Goal: Task Accomplishment & Management: Use online tool/utility

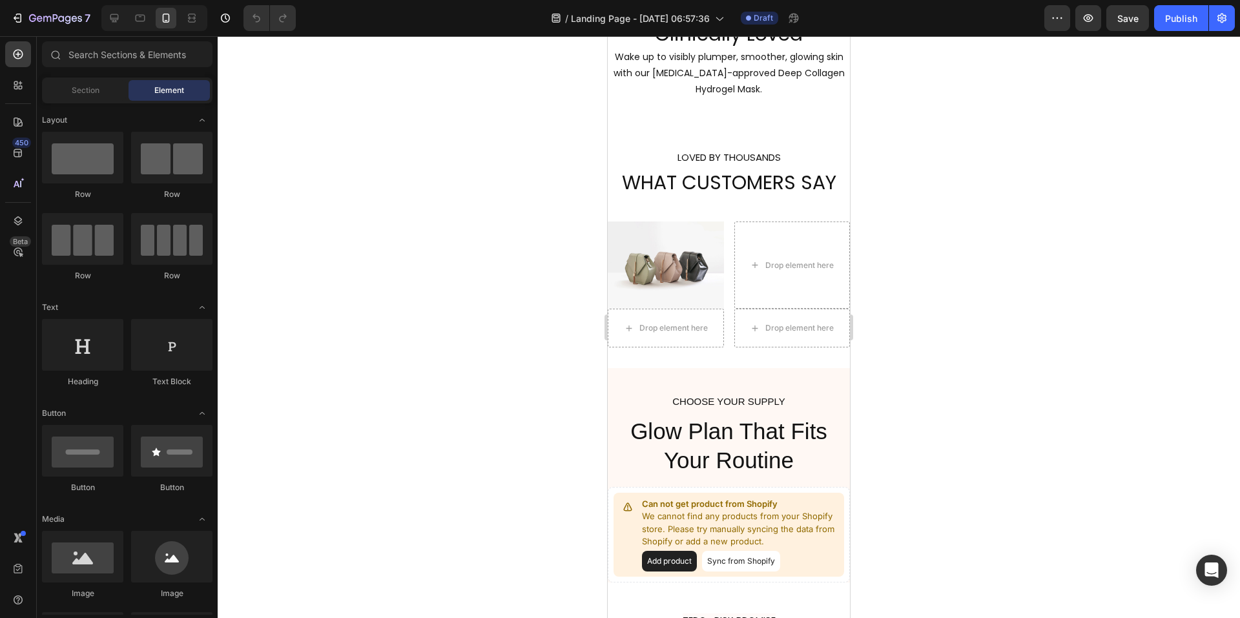
scroll to position [1595, 0]
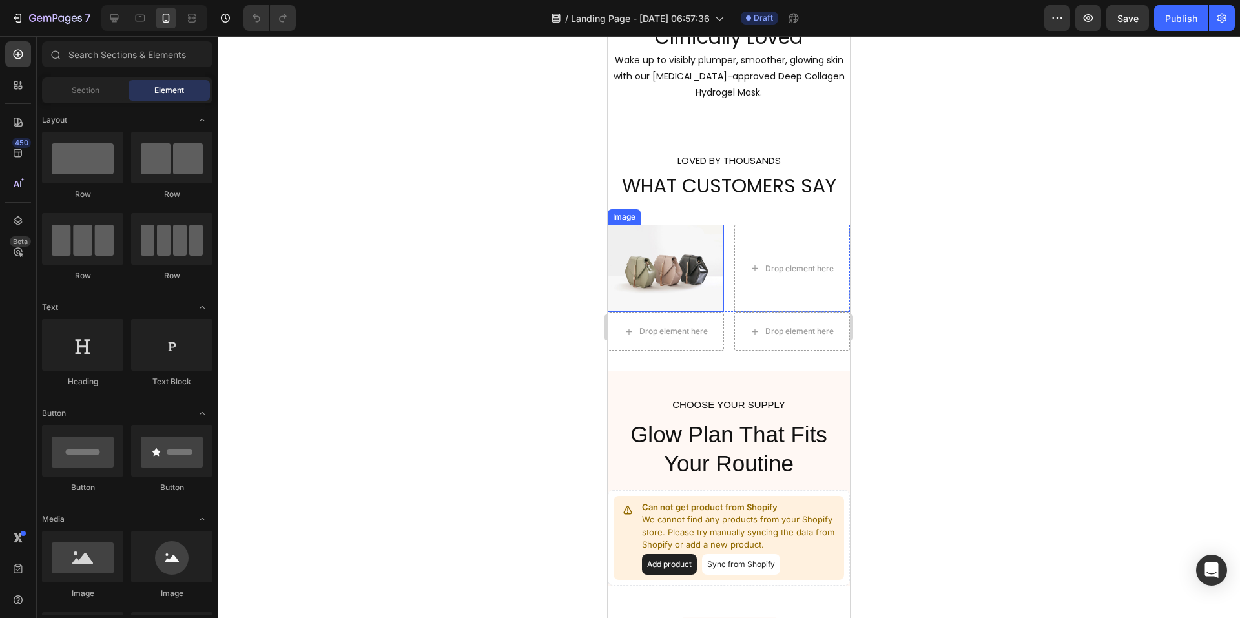
click at [669, 238] on img at bounding box center [666, 268] width 116 height 87
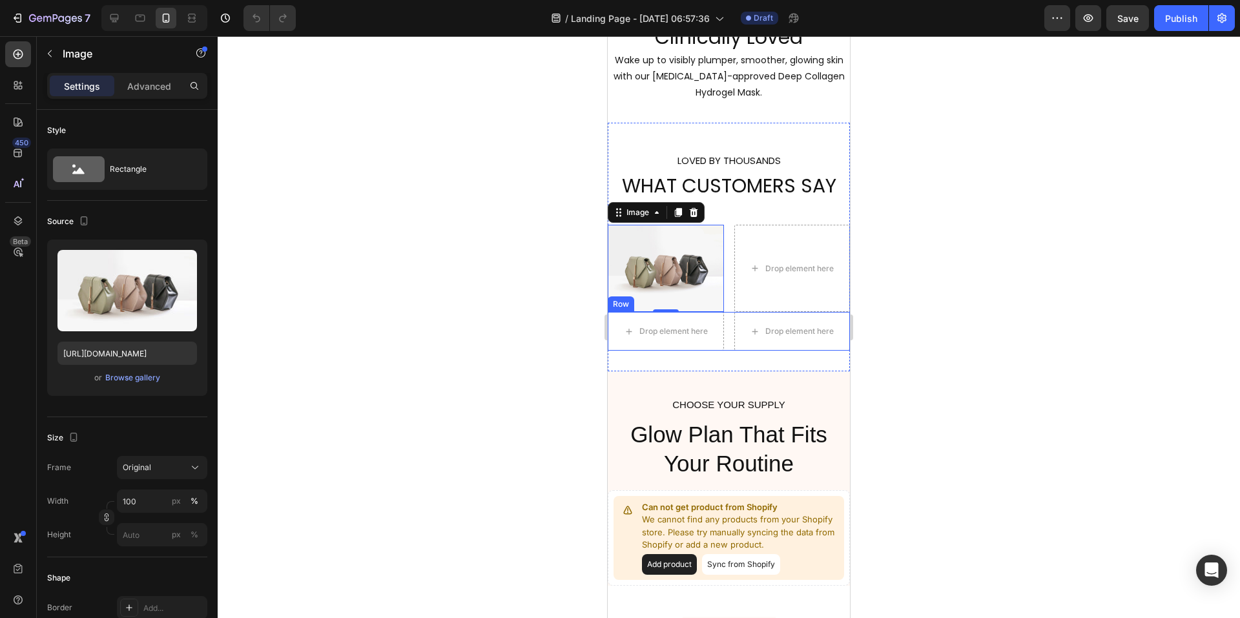
click at [723, 328] on div "Drop element here Drop element here Row" at bounding box center [729, 331] width 242 height 39
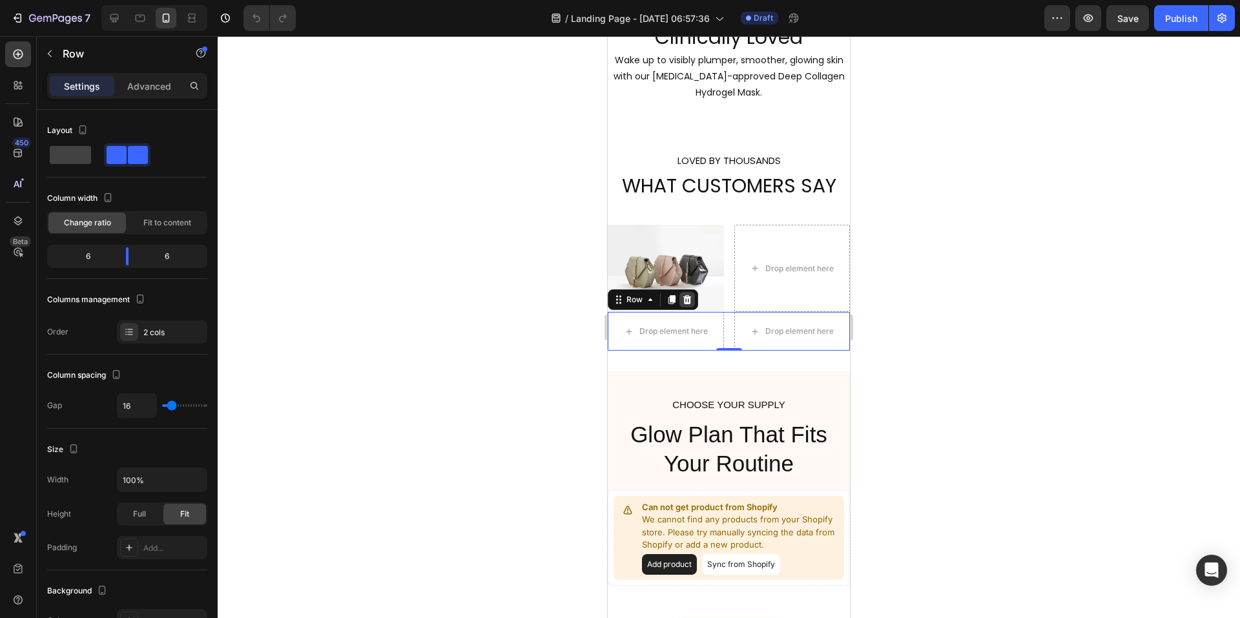
click at [685, 295] on icon at bounding box center [687, 299] width 8 height 9
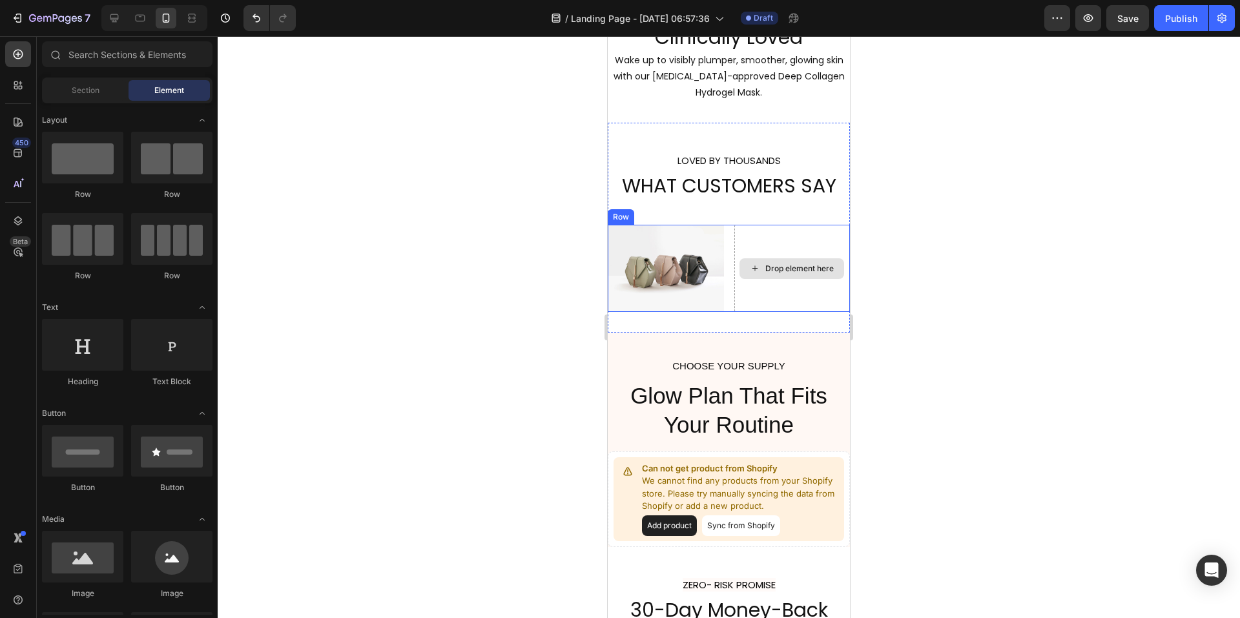
click at [740, 276] on div "Drop element here" at bounding box center [792, 268] width 105 height 21
click at [727, 251] on div "Image Drop element here Row" at bounding box center [729, 268] width 242 height 87
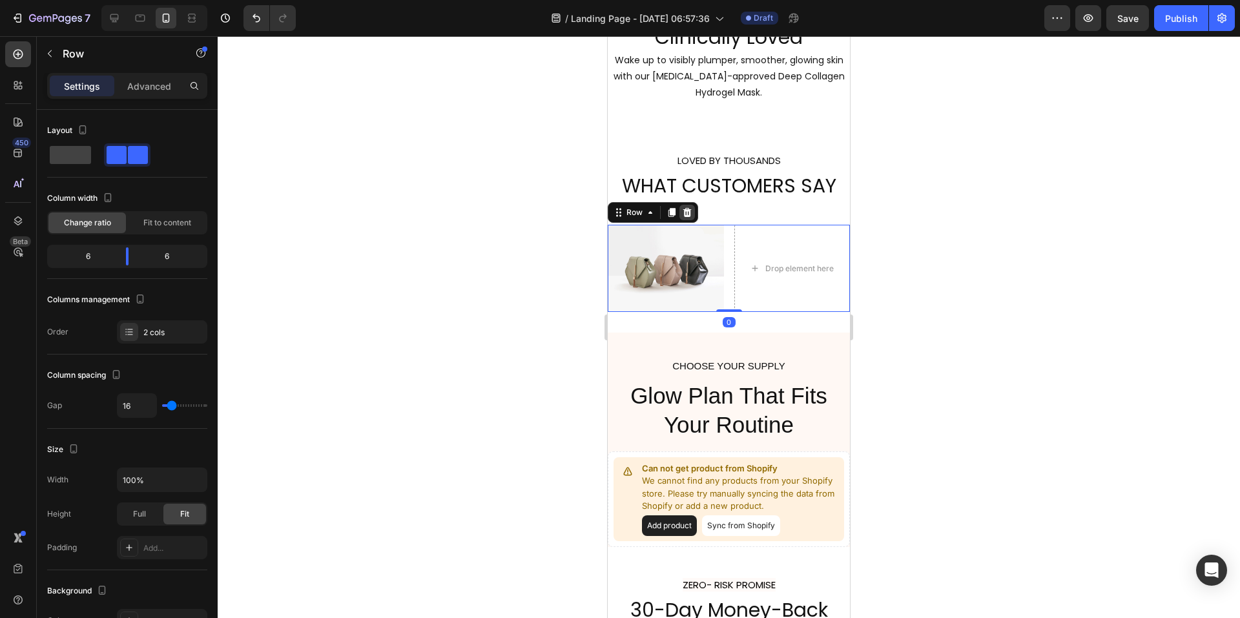
click at [691, 215] on icon at bounding box center [687, 212] width 10 height 10
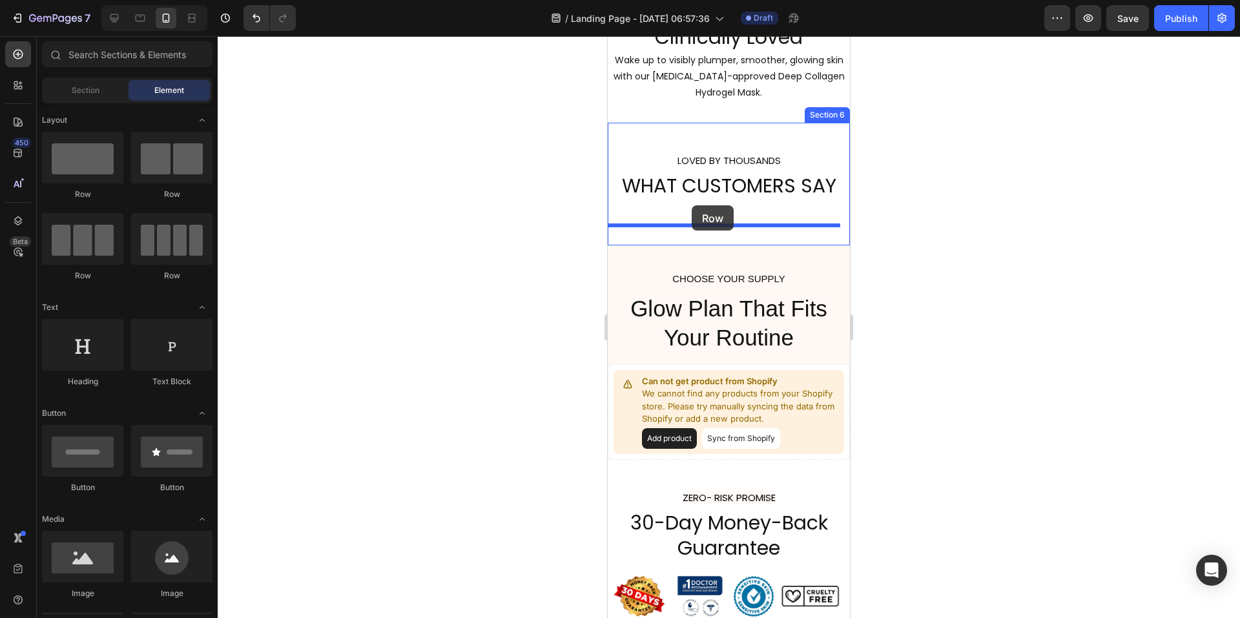
drag, startPoint x: 952, startPoint y: 229, endPoint x: 692, endPoint y: 205, distance: 261.4
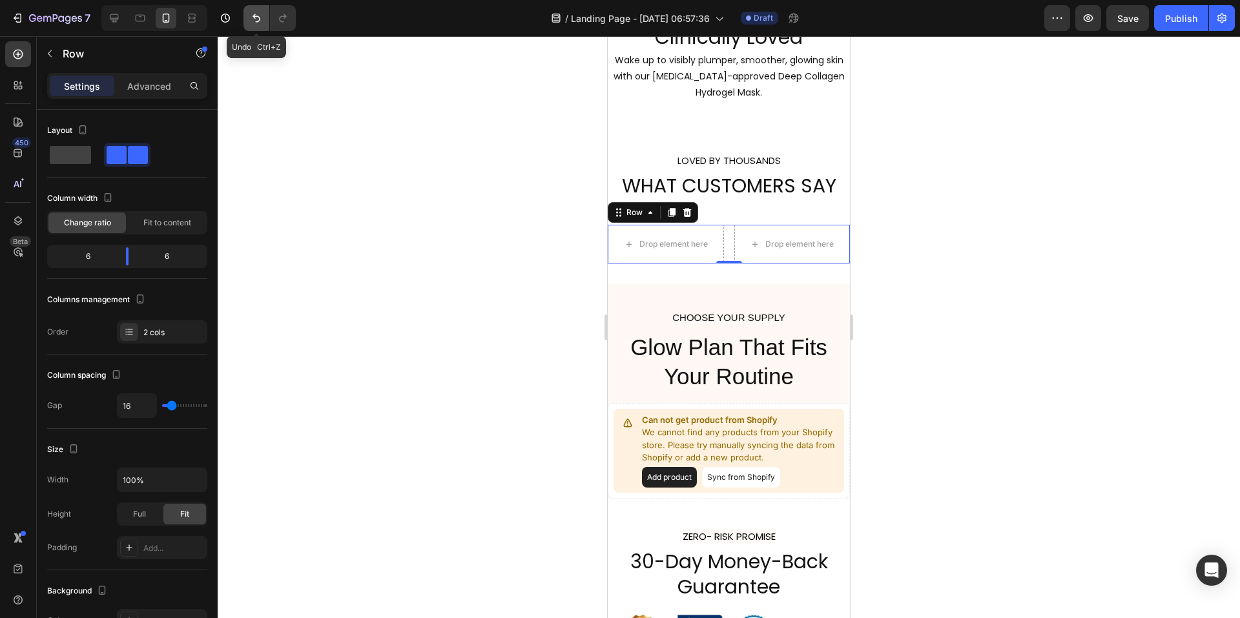
click at [256, 9] on button "Undo/Redo" at bounding box center [257, 18] width 26 height 26
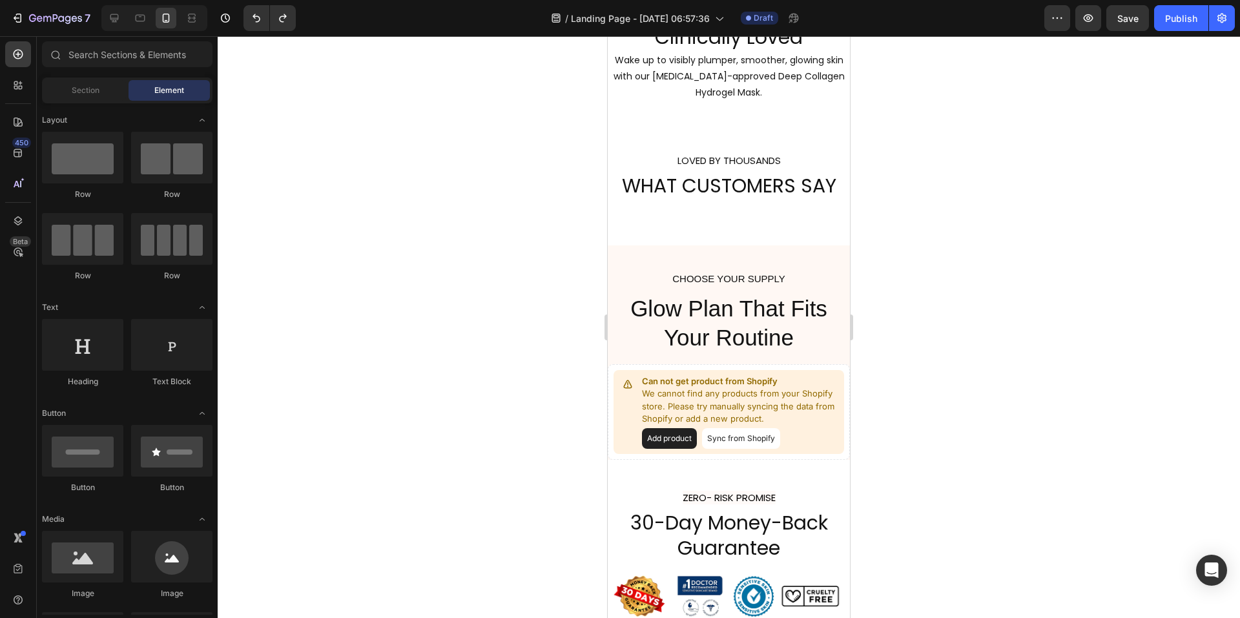
scroll to position [129, 0]
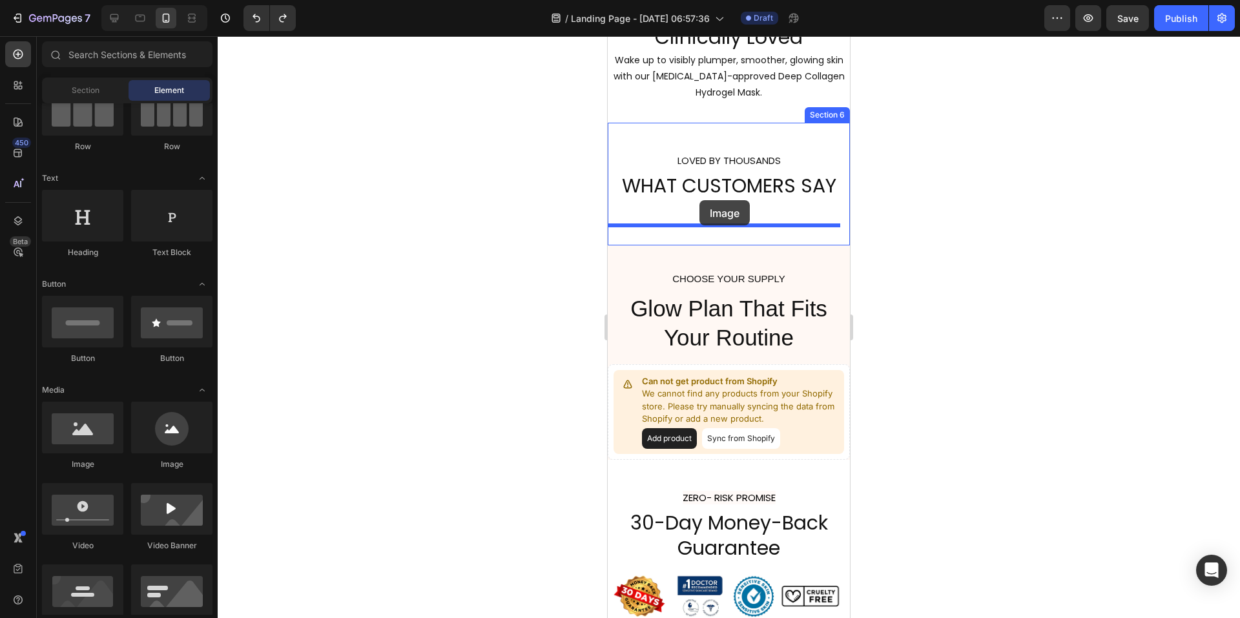
drag, startPoint x: 690, startPoint y: 467, endPoint x: 700, endPoint y: 200, distance: 266.9
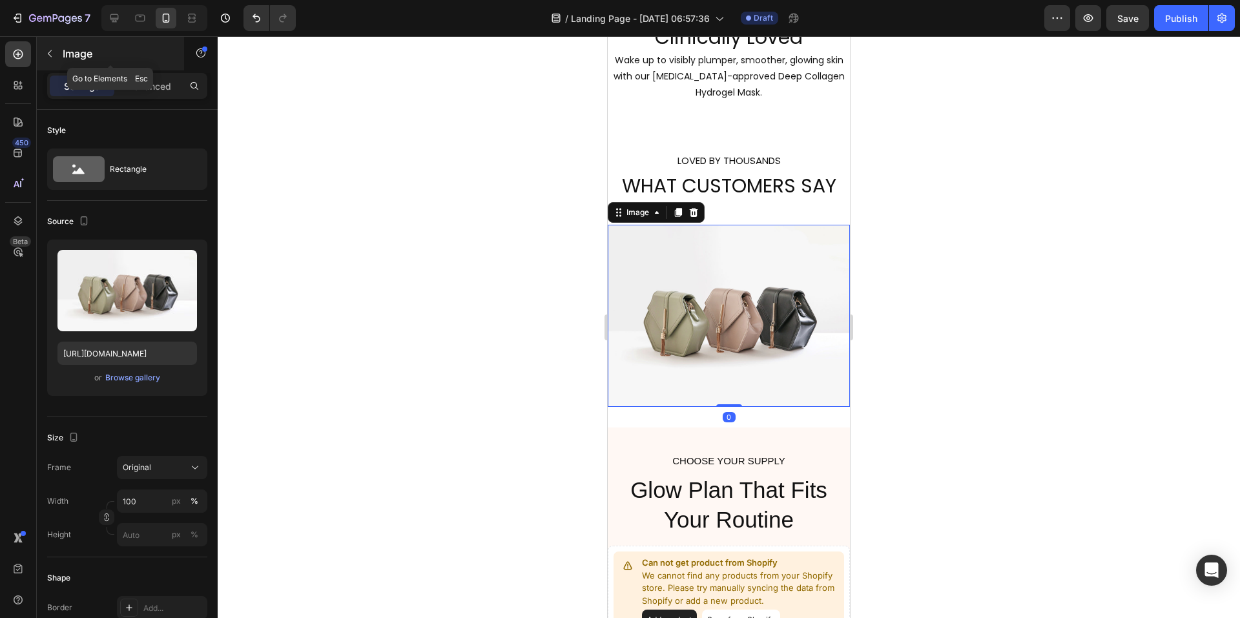
click at [47, 51] on icon "button" at bounding box center [50, 53] width 10 height 10
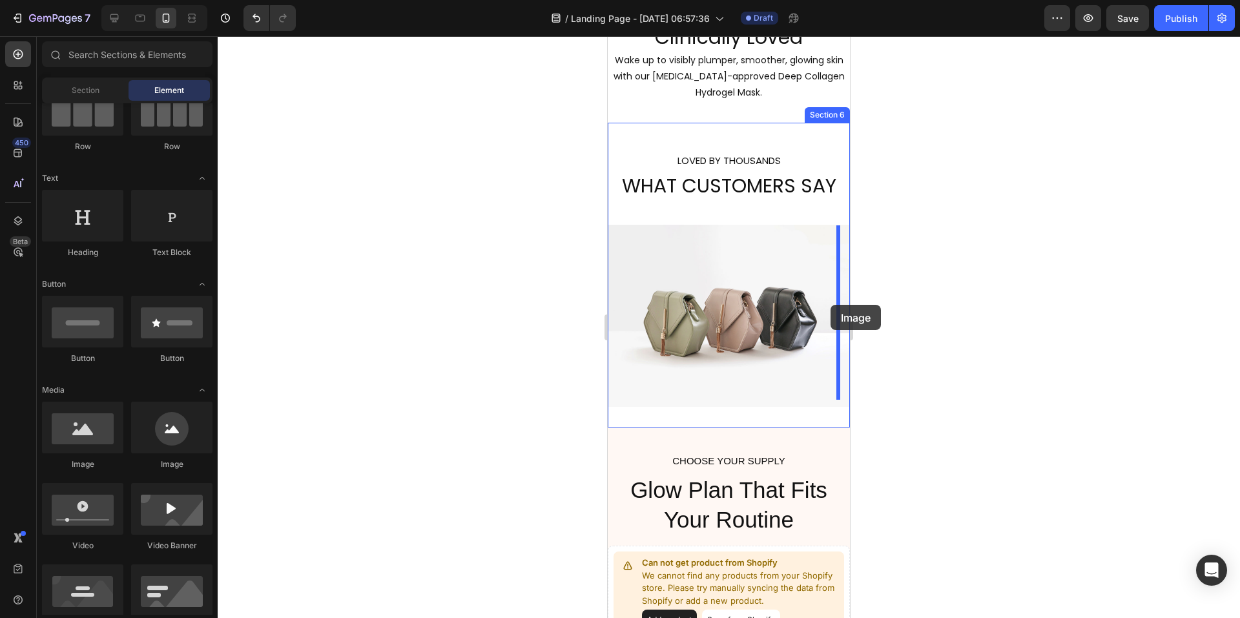
drag, startPoint x: 698, startPoint y: 473, endPoint x: 831, endPoint y: 305, distance: 214.8
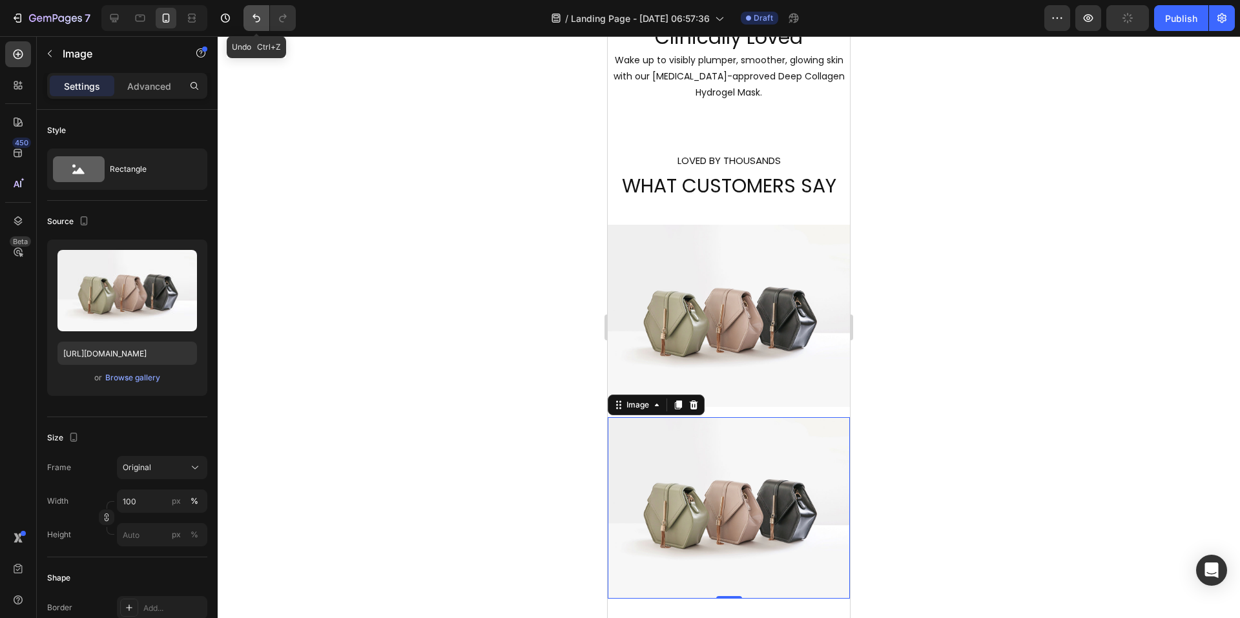
click at [251, 12] on icon "Undo/Redo" at bounding box center [256, 18] width 13 height 13
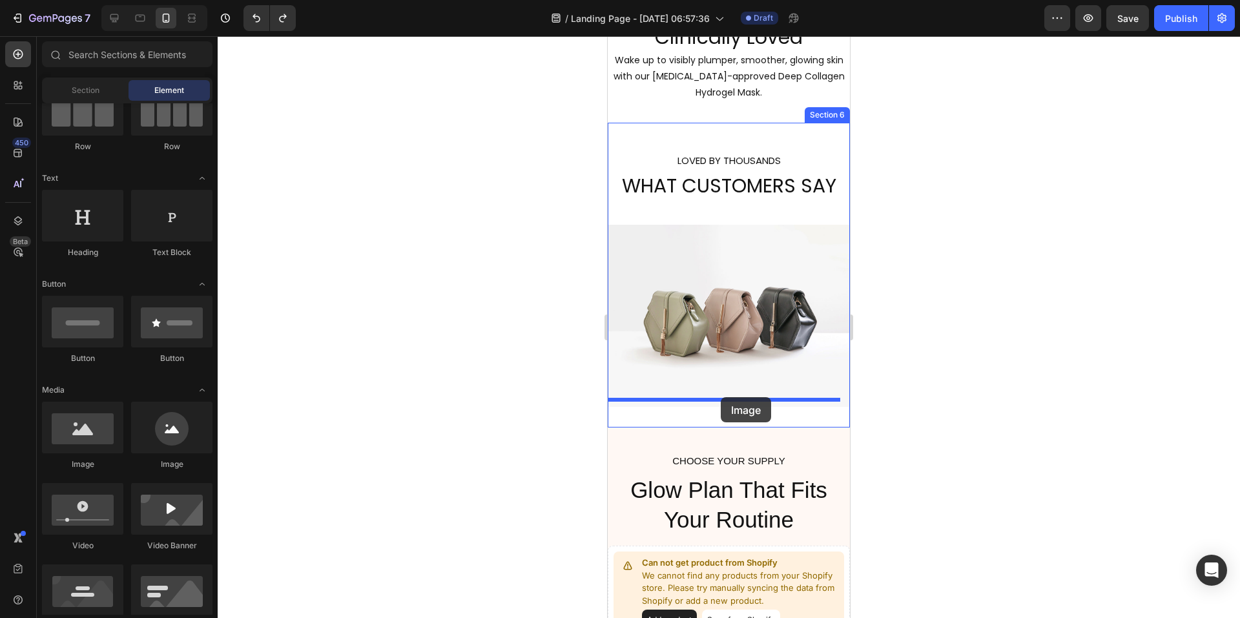
drag, startPoint x: 697, startPoint y: 479, endPoint x: 721, endPoint y: 397, distance: 84.8
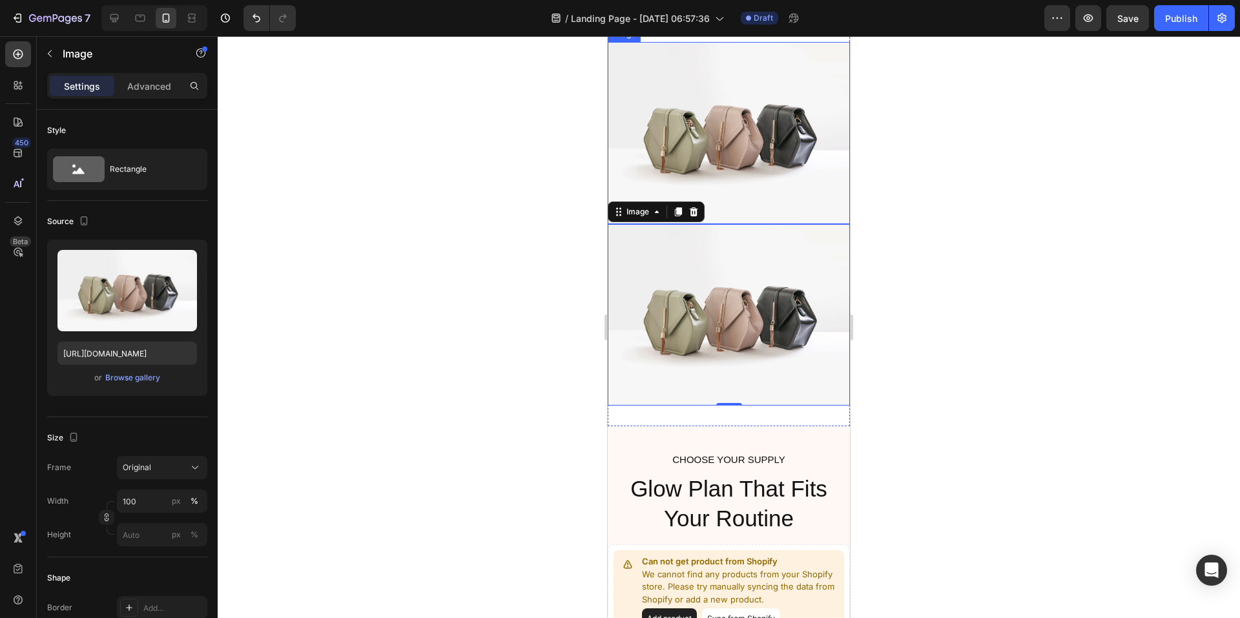
scroll to position [1789, 0]
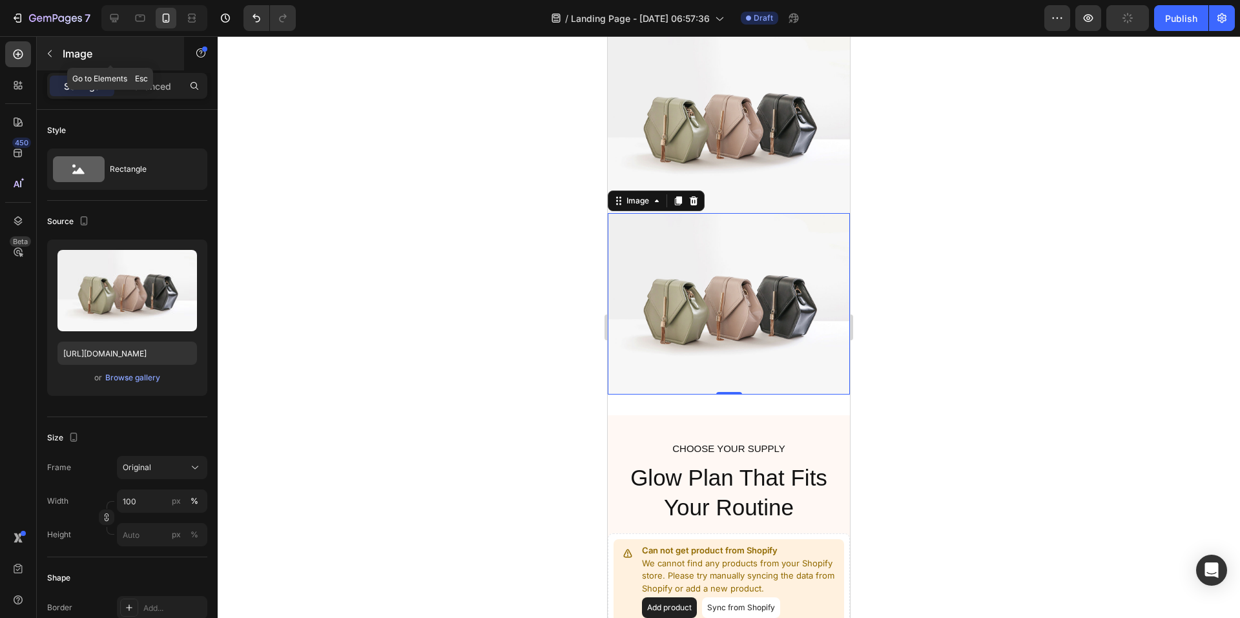
click at [51, 48] on icon "button" at bounding box center [50, 53] width 10 height 10
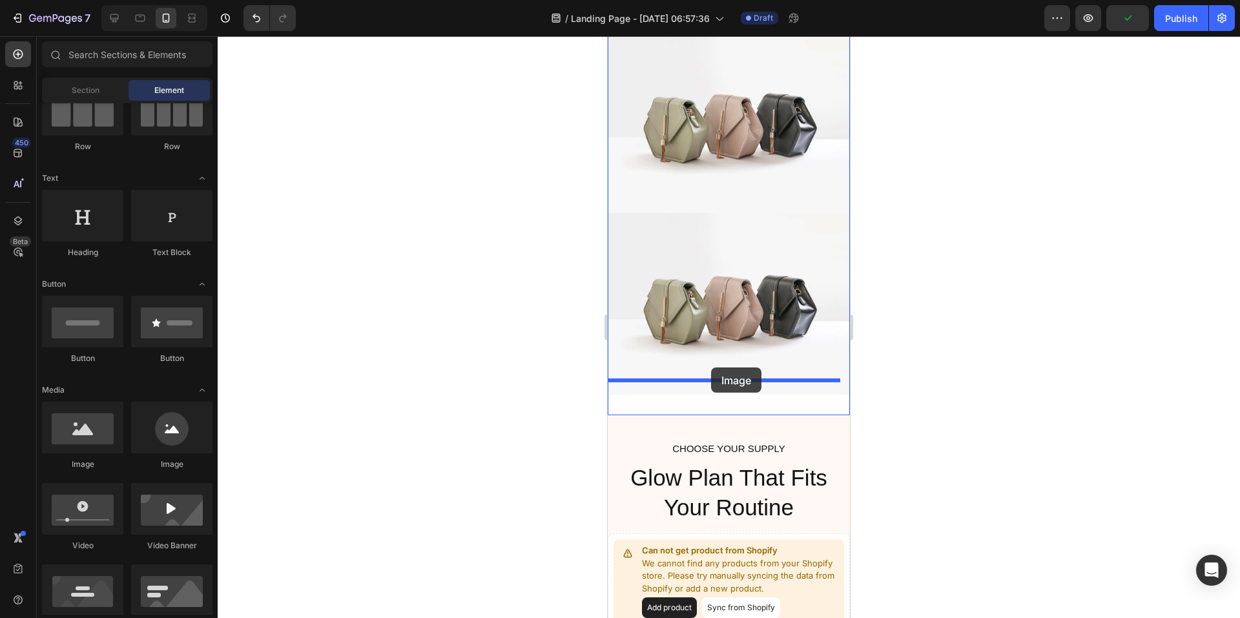
drag, startPoint x: 701, startPoint y: 472, endPoint x: 711, endPoint y: 368, distance: 105.1
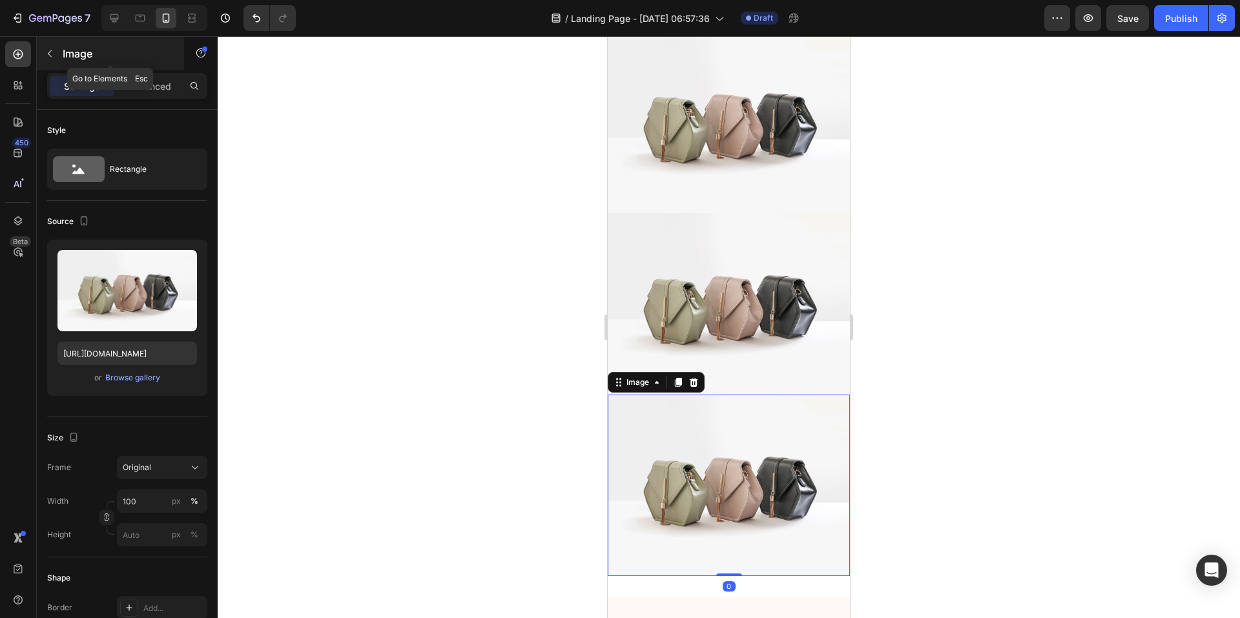
click at [49, 52] on icon "button" at bounding box center [50, 53] width 10 height 10
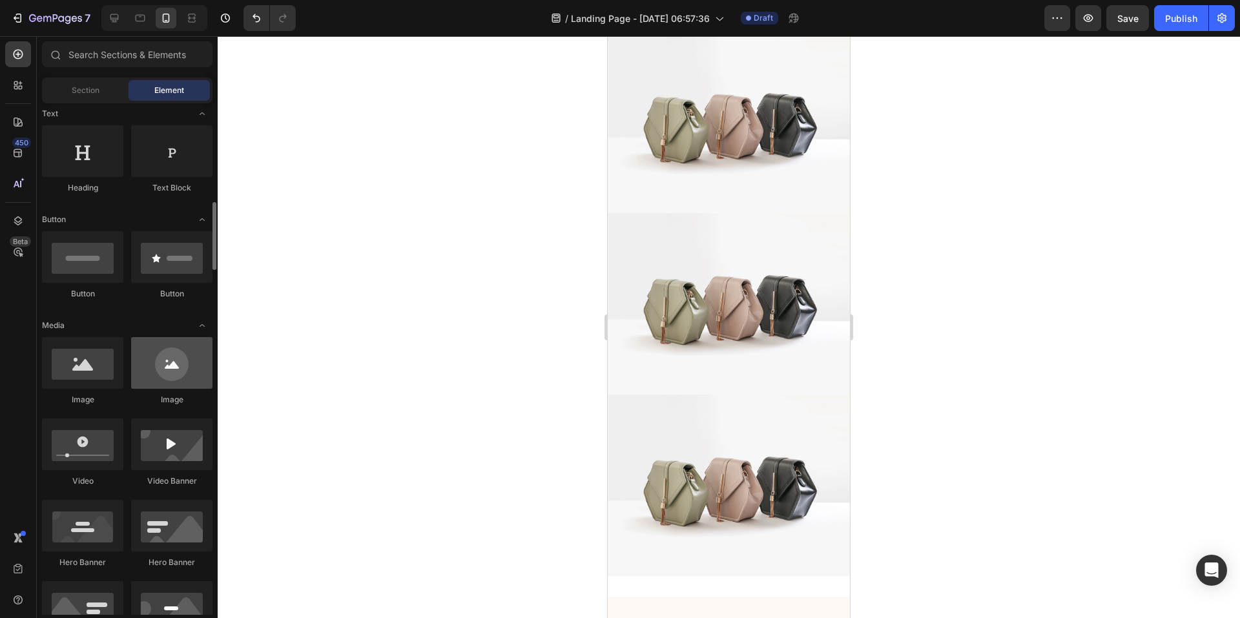
scroll to position [258, 0]
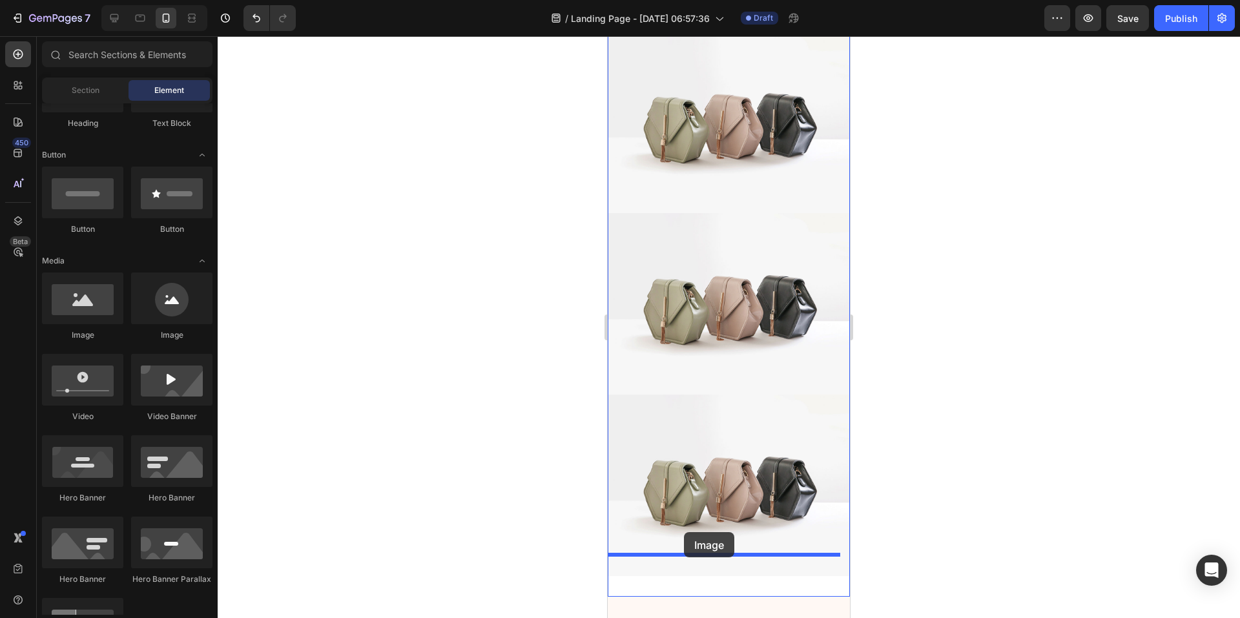
drag, startPoint x: 694, startPoint y: 340, endPoint x: 684, endPoint y: 532, distance: 192.1
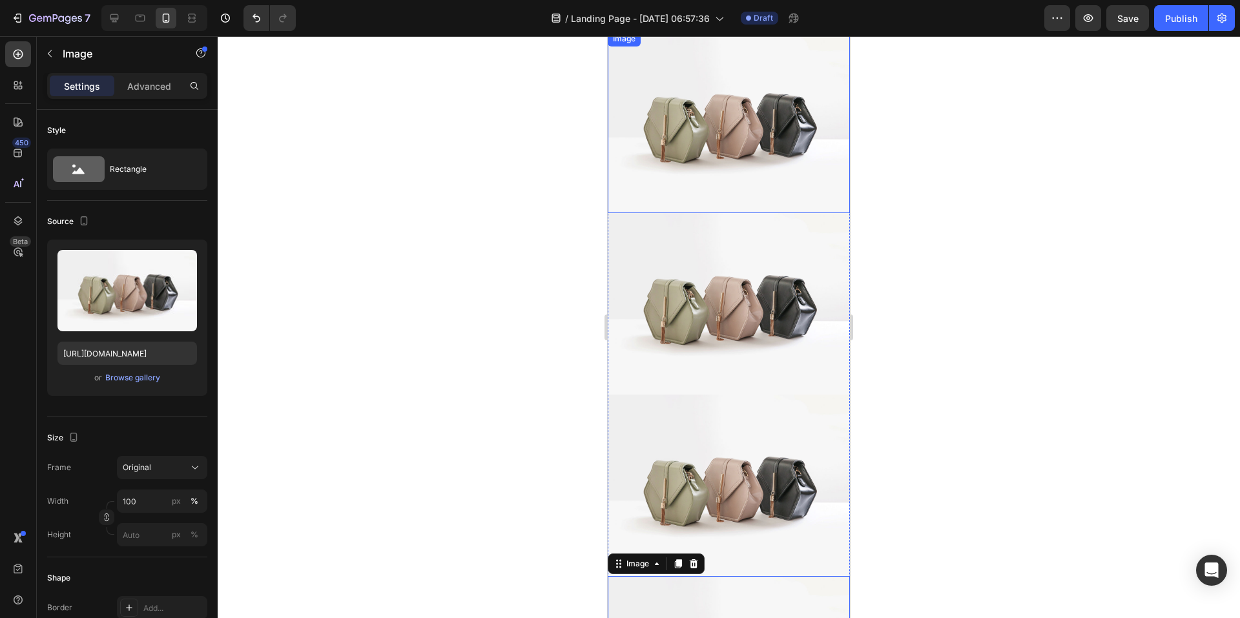
scroll to position [1725, 0]
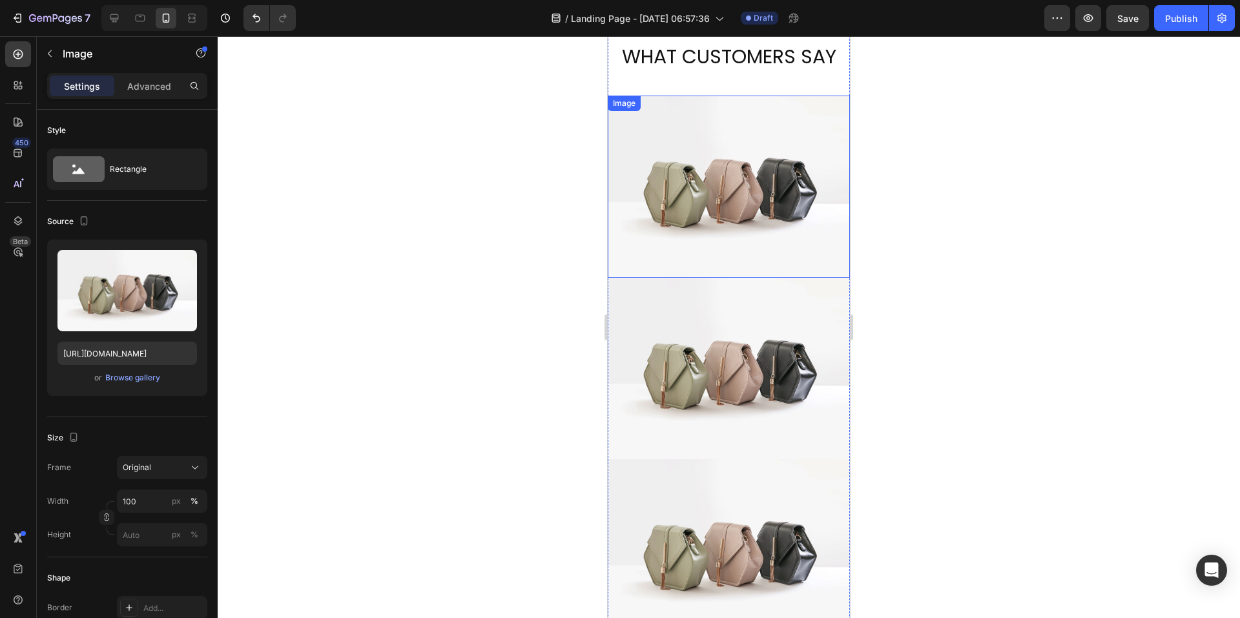
click at [699, 170] on img at bounding box center [729, 187] width 242 height 182
click at [138, 384] on div "or Browse gallery" at bounding box center [127, 378] width 140 height 16
click at [139, 379] on div "Browse gallery" at bounding box center [132, 378] width 55 height 12
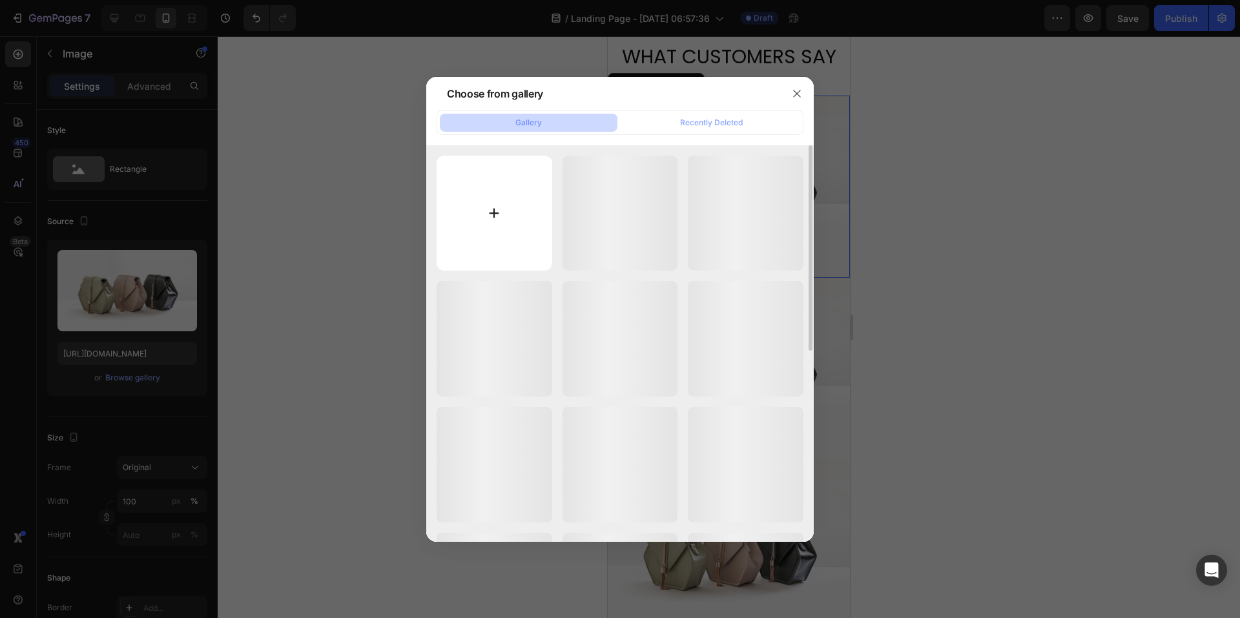
click at [480, 218] on input "file" at bounding box center [495, 214] width 116 height 116
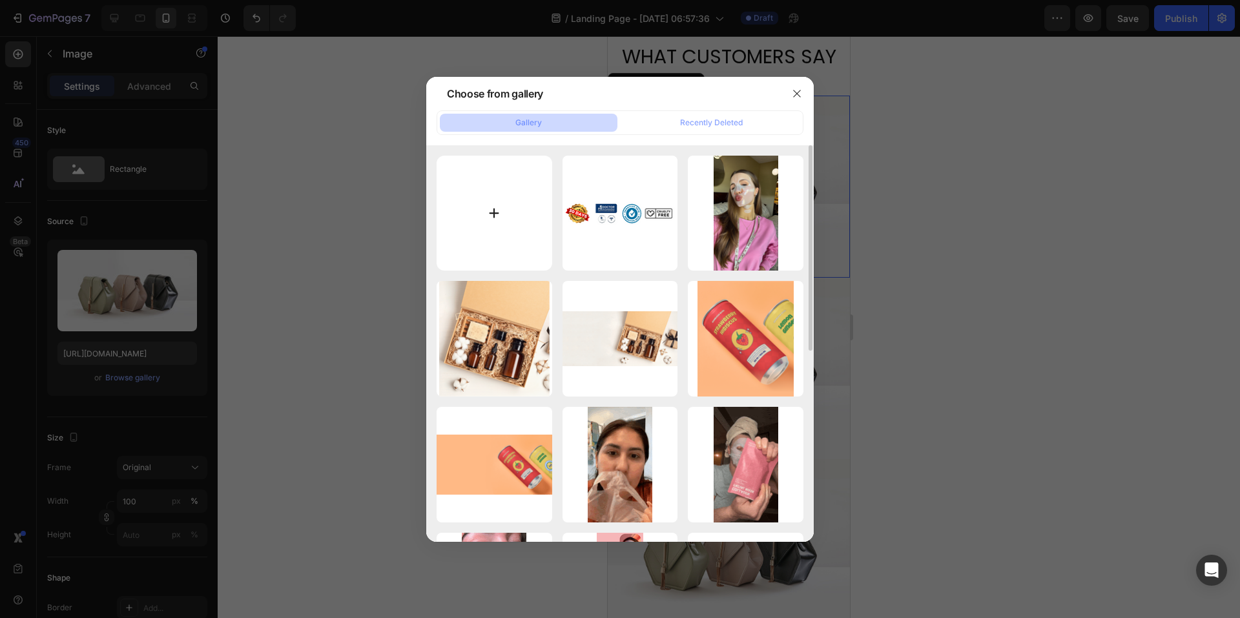
type input "C:\fakepath\Screenshot 2025-08-26 130334.png"
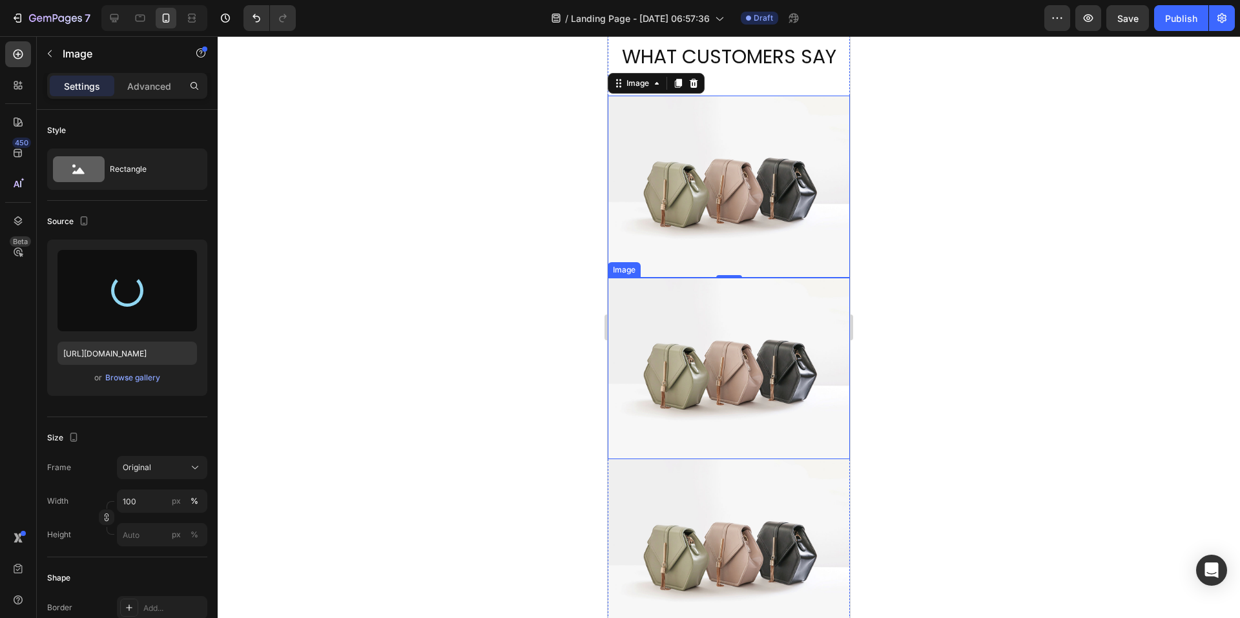
type input "https://cdn.shopify.com/s/files/1/0691/3448/3616/files/gempages_581553690582712…"
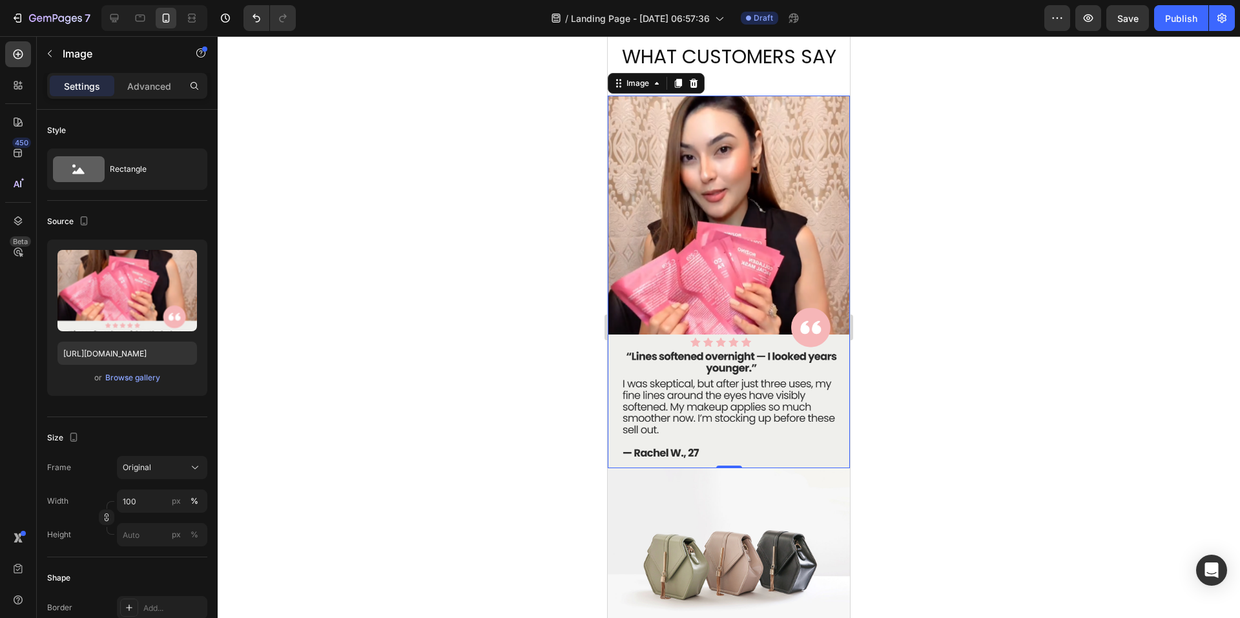
click at [990, 193] on div at bounding box center [729, 327] width 1022 height 582
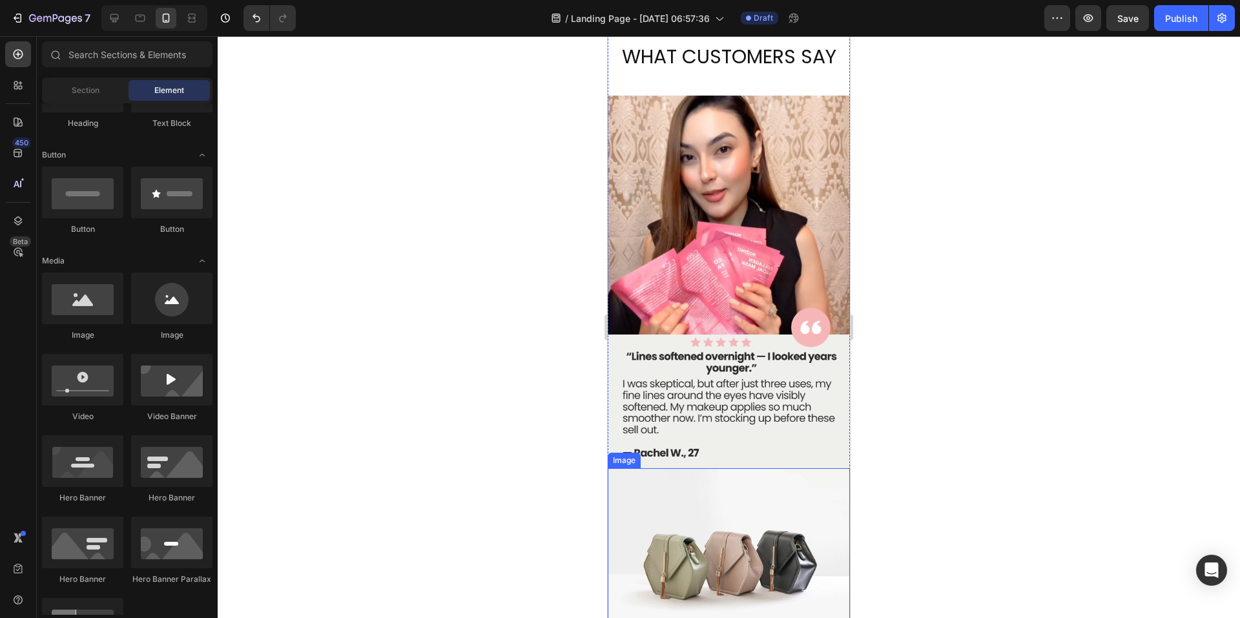
click at [712, 525] on img at bounding box center [729, 559] width 242 height 182
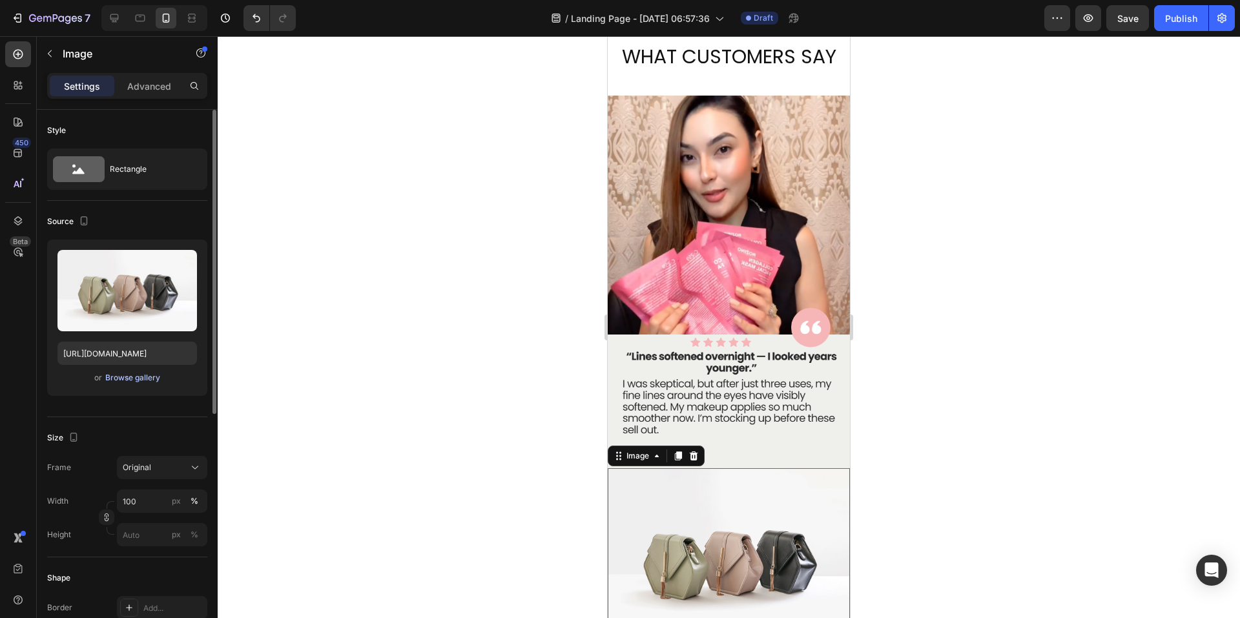
click at [125, 375] on div "Browse gallery" at bounding box center [132, 378] width 55 height 12
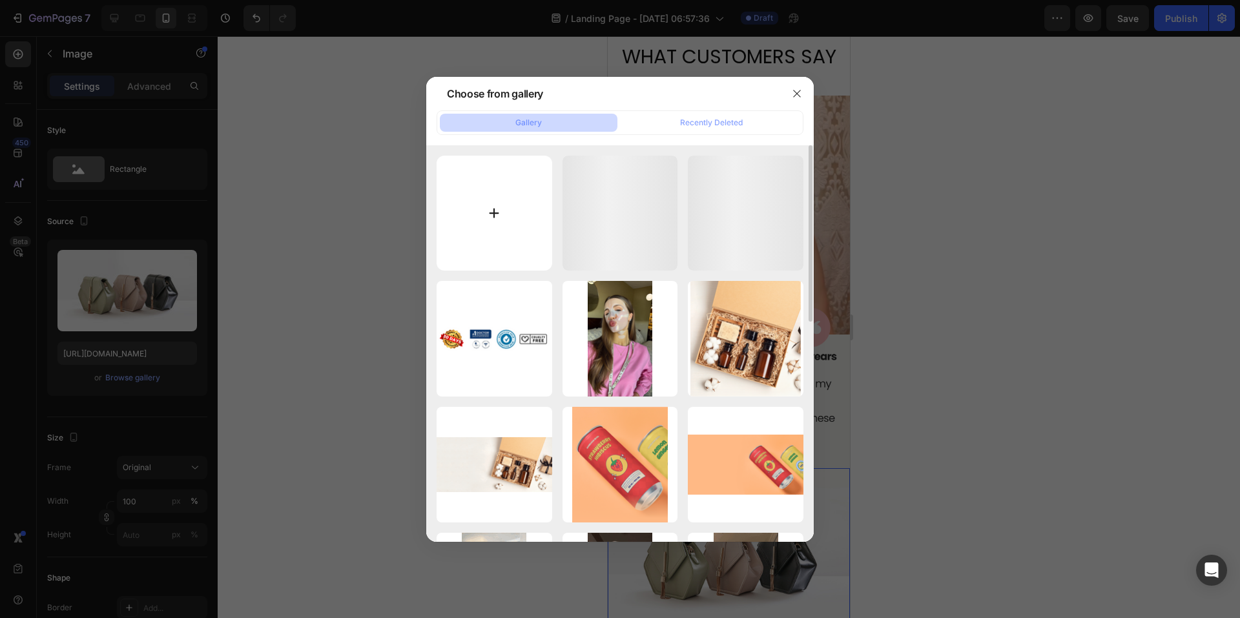
click at [507, 202] on input "file" at bounding box center [495, 214] width 116 height 116
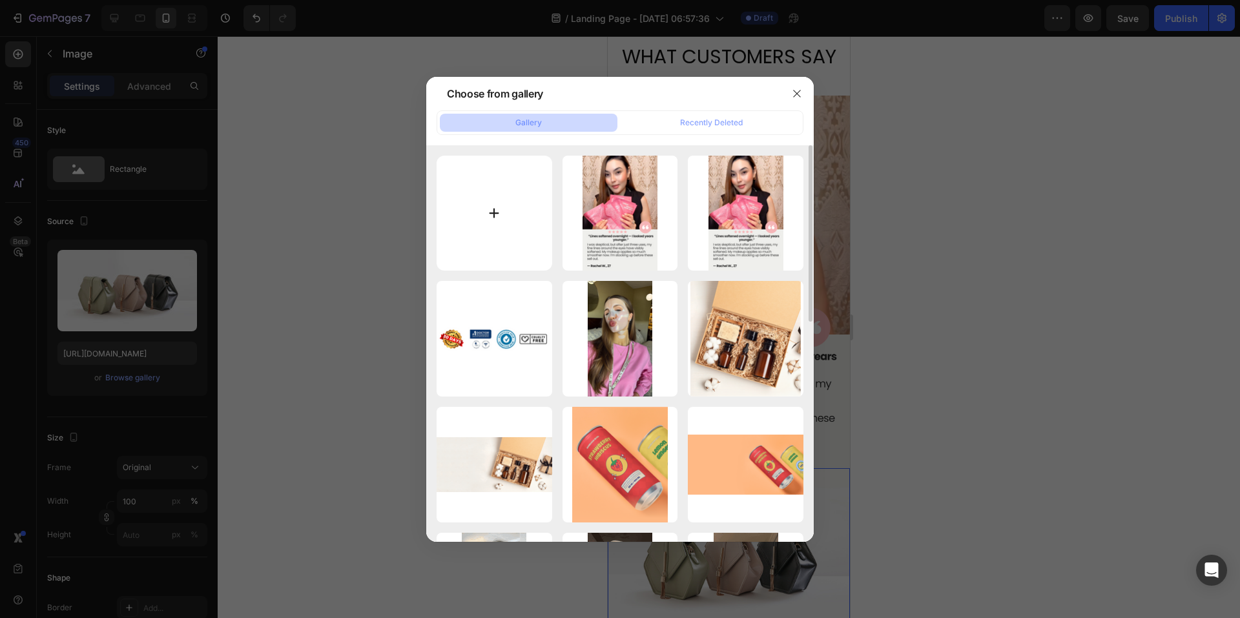
type input "C:\fakepath\Screenshot 2025-08-26 130322.png"
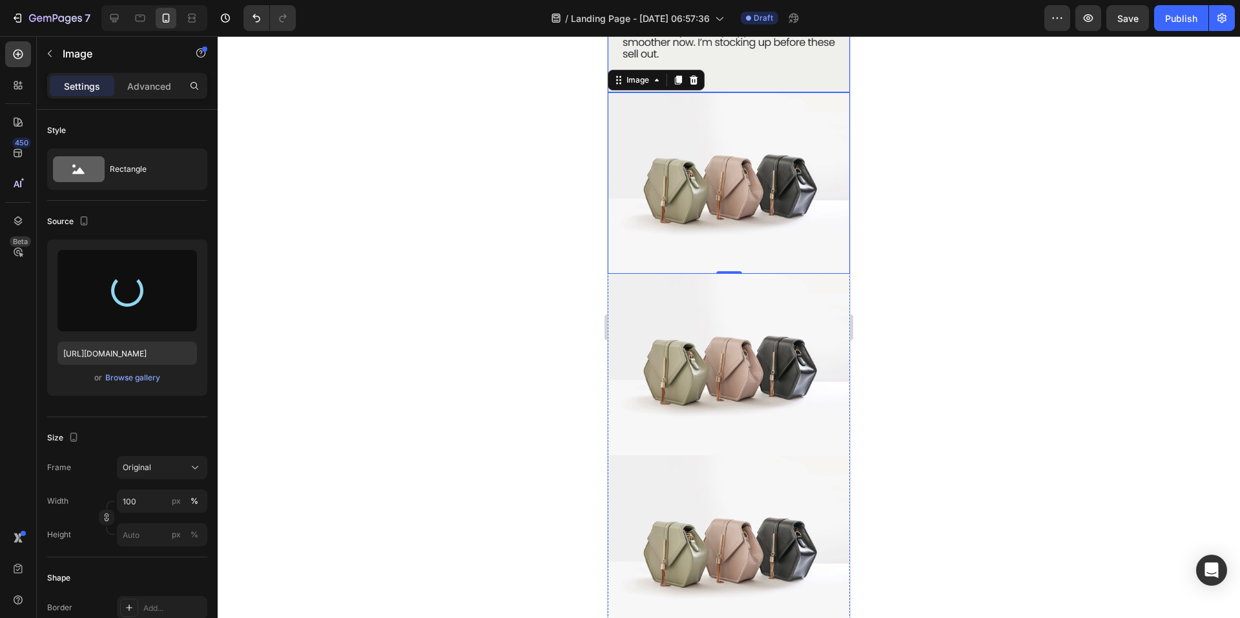
scroll to position [2112, 0]
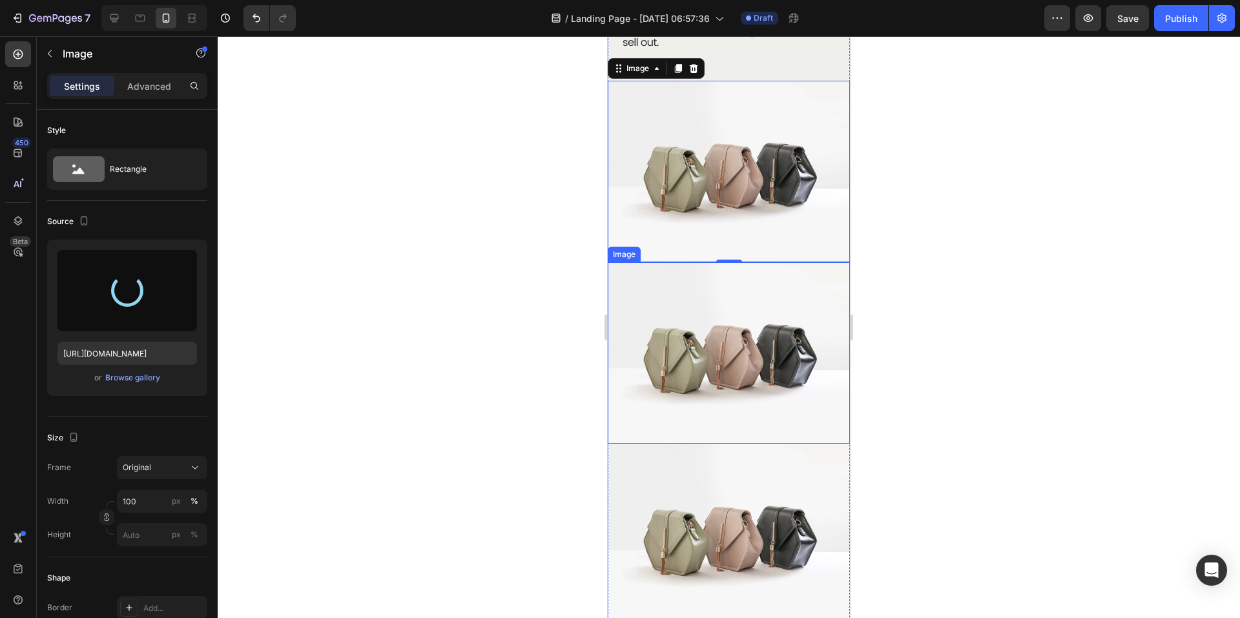
click at [684, 360] on img at bounding box center [729, 353] width 242 height 182
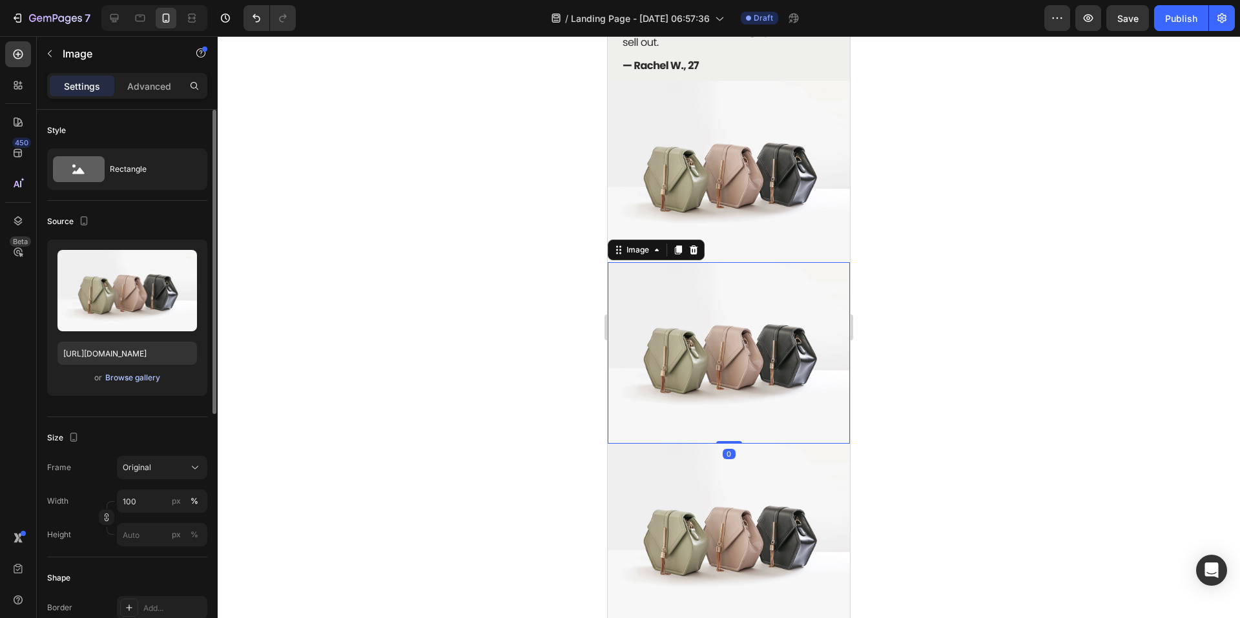
click at [152, 375] on div "Browse gallery" at bounding box center [132, 378] width 55 height 12
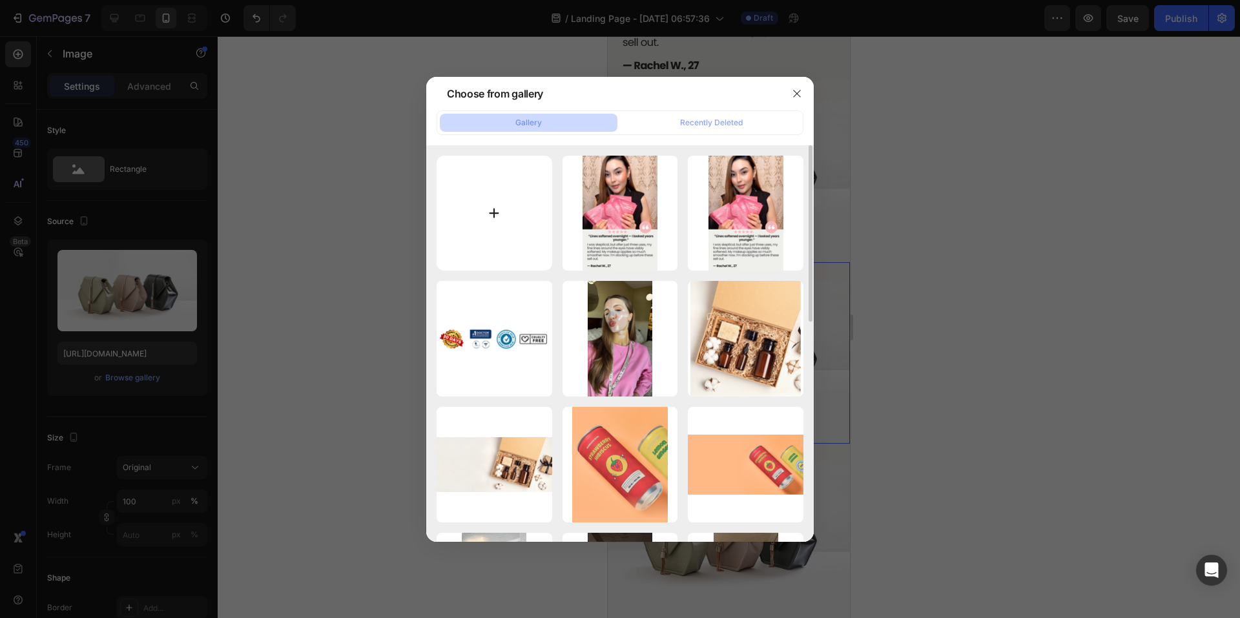
click at [495, 199] on input "file" at bounding box center [495, 214] width 116 height 116
type input "C:\fakepath\Screenshot 2025-08-26 130412.png"
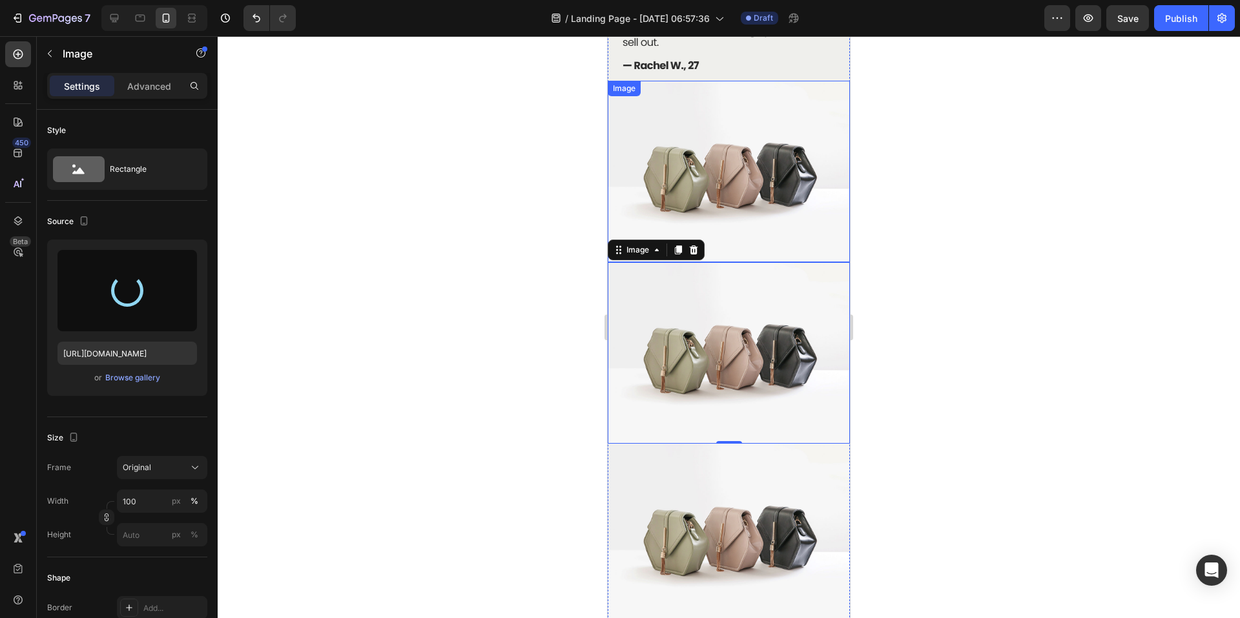
type input "https://cdn.shopify.com/s/files/1/0691/3448/3616/files/gempages_581553690582712…"
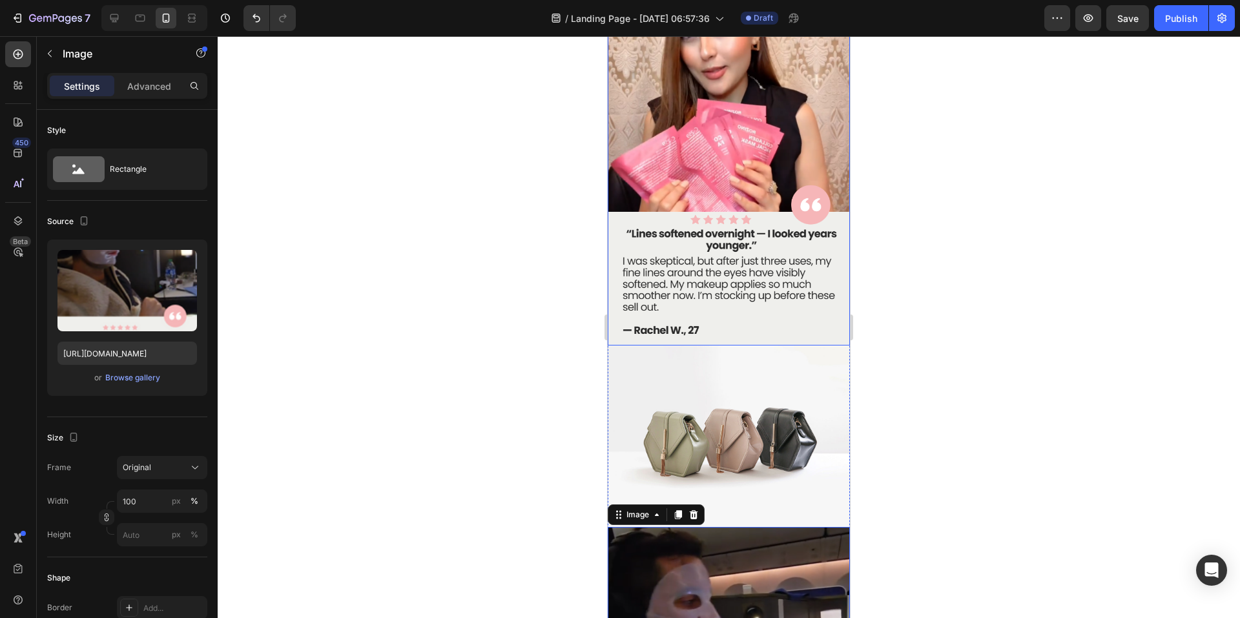
scroll to position [1854, 0]
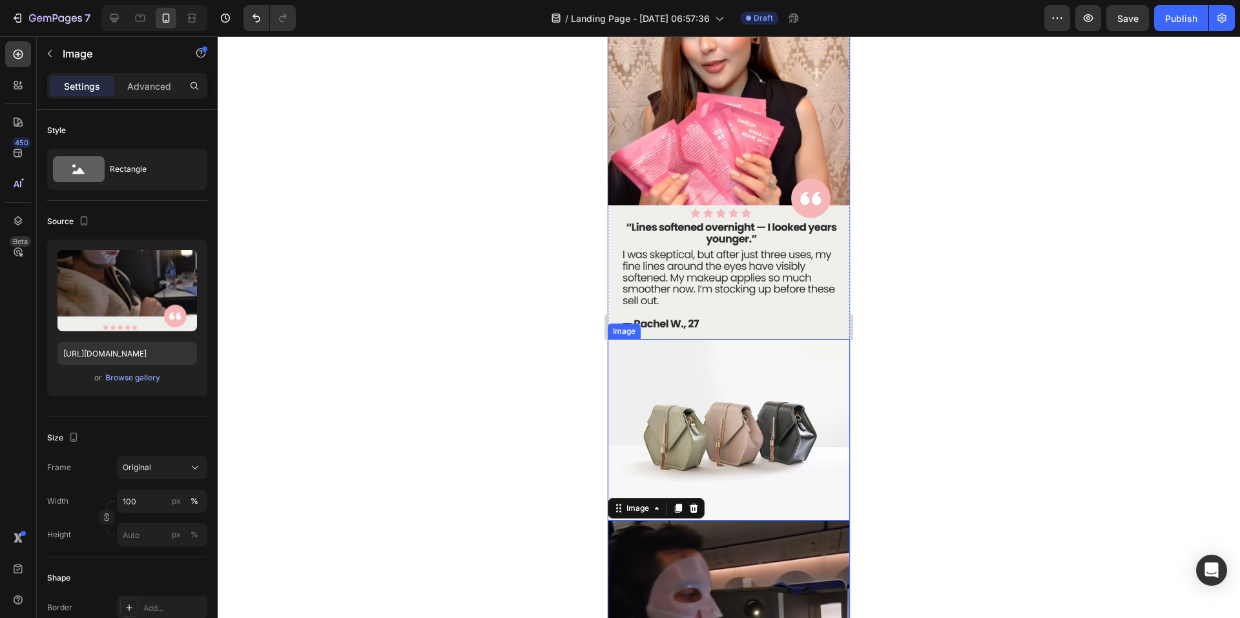
click at [705, 382] on img at bounding box center [729, 430] width 242 height 182
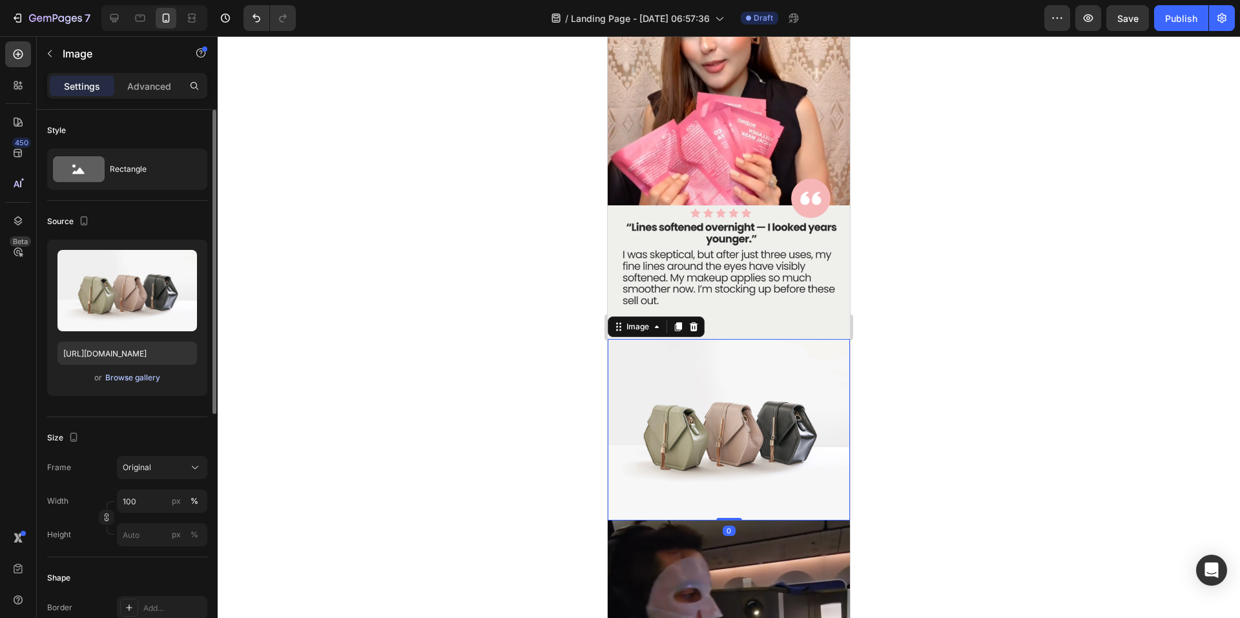
click at [148, 375] on div "Browse gallery" at bounding box center [132, 378] width 55 height 12
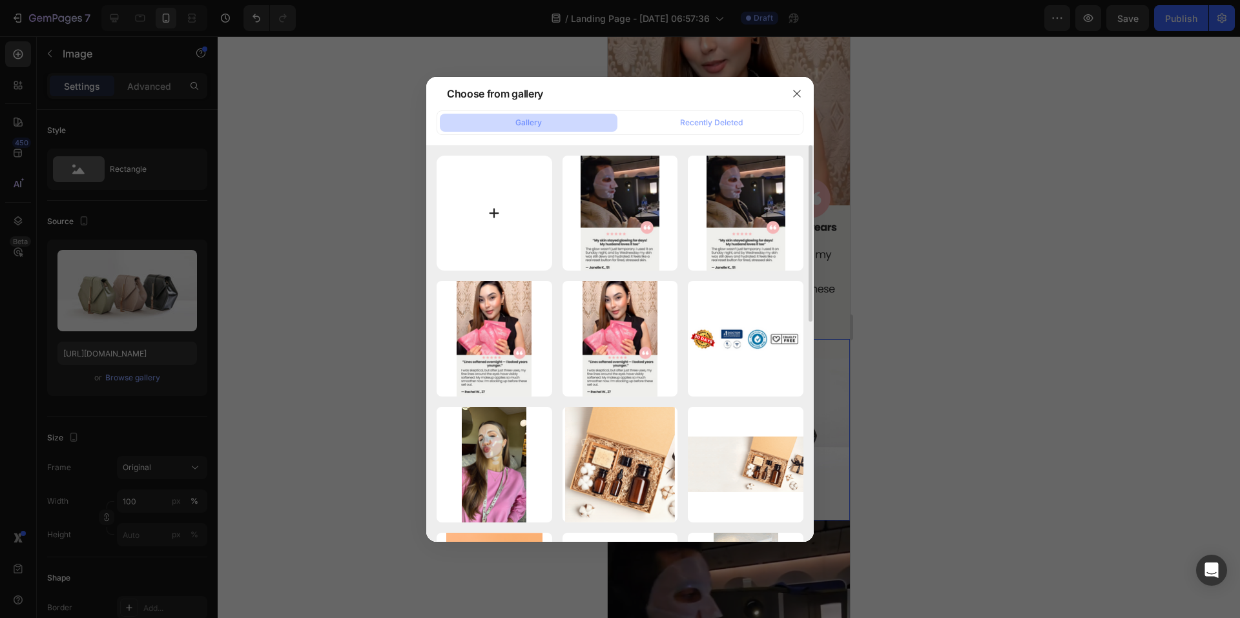
click at [492, 190] on input "file" at bounding box center [495, 214] width 116 height 116
type input "C:\fakepath\Screenshot 2025-08-26 130322.png"
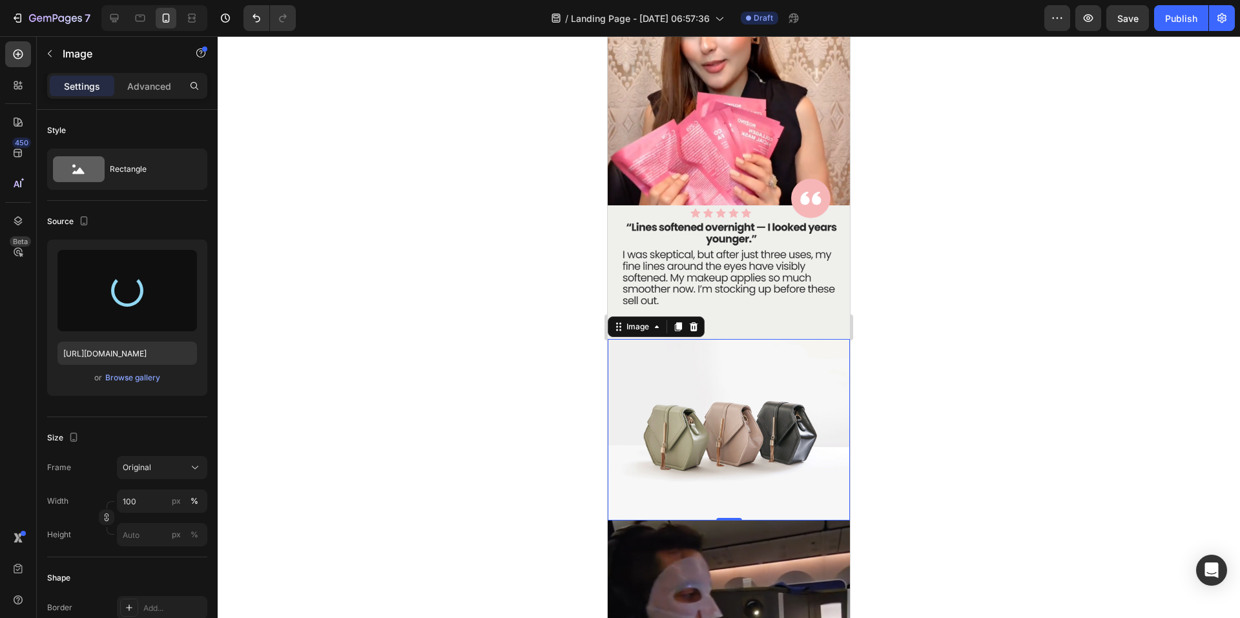
type input "https://cdn.shopify.com/s/files/1/0691/3448/3616/files/gempages_581553690582712…"
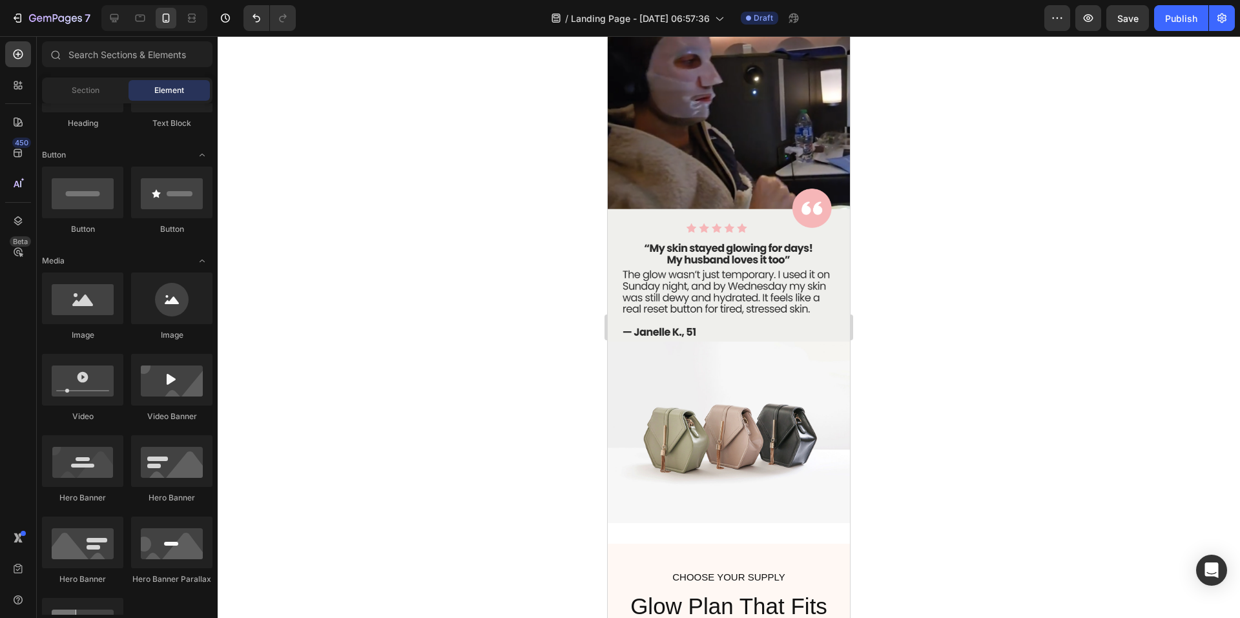
scroll to position [2600, 0]
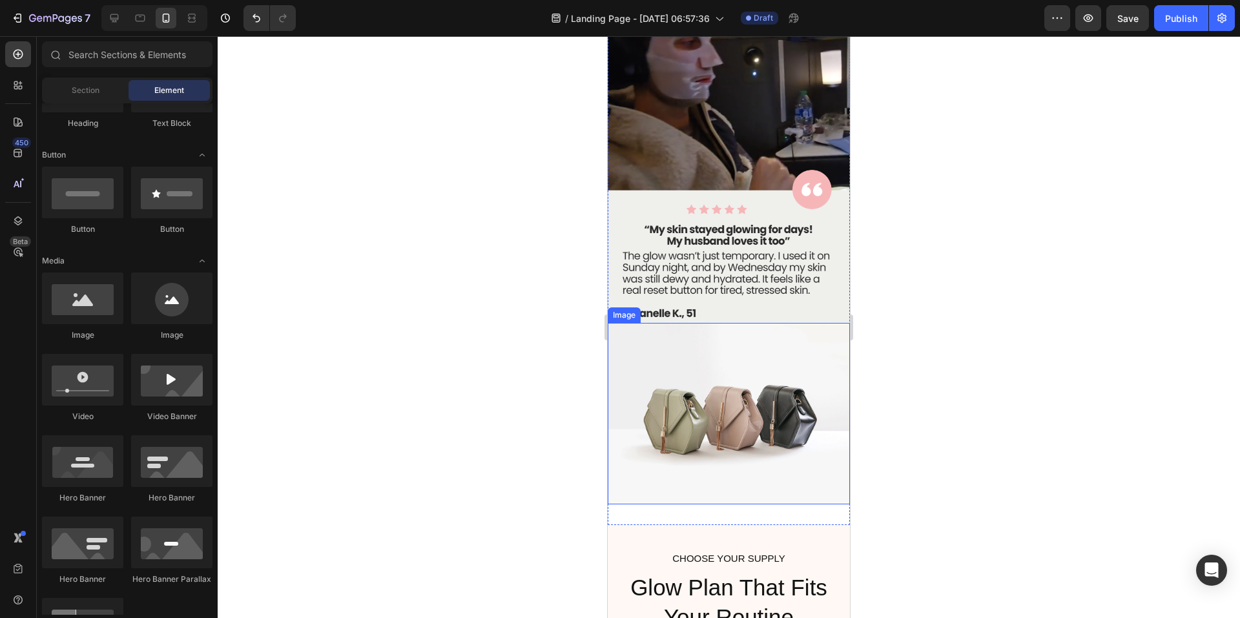
click at [707, 358] on img at bounding box center [729, 414] width 242 height 182
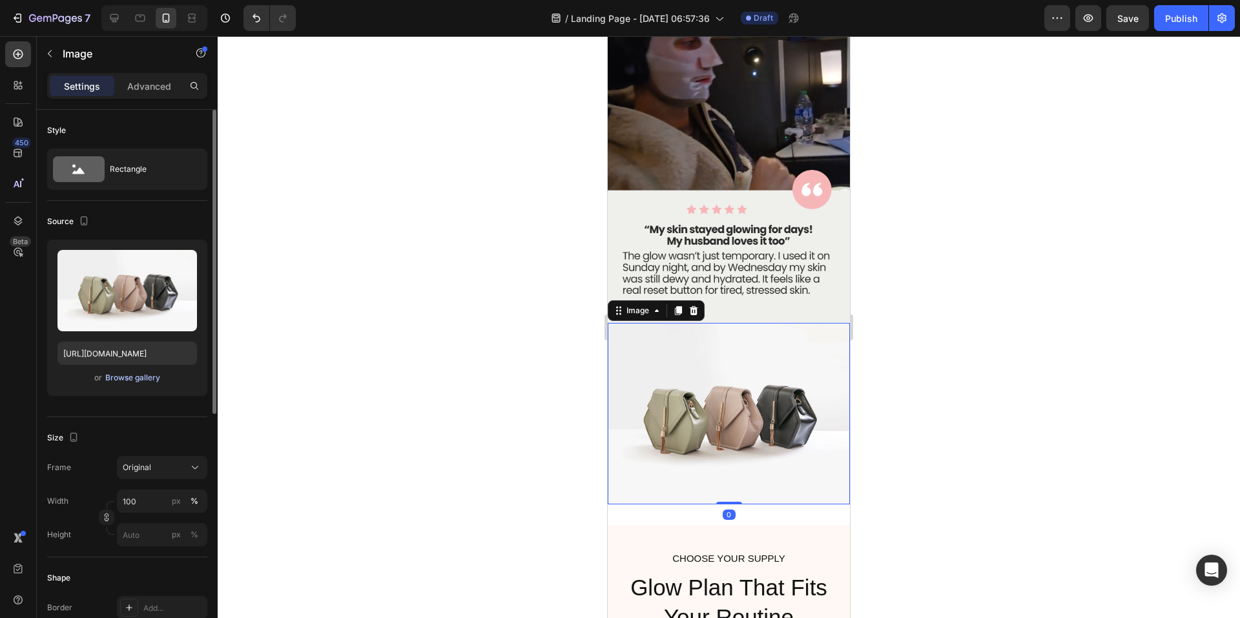
click at [130, 377] on div "Browse gallery" at bounding box center [132, 378] width 55 height 12
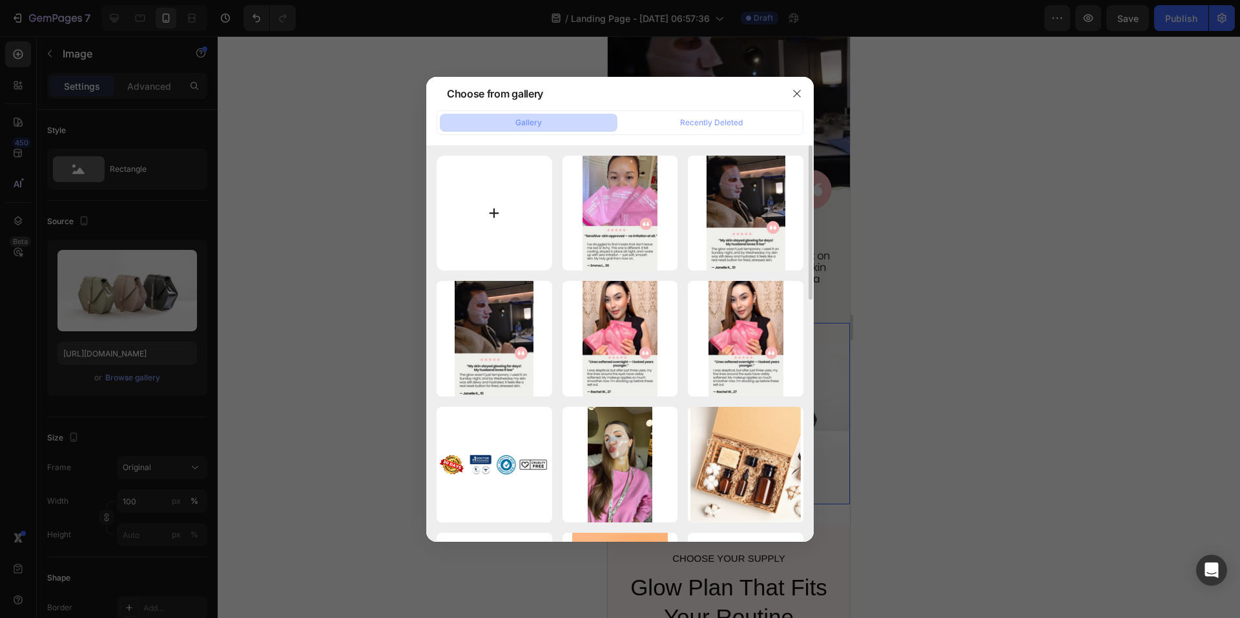
click at [501, 216] on input "file" at bounding box center [495, 214] width 116 height 116
type input "C:\fakepath\Screenshot 2025-08-26 130309.png"
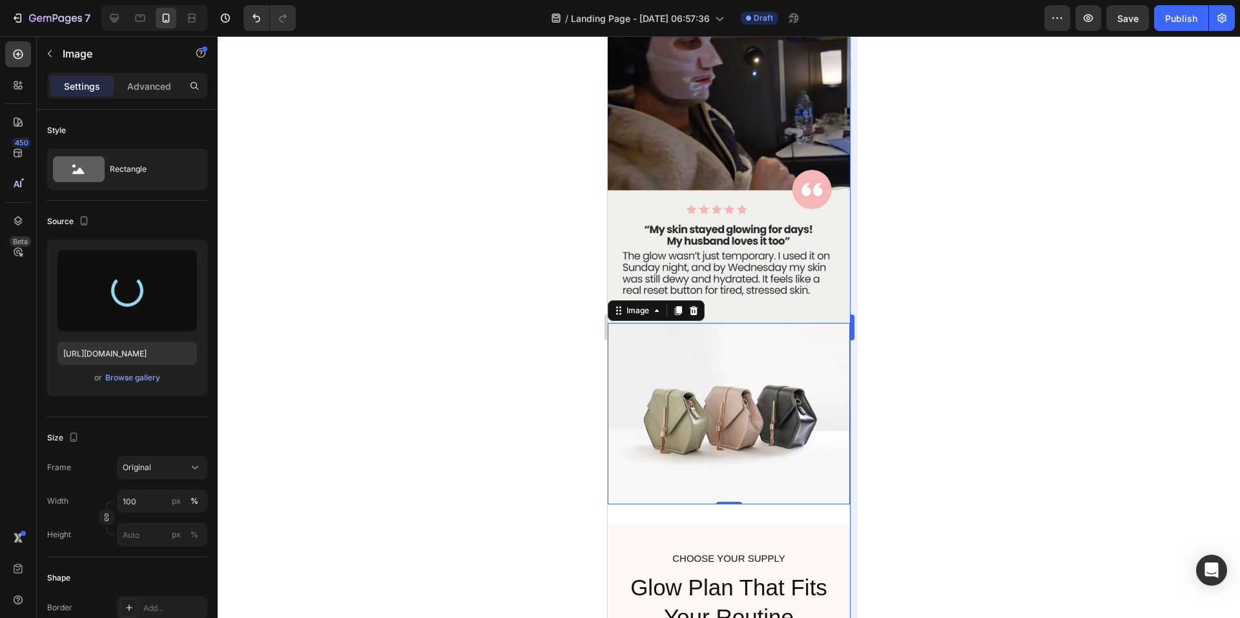
type input "https://cdn.shopify.com/s/files/1/0691/3448/3616/files/gempages_581553690582712…"
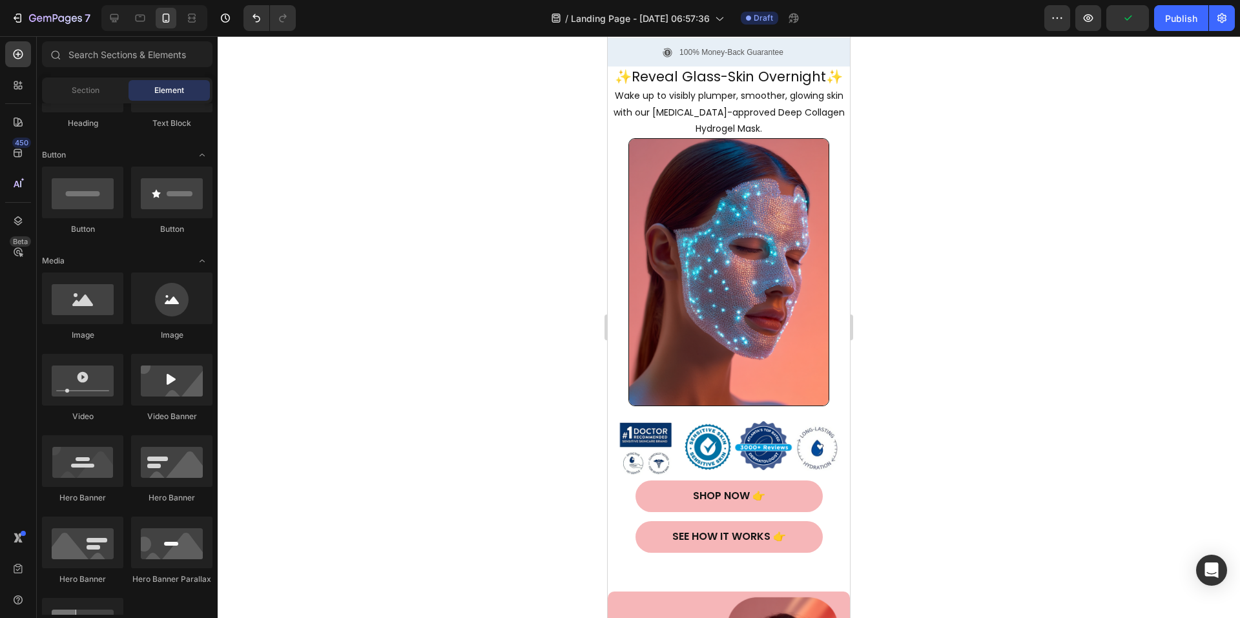
scroll to position [0, 0]
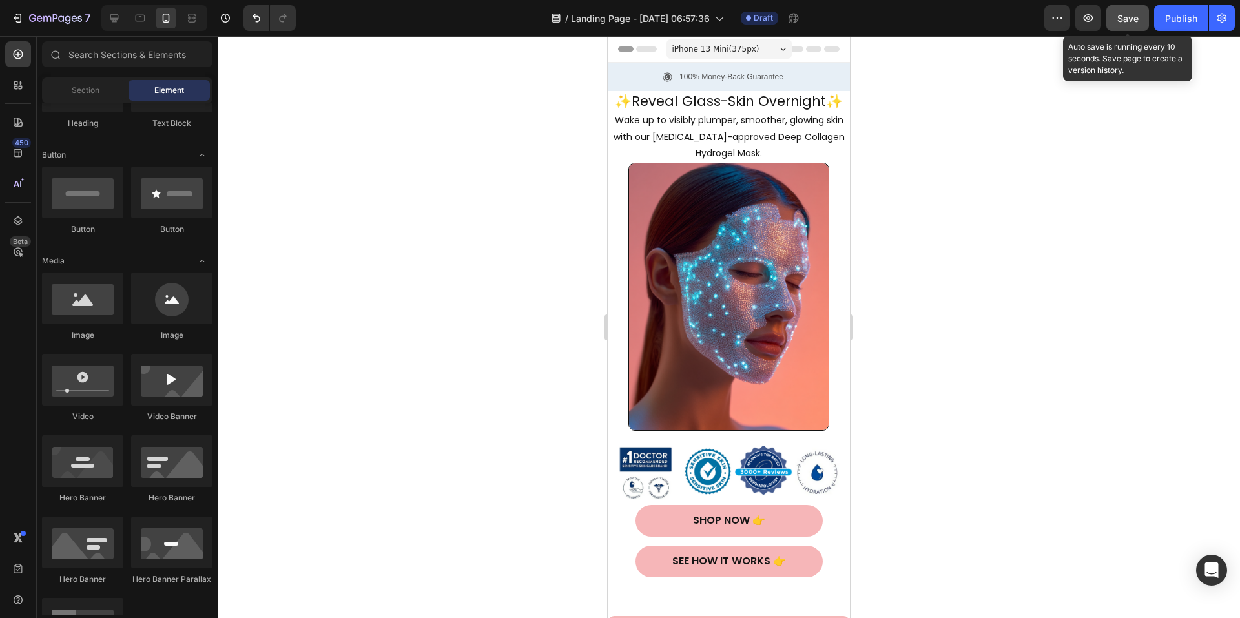
click at [1126, 19] on span "Save" at bounding box center [1127, 18] width 21 height 11
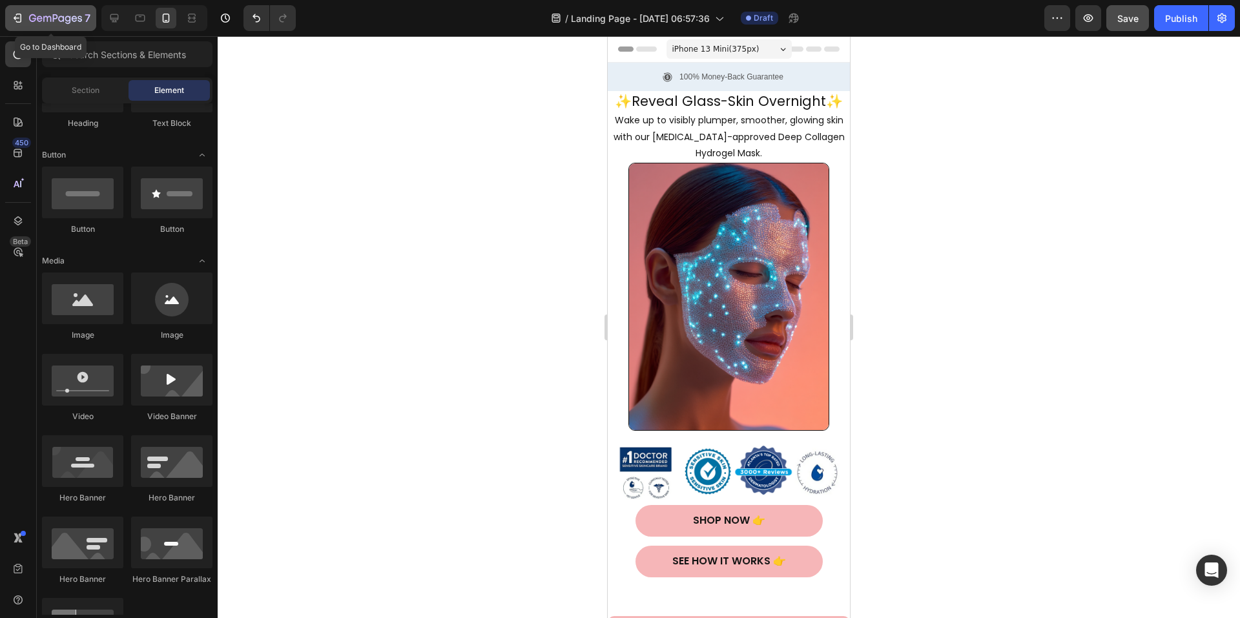
click at [21, 13] on icon "button" at bounding box center [17, 18] width 13 height 13
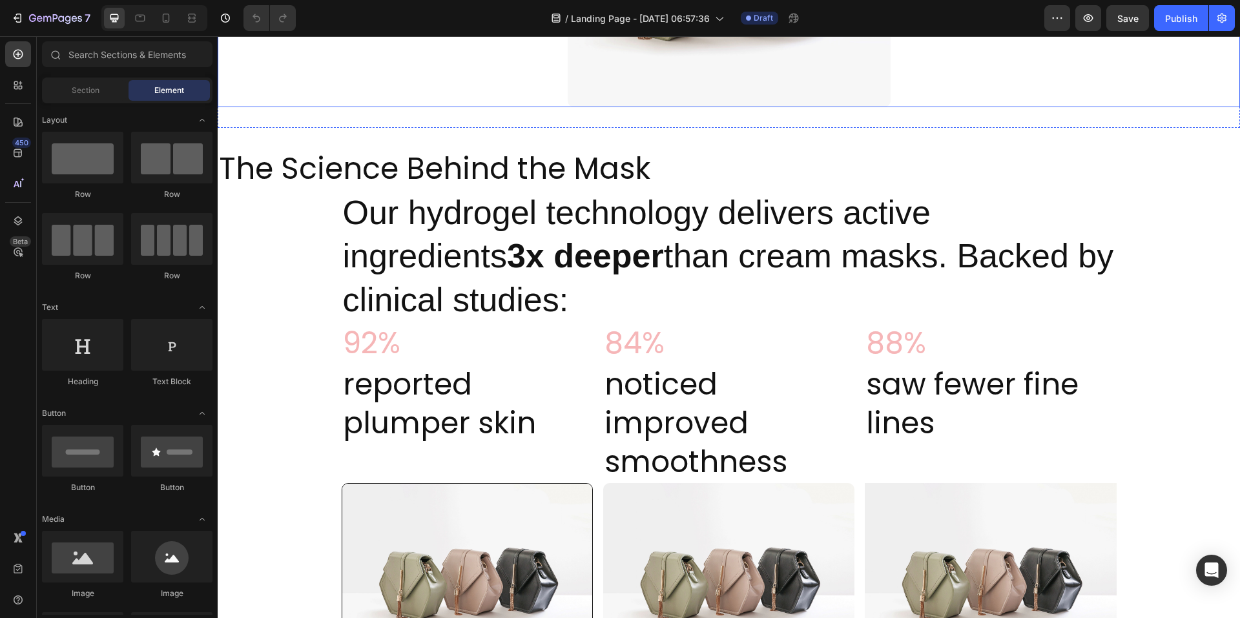
scroll to position [646, 0]
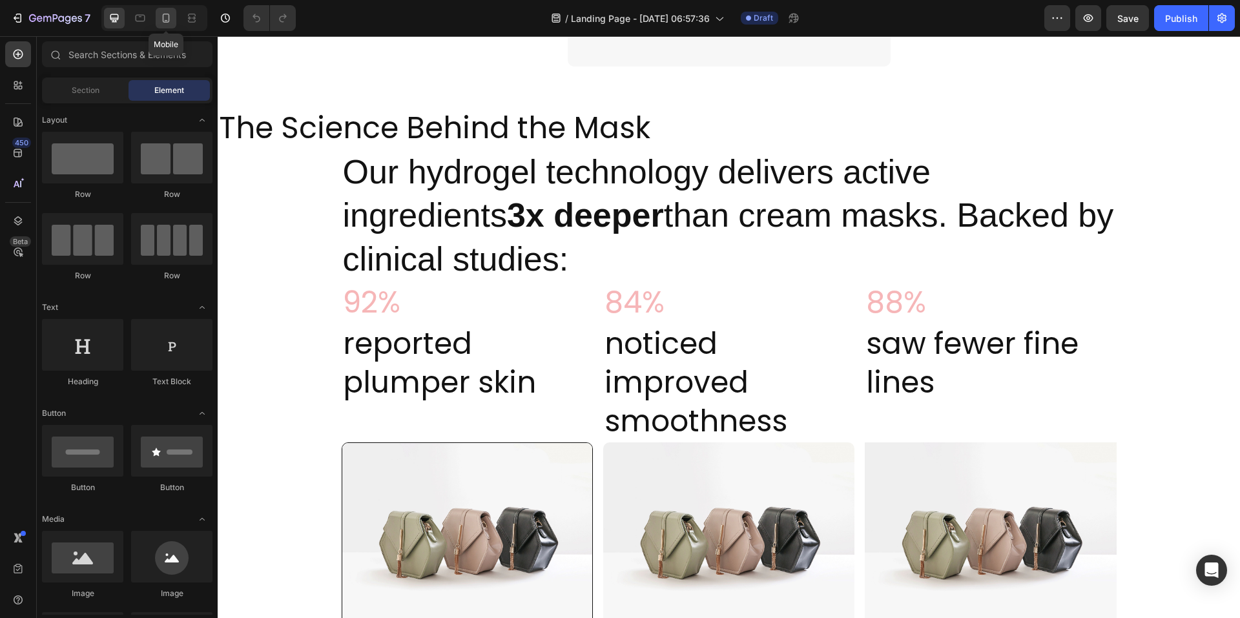
click at [159, 17] on div at bounding box center [166, 18] width 21 height 21
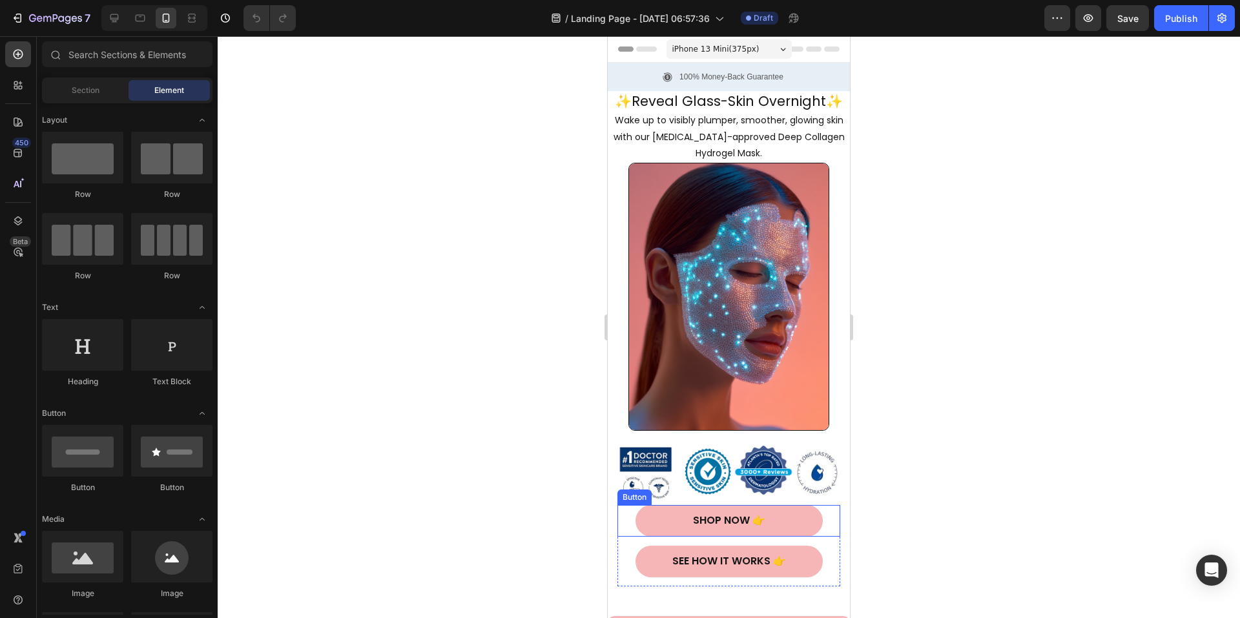
click at [794, 509] on button "Shop Now 👉" at bounding box center [729, 521] width 187 height 32
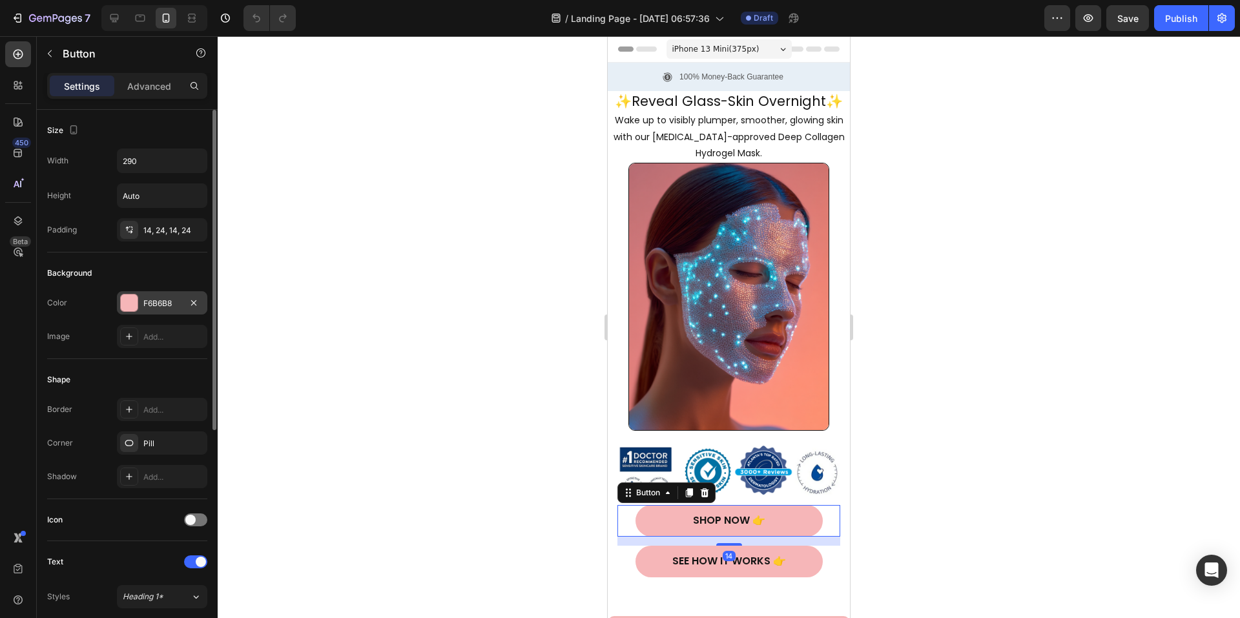
click at [154, 307] on div "F6B6B8" at bounding box center [161, 304] width 37 height 12
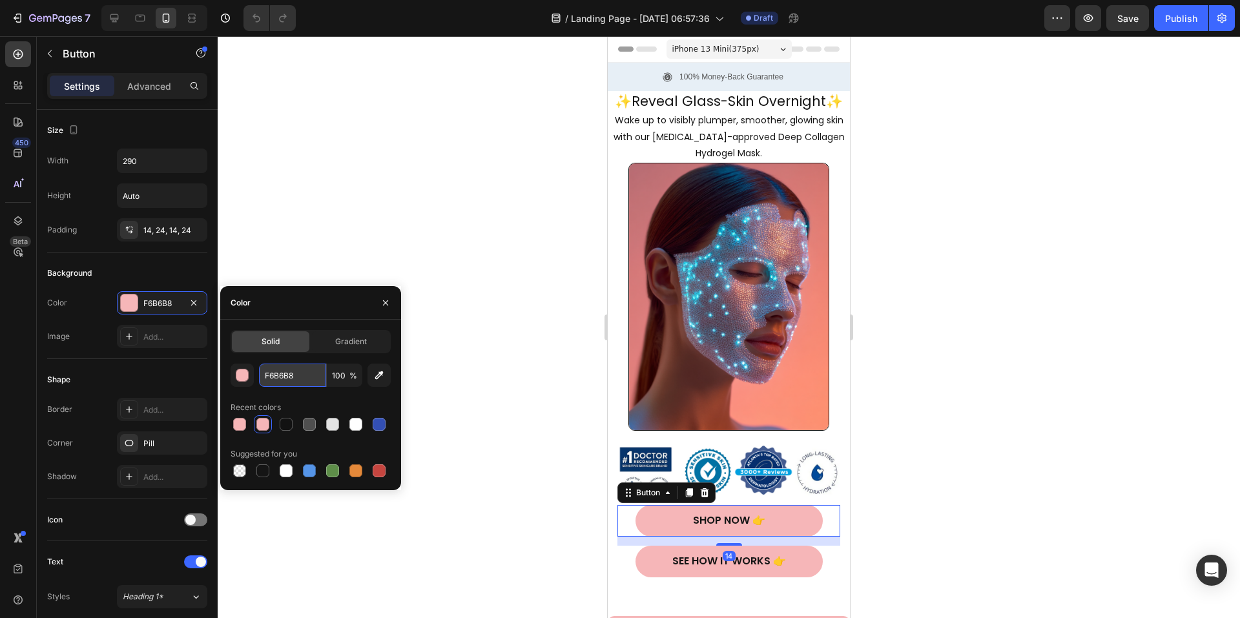
click at [309, 380] on input "F6B6B8" at bounding box center [292, 375] width 67 height 23
click at [950, 478] on div at bounding box center [729, 327] width 1022 height 582
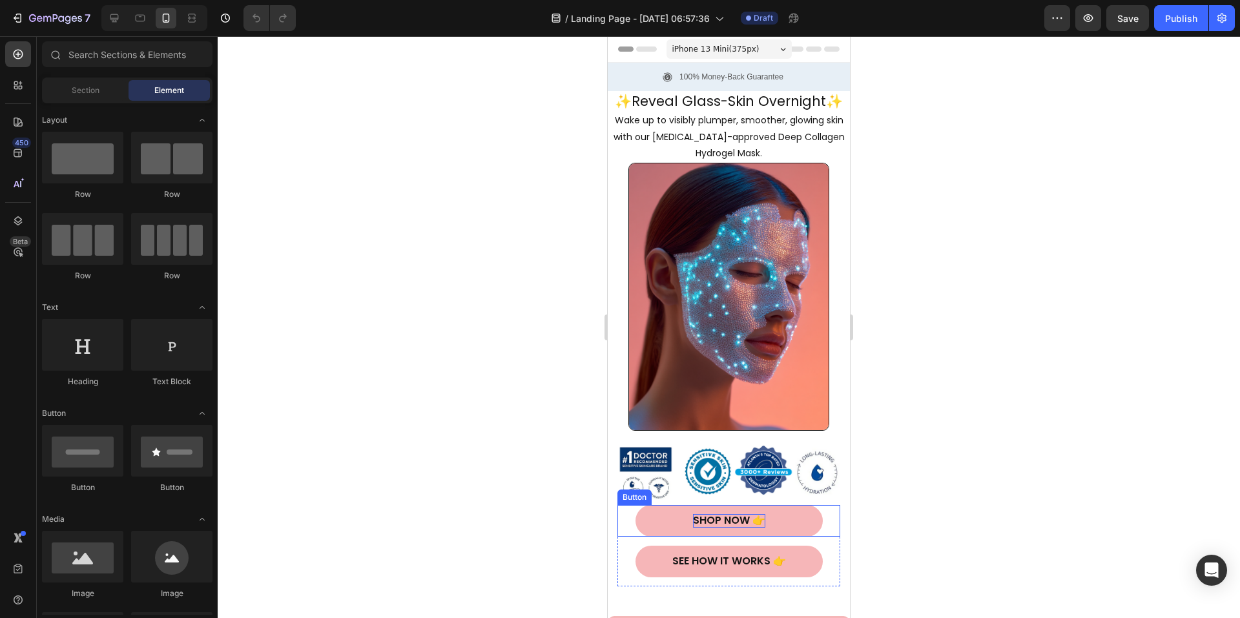
click at [707, 514] on div "Shop Now 👉" at bounding box center [729, 521] width 72 height 14
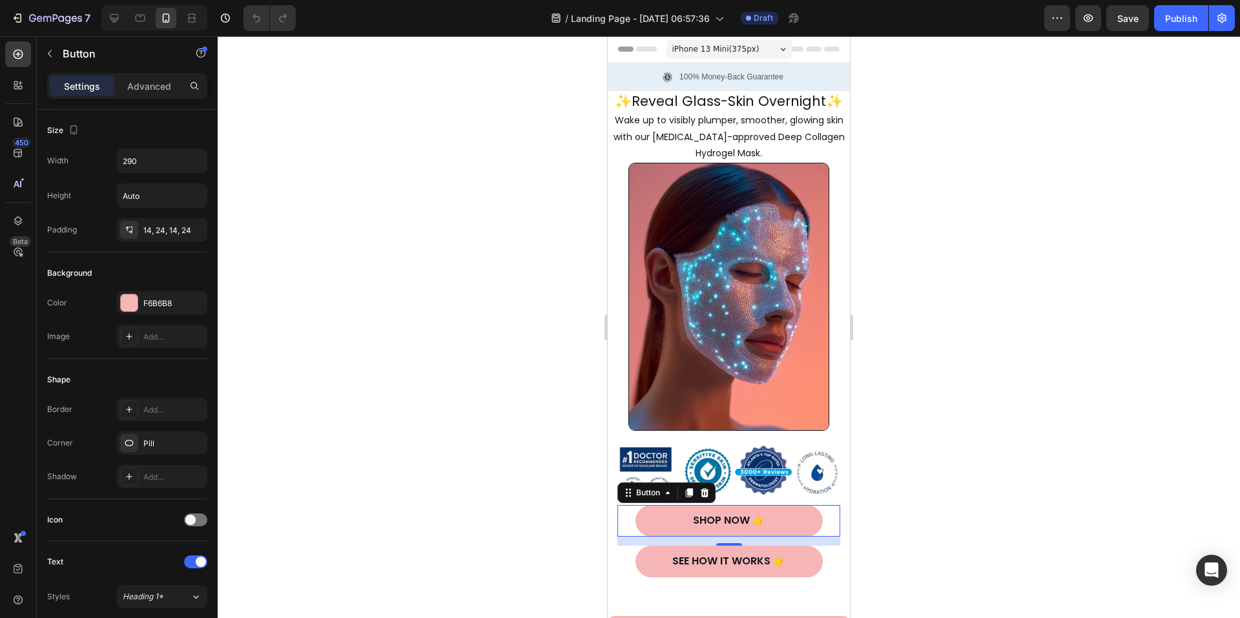
click at [984, 372] on div at bounding box center [729, 327] width 1022 height 582
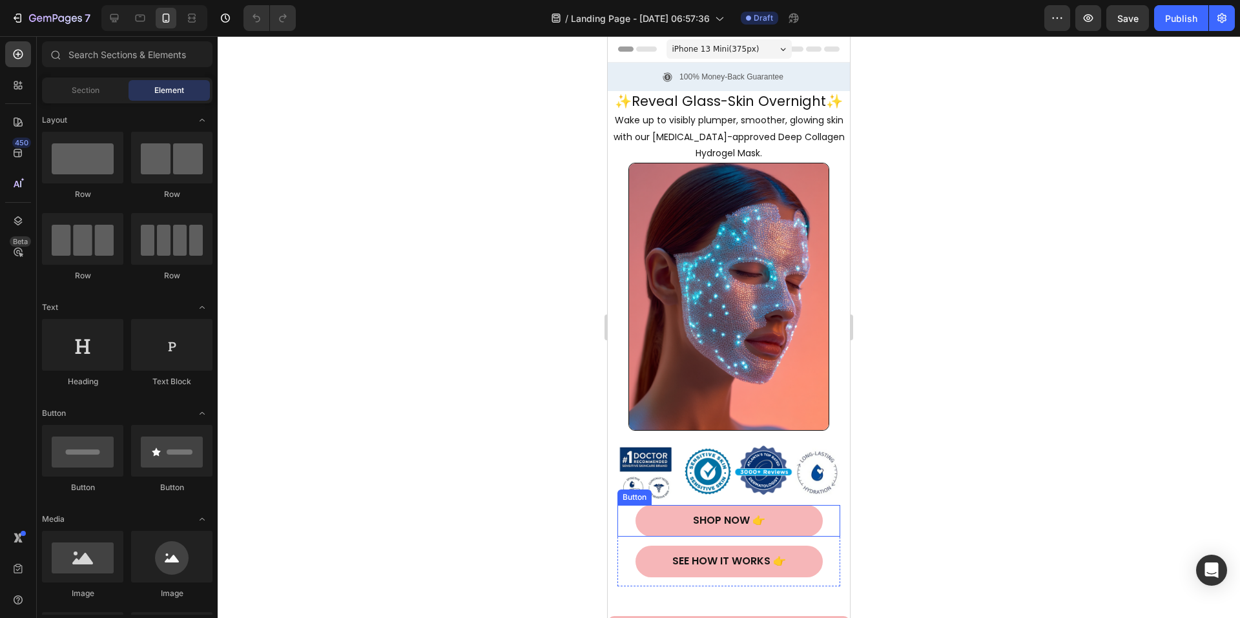
click at [654, 505] on button "Shop Now 👉" at bounding box center [729, 521] width 187 height 32
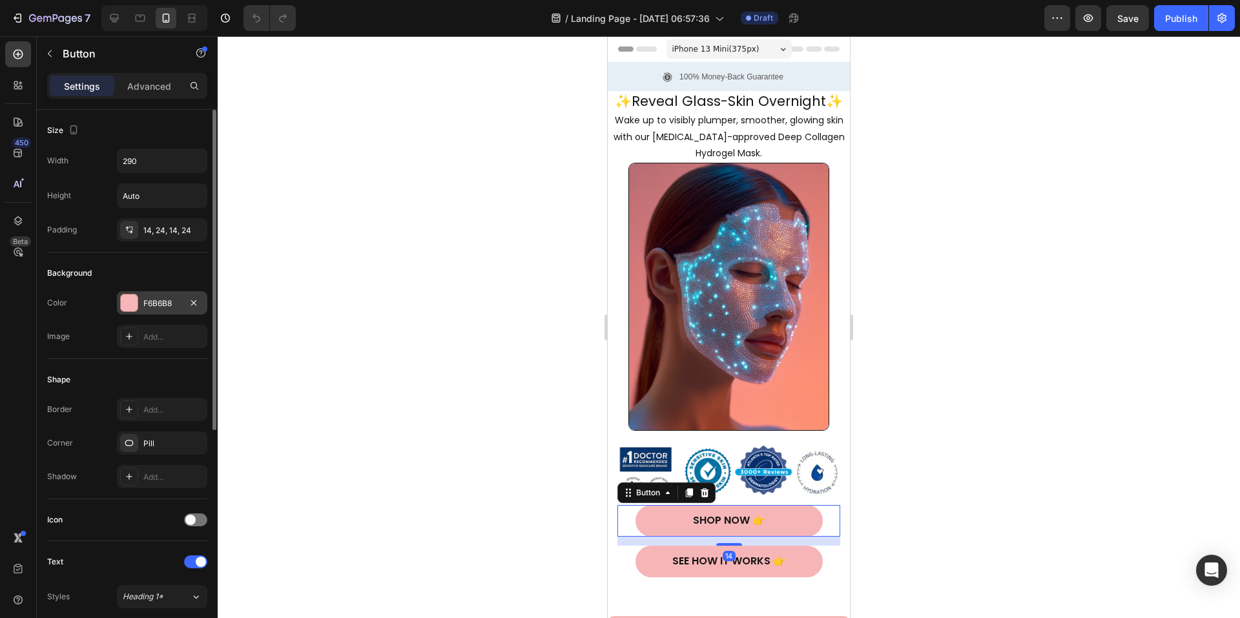
click at [164, 302] on div "F6B6B8" at bounding box center [161, 304] width 37 height 12
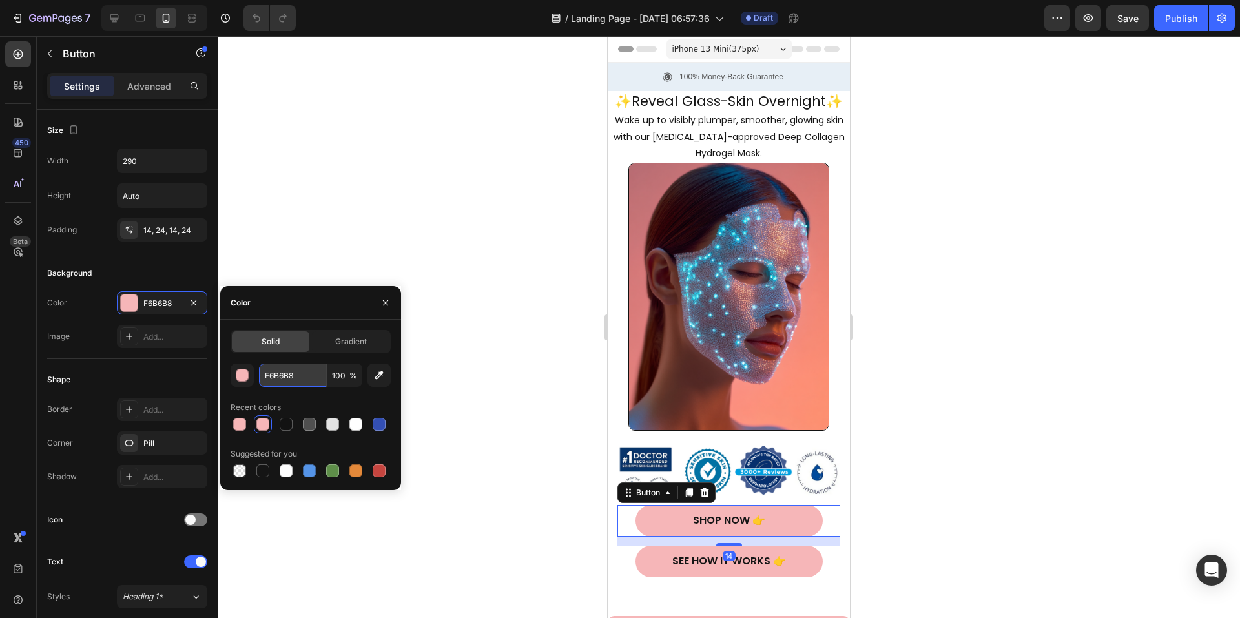
click at [291, 370] on input "F6B6B8" at bounding box center [292, 375] width 67 height 23
click at [559, 441] on div at bounding box center [729, 327] width 1022 height 582
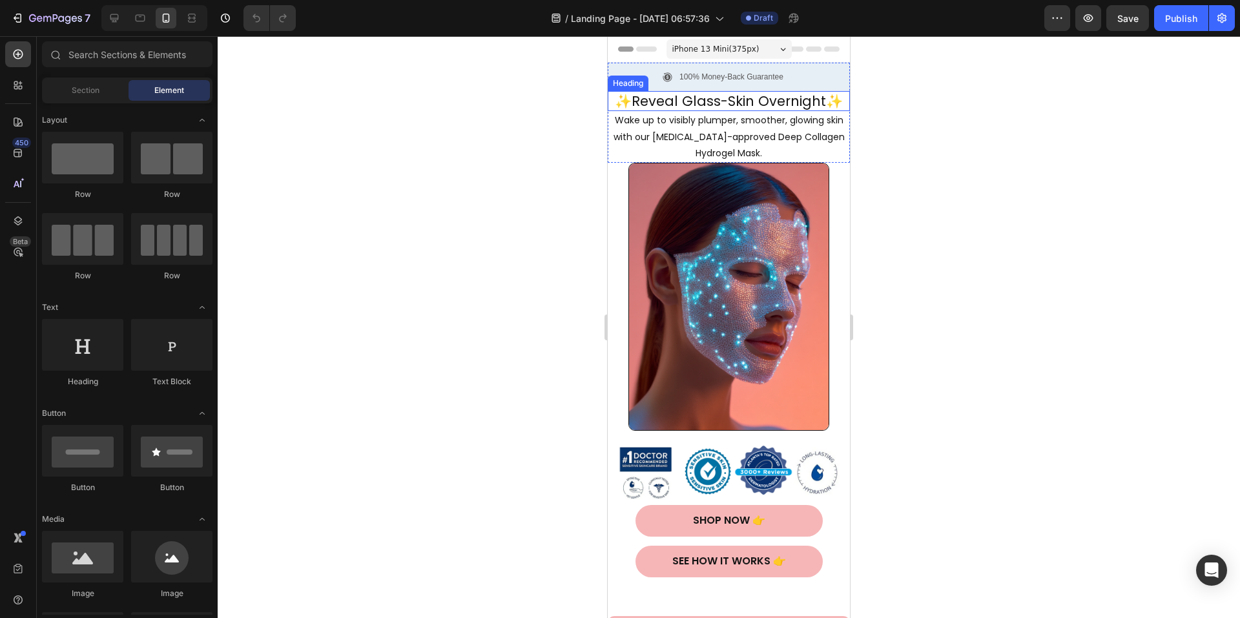
click at [627, 78] on div "Heading" at bounding box center [628, 84] width 36 height 12
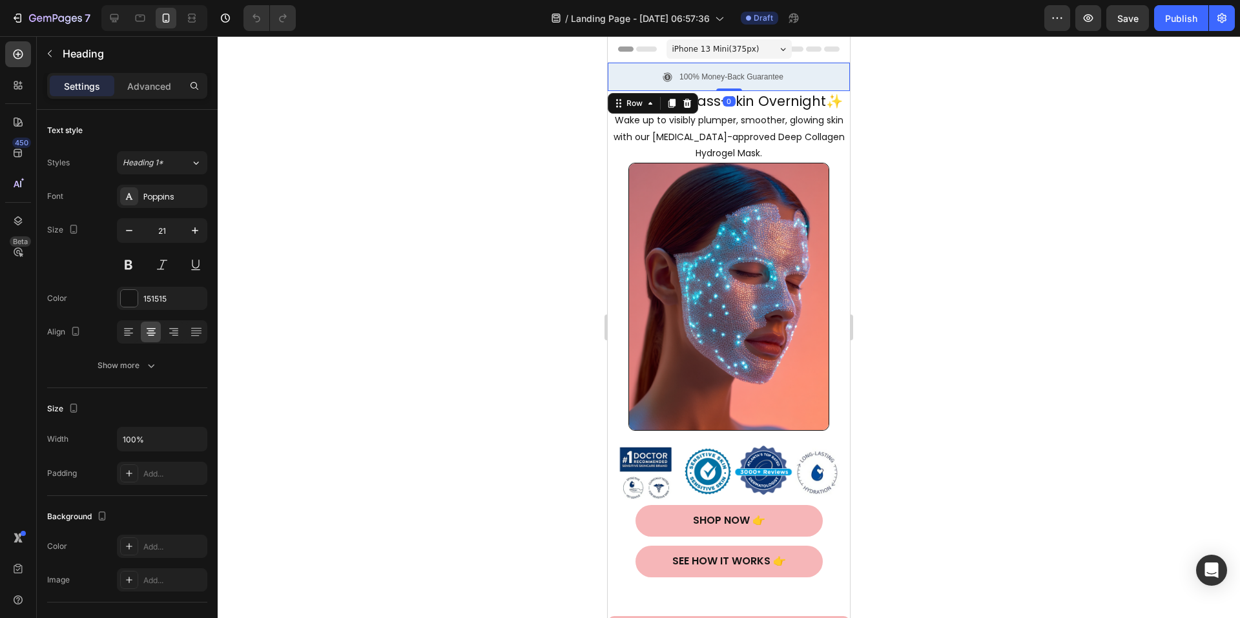
click at [837, 72] on div "100% Money-Back Guarantee Item List FREE Shipping all days Item List 60-Day Eas…" at bounding box center [729, 77] width 242 height 28
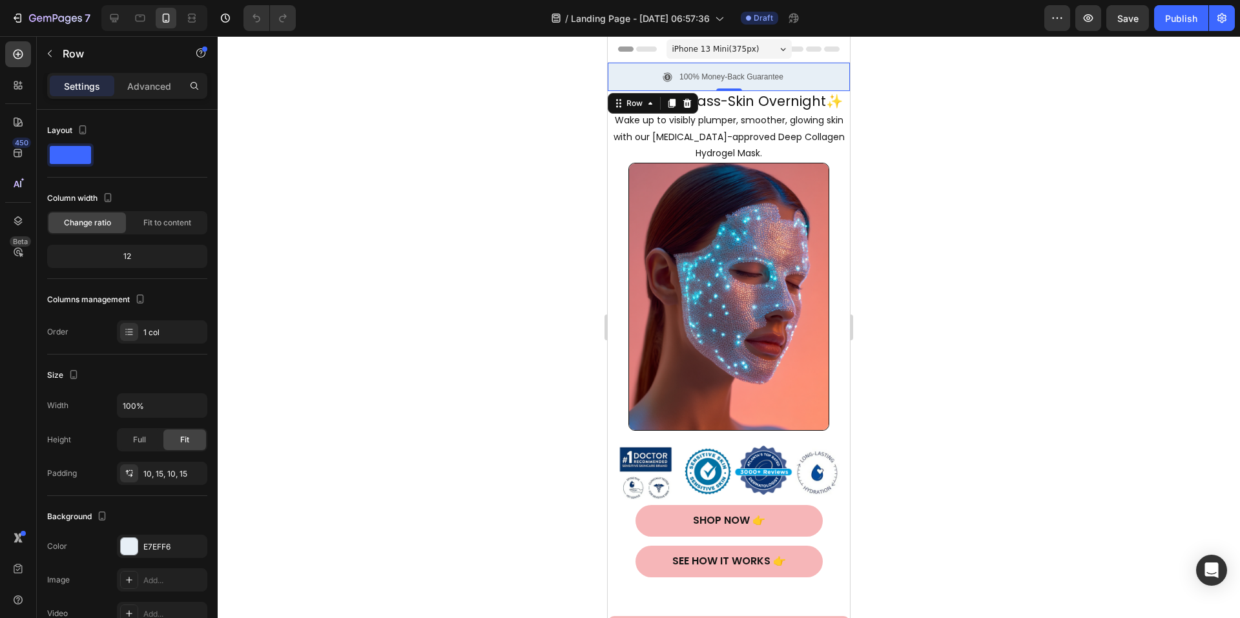
click at [692, 103] on icon at bounding box center [687, 103] width 10 height 10
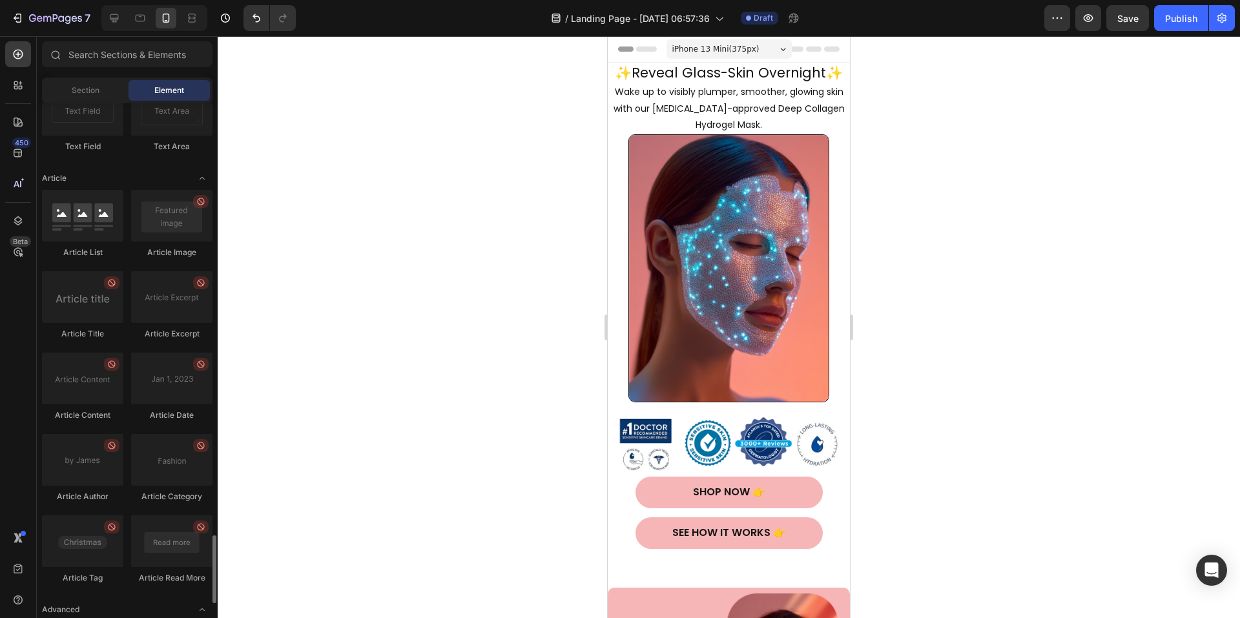
scroll to position [3316, 0]
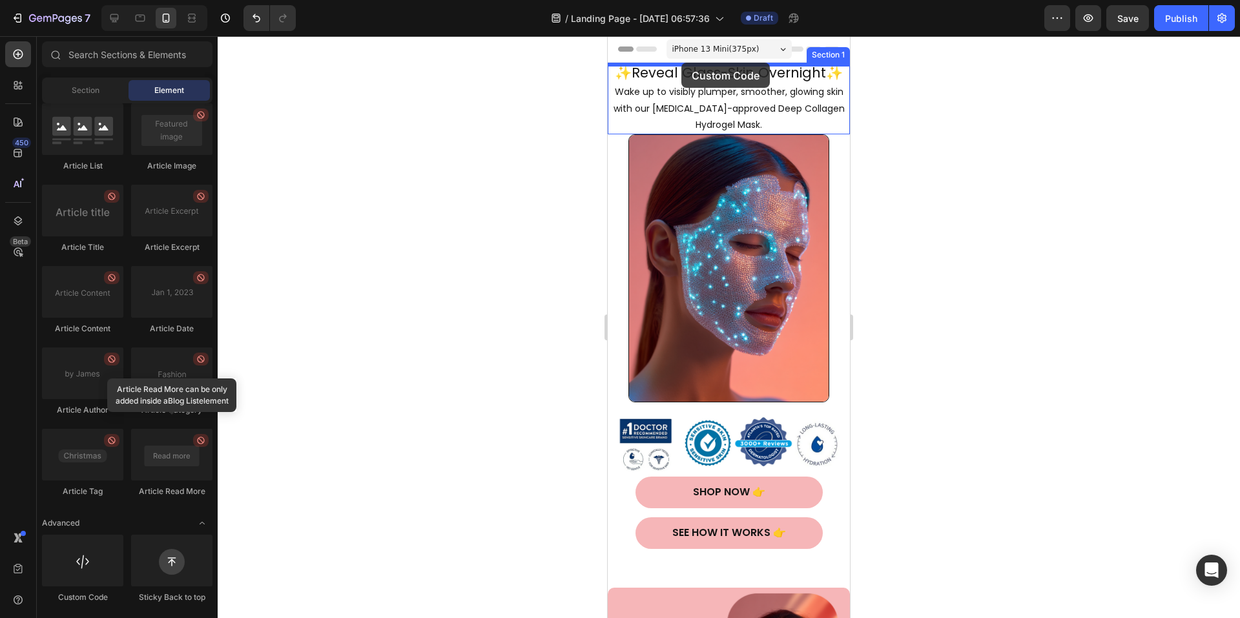
drag, startPoint x: 687, startPoint y: 605, endPoint x: 681, endPoint y: 63, distance: 541.9
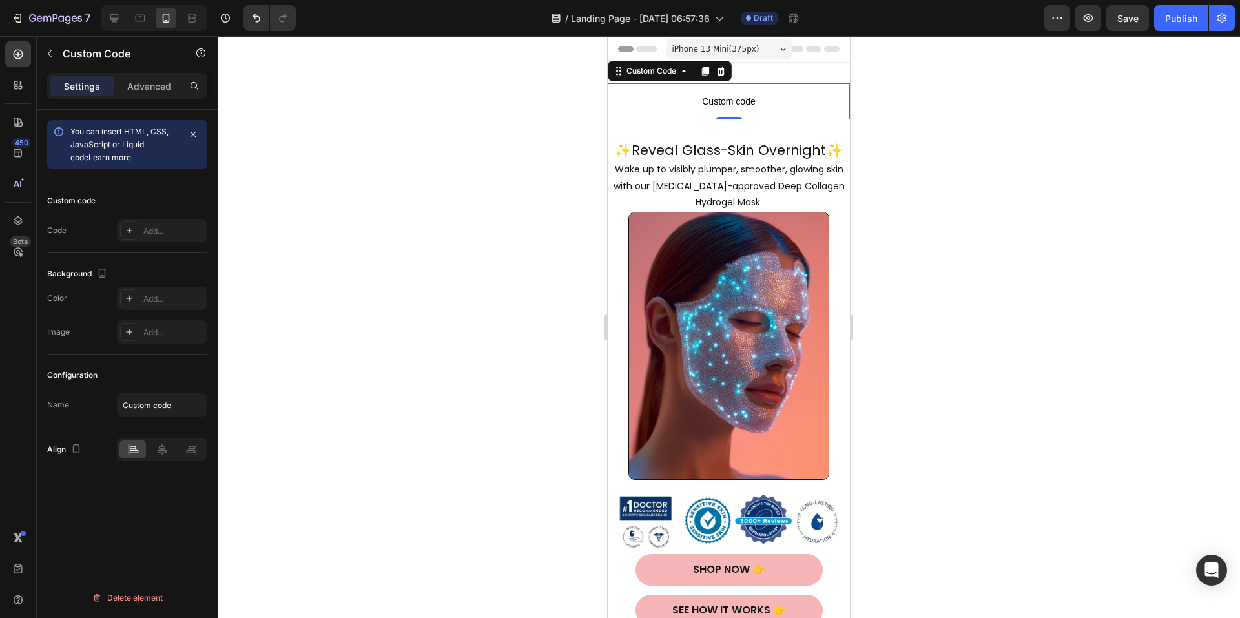
click at [659, 103] on span "Custom code" at bounding box center [729, 102] width 242 height 16
click at [140, 231] on div "Add..." at bounding box center [162, 230] width 90 height 23
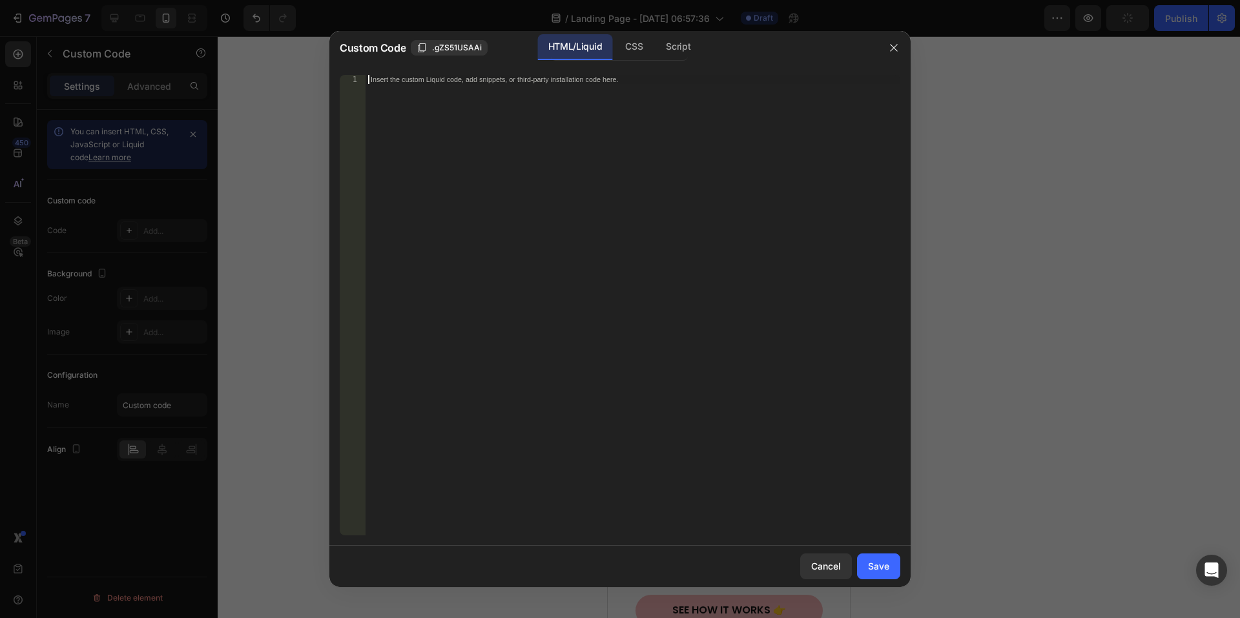
click at [523, 119] on div "Insert the custom Liquid code, add snippets, or third-party installation code h…" at bounding box center [633, 314] width 535 height 479
paste textarea "</html>"
type textarea "</html>"
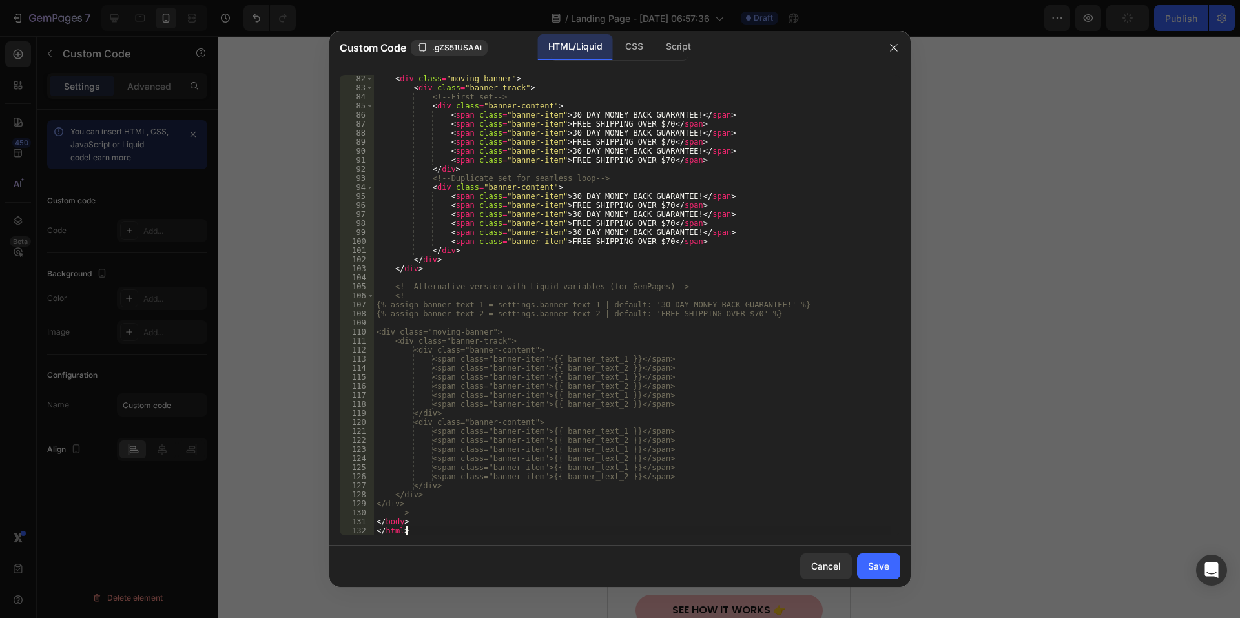
scroll to position [733, 0]
click at [867, 563] on button "Save" at bounding box center [878, 567] width 43 height 26
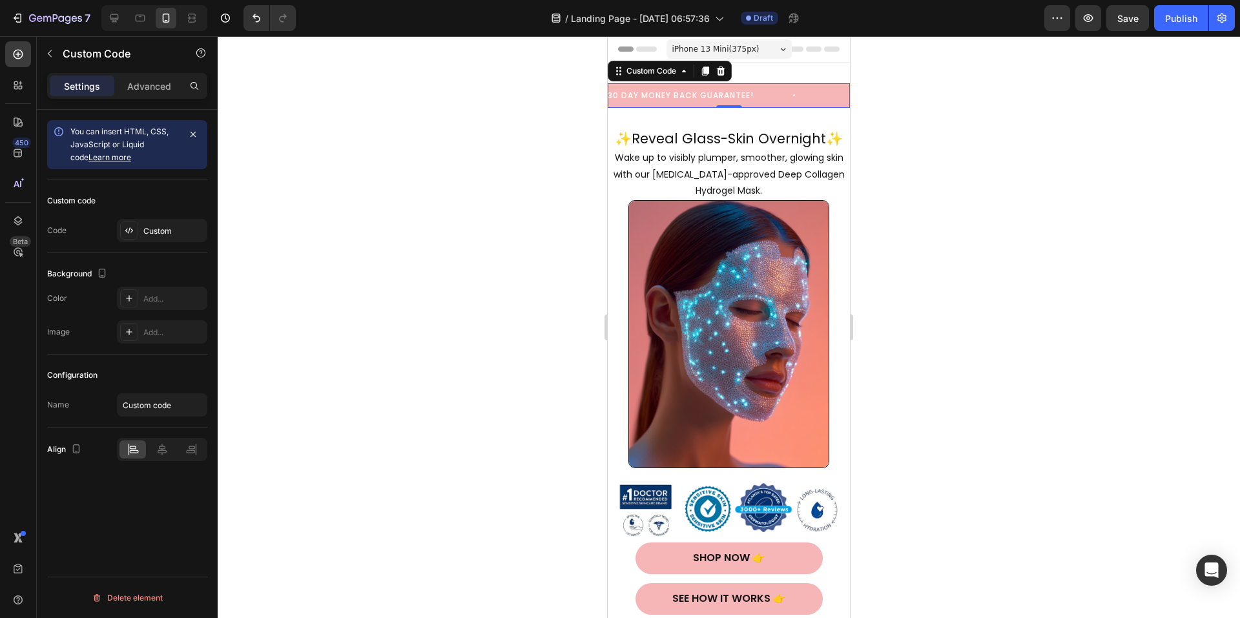
click at [656, 98] on span "30 DAY MONEY BACK GUARANTEE!" at bounding box center [721, 96] width 227 height 12
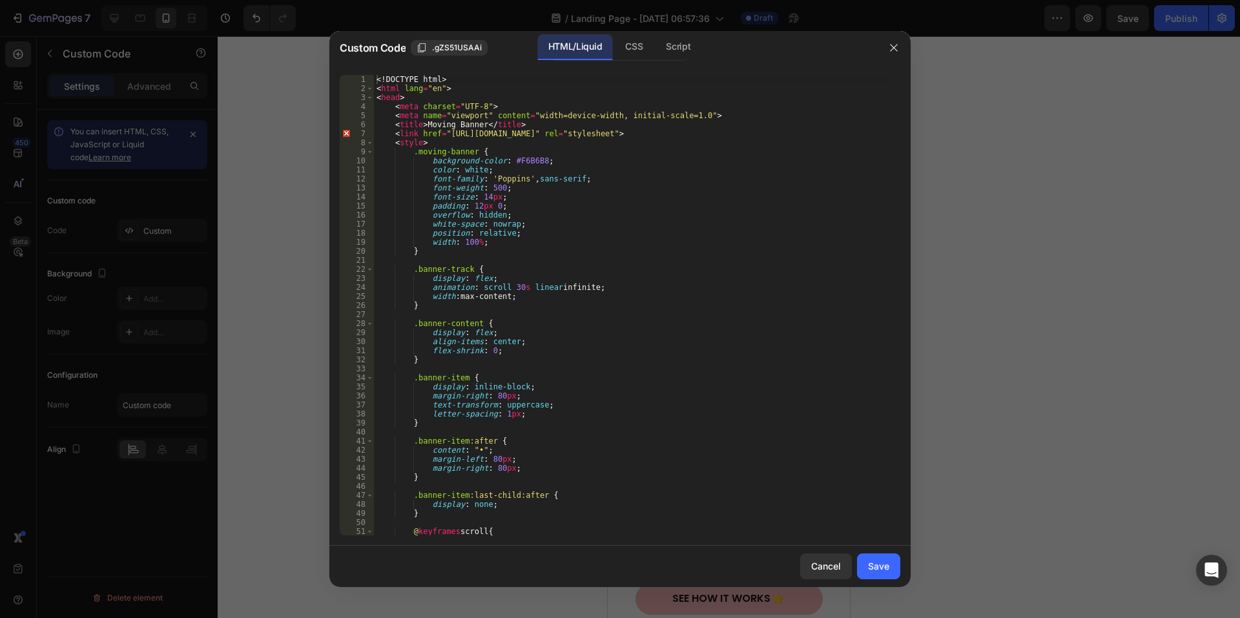
scroll to position [0, 0]
click at [512, 285] on div "<! DOCTYPE html > < html lang = "en" > < head > < meta charset = "UTF-8" > < me…" at bounding box center [632, 314] width 517 height 479
type textarea "animation: scroll 25s linear infinite;"
click at [890, 565] on button "Save" at bounding box center [878, 567] width 43 height 26
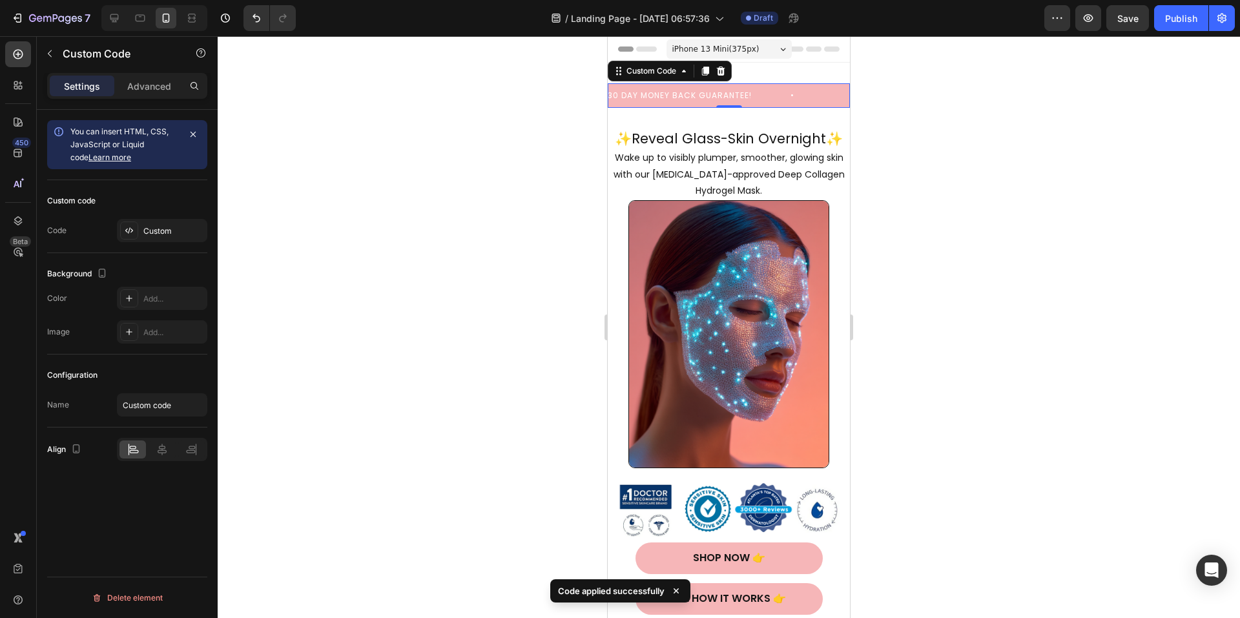
click at [1019, 426] on div at bounding box center [729, 327] width 1022 height 582
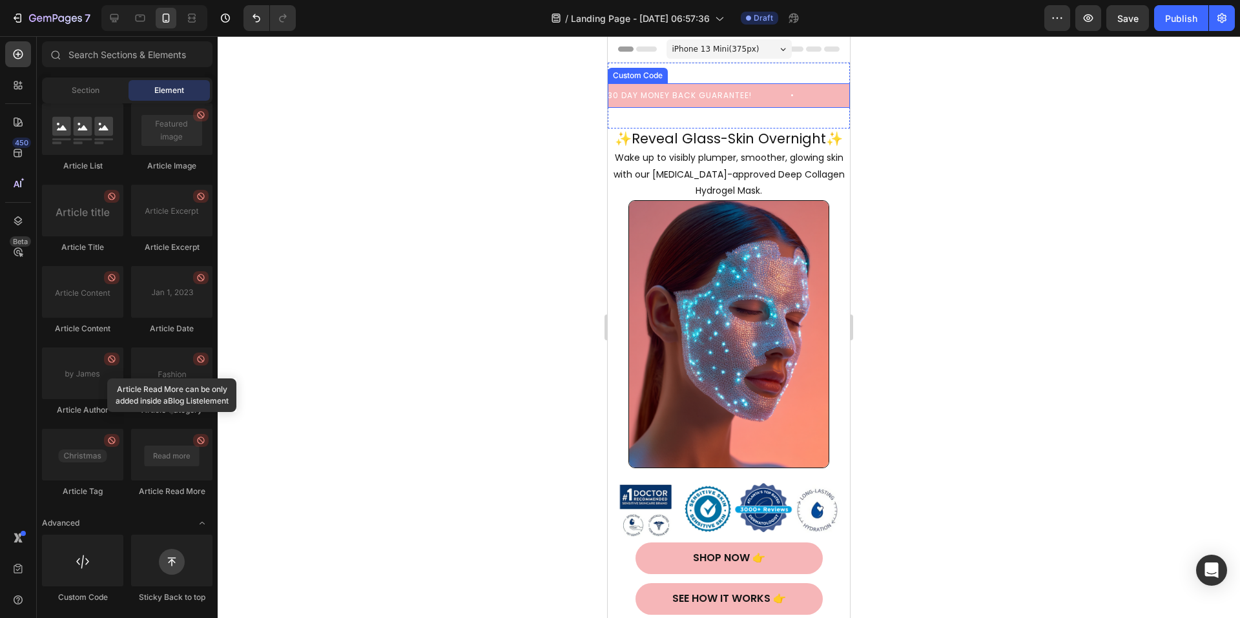
click at [745, 99] on span "30 DAY MONEY BACK GUARANTEE!" at bounding box center [720, 96] width 225 height 12
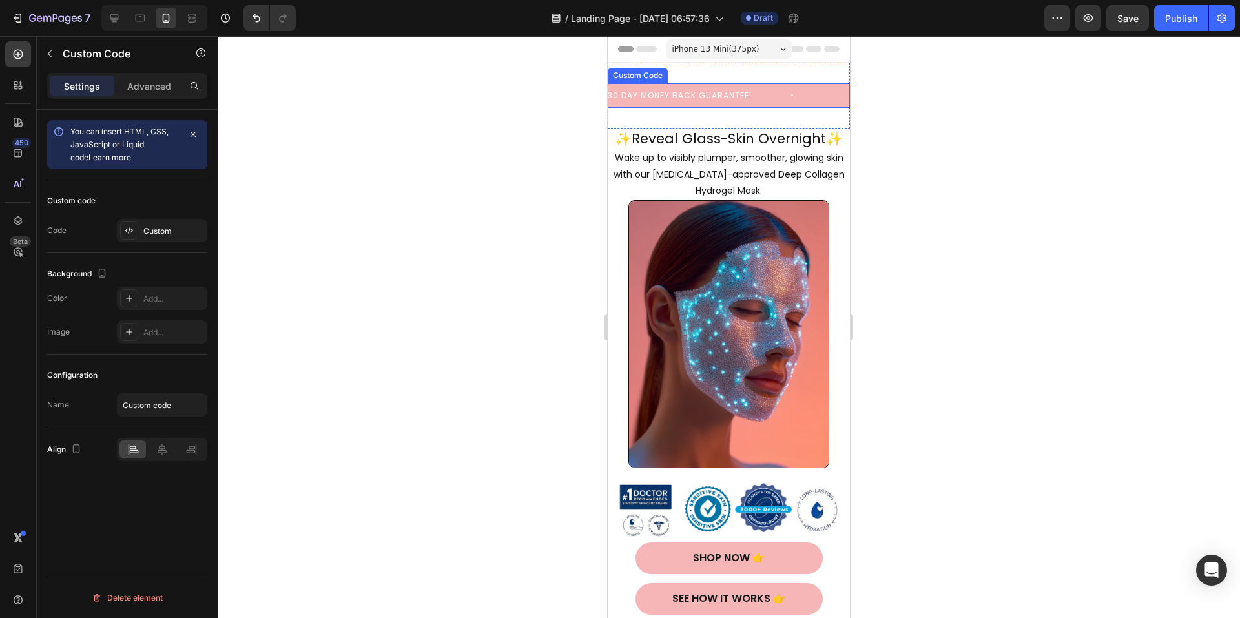
click at [745, 99] on span "30 DAY MONEY BACK GUARANTEE!" at bounding box center [720, 96] width 225 height 12
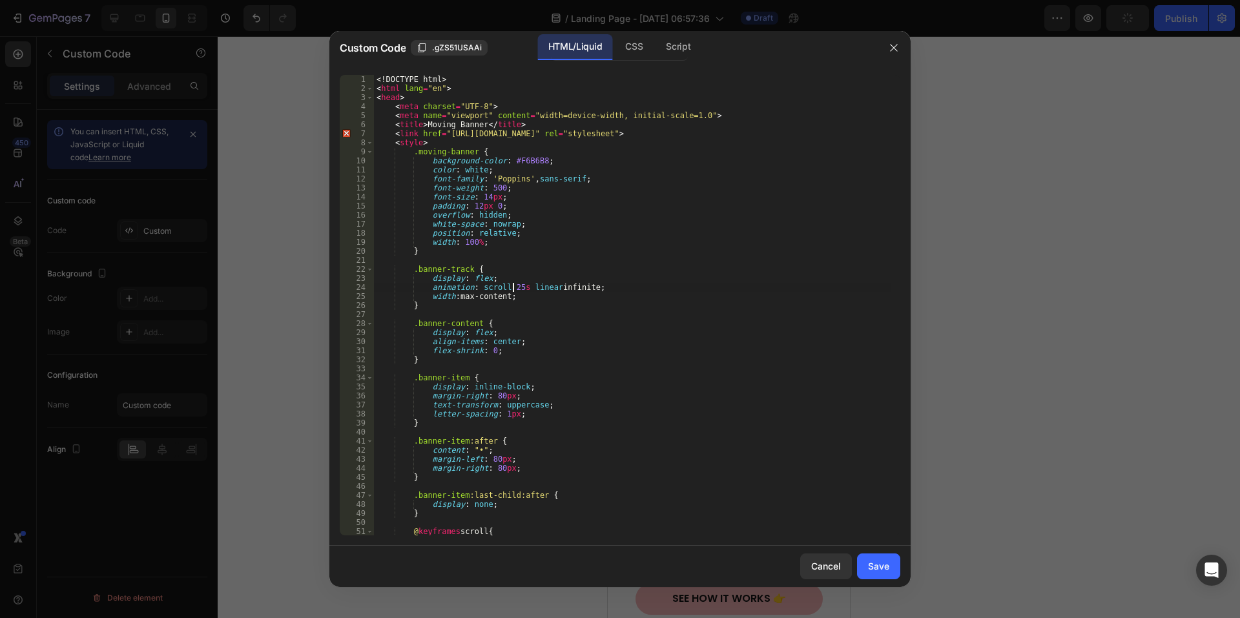
click at [512, 284] on div "<! DOCTYPE html > < html lang = "en" > < head > < meta charset = "UTF-8" > < me…" at bounding box center [632, 314] width 517 height 479
click at [632, 237] on div "<! DOCTYPE html > < html lang = "en" > < head > < meta charset = "UTF-8" > < me…" at bounding box center [632, 314] width 517 height 479
type textarea "position: relative;"
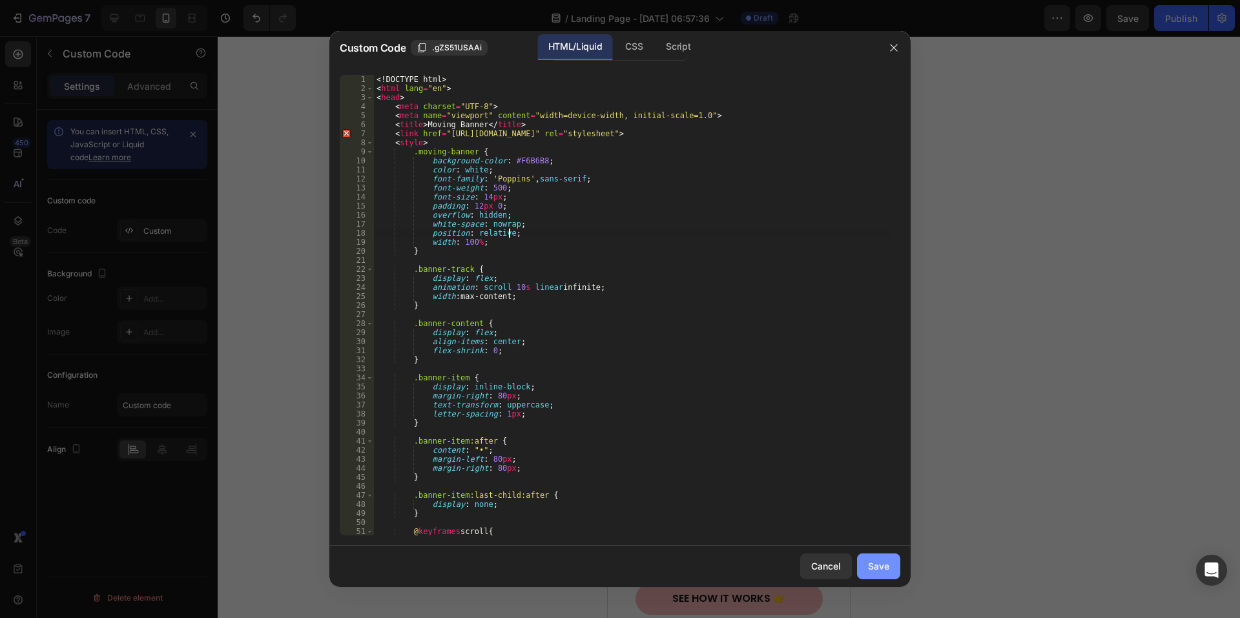
click at [877, 568] on div "Save" at bounding box center [878, 566] width 21 height 14
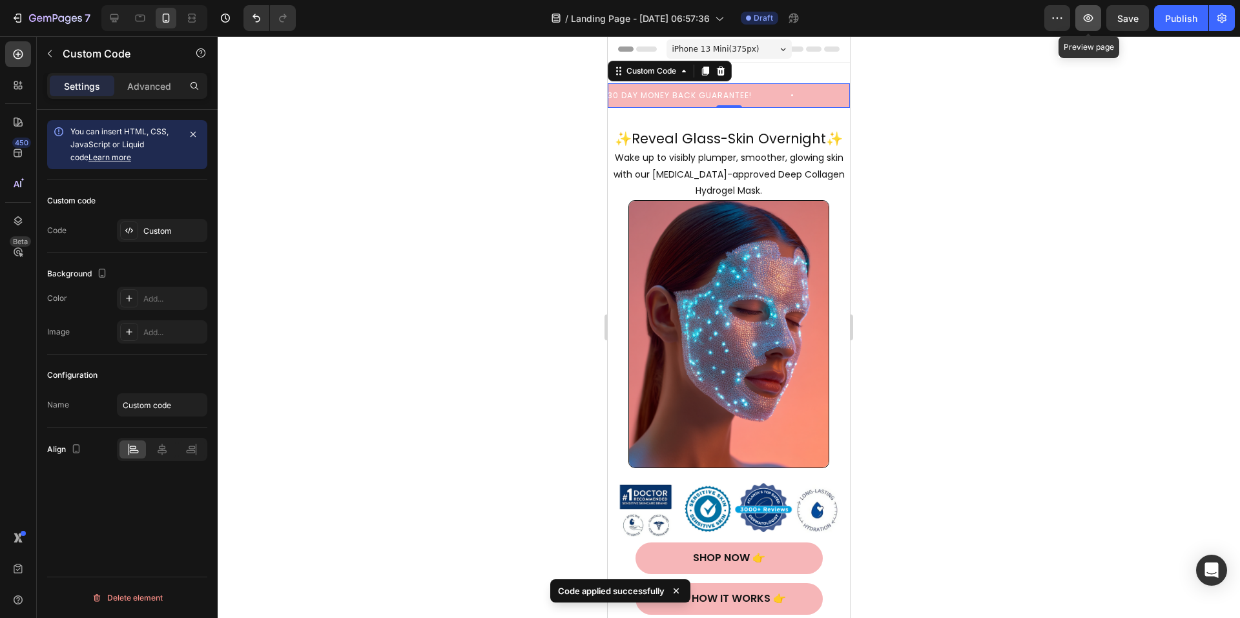
click at [1097, 25] on button "button" at bounding box center [1088, 18] width 26 height 26
click at [650, 101] on div "30 DAY MONEY BACK GUARANTEE! FREE SHIPPING OVER $70 30 DAY MONEY BACK GUARANTEE…" at bounding box center [729, 95] width 242 height 25
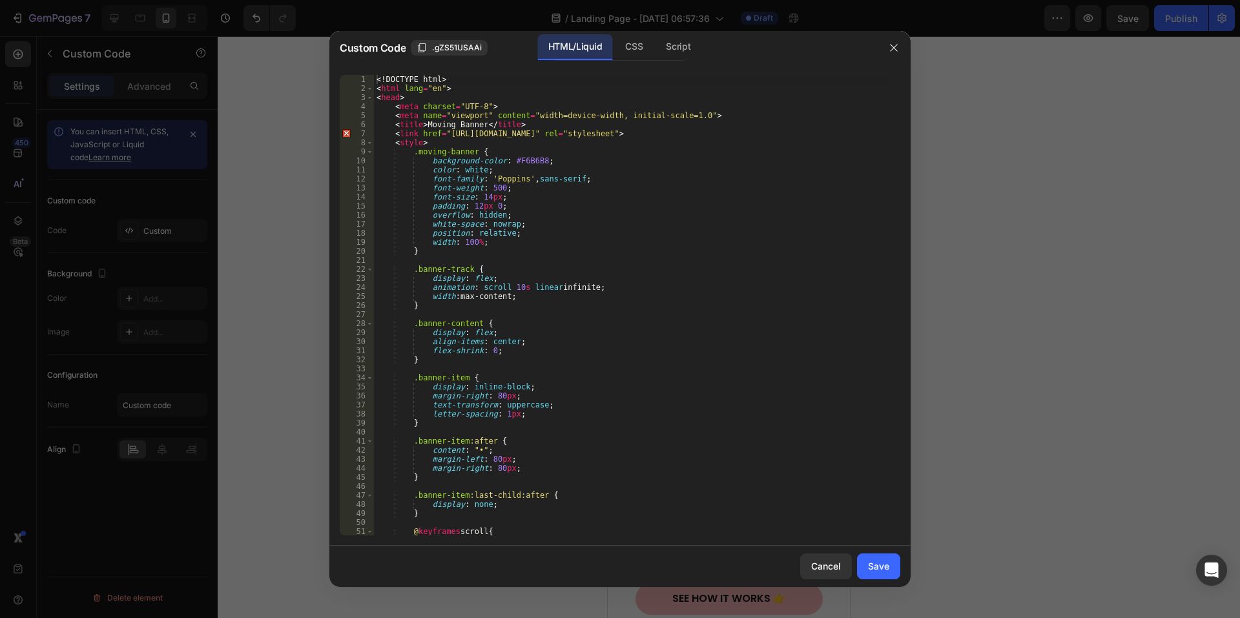
click at [514, 287] on div "<! DOCTYPE html > < html lang = "en" > < head > < meta charset = "UTF-8" > < me…" at bounding box center [632, 314] width 517 height 479
type textarea "animation: scroll 20s linear infinite;"
click at [892, 576] on button "Save" at bounding box center [878, 567] width 43 height 26
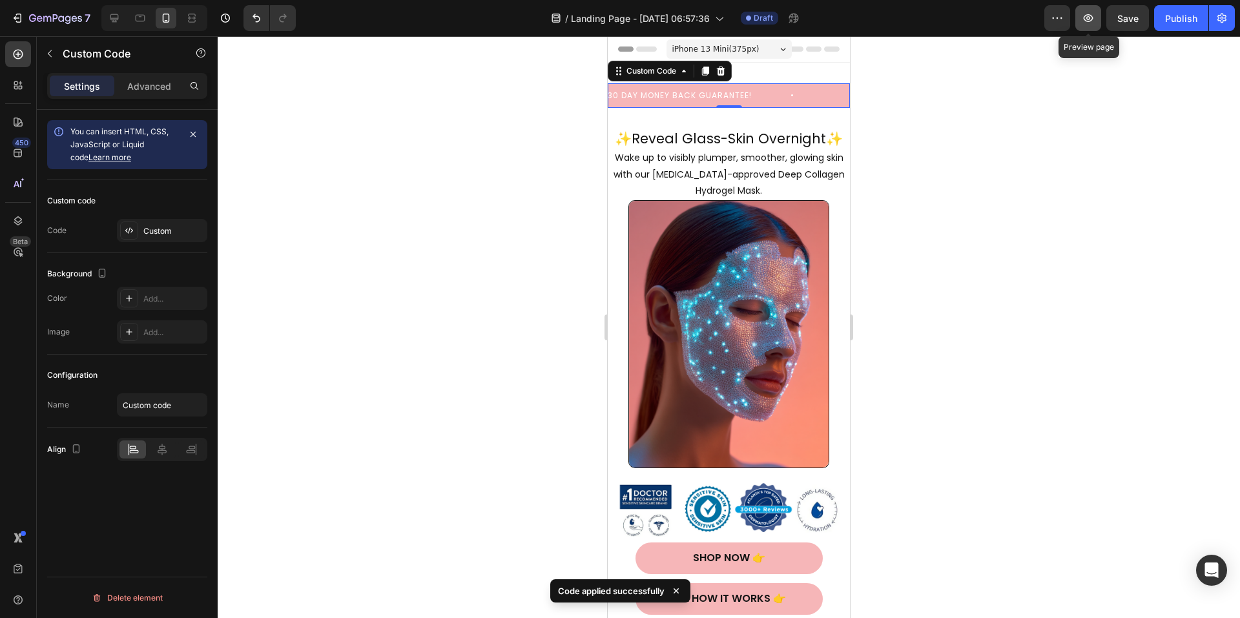
click at [1097, 20] on button "button" at bounding box center [1088, 18] width 26 height 26
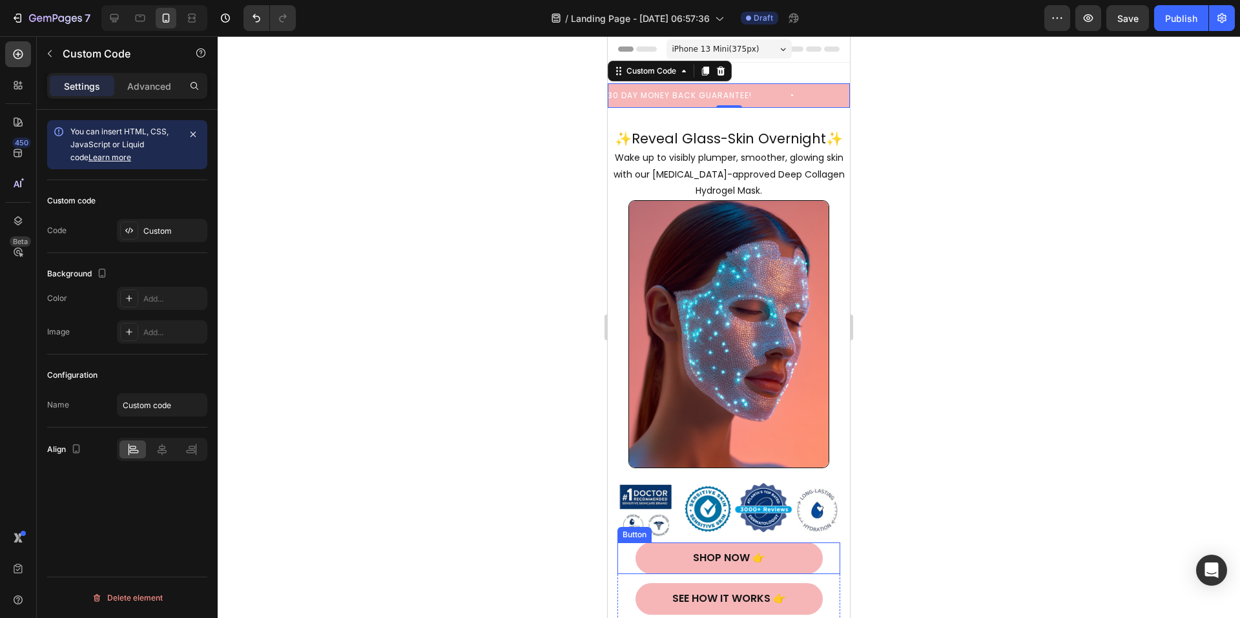
click at [664, 546] on button "Shop Now 👉" at bounding box center [729, 559] width 187 height 32
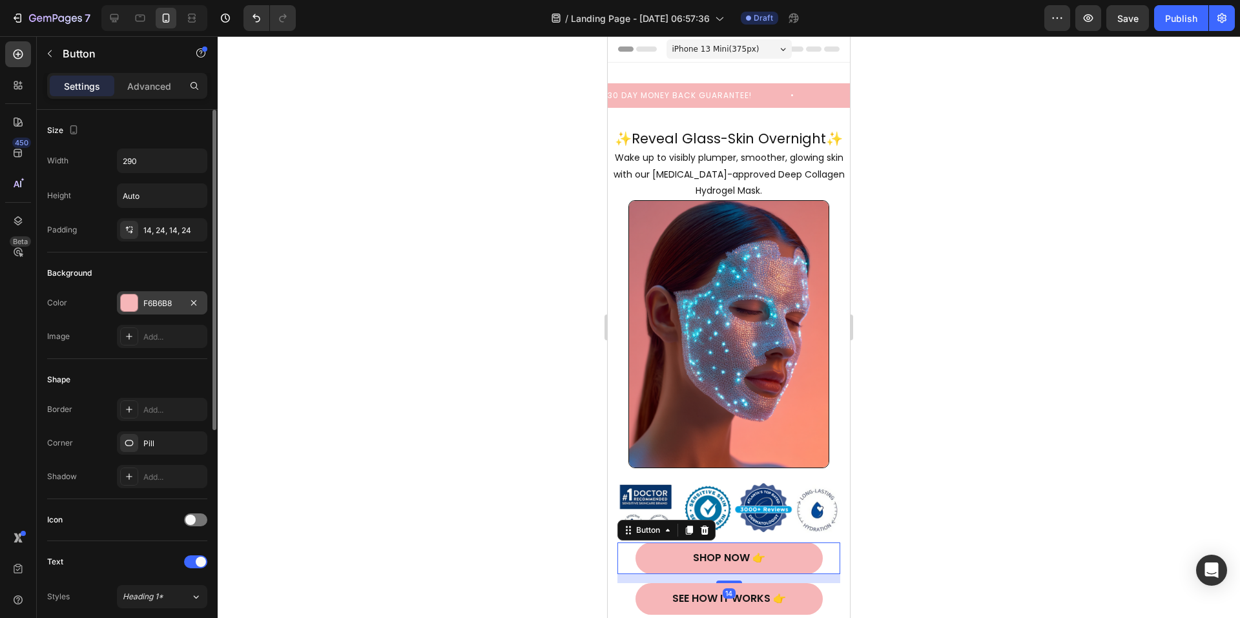
click at [151, 302] on div "F6B6B8" at bounding box center [161, 304] width 37 height 12
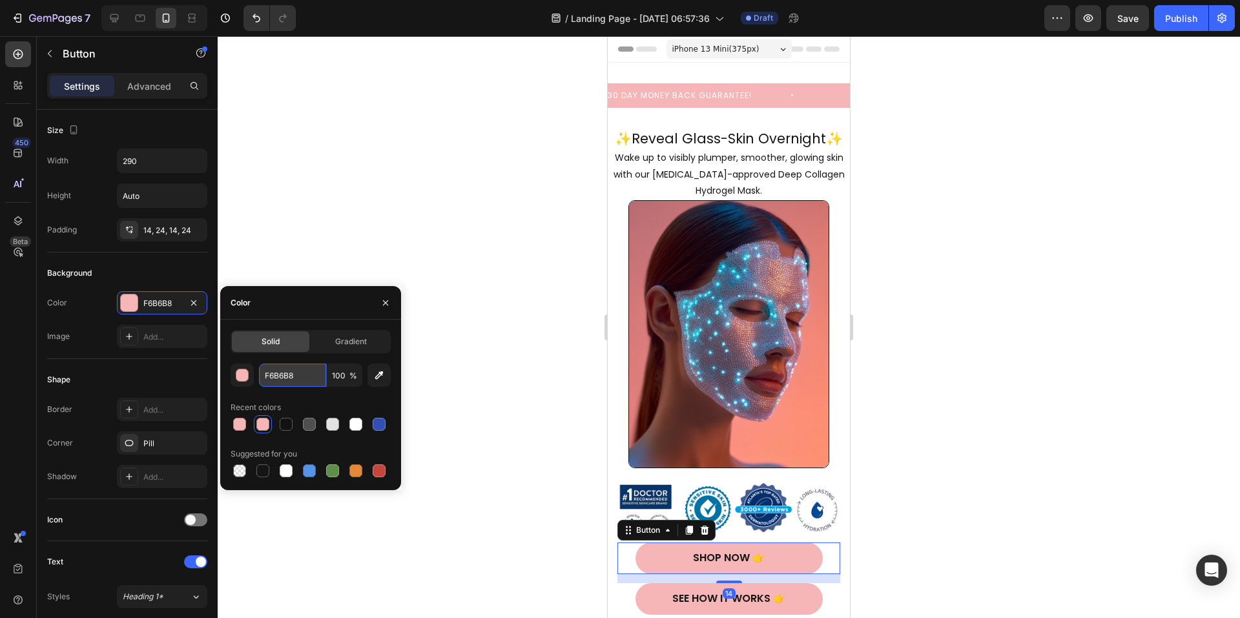
click at [309, 366] on input "F6B6B8" at bounding box center [292, 375] width 67 height 23
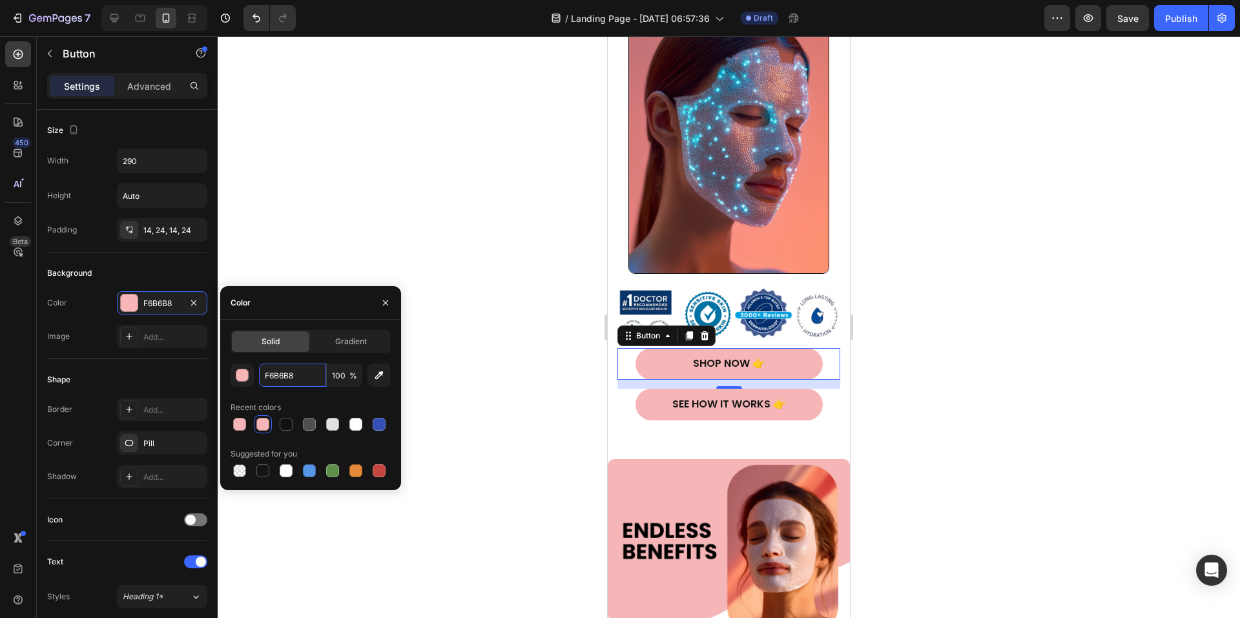
scroll to position [323, 0]
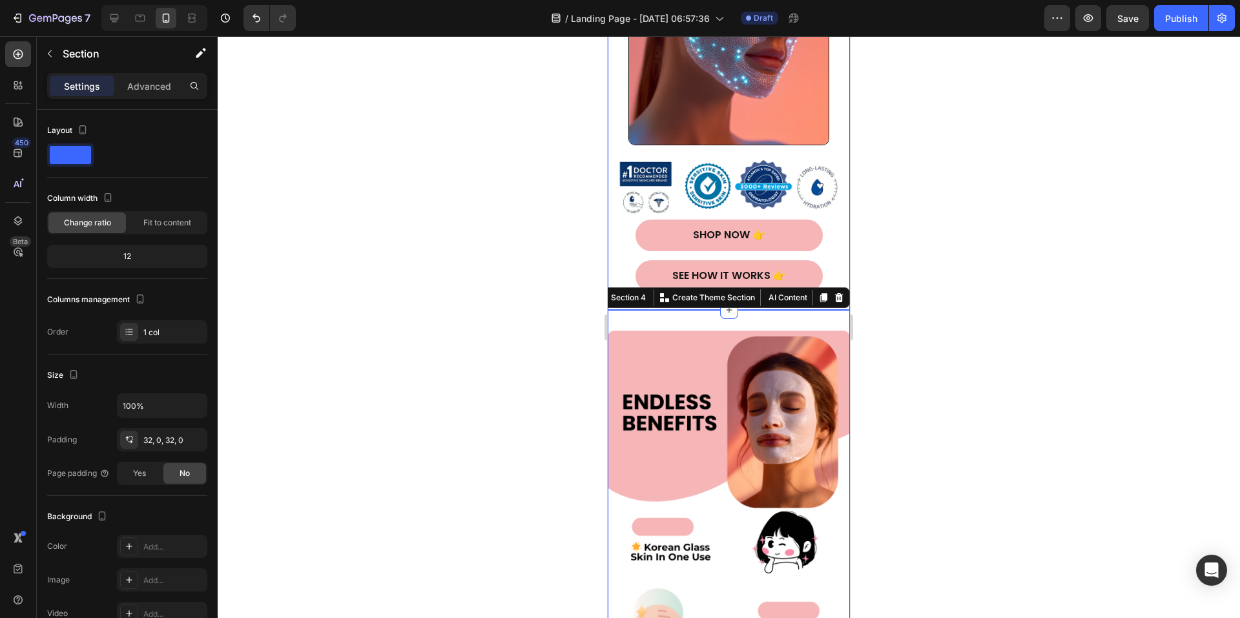
click at [614, 245] on div "Embark on a revitalizing journey with each sip of our refreshing kombucha brew,…" at bounding box center [729, 93] width 242 height 433
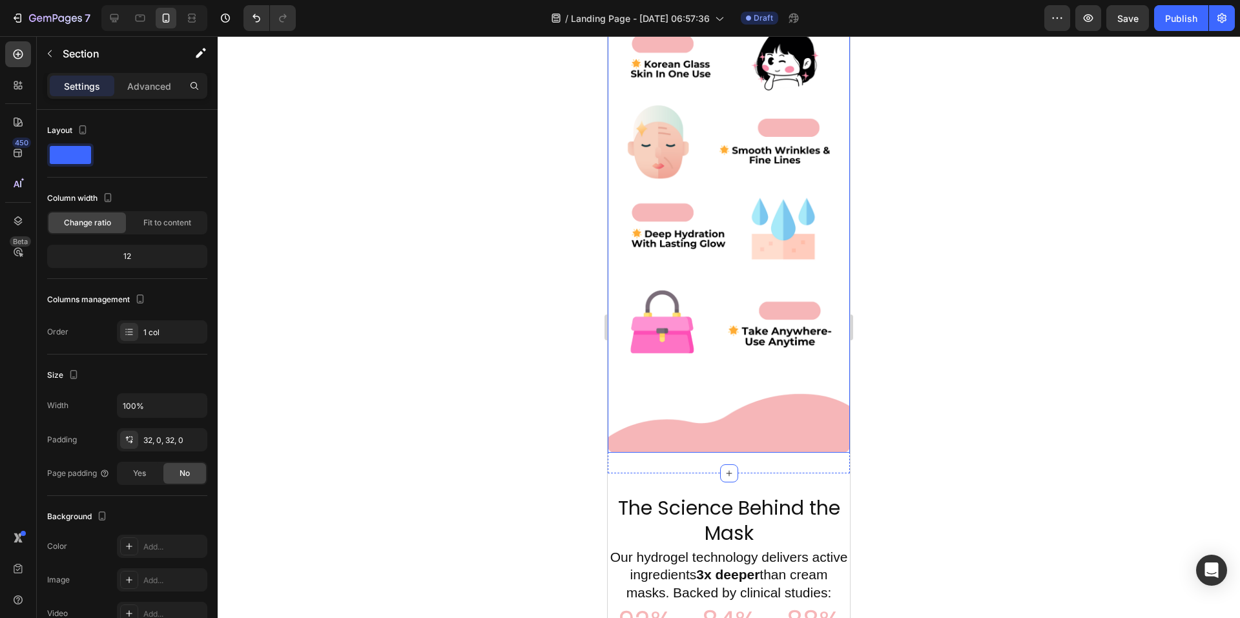
scroll to position [840, 0]
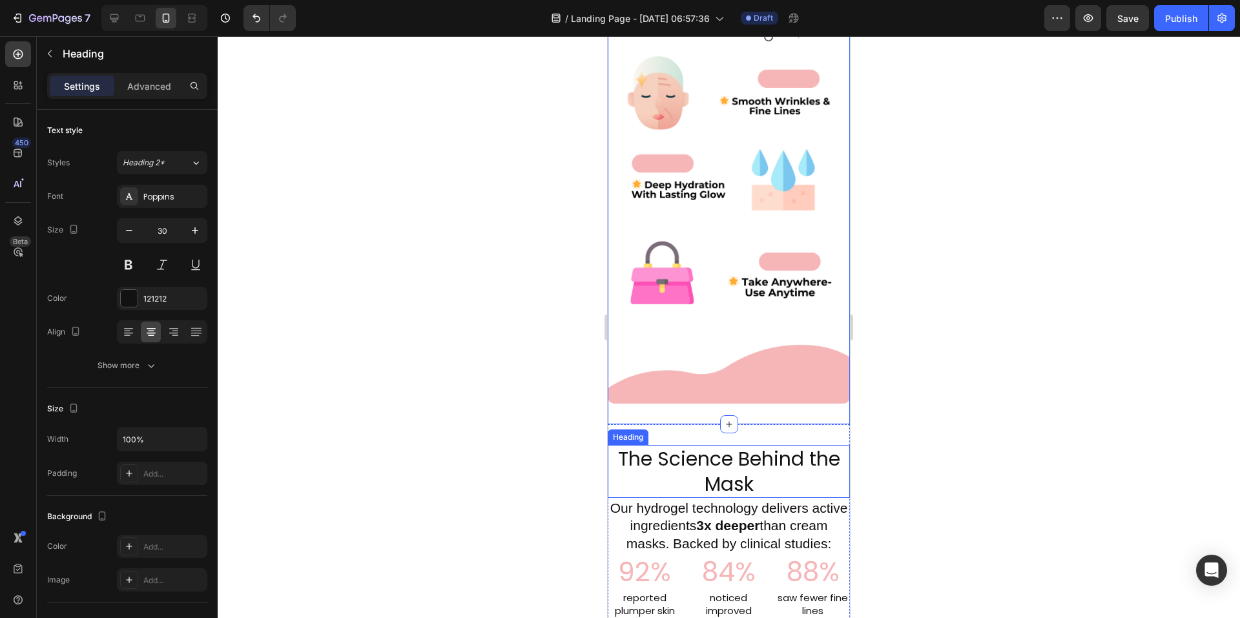
click at [630, 464] on h2 "The Science Behind the Mask" at bounding box center [729, 471] width 242 height 53
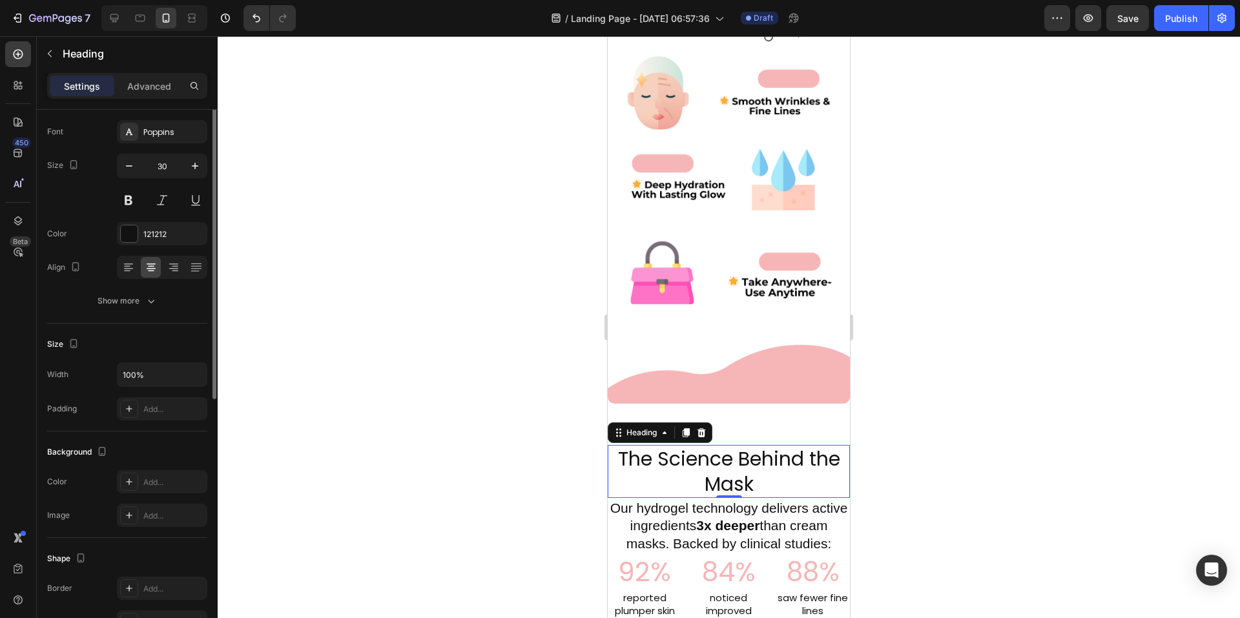
scroll to position [0, 0]
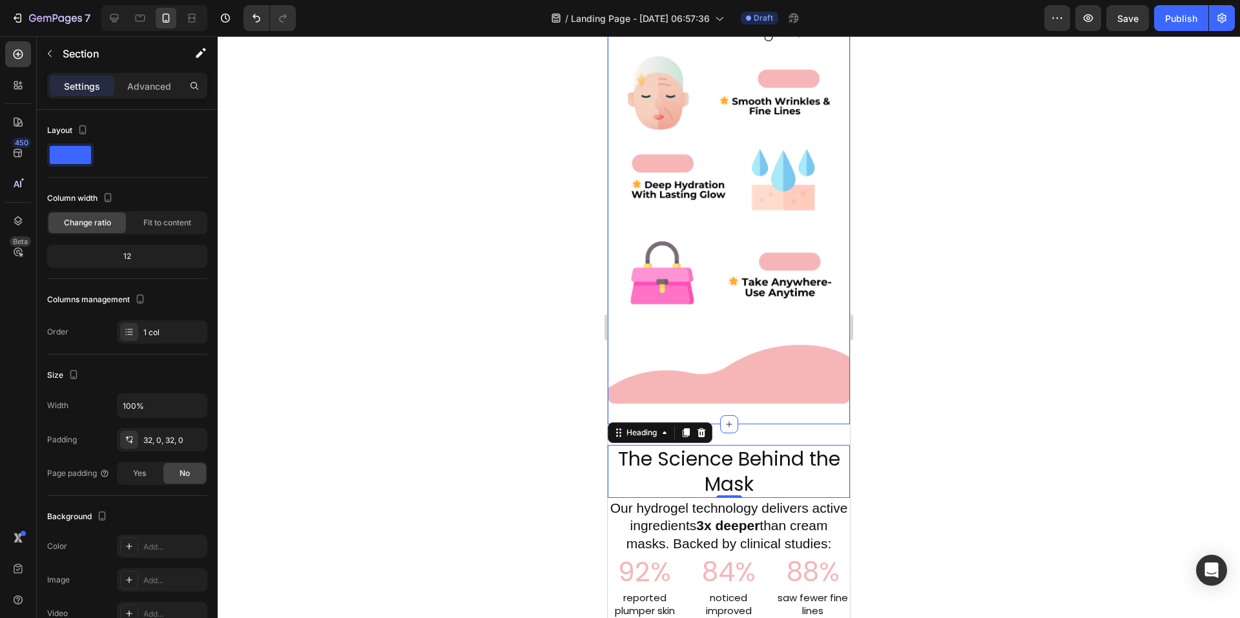
click at [622, 391] on div "Image Section 4" at bounding box center [729, 101] width 242 height 647
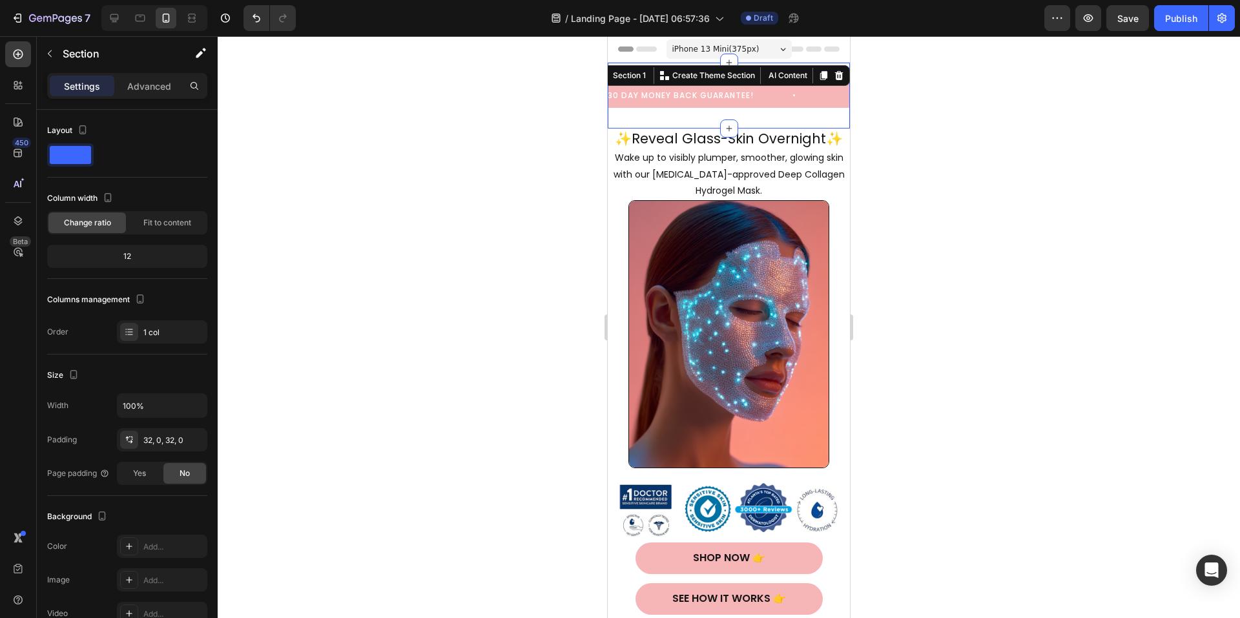
click at [649, 113] on div "30 DAY MONEY BACK GUARANTEE! FREE SHIPPING OVER $70 30 DAY MONEY BACK GUARANTEE…" at bounding box center [729, 96] width 242 height 66
click at [623, 191] on p "Wake up to visibly plumper, smoother, glowing skin with our [MEDICAL_DATA]-appr…" at bounding box center [729, 174] width 240 height 49
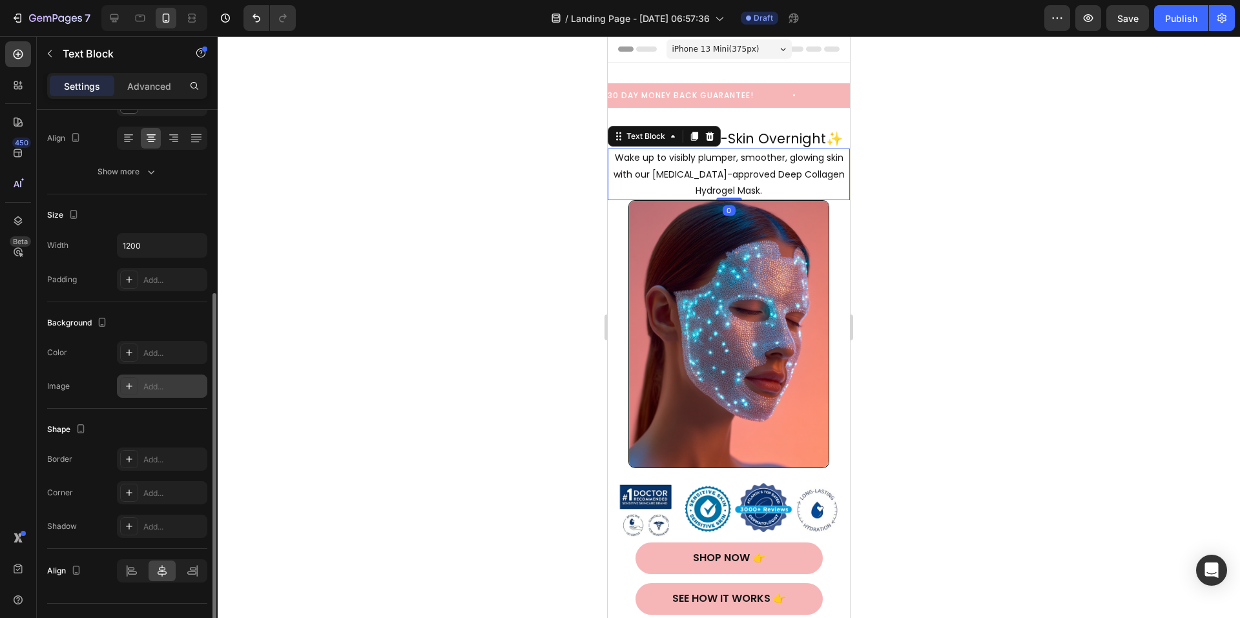
scroll to position [220, 0]
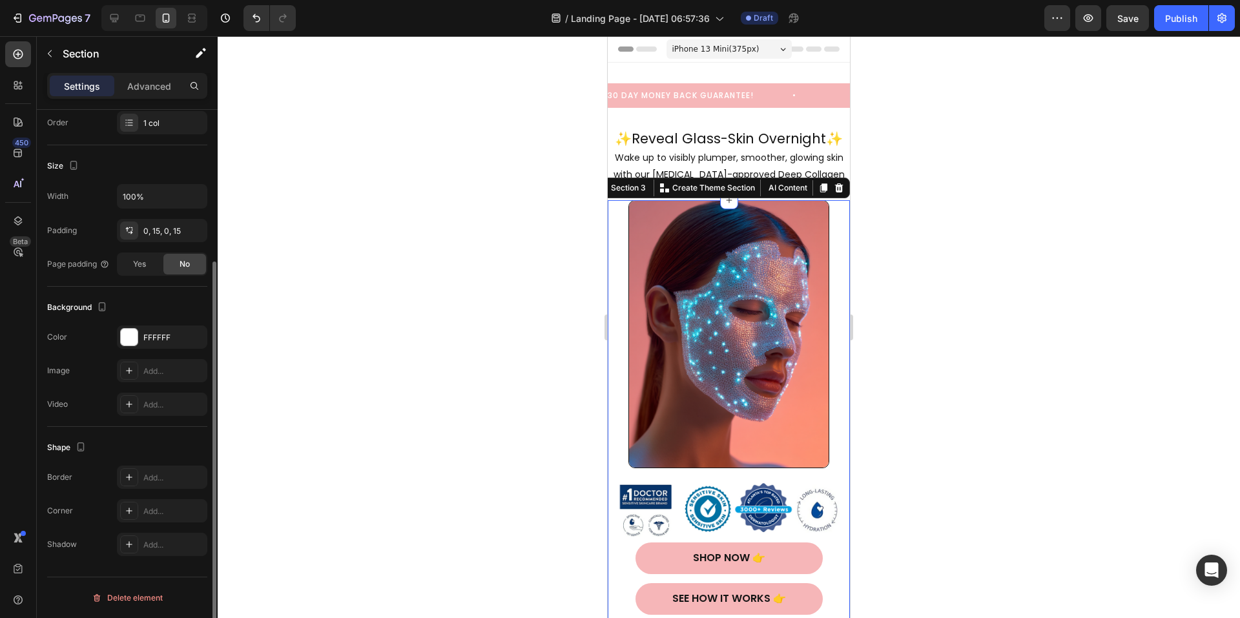
click at [616, 393] on div "Embark on a revitalizing journey with each sip of our refreshing kombucha brew,…" at bounding box center [729, 416] width 242 height 433
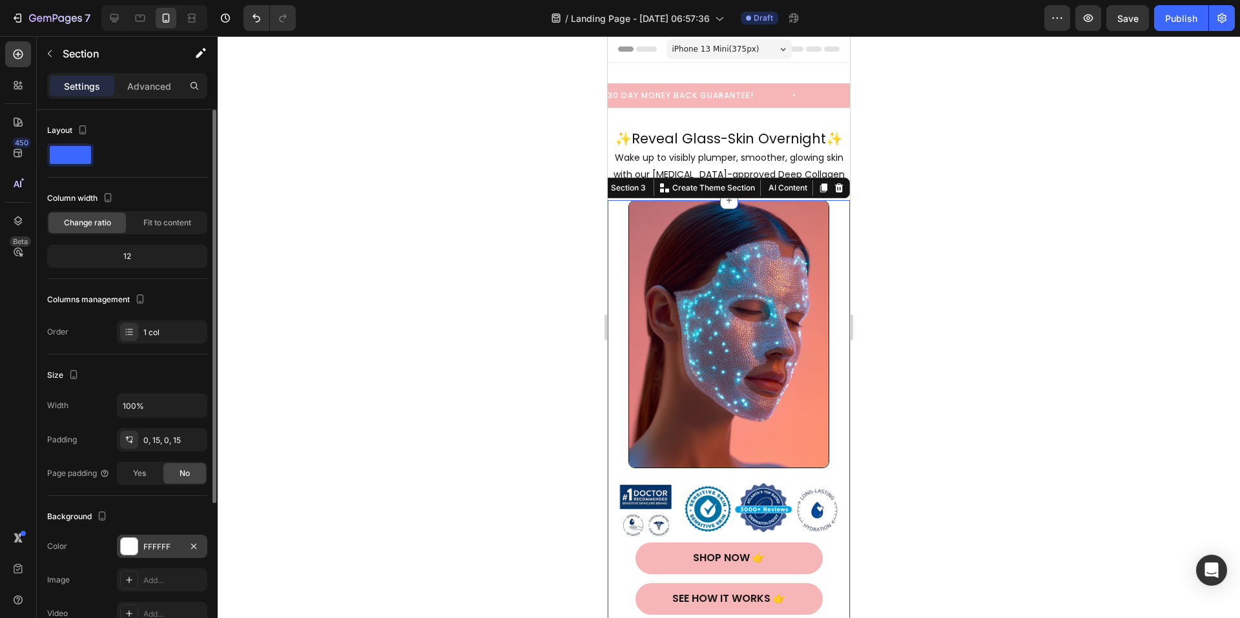
click at [158, 544] on div "FFFFFF" at bounding box center [161, 547] width 37 height 12
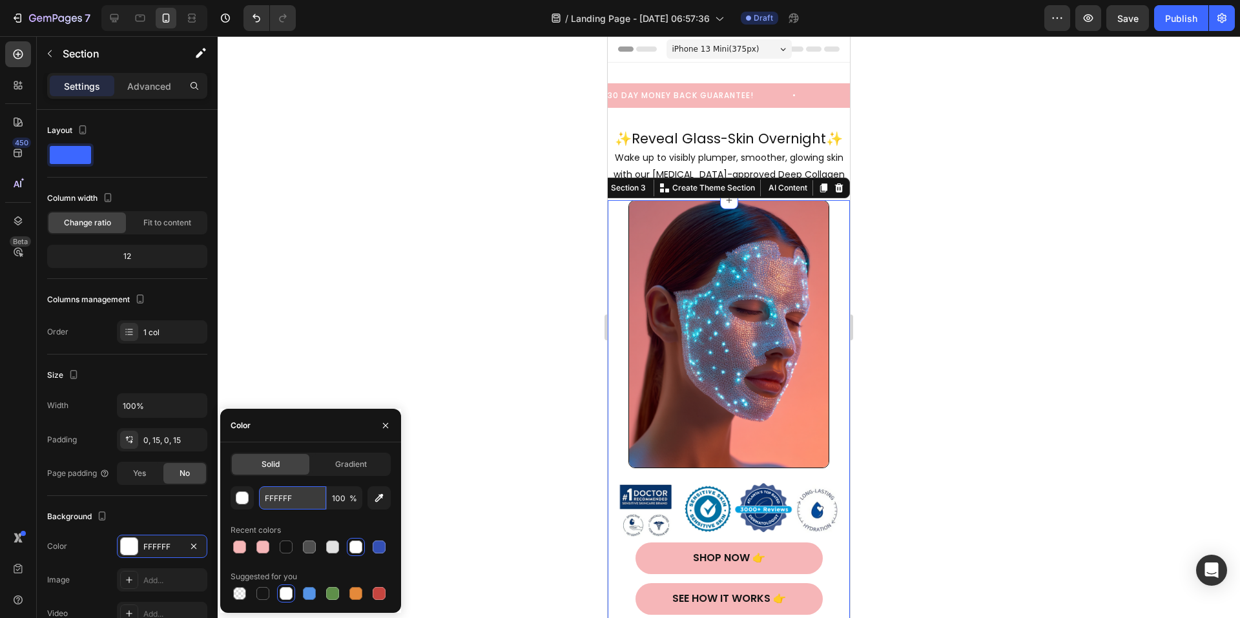
click at [296, 503] on input "FFFFFF" at bounding box center [292, 497] width 67 height 23
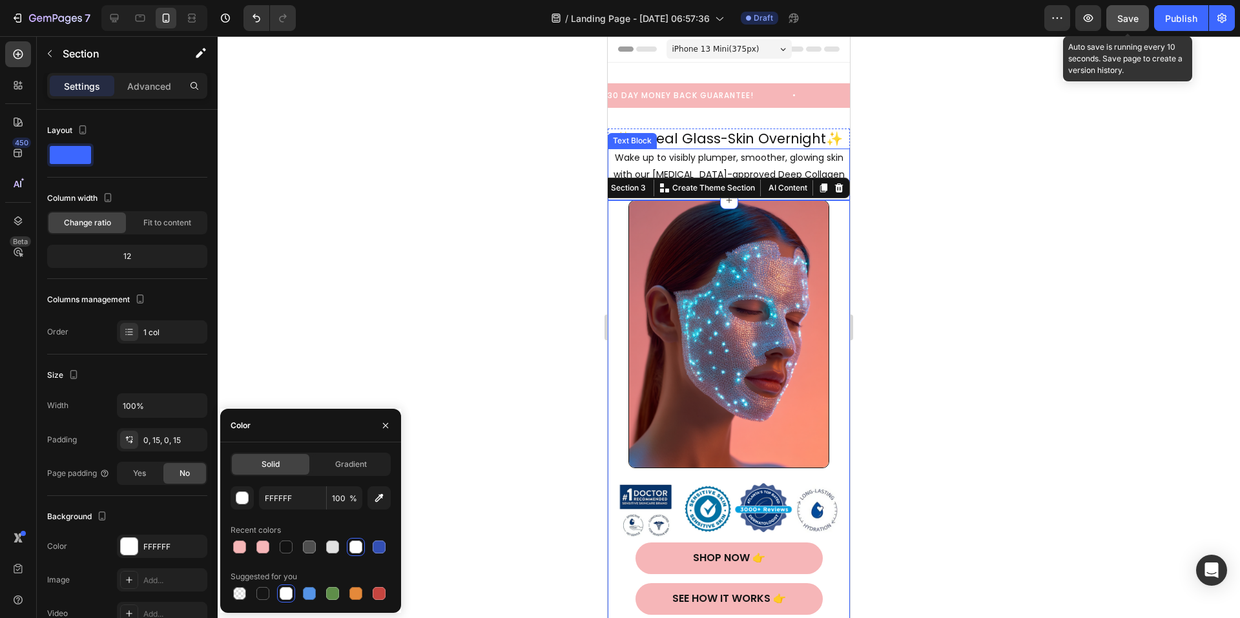
click at [1139, 28] on button "Save" at bounding box center [1127, 18] width 43 height 26
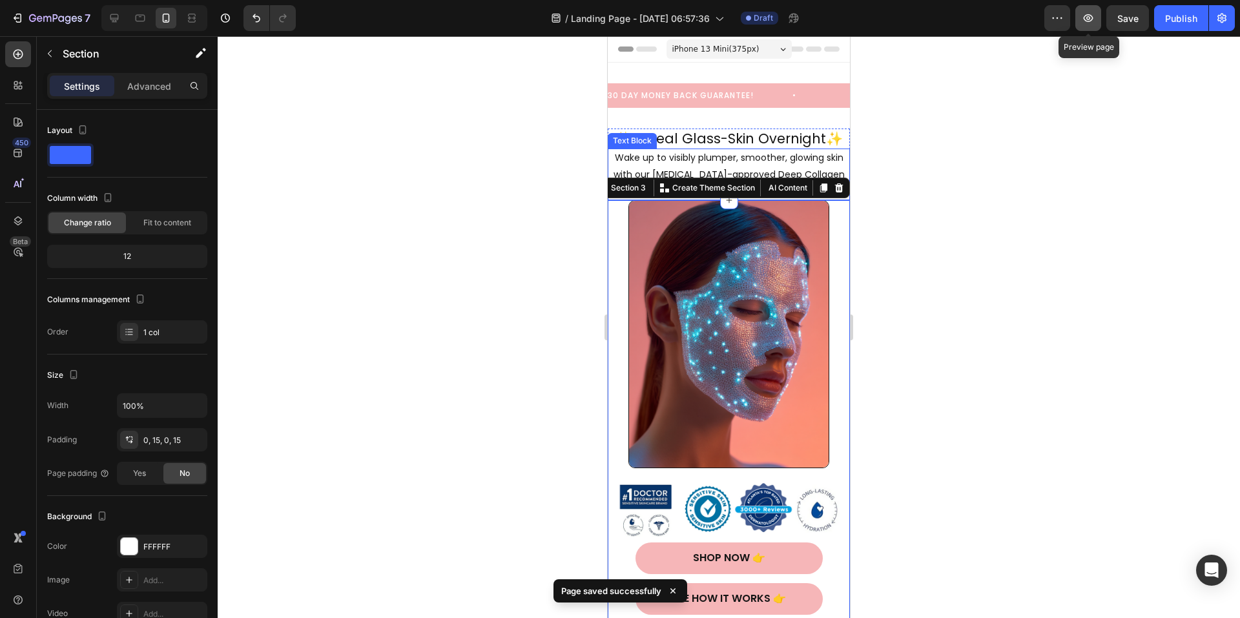
click at [1095, 23] on icon "button" at bounding box center [1088, 18] width 13 height 13
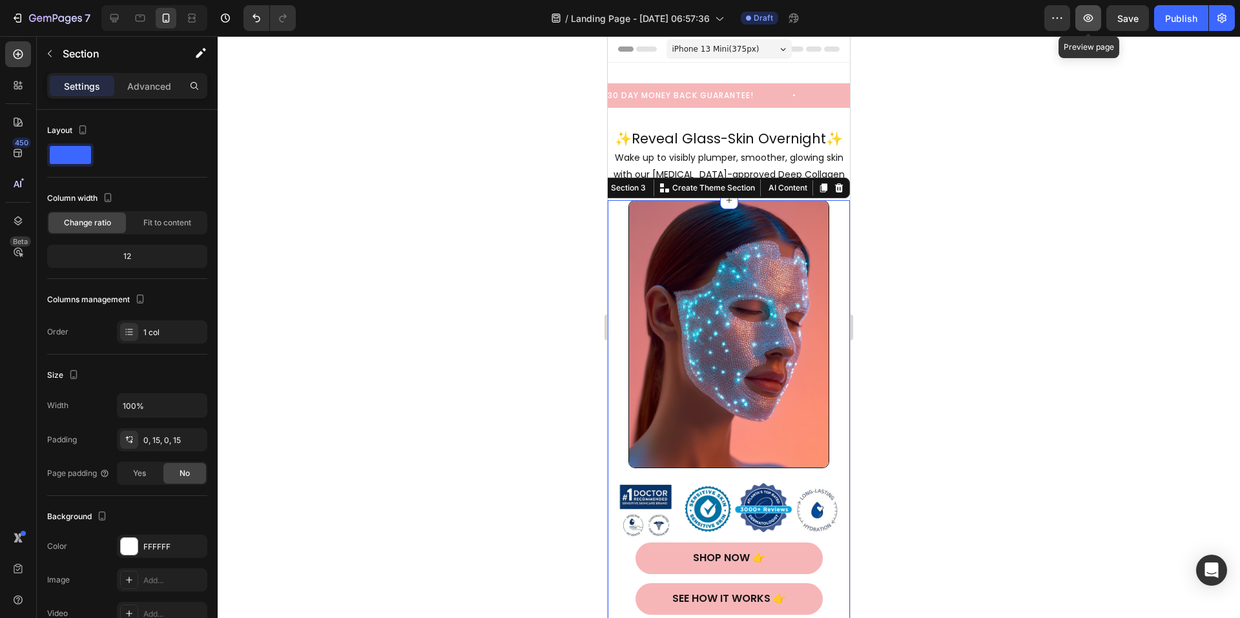
click at [1084, 20] on icon "button" at bounding box center [1088, 18] width 13 height 13
click at [640, 546] on button "Shop Now 👉" at bounding box center [729, 559] width 187 height 32
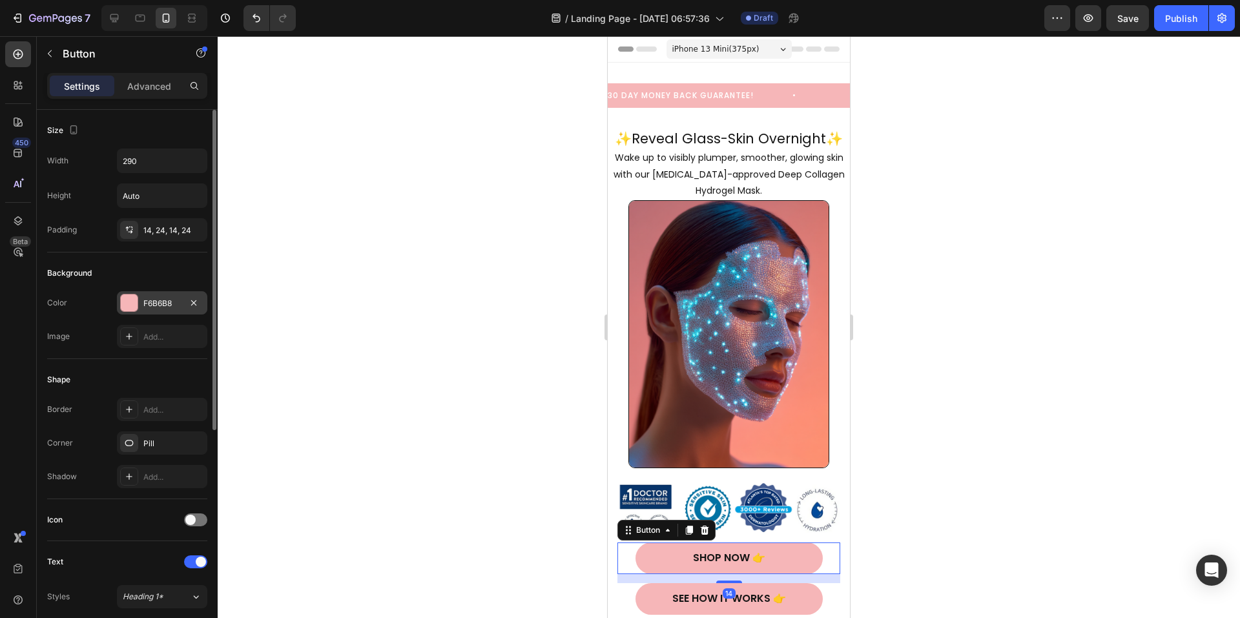
click at [127, 291] on div "F6B6B8" at bounding box center [162, 302] width 90 height 23
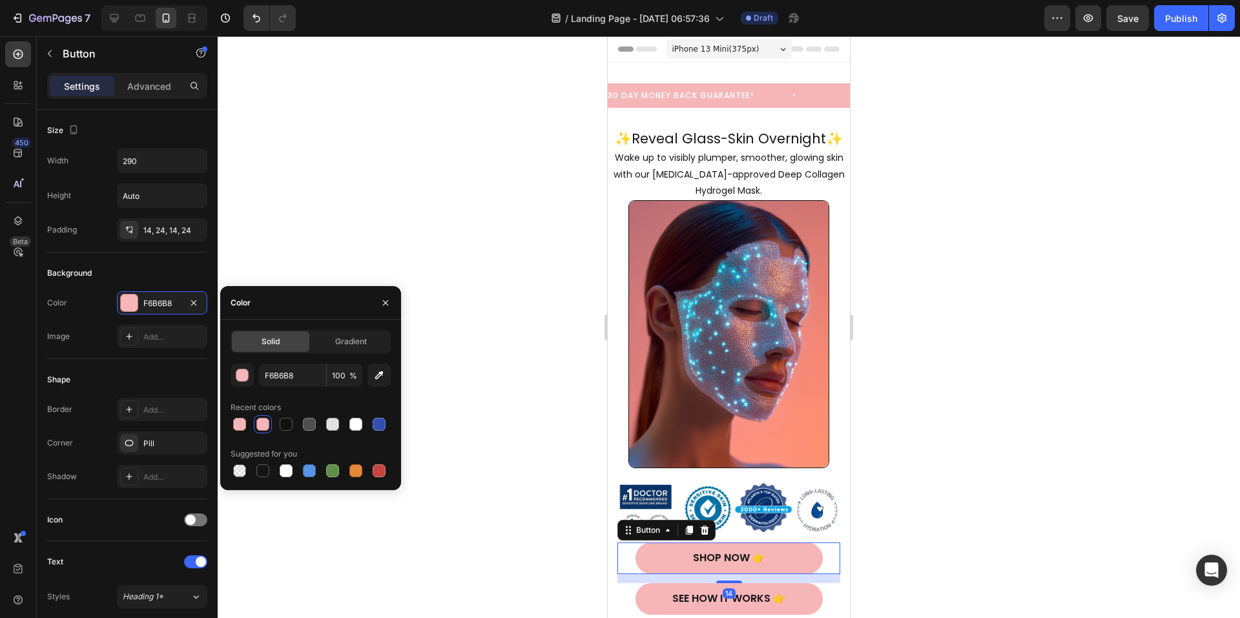
click at [318, 388] on div "F6B6B8 100 % Recent colors Suggested for you" at bounding box center [311, 422] width 160 height 116
click at [312, 376] on input "F6B6B8" at bounding box center [292, 375] width 67 height 23
click at [1092, 17] on icon "button" at bounding box center [1088, 18] width 13 height 13
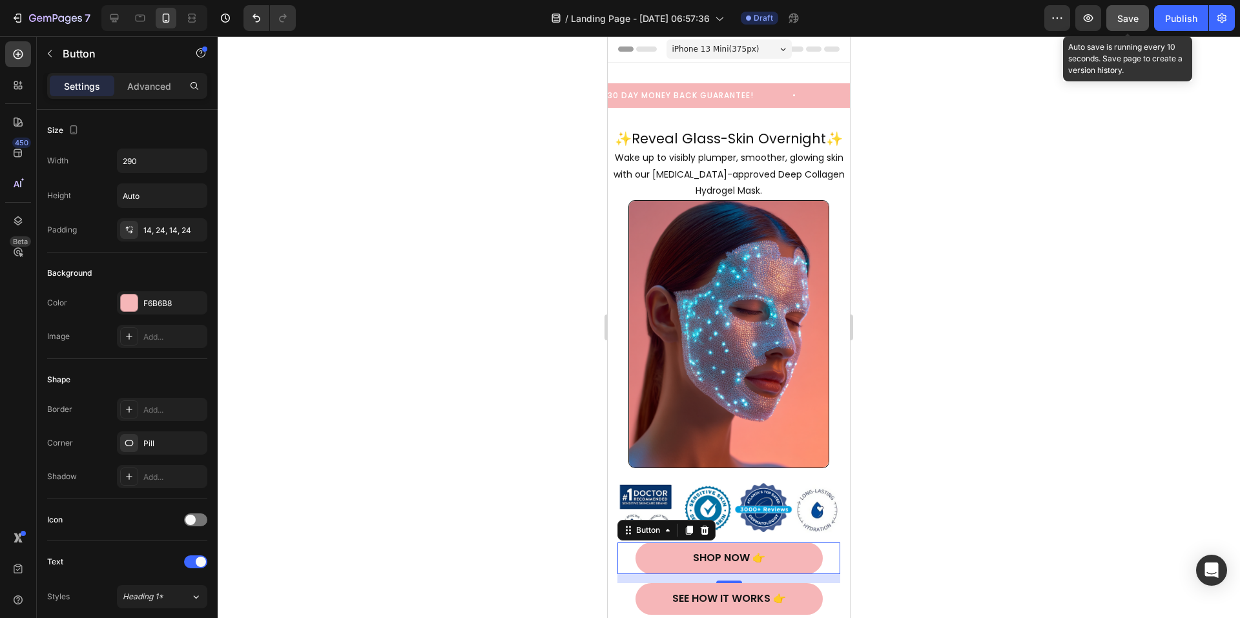
click at [1138, 20] on span "Save" at bounding box center [1127, 18] width 21 height 11
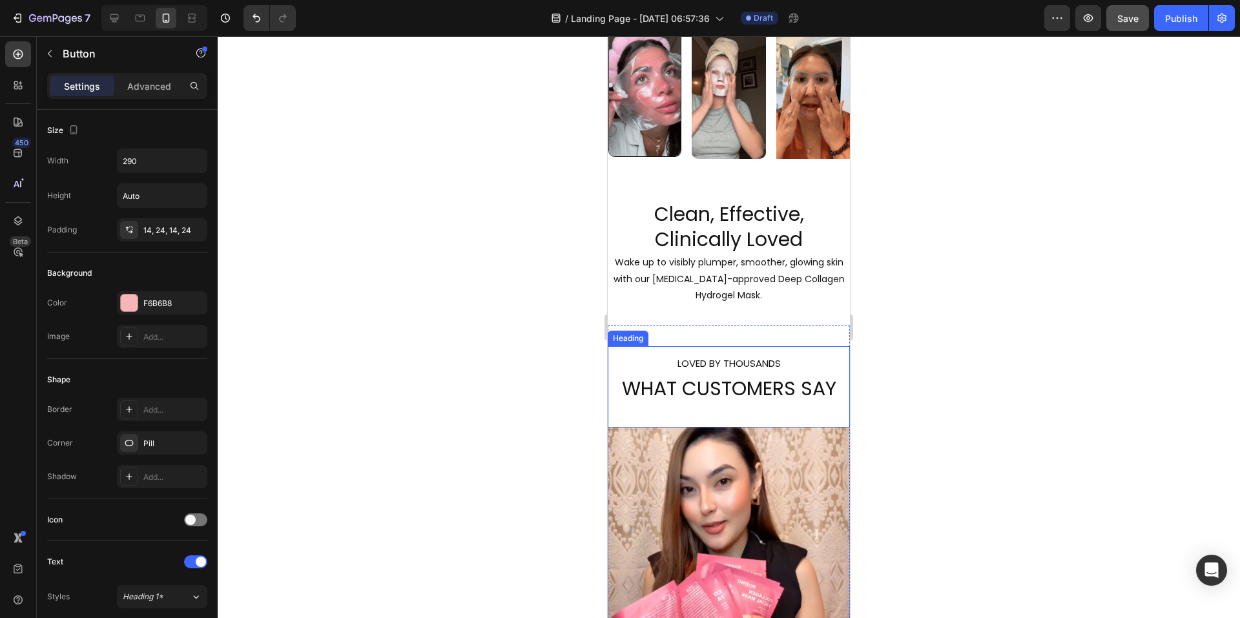
scroll to position [1421, 0]
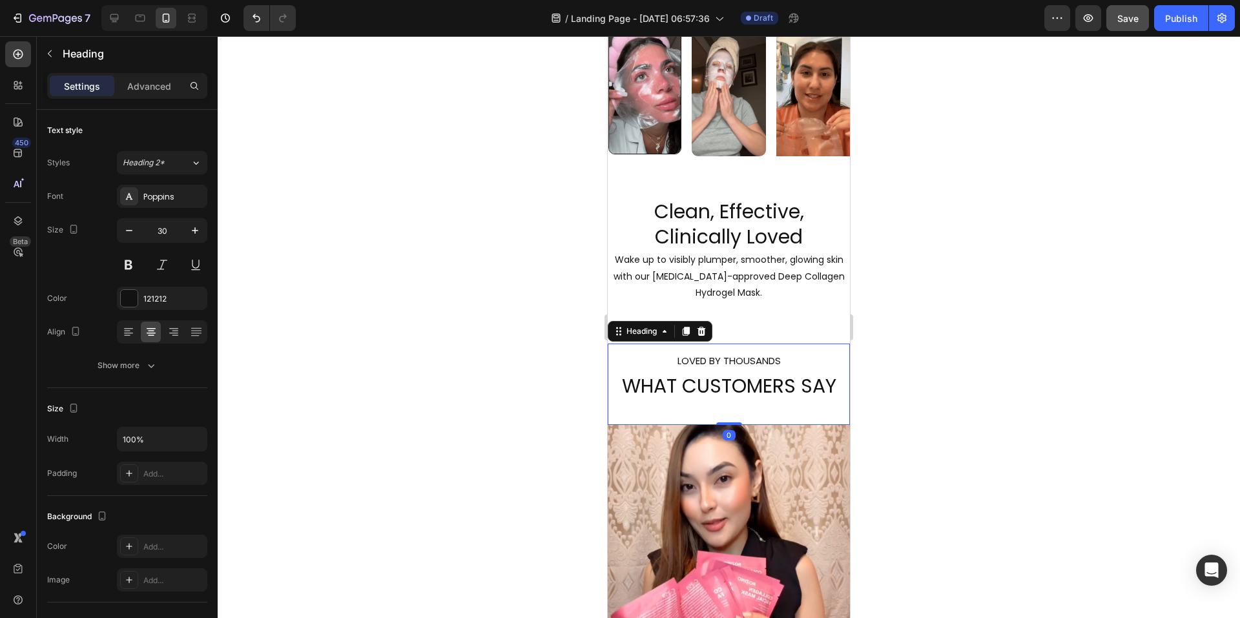
click at [720, 368] on span "LOVED BY THOUSANDS" at bounding box center [729, 361] width 103 height 14
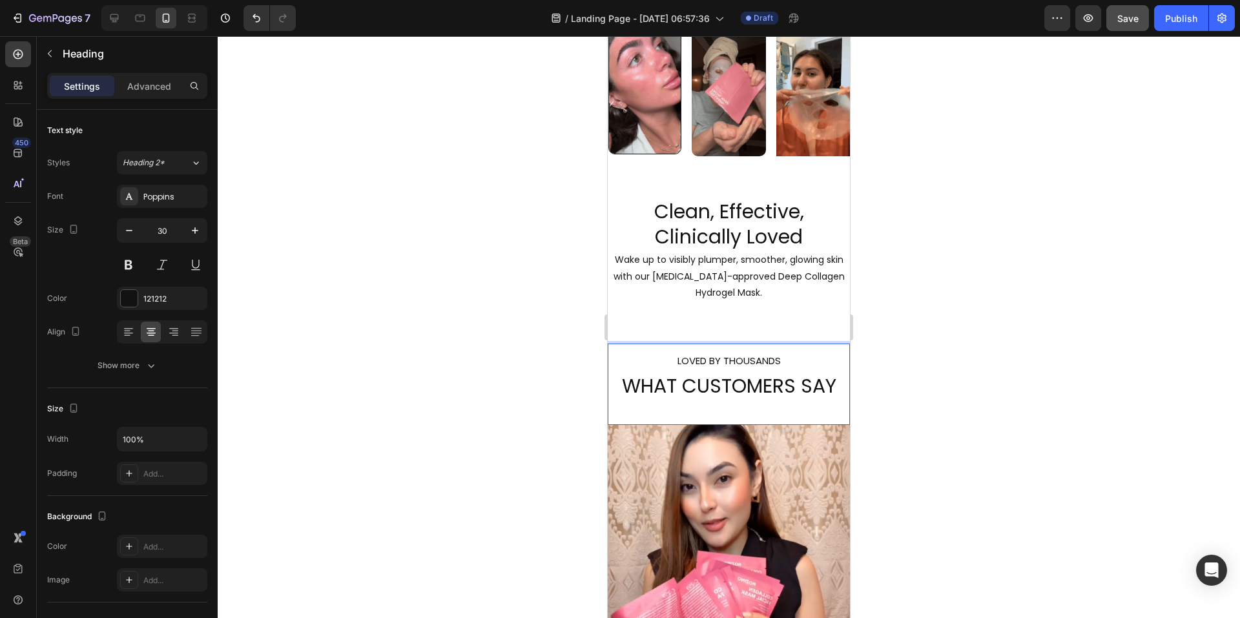
click at [721, 368] on span "LOVED BY THOUSANDS" at bounding box center [729, 361] width 103 height 14
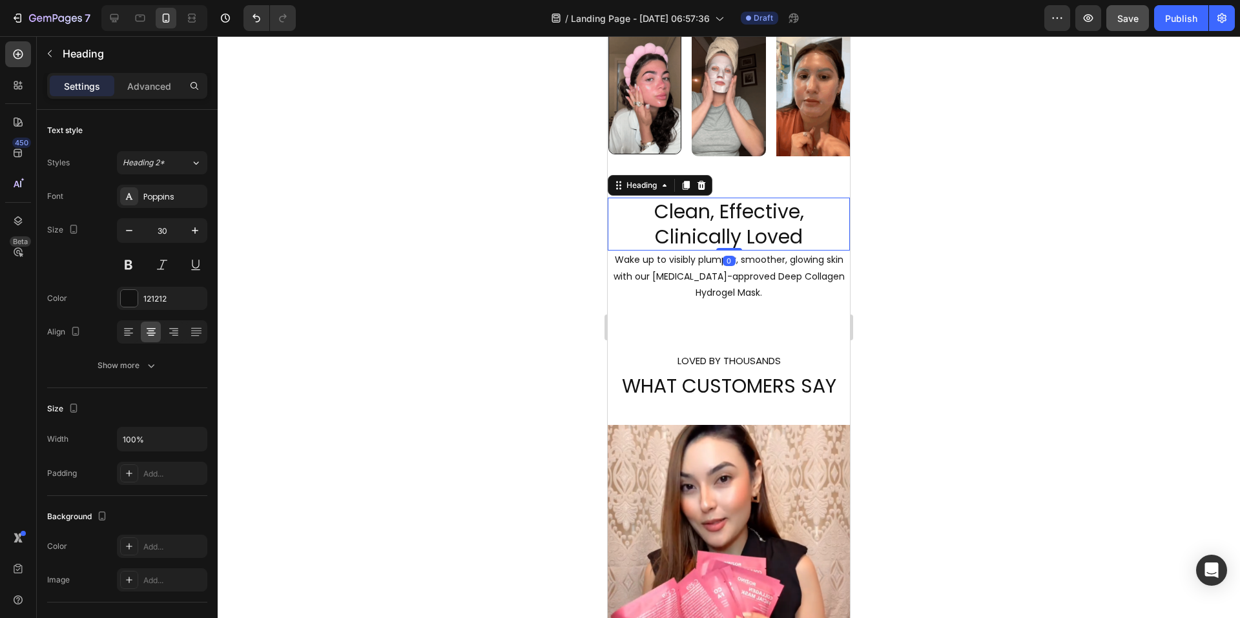
click at [776, 231] on h2 "Clean, Effective, Clinically Loved" at bounding box center [729, 224] width 242 height 53
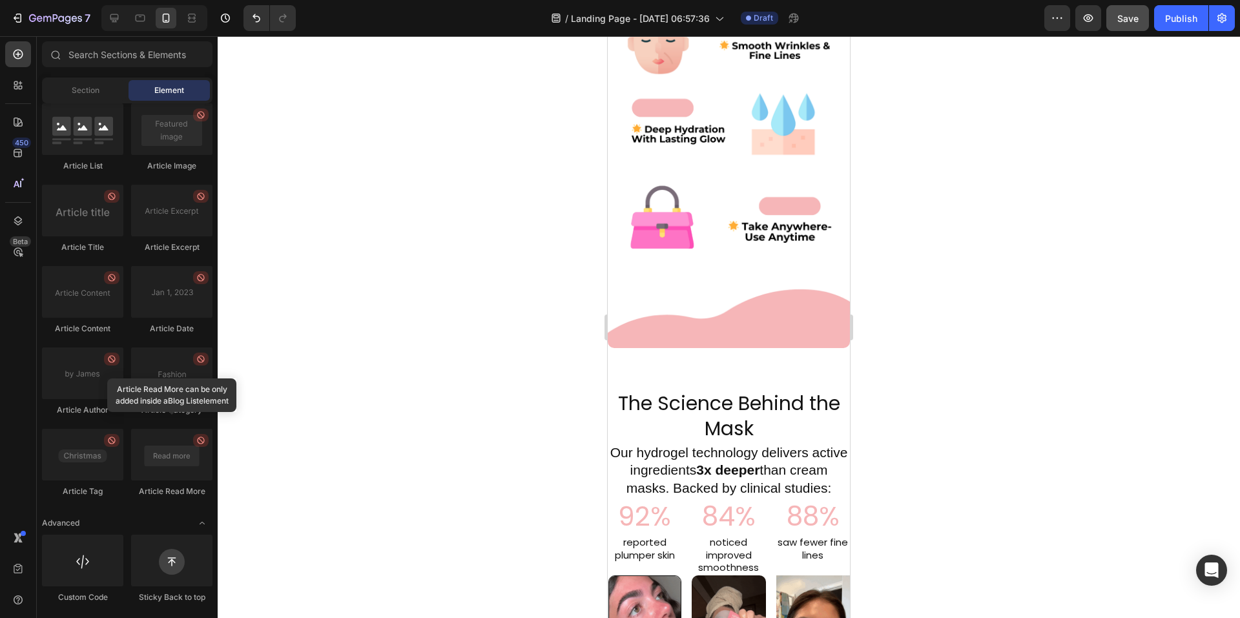
scroll to position [915, 0]
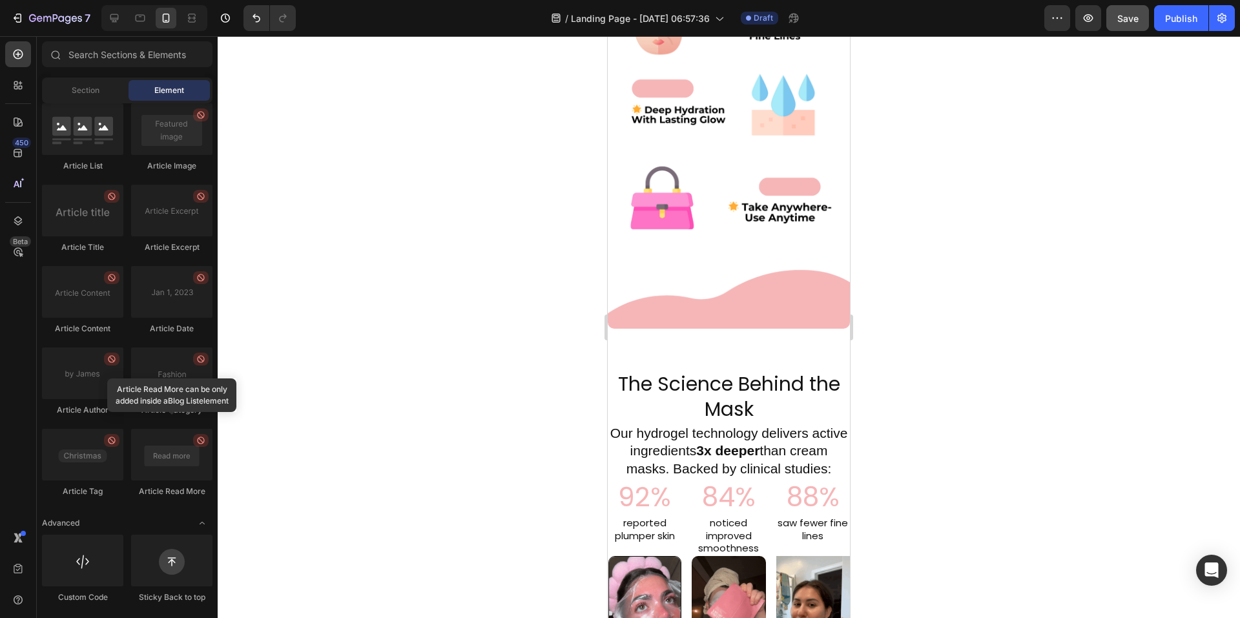
drag, startPoint x: 846, startPoint y: 277, endPoint x: 1467, endPoint y: 245, distance: 621.6
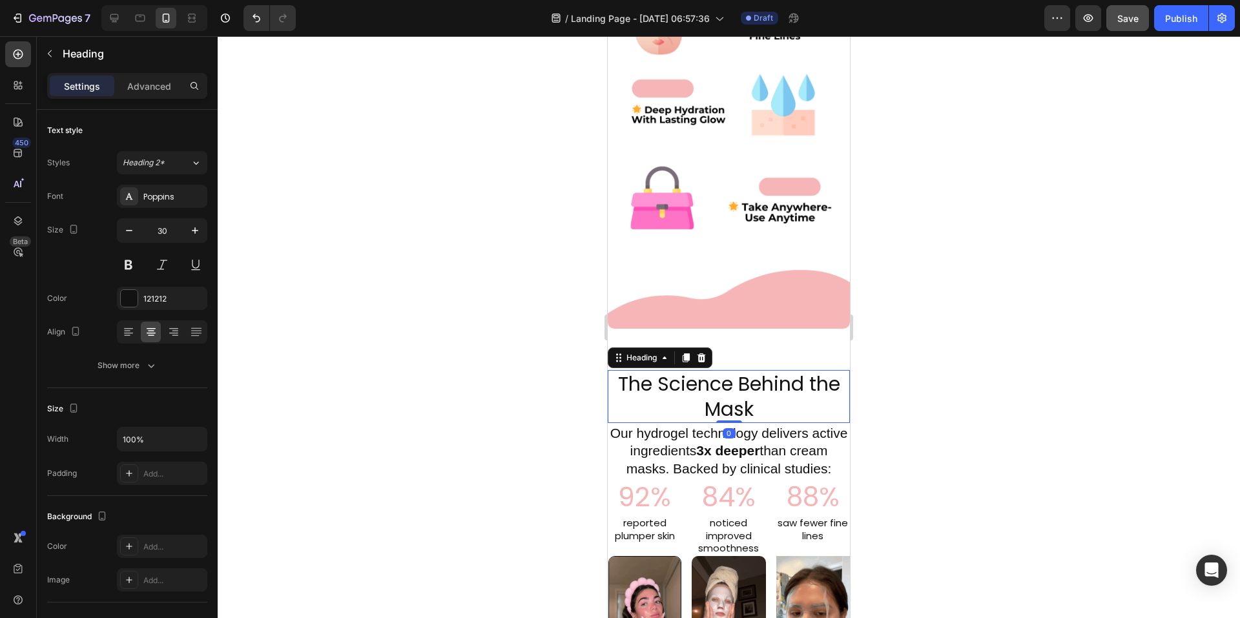
click at [614, 370] on h2 "The Science Behind the Mask" at bounding box center [729, 396] width 242 height 53
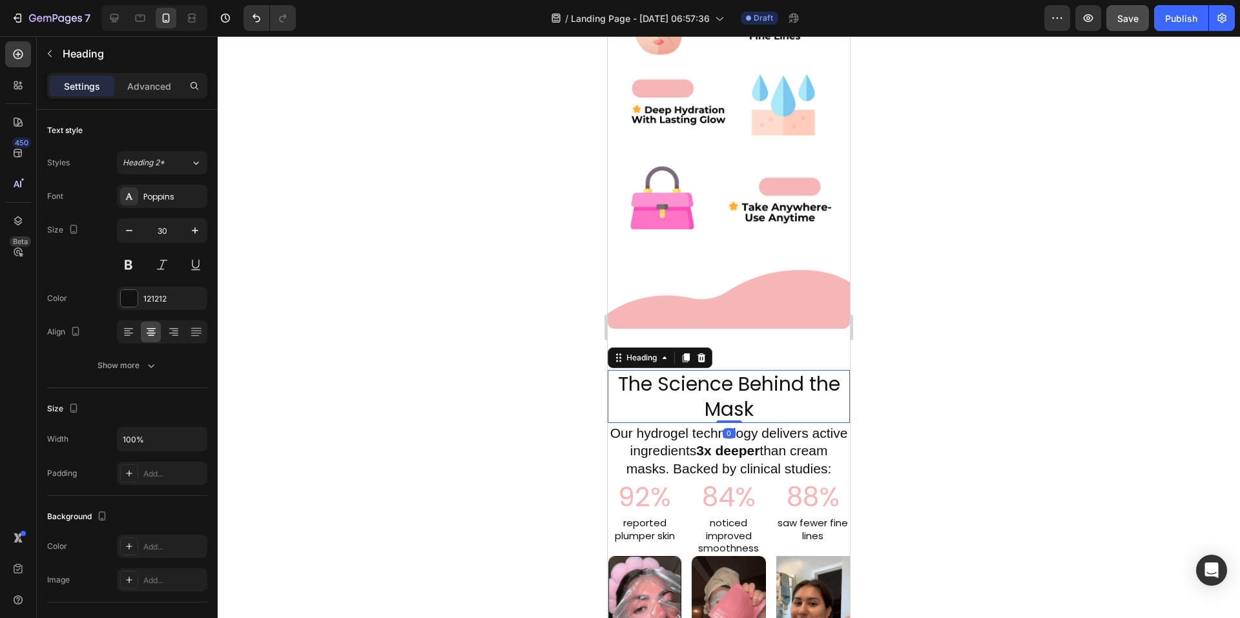
click at [614, 370] on h2 "The Science Behind the Mask" at bounding box center [729, 396] width 242 height 53
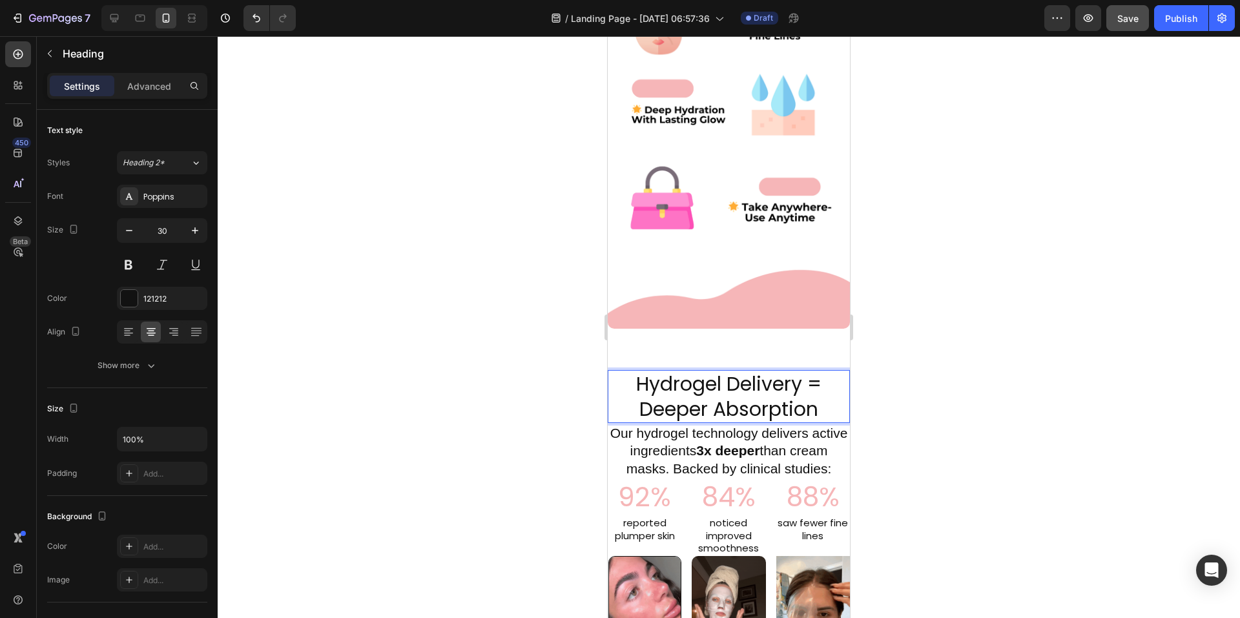
click at [638, 371] on p "Hydrogel Delivery = Deeper Absorption" at bounding box center [729, 396] width 240 height 50
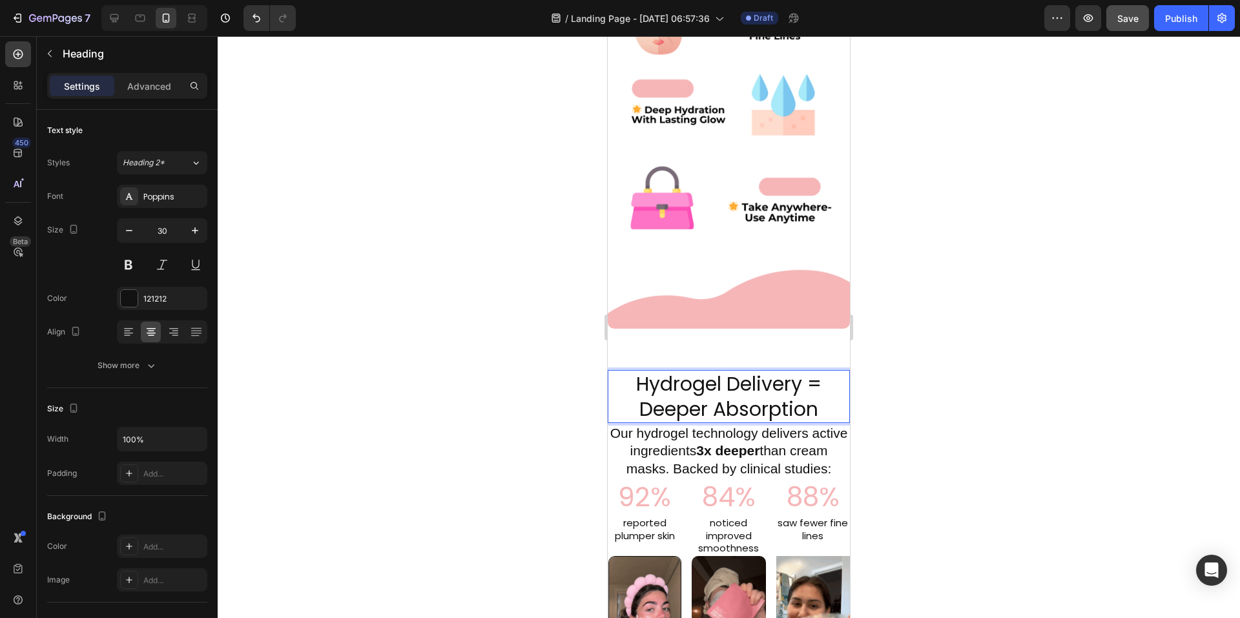
click at [633, 371] on p "Hydrogel Delivery = Deeper Absorption" at bounding box center [729, 396] width 240 height 50
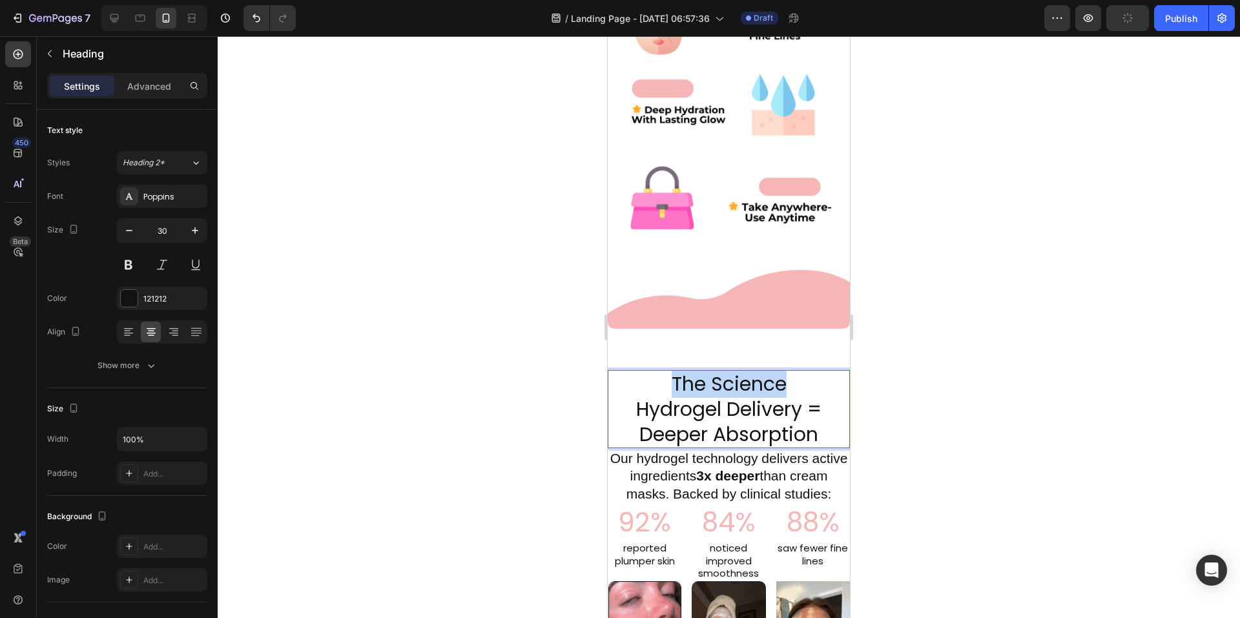
drag, startPoint x: 783, startPoint y: 360, endPoint x: 669, endPoint y: 362, distance: 115.0
click at [669, 371] on p "⁠⁠⁠⁠⁠⁠⁠The Science Hydrogel Delivery = Deeper Absorption" at bounding box center [729, 409] width 240 height 76
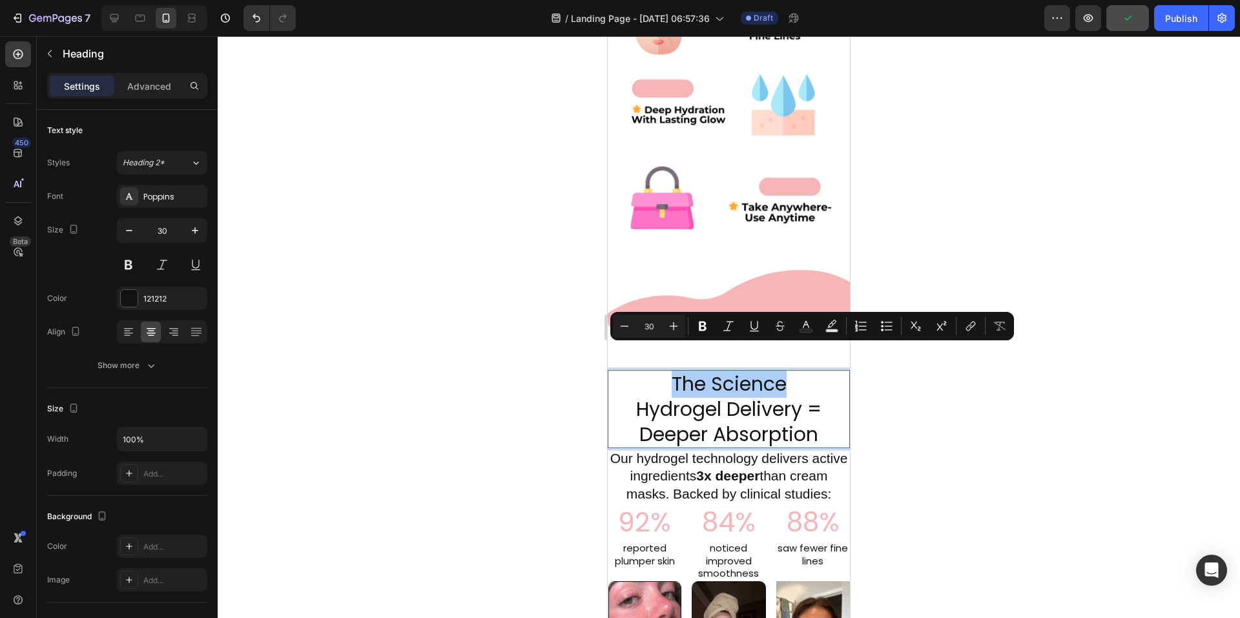
click at [658, 325] on input "30" at bounding box center [649, 326] width 26 height 16
type input "3"
type input "15"
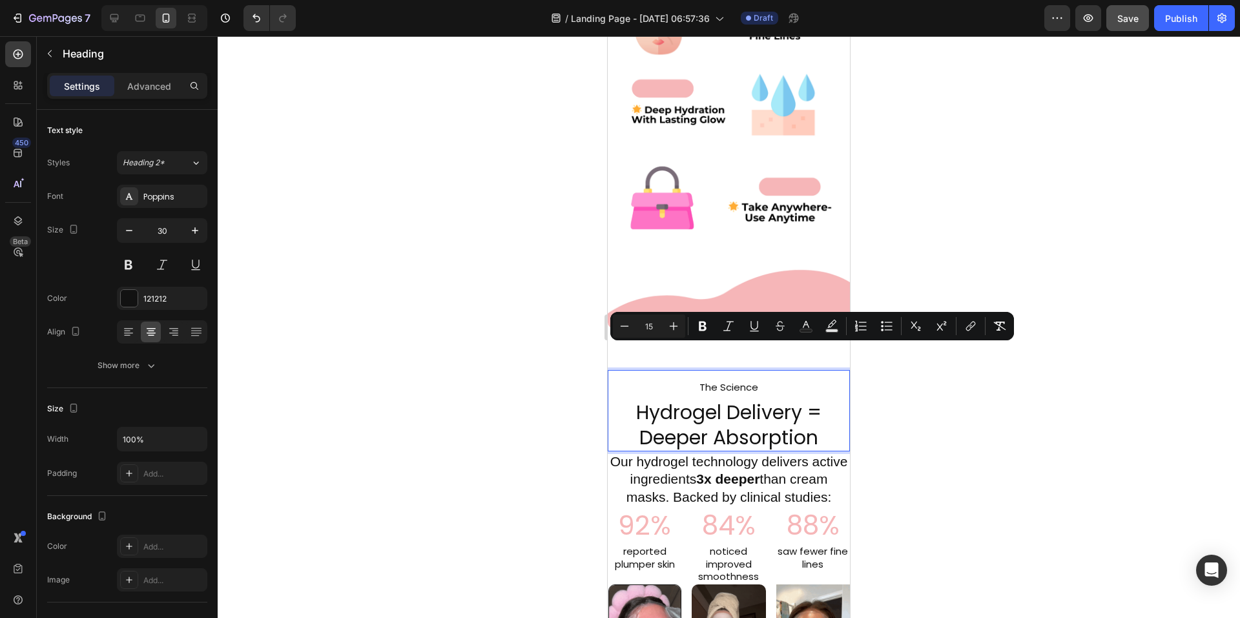
click at [942, 434] on div at bounding box center [729, 327] width 1022 height 582
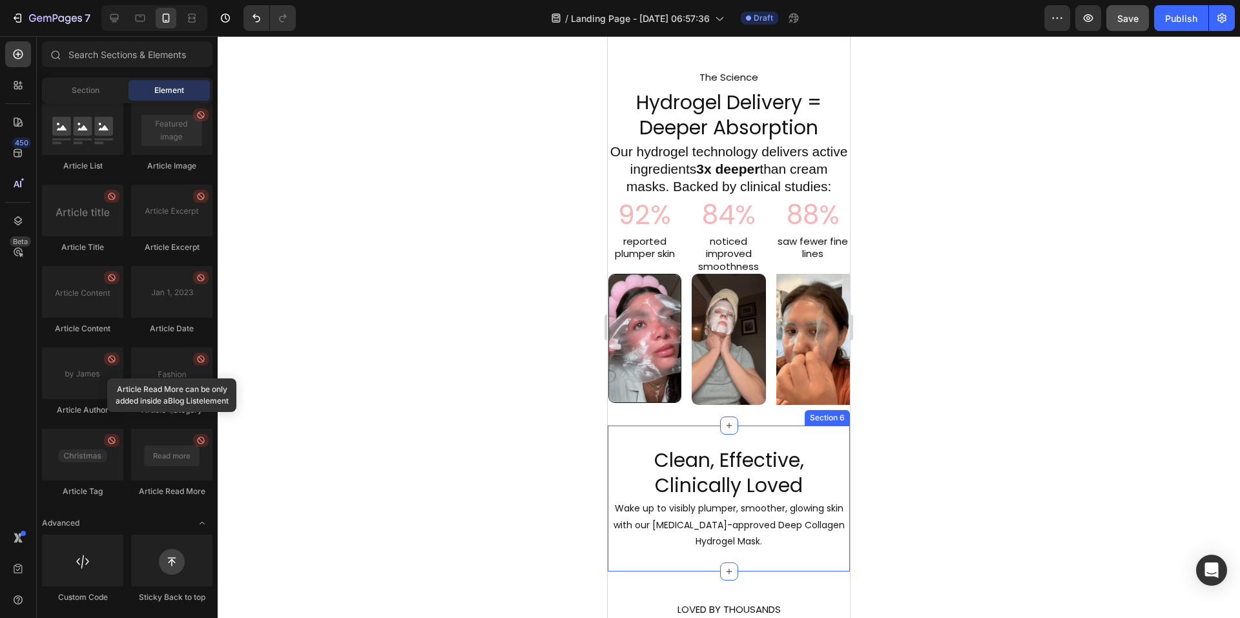
scroll to position [1173, 0]
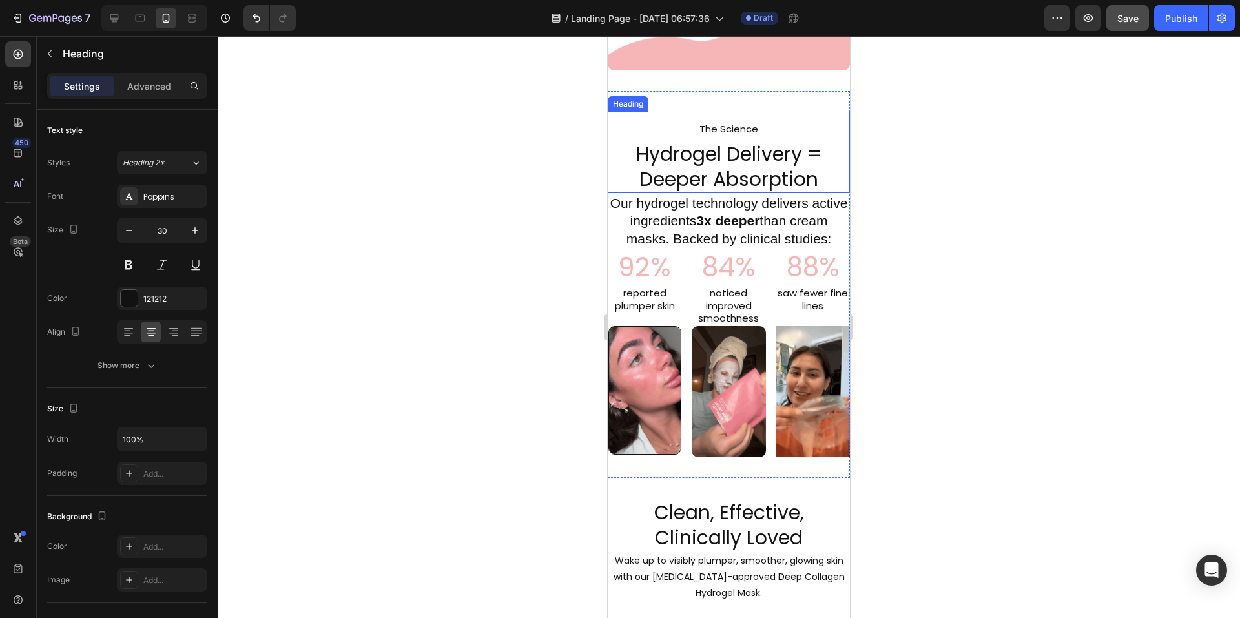
click at [735, 122] on span "The Science" at bounding box center [729, 129] width 59 height 14
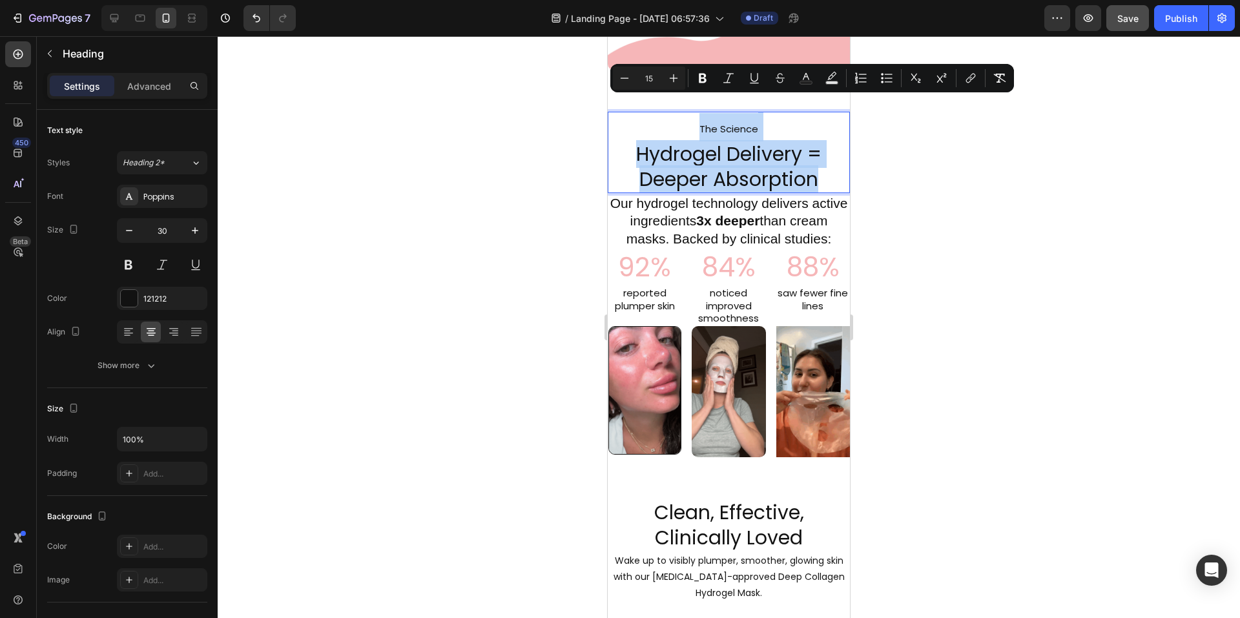
click at [735, 122] on span "The Science" at bounding box center [729, 129] width 59 height 14
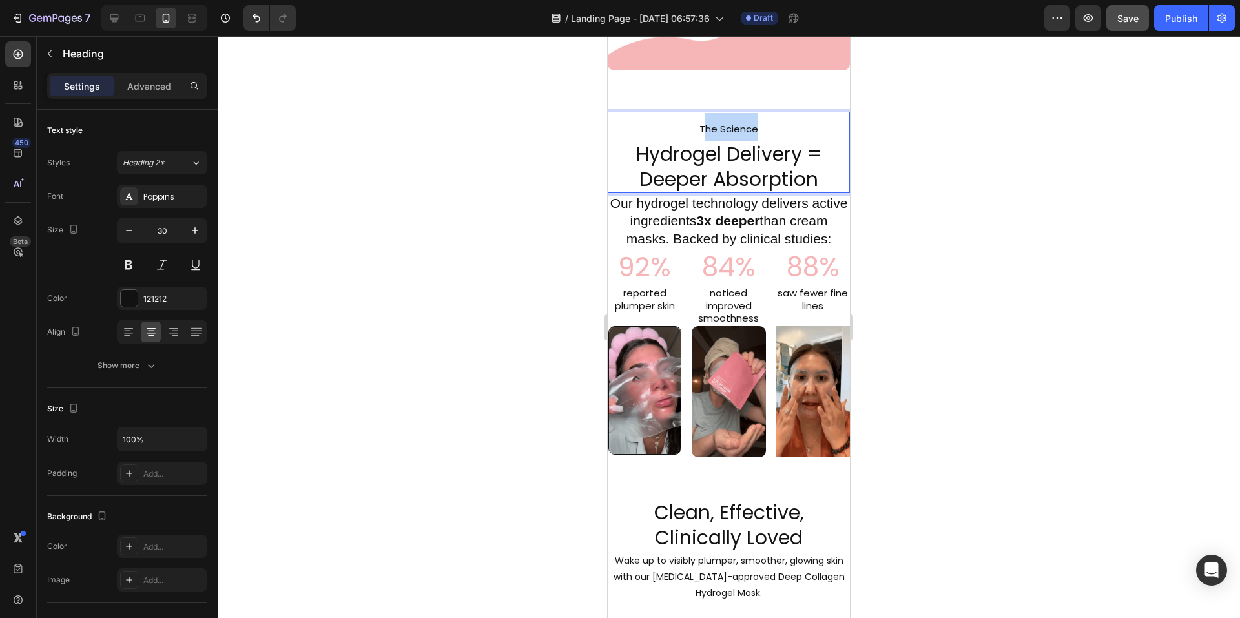
drag, startPoint x: 755, startPoint y: 105, endPoint x: 702, endPoint y: 101, distance: 53.2
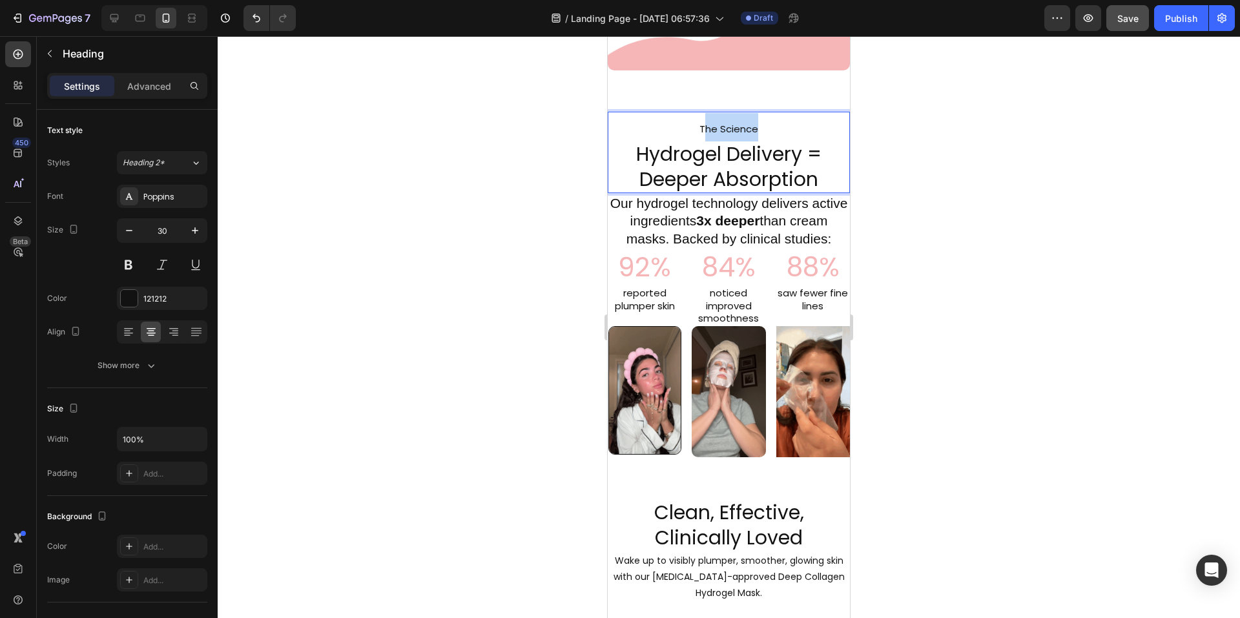
click at [703, 113] on p "The Science Hydrogel Delivery = Deeper Absorption" at bounding box center [729, 152] width 240 height 79
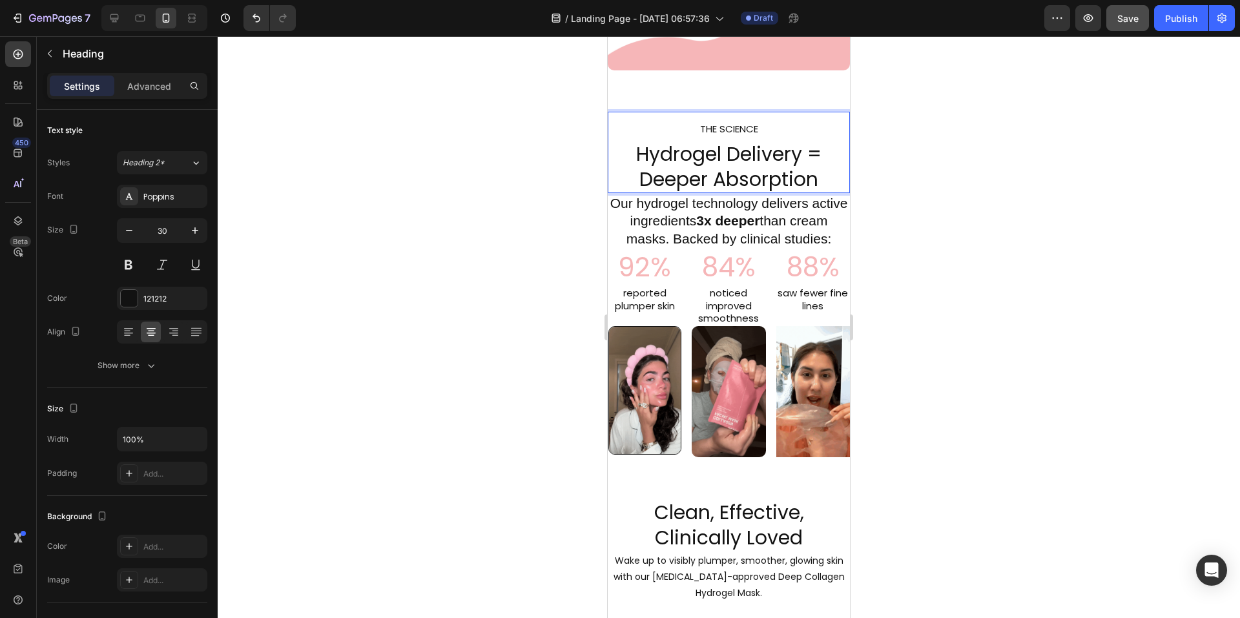
click at [1099, 174] on div at bounding box center [729, 327] width 1022 height 582
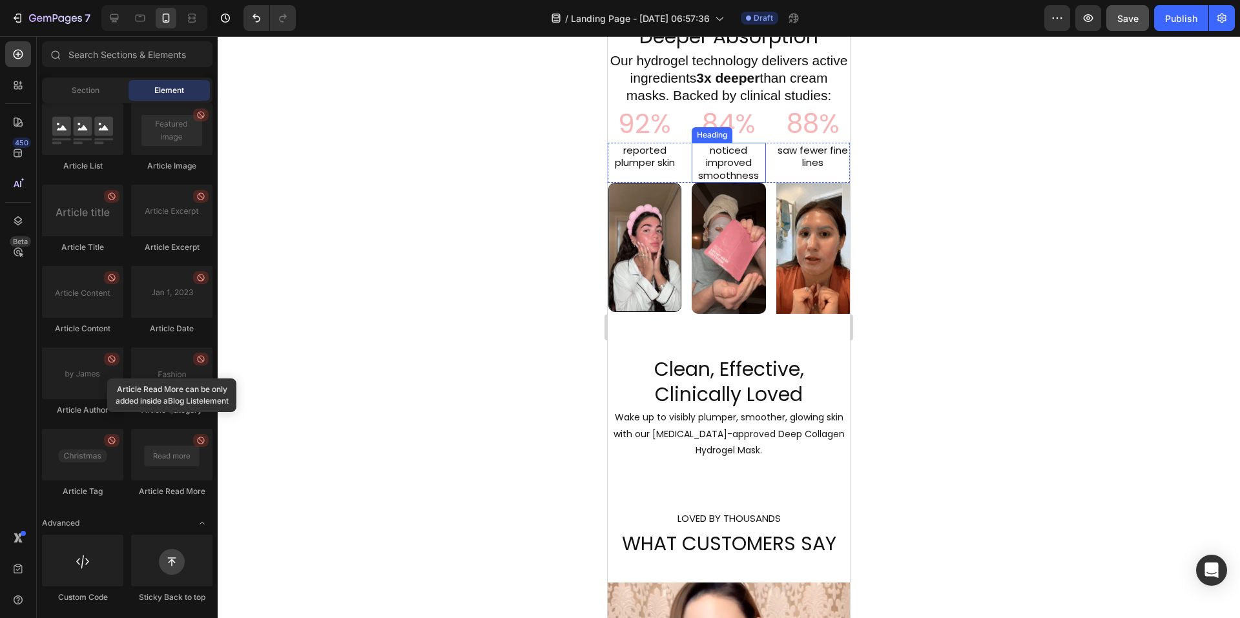
scroll to position [1302, 0]
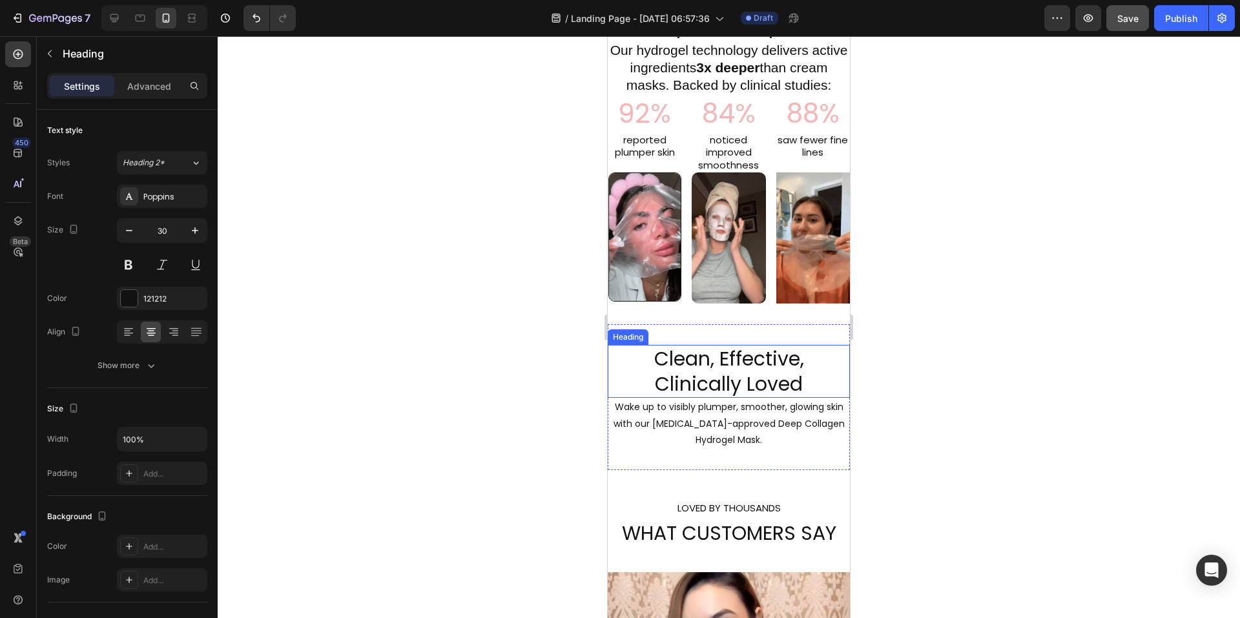
click at [650, 363] on h2 "Clean, Effective, Clinically Loved" at bounding box center [729, 371] width 242 height 53
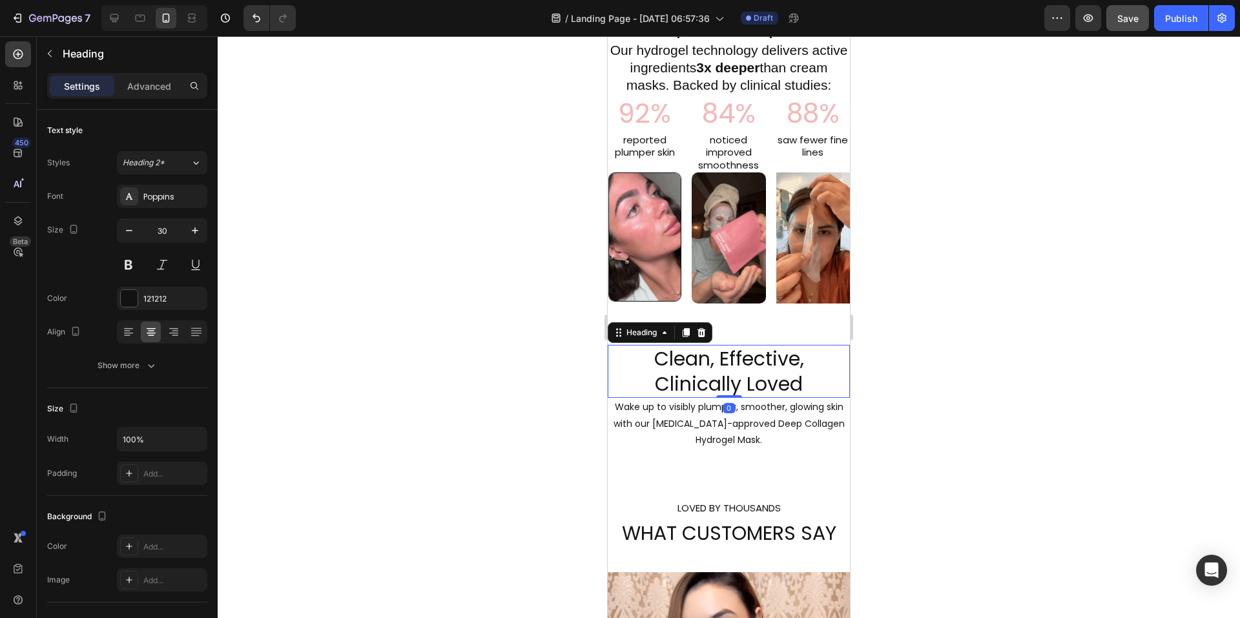
click at [648, 366] on h2 "Clean, Effective, Clinically Loved" at bounding box center [729, 371] width 242 height 53
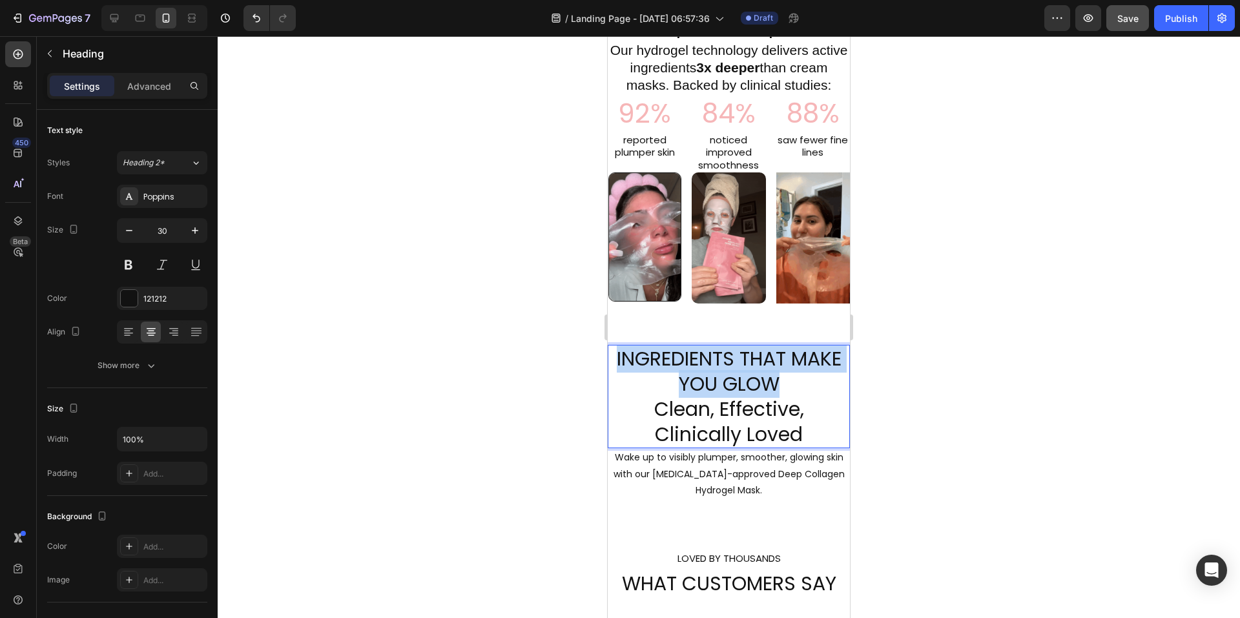
drag, startPoint x: 777, startPoint y: 393, endPoint x: 613, endPoint y: 373, distance: 165.4
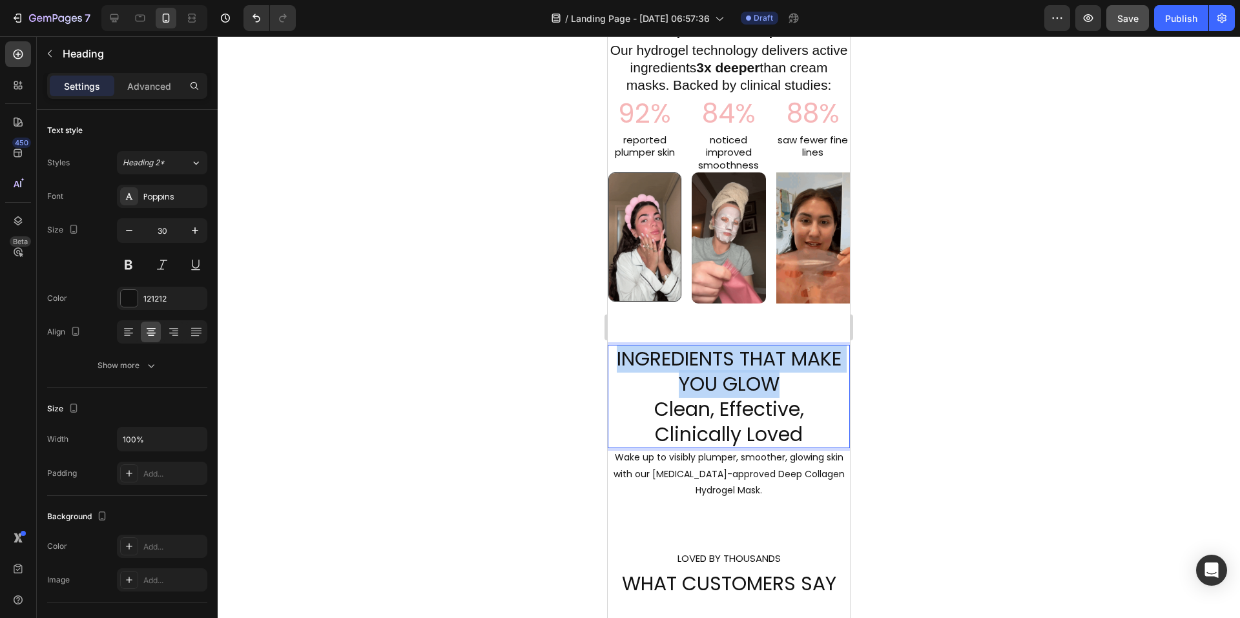
click at [611, 375] on p "⁠⁠⁠⁠⁠⁠⁠INGREDIENTS THAT MAKE YOU GLOW Clean, Effective, Clinically Loved" at bounding box center [729, 396] width 240 height 101
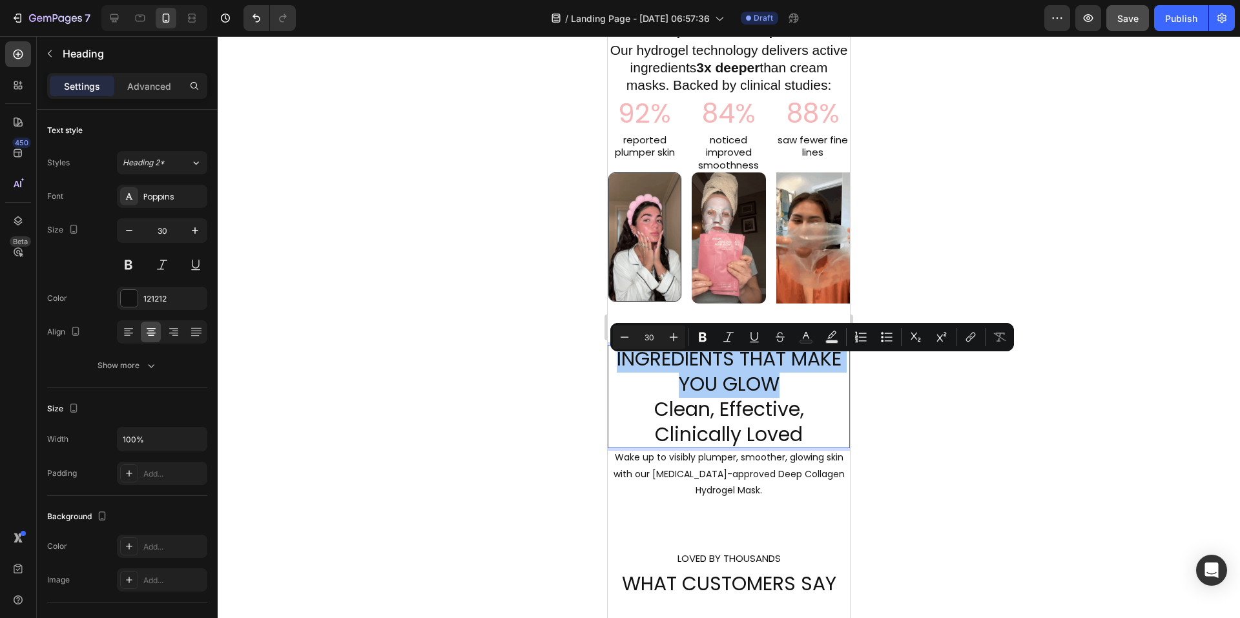
click at [654, 339] on input "30" at bounding box center [649, 337] width 26 height 16
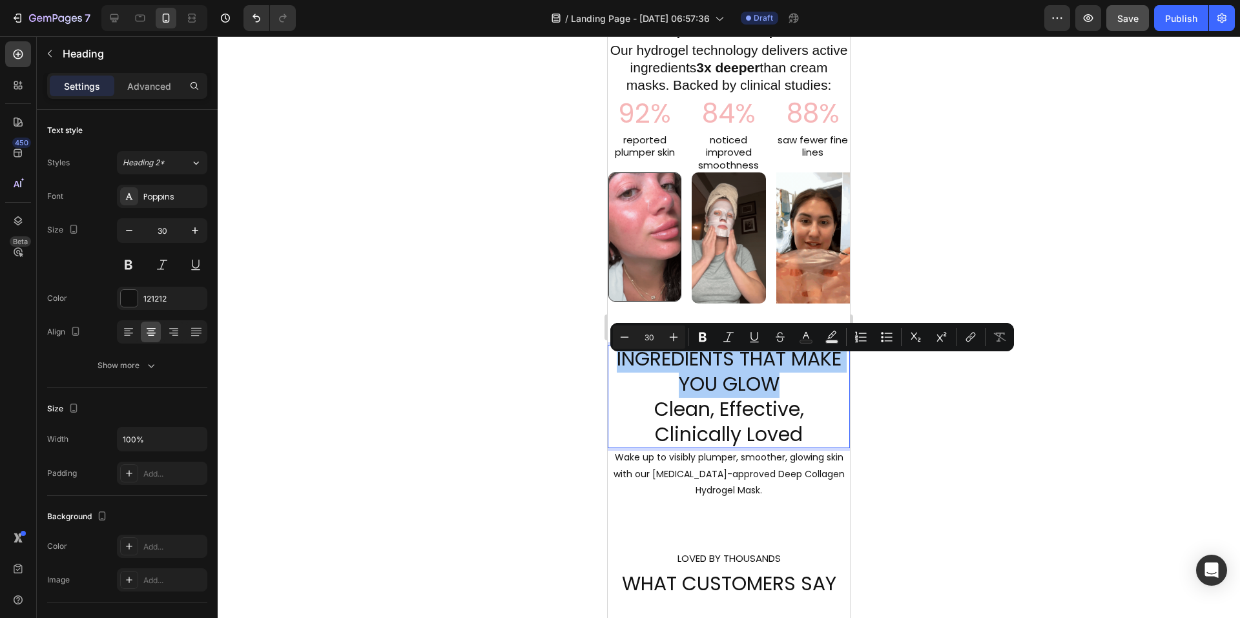
type input "3"
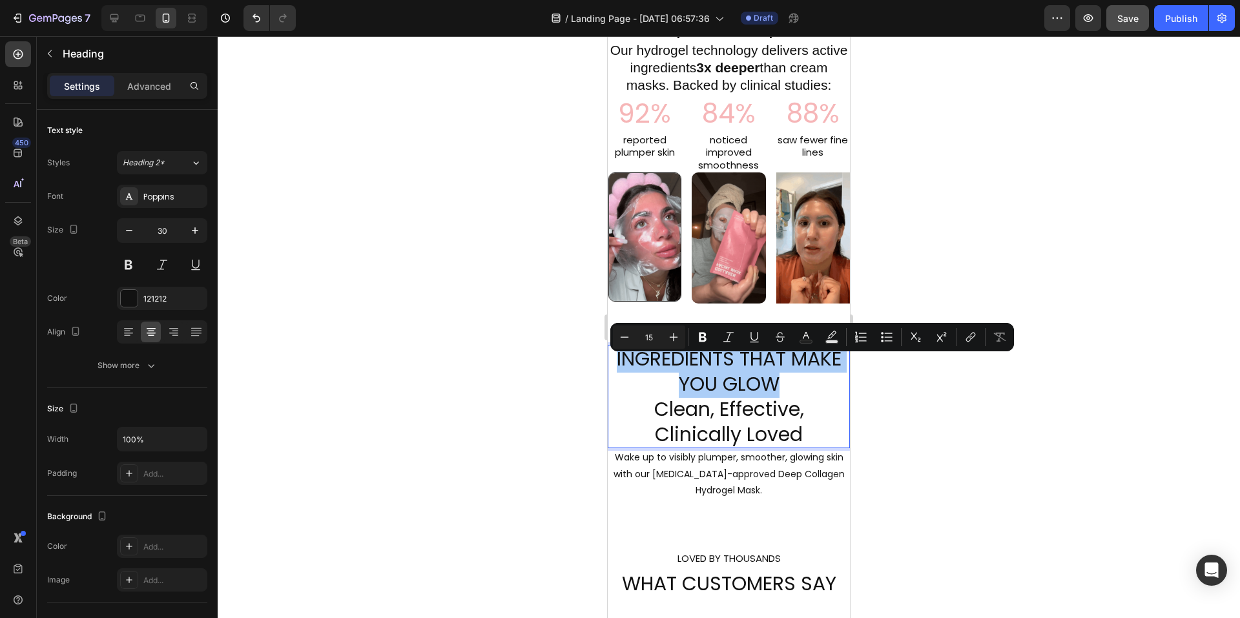
type input "15"
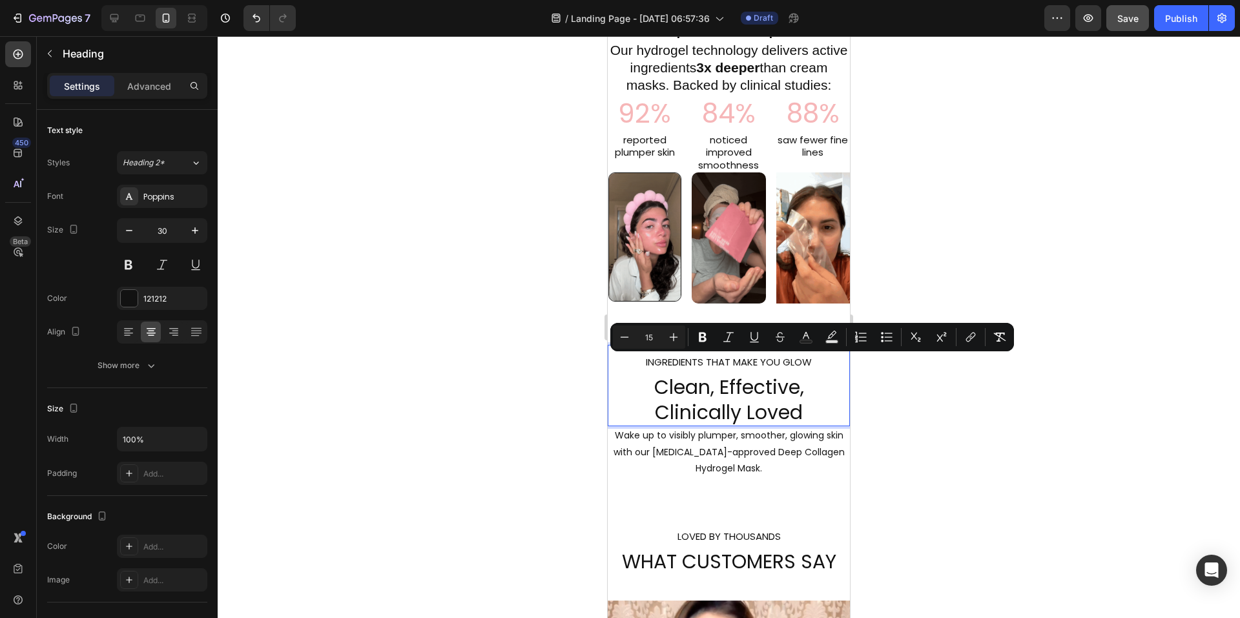
click at [752, 369] on span "INGREDIENTS THAT MAKE YOU GLOW" at bounding box center [729, 362] width 166 height 14
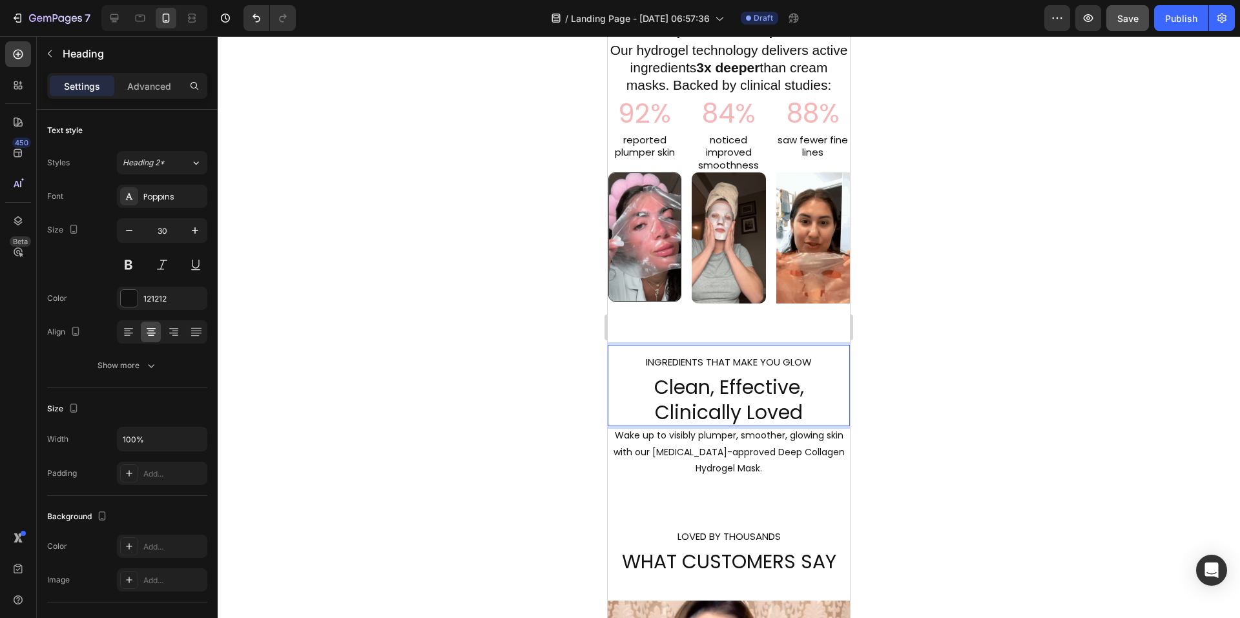
click at [782, 369] on span "INGREDIENTS THAT MAKE YOU GLOW" at bounding box center [729, 362] width 166 height 14
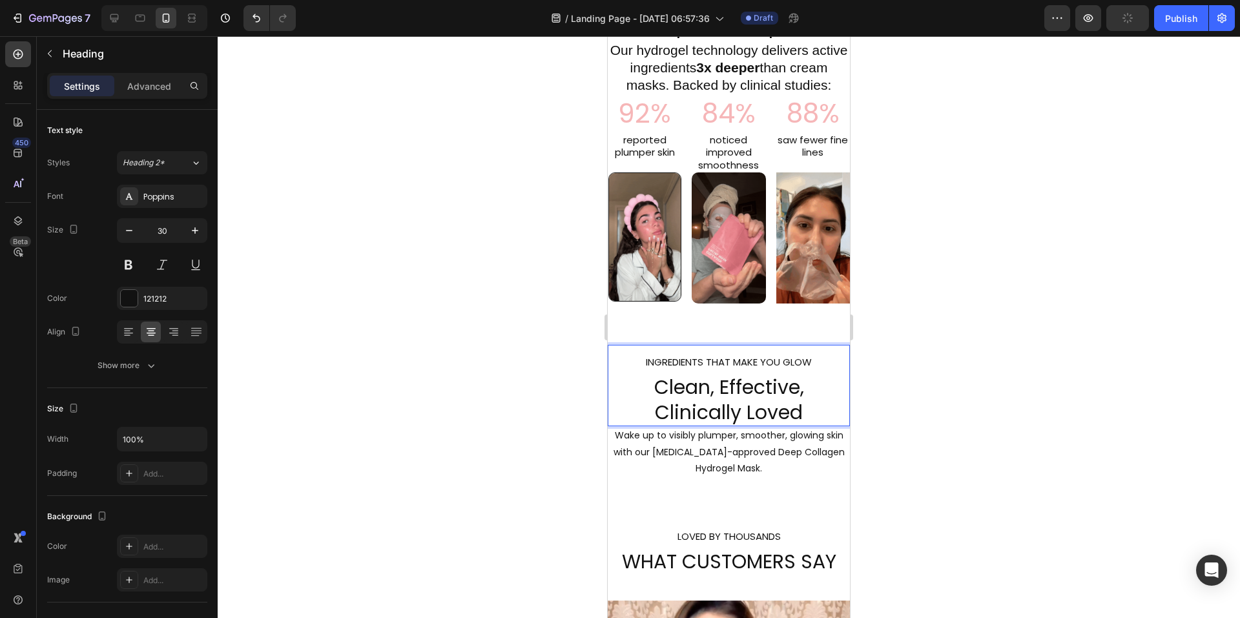
click at [777, 369] on span "INGREDIENTS THAT MAKE YOU GLOW" at bounding box center [729, 362] width 166 height 14
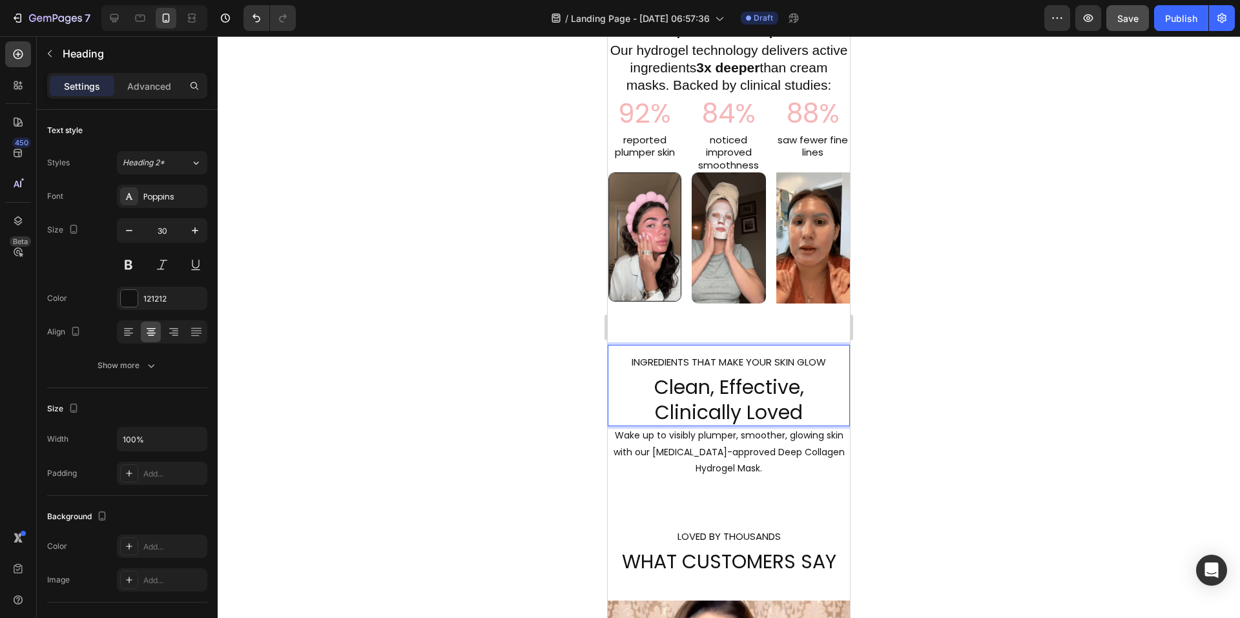
click at [939, 358] on div at bounding box center [729, 327] width 1022 height 582
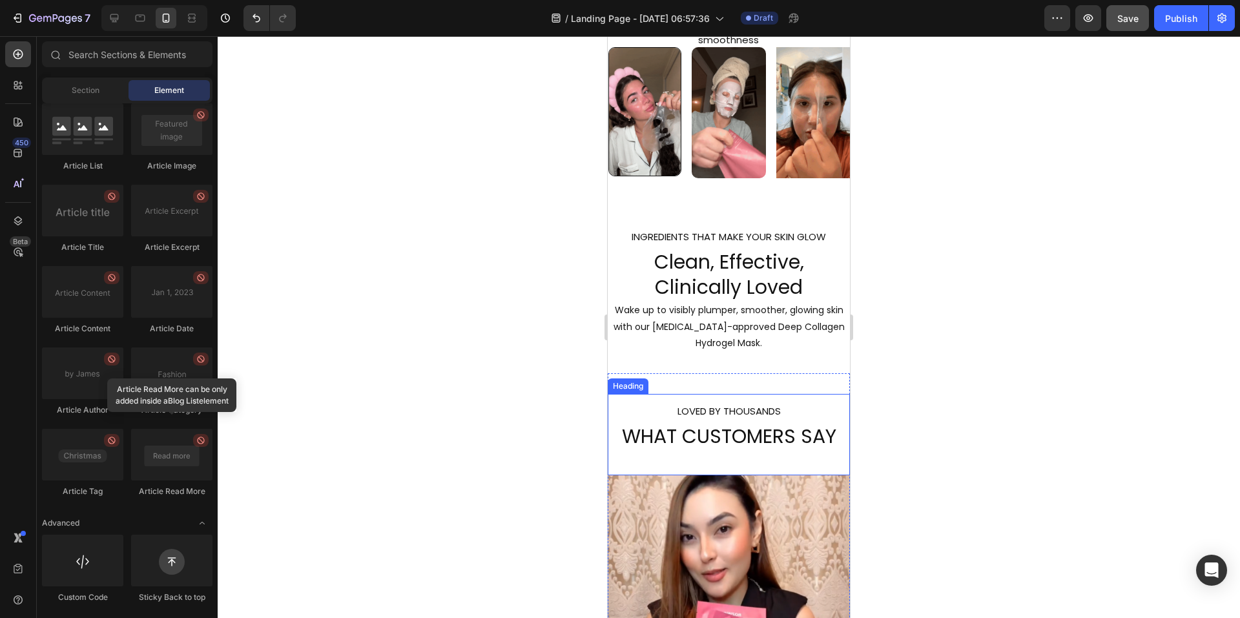
scroll to position [1431, 0]
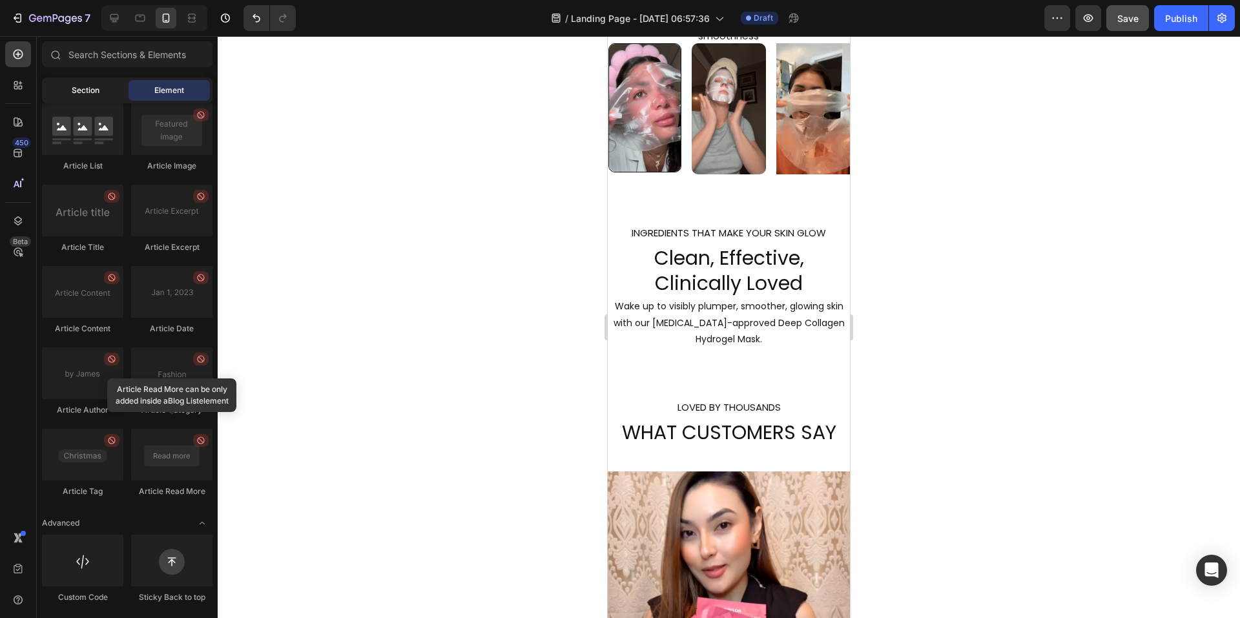
click at [80, 83] on div "Section" at bounding box center [85, 90] width 81 height 21
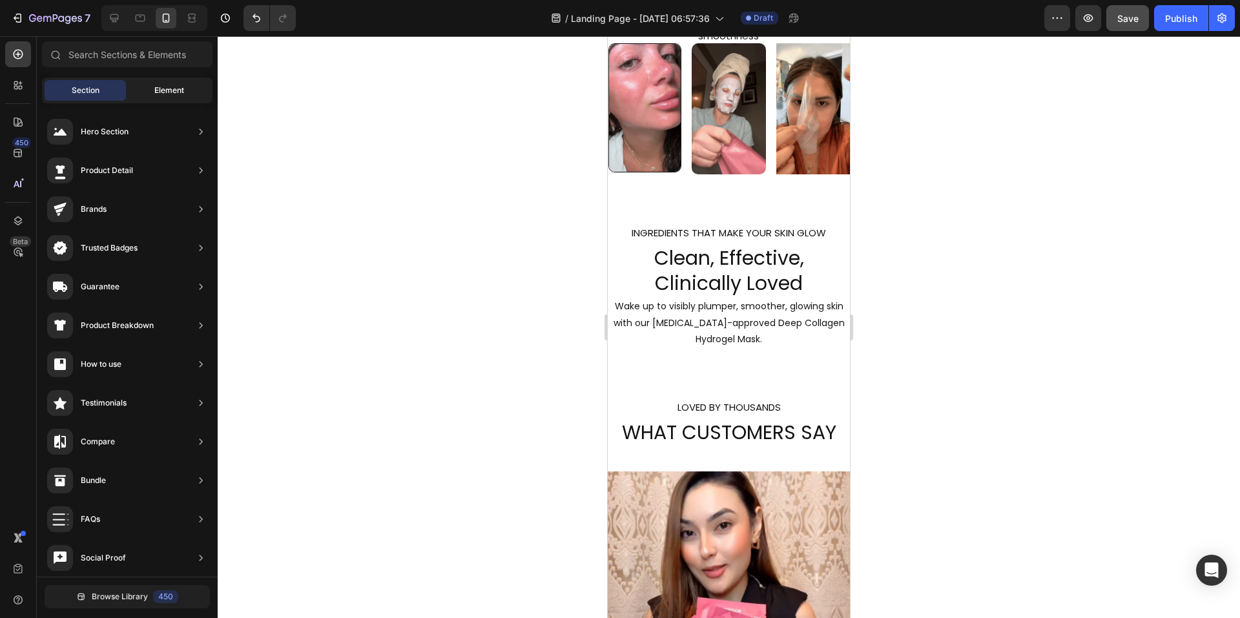
click at [171, 88] on span "Element" at bounding box center [169, 91] width 30 height 12
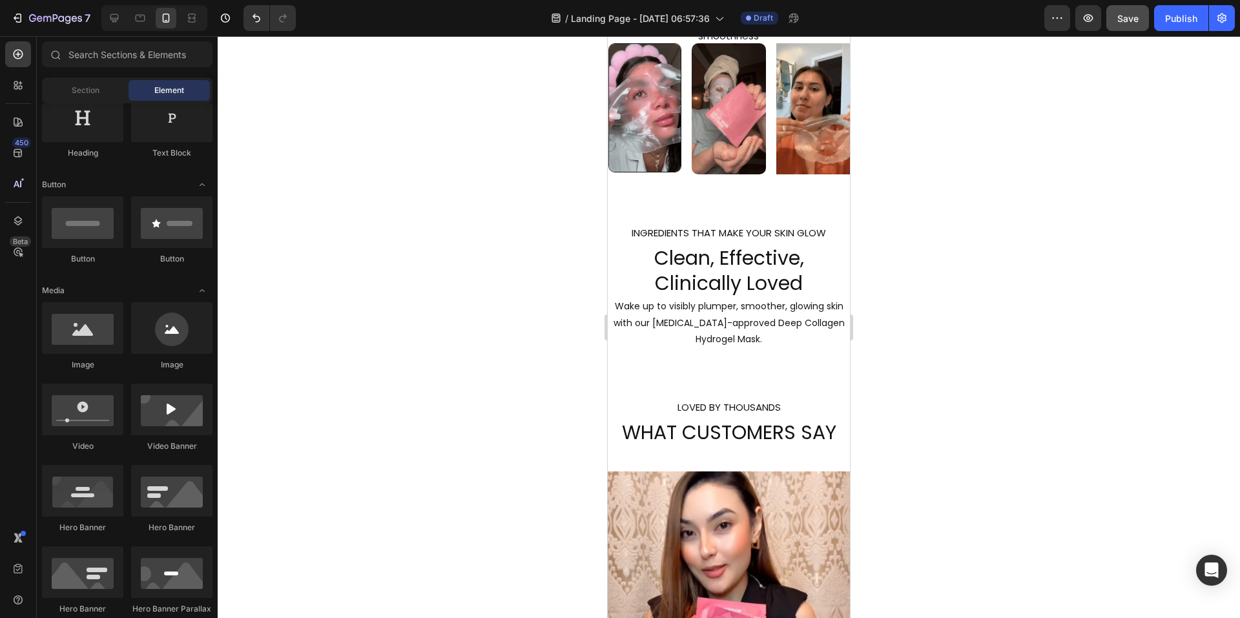
scroll to position [0, 0]
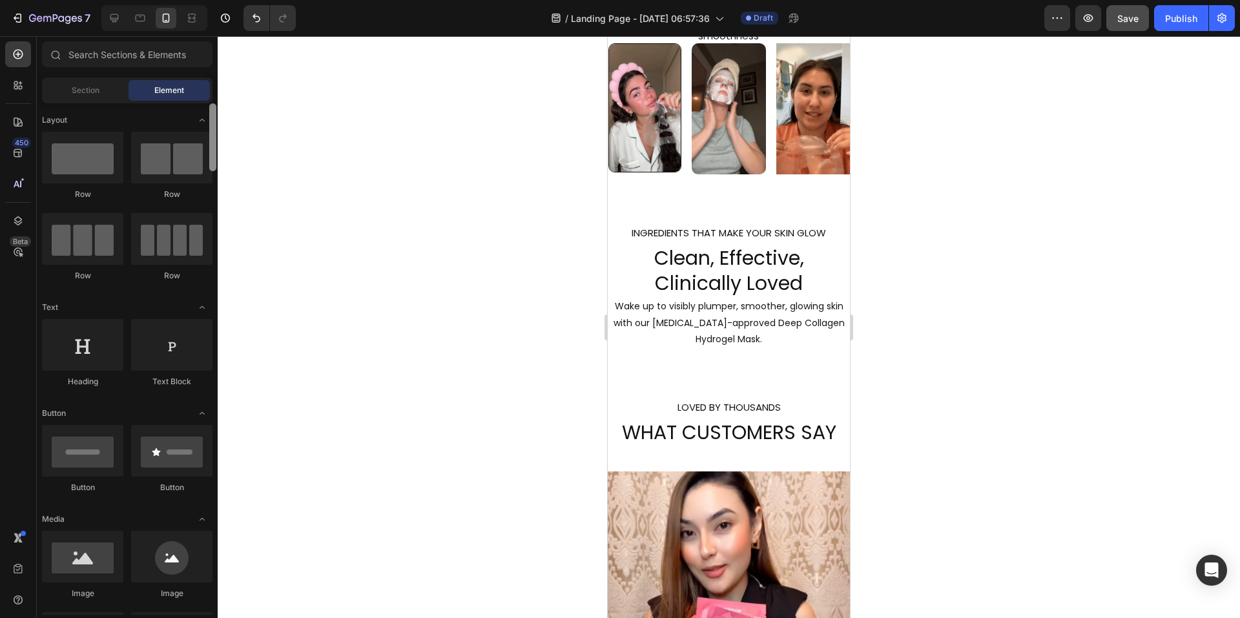
drag, startPoint x: 213, startPoint y: 495, endPoint x: 217, endPoint y: 84, distance: 411.5
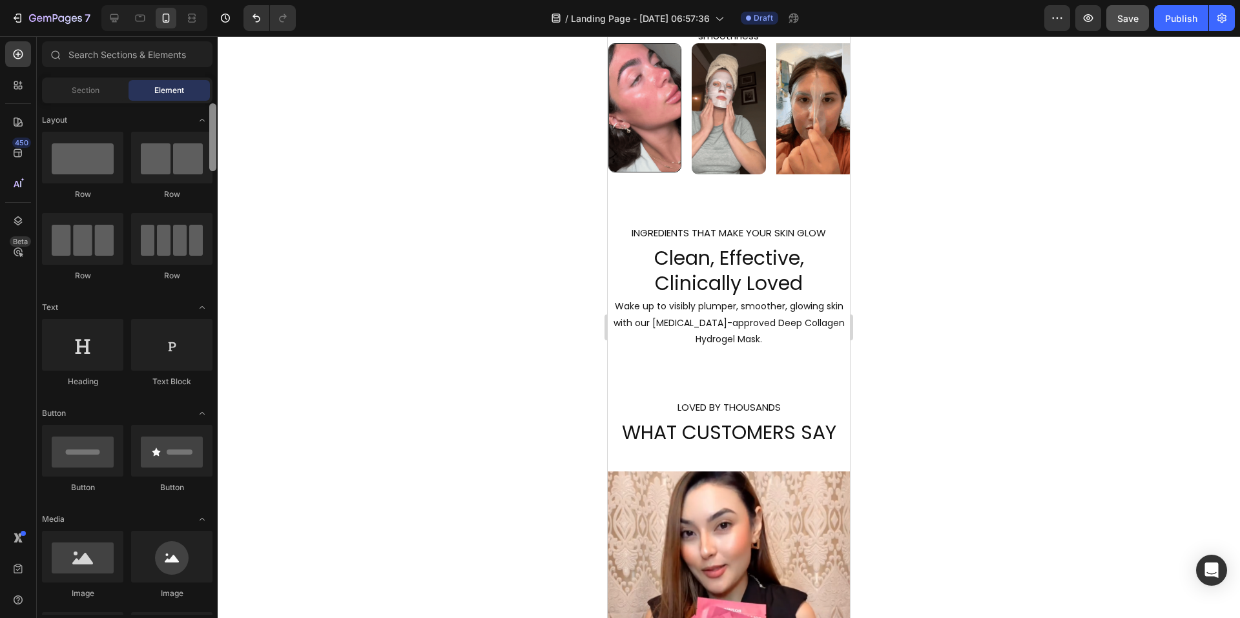
click at [217, 84] on div "Sections(18) Elements(83) Section Element Hero Section Product Detail Brands Tr…" at bounding box center [127, 328] width 181 height 574
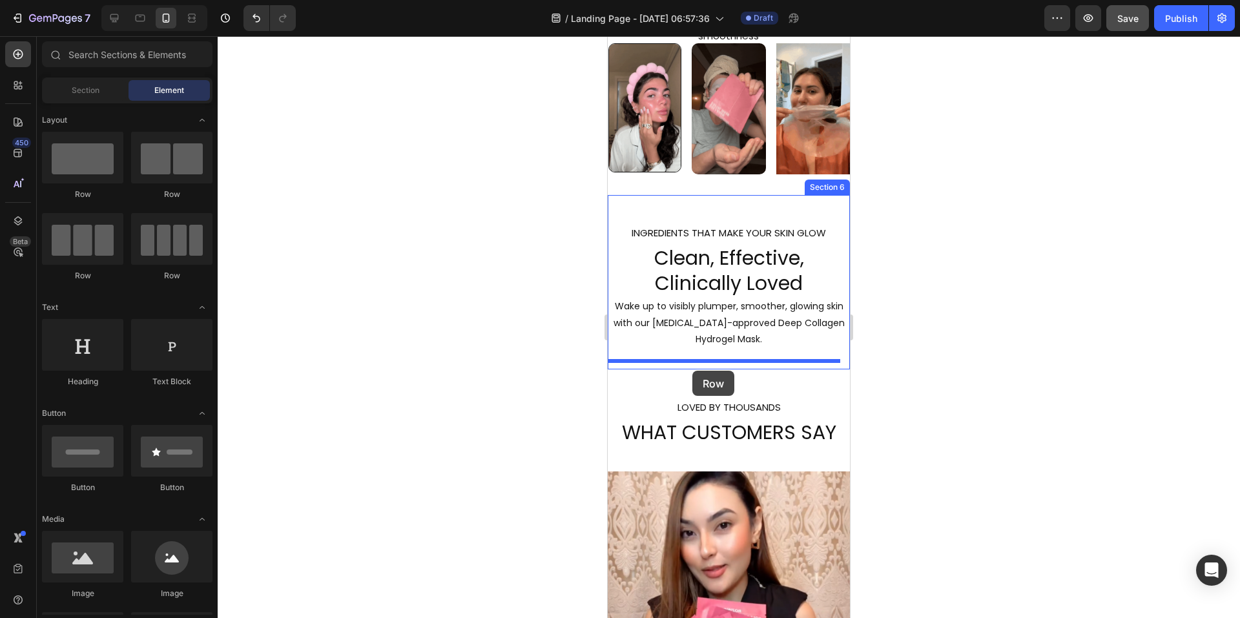
drag, startPoint x: 763, startPoint y: 204, endPoint x: 692, endPoint y: 371, distance: 181.2
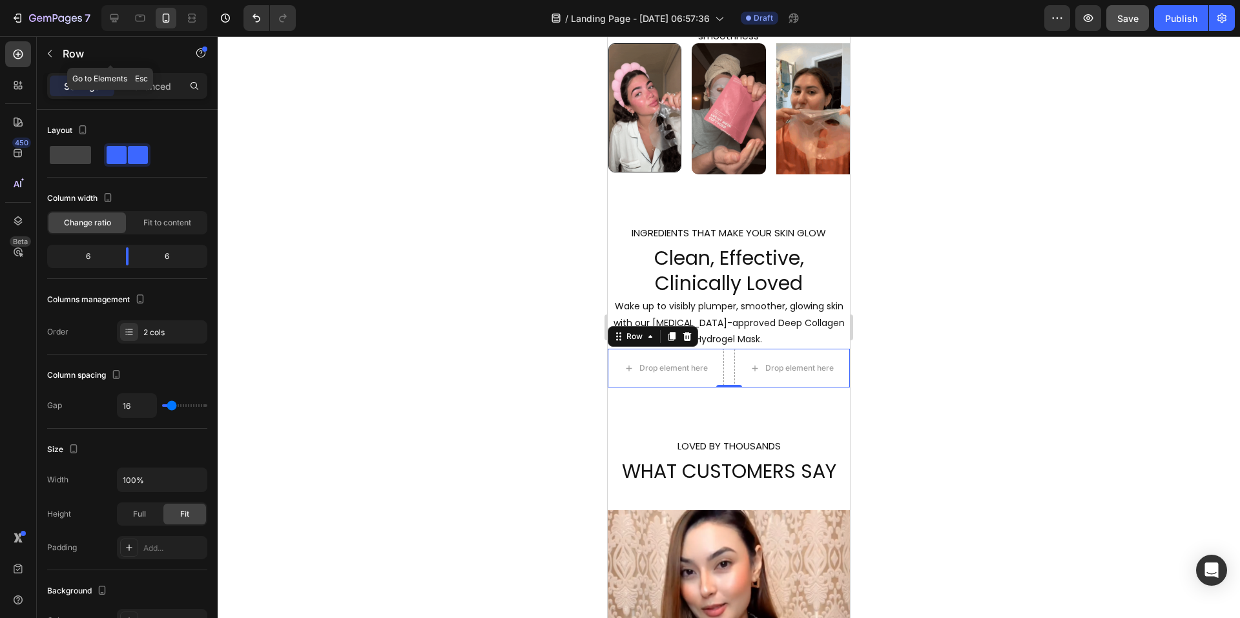
click at [49, 52] on icon "button" at bounding box center [50, 53] width 10 height 10
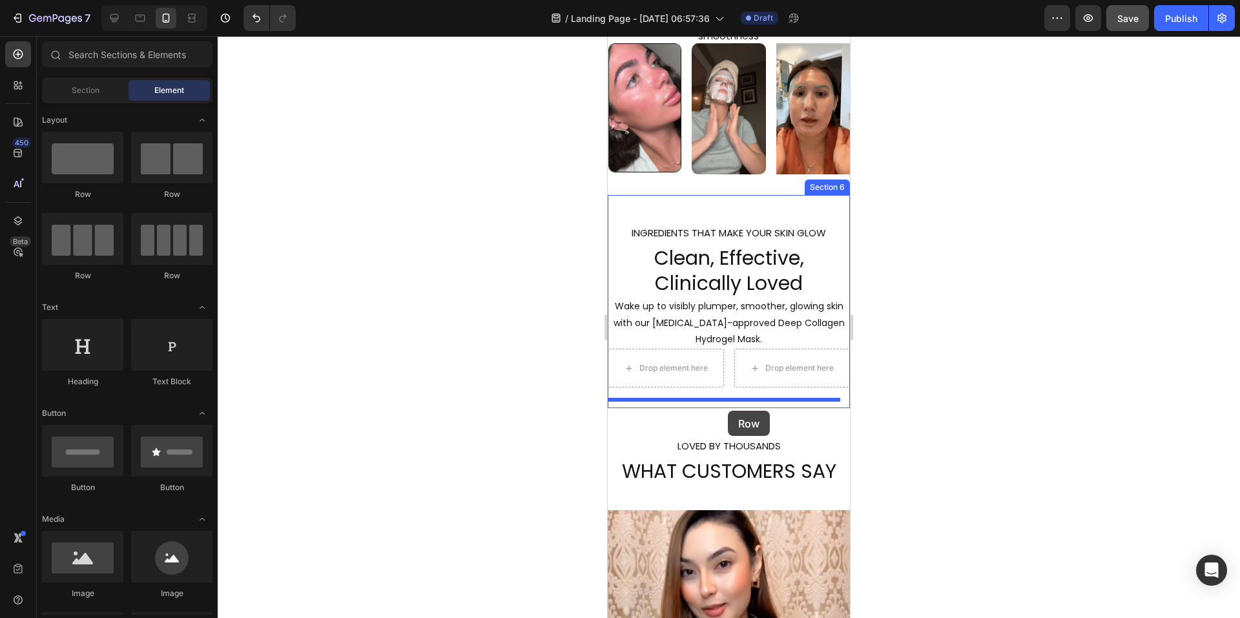
drag, startPoint x: 778, startPoint y: 194, endPoint x: 728, endPoint y: 411, distance: 222.0
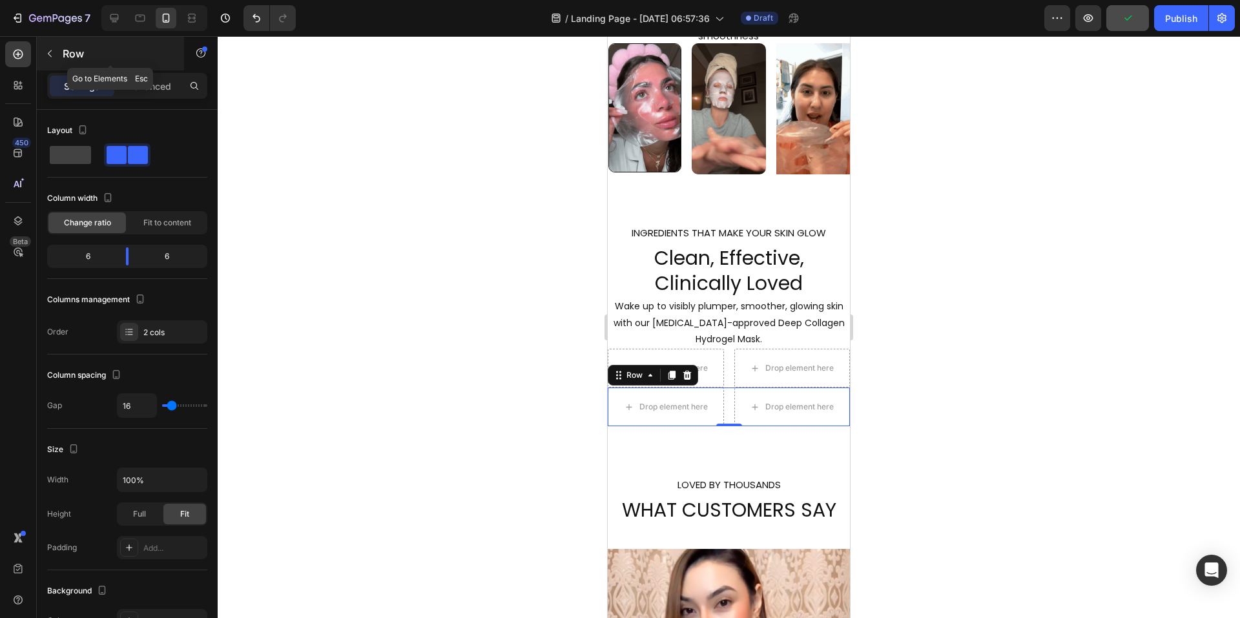
click at [50, 53] on icon "button" at bounding box center [50, 53] width 10 height 10
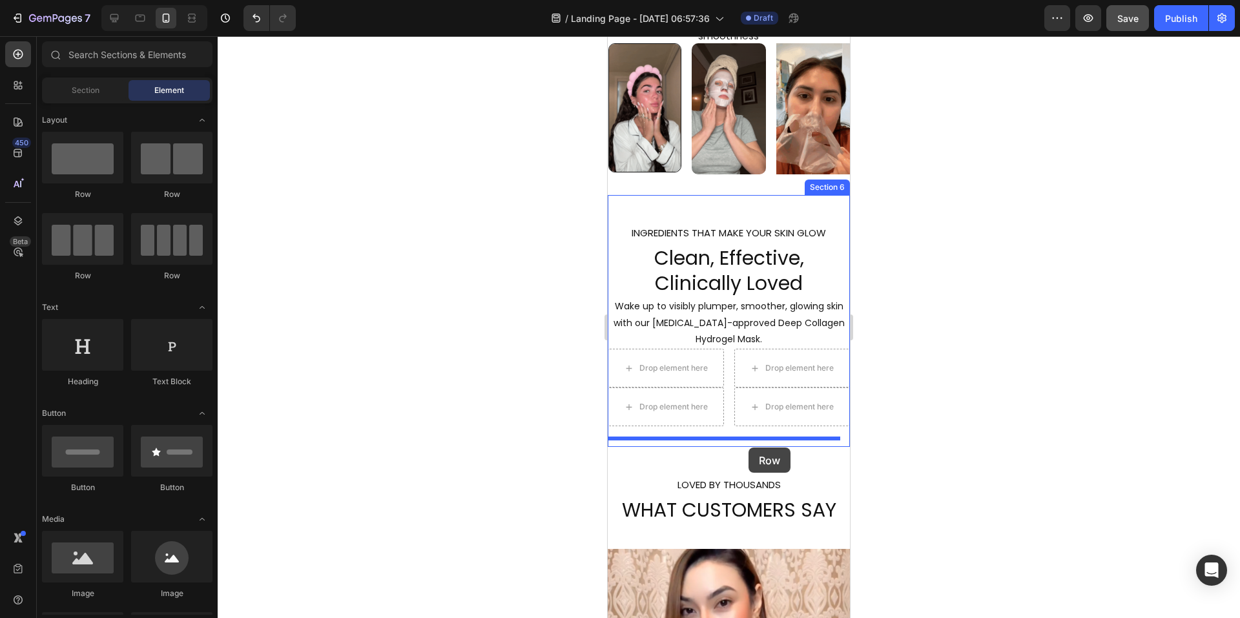
drag, startPoint x: 777, startPoint y: 203, endPoint x: 749, endPoint y: 448, distance: 246.4
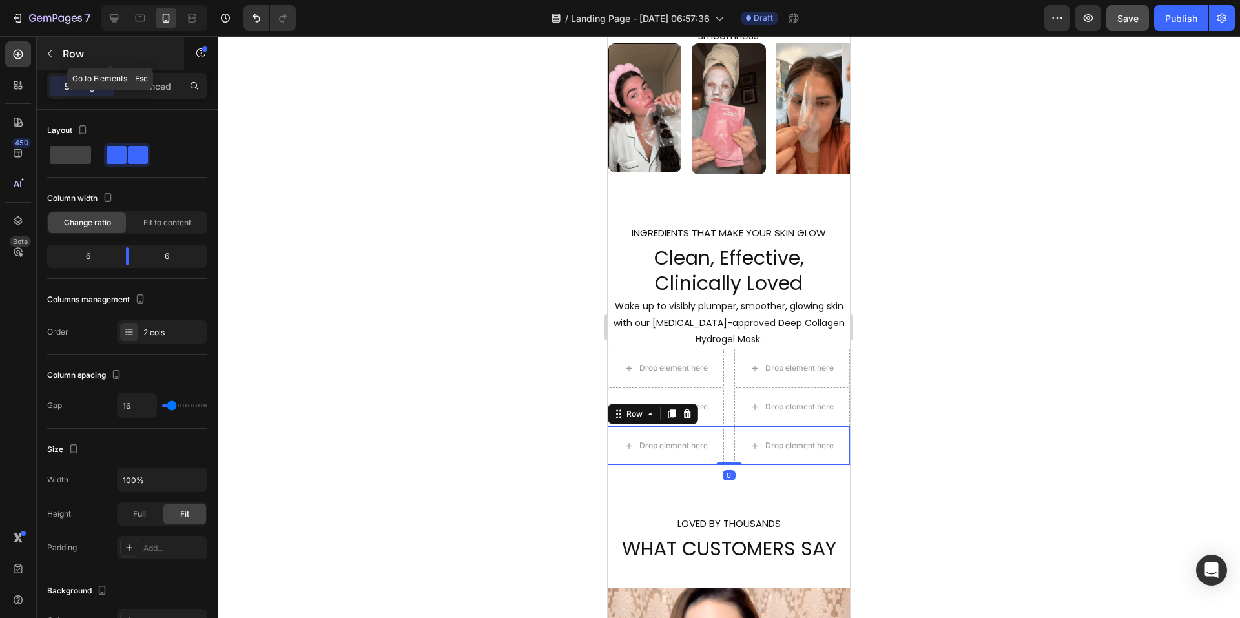
click at [50, 53] on icon "button" at bounding box center [50, 53] width 10 height 10
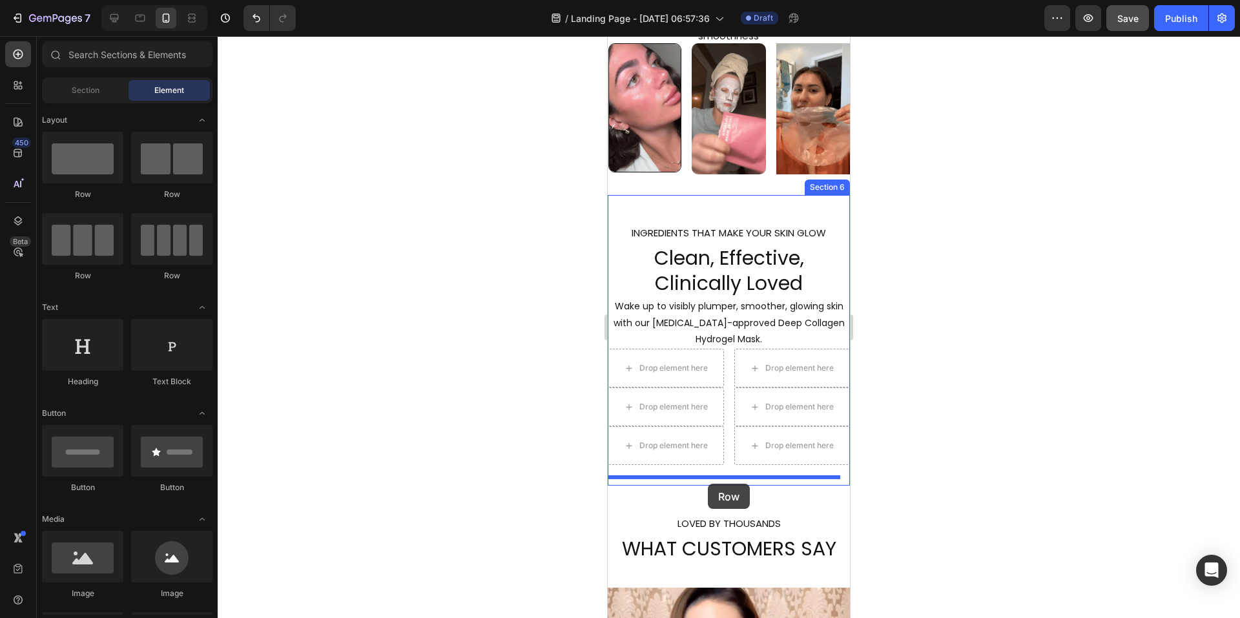
drag, startPoint x: 773, startPoint y: 205, endPoint x: 708, endPoint y: 484, distance: 286.6
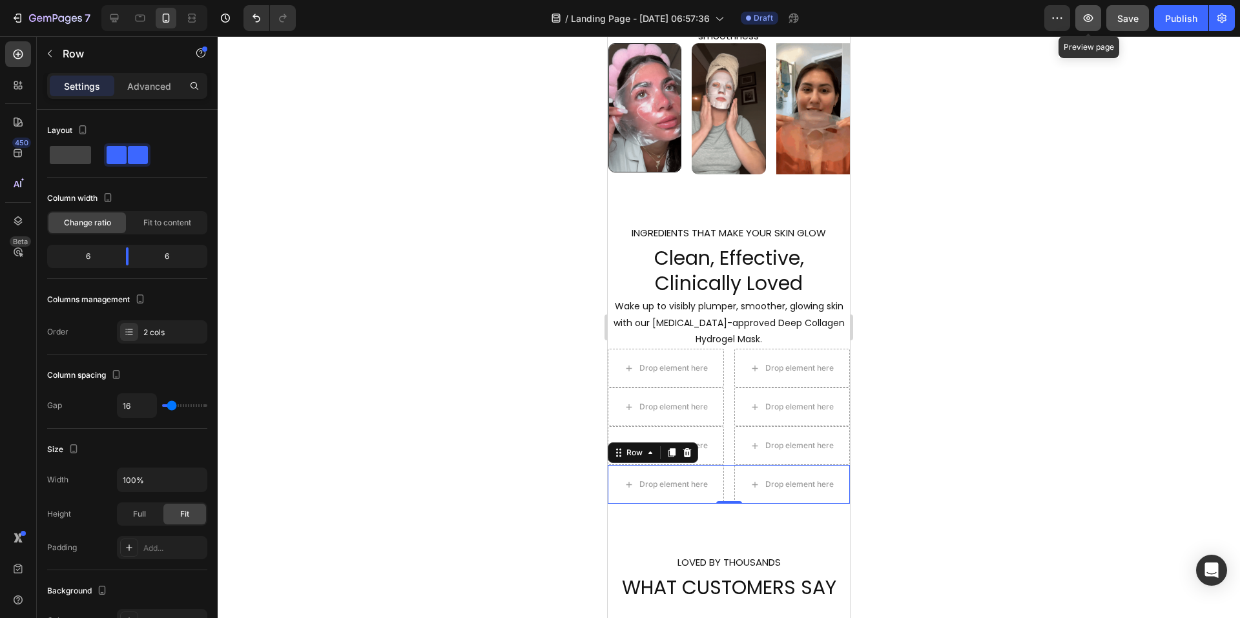
click at [1086, 14] on icon "button" at bounding box center [1088, 18] width 13 height 13
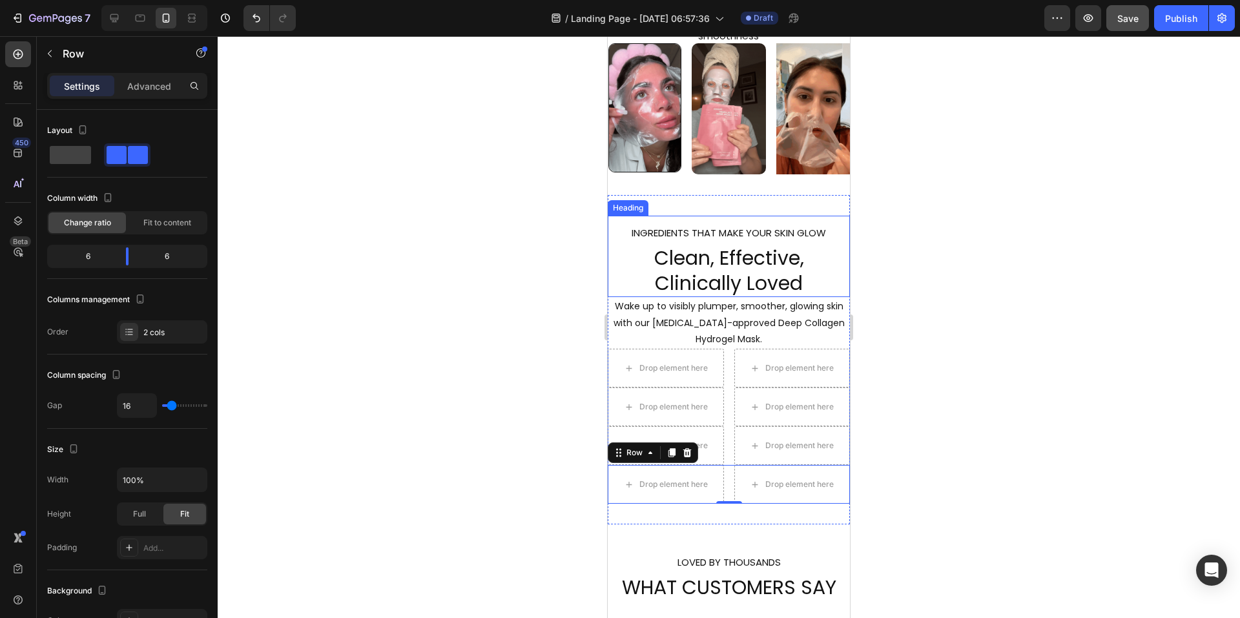
click at [652, 269] on p "⁠⁠⁠⁠⁠⁠⁠ INGREDIENTS THAT MAKE YOUR SKIN GLOW Clean, Effective, Clinically Loved" at bounding box center [729, 256] width 240 height 79
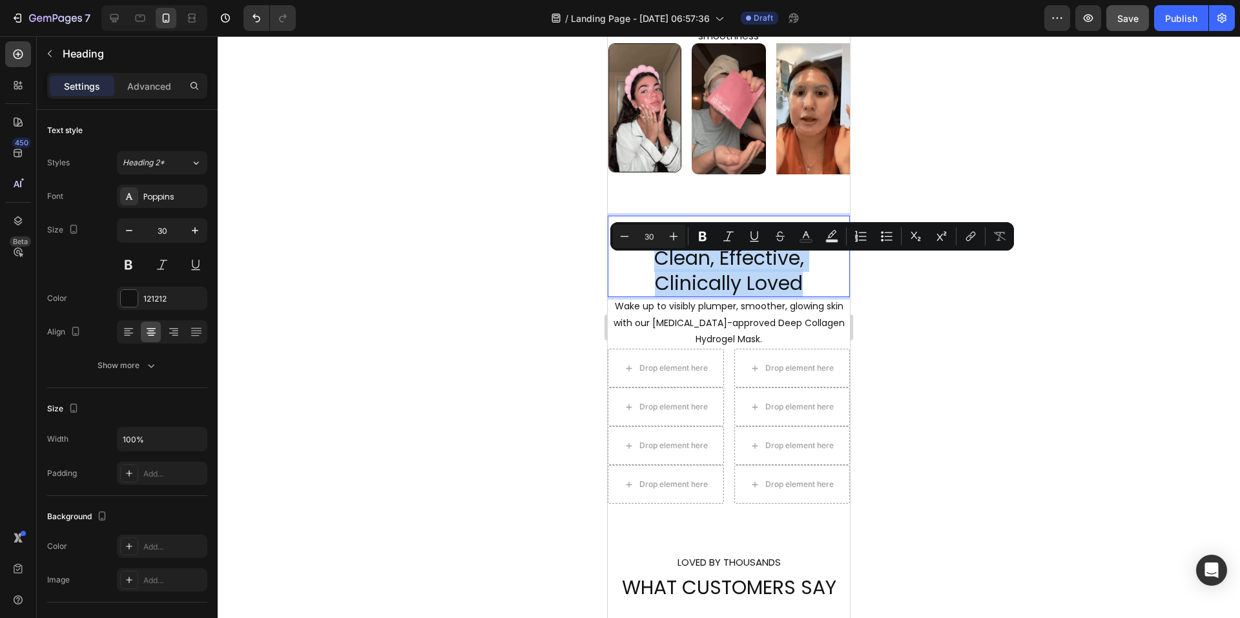
drag, startPoint x: 648, startPoint y: 267, endPoint x: 800, endPoint y: 295, distance: 154.3
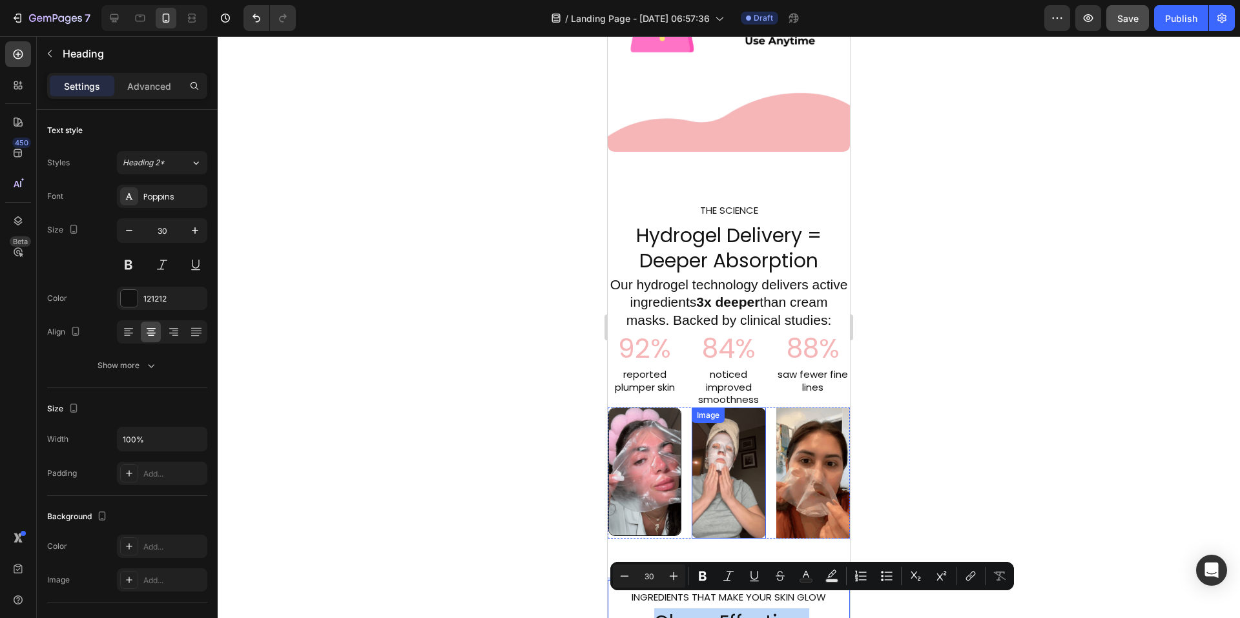
scroll to position [1044, 0]
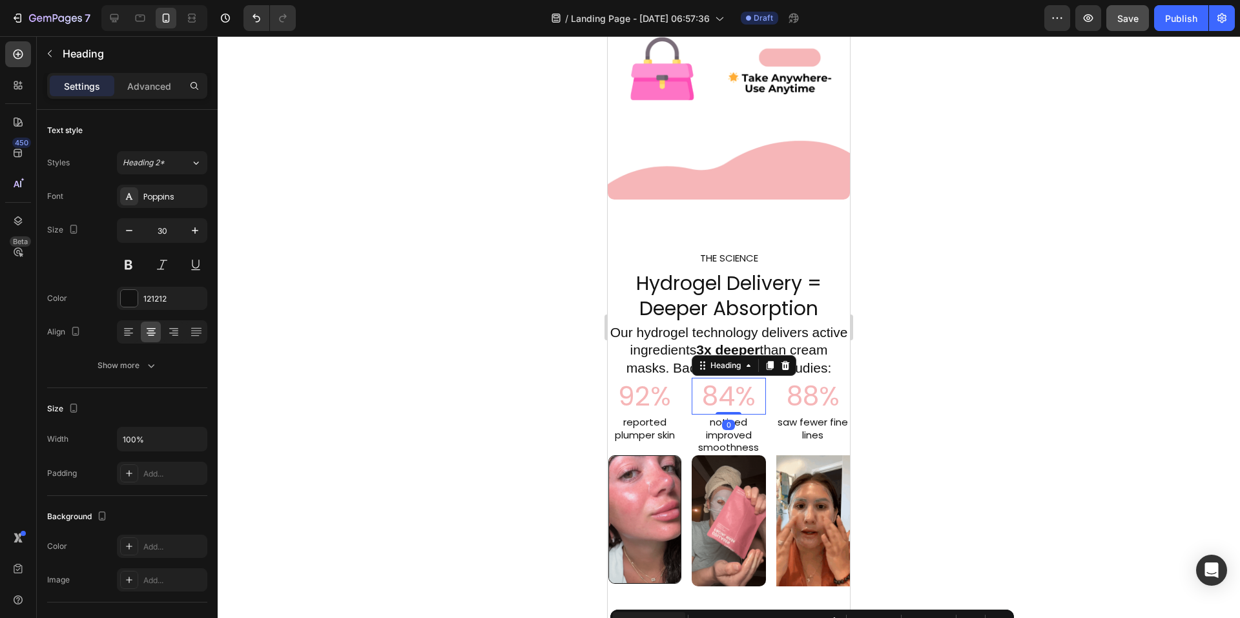
click at [723, 388] on h2 "84%" at bounding box center [729, 396] width 74 height 37
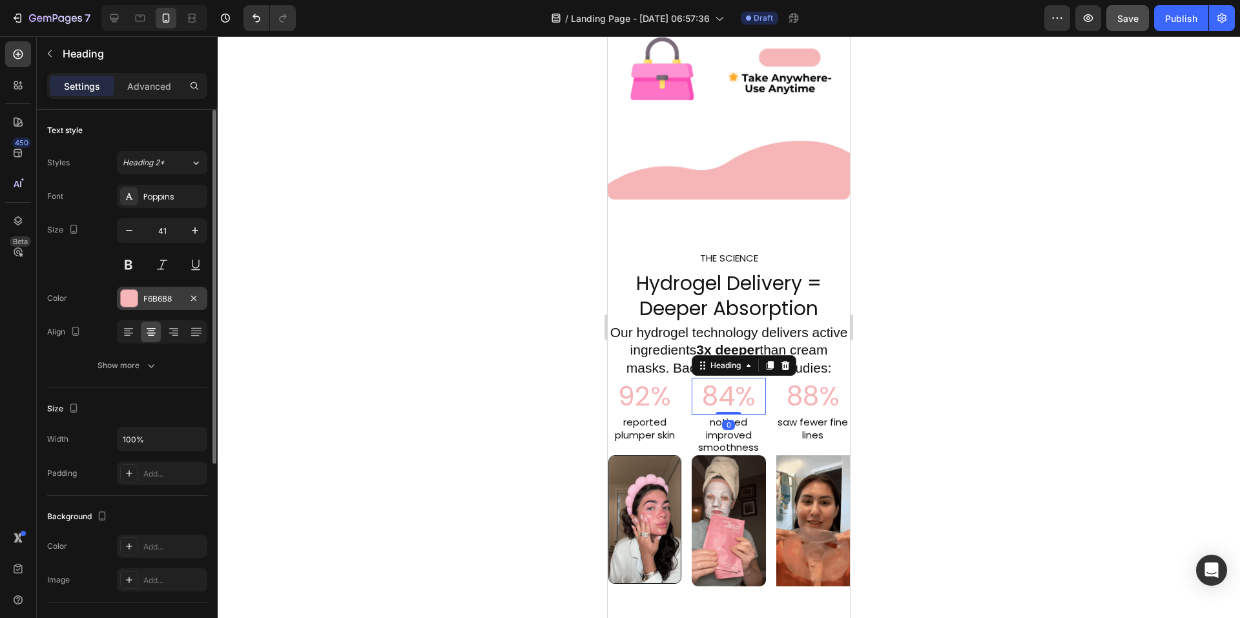
click at [157, 304] on div "F6B6B8" at bounding box center [161, 299] width 37 height 12
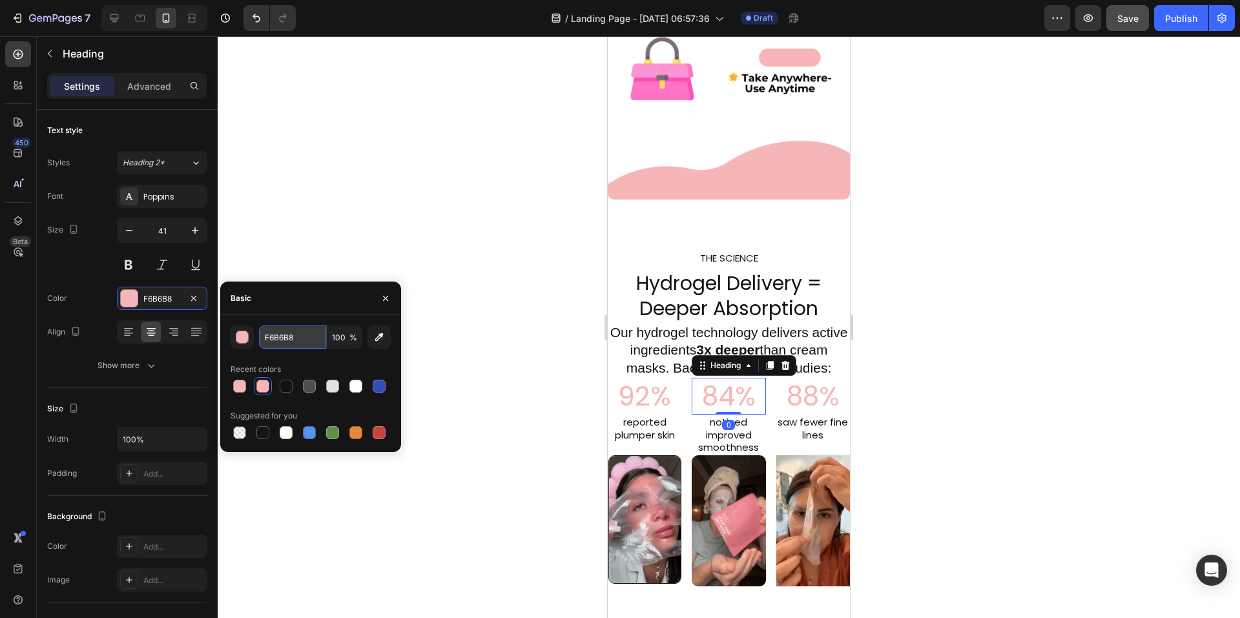
click at [287, 342] on input "F6B6B8" at bounding box center [292, 337] width 67 height 23
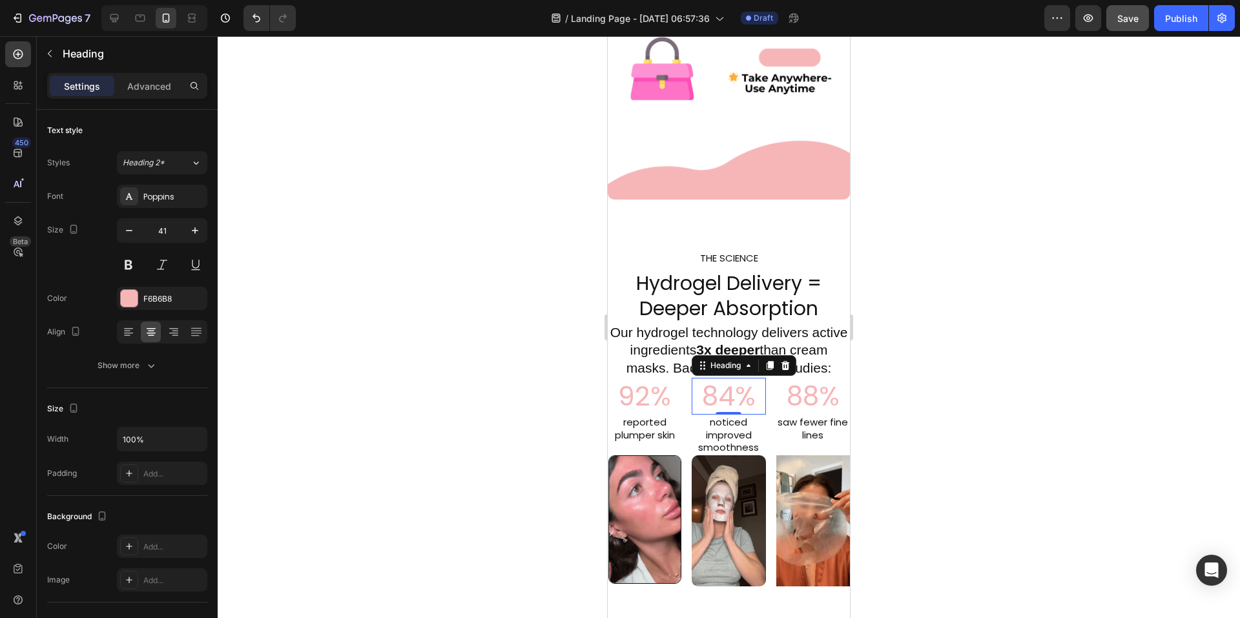
click at [1046, 315] on div at bounding box center [729, 327] width 1022 height 582
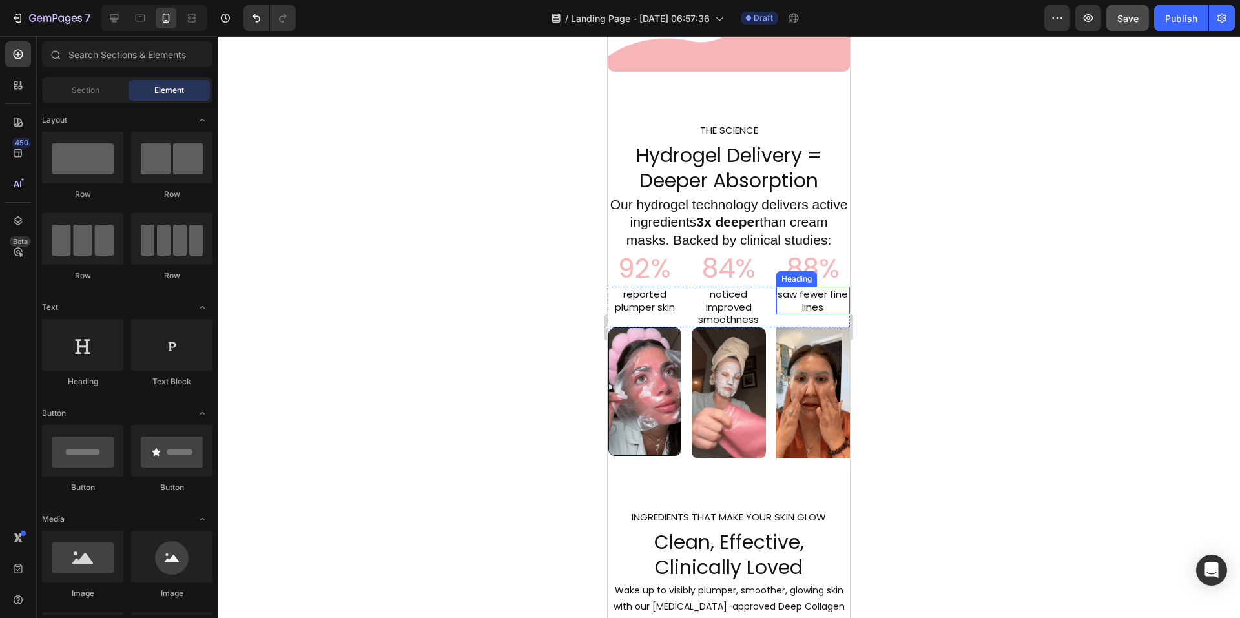
scroll to position [1238, 0]
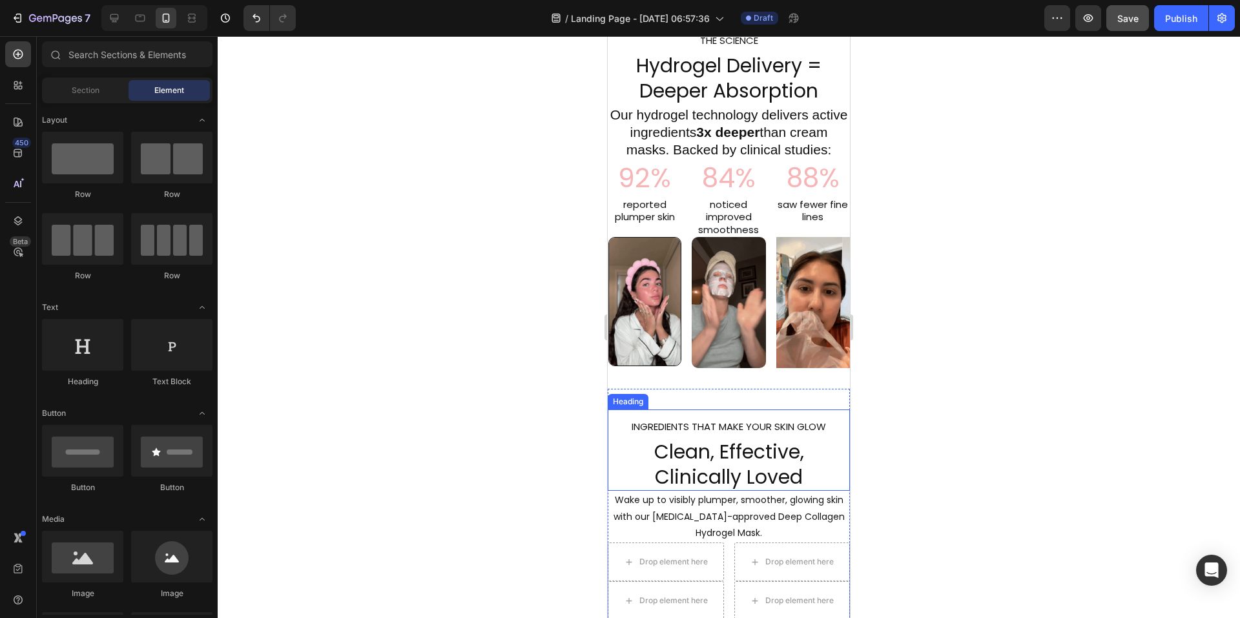
click at [653, 468] on p "⁠⁠⁠⁠⁠⁠⁠ INGREDIENTS THAT MAKE YOUR SKIN GLOW Clean, Effective, Clinically Loved" at bounding box center [729, 450] width 240 height 79
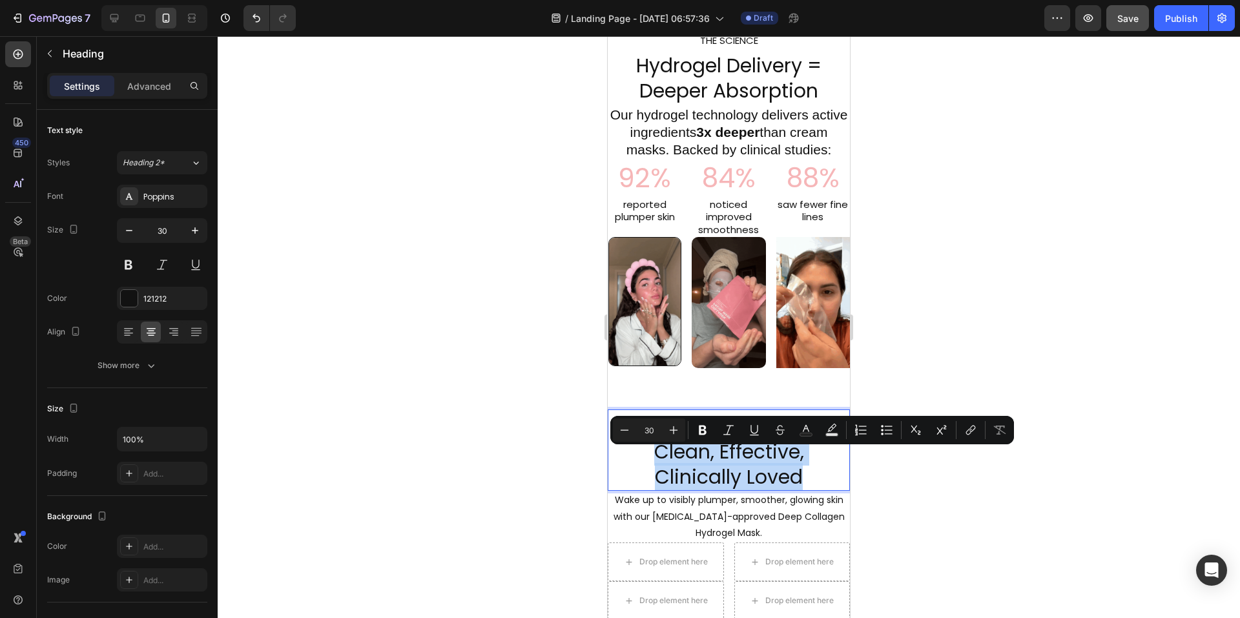
drag, startPoint x: 652, startPoint y: 464, endPoint x: 804, endPoint y: 489, distance: 153.8
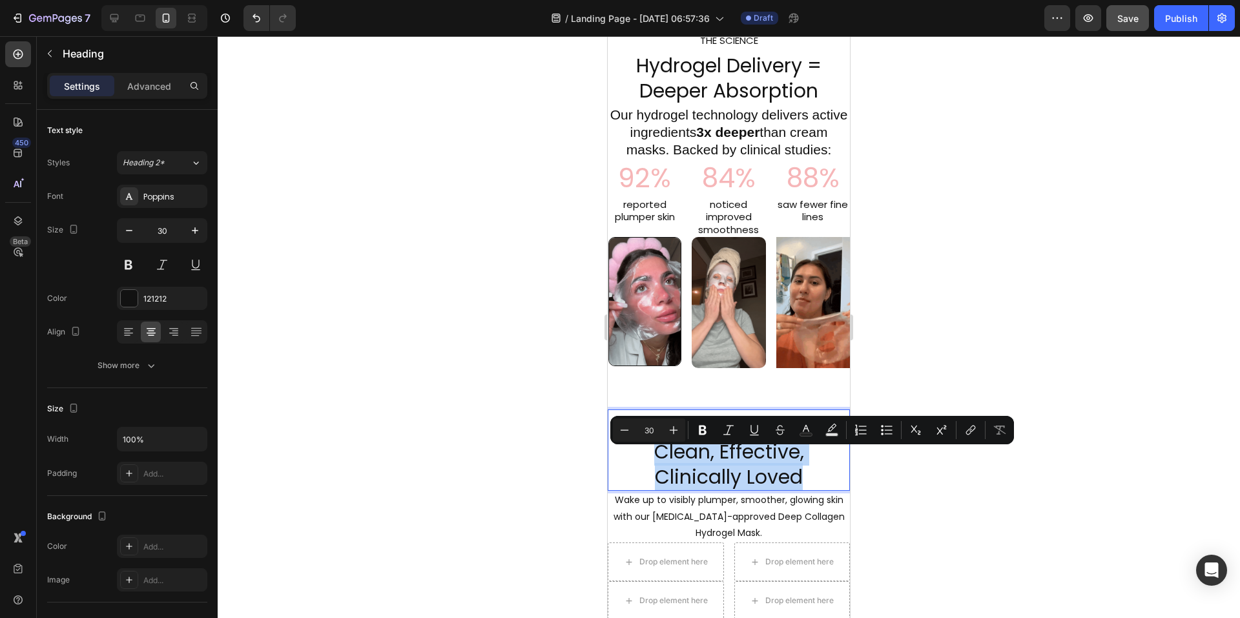
click at [804, 489] on p "INGREDIENTS THAT MAKE YOUR SKIN GLOW Clean, Effective, Clinically Loved" at bounding box center [729, 450] width 240 height 79
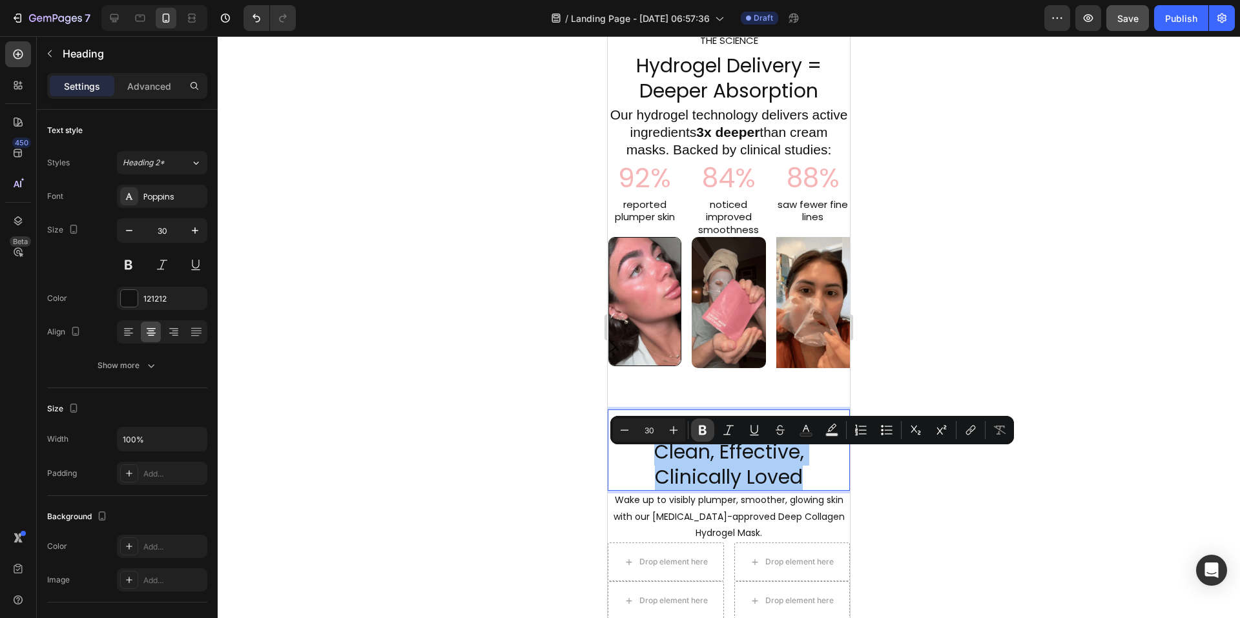
click at [703, 427] on icon "Editor contextual toolbar" at bounding box center [703, 431] width 8 height 10
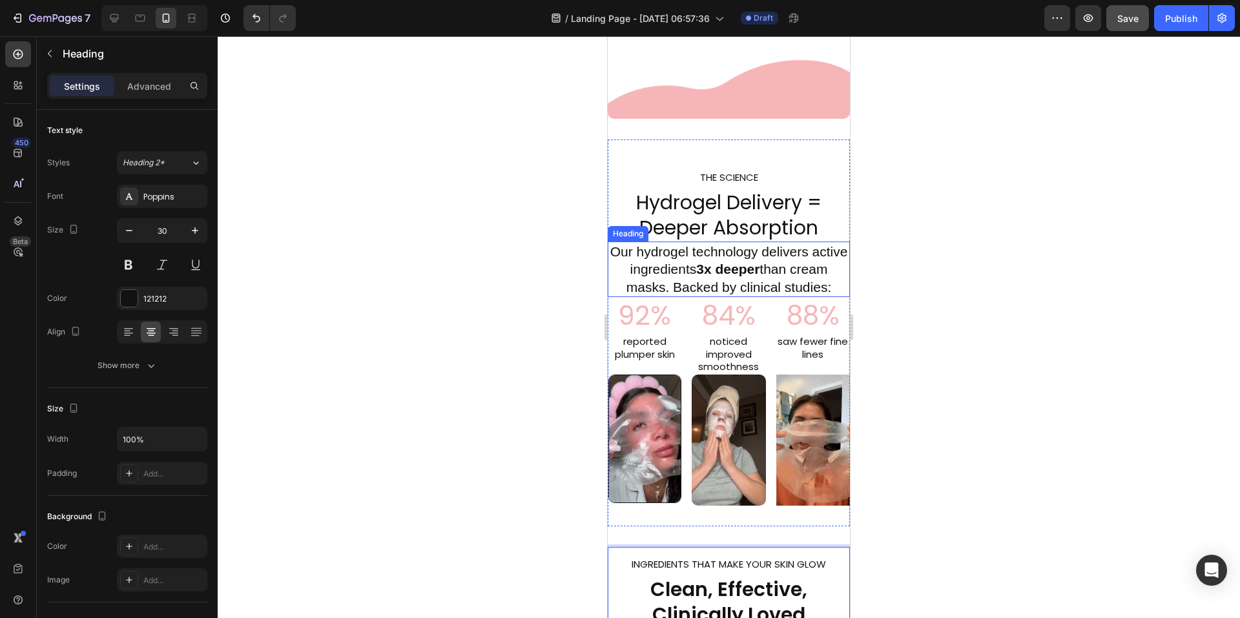
scroll to position [1108, 0]
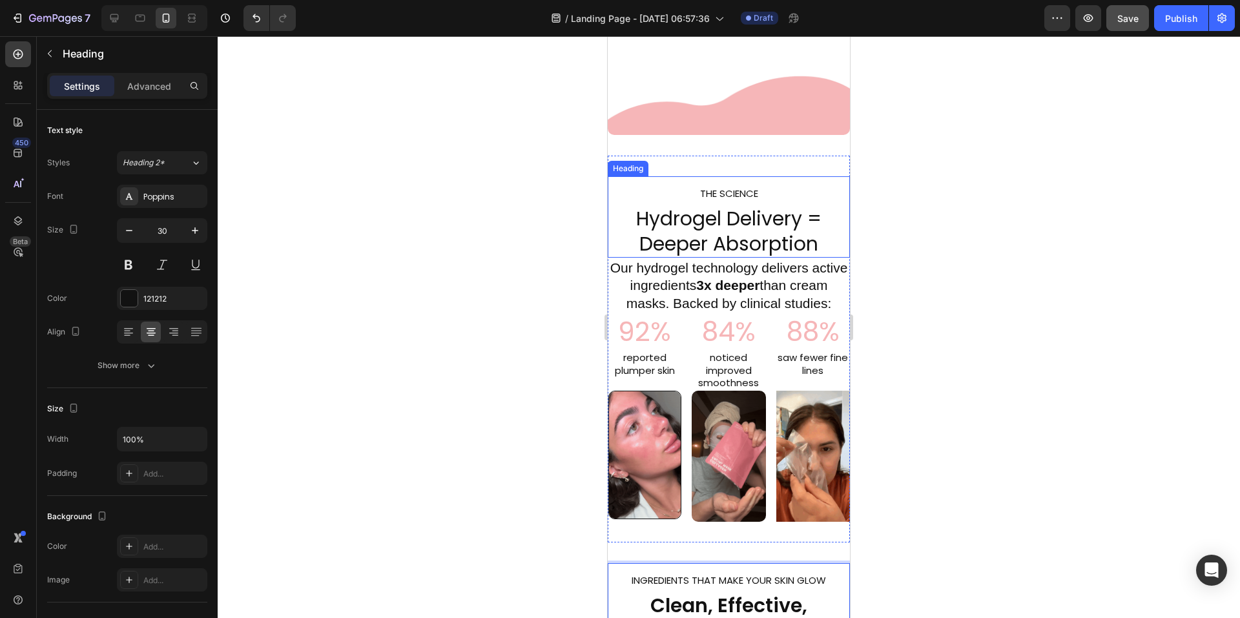
click at [642, 204] on p "⁠⁠⁠⁠⁠⁠⁠ THE SCIENCE Hydrogel Delivery = Deeper Absorption" at bounding box center [729, 217] width 240 height 79
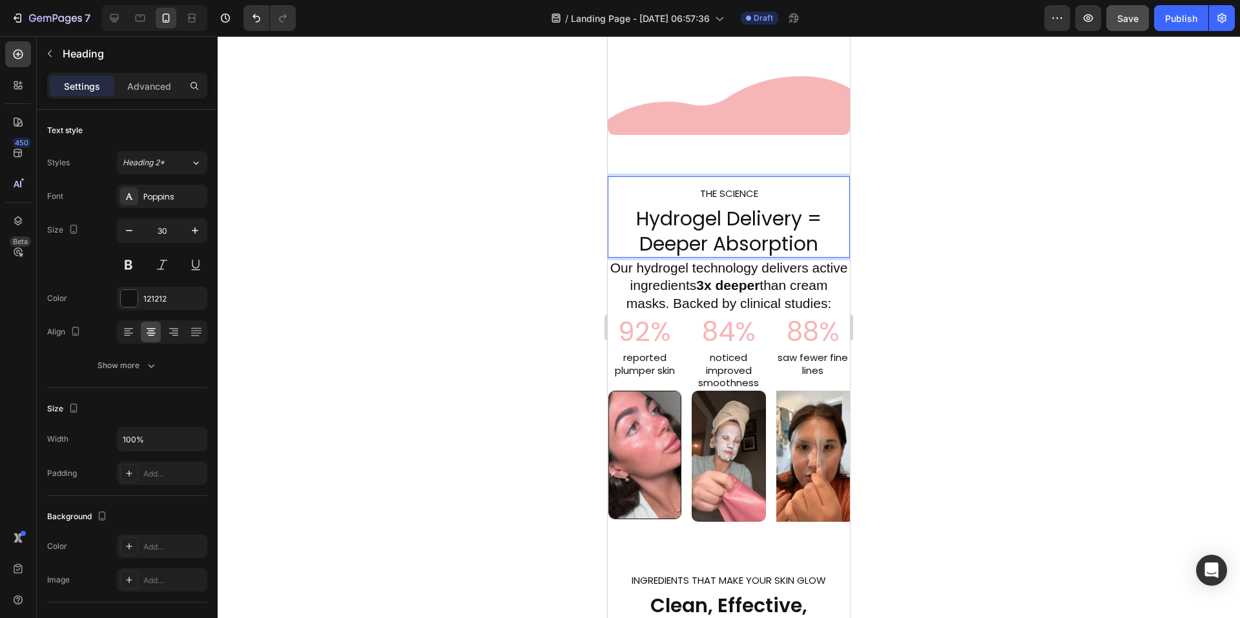
click at [633, 194] on p "THE SCIENCE Hydrogel Delivery = Deeper Absorption" at bounding box center [729, 217] width 240 height 79
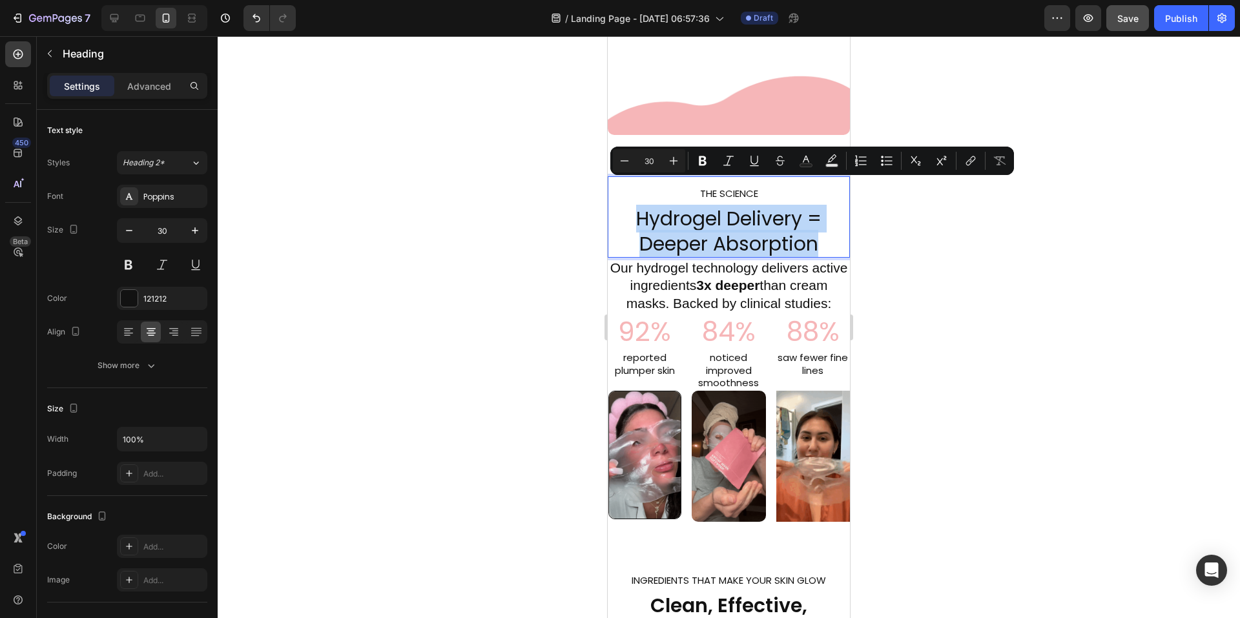
drag, startPoint x: 633, startPoint y: 194, endPoint x: 796, endPoint y: 196, distance: 163.4
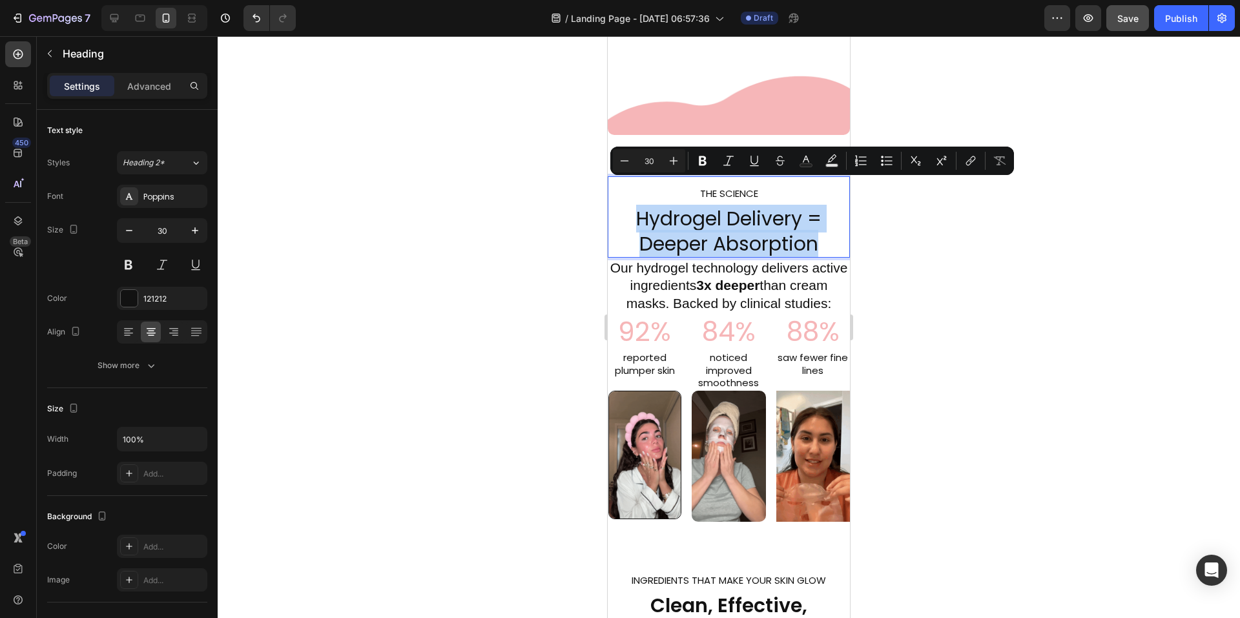
click at [809, 212] on p "THE SCIENCE Hydrogel Delivery = Deeper Absorption" at bounding box center [729, 217] width 240 height 79
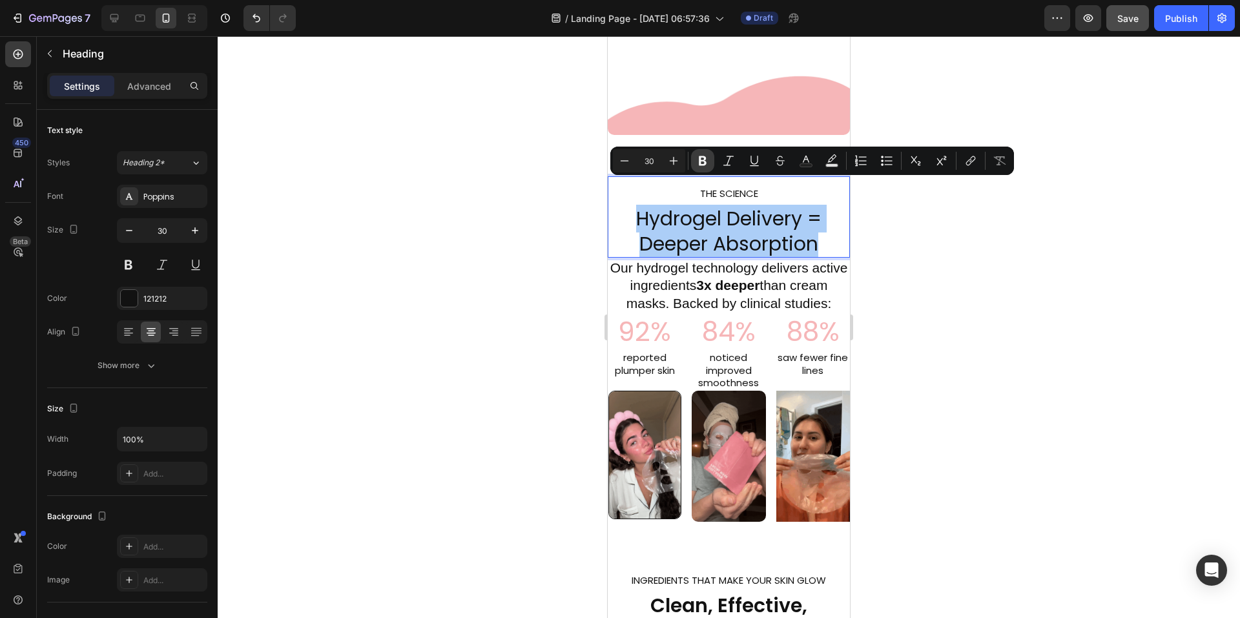
click at [706, 158] on icon "Editor contextual toolbar" at bounding box center [703, 161] width 8 height 10
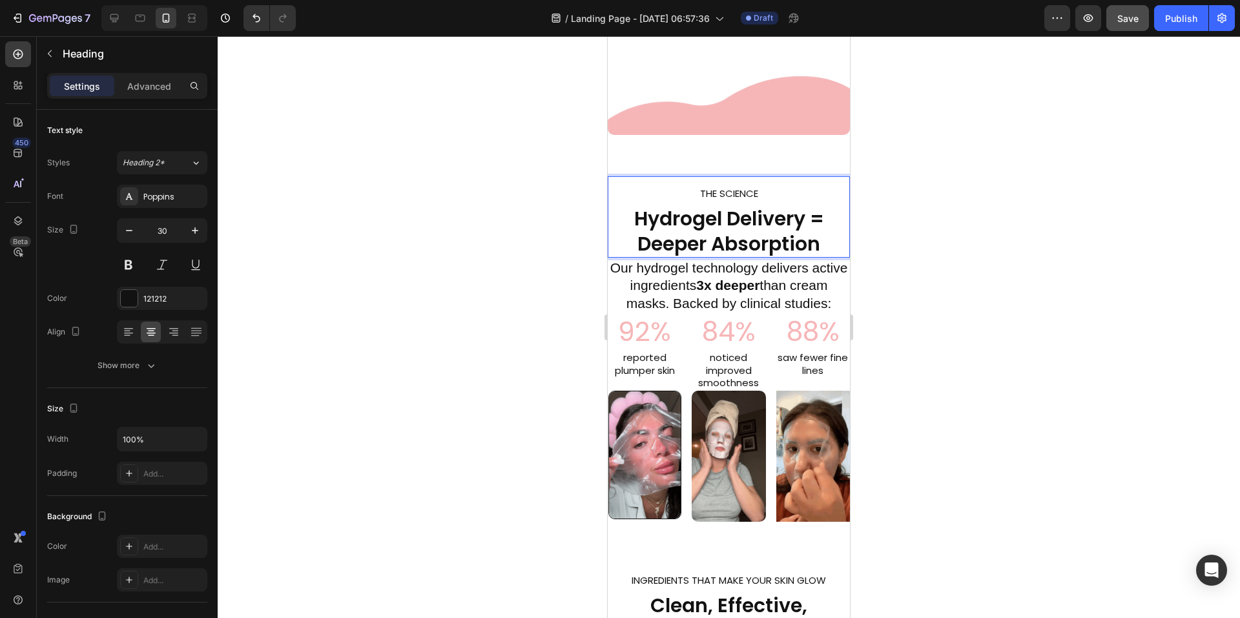
click at [1068, 309] on div at bounding box center [729, 327] width 1022 height 582
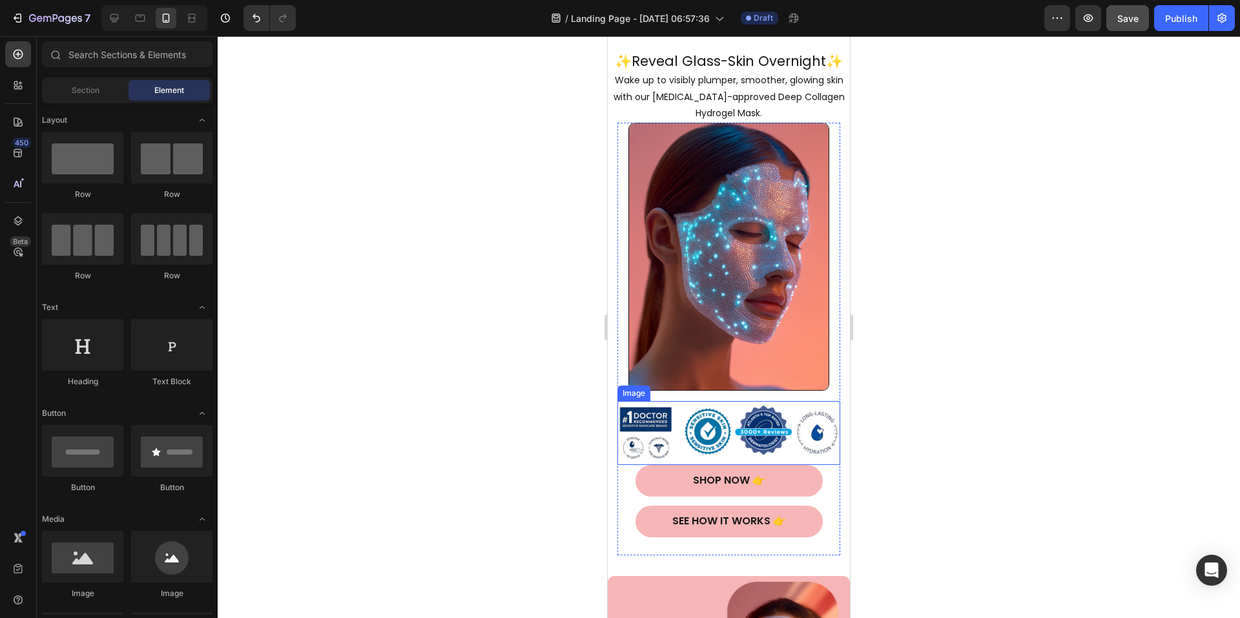
scroll to position [75, 0]
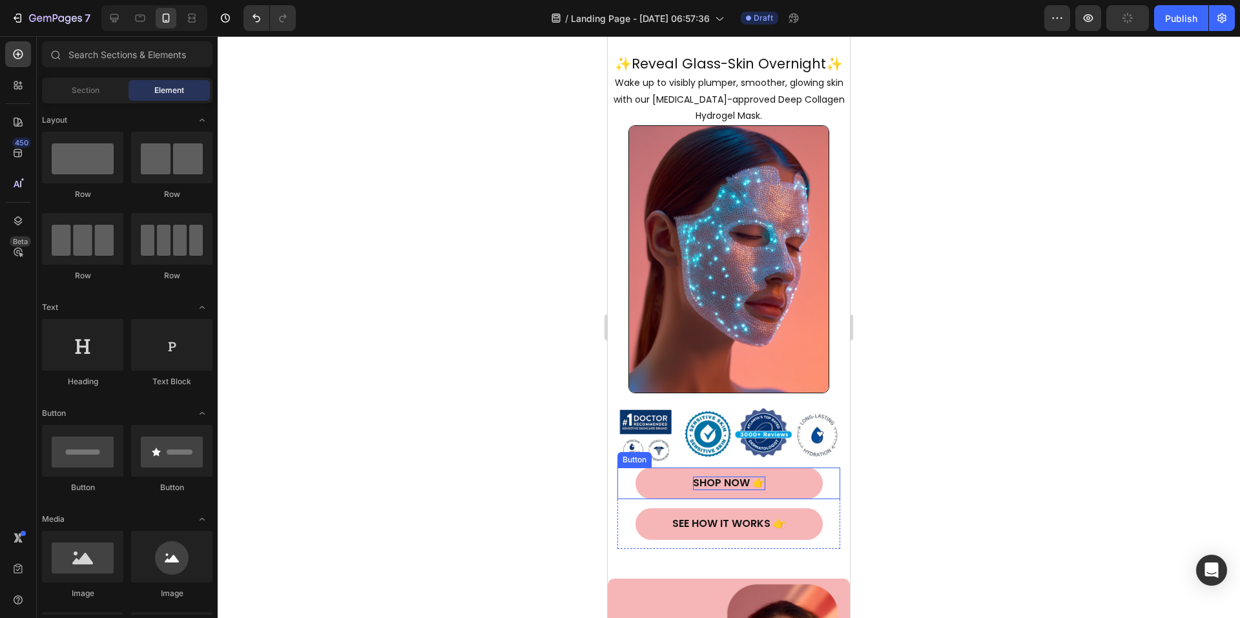
click at [711, 477] on div "Shop Now 👉" at bounding box center [729, 484] width 72 height 14
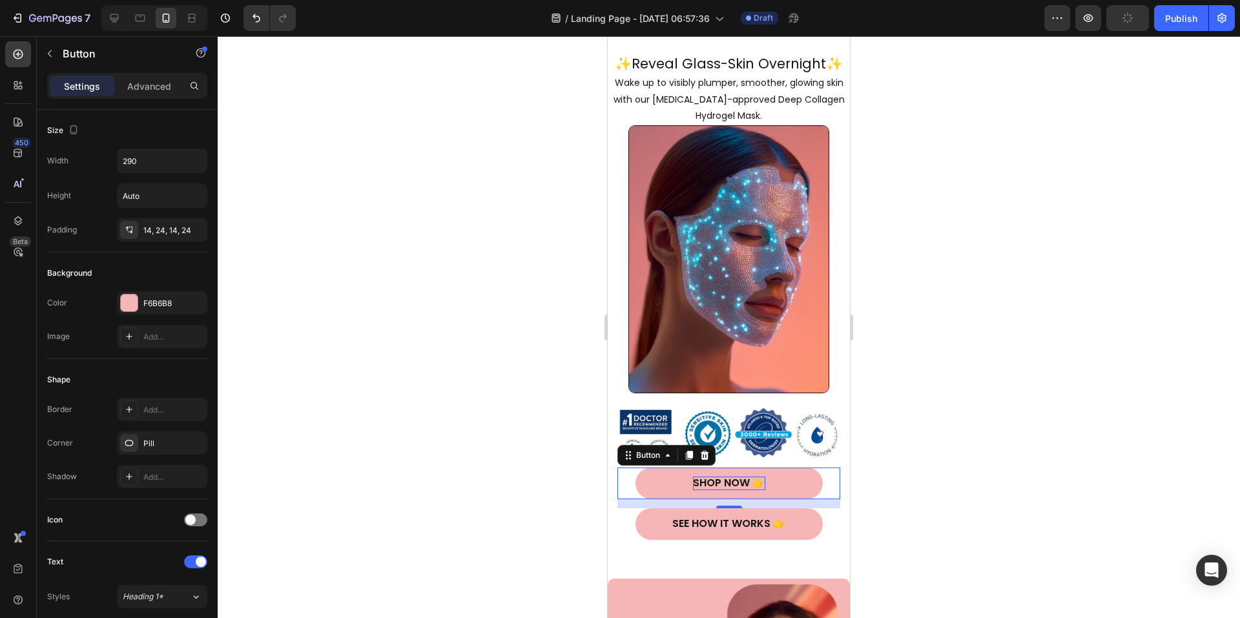
click at [710, 477] on div "Shop Now 👉" at bounding box center [729, 484] width 72 height 14
click at [710, 477] on p "Shop Now 👉" at bounding box center [729, 484] width 72 height 14
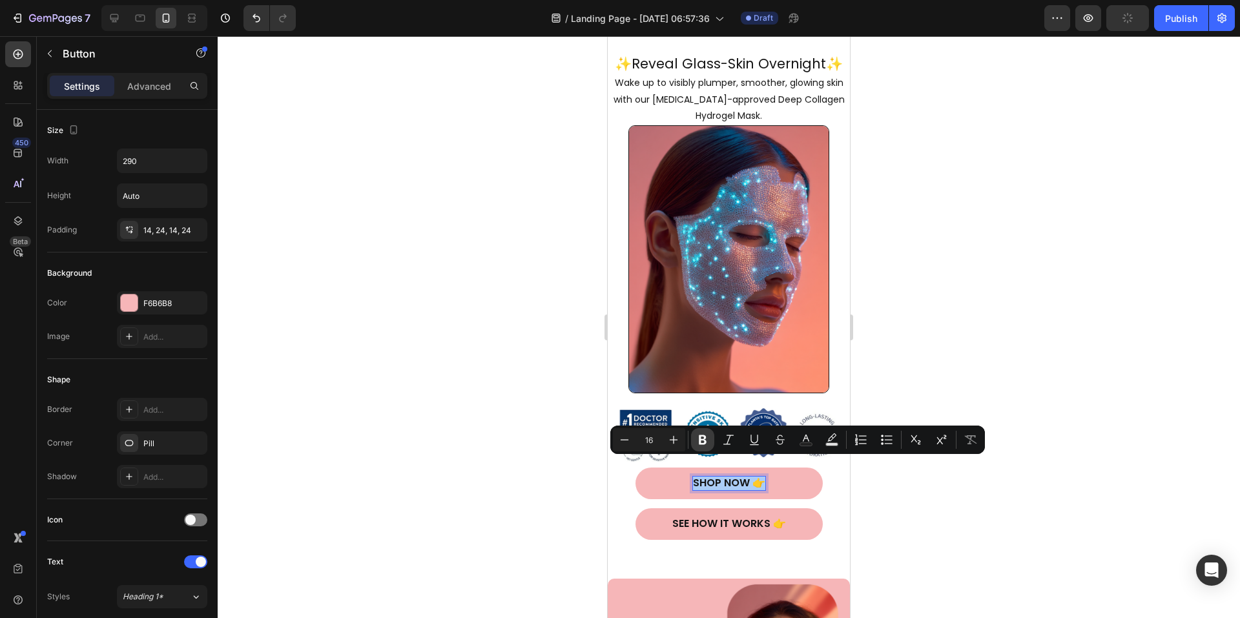
click at [707, 439] on icon "Editor contextual toolbar" at bounding box center [702, 439] width 13 height 13
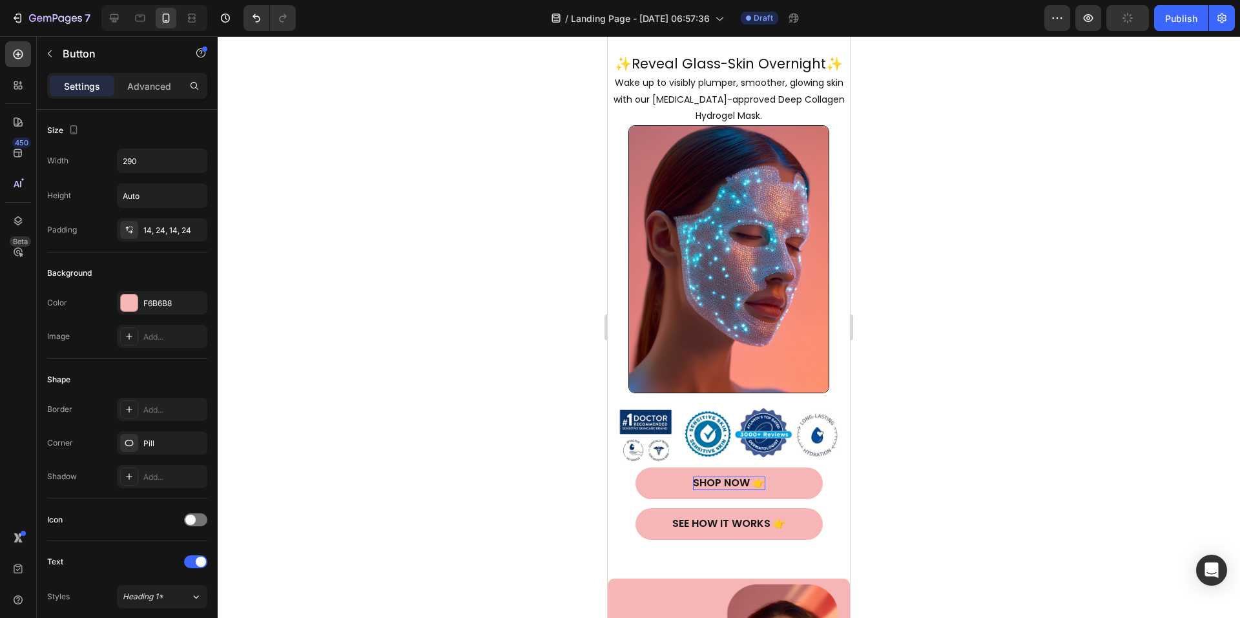
click at [709, 475] on strong "Shop Now 👉" at bounding box center [729, 482] width 72 height 15
click at [728, 475] on strong "Shop Now 👉" at bounding box center [729, 482] width 72 height 15
click at [731, 475] on strong "Shop Now 👉" at bounding box center [729, 482] width 72 height 15
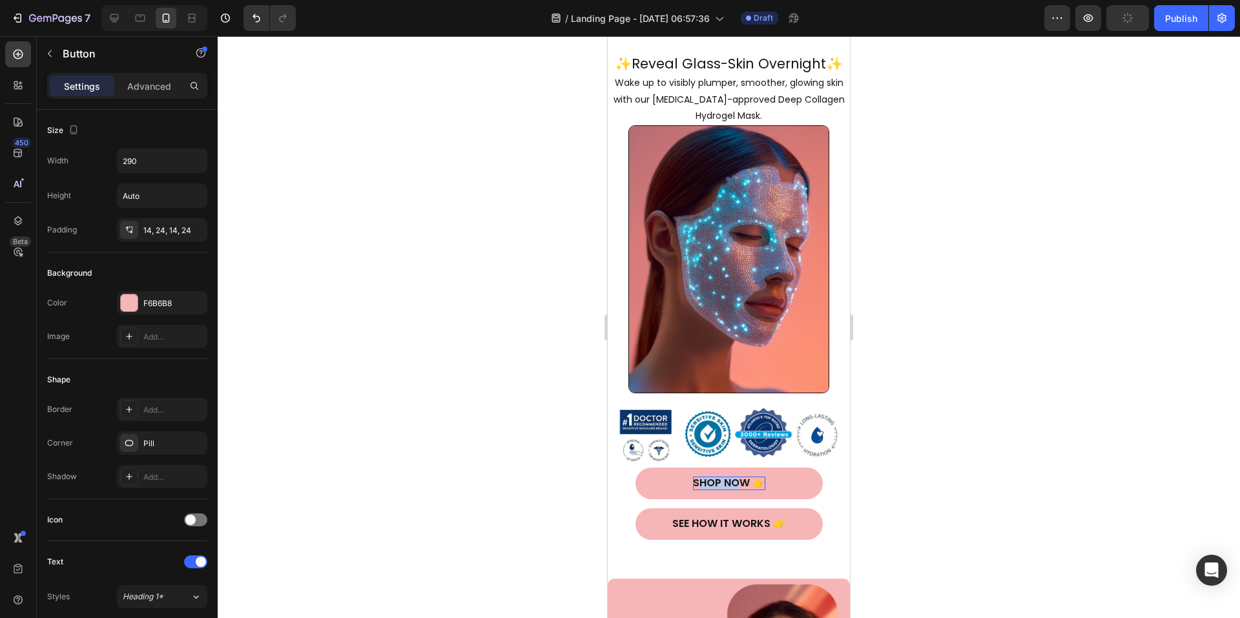
drag, startPoint x: 692, startPoint y: 468, endPoint x: 734, endPoint y: 472, distance: 42.2
click at [734, 475] on strong "Shop Now 👉" at bounding box center [729, 482] width 72 height 15
click at [743, 475] on strong "Shop Now 👉" at bounding box center [729, 482] width 72 height 15
drag, startPoint x: 743, startPoint y: 470, endPoint x: 755, endPoint y: 470, distance: 11.6
click at [743, 475] on strong "Shop Now 👉" at bounding box center [729, 482] width 72 height 15
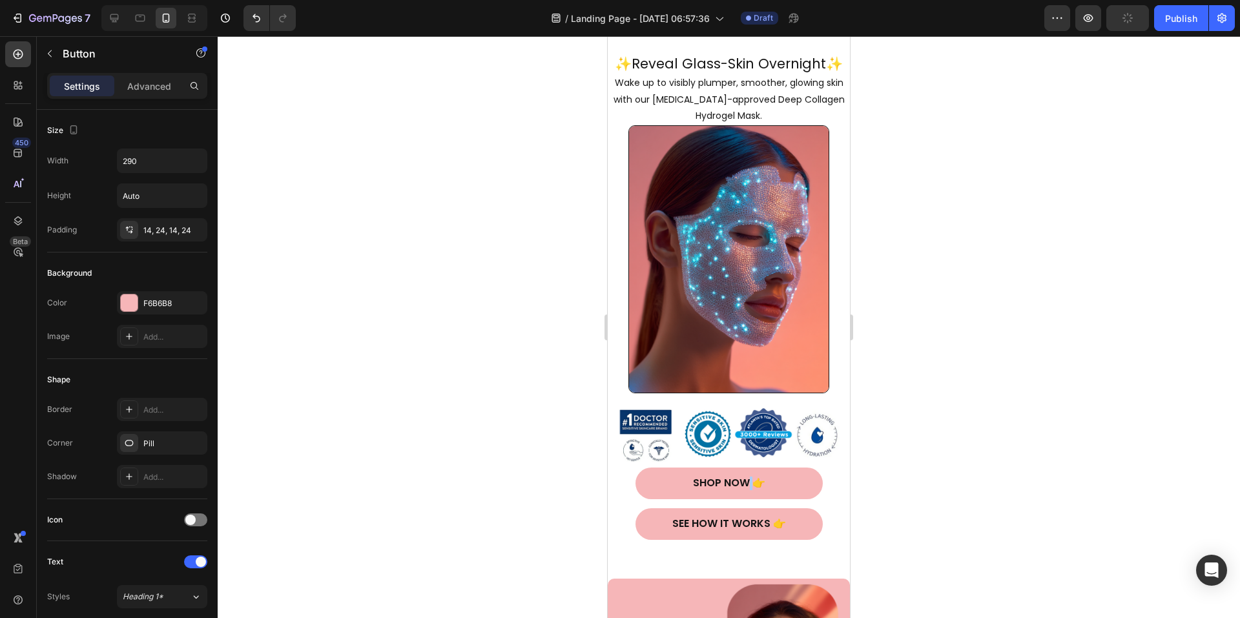
click at [960, 458] on div at bounding box center [729, 327] width 1022 height 582
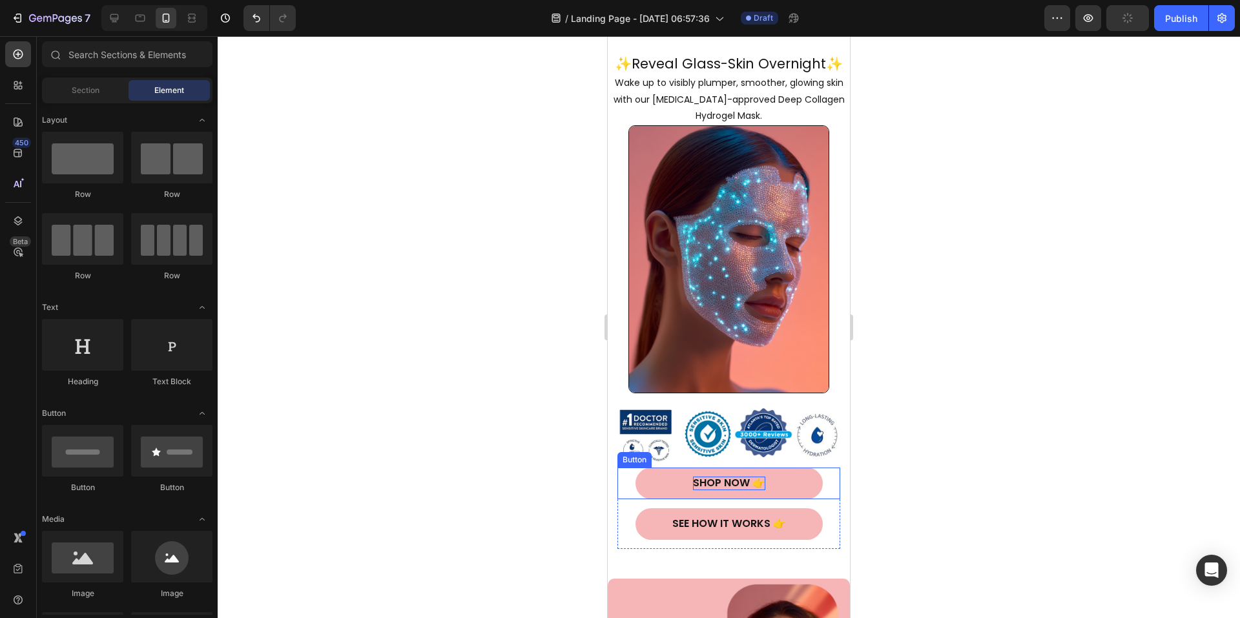
click at [739, 475] on strong "Shop Now 👉" at bounding box center [729, 482] width 72 height 15
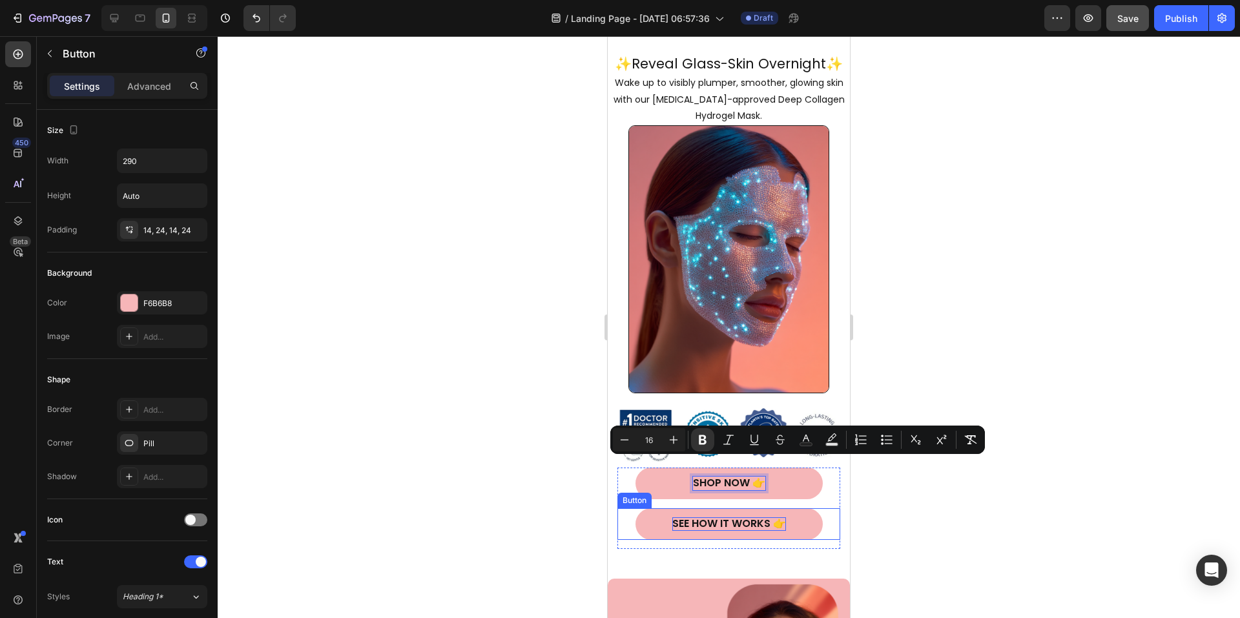
click at [726, 517] on p "SEE HOW IT WORKS 👉" at bounding box center [729, 524] width 114 height 14
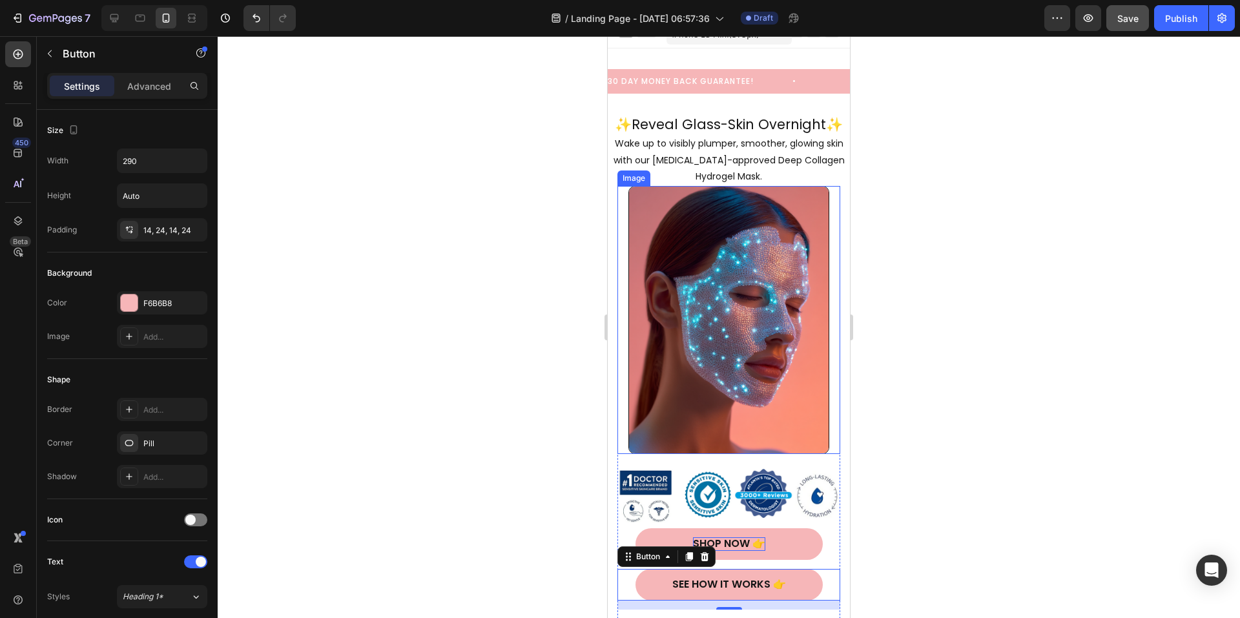
scroll to position [10, 0]
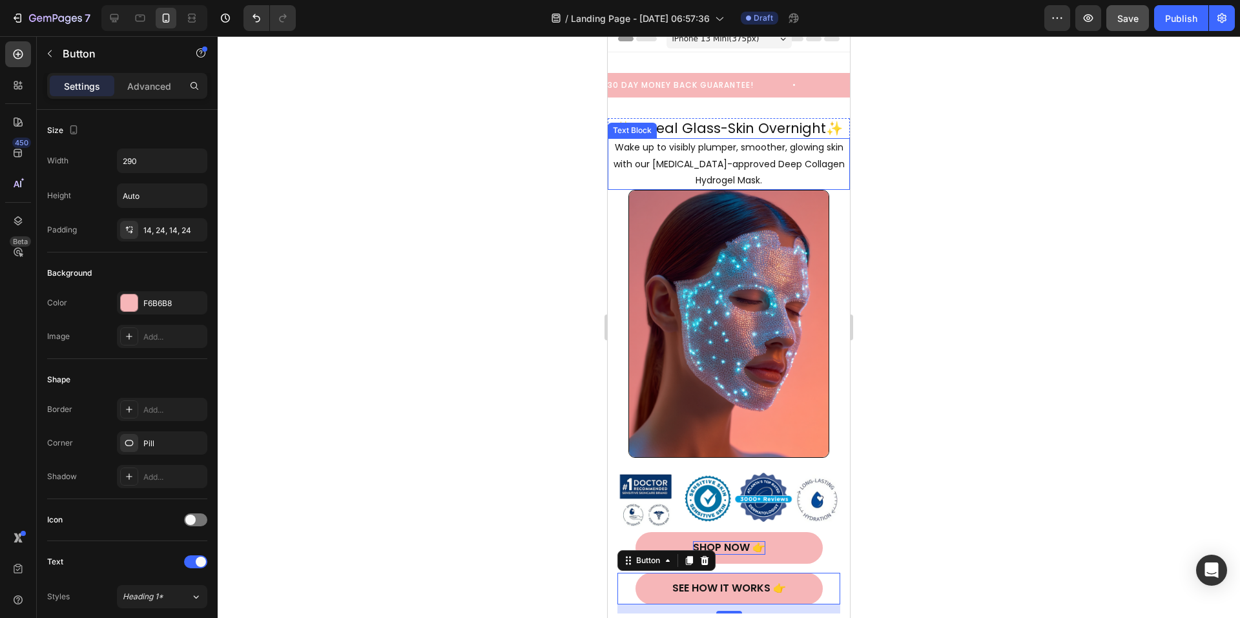
click at [696, 127] on h2 "✨Reveal Glass-Skin Overnight✨" at bounding box center [729, 128] width 242 height 20
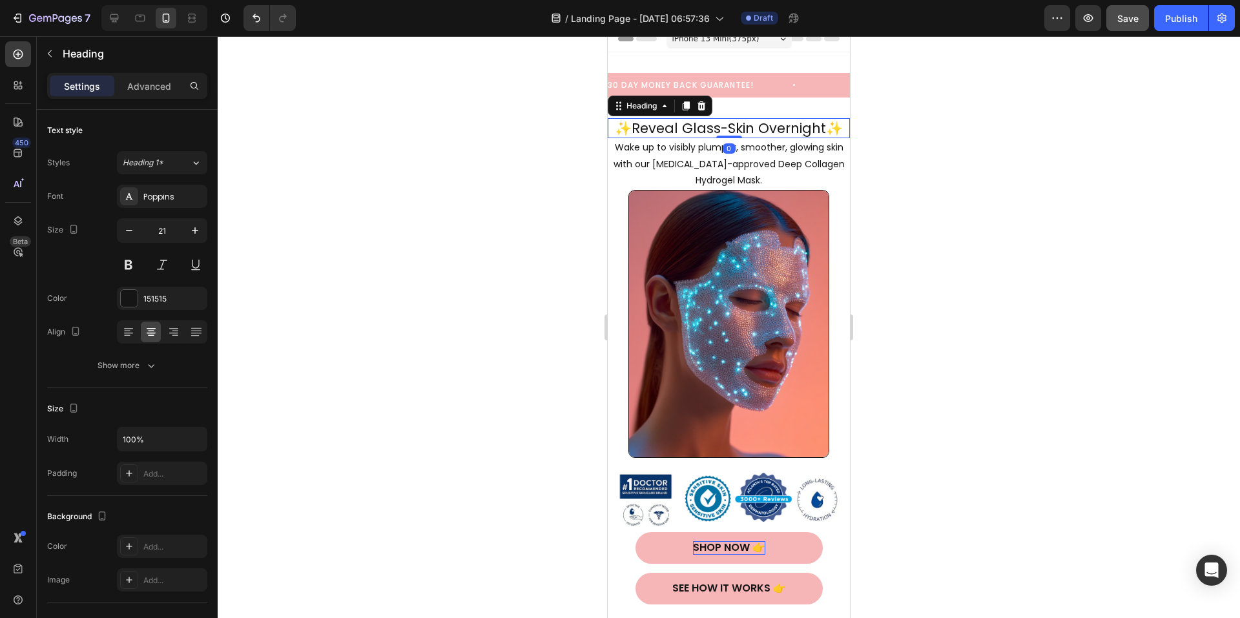
click at [696, 127] on h2 "✨Reveal Glass-Skin Overnight✨" at bounding box center [729, 128] width 242 height 20
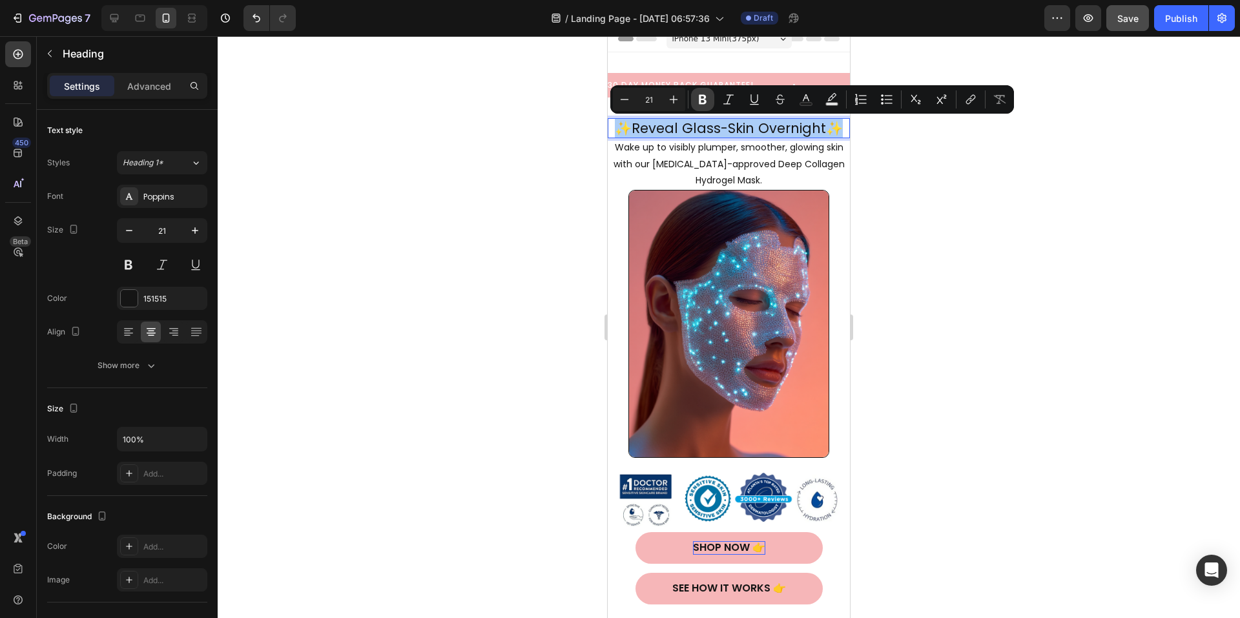
click at [703, 94] on icon "Editor contextual toolbar" at bounding box center [702, 99] width 13 height 13
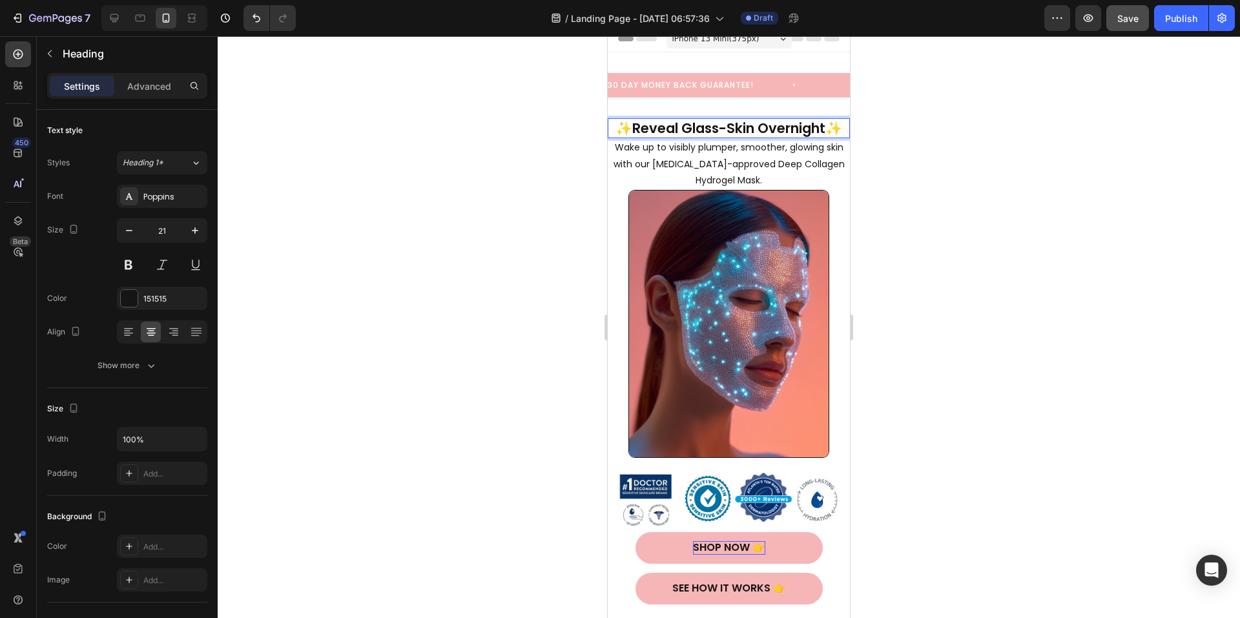
click at [975, 218] on div at bounding box center [729, 327] width 1022 height 582
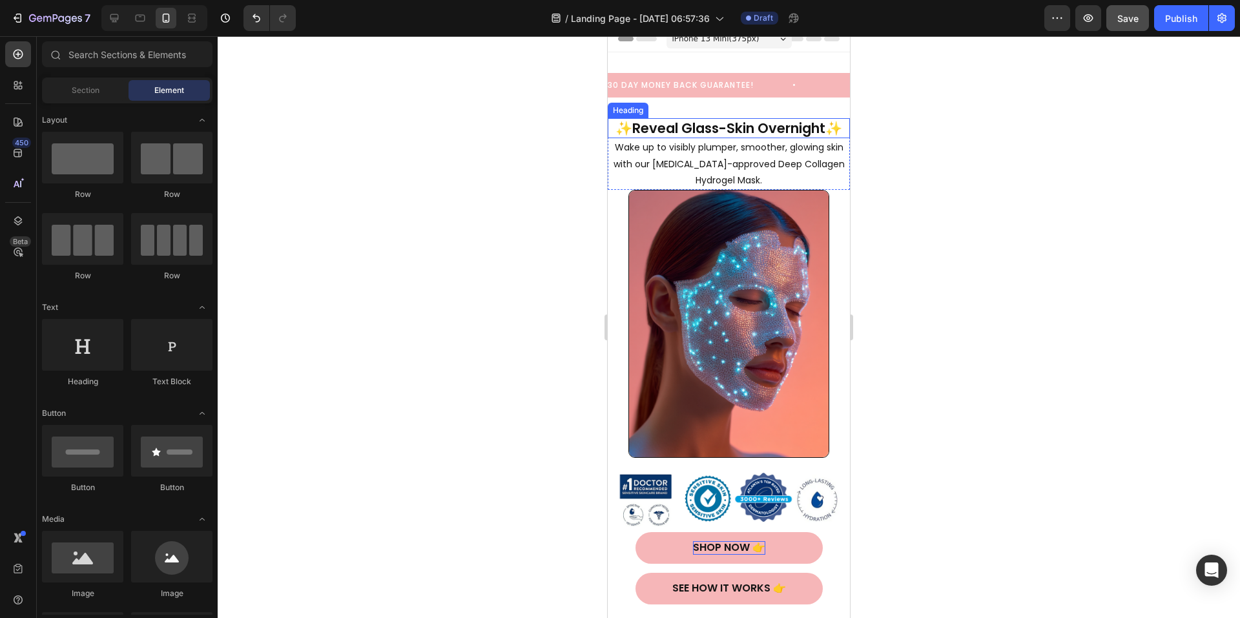
click at [703, 134] on strong "✨Reveal Glass-Skin Overnight✨" at bounding box center [729, 128] width 227 height 19
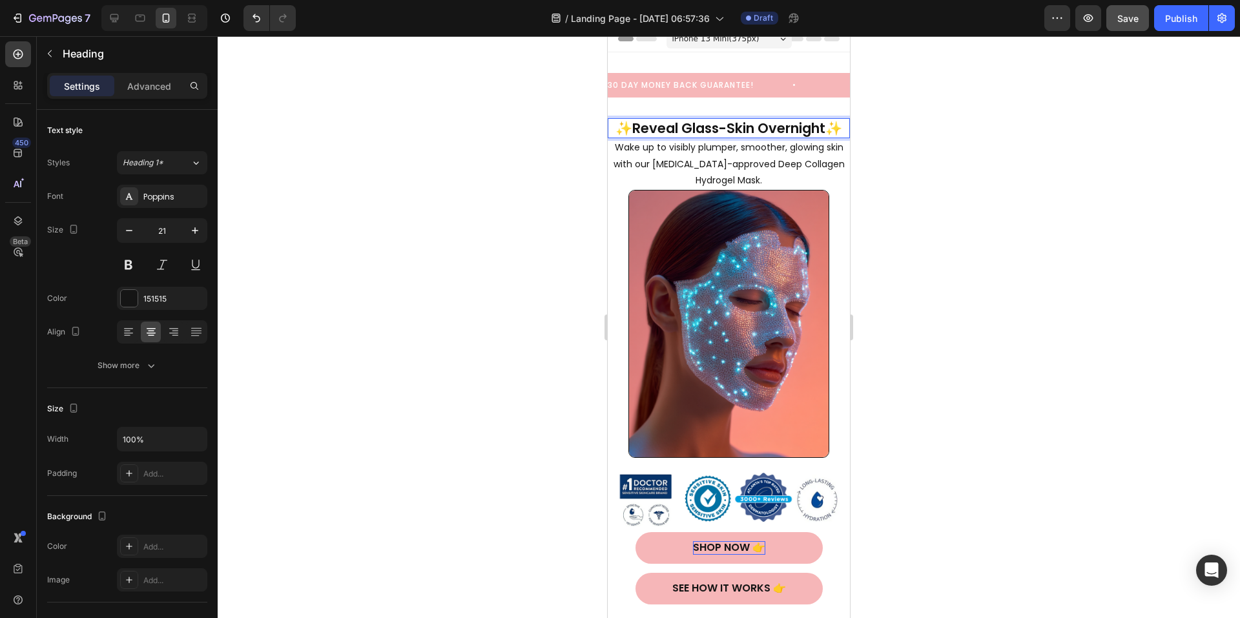
click at [677, 133] on strong "✨Reveal Glass-Skin Overnight✨" at bounding box center [729, 128] width 227 height 19
click at [955, 196] on div at bounding box center [729, 327] width 1022 height 582
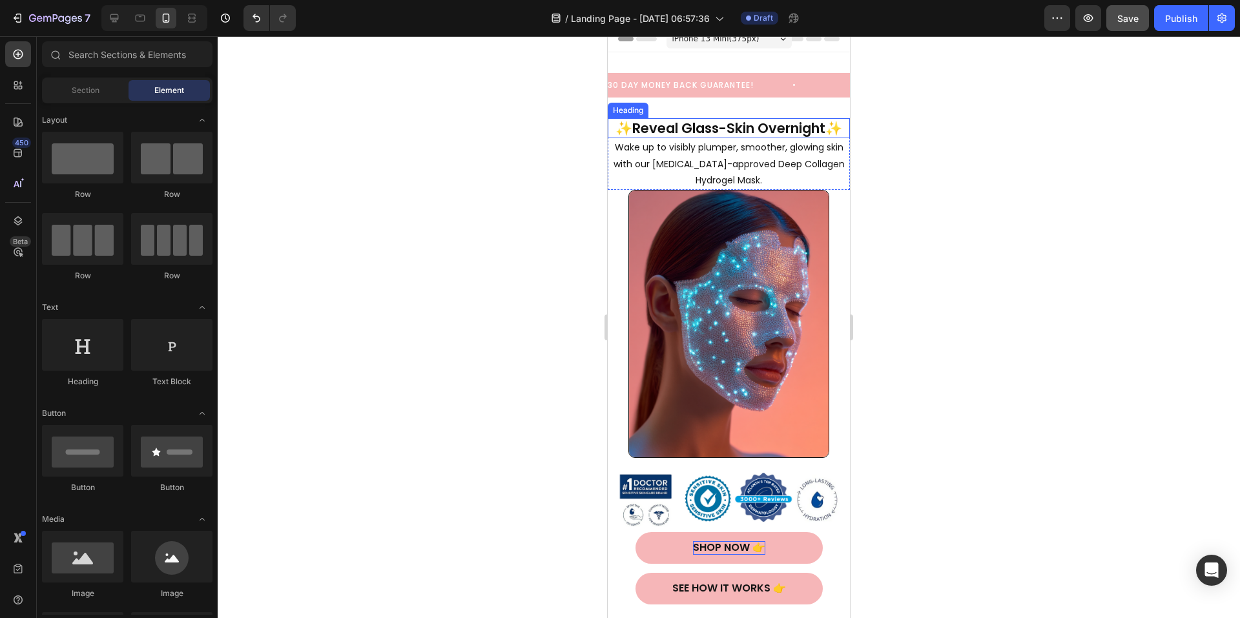
click at [680, 135] on strong "✨Reveal Glass-Skin Overnight✨" at bounding box center [729, 128] width 227 height 19
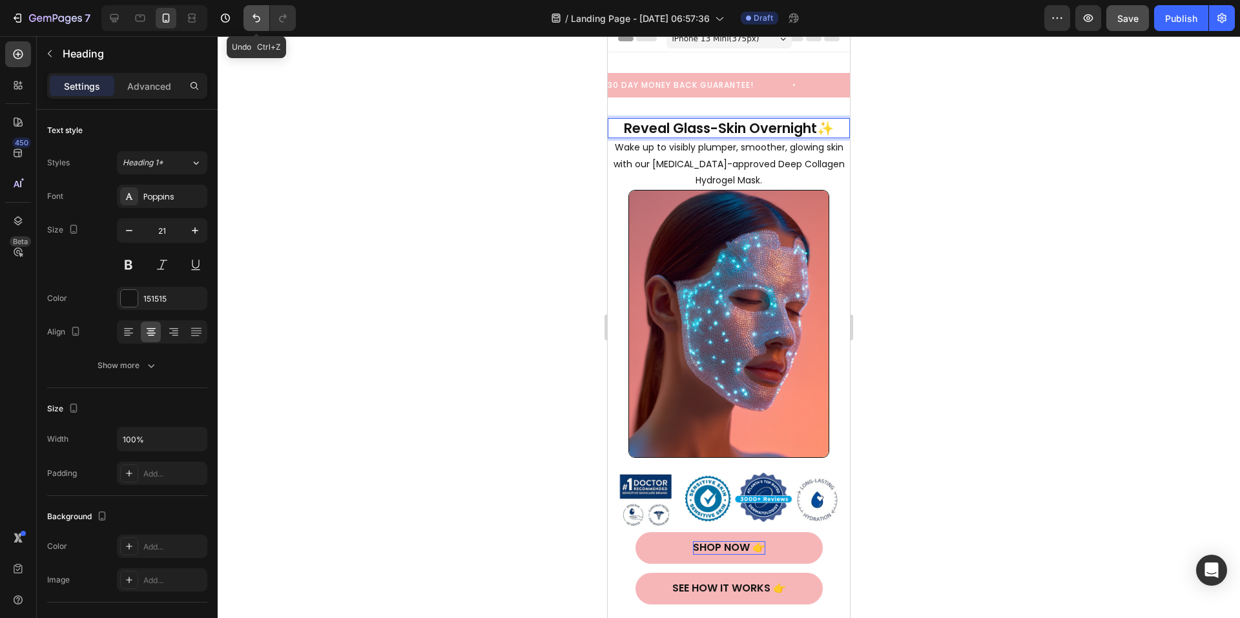
click at [260, 21] on icon "Undo/Redo" at bounding box center [256, 18] width 13 height 13
click at [261, 21] on icon "Undo/Redo" at bounding box center [256, 18] width 13 height 13
click at [261, 24] on button "Undo/Redo" at bounding box center [257, 18] width 26 height 26
click at [261, 24] on icon "Undo/Redo" at bounding box center [256, 18] width 13 height 13
click at [1058, 210] on div at bounding box center [729, 327] width 1022 height 582
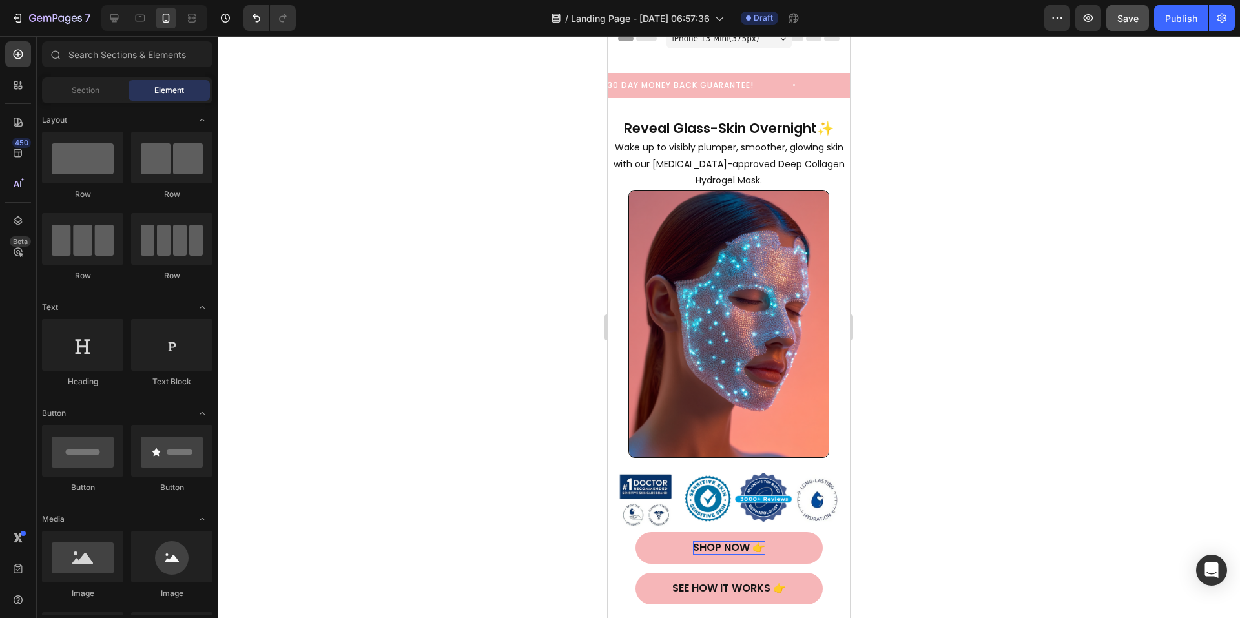
click at [1051, 262] on div at bounding box center [729, 327] width 1022 height 582
click at [726, 246] on img at bounding box center [728, 324] width 201 height 268
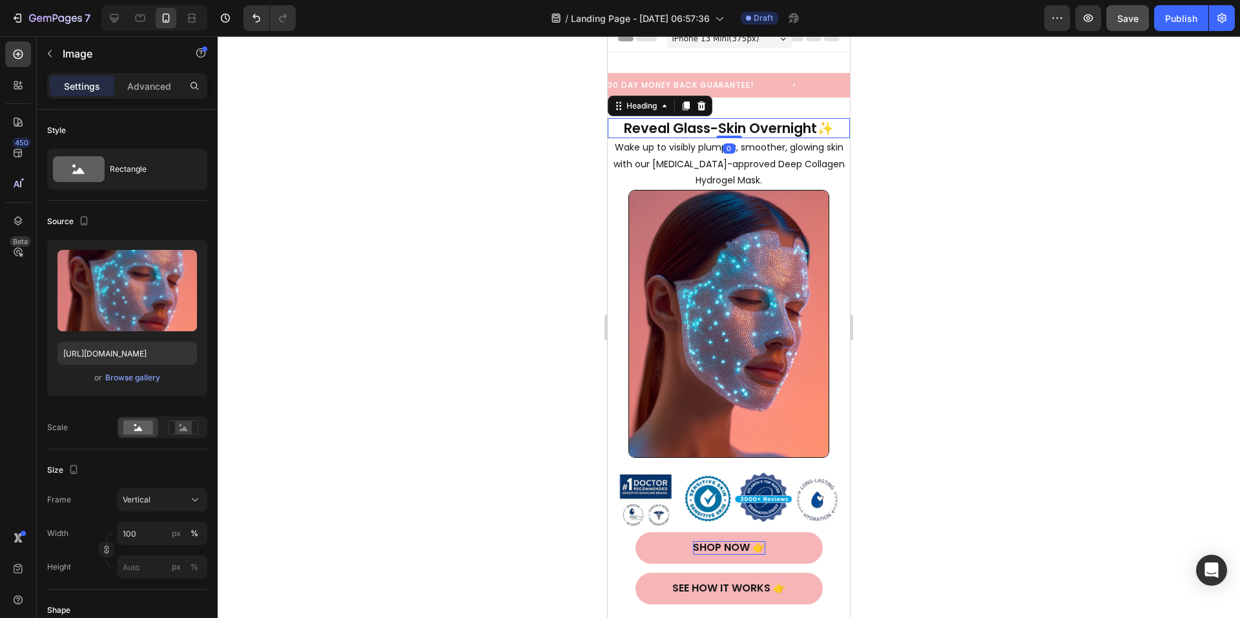
click at [744, 125] on strong "Reveal Glass-Skin Overnight✨" at bounding box center [729, 128] width 210 height 19
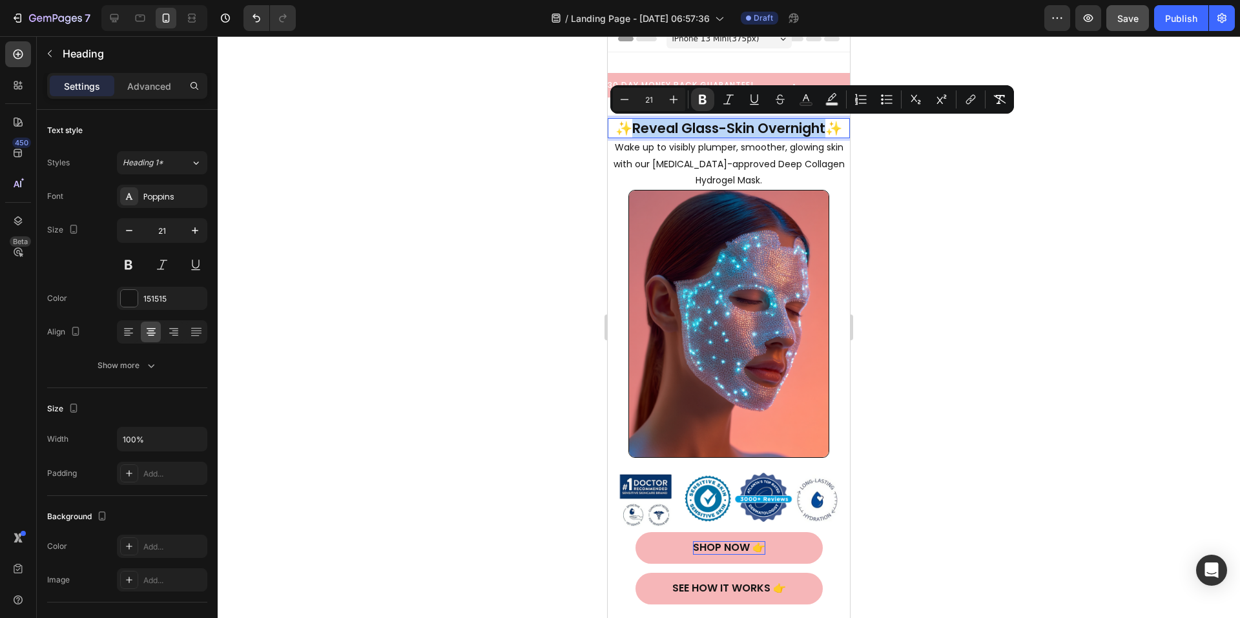
drag, startPoint x: 753, startPoint y: 149, endPoint x: 674, endPoint y: 134, distance: 80.8
click at [674, 134] on strong "✨Reveal Glass-Skin Overnight✨" at bounding box center [729, 128] width 227 height 19
click at [632, 101] on button "Minus" at bounding box center [624, 99] width 23 height 23
type input "20"
click at [960, 200] on div at bounding box center [729, 327] width 1022 height 582
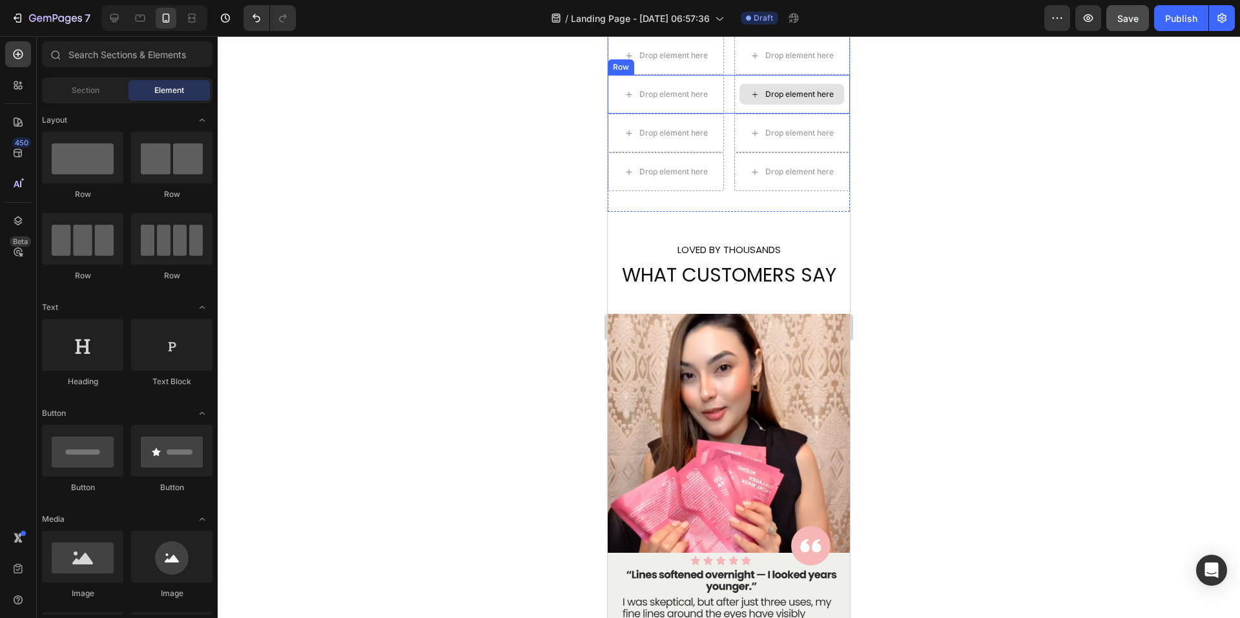
scroll to position [1754, 0]
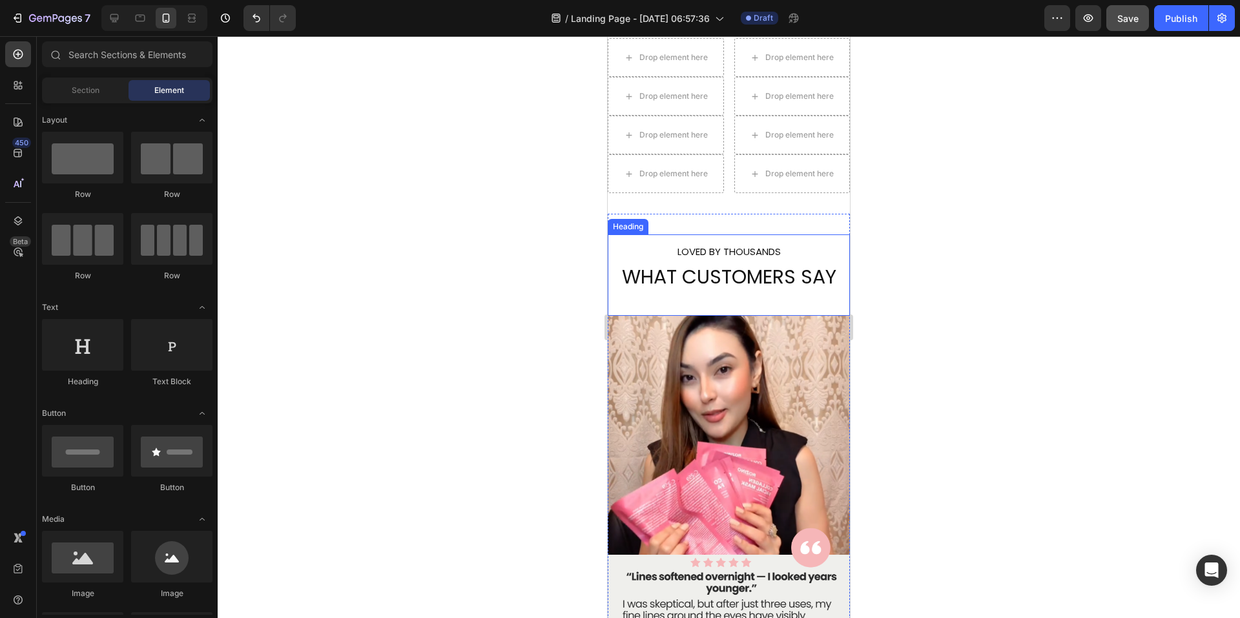
click at [723, 272] on h2 "LOVED BY THOUSANDS WHAT CUSTOMERS SAY" at bounding box center [729, 274] width 242 height 81
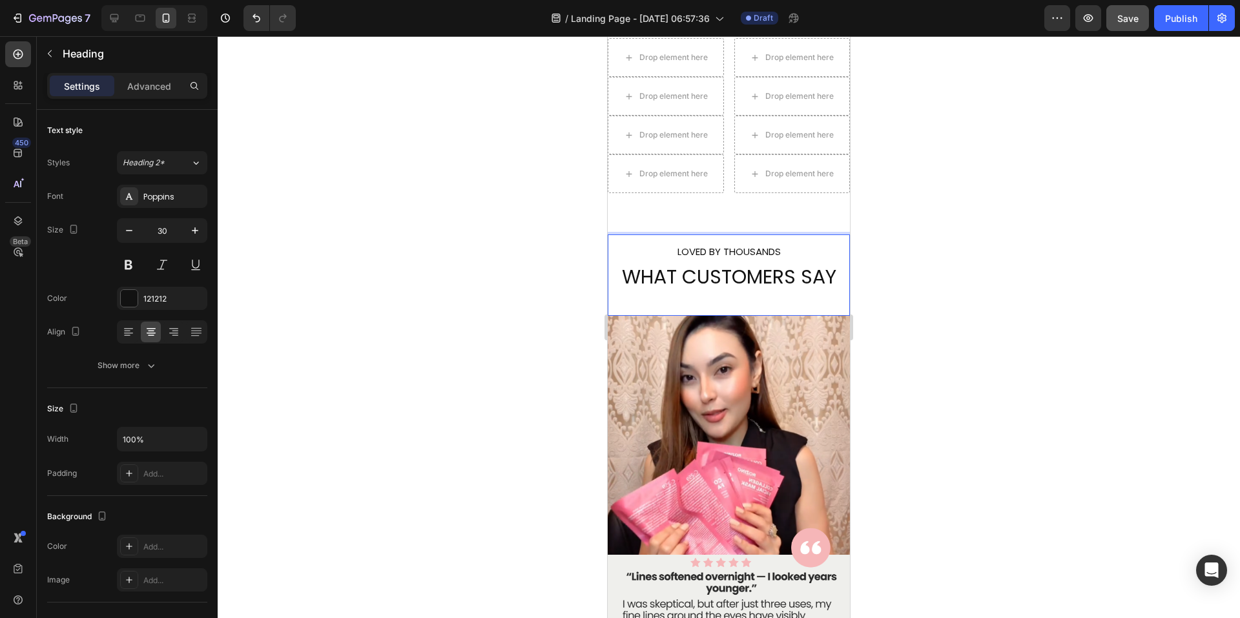
click at [723, 272] on h2 "LOVED BY THOUSANDS WHAT CUSTOMERS SAY" at bounding box center [729, 274] width 242 height 81
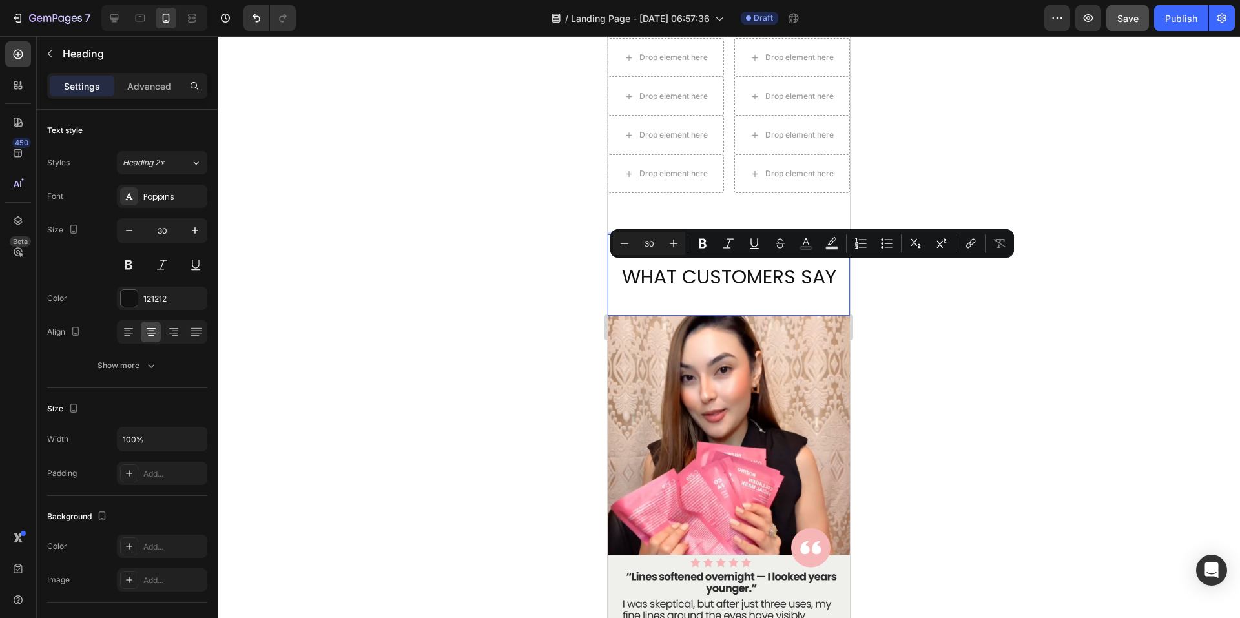
drag, startPoint x: 808, startPoint y: 277, endPoint x: 830, endPoint y: 282, distance: 22.6
click at [810, 278] on p "LOVED BY THOUSANDS WHAT CUSTOMERS SAY" at bounding box center [729, 275] width 240 height 79
drag, startPoint x: 831, startPoint y: 282, endPoint x: 621, endPoint y: 275, distance: 209.4
click at [621, 276] on p "LOVED BY THOUSANDS WHAT CUSTOMERS SAY" at bounding box center [729, 275] width 240 height 79
click at [702, 241] on icon "Editor contextual toolbar" at bounding box center [702, 243] width 13 height 13
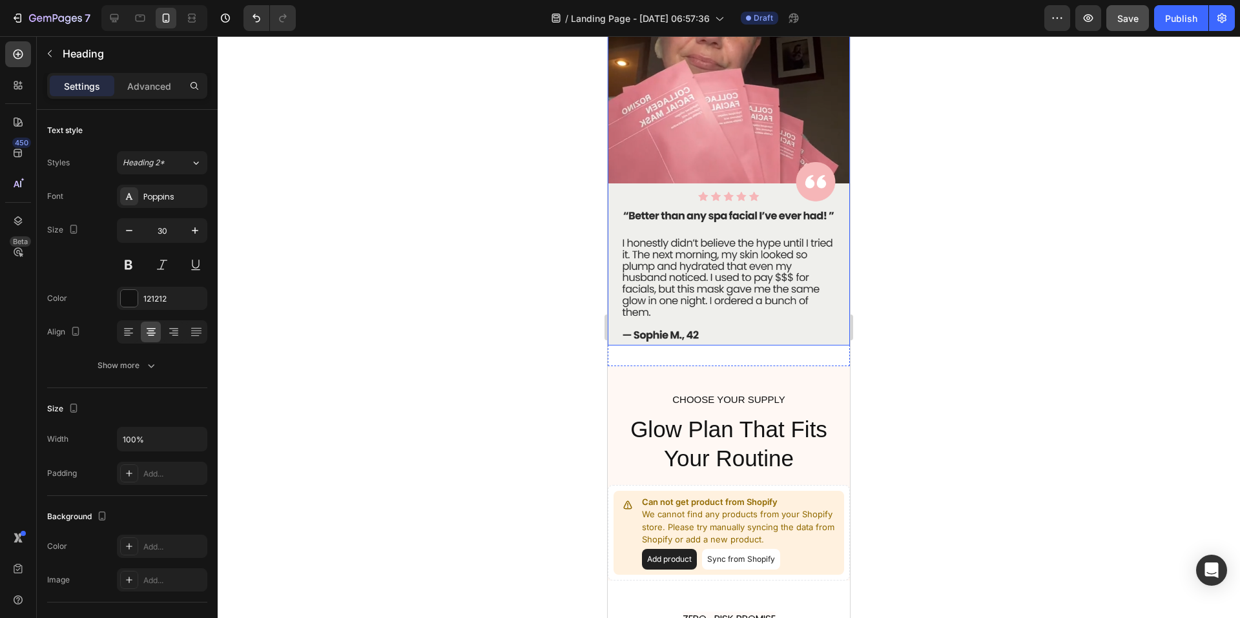
scroll to position [3305, 0]
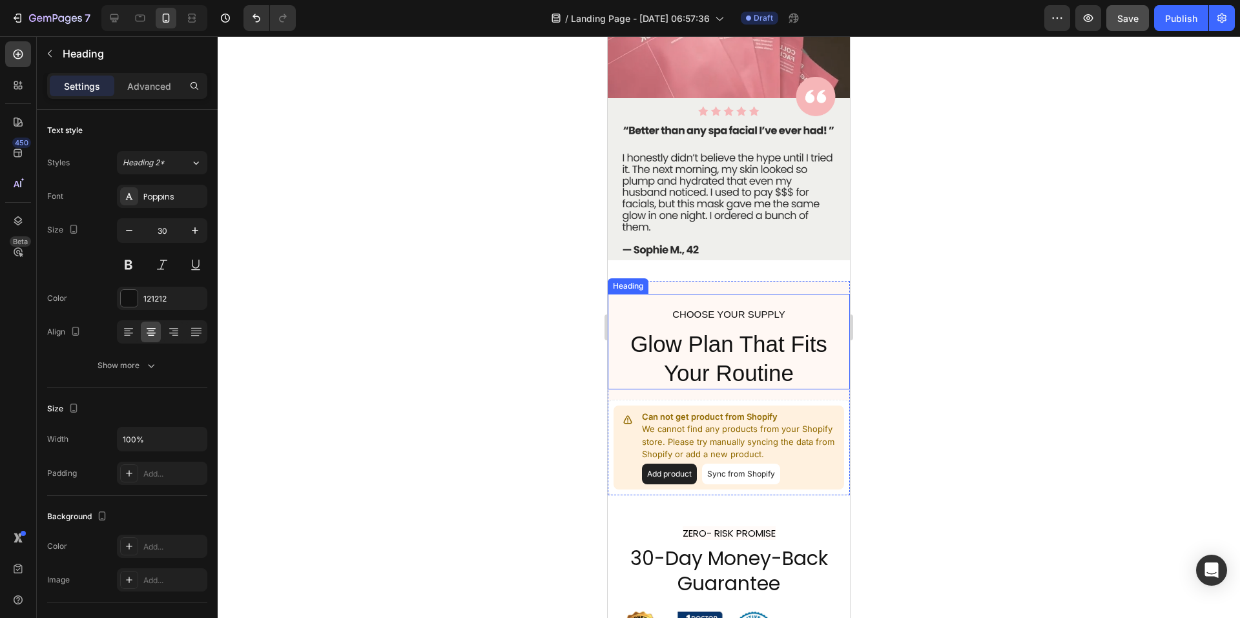
click at [769, 301] on h2 "CHOOSE YOUR SUPPLY Glow Plan That Fits Your Routine" at bounding box center [729, 342] width 242 height 96
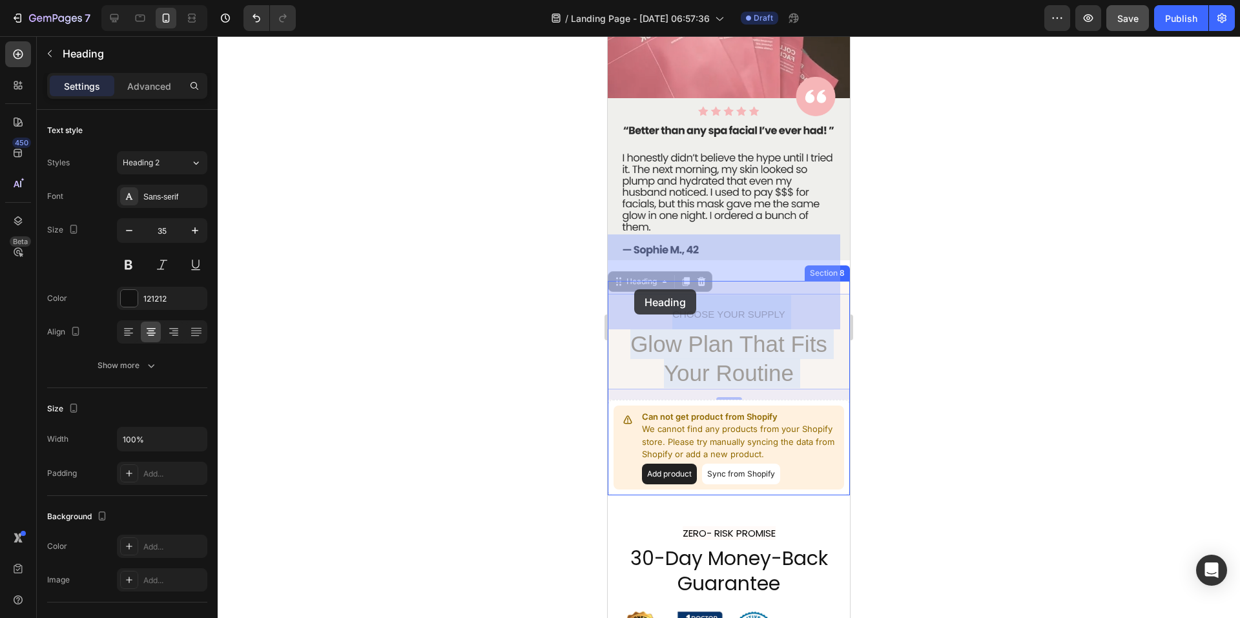
drag, startPoint x: 795, startPoint y: 313, endPoint x: 634, endPoint y: 289, distance: 162.5
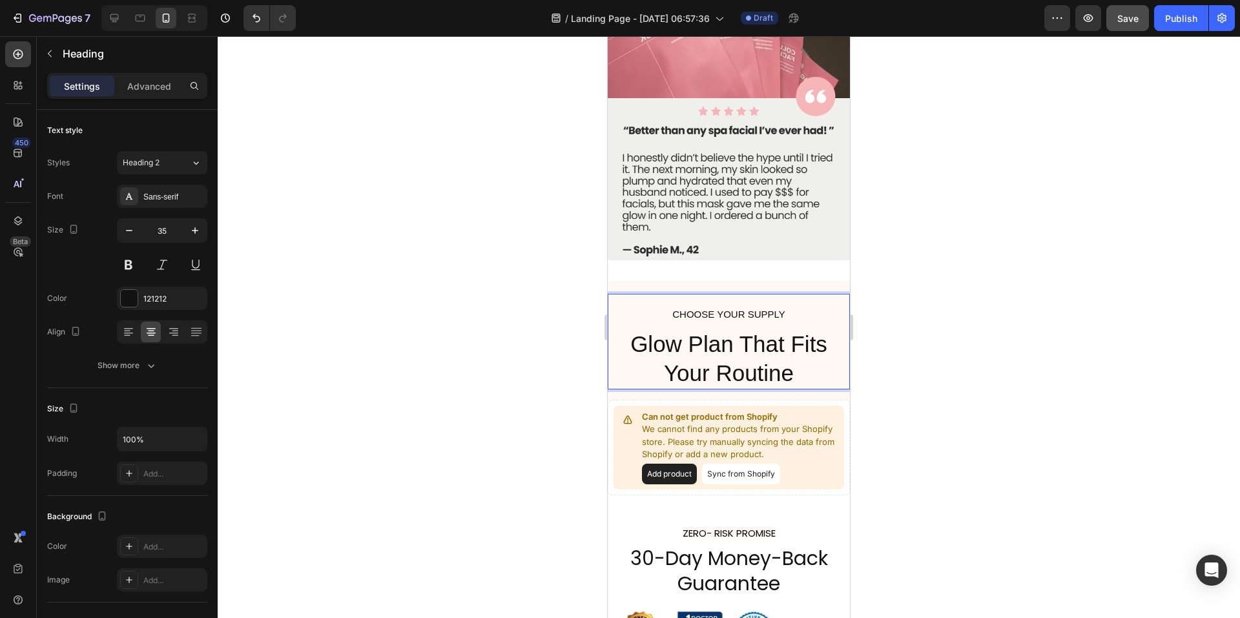
click at [786, 314] on p "CHOOSE YOUR SUPPLY Glow Plan That Fits Your Routine" at bounding box center [729, 341] width 240 height 93
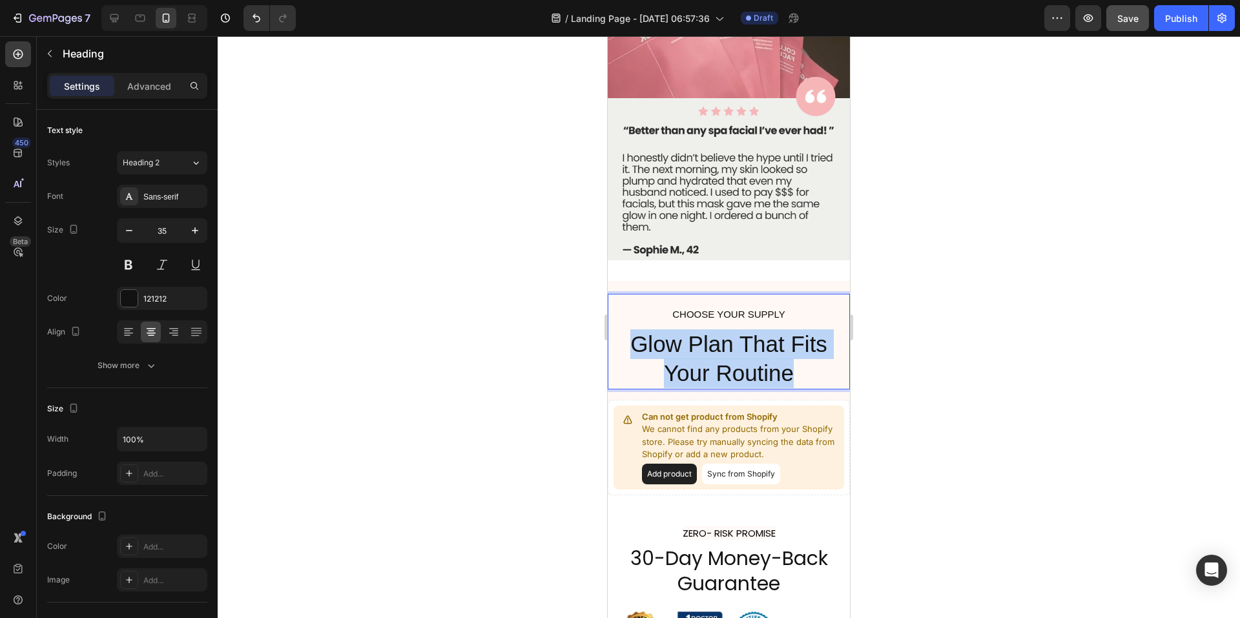
drag, startPoint x: 788, startPoint y: 314, endPoint x: 622, endPoint y: 282, distance: 169.1
click at [622, 295] on p "CHOOSE YOUR SUPPLY Glow Plan That Fits Your Routine" at bounding box center [729, 341] width 240 height 93
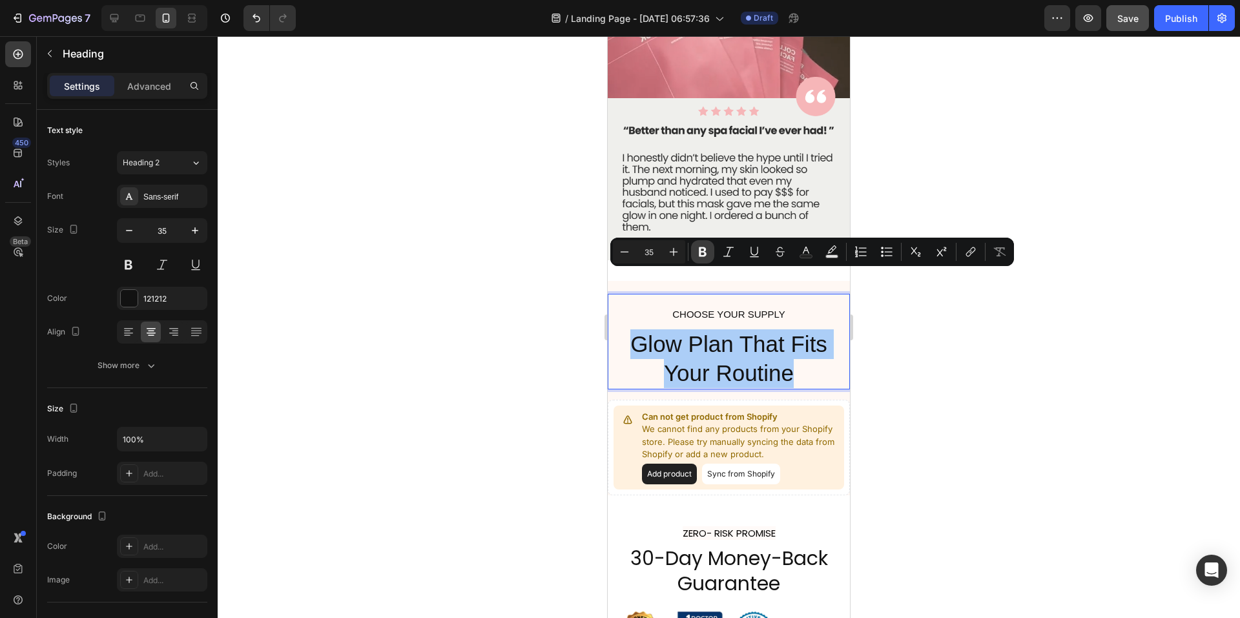
click at [705, 252] on icon "Editor contextual toolbar" at bounding box center [703, 252] width 8 height 10
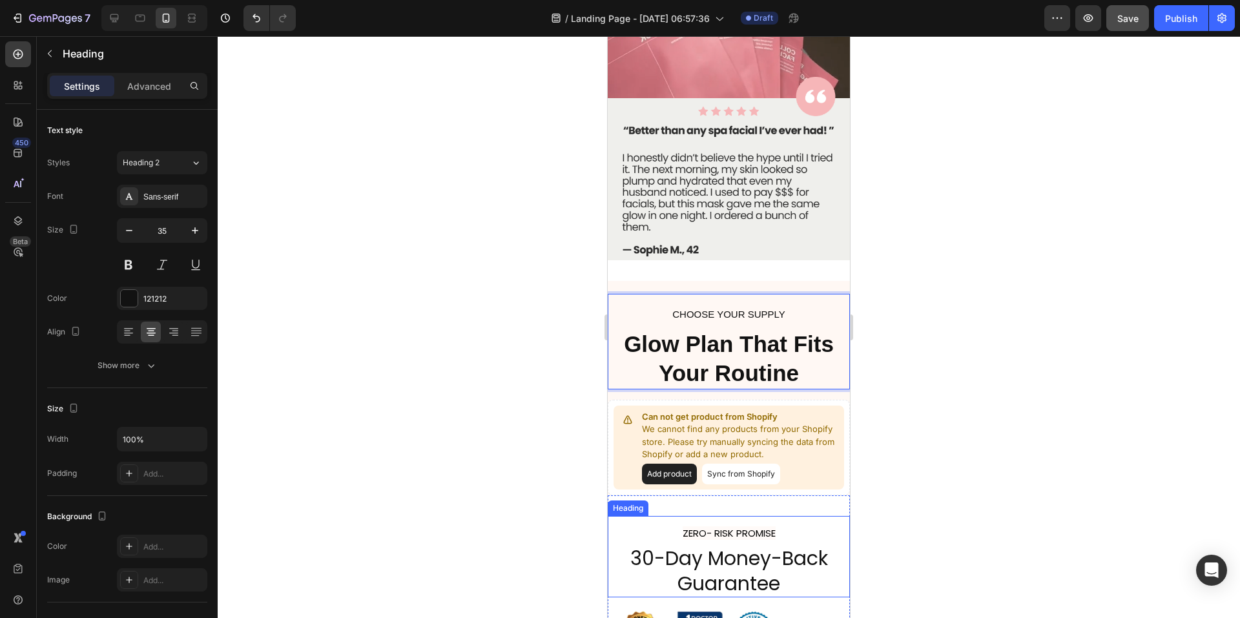
click at [783, 516] on h2 "ZERO- RISK PROMISE 30-Day Money-Back Guarantee" at bounding box center [729, 556] width 242 height 81
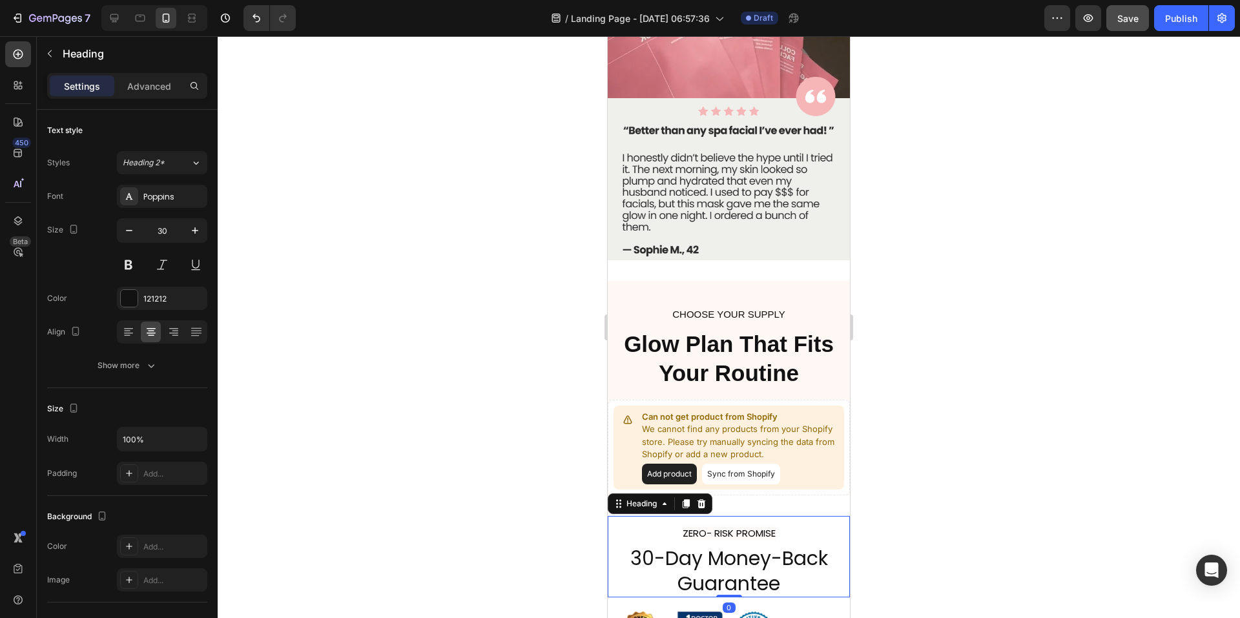
click at [760, 521] on h2 "ZERO- RISK PROMISE 30-Day Money-Back Guarantee" at bounding box center [729, 556] width 242 height 81
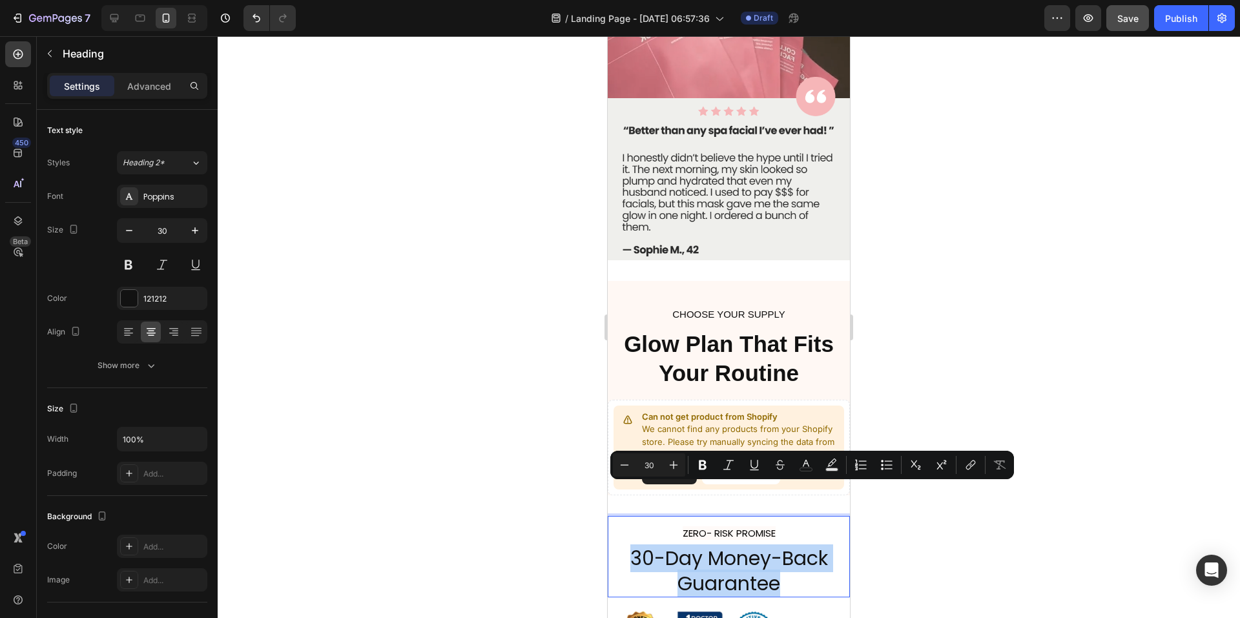
drag, startPoint x: 775, startPoint y: 523, endPoint x: 629, endPoint y: 497, distance: 148.4
click at [629, 517] on p "ZERO- RISK PROMISE 30-Day Money-Back Guarantee" at bounding box center [729, 556] width 240 height 79
click at [701, 463] on icon "Editor contextual toolbar" at bounding box center [702, 465] width 13 height 13
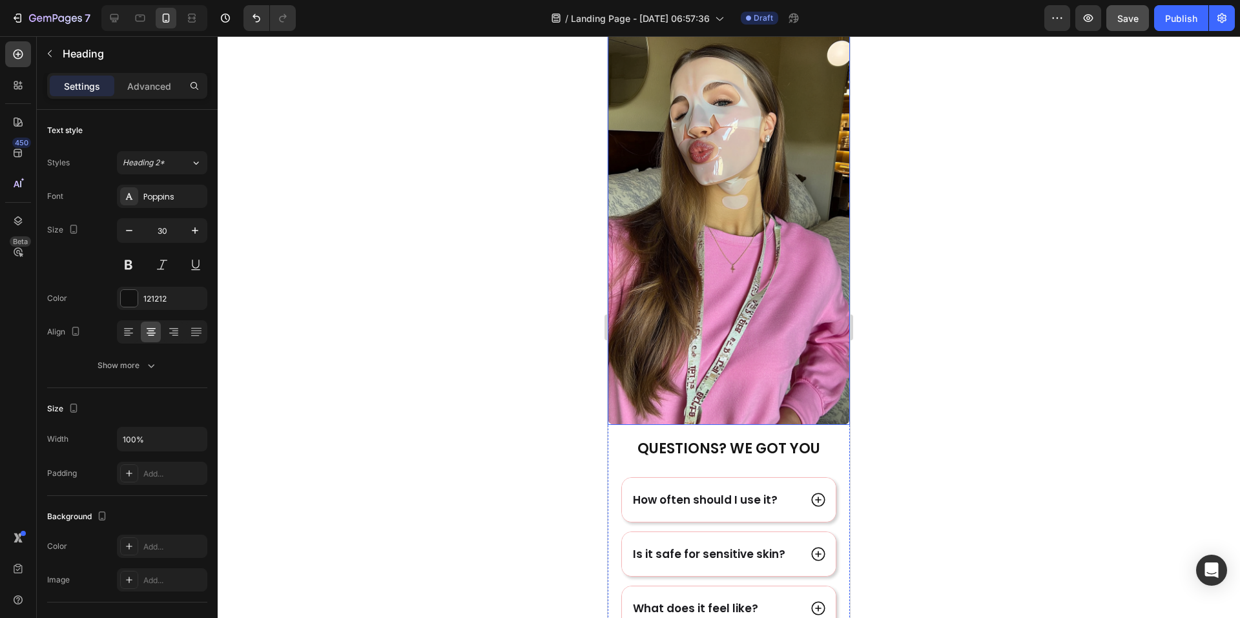
scroll to position [3950, 0]
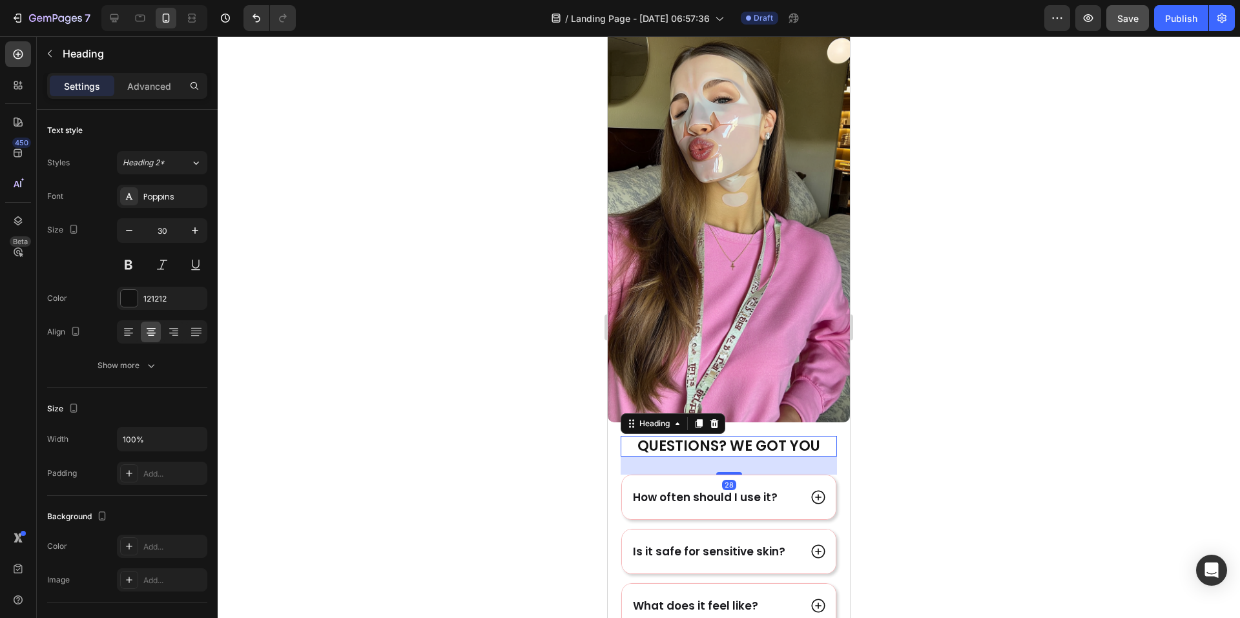
click at [755, 436] on h2 "Questions? We got you" at bounding box center [729, 446] width 216 height 21
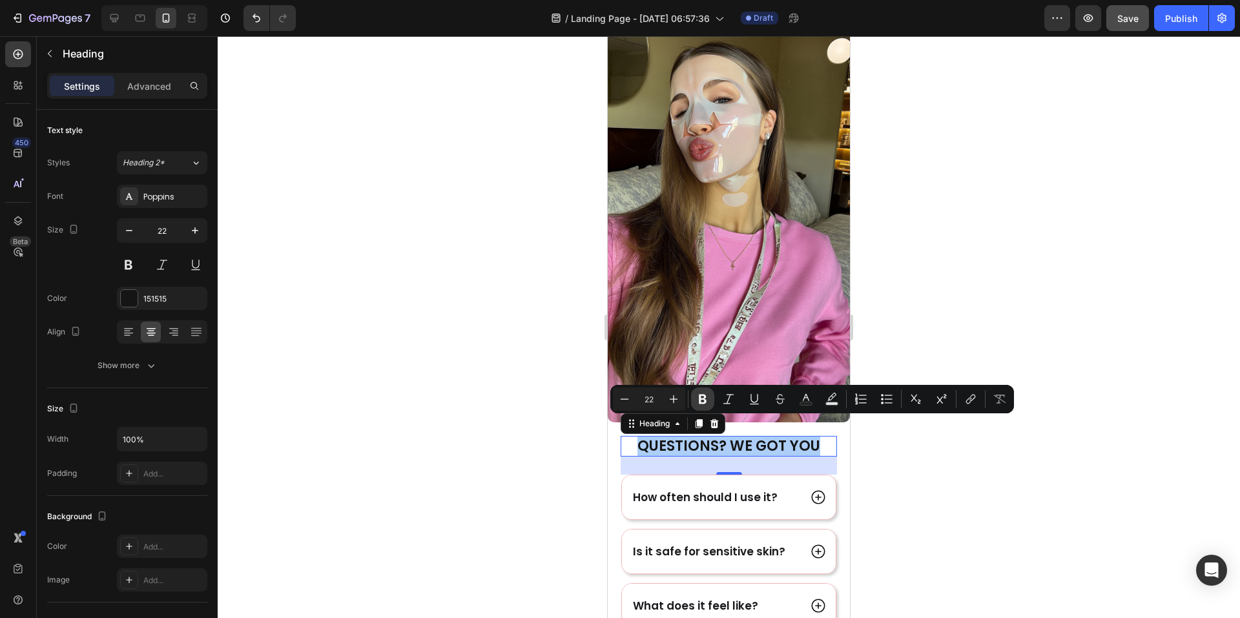
drag, startPoint x: 705, startPoint y: 406, endPoint x: 687, endPoint y: 401, distance: 19.3
click at [705, 405] on button "Bold" at bounding box center [702, 399] width 23 height 23
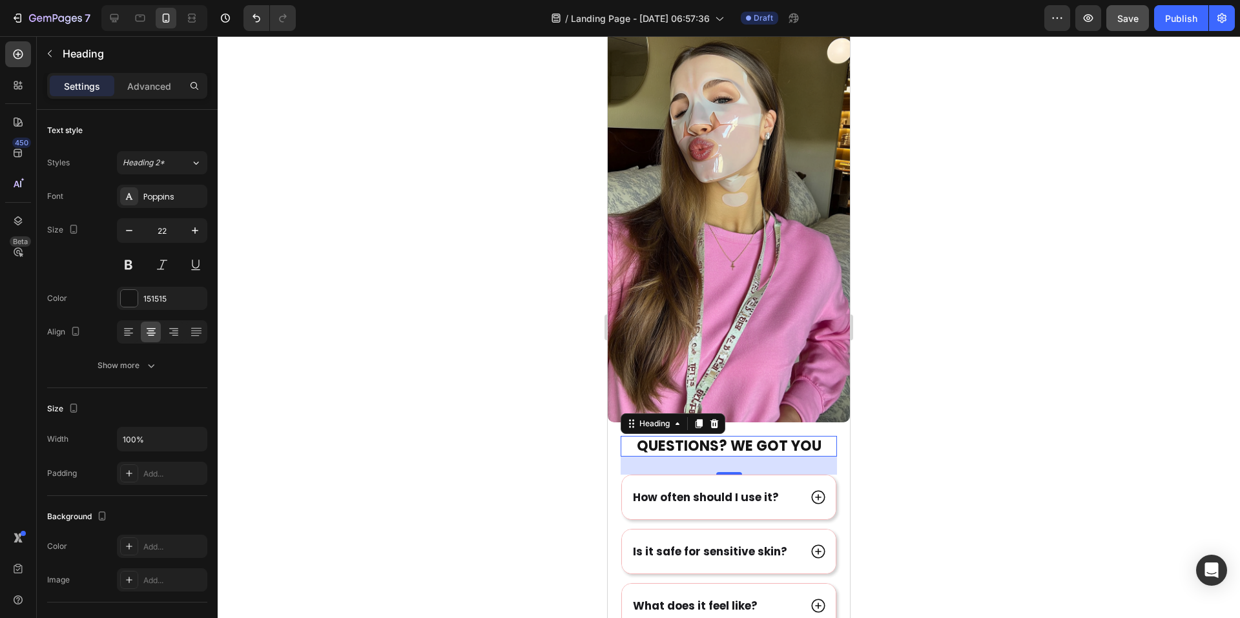
click at [684, 436] on strong "Questions? We got you" at bounding box center [729, 446] width 185 height 20
click at [822, 437] on p "Questions? We got you" at bounding box center [729, 446] width 214 height 19
click at [819, 437] on p "Questions? We got you" at bounding box center [729, 446] width 214 height 19
click at [929, 453] on div at bounding box center [729, 327] width 1022 height 582
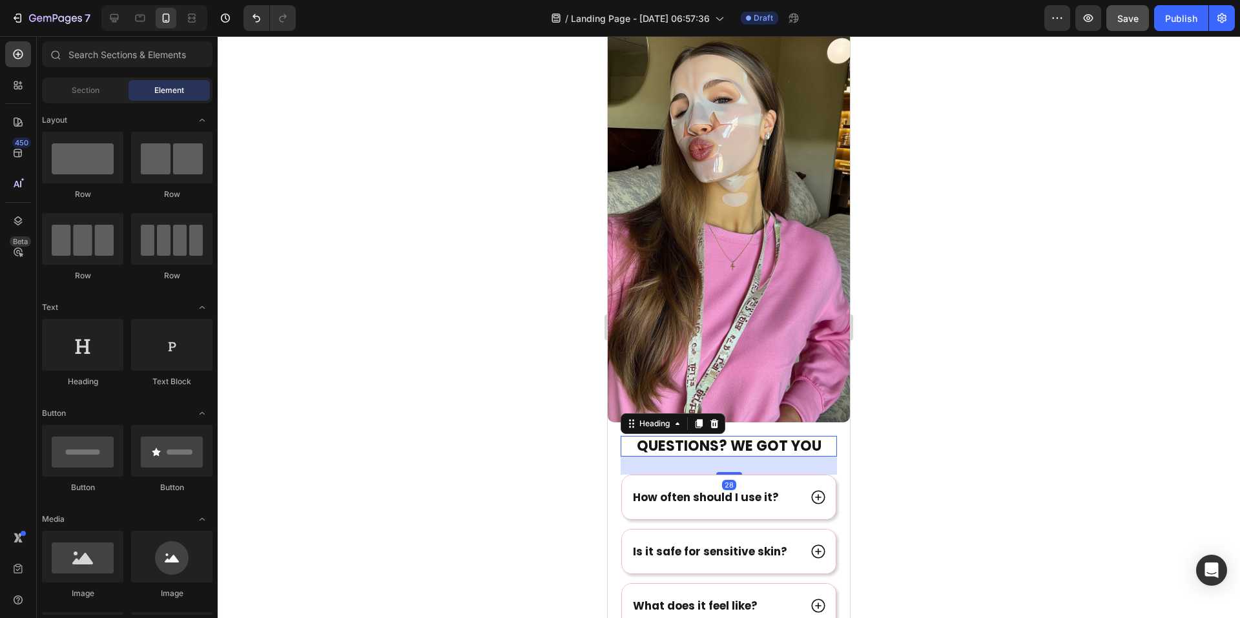
click at [749, 436] on strong "Questions? We got you" at bounding box center [729, 446] width 185 height 20
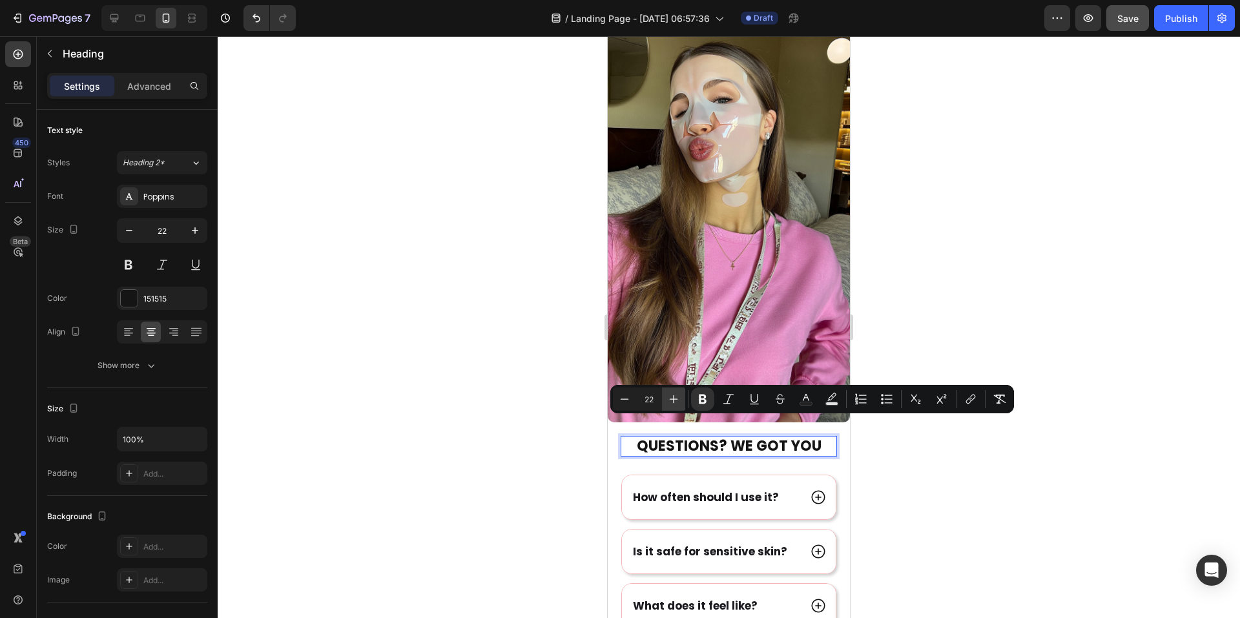
click at [672, 398] on icon "Editor contextual toolbar" at bounding box center [673, 399] width 13 height 13
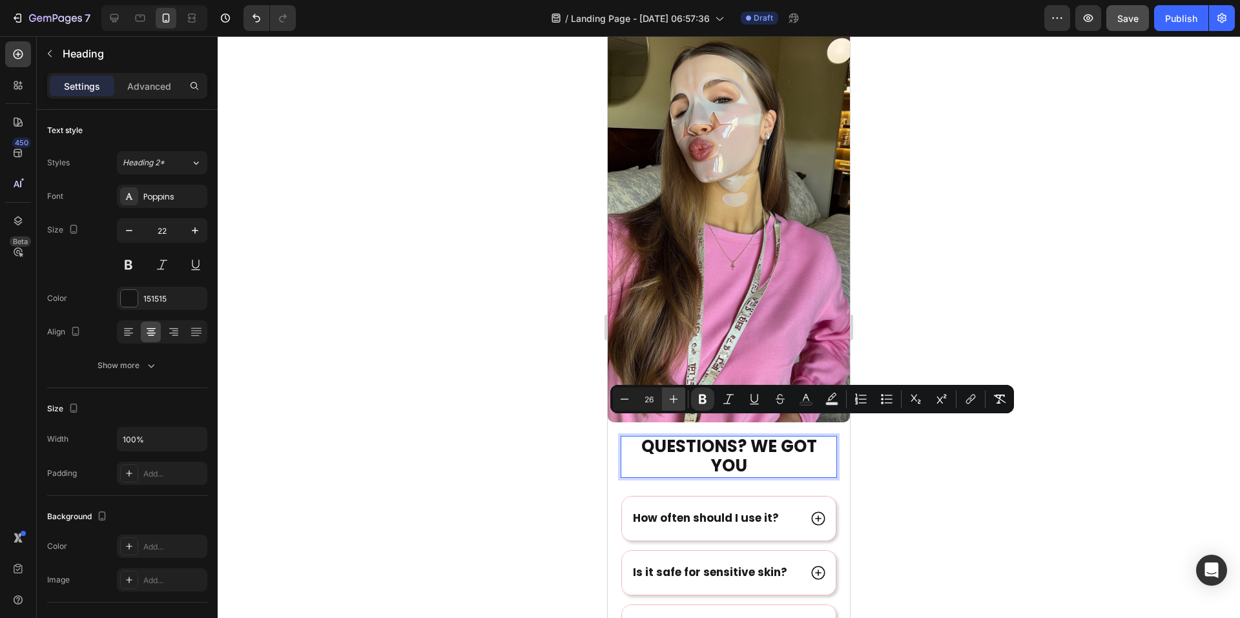
click at [672, 398] on icon "Editor contextual toolbar" at bounding box center [673, 399] width 13 height 13
type input "30"
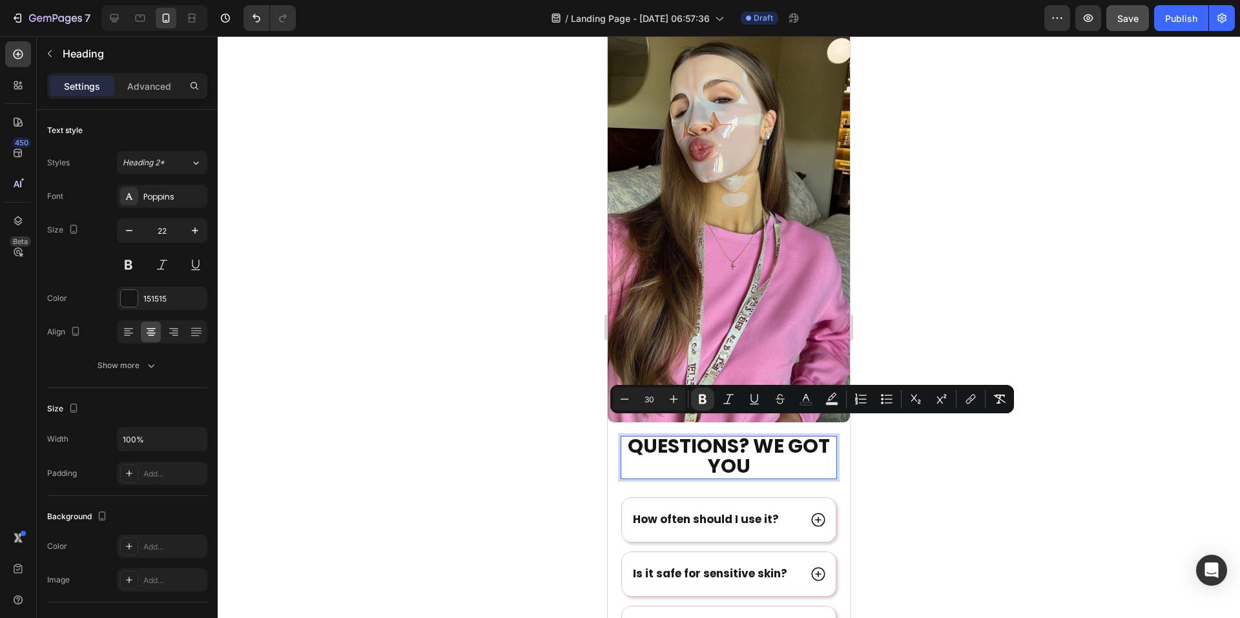
click at [1059, 457] on div at bounding box center [729, 327] width 1022 height 582
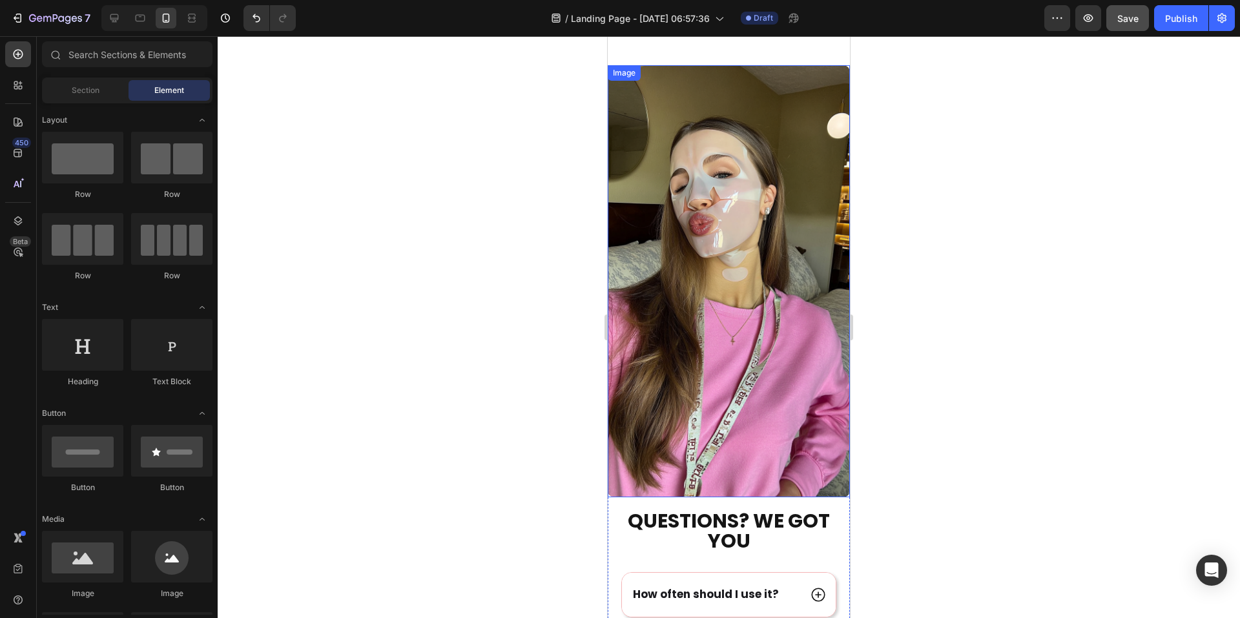
scroll to position [3821, 0]
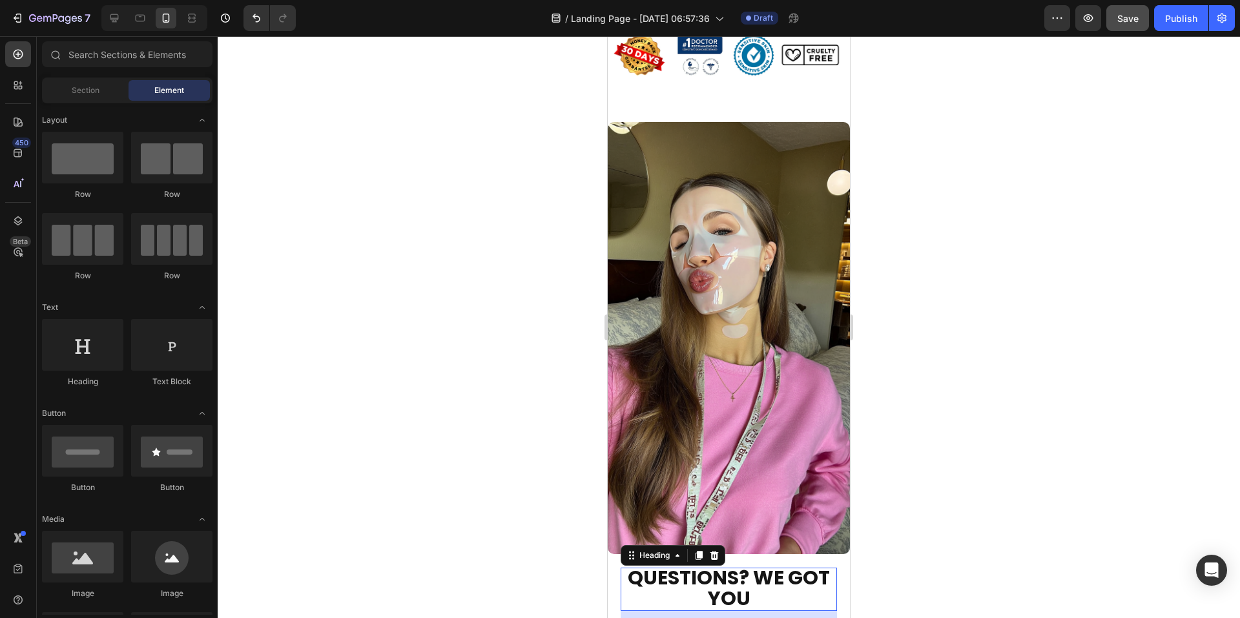
click at [728, 564] on strong "Questions? We got you" at bounding box center [729, 588] width 202 height 48
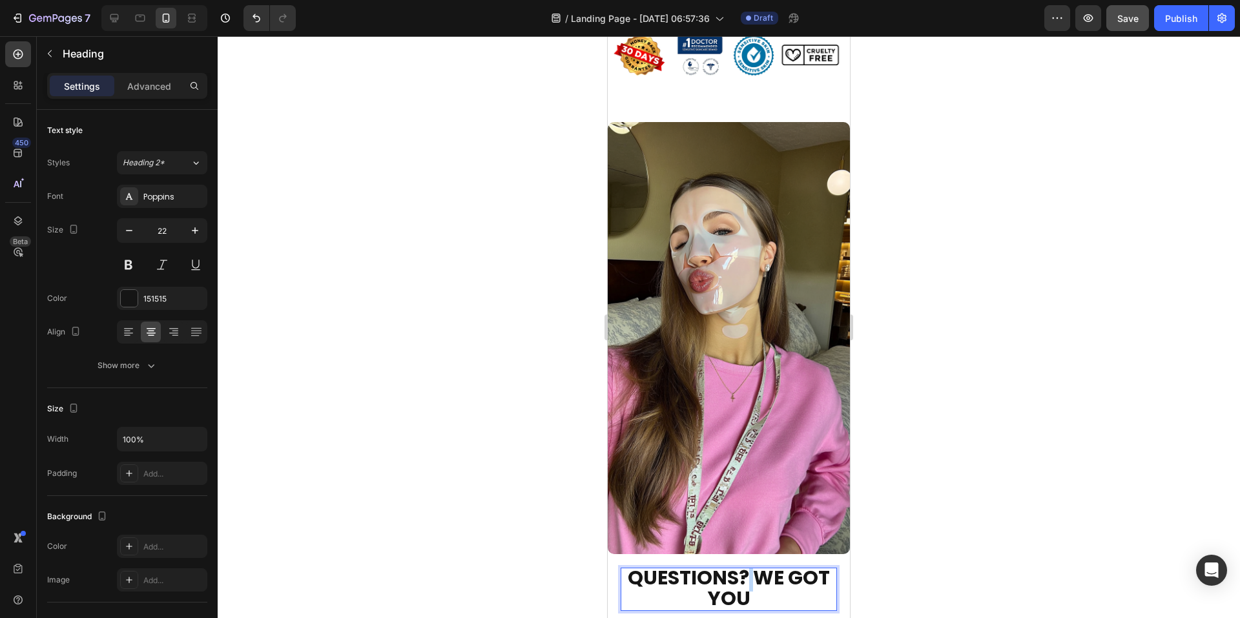
click at [745, 564] on strong "Questions? We got you" at bounding box center [729, 588] width 202 height 48
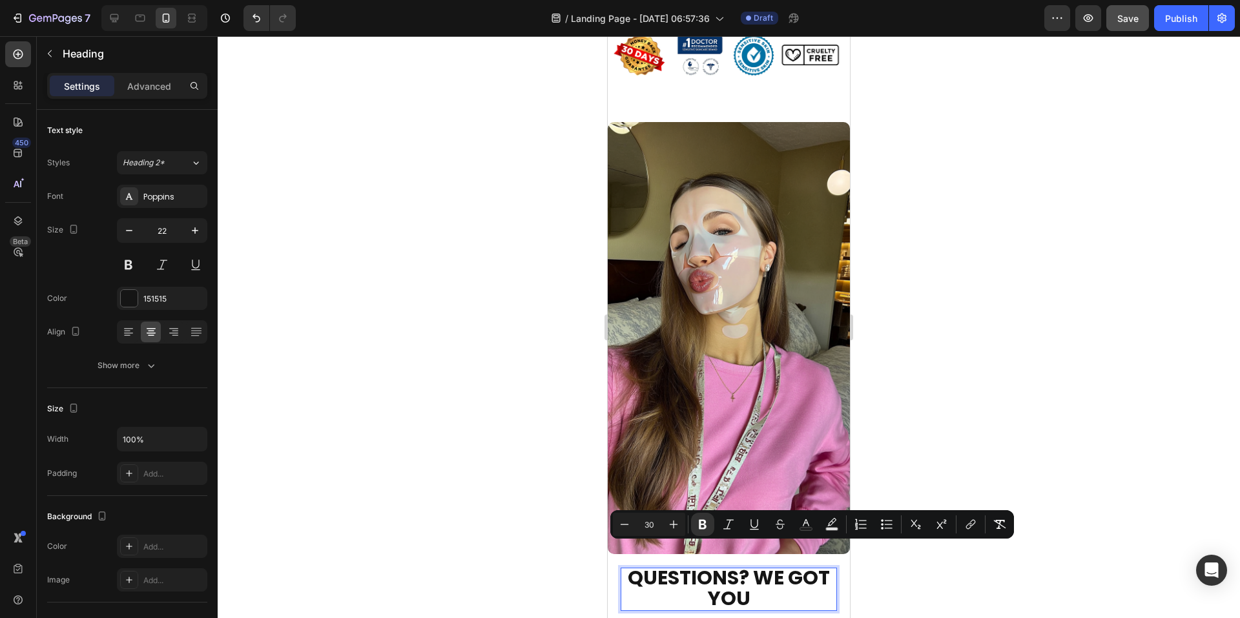
drag, startPoint x: 657, startPoint y: 526, endPoint x: 643, endPoint y: 527, distance: 13.6
click at [643, 527] on input "30" at bounding box center [649, 525] width 26 height 16
click at [253, 16] on icon "Undo/Redo" at bounding box center [256, 18] width 13 height 13
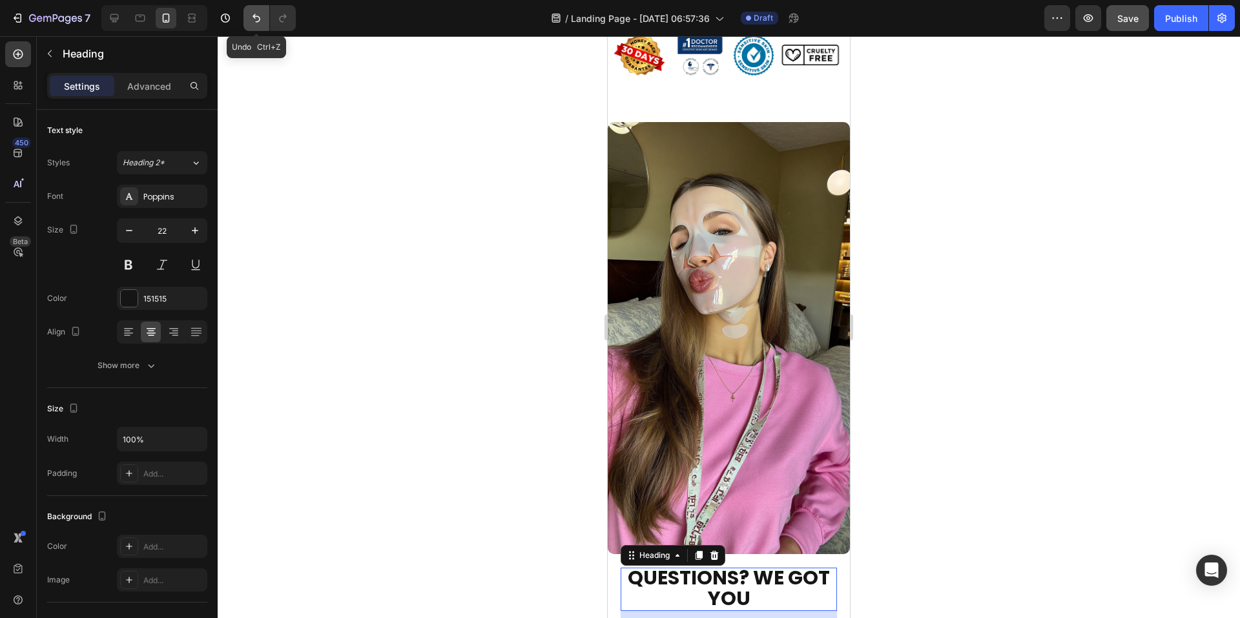
click at [253, 16] on icon "Undo/Redo" at bounding box center [256, 18] width 13 height 13
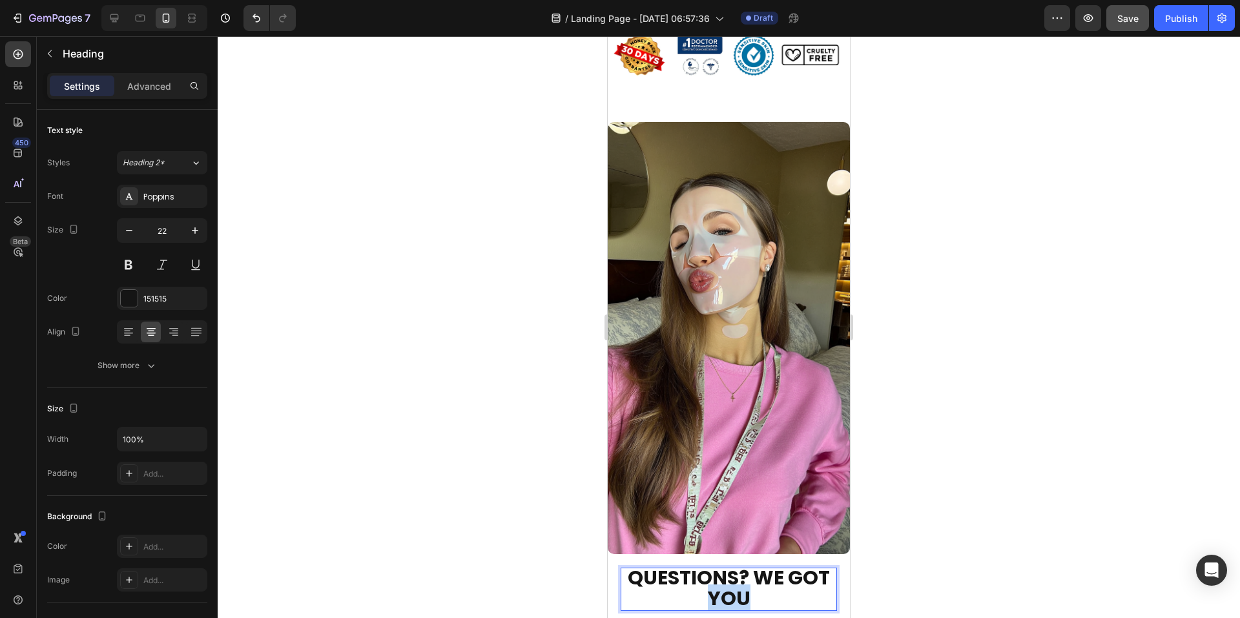
click at [724, 574] on strong "Questions? We got you" at bounding box center [729, 588] width 202 height 48
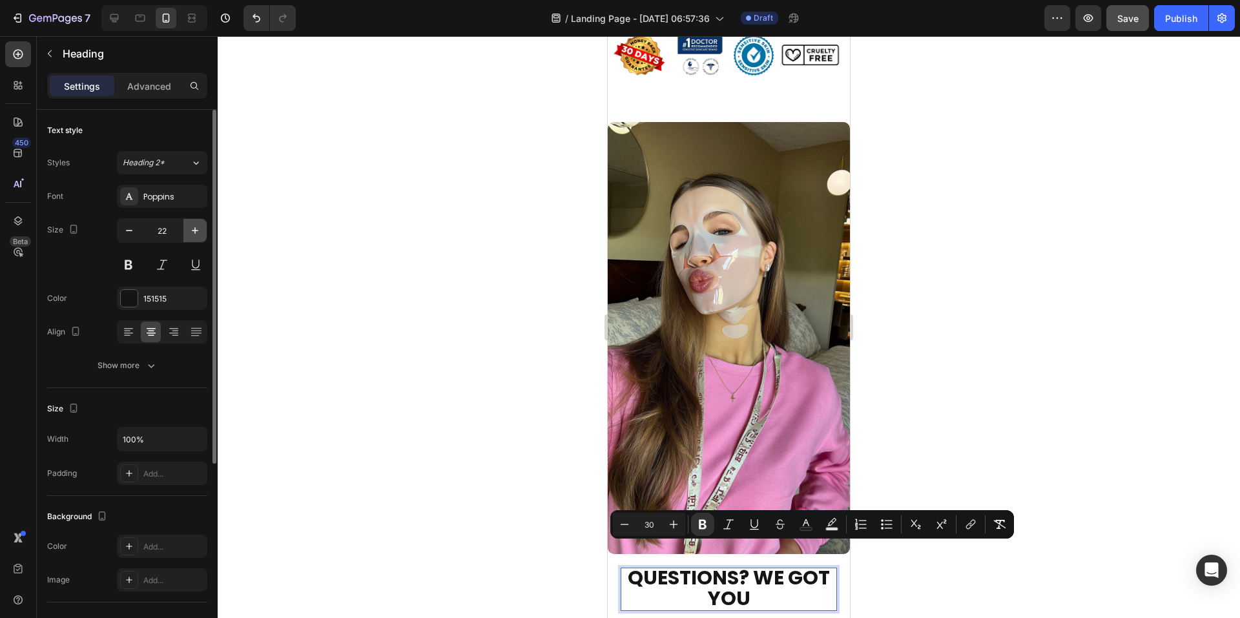
click at [188, 236] on button "button" at bounding box center [194, 230] width 23 height 23
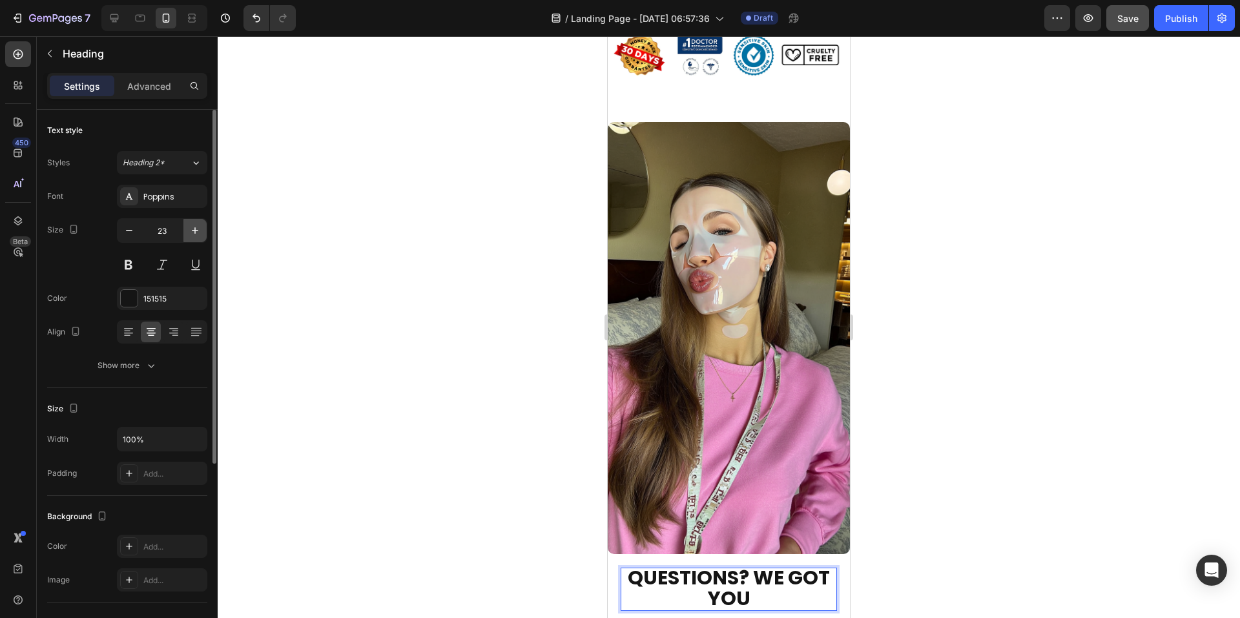
click at [188, 236] on button "button" at bounding box center [194, 230] width 23 height 23
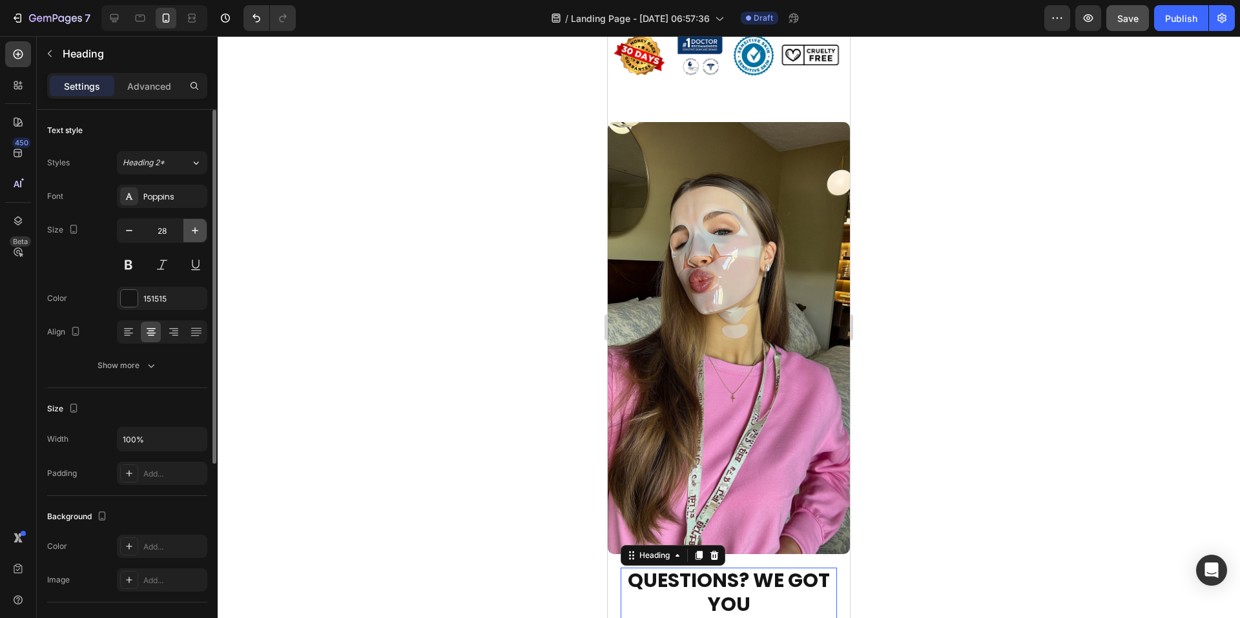
click at [188, 236] on button "button" at bounding box center [194, 230] width 23 height 23
click at [131, 230] on icon "button" at bounding box center [129, 230] width 13 height 13
type input "30"
click at [919, 395] on div at bounding box center [729, 327] width 1022 height 582
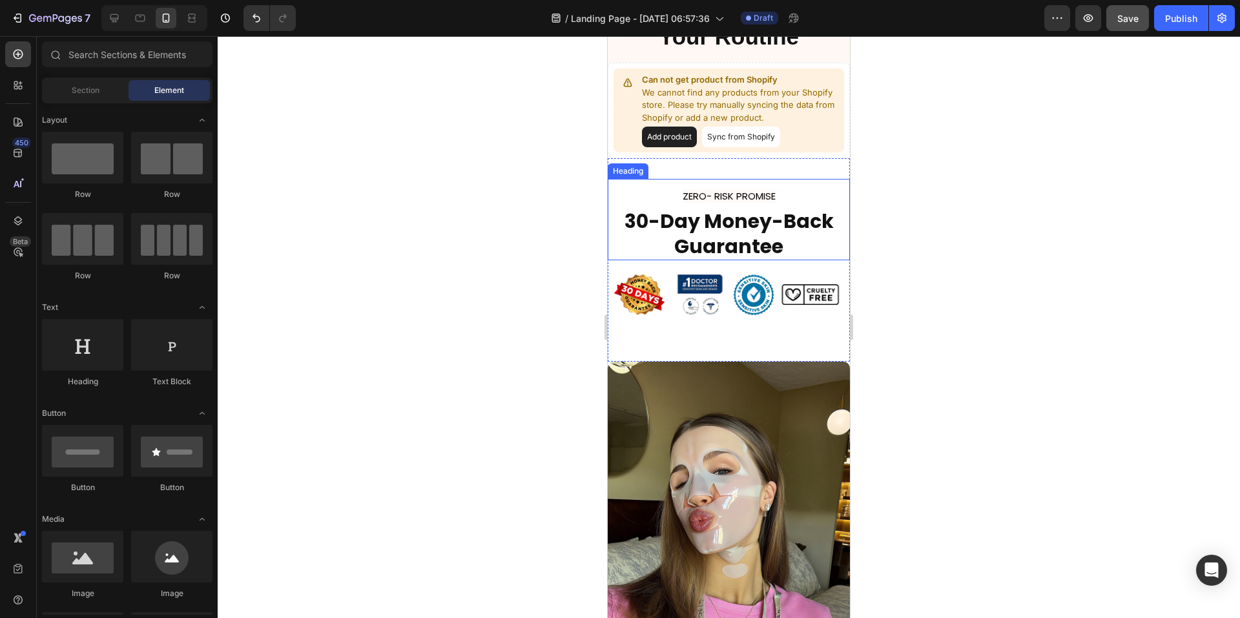
scroll to position [3563, 0]
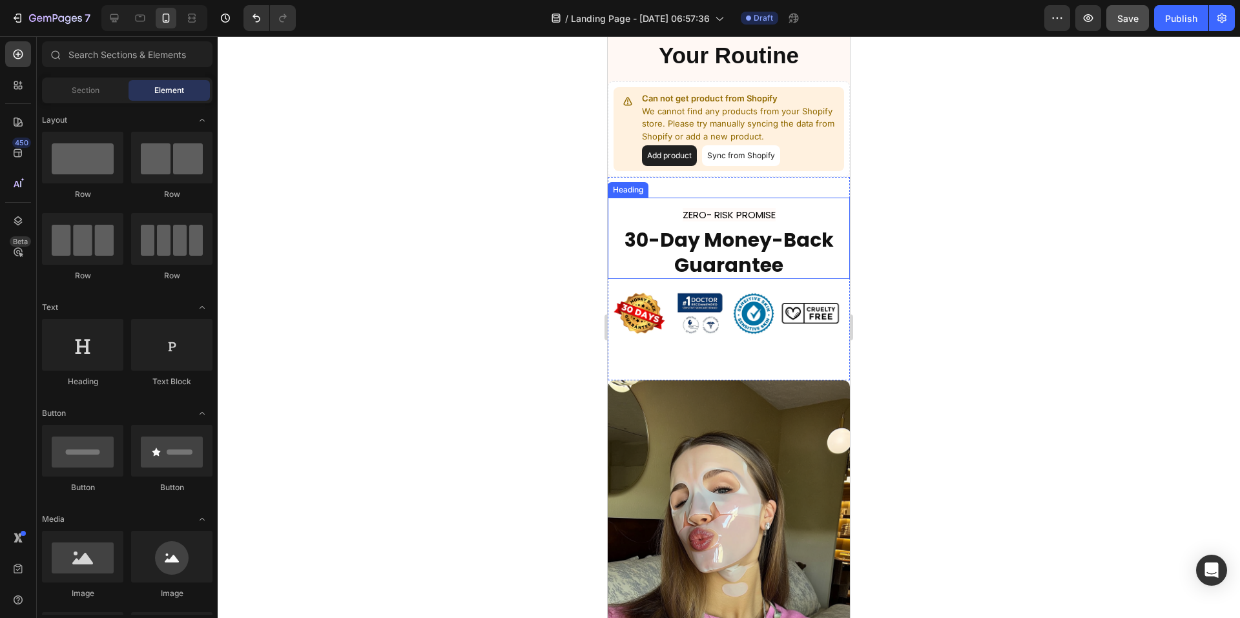
click at [727, 245] on strong "30-Day Money-Back Guarantee" at bounding box center [729, 252] width 209 height 53
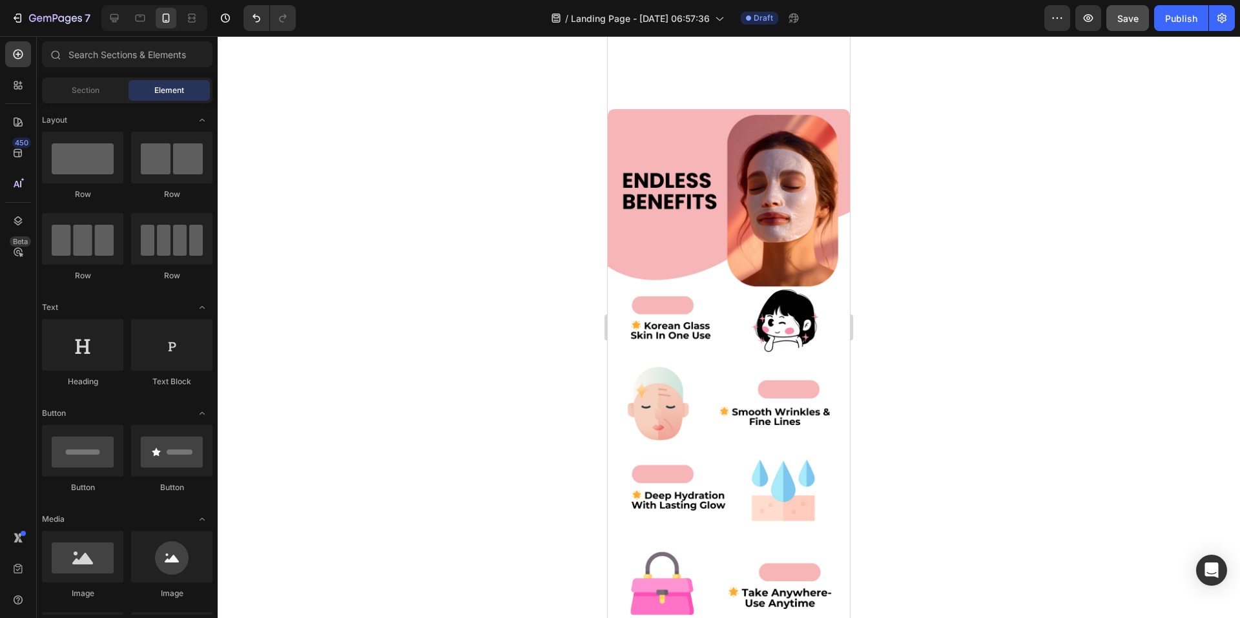
scroll to position [0, 0]
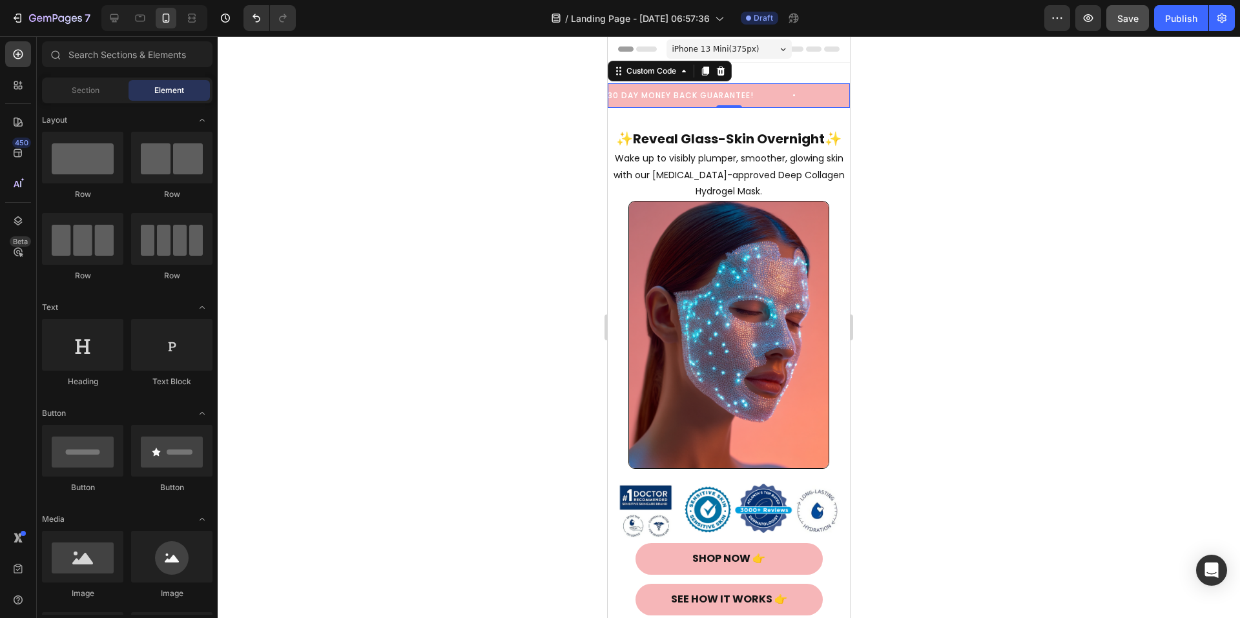
click at [774, 94] on span "30 DAY MONEY BACK GUARANTEE!" at bounding box center [721, 96] width 227 height 12
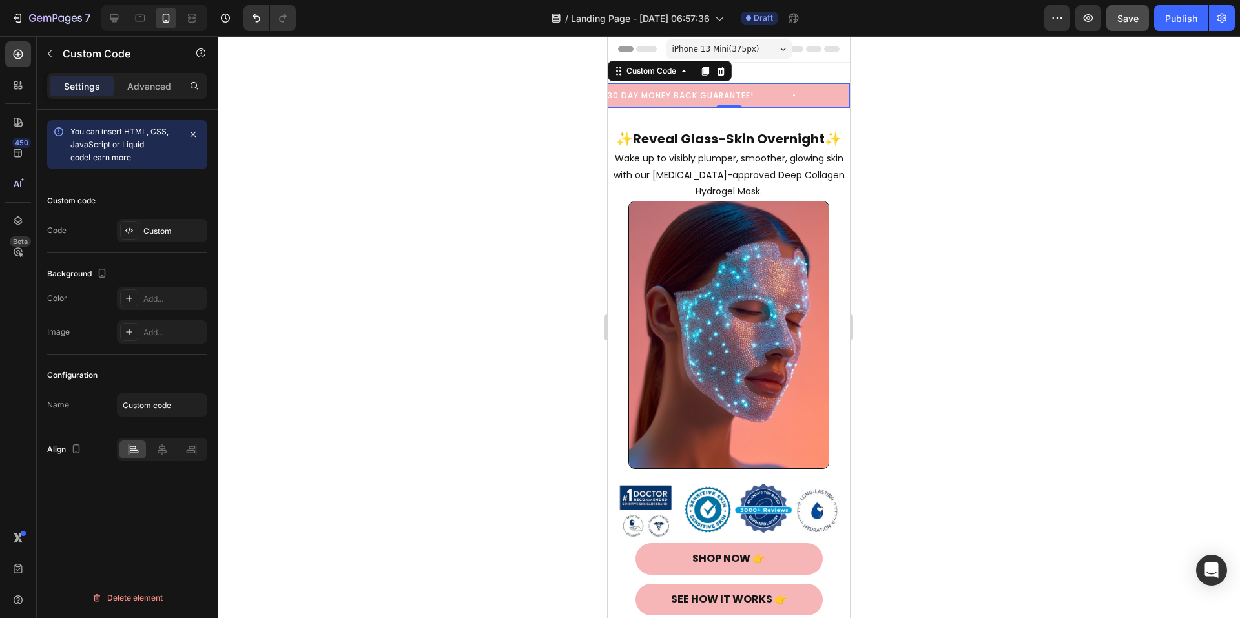
click at [707, 76] on div at bounding box center [706, 71] width 16 height 16
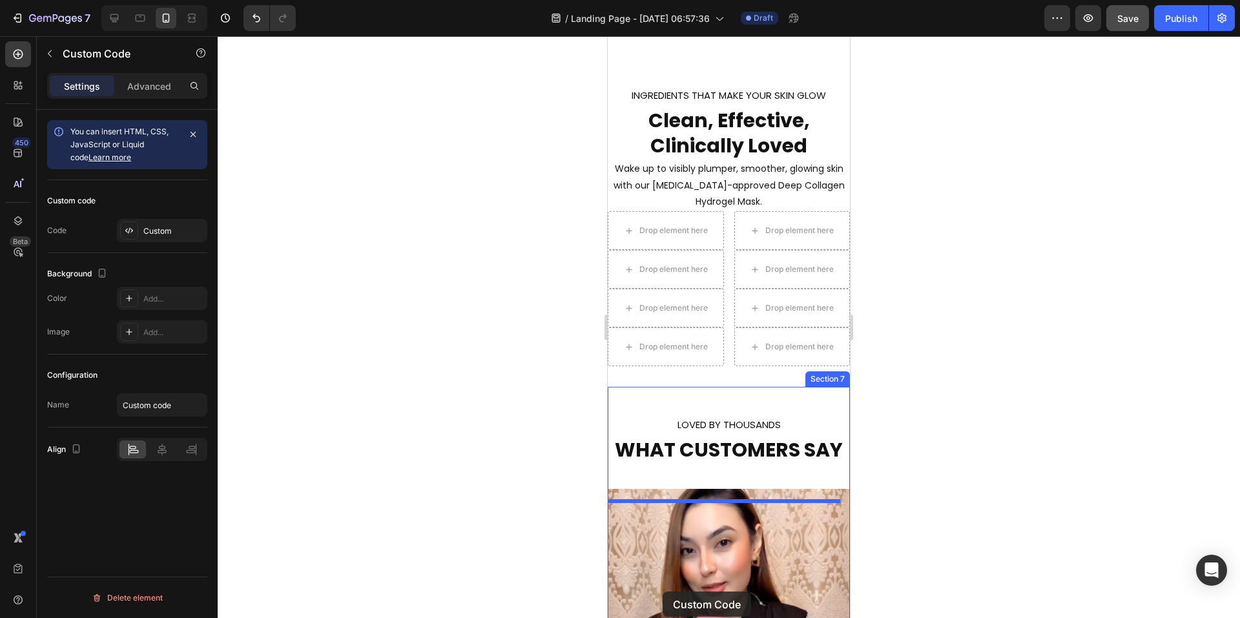
scroll to position [1635, 0]
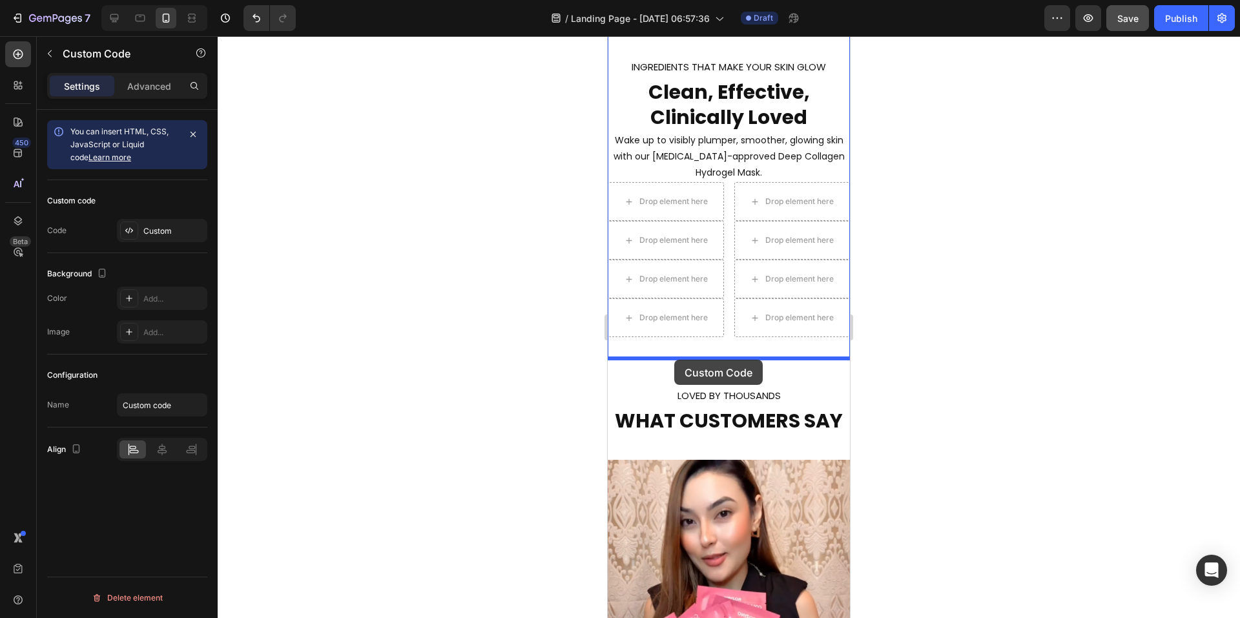
drag, startPoint x: 619, startPoint y: 101, endPoint x: 674, endPoint y: 360, distance: 264.8
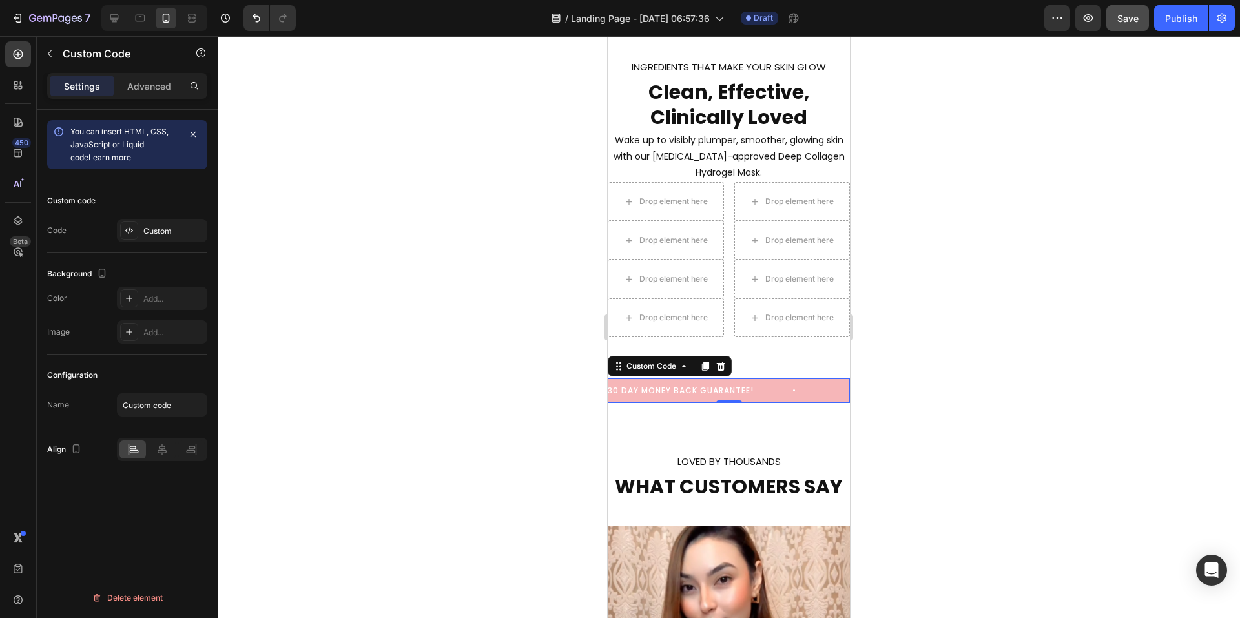
click at [664, 390] on span "30 DAY MONEY BACK GUARANTEE!" at bounding box center [721, 391] width 227 height 12
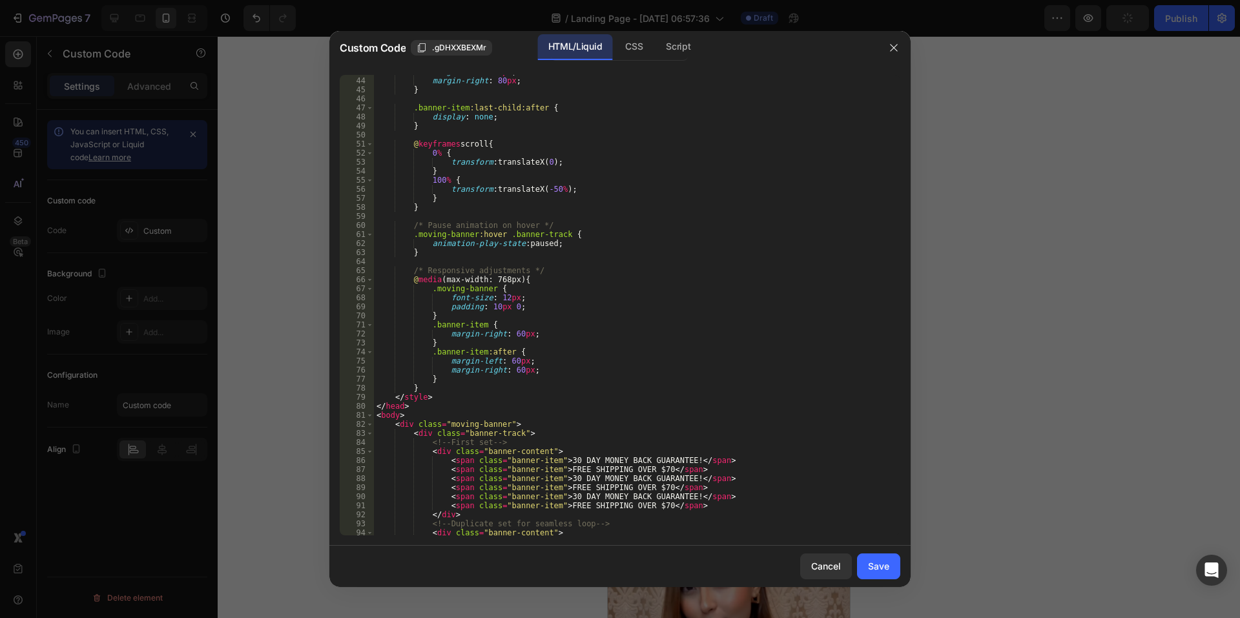
scroll to position [426, 0]
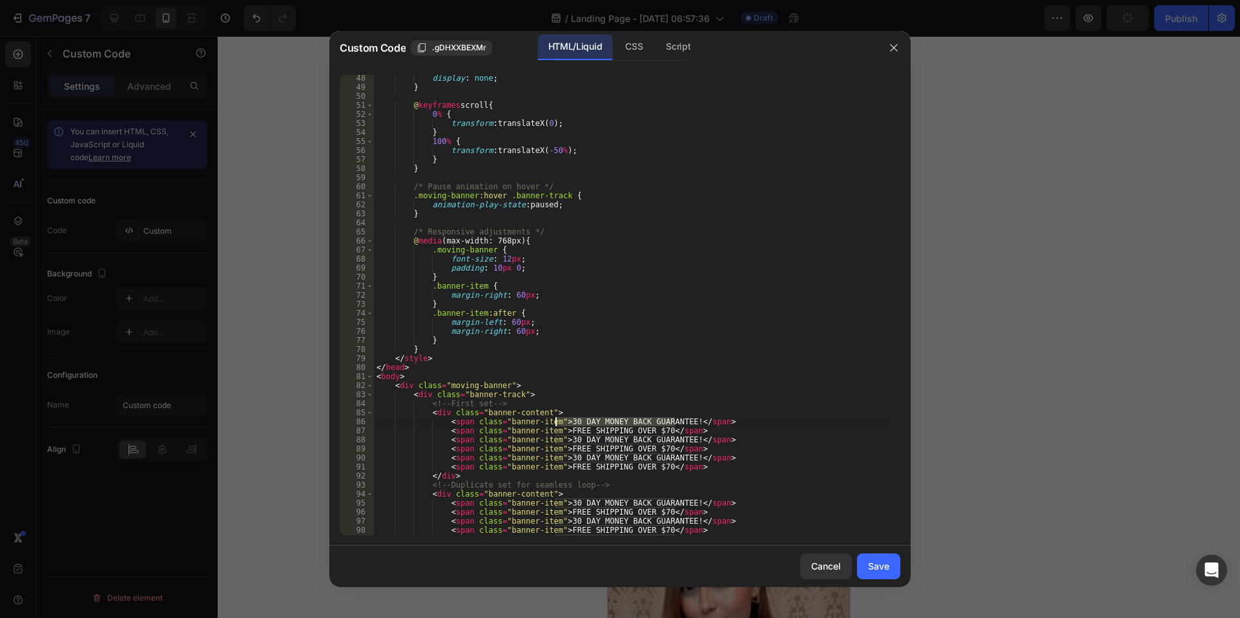
drag, startPoint x: 674, startPoint y: 420, endPoint x: 557, endPoint y: 422, distance: 116.9
click at [557, 422] on div "display : none ; } @ keyframes scroll { 0 % { transform : translateX( 0 ) ; } 1…" at bounding box center [632, 313] width 517 height 479
click at [656, 420] on div "display : none ; } @ keyframes scroll { 0 % { transform : translateX( 0 ) ; } 1…" at bounding box center [632, 313] width 517 height 479
drag, startPoint x: 653, startPoint y: 422, endPoint x: 556, endPoint y: 425, distance: 96.9
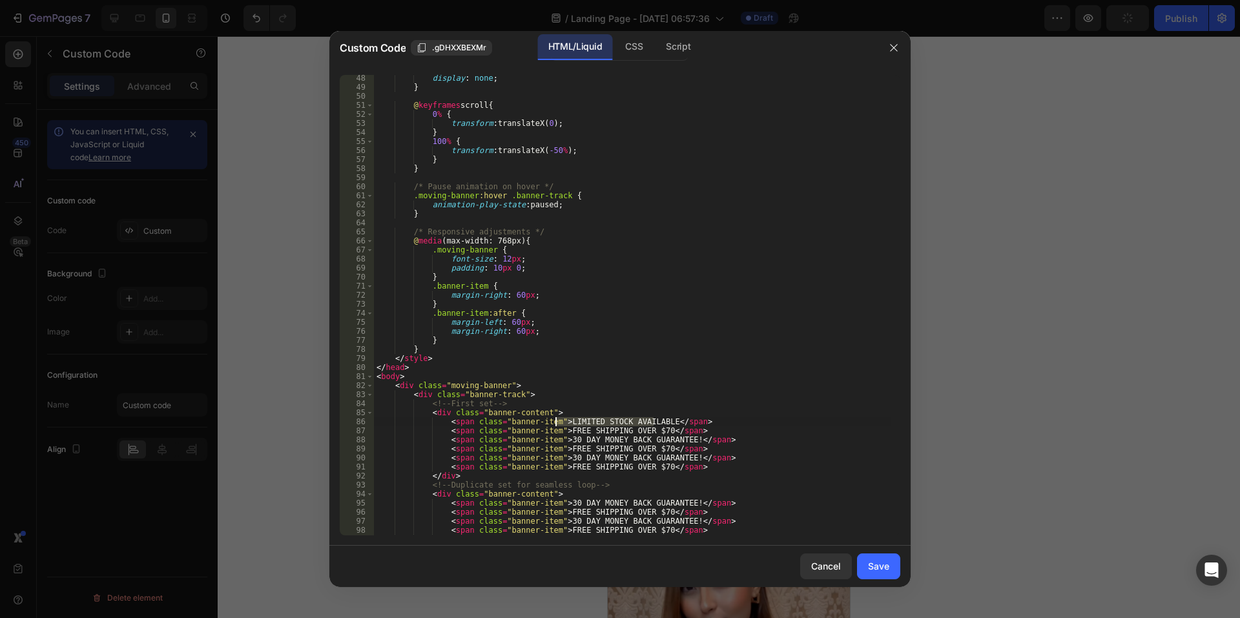
click at [556, 425] on div "display : none ; } @ keyframes scroll { 0 % { transform : translateX( 0 ) ; } 1…" at bounding box center [632, 313] width 517 height 479
drag, startPoint x: 649, startPoint y: 430, endPoint x: 557, endPoint y: 434, distance: 92.4
click at [557, 434] on div "display : none ; } @ keyframes scroll { 0 % { transform : translateX( 0 ) ; } 1…" at bounding box center [632, 313] width 517 height 479
paste textarea "LIMITED STOCK AVAILABLE"
drag, startPoint x: 673, startPoint y: 439, endPoint x: 556, endPoint y: 440, distance: 116.9
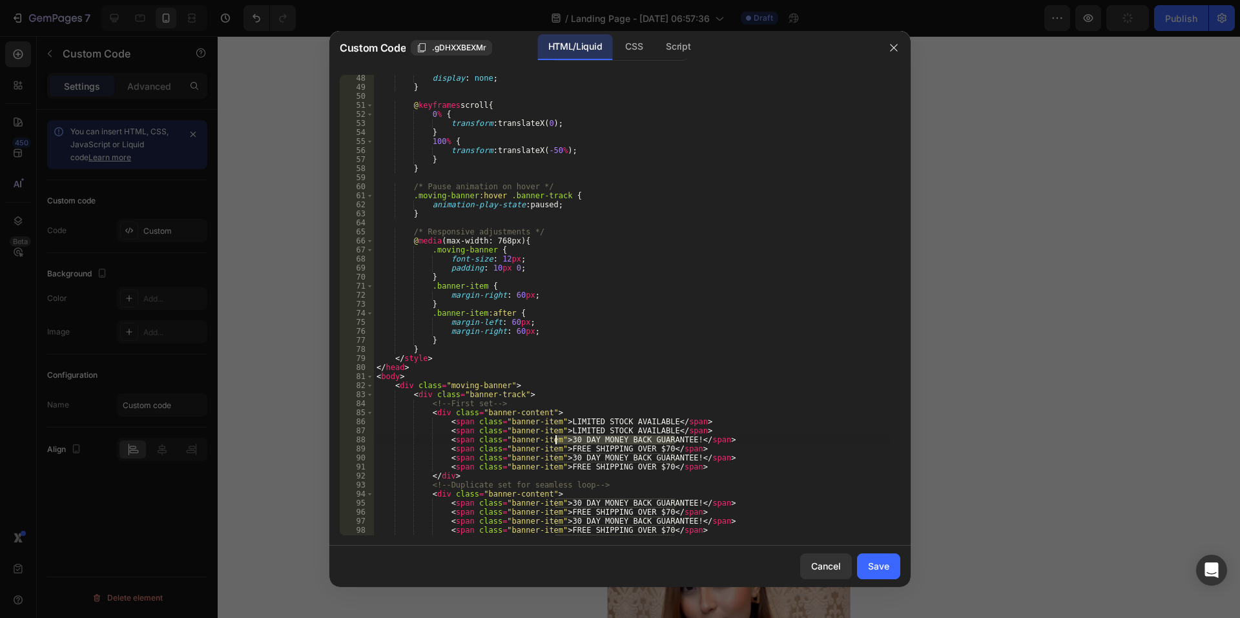
click at [556, 440] on div "display : none ; } @ keyframes scroll { 0 % { transform : translateX( 0 ) ; } 1…" at bounding box center [632, 313] width 517 height 479
paste textarea "LIMITED STOCK AVAILABLE"
drag, startPoint x: 649, startPoint y: 449, endPoint x: 556, endPoint y: 451, distance: 93.0
click at [556, 451] on div "display : none ; } @ keyframes scroll { 0 % { transform : translateX( 0 ) ; } 1…" at bounding box center [632, 313] width 517 height 479
paste textarea "LIMITED STOCK AVAILABLE"
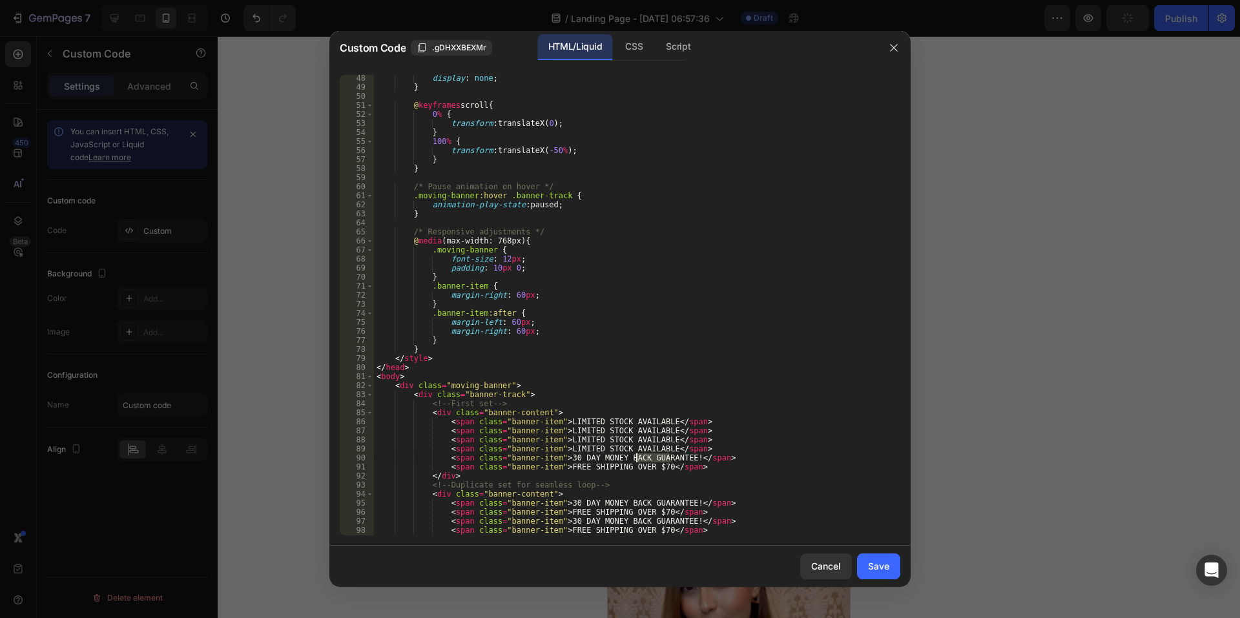
drag, startPoint x: 672, startPoint y: 458, endPoint x: 638, endPoint y: 458, distance: 34.9
click at [638, 458] on div "display : none ; } @ keyframes scroll { 0 % { transform : translateX( 0 ) ; } 1…" at bounding box center [632, 313] width 517 height 479
click at [674, 455] on div "display : none ; } @ keyframes scroll { 0 % { transform : translateX( 0 ) ; } 1…" at bounding box center [632, 313] width 517 height 479
drag, startPoint x: 673, startPoint y: 458, endPoint x: 557, endPoint y: 459, distance: 116.3
click at [557, 459] on div "display : none ; } @ keyframes scroll { 0 % { transform : translateX( 0 ) ; } 1…" at bounding box center [632, 313] width 517 height 479
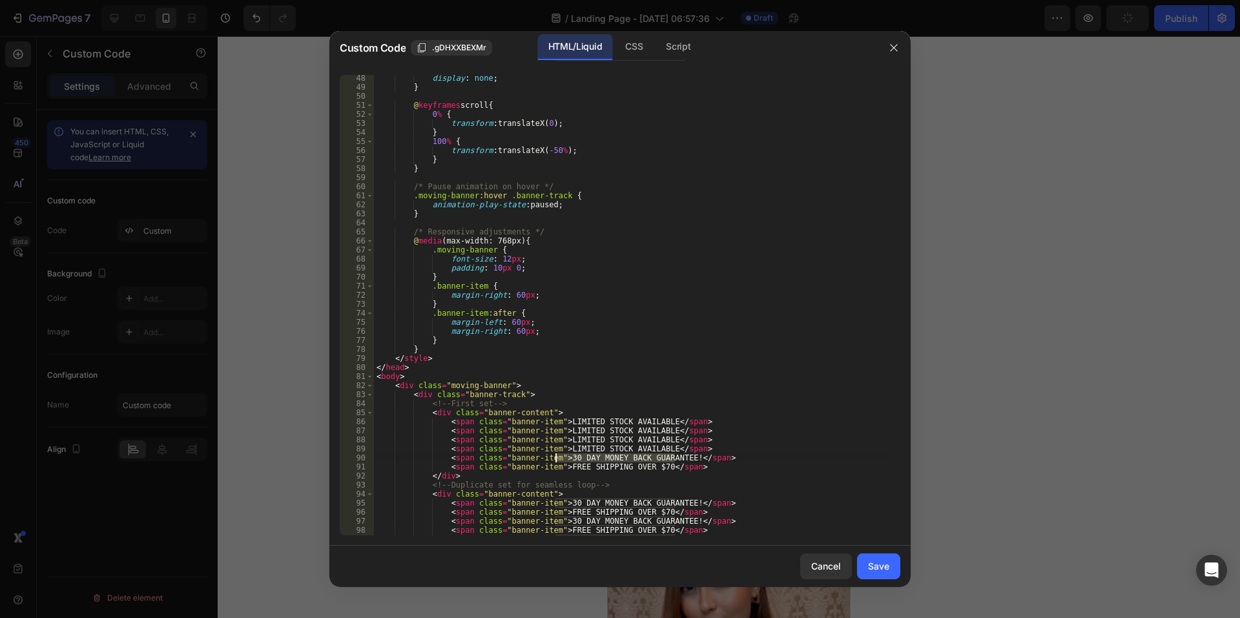
paste textarea "LIMITED STOCK AVAILABLE"
drag, startPoint x: 648, startPoint y: 468, endPoint x: 557, endPoint y: 470, distance: 91.1
click at [557, 470] on div "display : none ; } @ keyframes scroll { 0 % { transform : translateX( 0 ) ; } 1…" at bounding box center [632, 313] width 517 height 479
paste textarea "LIMITED STOCK AVAILABLE"
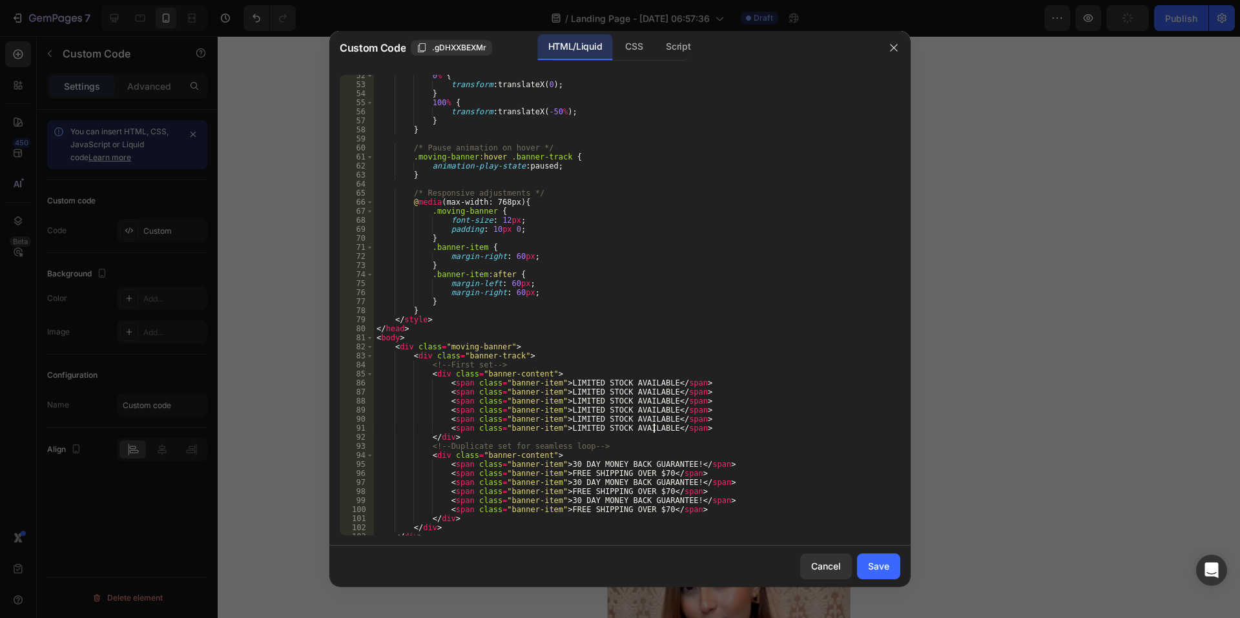
scroll to position [504, 0]
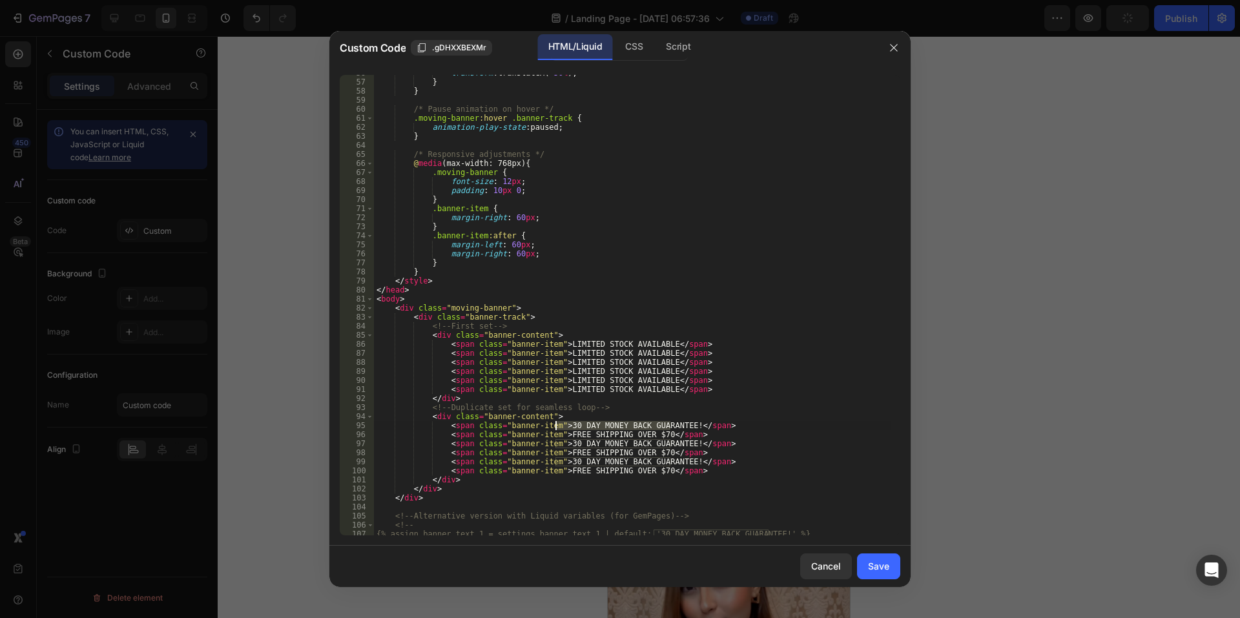
drag, startPoint x: 671, startPoint y: 425, endPoint x: 557, endPoint y: 430, distance: 113.8
click at [557, 430] on div "transform : translateX( -50 % ) ; } } /* Pause animation on hover */ .moving-ba…" at bounding box center [632, 307] width 517 height 479
paste textarea "LIMITED STOCK AVAILABL"
drag, startPoint x: 648, startPoint y: 435, endPoint x: 557, endPoint y: 436, distance: 91.7
click at [557, 436] on div "transform : translateX( -50 % ) ; } } /* Pause animation on hover */ .moving-ba…" at bounding box center [632, 307] width 517 height 479
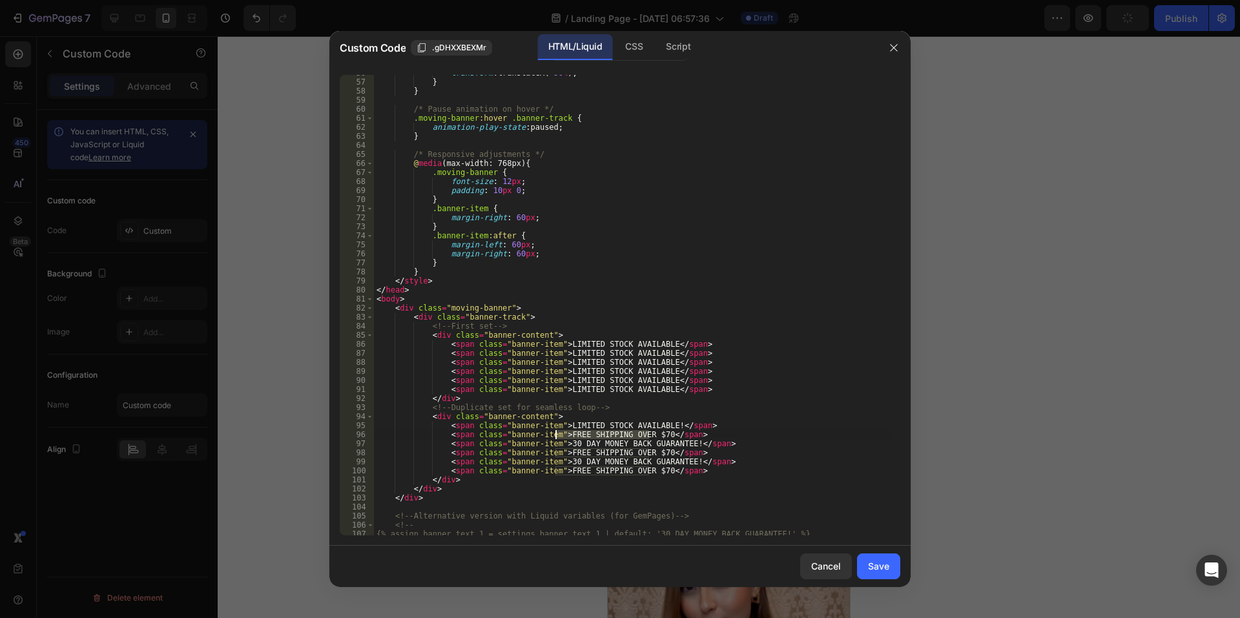
paste textarea "LIMITED STOCK AVAILABLE"
click at [656, 425] on div "transform : translateX( -50 % ) ; } } /* Pause animation on hover */ .moving-ba…" at bounding box center [632, 307] width 517 height 479
drag, startPoint x: 674, startPoint y: 444, endPoint x: 557, endPoint y: 442, distance: 116.9
click at [557, 442] on div "transform : translateX( -50 % ) ; } } /* Pause animation on hover */ .moving-ba…" at bounding box center [632, 307] width 517 height 479
paste textarea "LIMITED STOCK AVAILABLE"
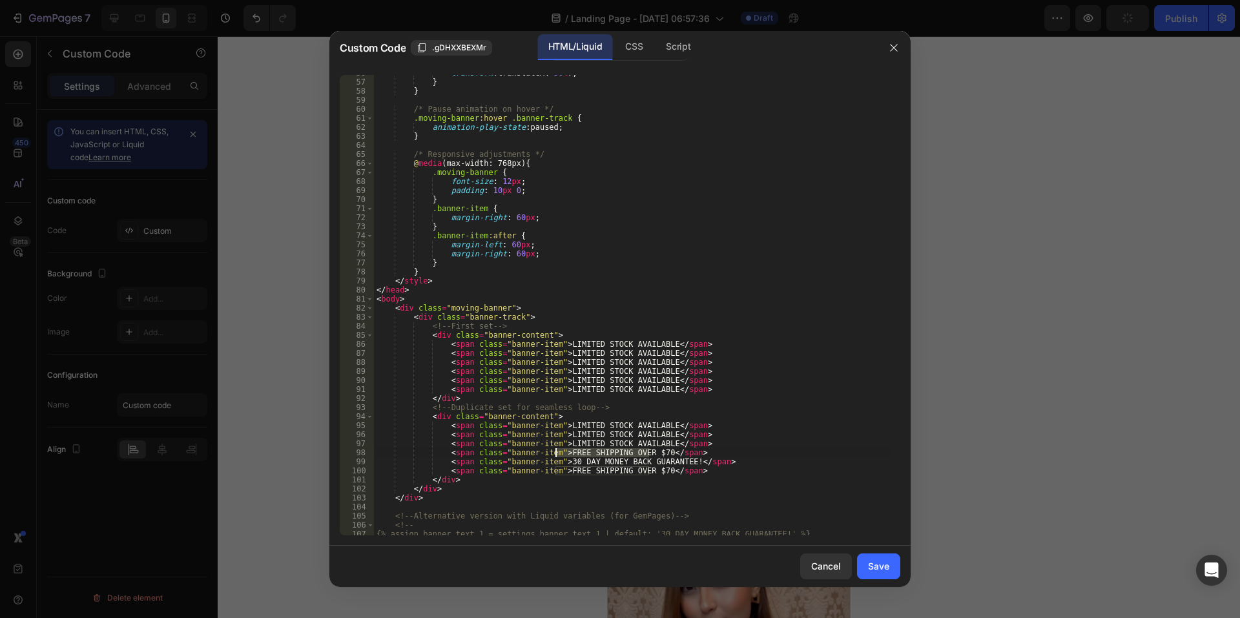
drag, startPoint x: 650, startPoint y: 453, endPoint x: 556, endPoint y: 454, distance: 93.7
click at [556, 454] on div "transform : translateX( -50 % ) ; } } /* Pause animation on hover */ .moving-ba…" at bounding box center [632, 307] width 517 height 479
paste textarea "LIMITED STOCK AVAILABLE"
drag, startPoint x: 674, startPoint y: 461, endPoint x: 554, endPoint y: 462, distance: 119.5
click at [554, 462] on div "transform : translateX( -50 % ) ; } } /* Pause animation on hover */ .moving-ba…" at bounding box center [632, 307] width 517 height 479
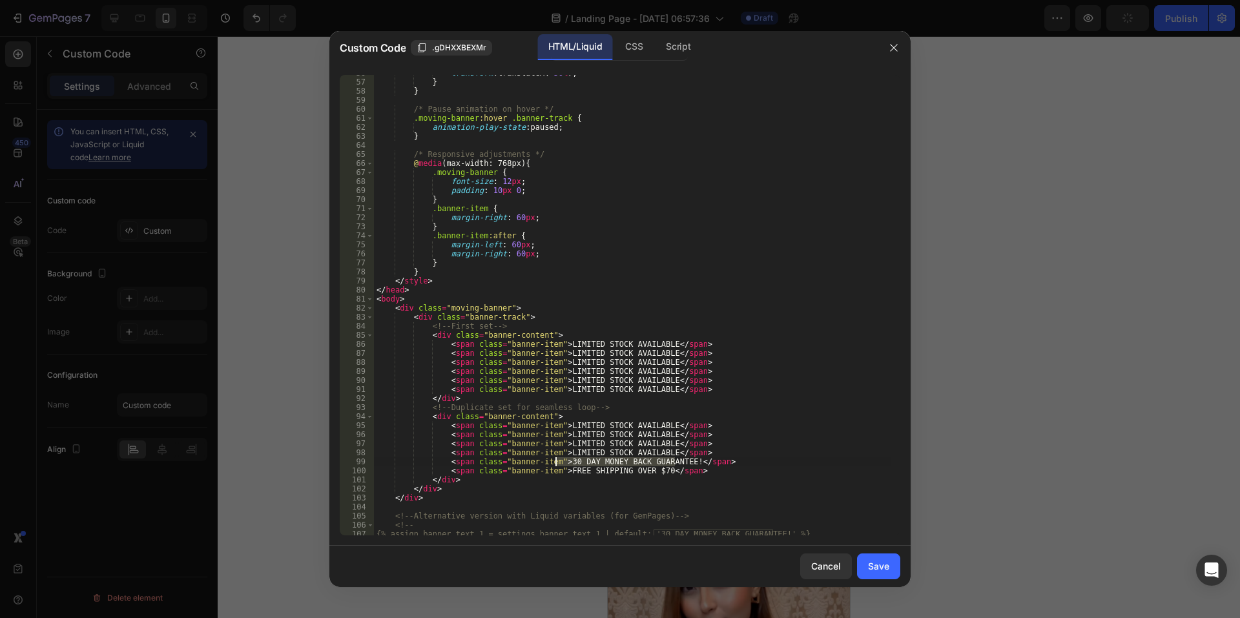
paste textarea "LIMITED STOCK AVAILABLE"
drag, startPoint x: 649, startPoint y: 471, endPoint x: 556, endPoint y: 472, distance: 93.0
click at [556, 472] on div "transform : translateX( -50 % ) ; } } /* Pause animation on hover */ .moving-ba…" at bounding box center [632, 307] width 517 height 479
paste textarea "LIMITED STOCK AVAILABLE"
type textarea "<span class="banner-item">LIMITED STOCK AVAILABLE</span>"
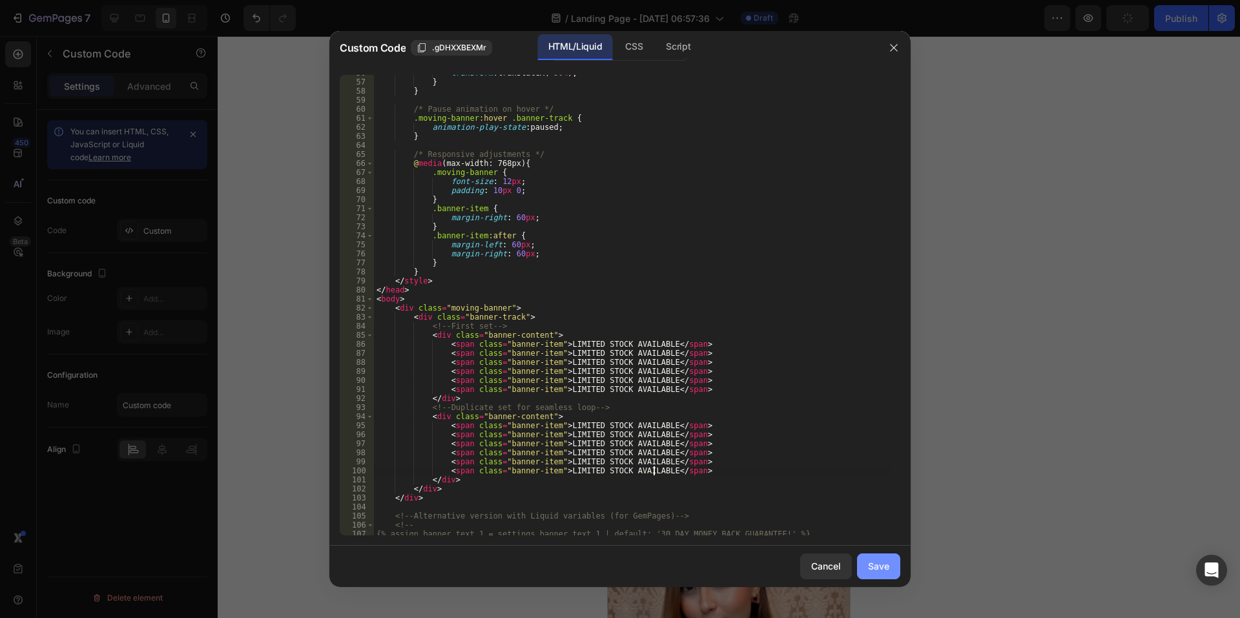
click at [875, 565] on div "Save" at bounding box center [878, 566] width 21 height 14
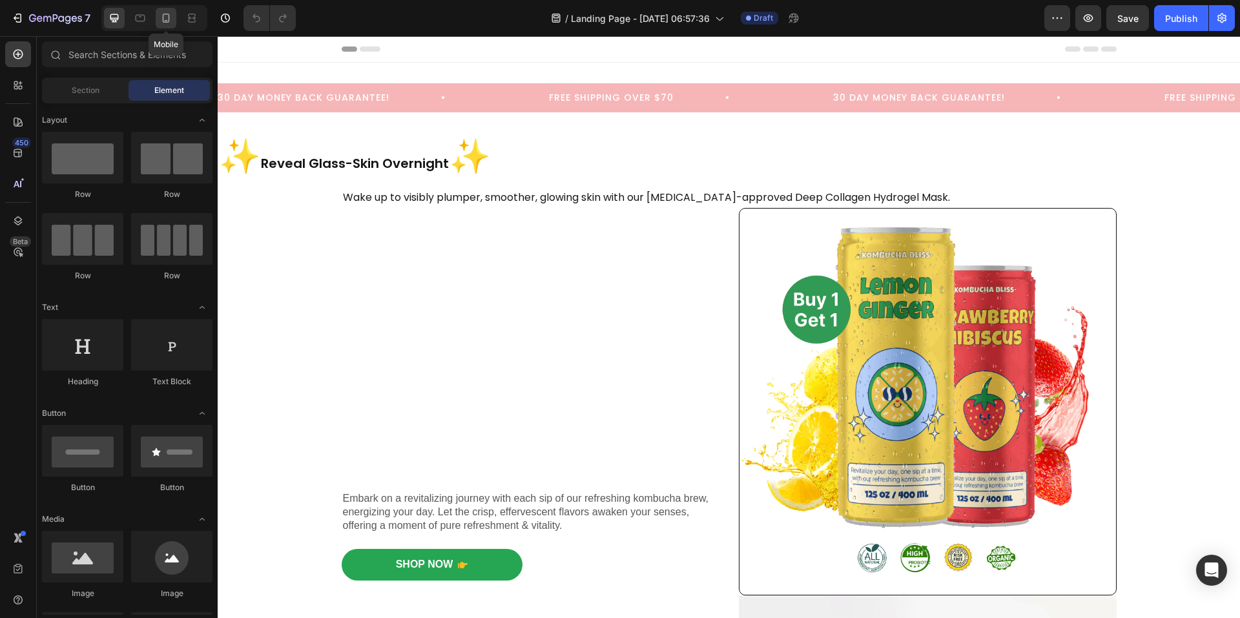
click at [170, 19] on icon at bounding box center [166, 18] width 13 height 13
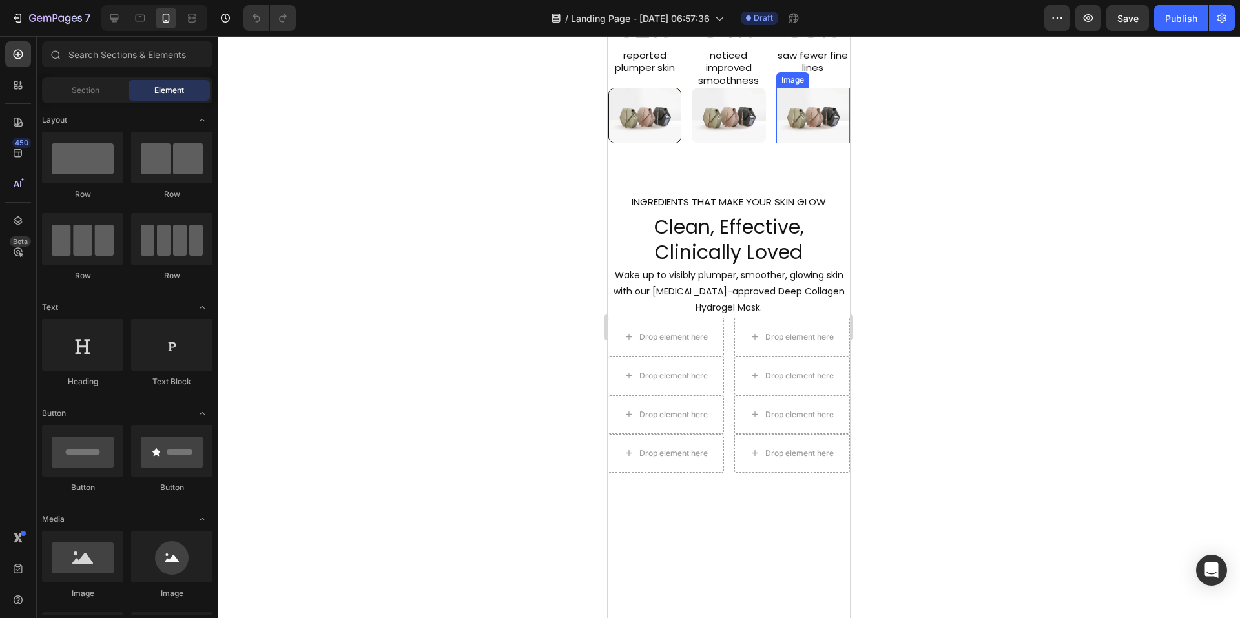
scroll to position [1421, 0]
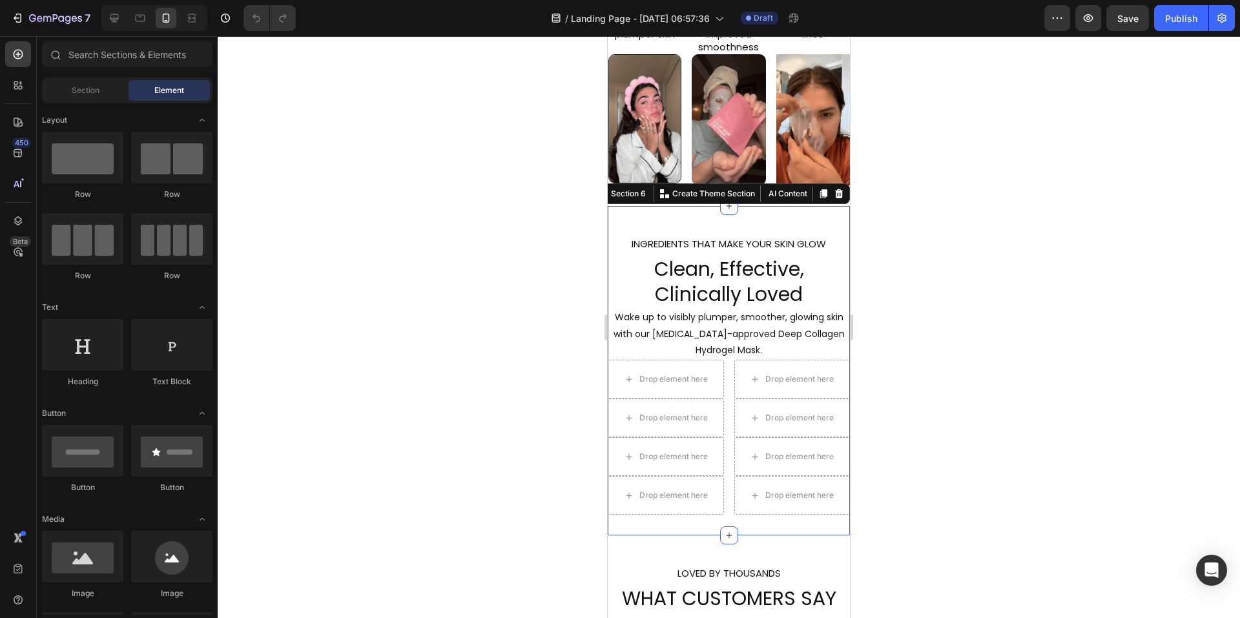
click at [715, 534] on div "INGREDIENTS THAT MAKE YOUR SKIN GLOW Clean, Effective, Clinically Loved Heading…" at bounding box center [729, 370] width 242 height 329
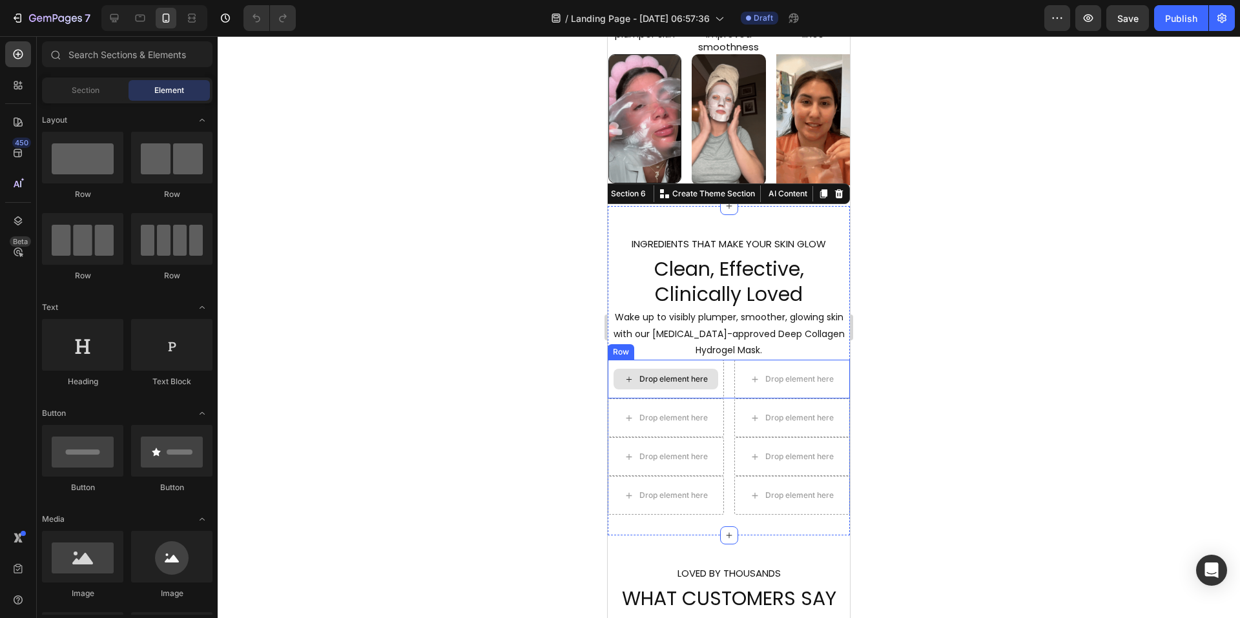
click at [675, 384] on div "Drop element here" at bounding box center [673, 379] width 68 height 10
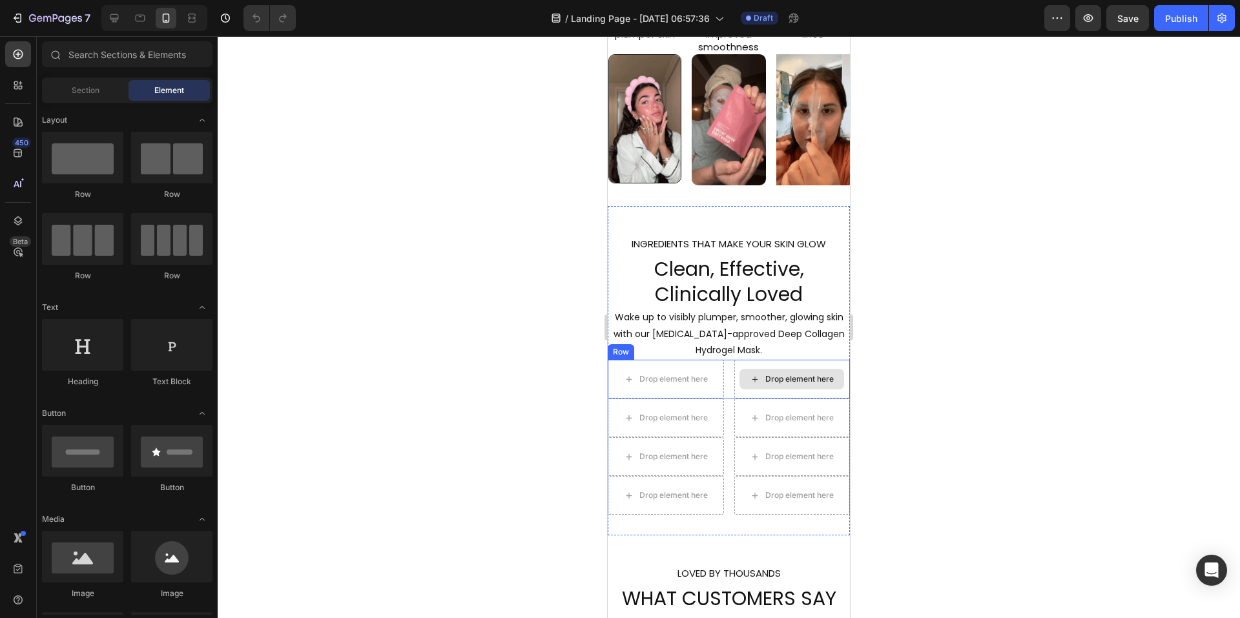
click at [750, 385] on icon at bounding box center [755, 379] width 10 height 11
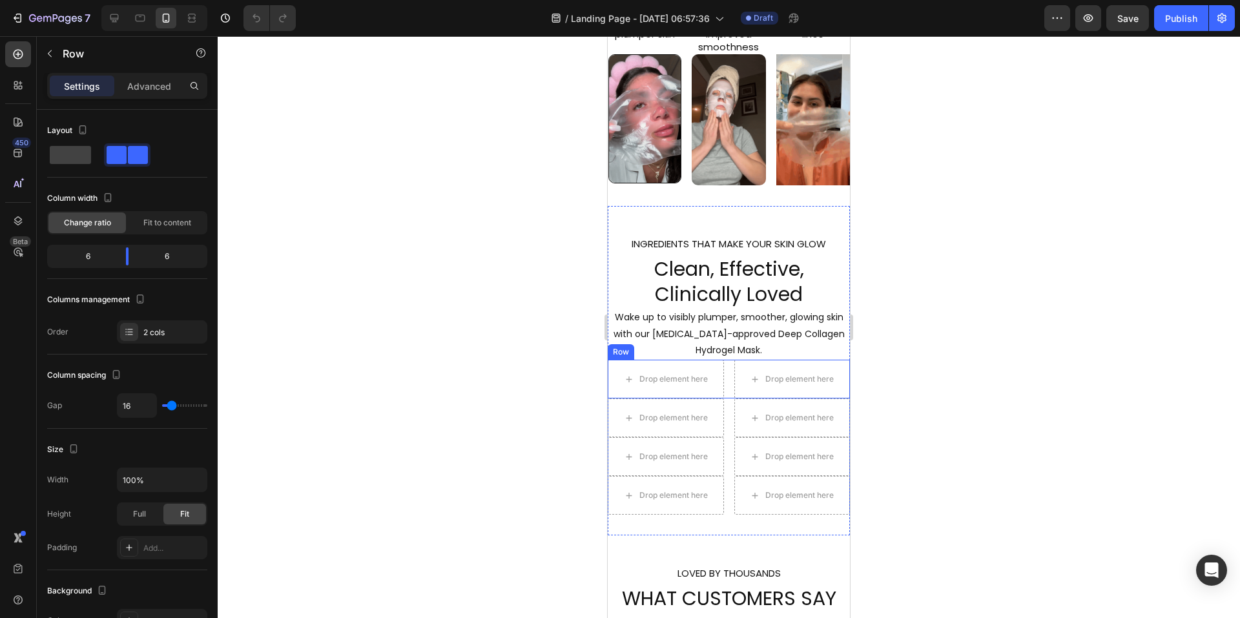
click at [726, 390] on div "Drop element here Drop element here Row" at bounding box center [729, 379] width 242 height 39
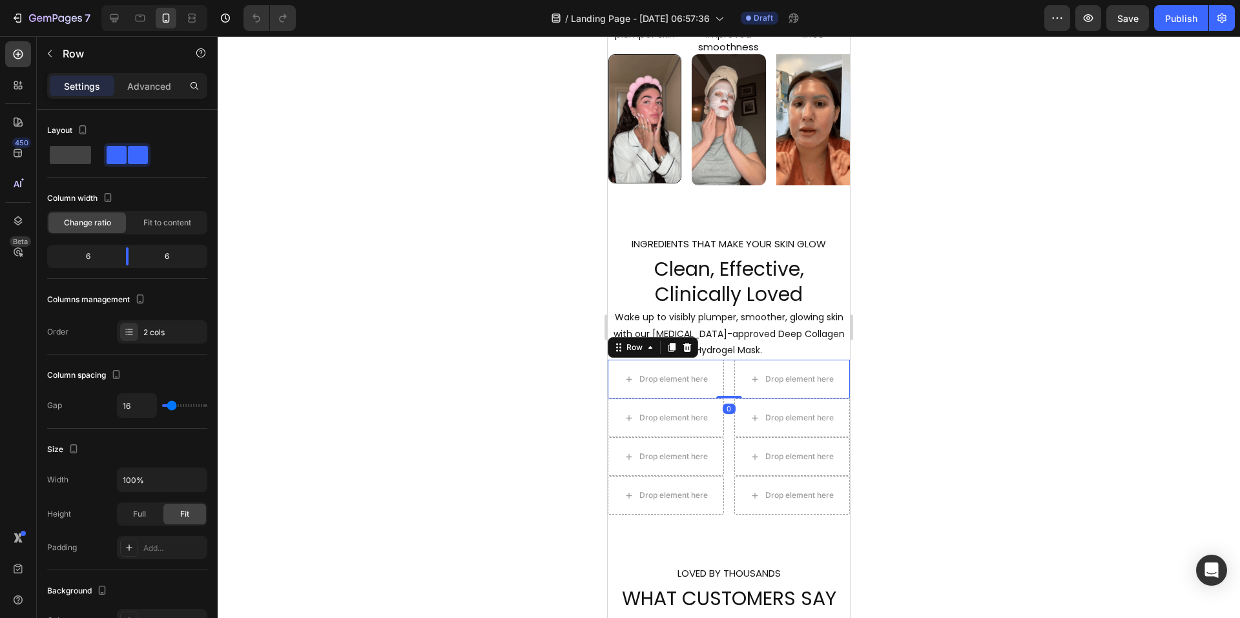
drag, startPoint x: 689, startPoint y: 361, endPoint x: 698, endPoint y: 370, distance: 12.8
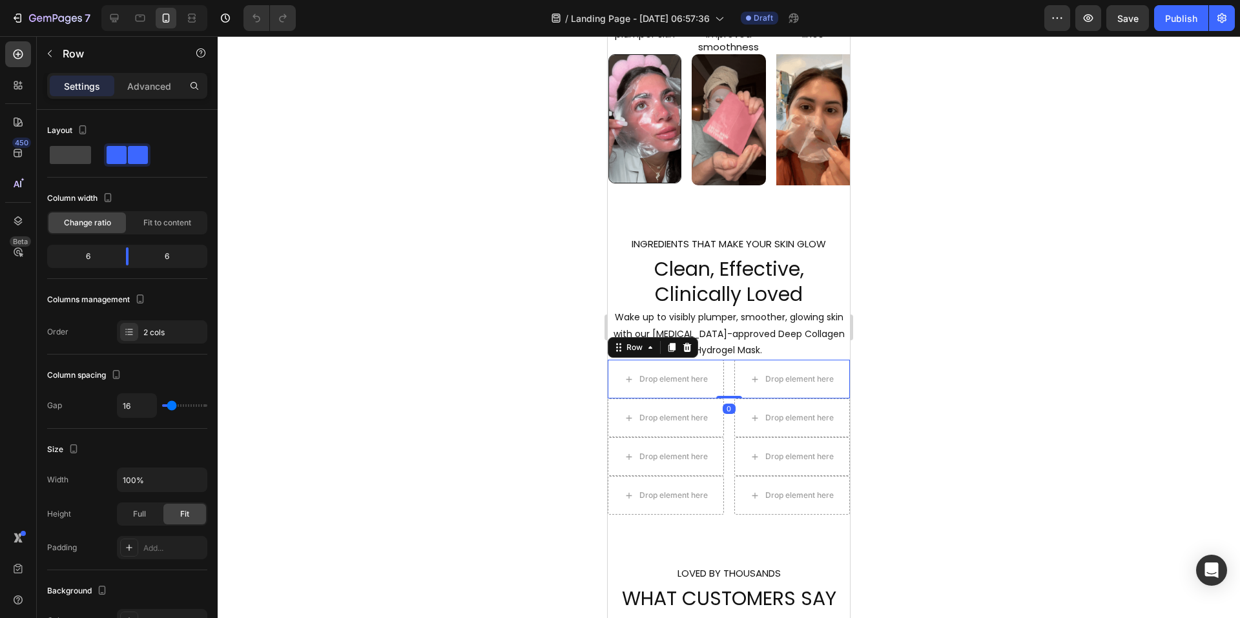
click at [689, 352] on icon at bounding box center [687, 347] width 8 height 9
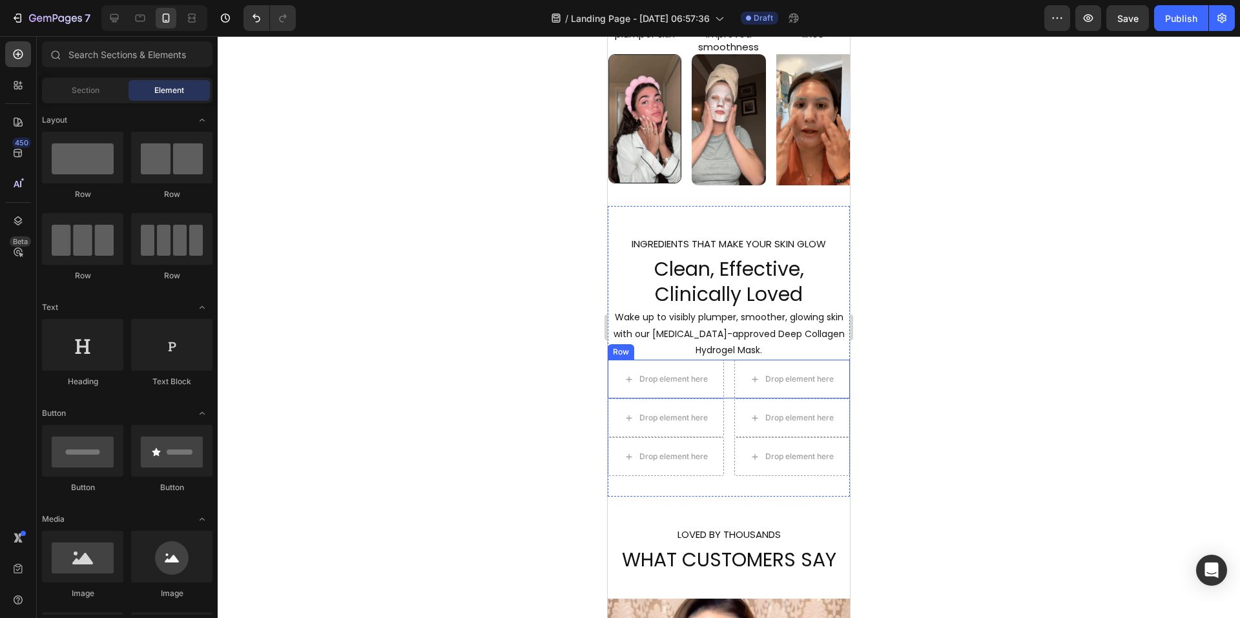
click at [720, 380] on div "Drop element here Drop element here Row" at bounding box center [729, 379] width 242 height 39
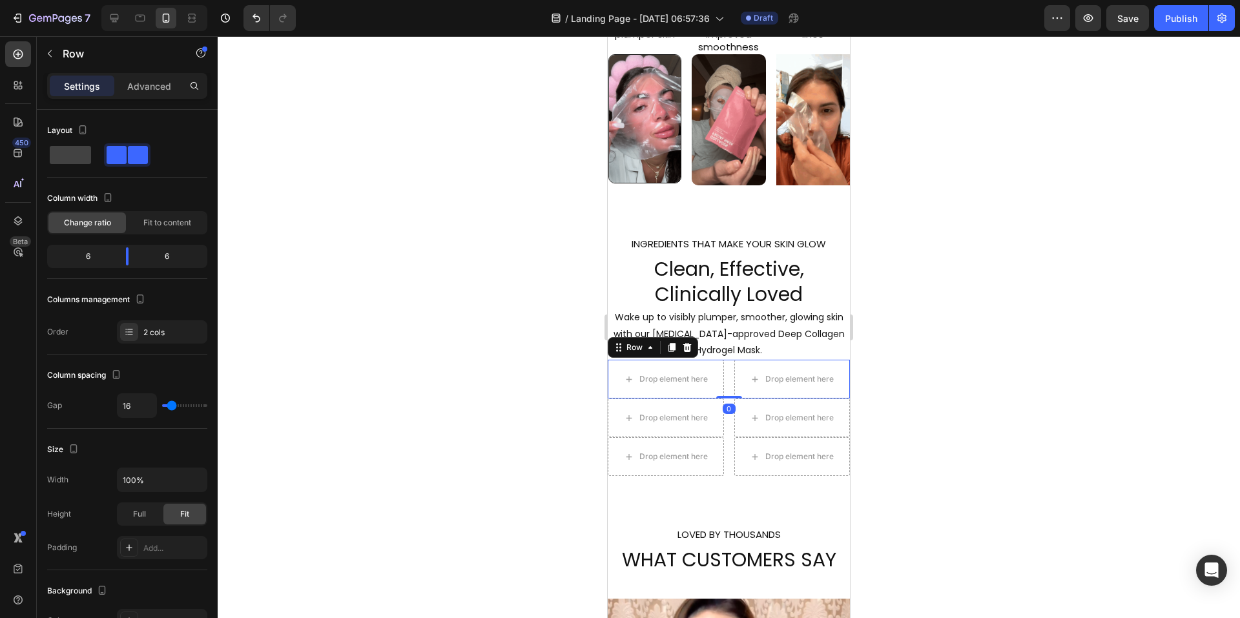
drag, startPoint x: 687, startPoint y: 358, endPoint x: 698, endPoint y: 364, distance: 12.7
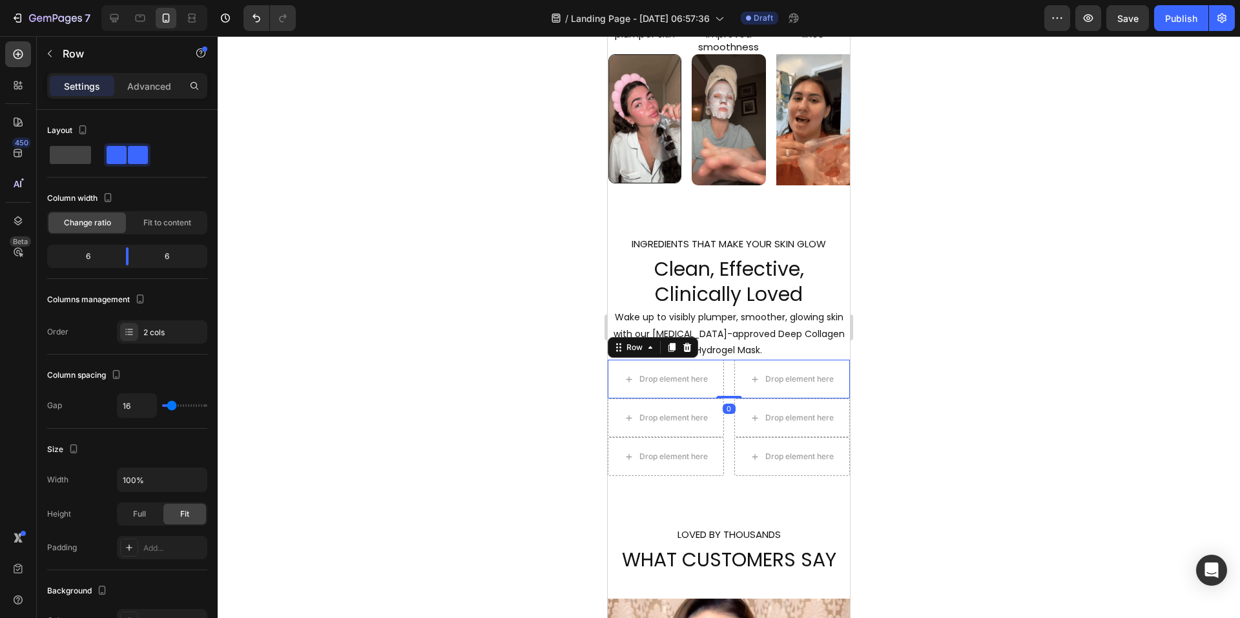
click at [687, 352] on icon at bounding box center [687, 347] width 8 height 9
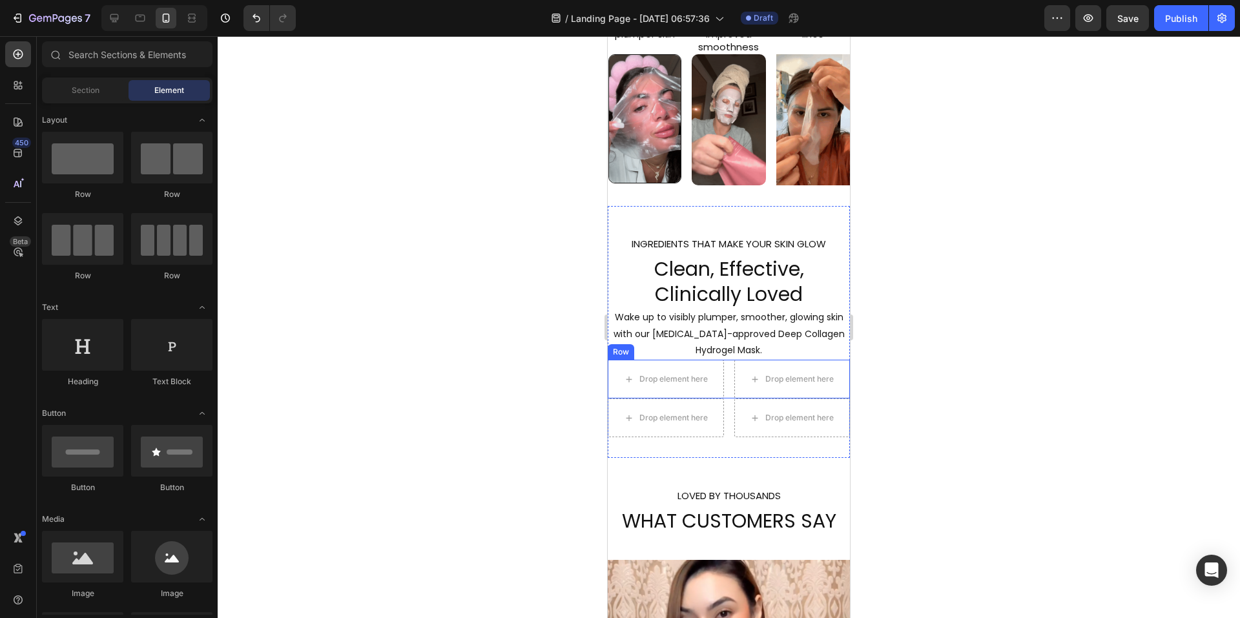
click at [722, 384] on div "Drop element here Drop element here Row" at bounding box center [729, 379] width 242 height 39
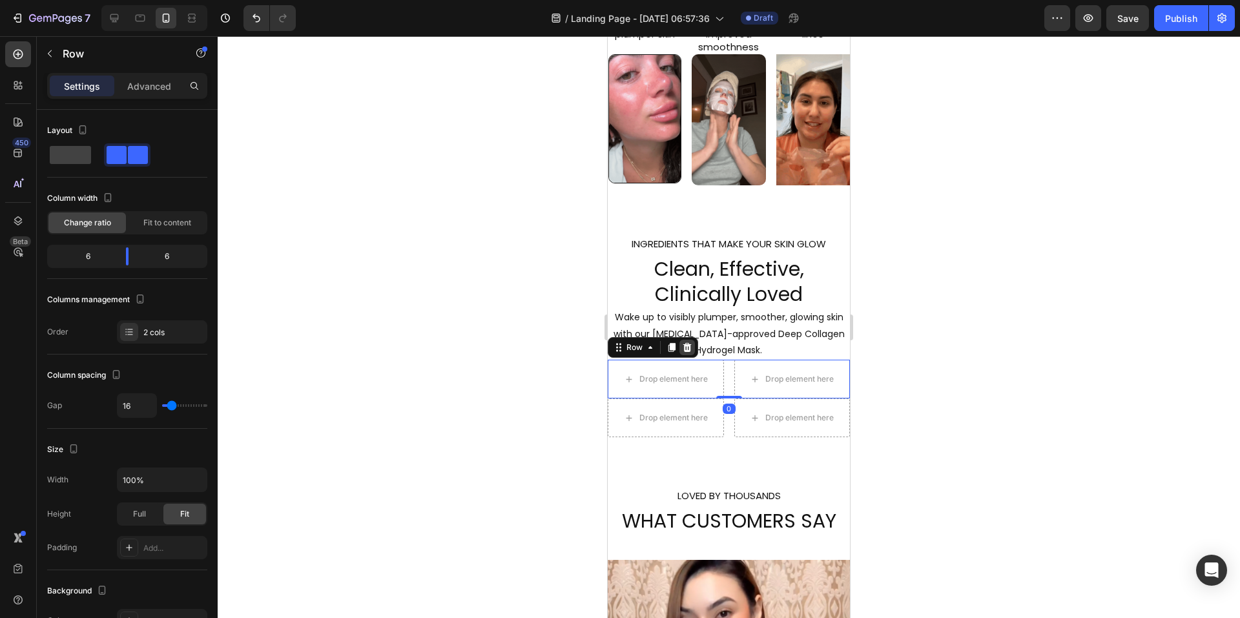
click at [687, 352] on icon at bounding box center [687, 347] width 8 height 9
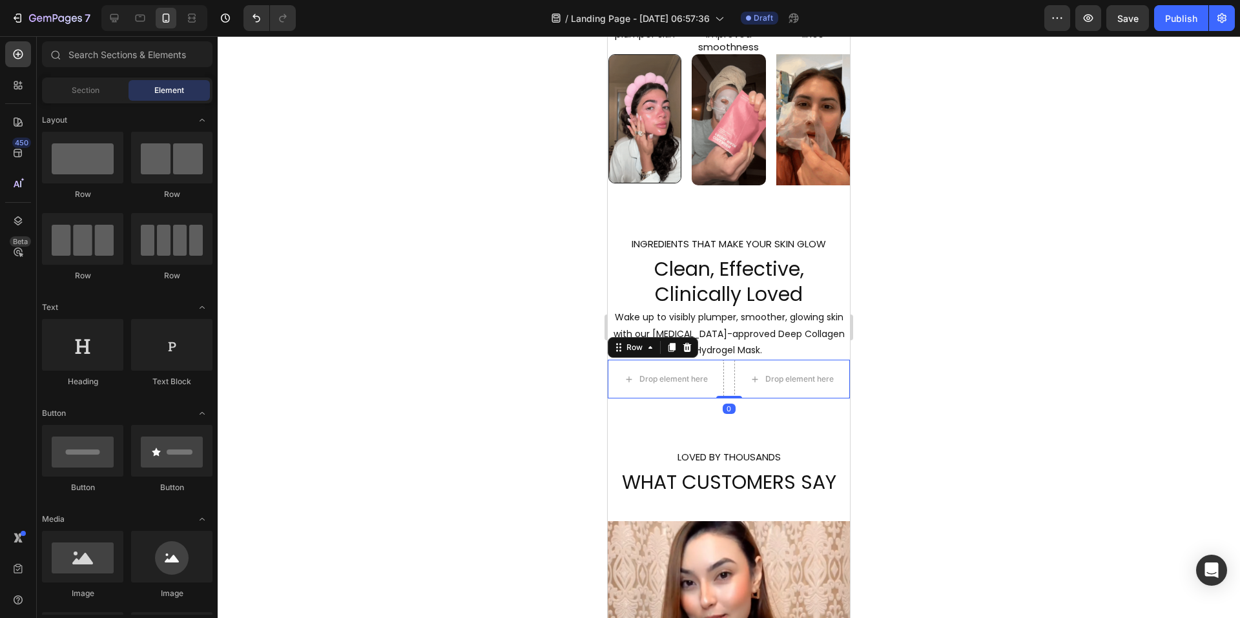
click at [723, 386] on div "Drop element here Drop element here Row 0" at bounding box center [729, 379] width 242 height 39
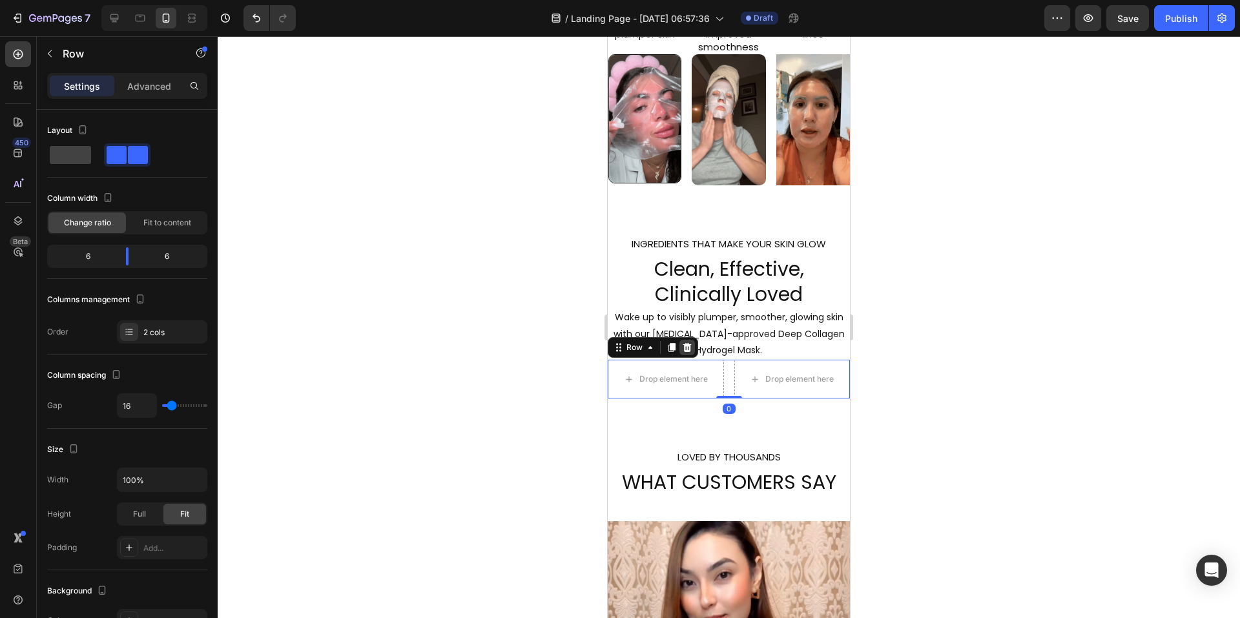
click at [689, 352] on icon at bounding box center [687, 347] width 8 height 9
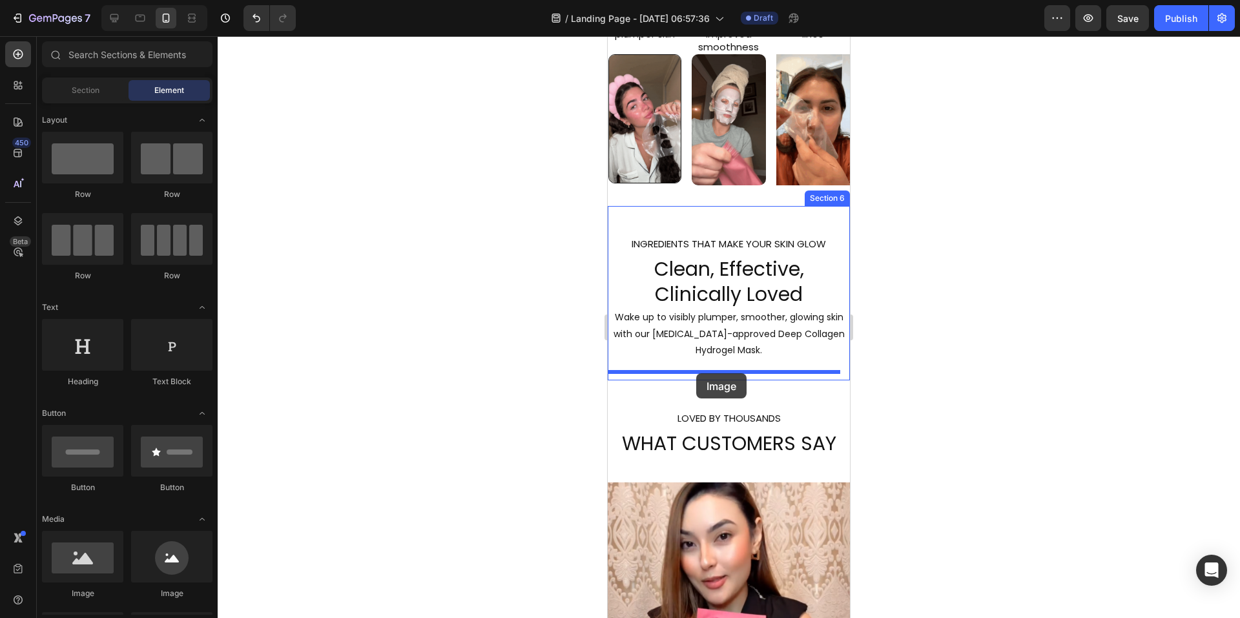
drag, startPoint x: 683, startPoint y: 594, endPoint x: 696, endPoint y: 373, distance: 220.6
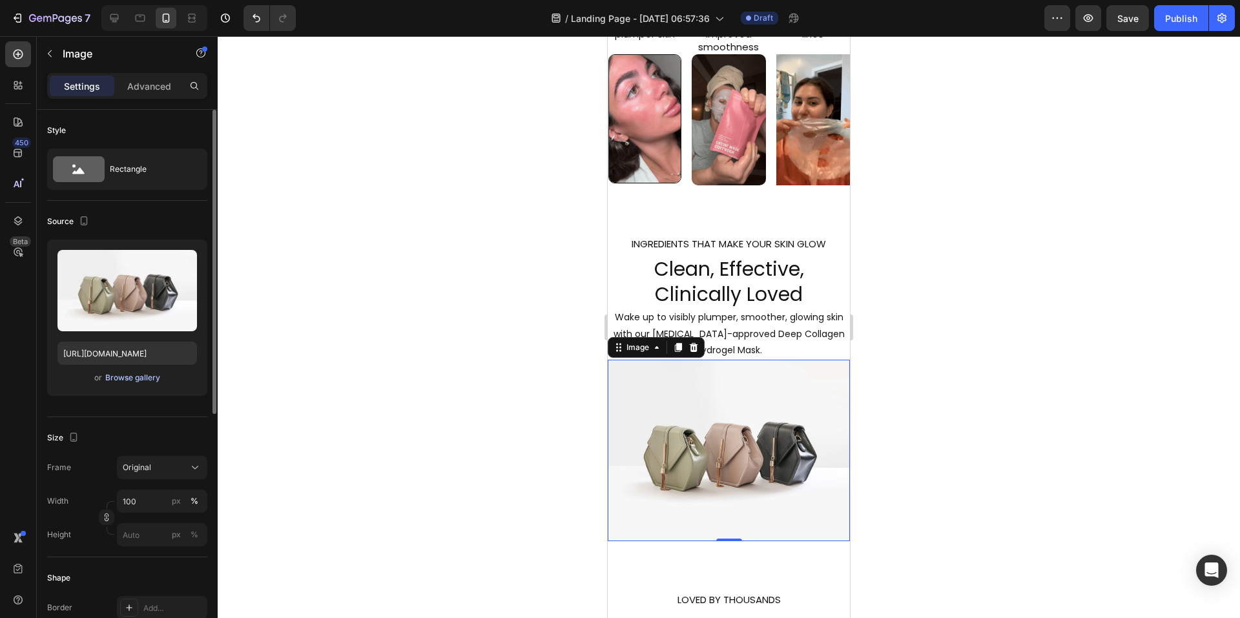
click at [132, 376] on div "Browse gallery" at bounding box center [132, 378] width 55 height 12
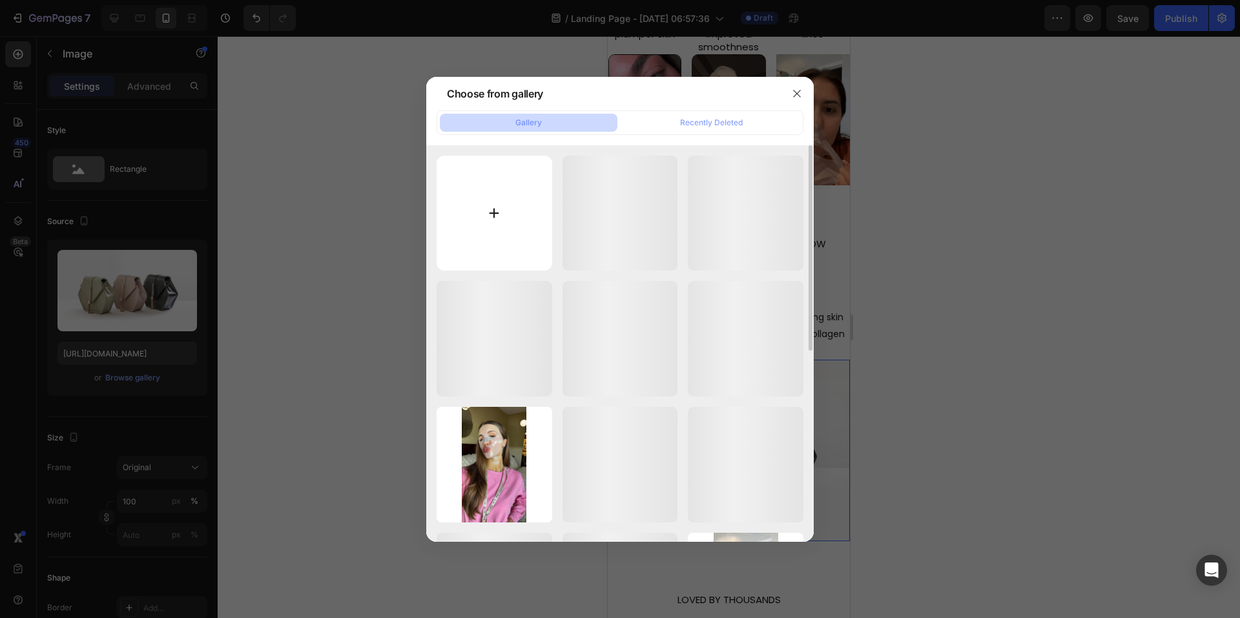
click at [499, 214] on input "file" at bounding box center [495, 214] width 116 height 116
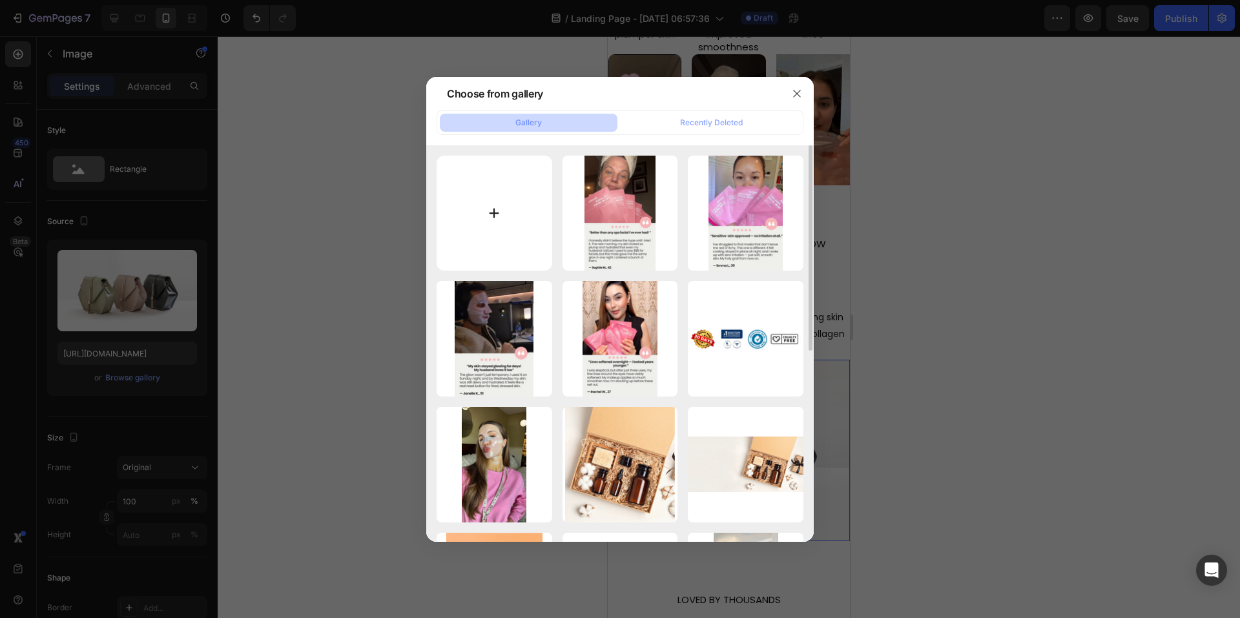
type input "C:\fakepath\Screenshot [DATE] 150746.png"
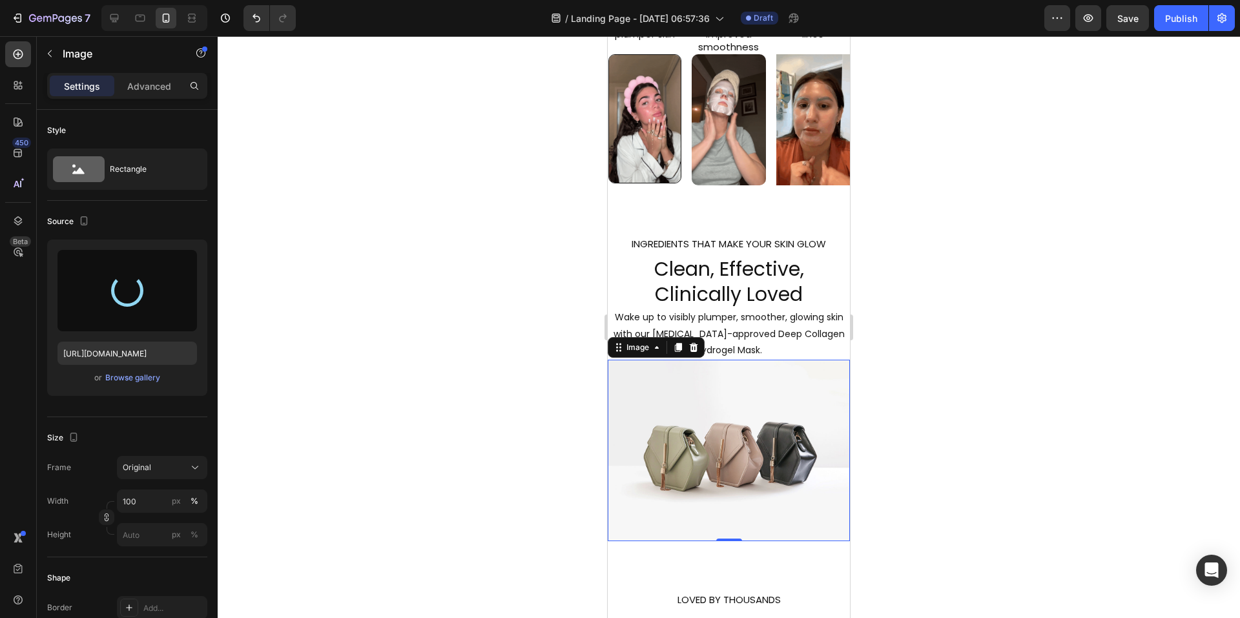
type input "[URL][DOMAIN_NAME]"
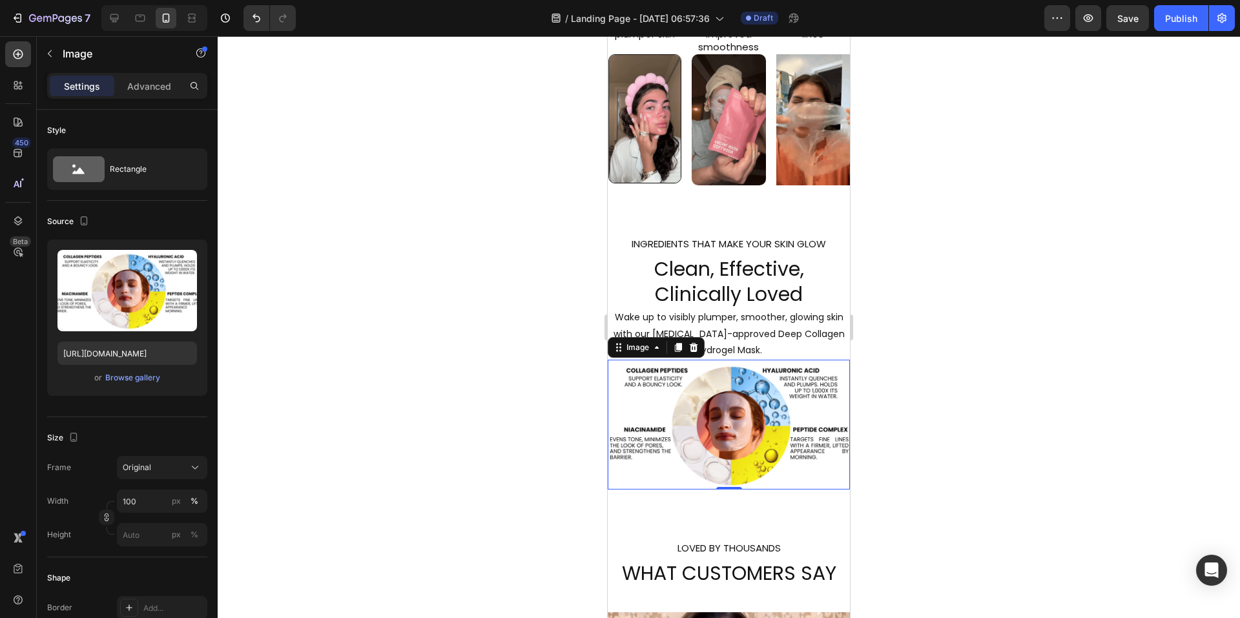
click at [965, 393] on div at bounding box center [729, 327] width 1022 height 582
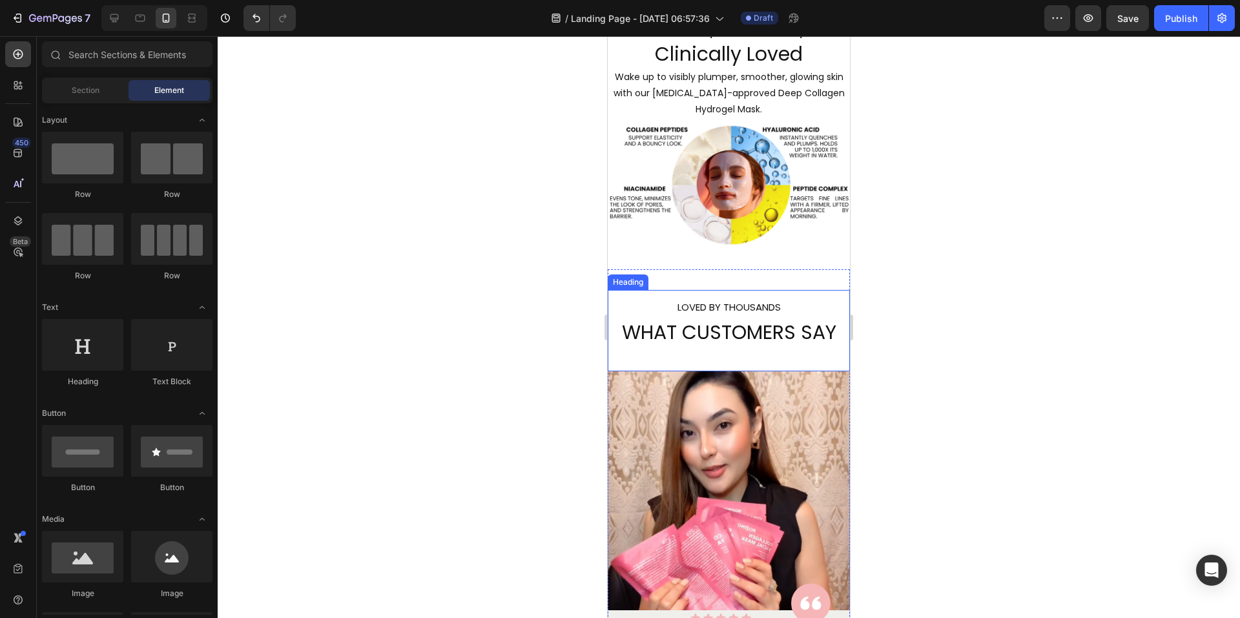
scroll to position [1679, 0]
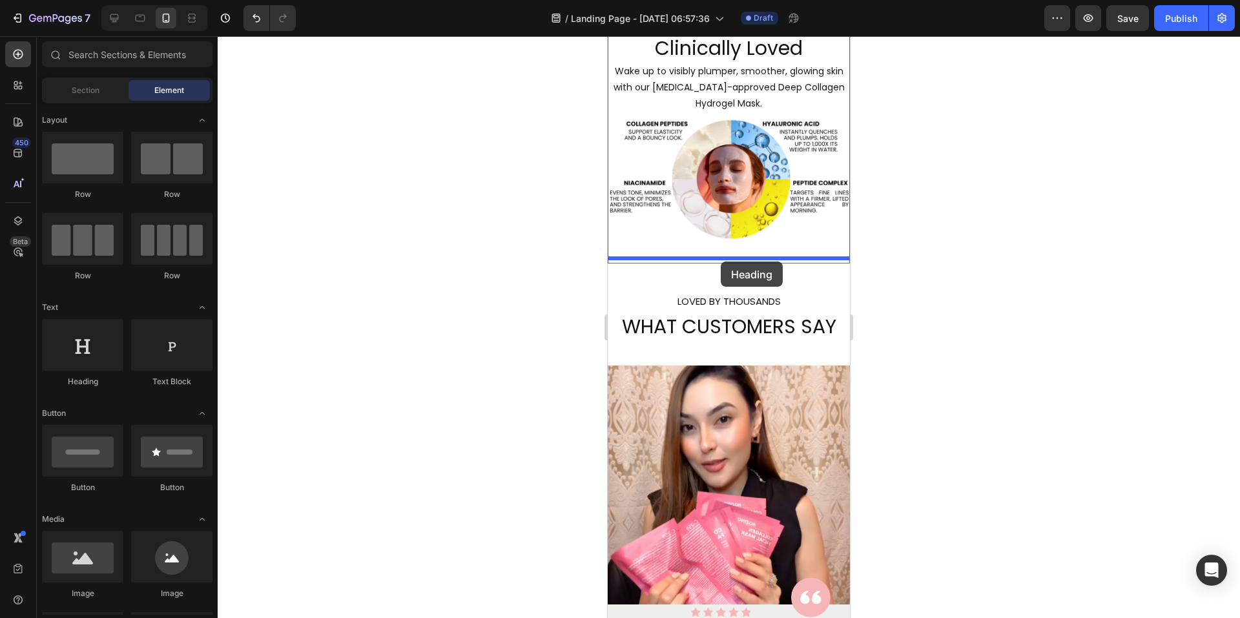
drag, startPoint x: 702, startPoint y: 391, endPoint x: 721, endPoint y: 262, distance: 130.5
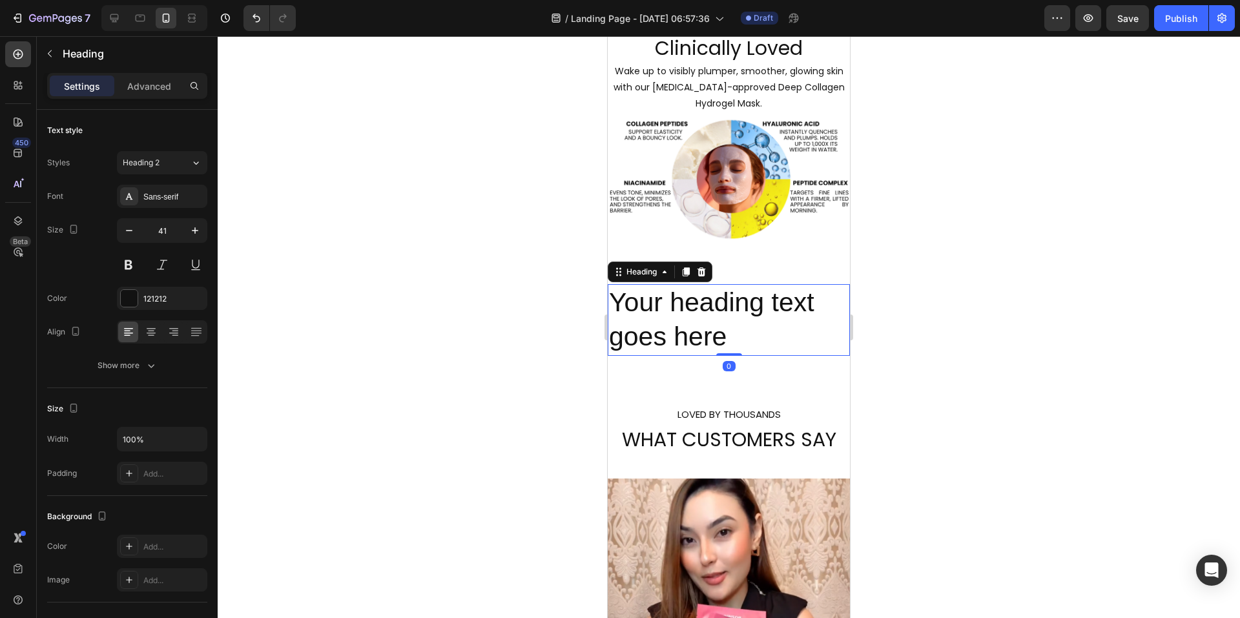
click at [721, 303] on h2 "Your heading text goes here" at bounding box center [729, 320] width 242 height 72
click at [721, 303] on p "Your heading text goes here" at bounding box center [729, 319] width 240 height 69
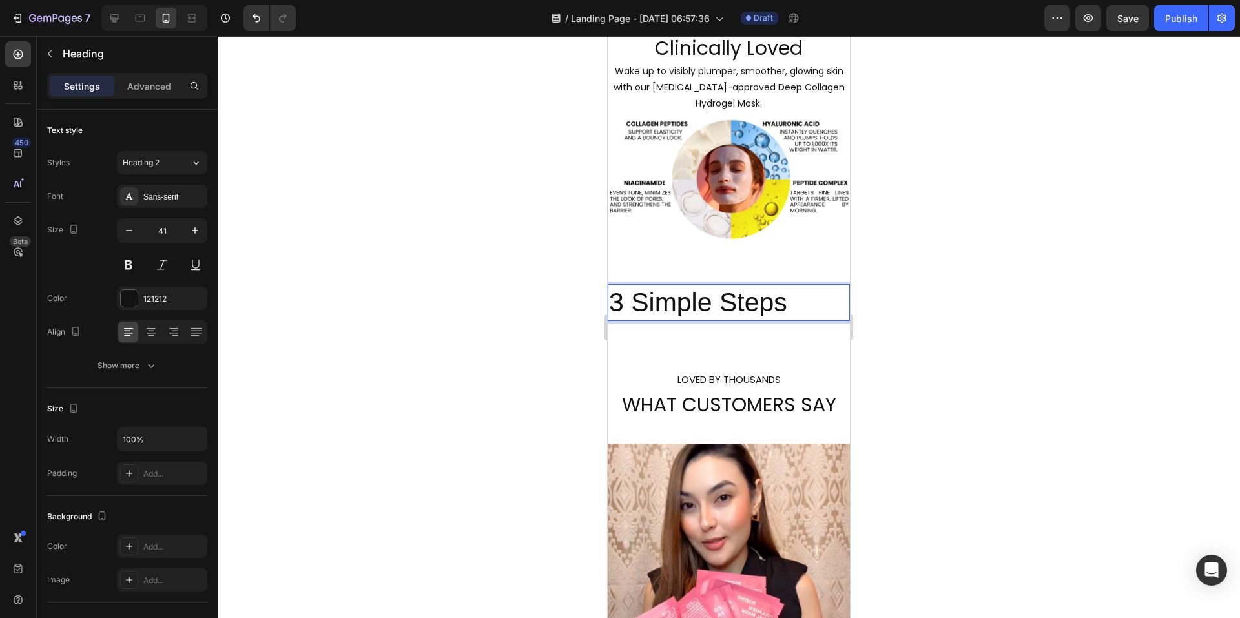
click at [614, 287] on p "3 Simple Steps" at bounding box center [729, 302] width 240 height 34
click at [158, 187] on div "Sans-serif" at bounding box center [162, 196] width 90 height 23
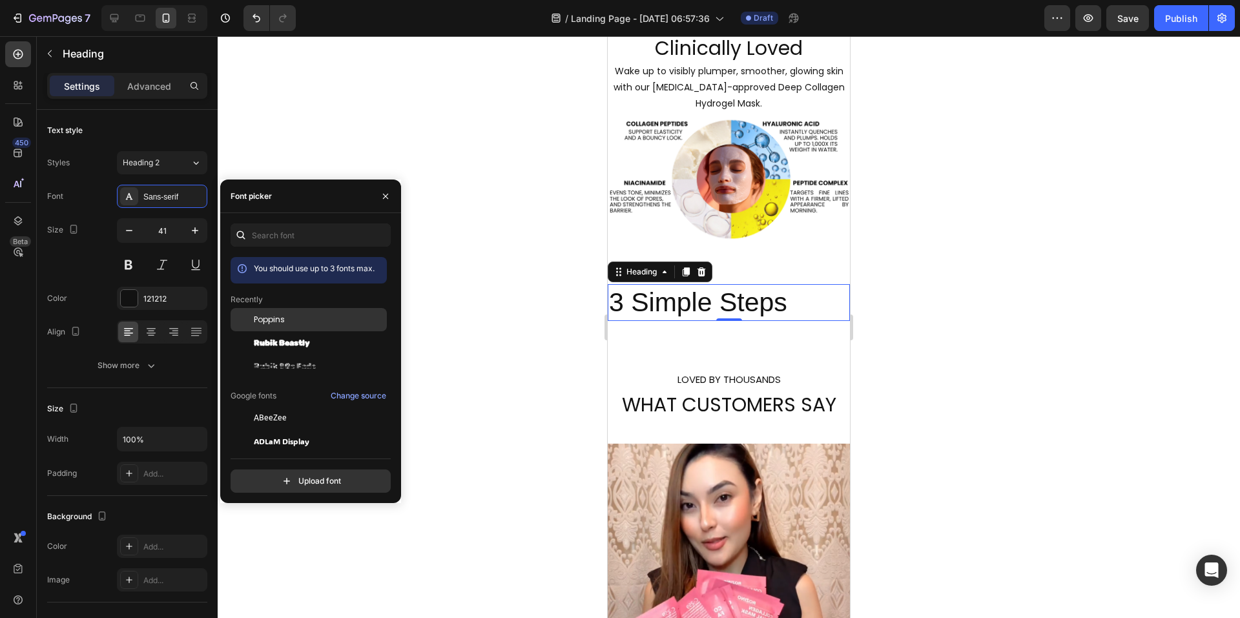
click at [280, 315] on span "Poppins" at bounding box center [269, 320] width 31 height 12
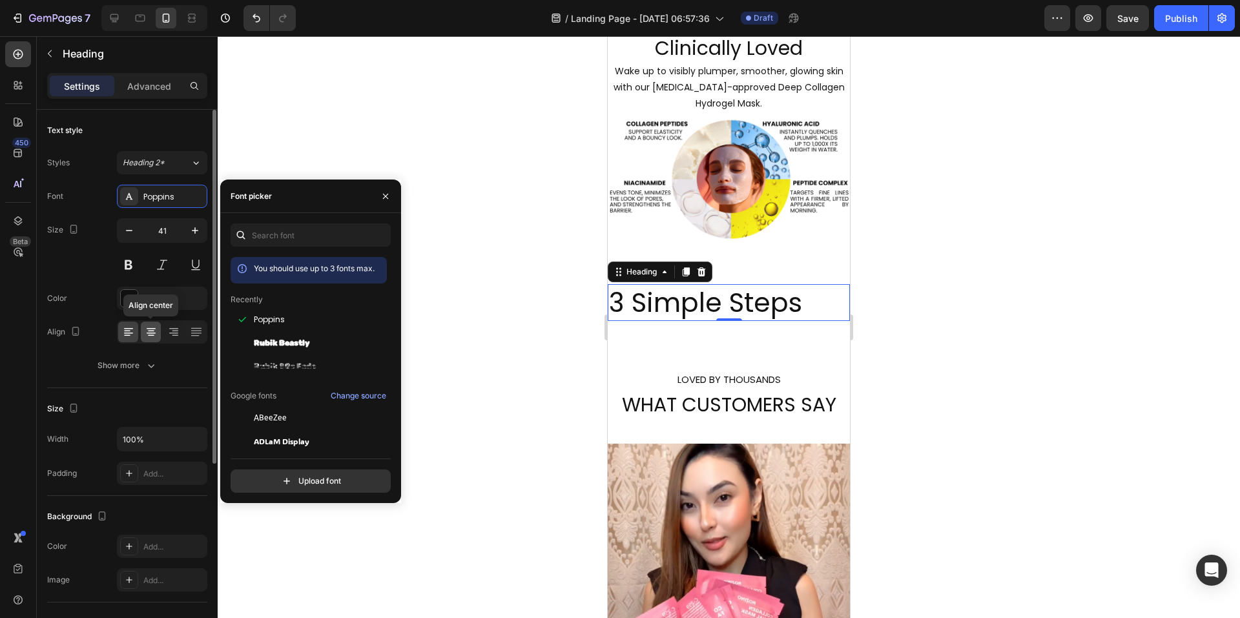
click at [147, 335] on icon at bounding box center [151, 332] width 13 height 13
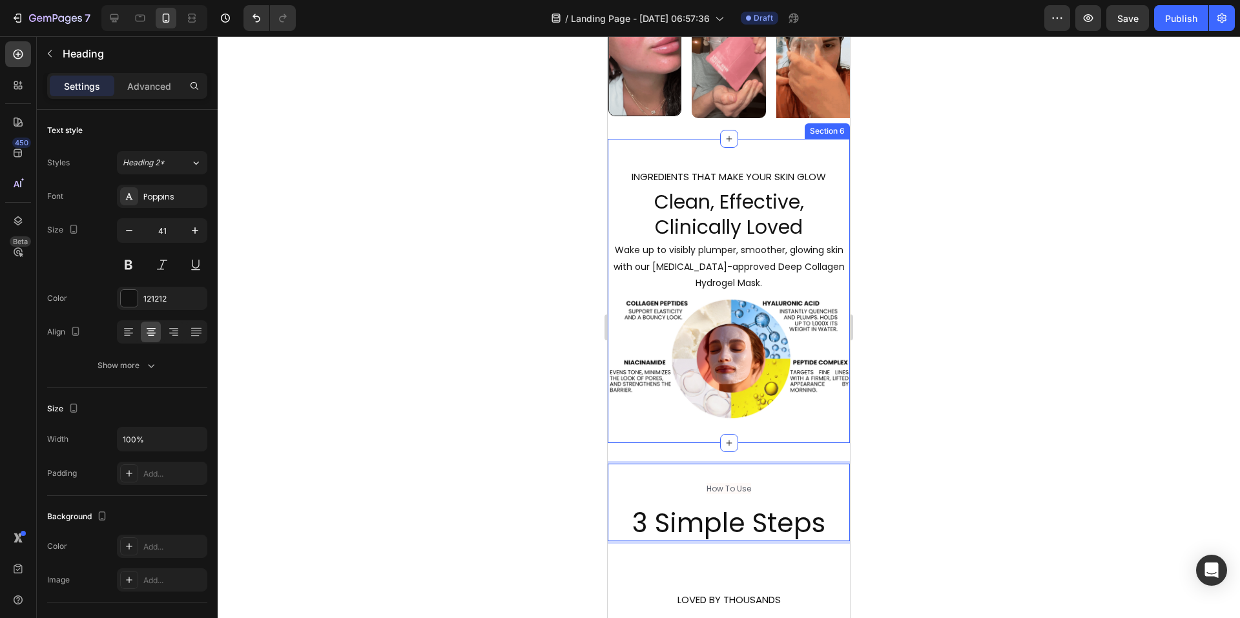
scroll to position [1486, 0]
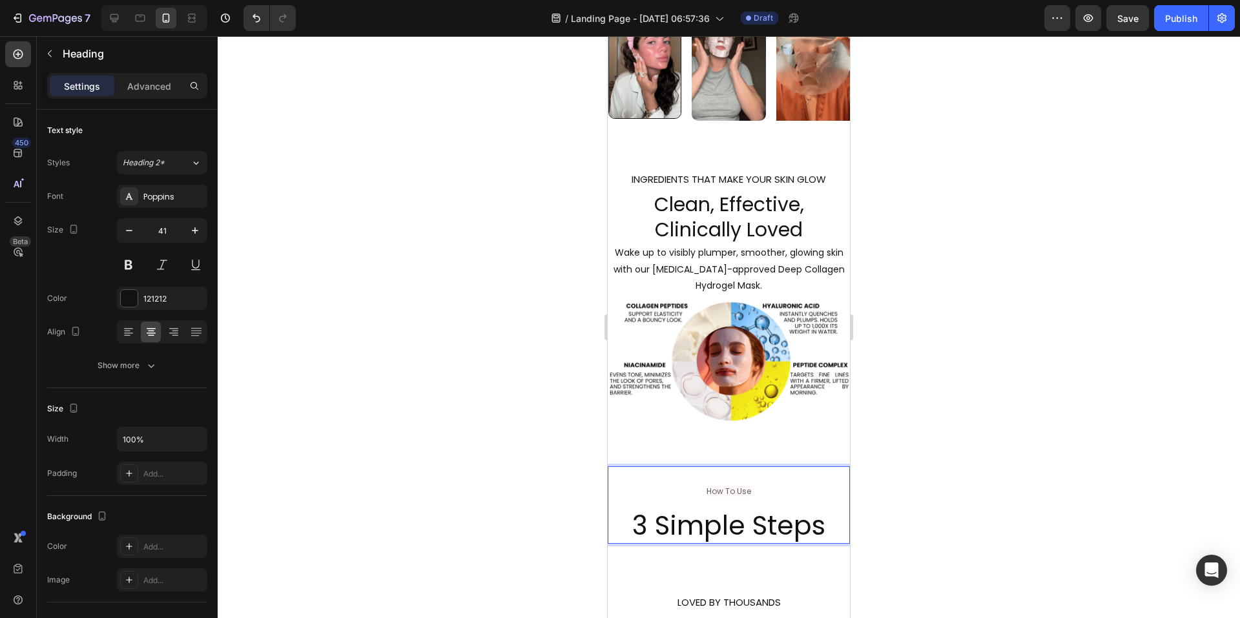
click at [642, 522] on p "How To Use 3 Simple Steps" at bounding box center [729, 506] width 240 height 76
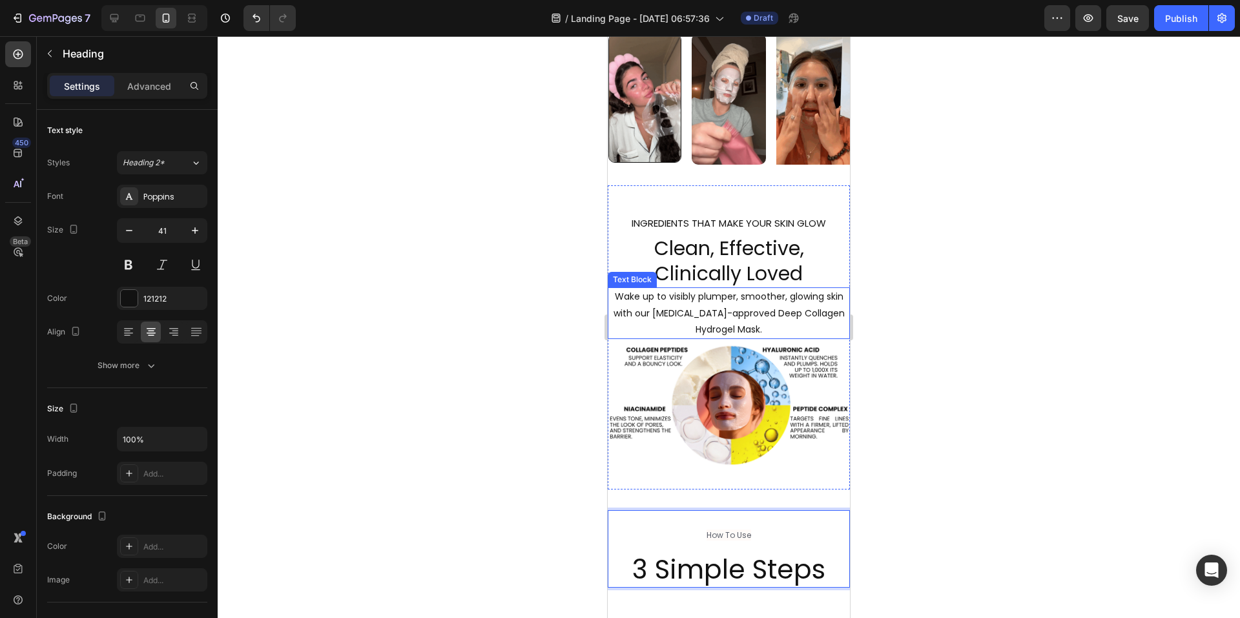
scroll to position [1356, 0]
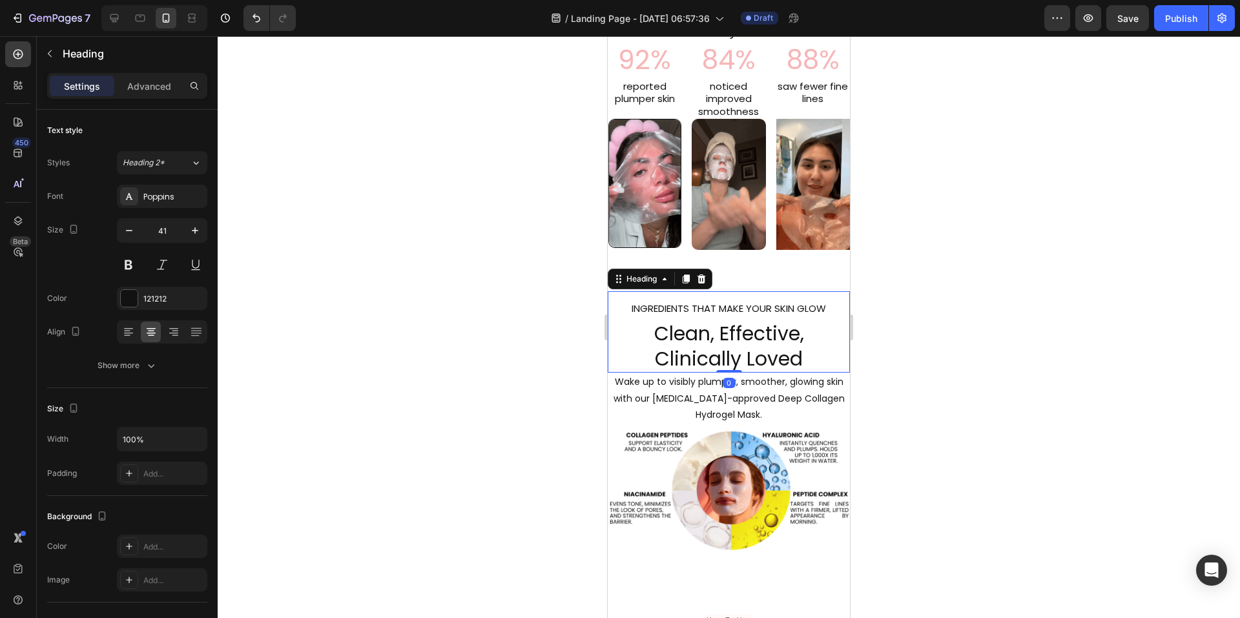
click at [715, 315] on span "INGREDIENTS THAT MAKE YOUR SKIN GLOW" at bounding box center [729, 309] width 194 height 14
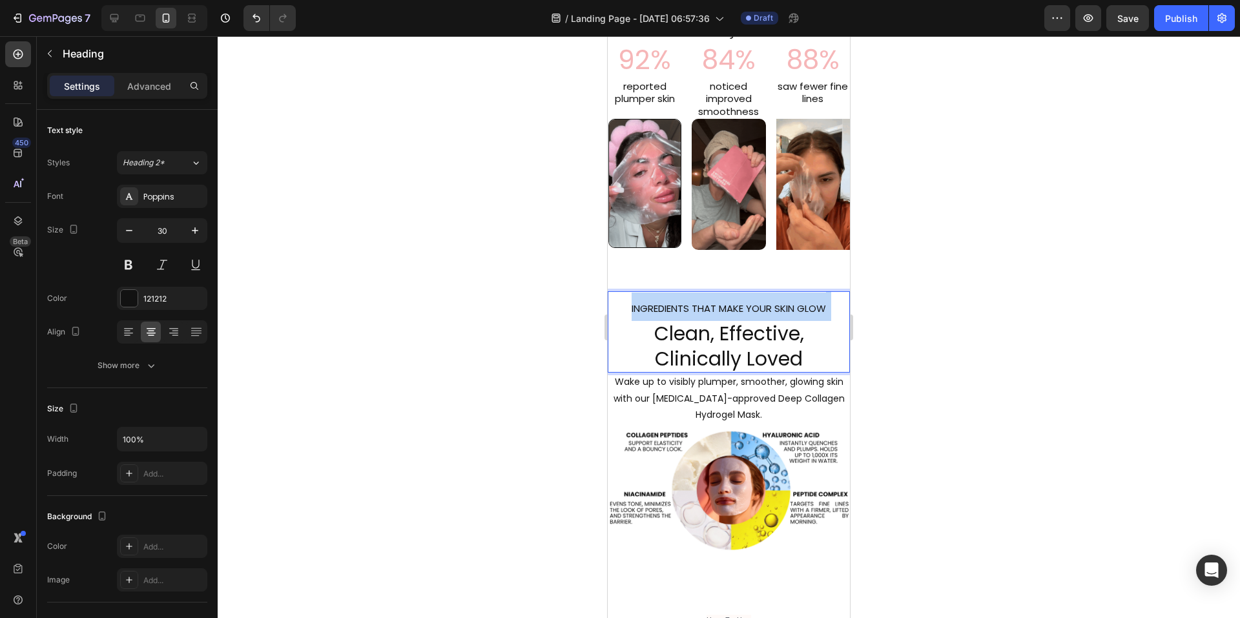
drag, startPoint x: 715, startPoint y: 320, endPoint x: 700, endPoint y: 317, distance: 15.8
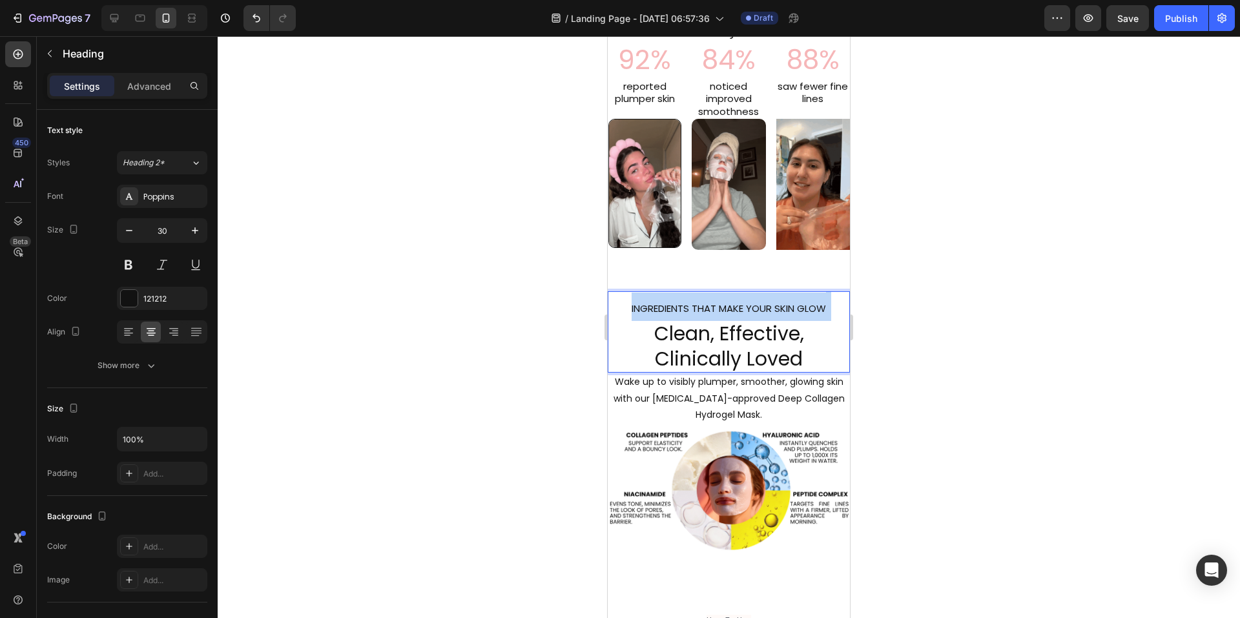
click at [700, 315] on span "INGREDIENTS THAT MAKE YOUR SKIN GLOW" at bounding box center [729, 309] width 194 height 14
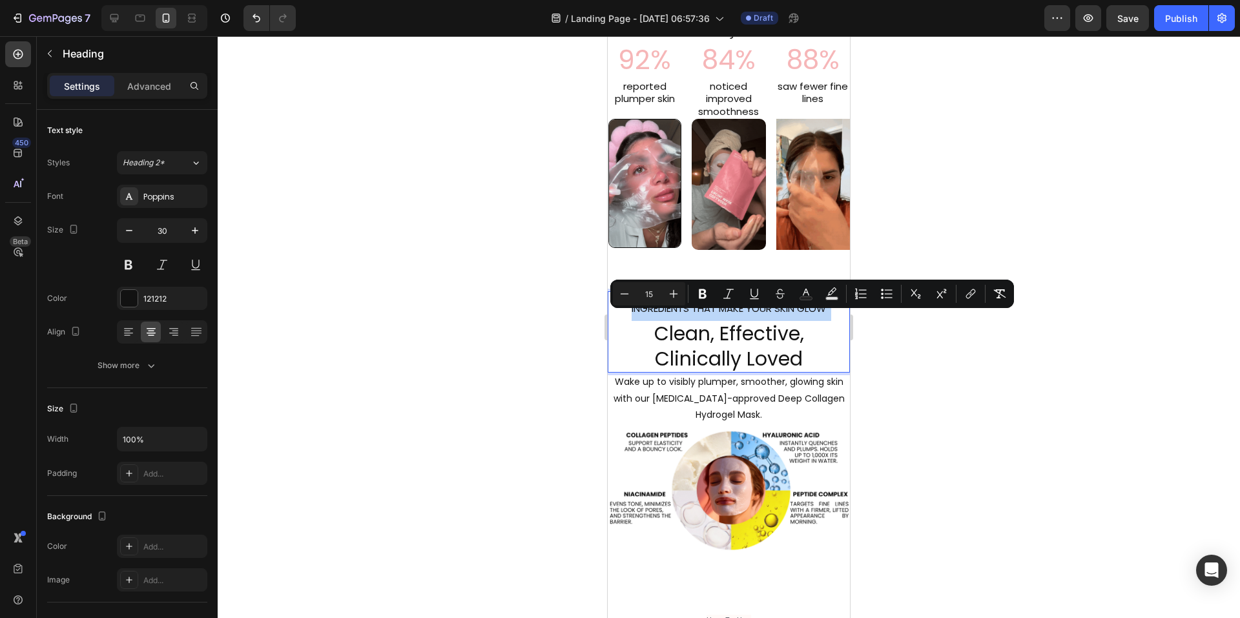
click at [669, 315] on span "INGREDIENTS THAT MAKE YOUR SKIN GLOW" at bounding box center [729, 309] width 194 height 14
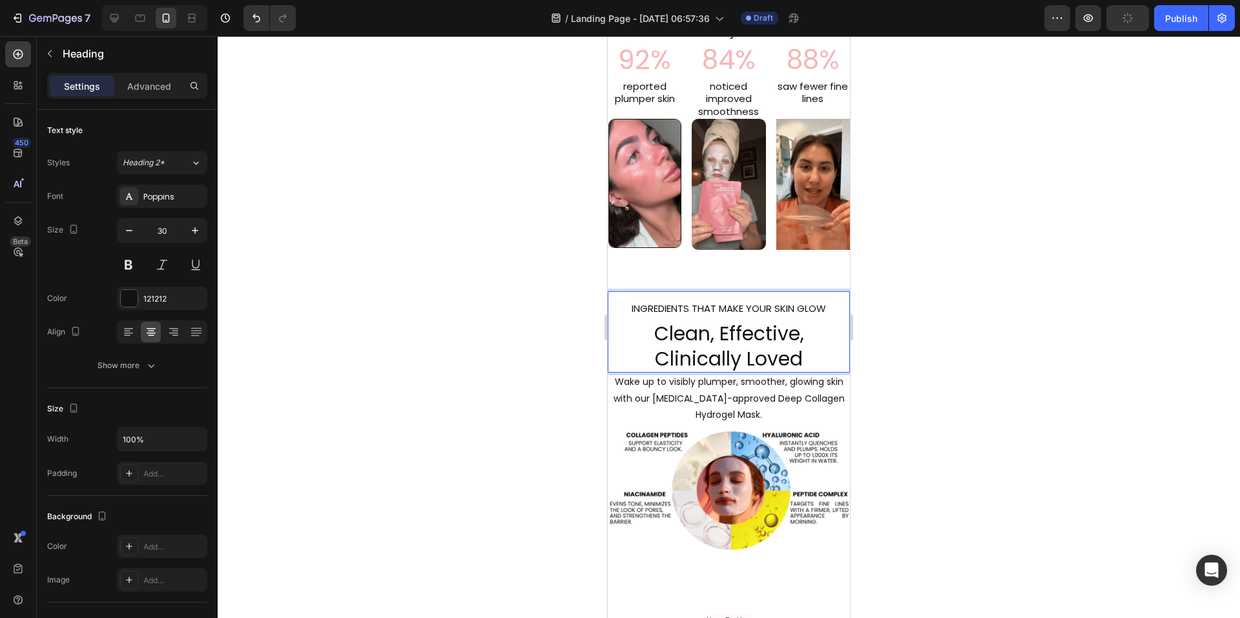
click at [665, 315] on span "INGREDIENTS THAT MAKE YOUR SKIN GLOW" at bounding box center [729, 309] width 194 height 14
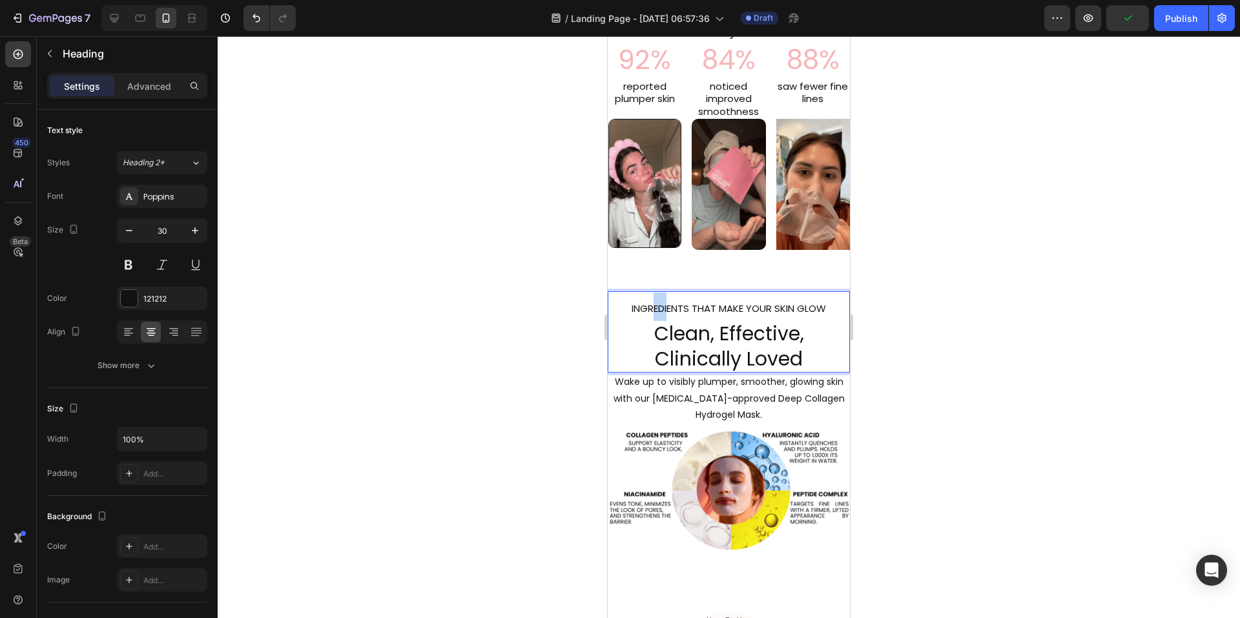
click at [649, 315] on span "INGREDIENTS THAT MAKE YOUR SKIN GLOW" at bounding box center [729, 309] width 194 height 14
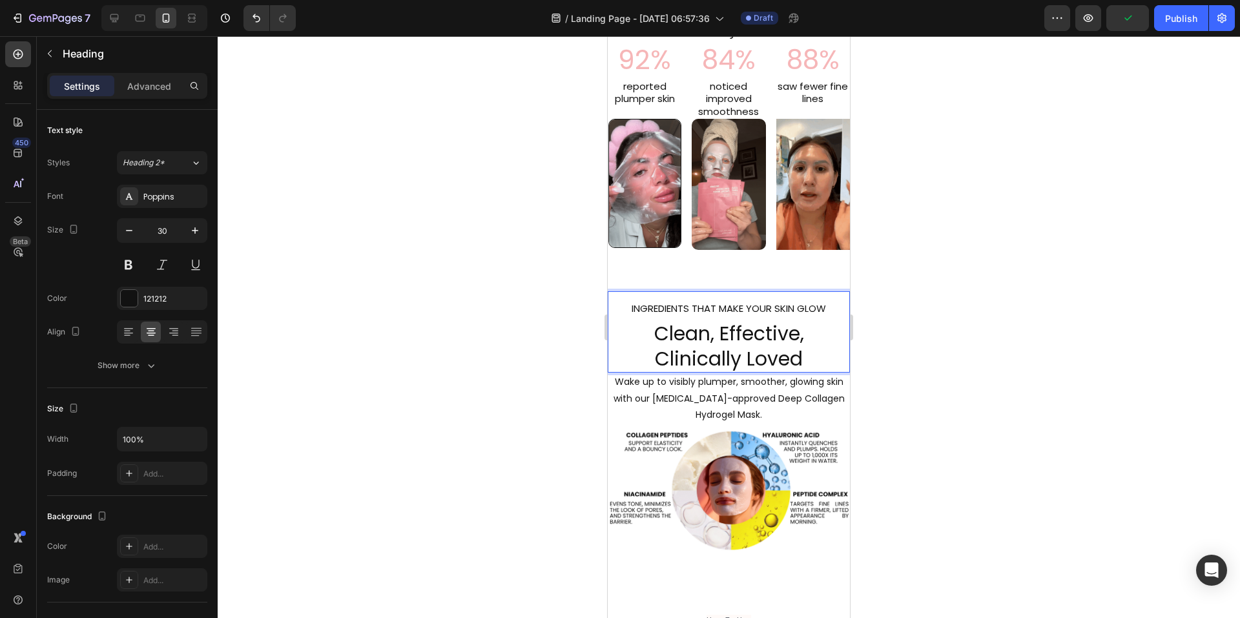
click at [698, 363] on p "INGREDIENTS THAT MAKE YOUR SKIN GLOW Clean, Effective, Clinically Loved" at bounding box center [729, 332] width 240 height 79
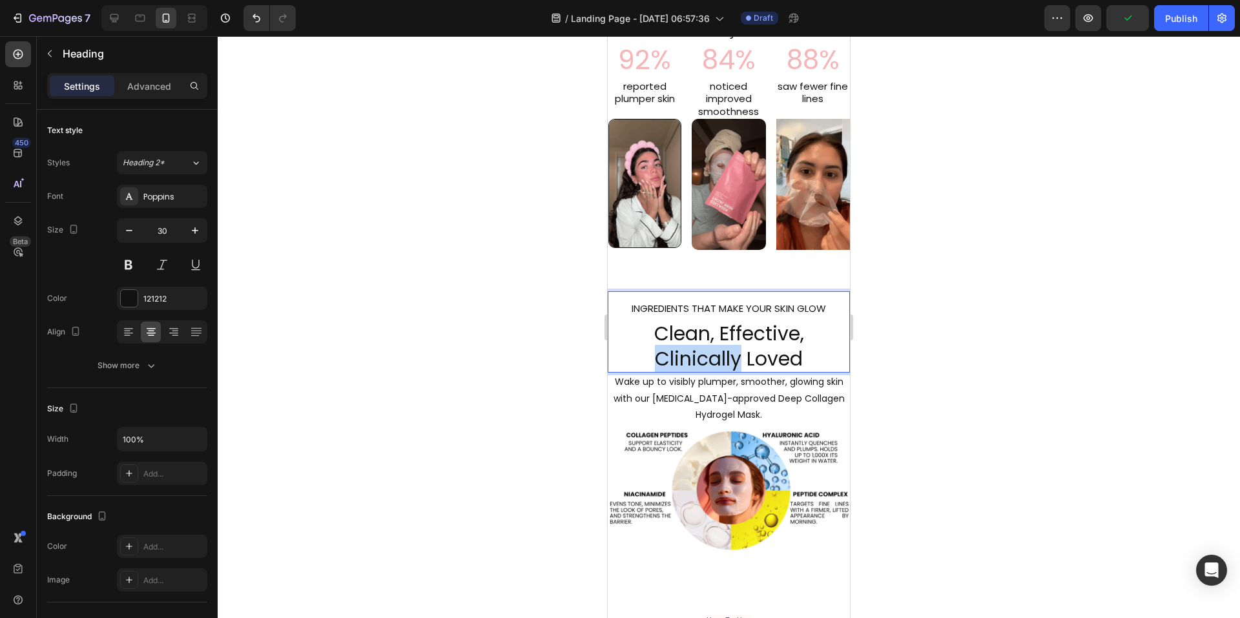
drag, startPoint x: 698, startPoint y: 363, endPoint x: 718, endPoint y: 360, distance: 20.2
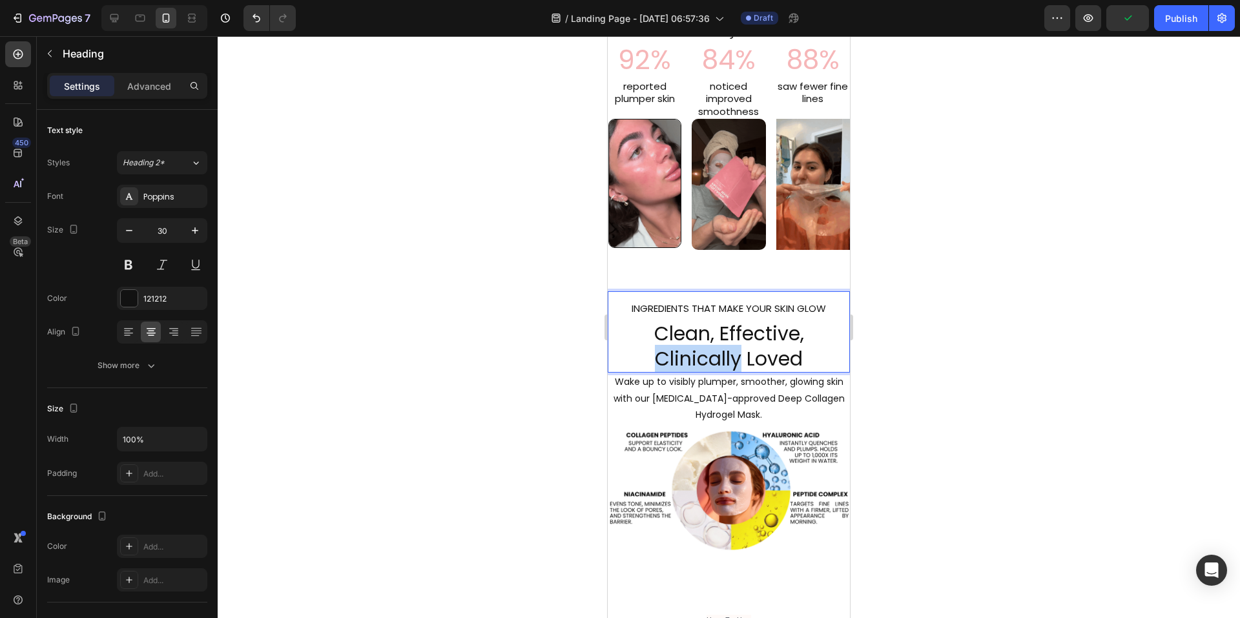
click at [714, 361] on p "INGREDIENTS THAT MAKE YOUR SKIN GLOW Clean, Effective, Clinically Loved" at bounding box center [729, 332] width 240 height 79
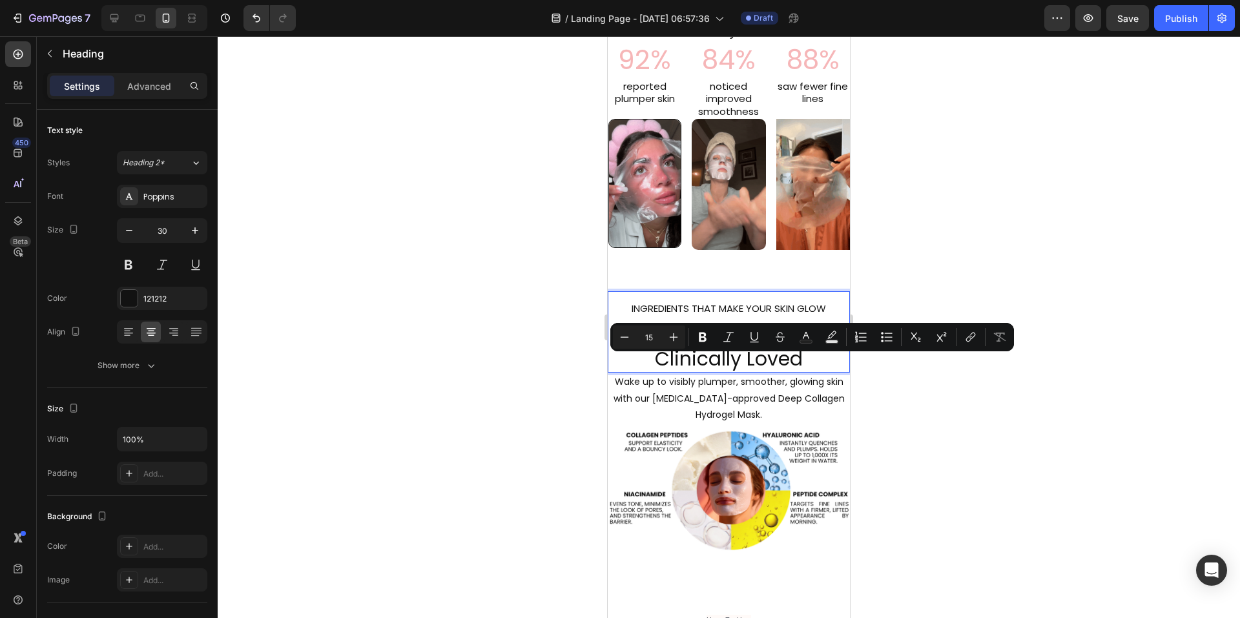
click at [652, 315] on span "INGREDIENTS THAT MAKE YOUR SKIN GLOW" at bounding box center [729, 309] width 194 height 14
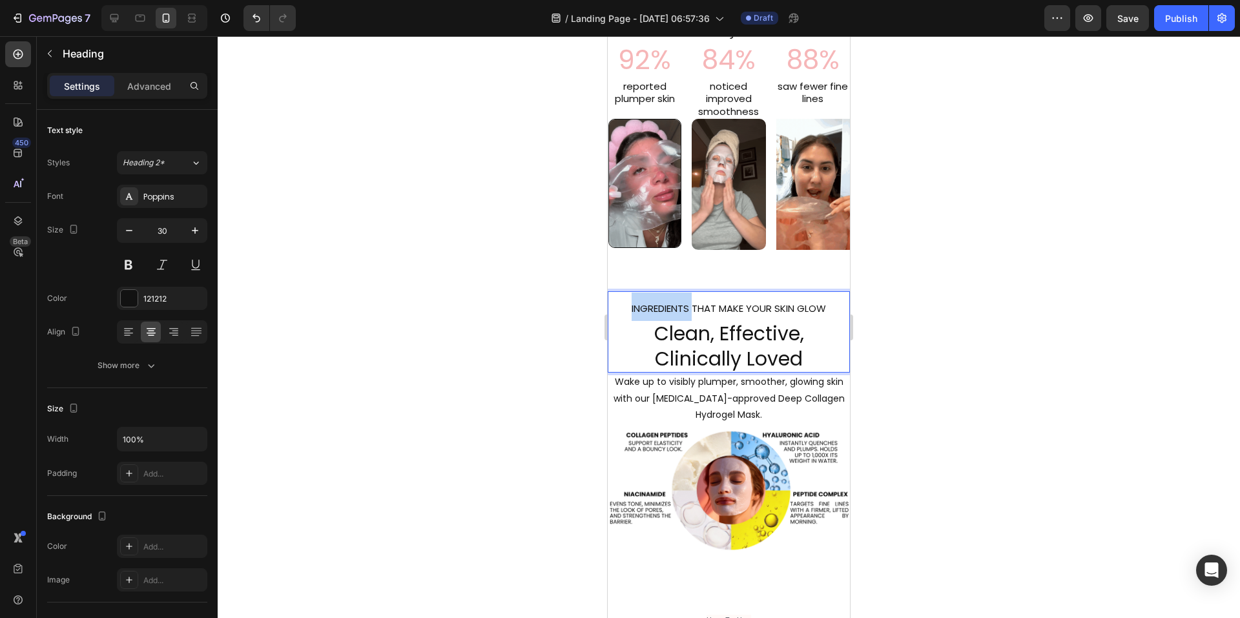
click at [652, 315] on span "INGREDIENTS THAT MAKE YOUR SKIN GLOW" at bounding box center [729, 309] width 194 height 14
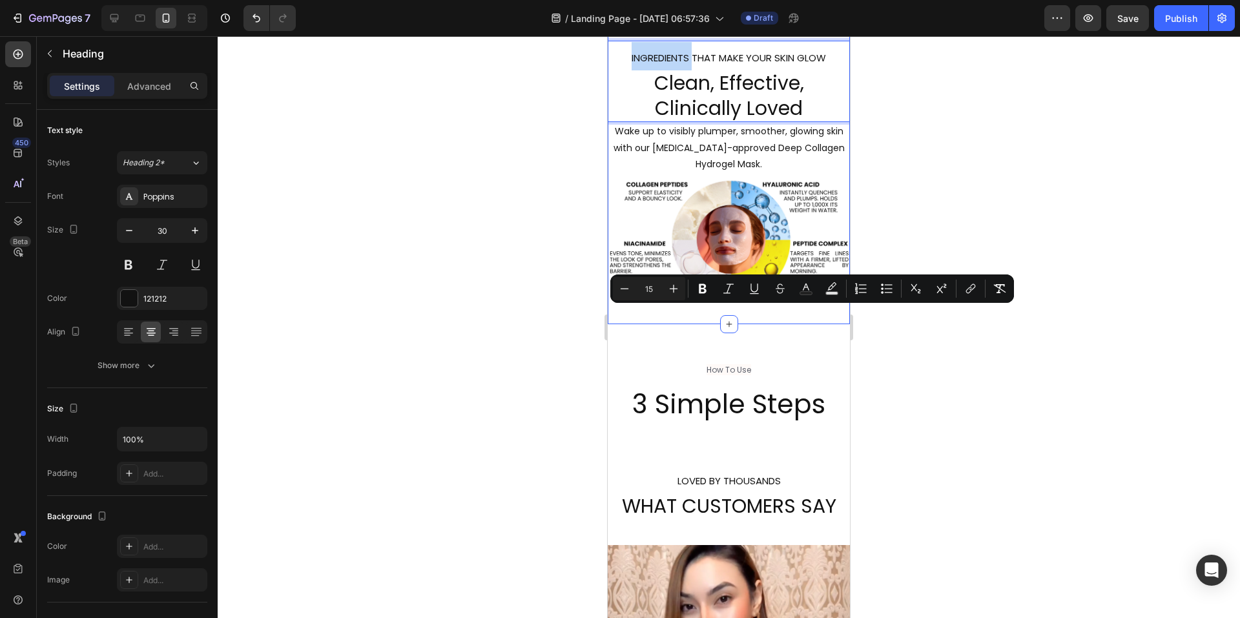
scroll to position [1615, 0]
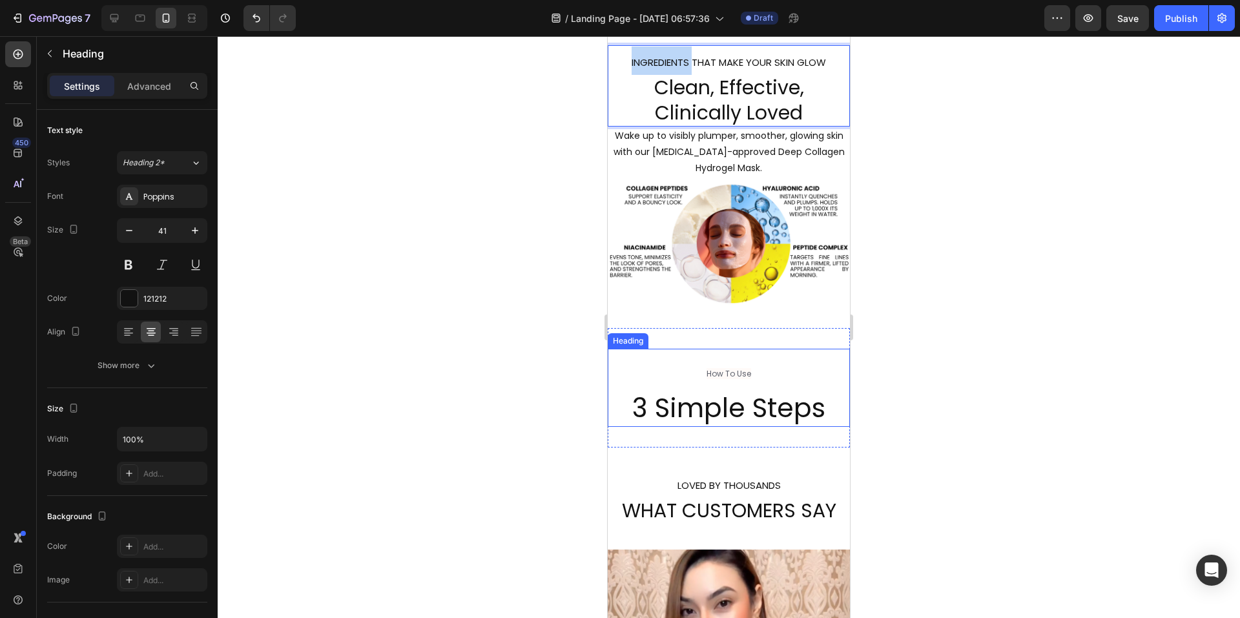
click at [760, 371] on p "⁠⁠⁠⁠⁠⁠⁠ How To Use 3 Simple Steps" at bounding box center [729, 388] width 240 height 76
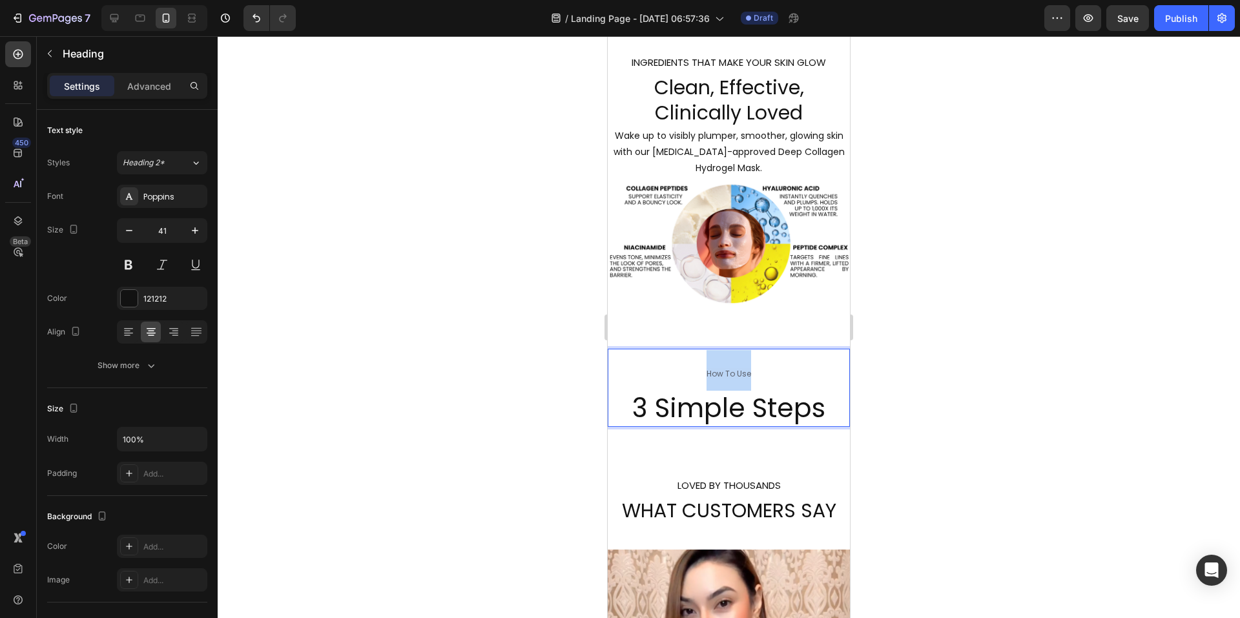
drag, startPoint x: 753, startPoint y: 368, endPoint x: 698, endPoint y: 370, distance: 55.6
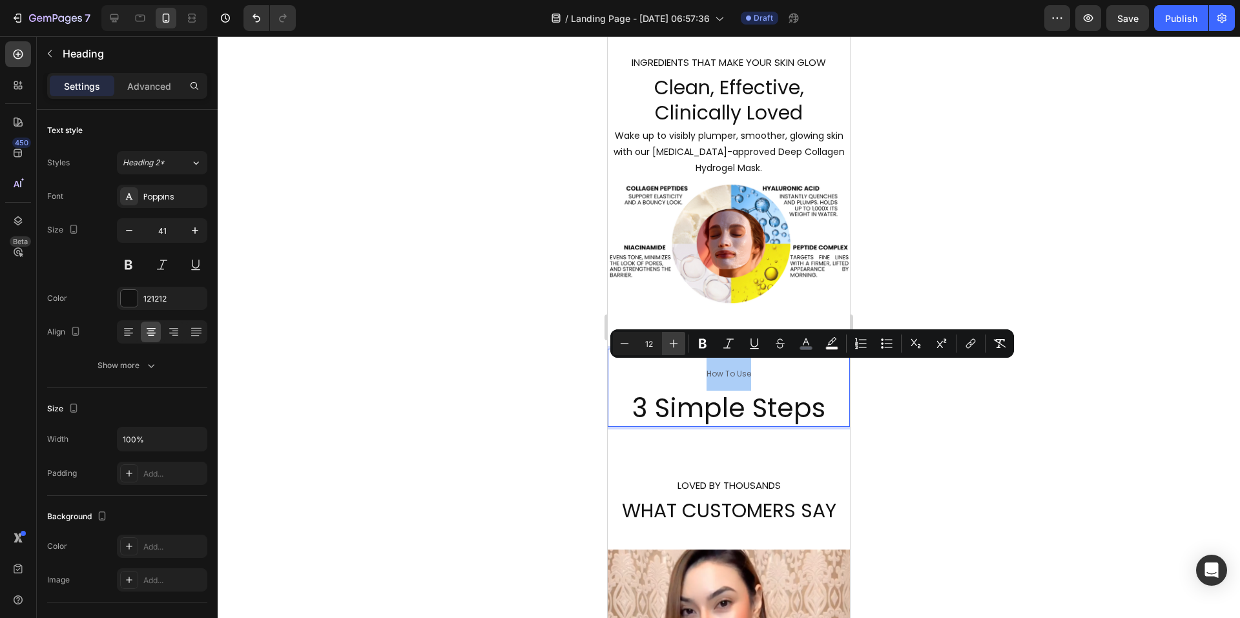
click at [674, 346] on icon "Editor contextual toolbar" at bounding box center [673, 343] width 13 height 13
type input "15"
click at [805, 344] on icon "Editor contextual toolbar" at bounding box center [806, 343] width 13 height 13
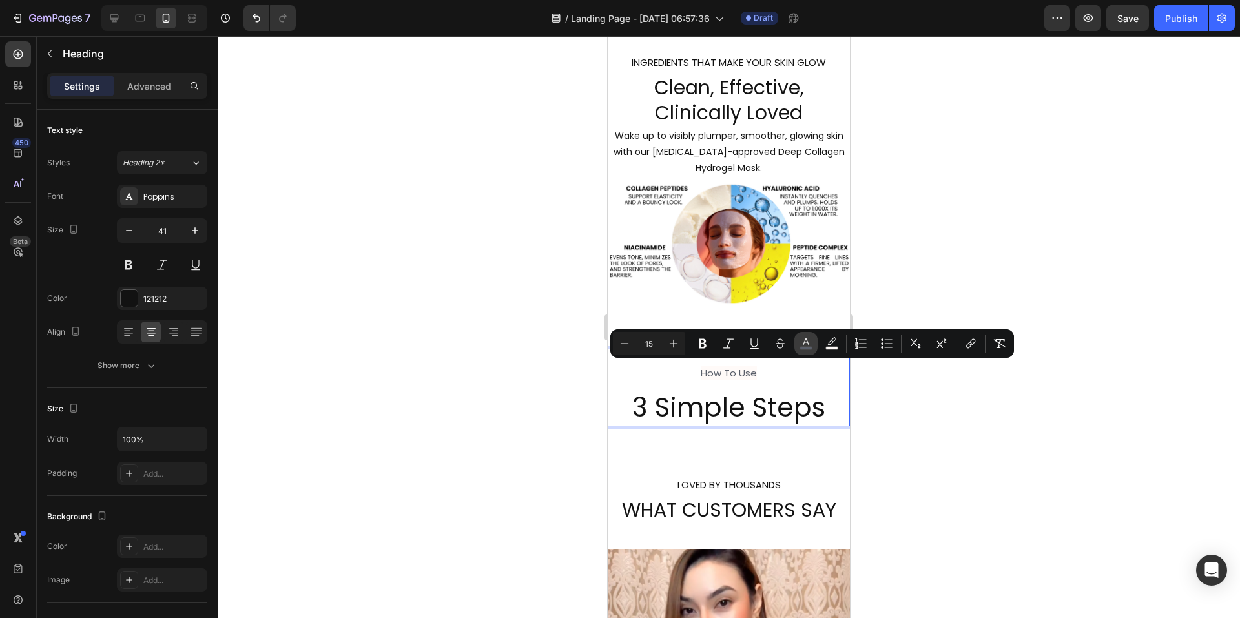
type input "5A5F6A"
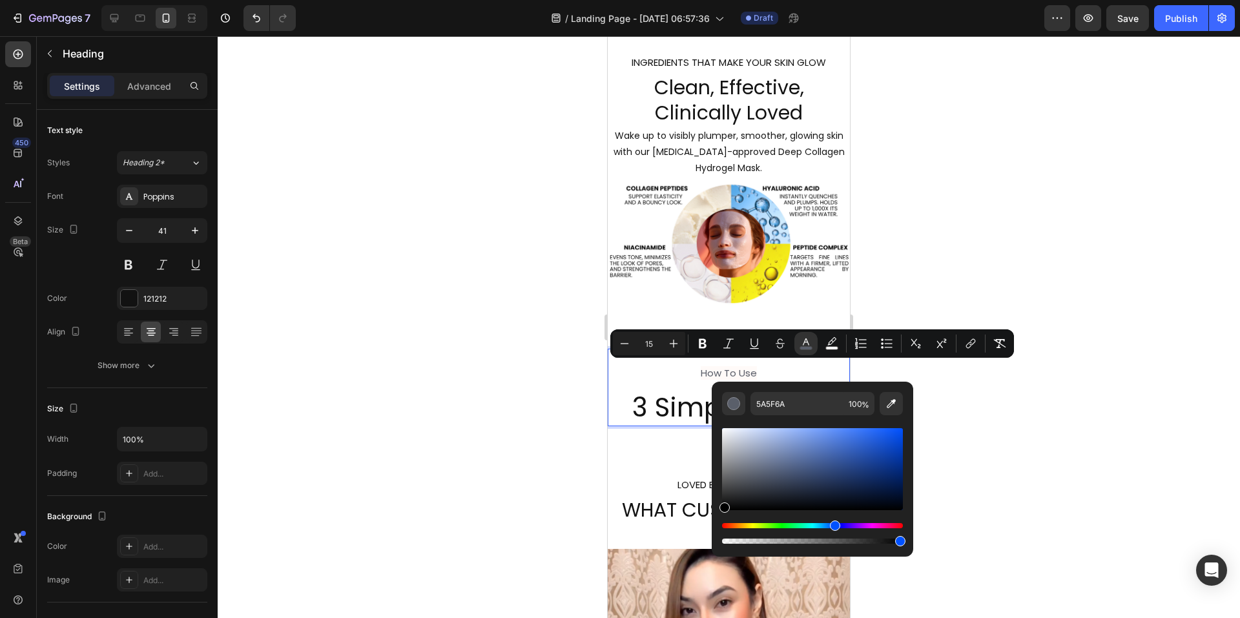
drag, startPoint x: 747, startPoint y: 477, endPoint x: 719, endPoint y: 515, distance: 47.0
click at [719, 515] on div "5A5F6A 100 %" at bounding box center [813, 464] width 202 height 165
type input "000000"
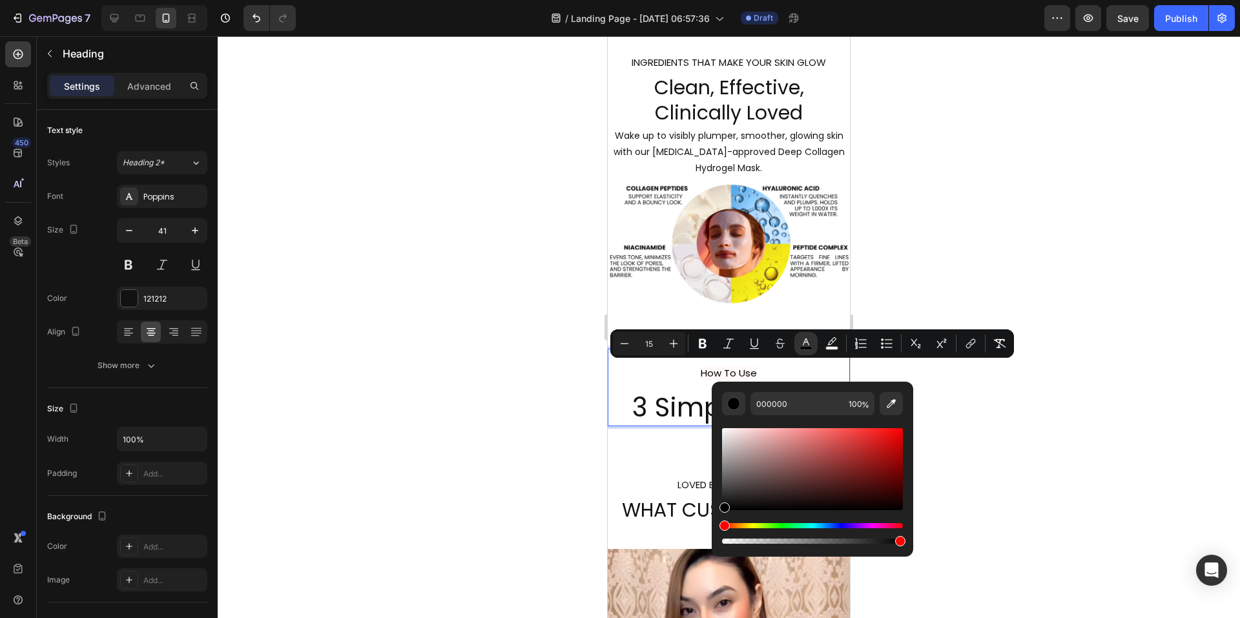
click at [1098, 321] on div at bounding box center [729, 327] width 1022 height 582
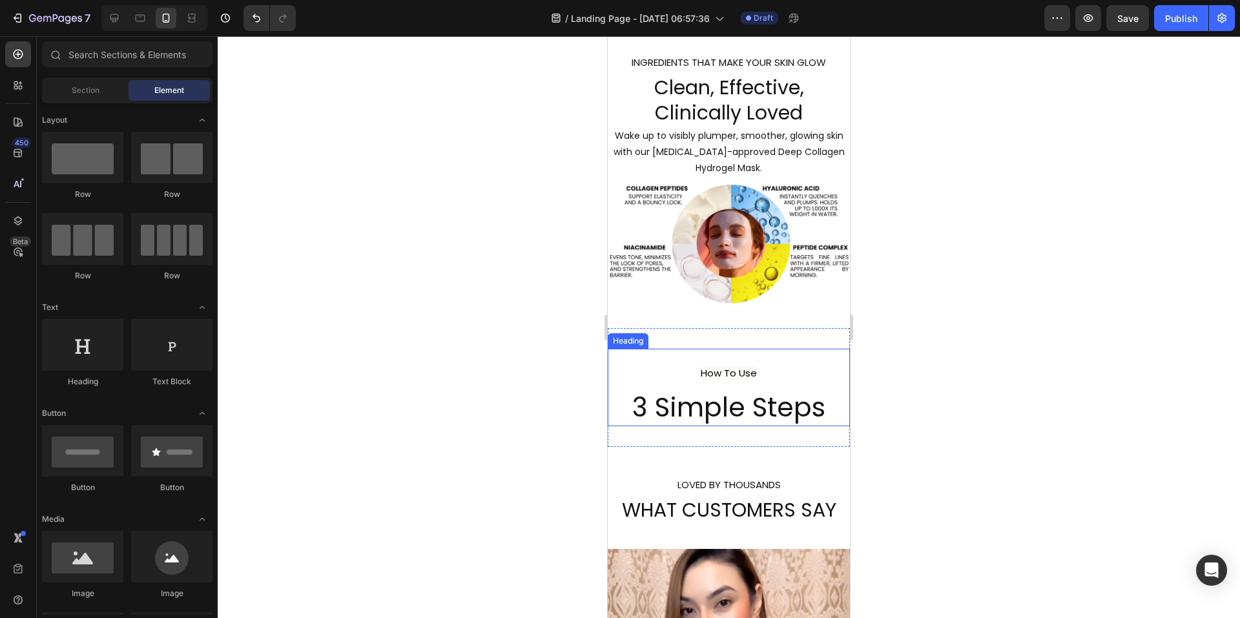
drag, startPoint x: 710, startPoint y: 386, endPoint x: 625, endPoint y: 392, distance: 85.5
click at [708, 386] on p "⁠⁠⁠⁠⁠⁠⁠ How To Use 3 Simple Steps" at bounding box center [729, 387] width 240 height 75
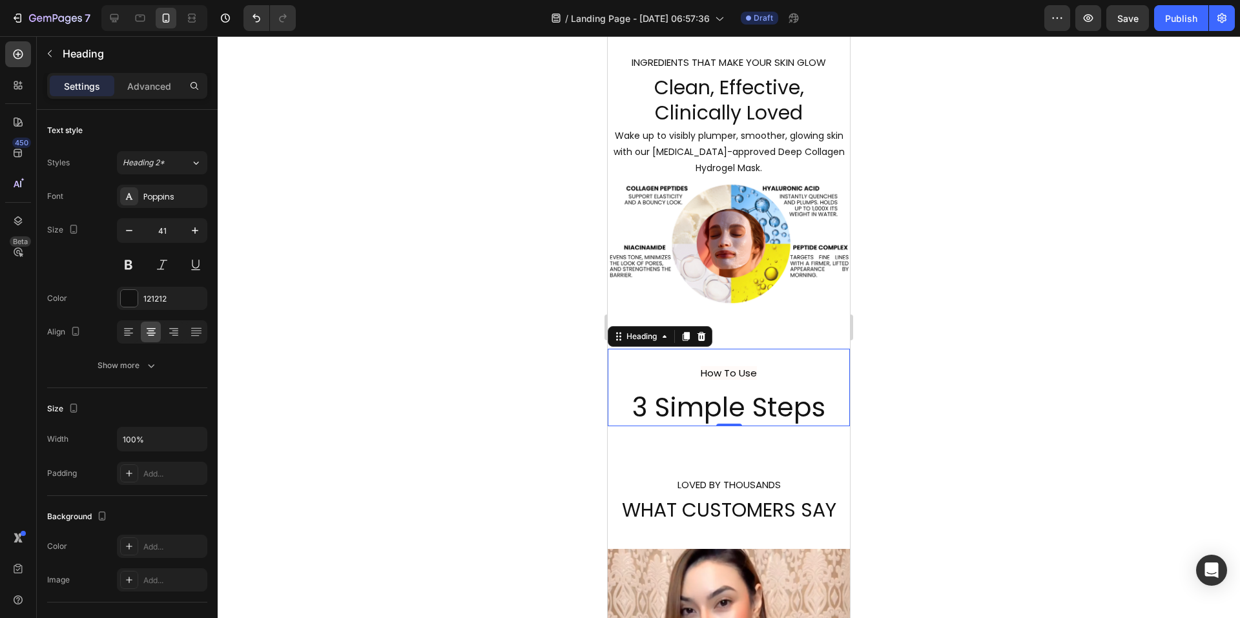
click at [999, 377] on div at bounding box center [729, 327] width 1022 height 582
click at [749, 371] on span "How To Use" at bounding box center [729, 373] width 56 height 14
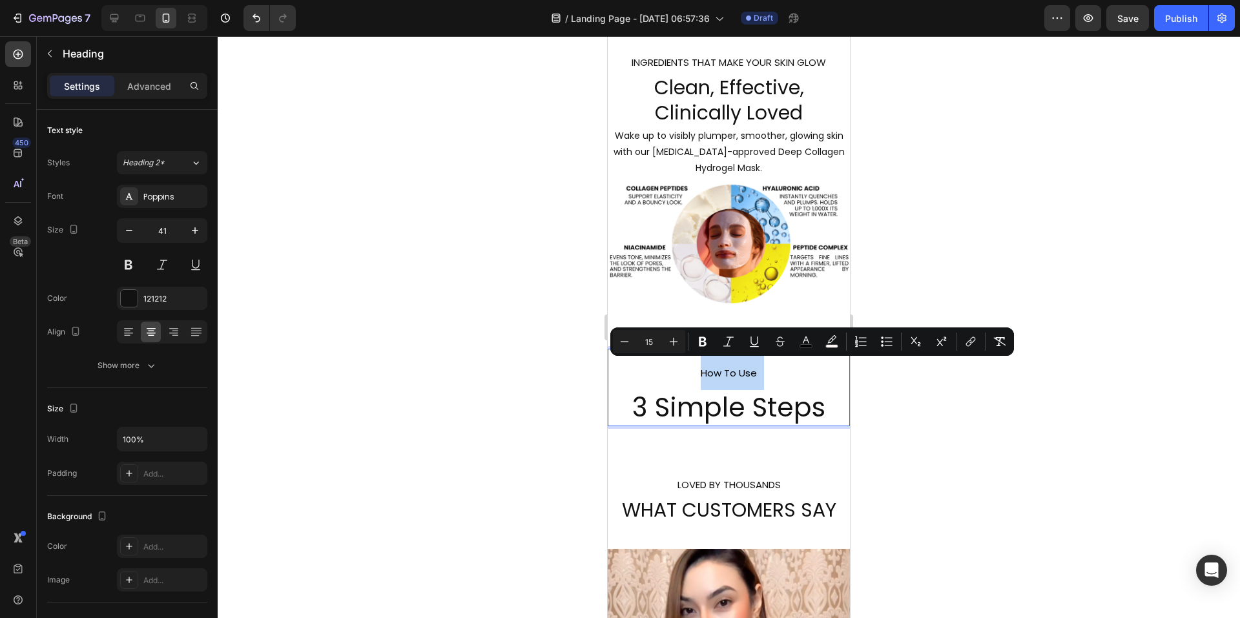
click at [743, 371] on span "How To Use" at bounding box center [729, 373] width 56 height 14
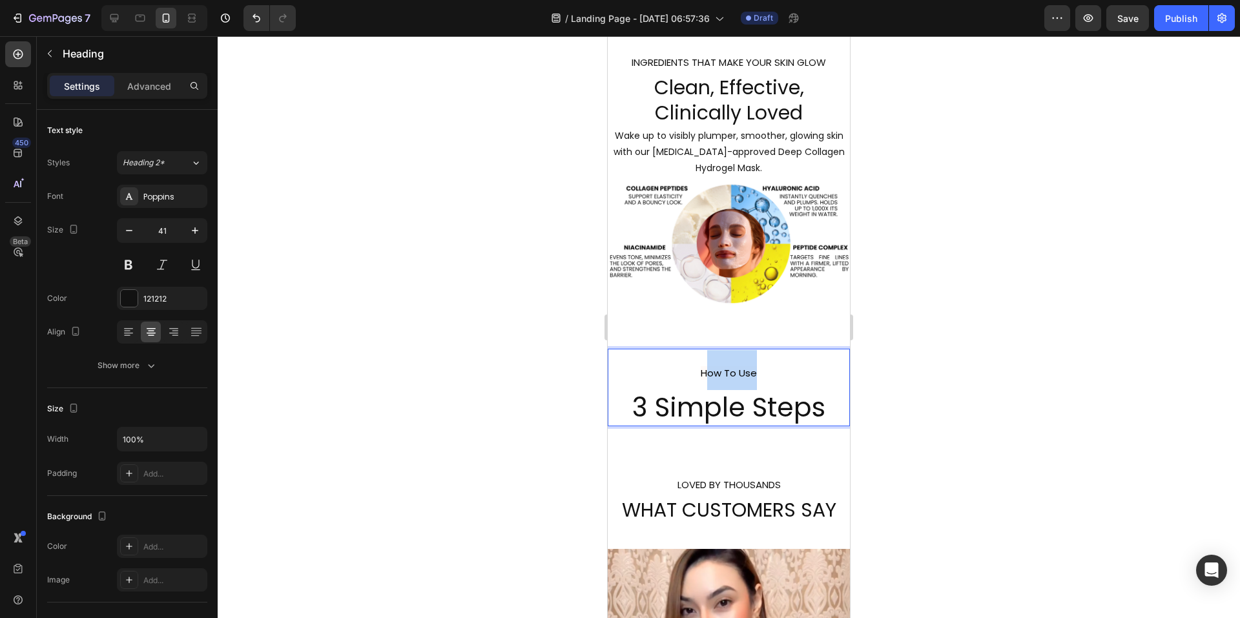
drag, startPoint x: 751, startPoint y: 367, endPoint x: 706, endPoint y: 371, distance: 44.7
click at [706, 371] on span "How To Use" at bounding box center [729, 373] width 56 height 14
click at [918, 377] on div at bounding box center [729, 327] width 1022 height 582
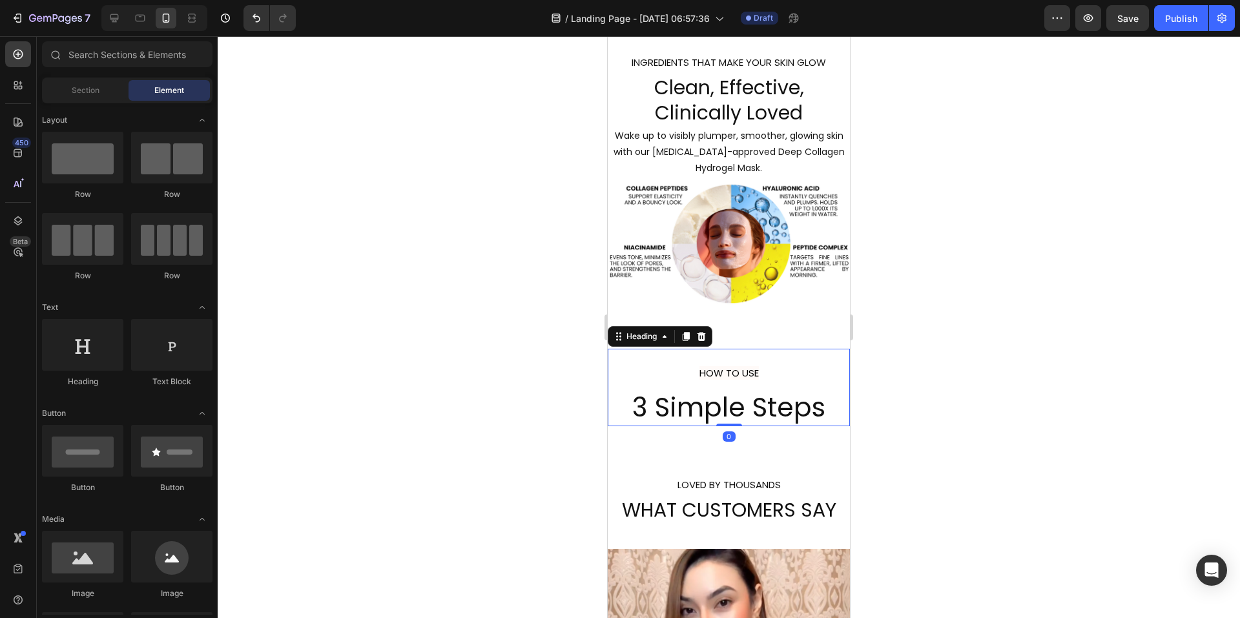
click at [743, 390] on p "⁠⁠⁠⁠⁠⁠⁠ HOW TO USE 3 Simple Steps" at bounding box center [729, 387] width 240 height 75
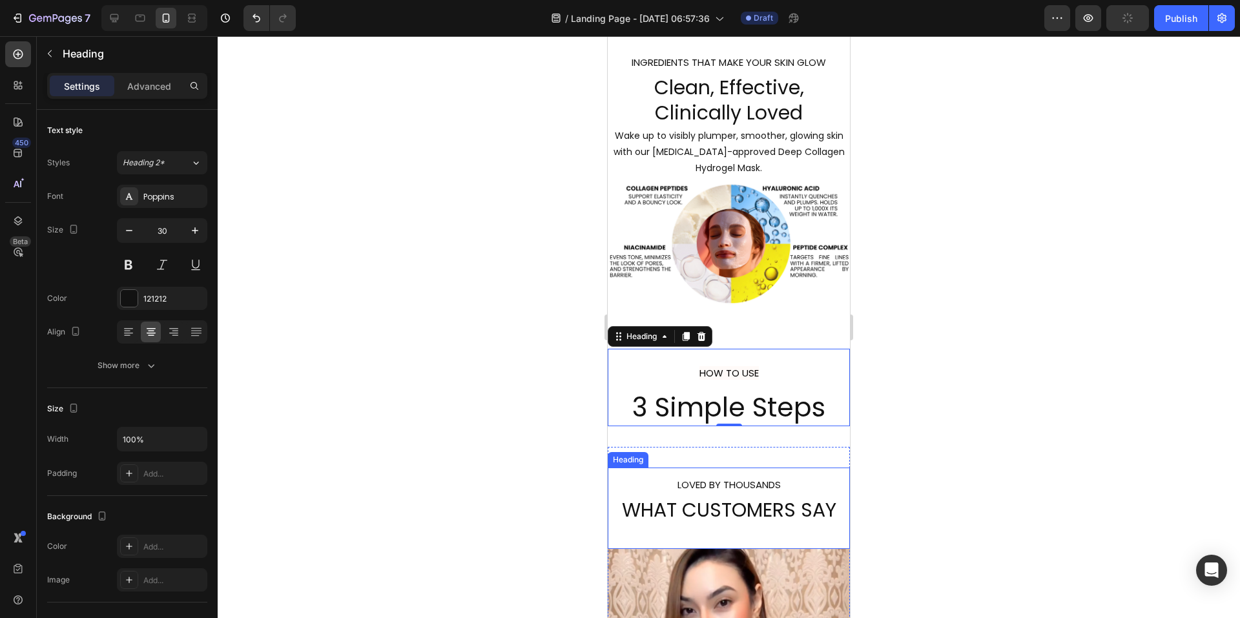
click at [732, 506] on h2 "LOVED BY THOUSANDS WHAT CUSTOMERS SAY" at bounding box center [729, 508] width 242 height 81
drag, startPoint x: 711, startPoint y: 402, endPoint x: 634, endPoint y: 384, distance: 79.6
click at [711, 402] on p "⁠⁠⁠⁠⁠⁠⁠ HOW TO USE 3 Simple Steps" at bounding box center [729, 387] width 240 height 75
click at [132, 233] on icon "button" at bounding box center [129, 230] width 13 height 13
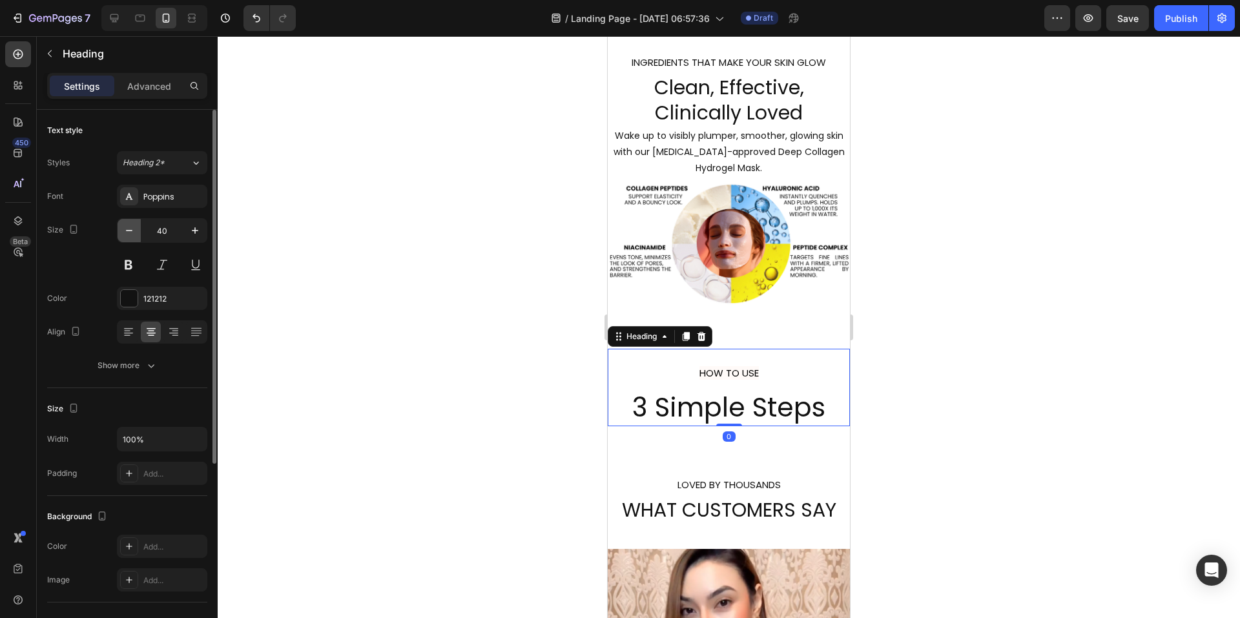
click at [132, 233] on icon "button" at bounding box center [129, 230] width 13 height 13
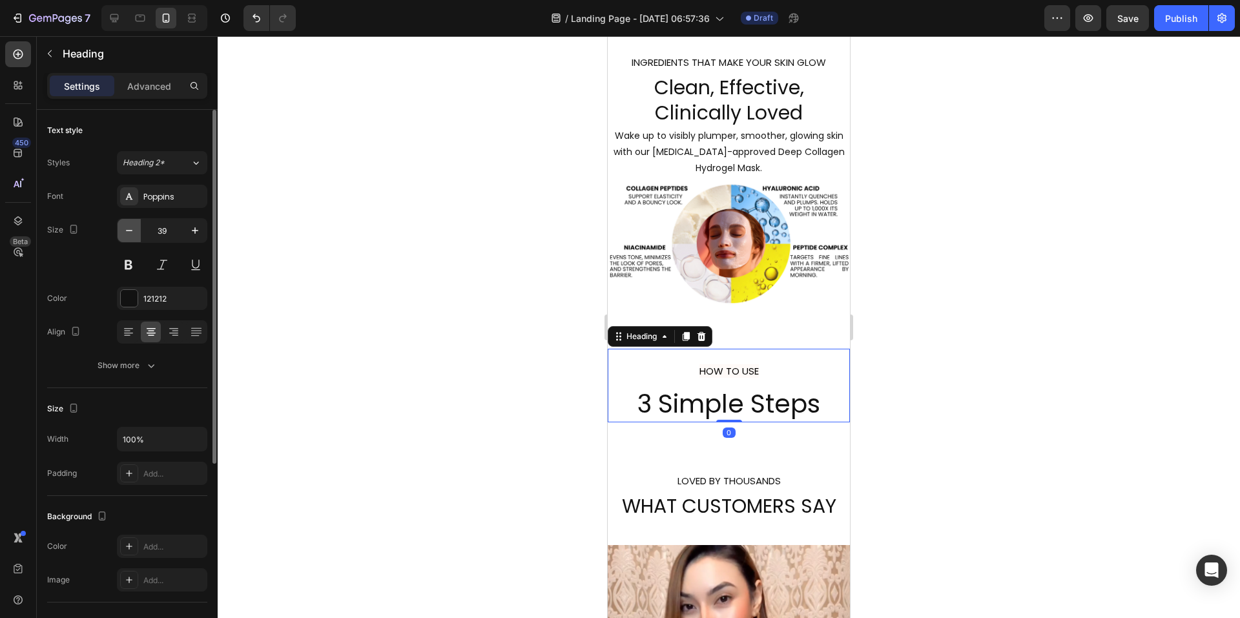
click at [132, 233] on icon "button" at bounding box center [129, 230] width 13 height 13
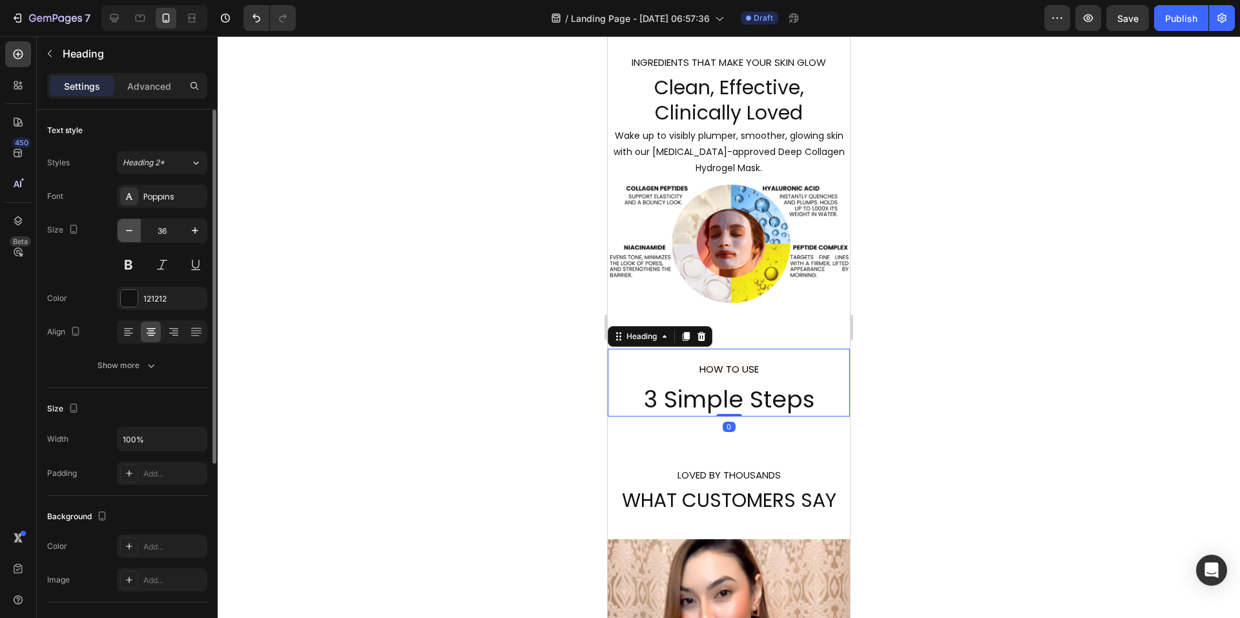
click at [132, 233] on icon "button" at bounding box center [129, 230] width 13 height 13
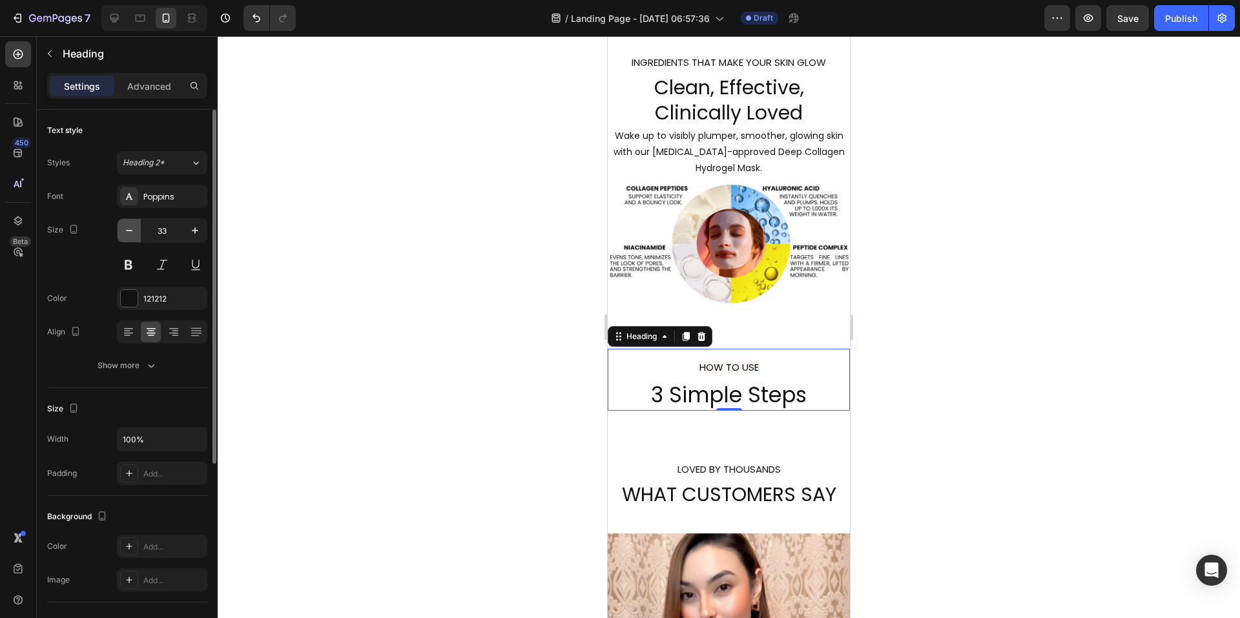
click at [132, 233] on icon "button" at bounding box center [129, 230] width 13 height 13
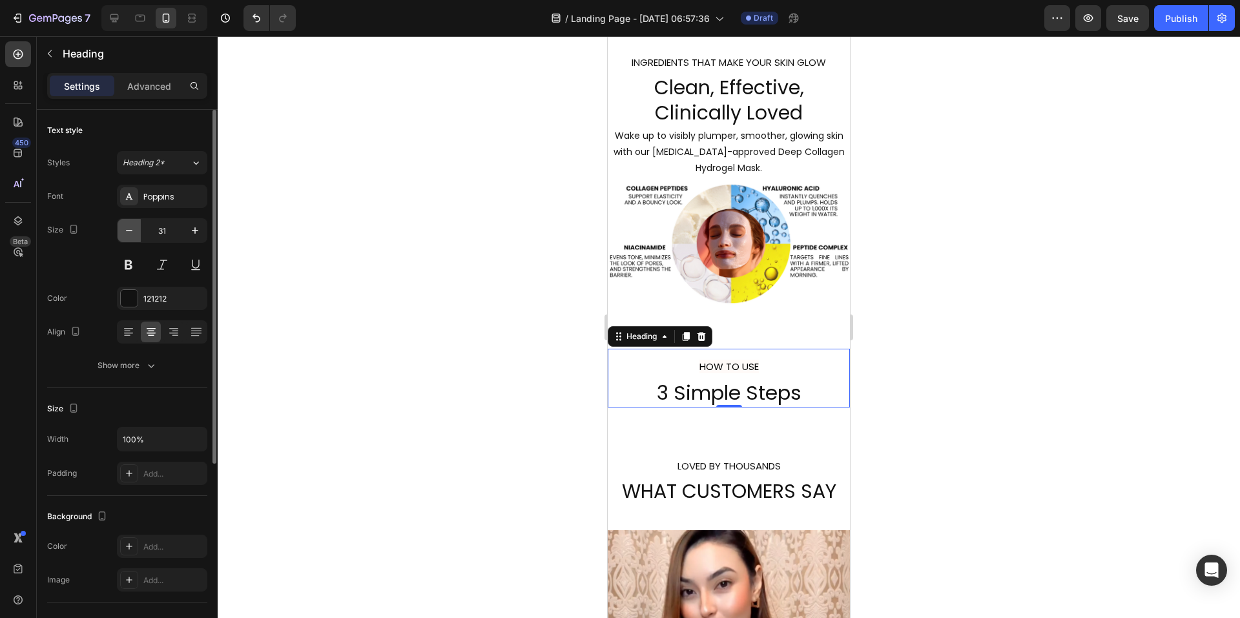
click at [132, 233] on icon "button" at bounding box center [129, 230] width 13 height 13
type input "30"
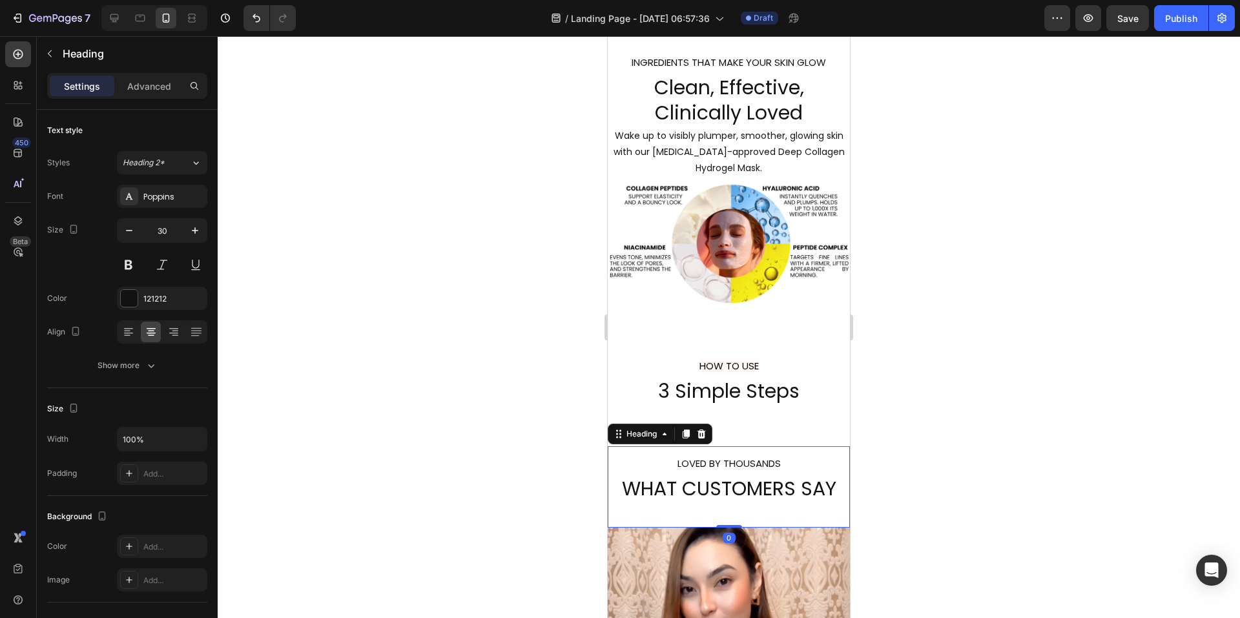
click at [818, 482] on h2 "LOVED BY THOUSANDS WHAT CUSTOMERS SAY" at bounding box center [729, 486] width 242 height 81
click at [826, 484] on h2 "LOVED BY THOUSANDS WHAT CUSTOMERS SAY" at bounding box center [729, 486] width 242 height 81
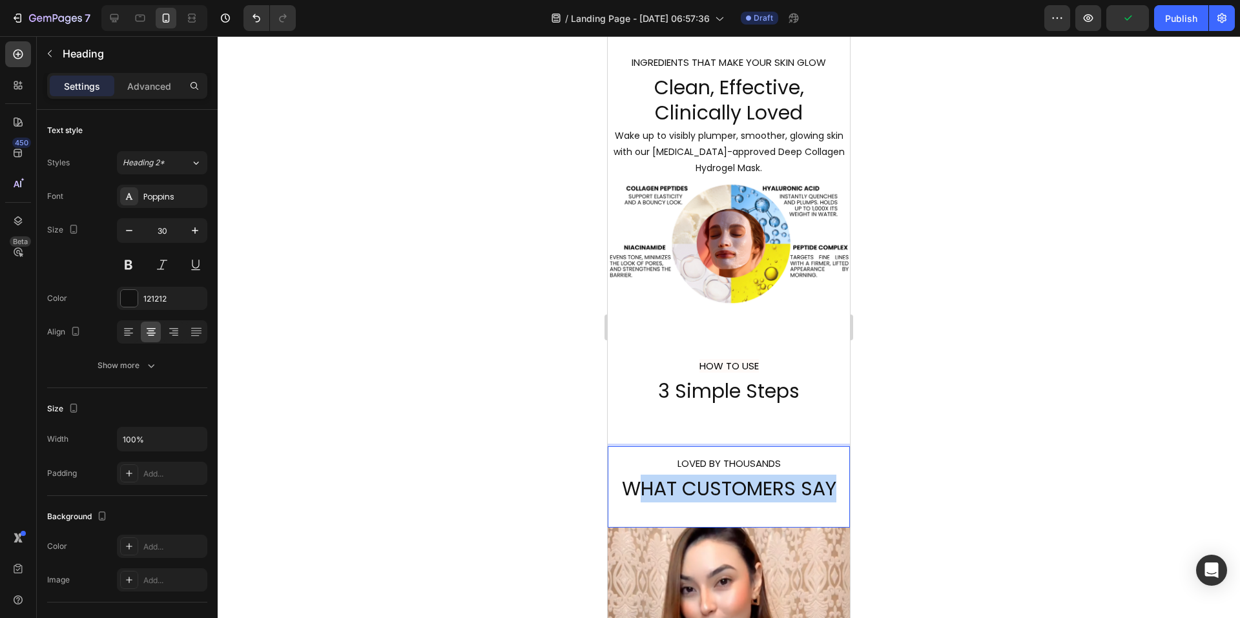
drag, startPoint x: 831, startPoint y: 484, endPoint x: 641, endPoint y: 491, distance: 190.7
click at [641, 491] on p "LOVED BY THOUSANDS WHAT CUSTOMERS SAY" at bounding box center [729, 487] width 240 height 79
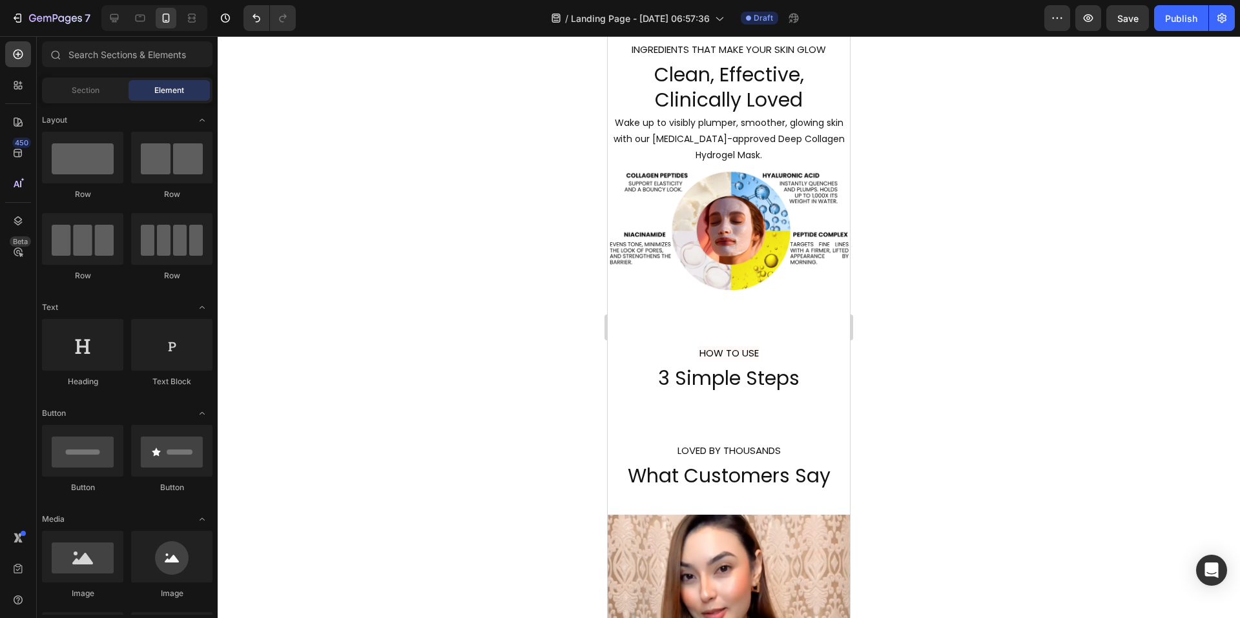
scroll to position [1709, 0]
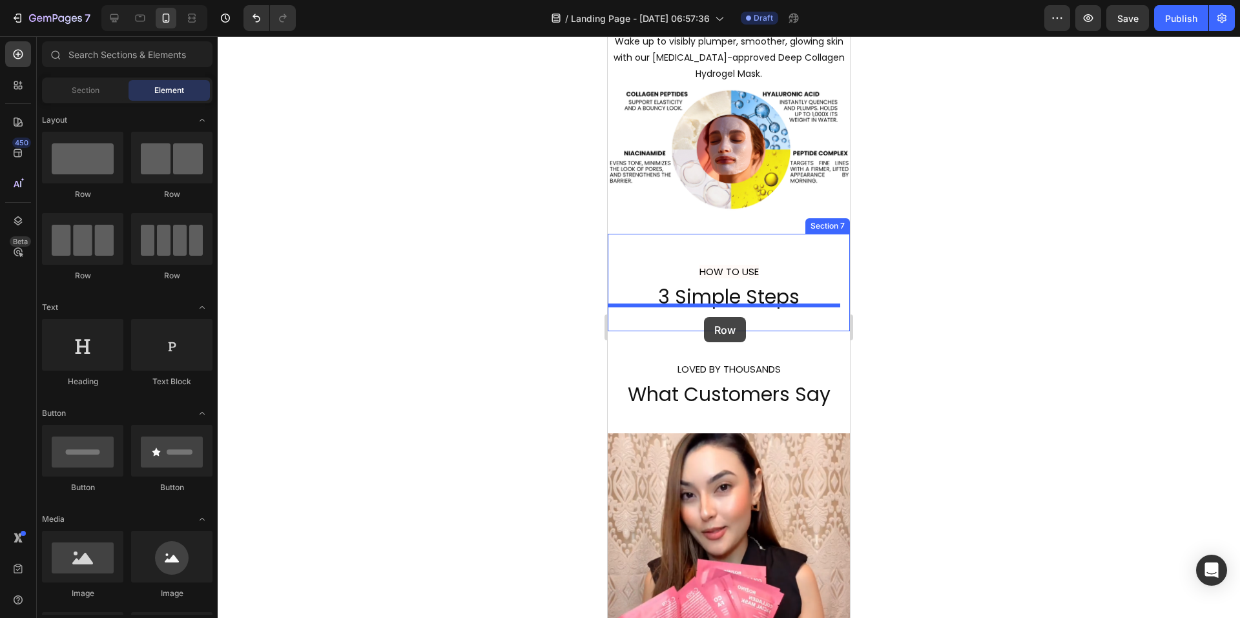
drag, startPoint x: 690, startPoint y: 287, endPoint x: 704, endPoint y: 317, distance: 32.7
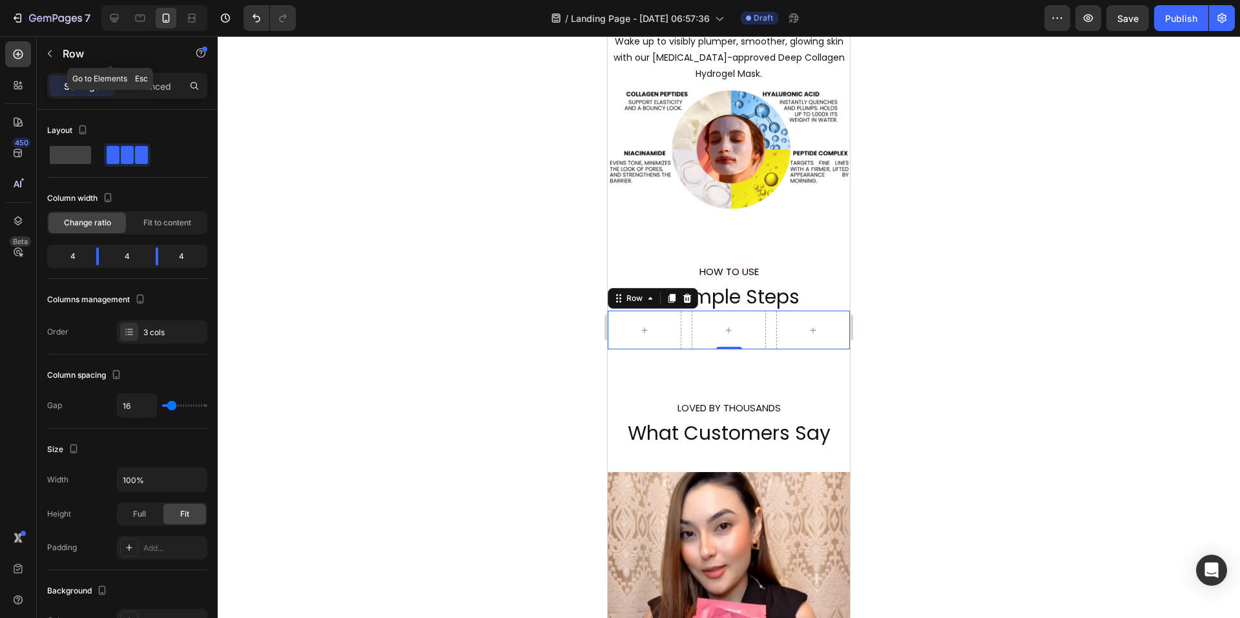
click at [47, 45] on button "button" at bounding box center [49, 53] width 21 height 21
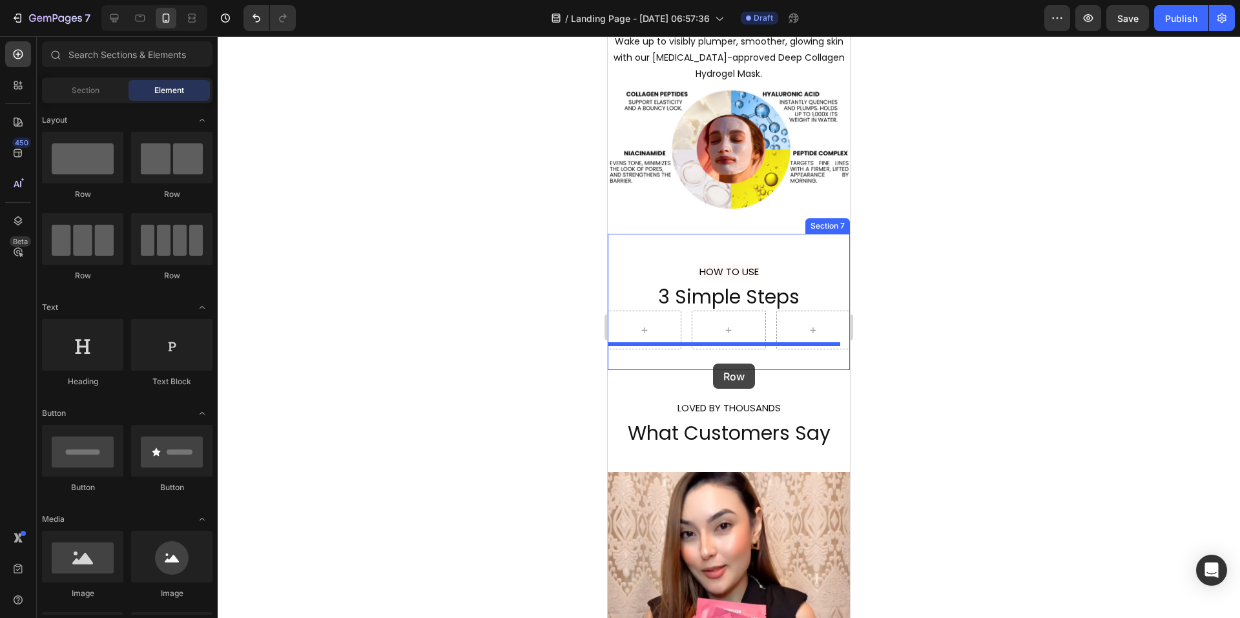
drag, startPoint x: 689, startPoint y: 284, endPoint x: 713, endPoint y: 364, distance: 83.2
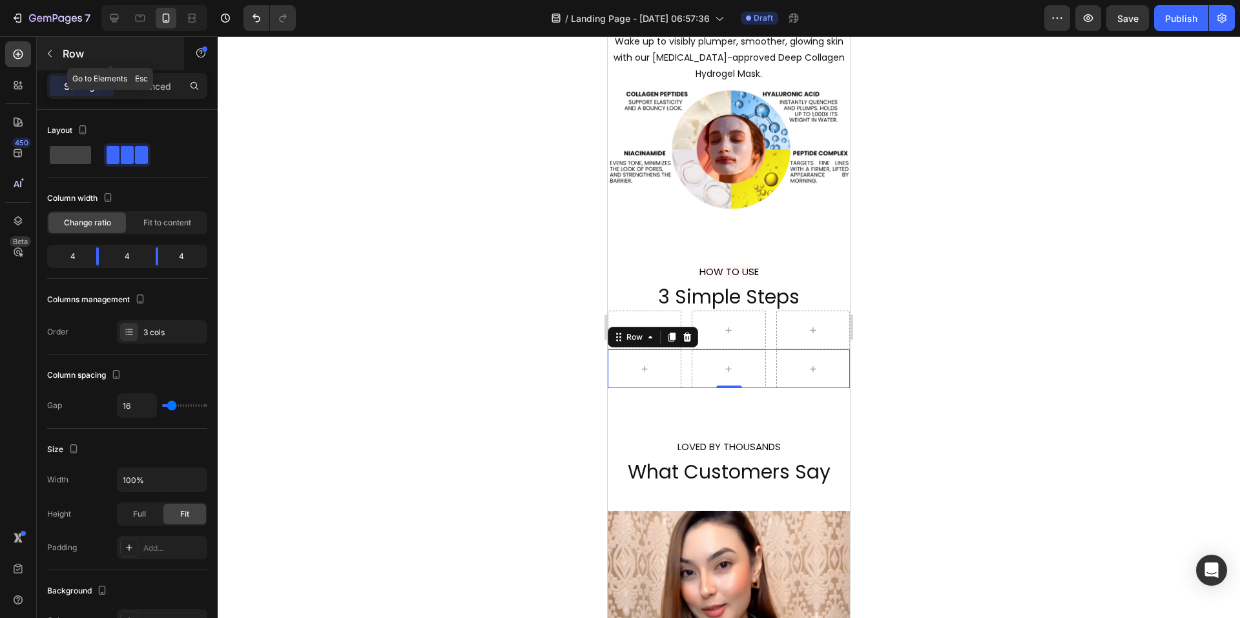
click at [50, 61] on button "button" at bounding box center [49, 53] width 21 height 21
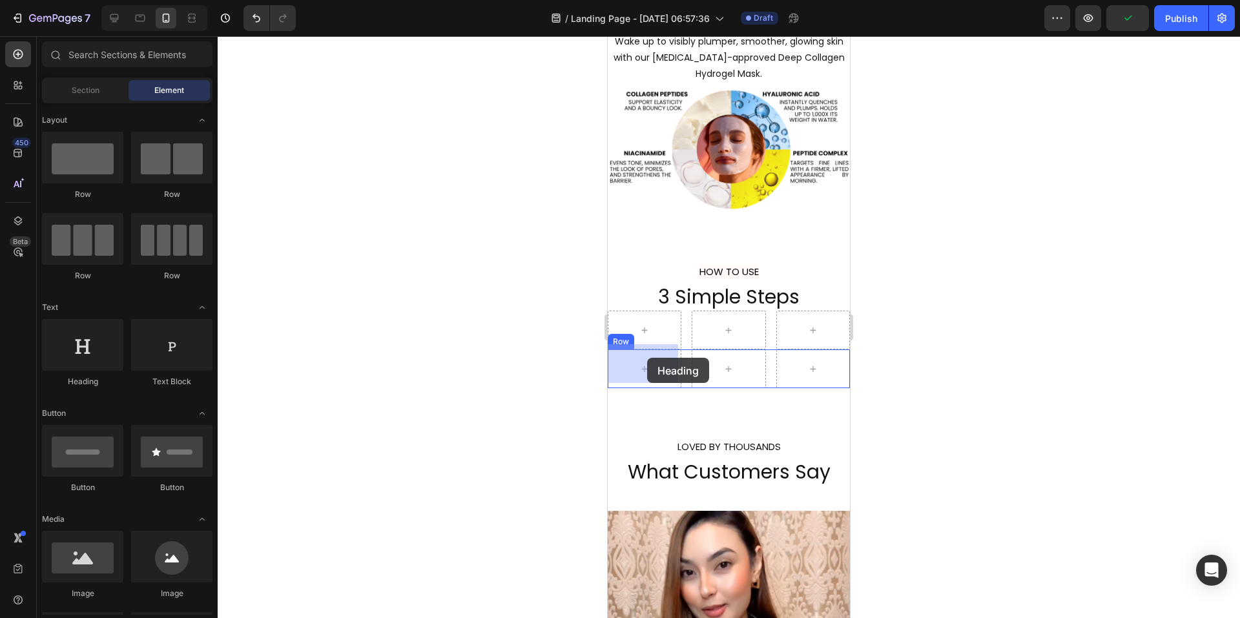
drag, startPoint x: 698, startPoint y: 386, endPoint x: 647, endPoint y: 358, distance: 58.1
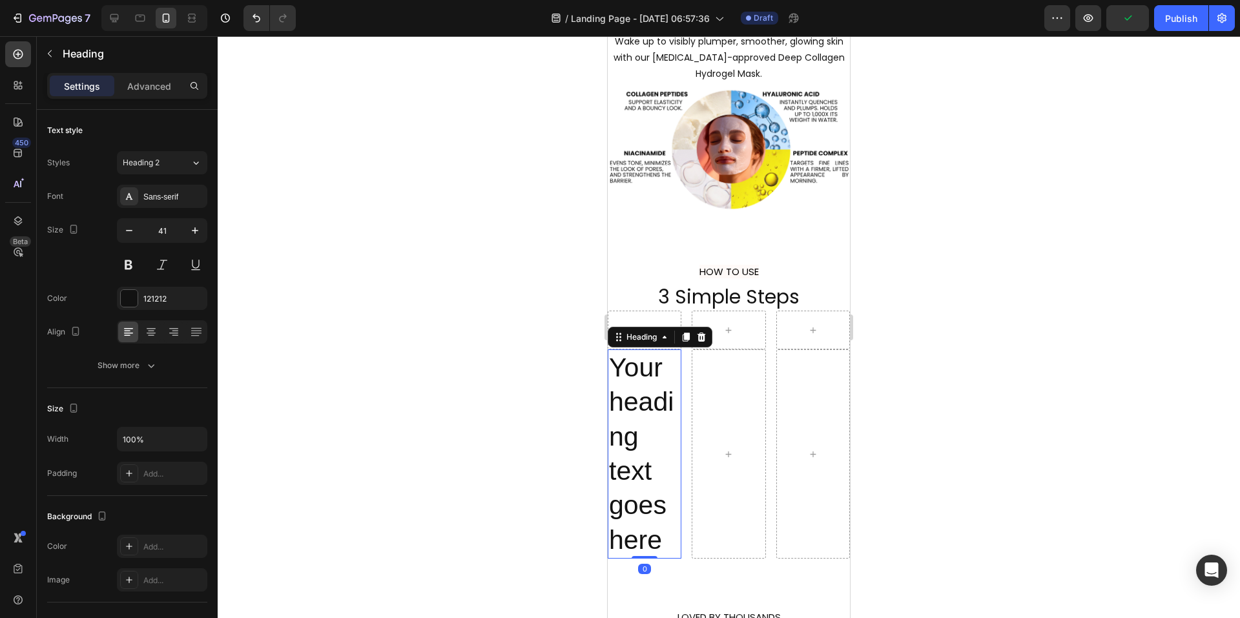
click at [640, 382] on h2 "Your heading text goes here" at bounding box center [645, 453] width 74 height 209
click at [640, 382] on p "Your heading text goes here" at bounding box center [644, 454] width 71 height 207
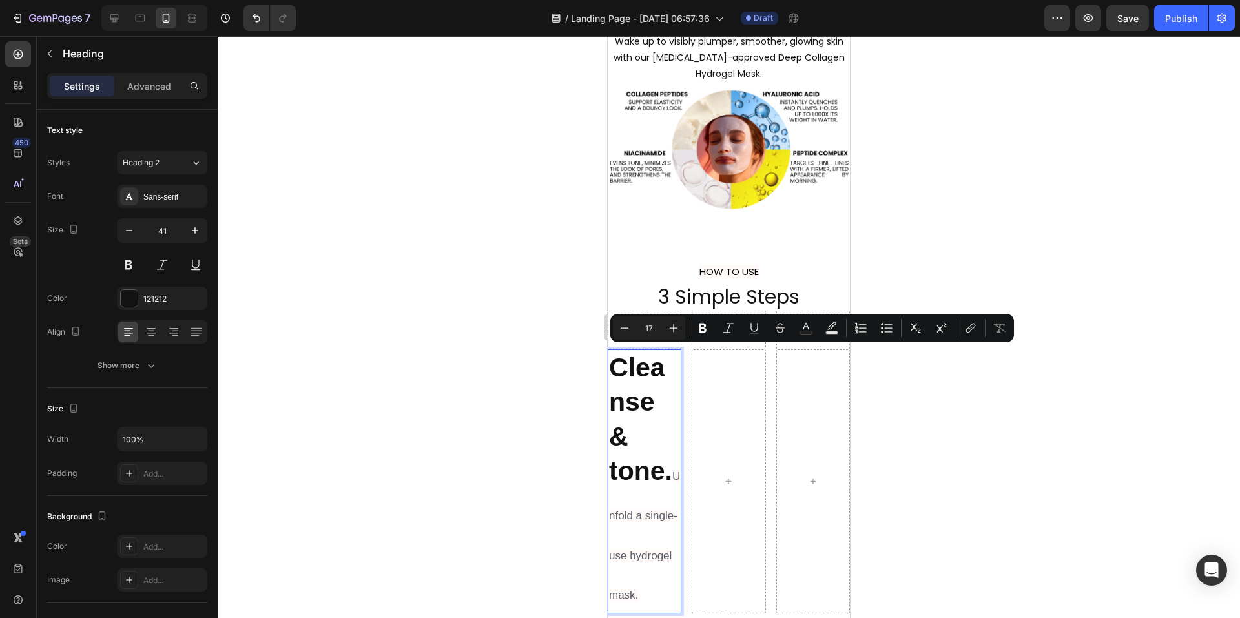
scroll to position [1739, 0]
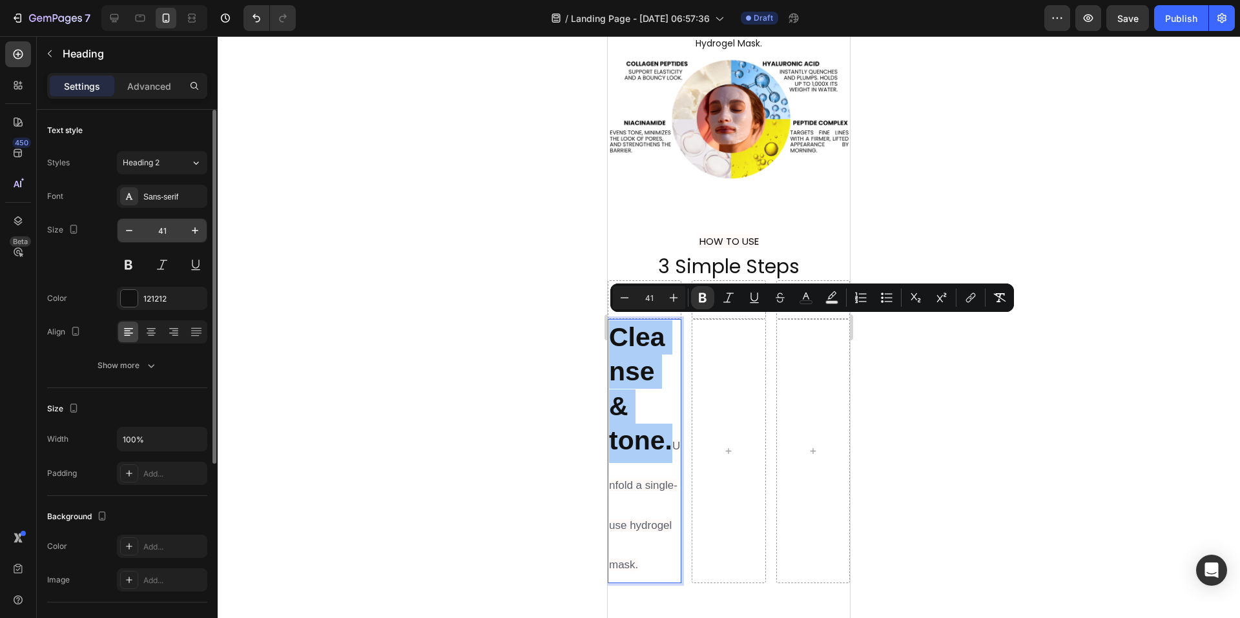
click at [169, 234] on input "41" at bounding box center [162, 230] width 43 height 23
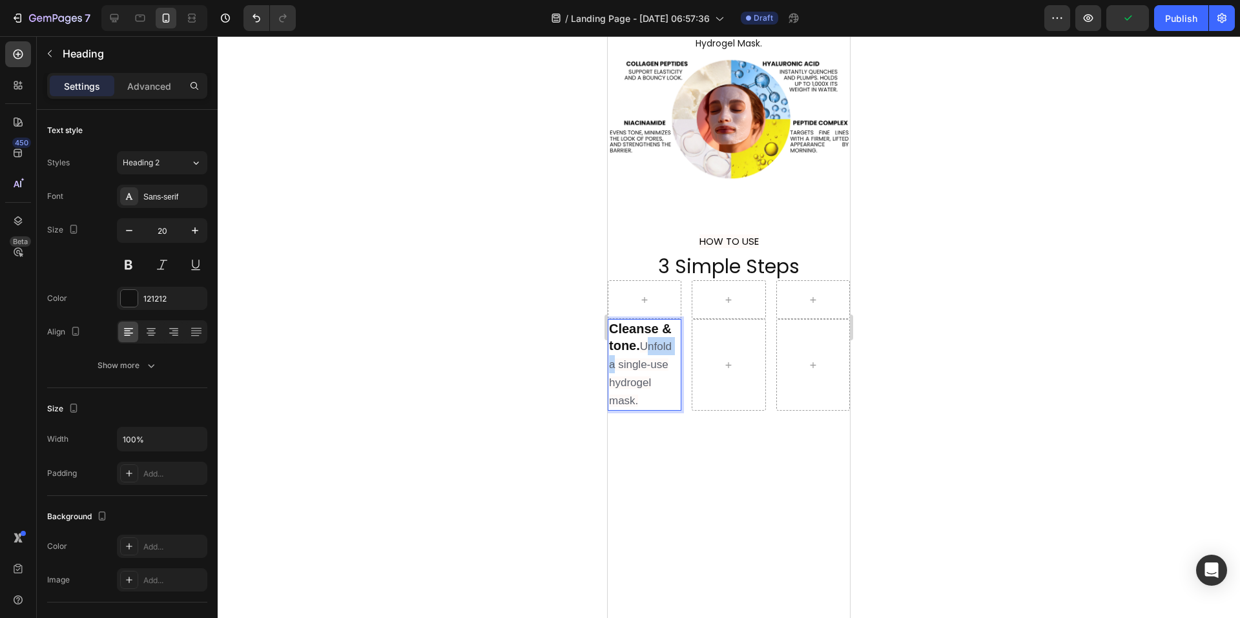
click at [645, 342] on span "Unfold a single-use hydrogel mask." at bounding box center [640, 373] width 63 height 67
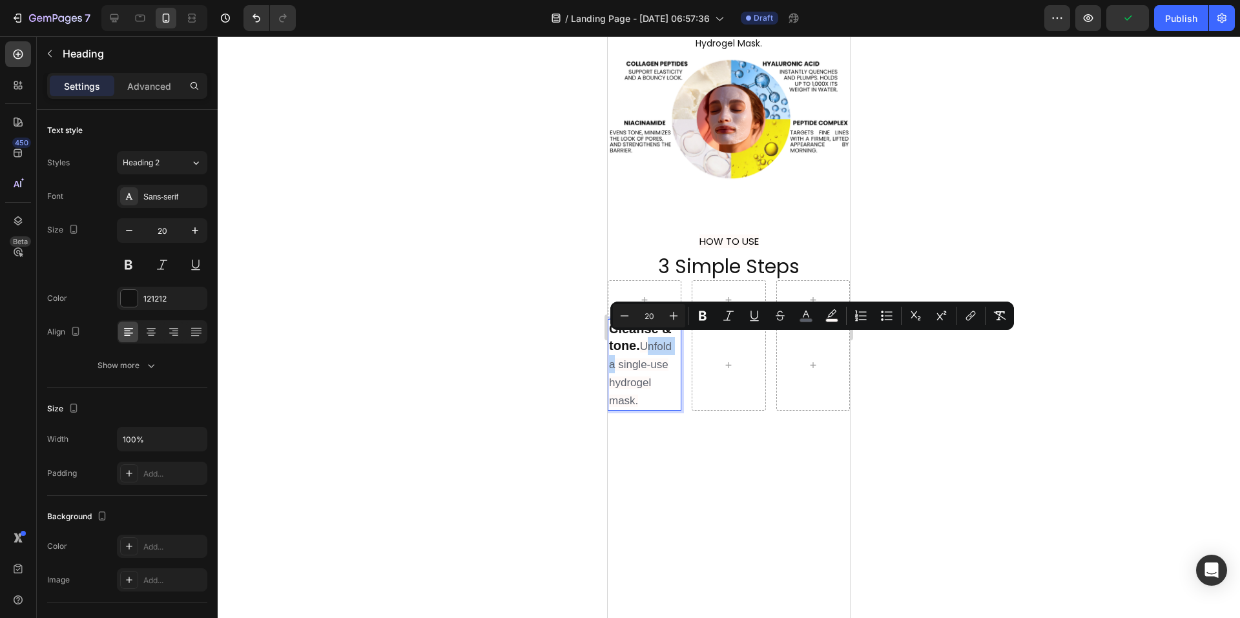
click at [645, 342] on span "Unfold a single-use hydrogel mask." at bounding box center [640, 373] width 63 height 67
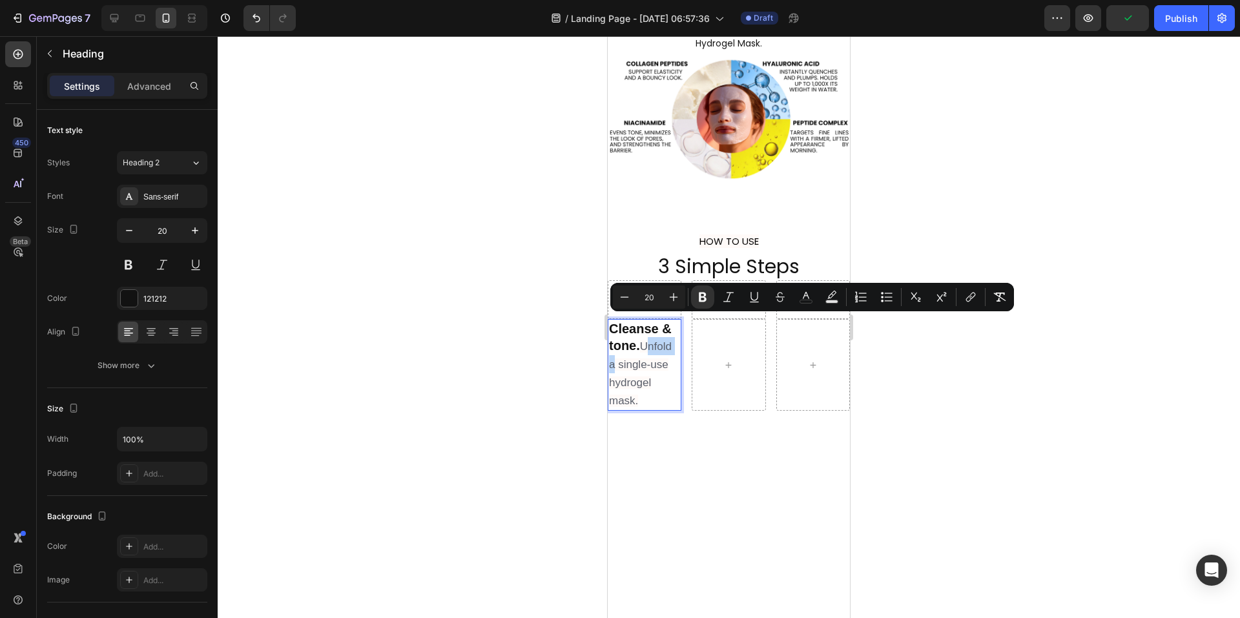
click at [643, 342] on span "Unfold a single-use hydrogel mask." at bounding box center [640, 373] width 63 height 67
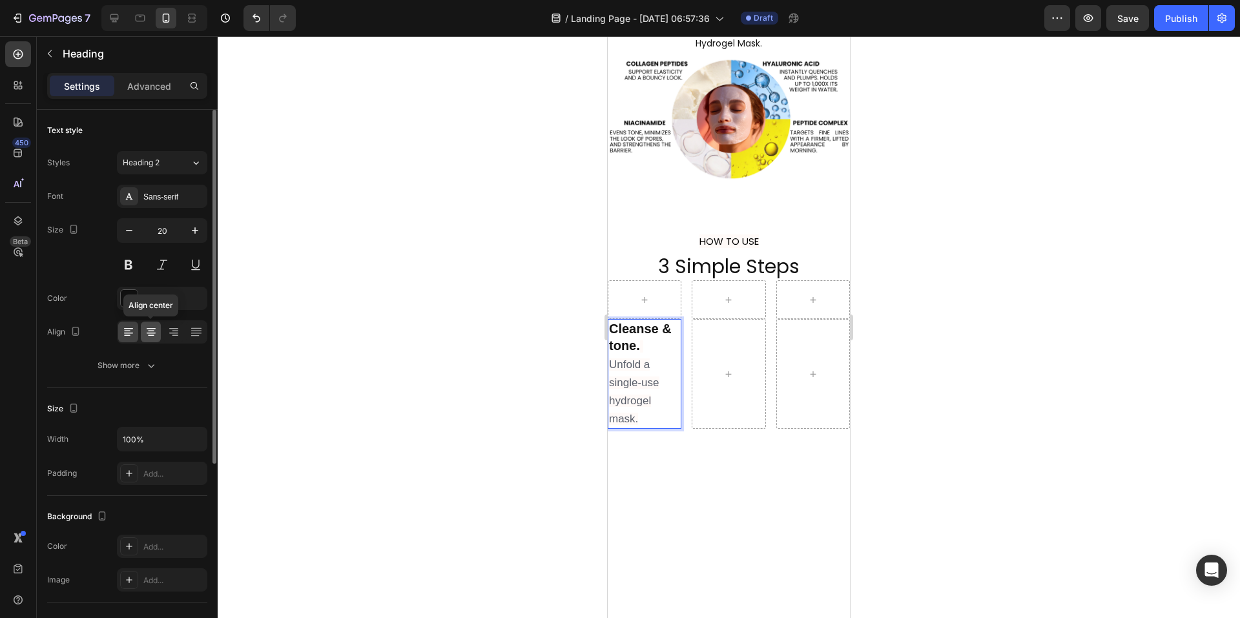
click at [145, 337] on icon at bounding box center [151, 332] width 13 height 13
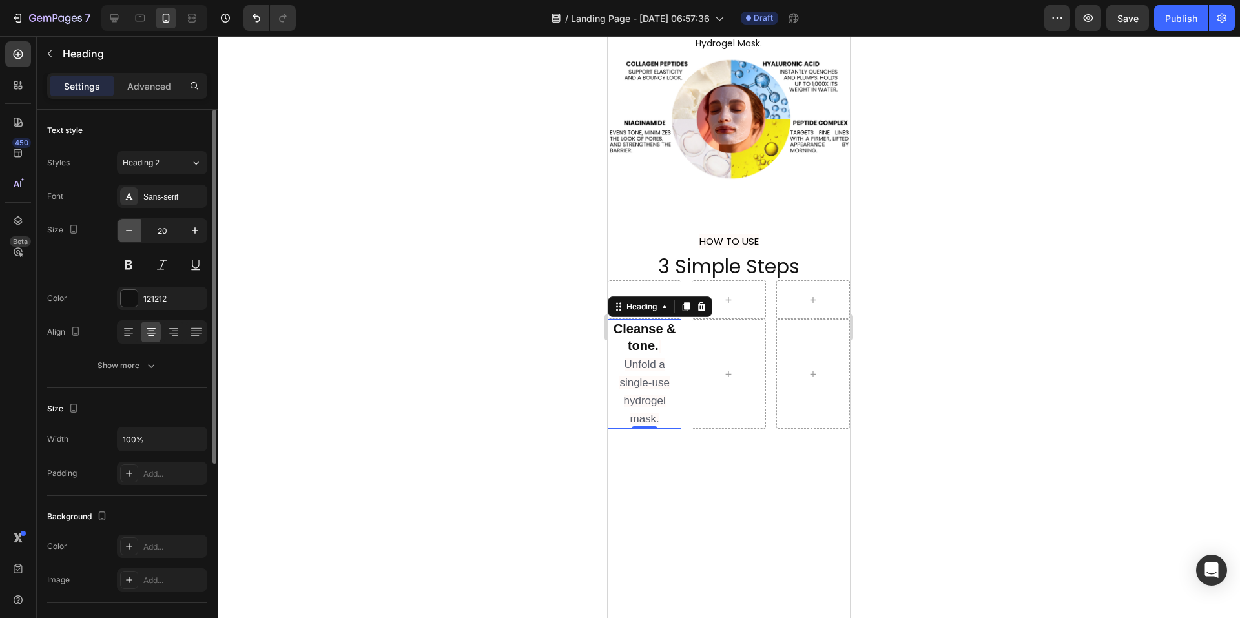
click at [129, 227] on icon "button" at bounding box center [129, 230] width 13 height 13
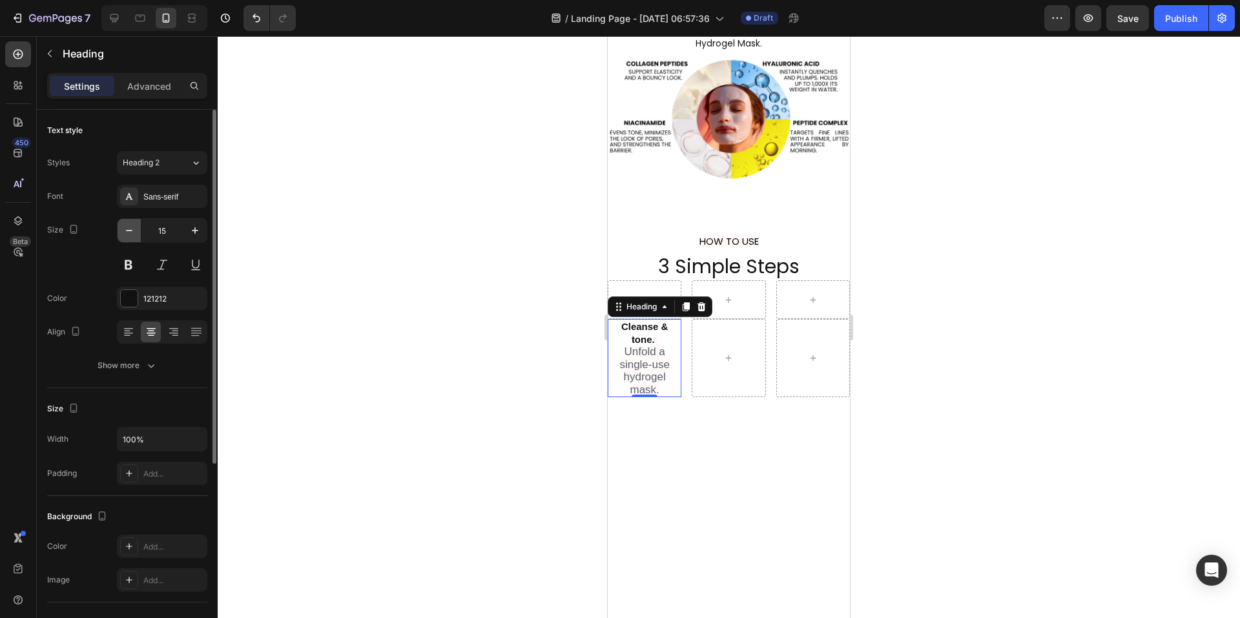
click at [129, 227] on icon "button" at bounding box center [129, 230] width 13 height 13
type input "14"
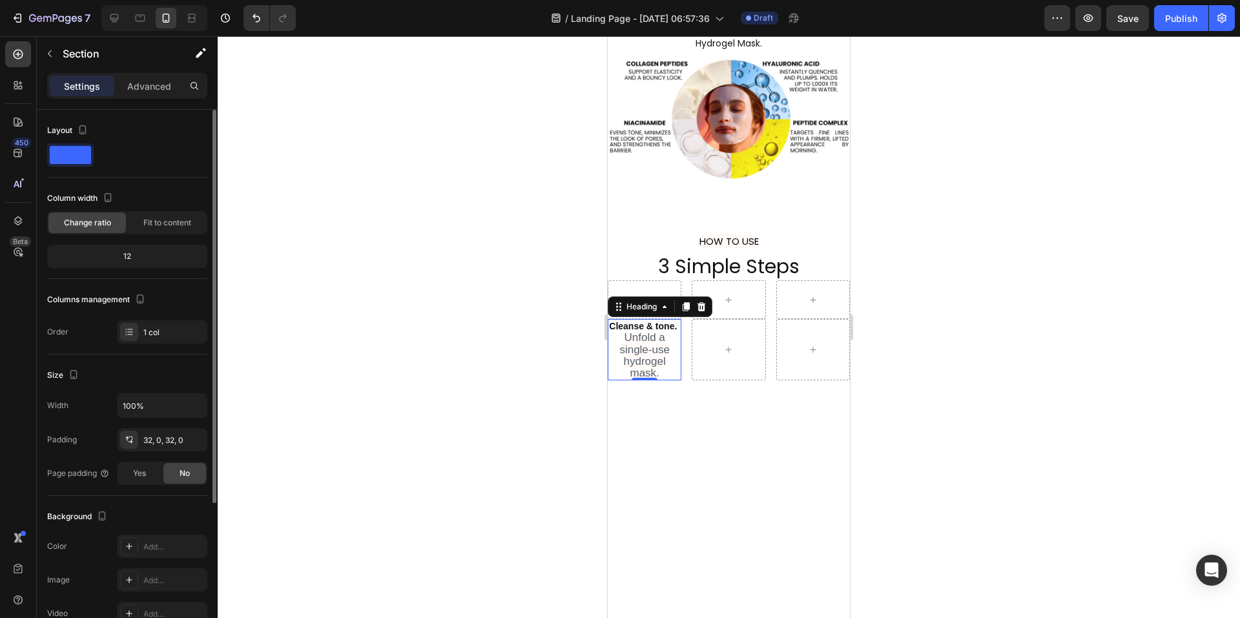
click at [647, 349] on span "Unfold a single-use hydrogel mask." at bounding box center [644, 355] width 50 height 48
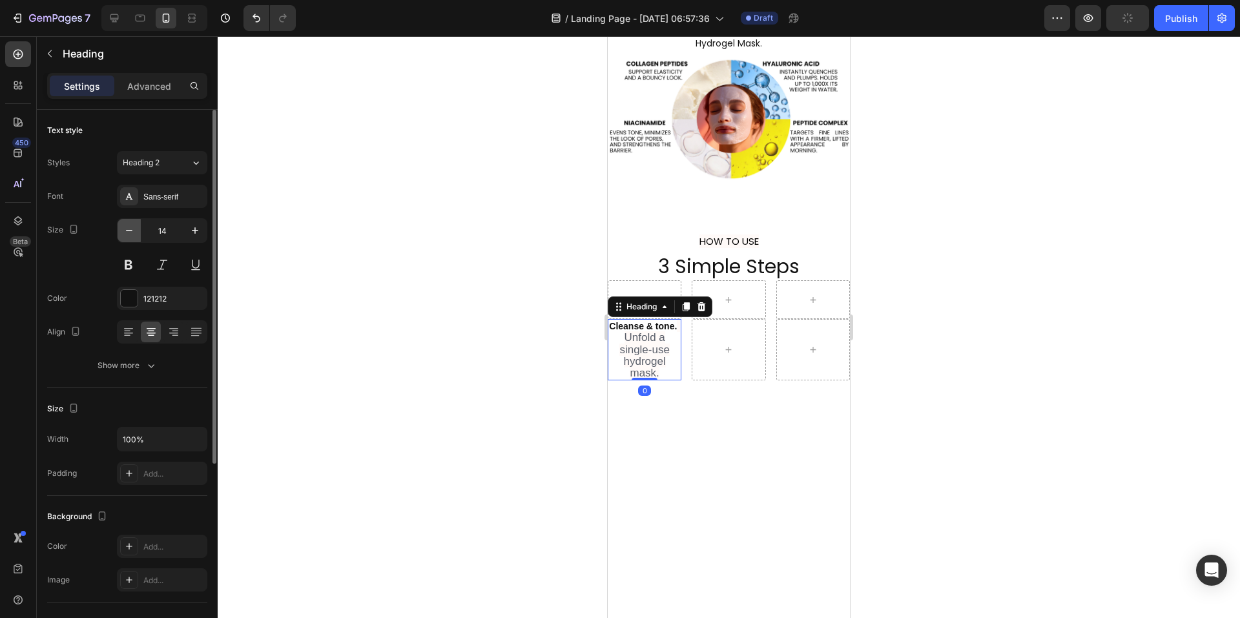
click at [125, 226] on icon "button" at bounding box center [129, 230] width 13 height 13
click at [194, 231] on icon "button" at bounding box center [195, 230] width 13 height 13
type input "14"
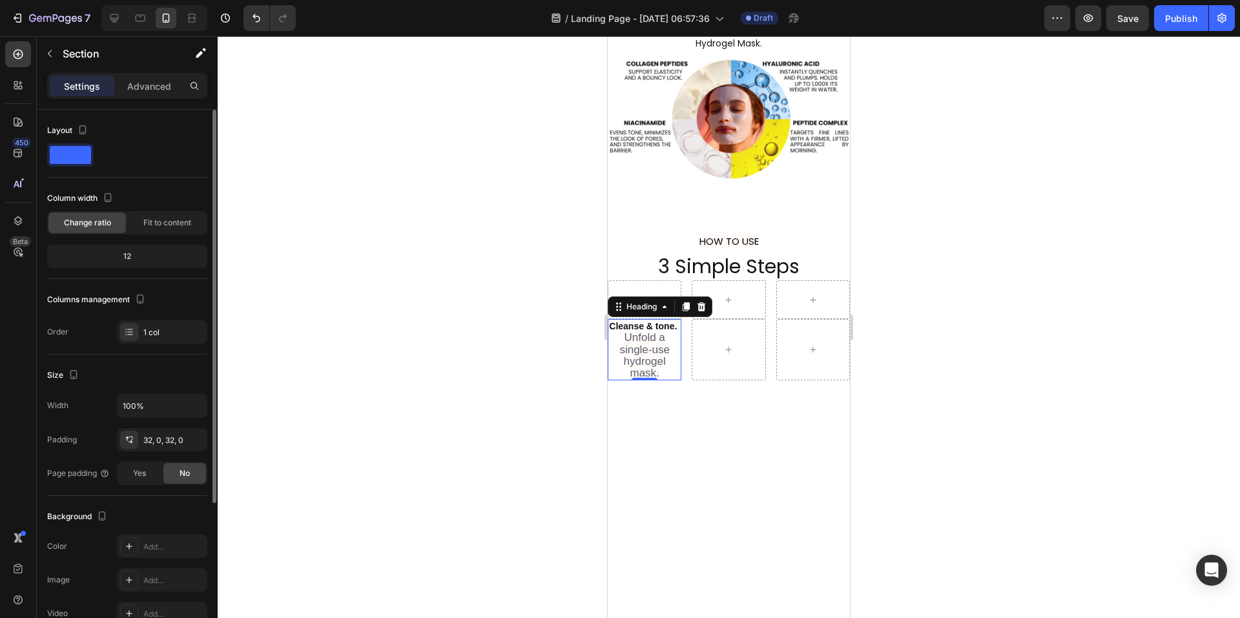
click at [659, 355] on span "Unfold a single-use hydrogel mask." at bounding box center [644, 355] width 50 height 48
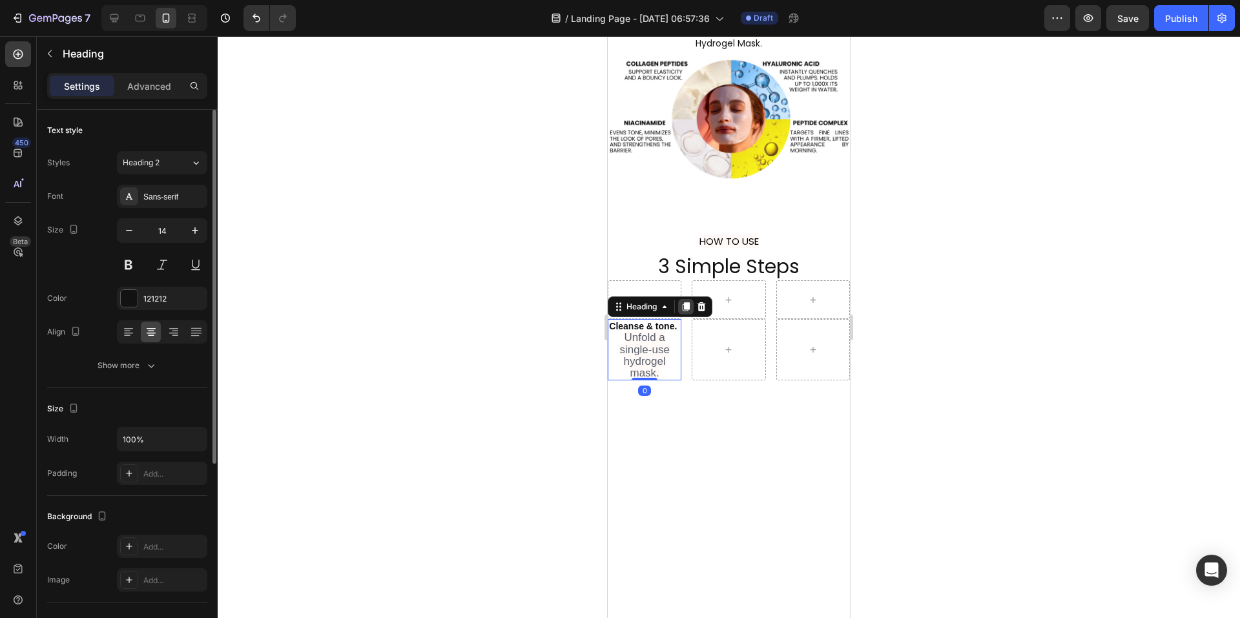
click at [687, 302] on icon at bounding box center [686, 306] width 7 height 9
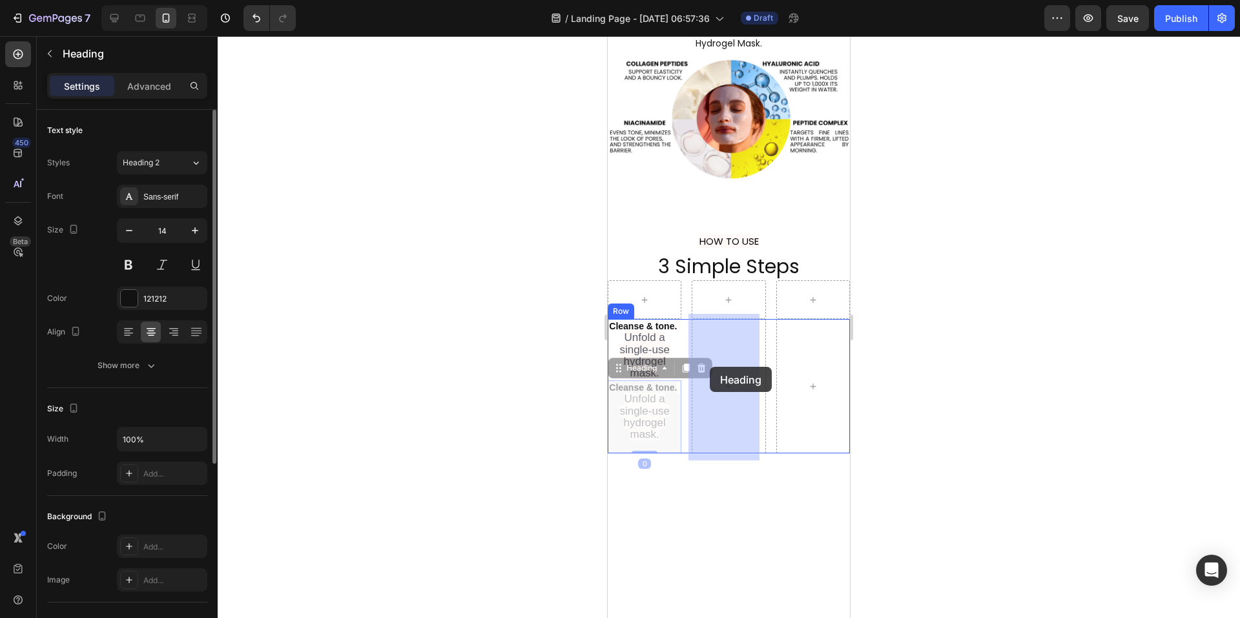
drag, startPoint x: 615, startPoint y: 379, endPoint x: 710, endPoint y: 367, distance: 95.7
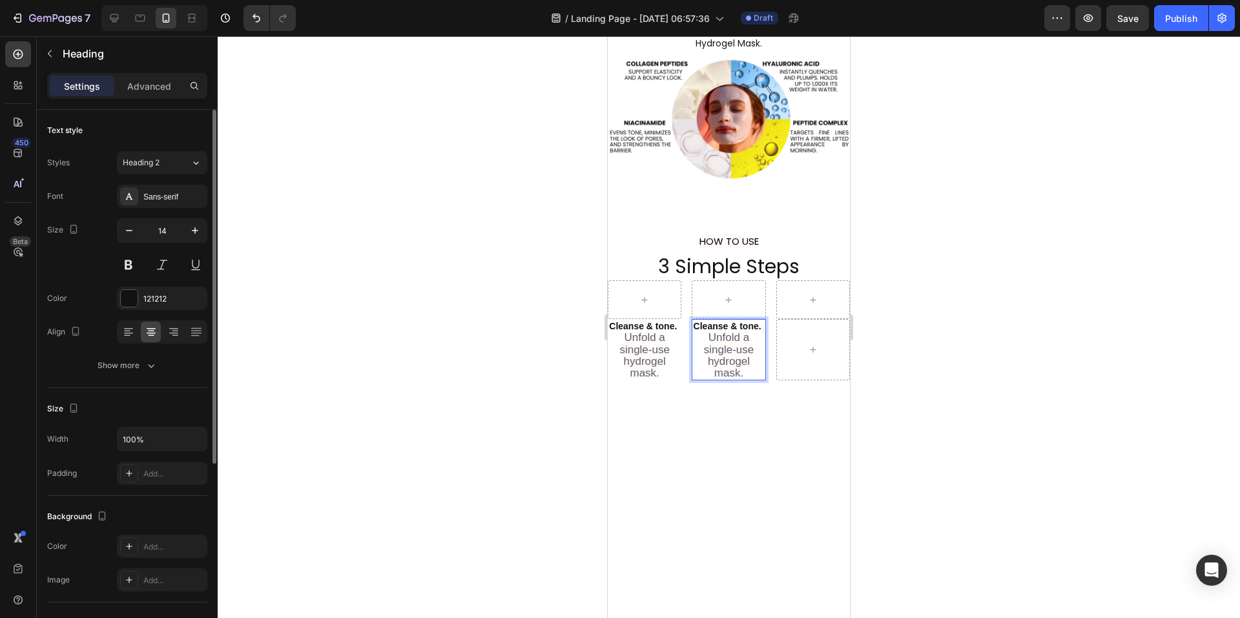
click at [725, 362] on span "Unfold a single-use hydrogel mask." at bounding box center [729, 355] width 50 height 48
drag, startPoint x: 742, startPoint y: 379, endPoint x: 723, endPoint y: 363, distance: 24.7
click at [723, 364] on p "Cleanse & tone. Unfold a single-use hydrogel mask." at bounding box center [728, 349] width 71 height 59
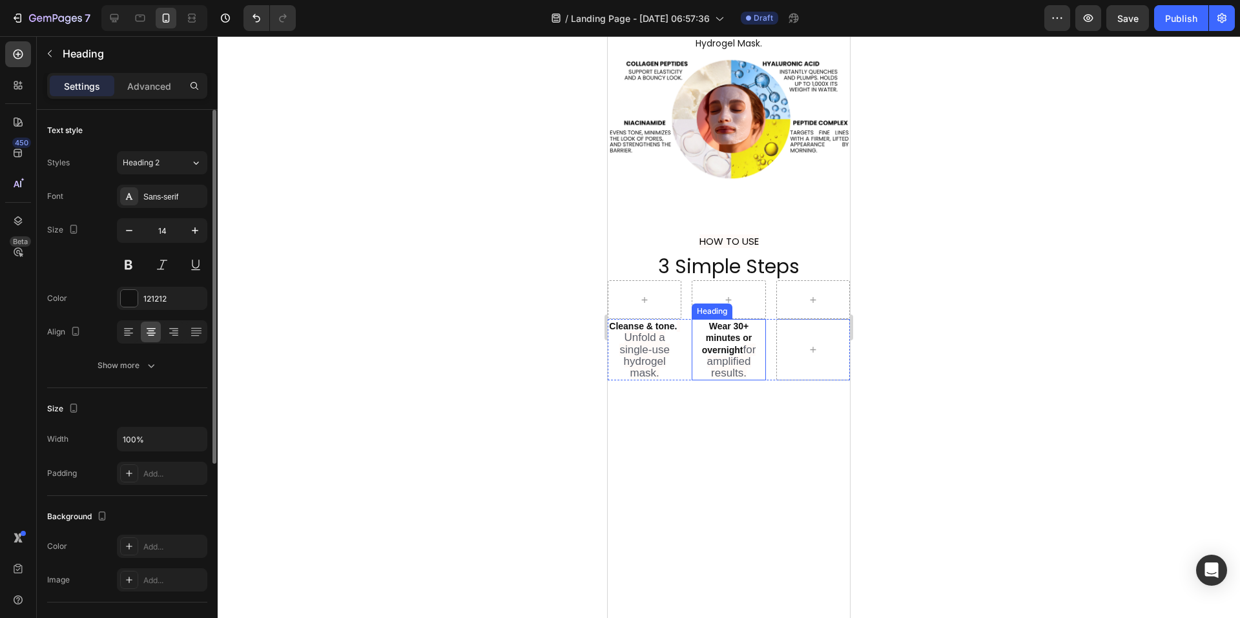
click at [721, 337] on strong "Wear 30+ minutes or overnight" at bounding box center [727, 338] width 50 height 34
click at [765, 307] on icon at bounding box center [770, 307] width 10 height 10
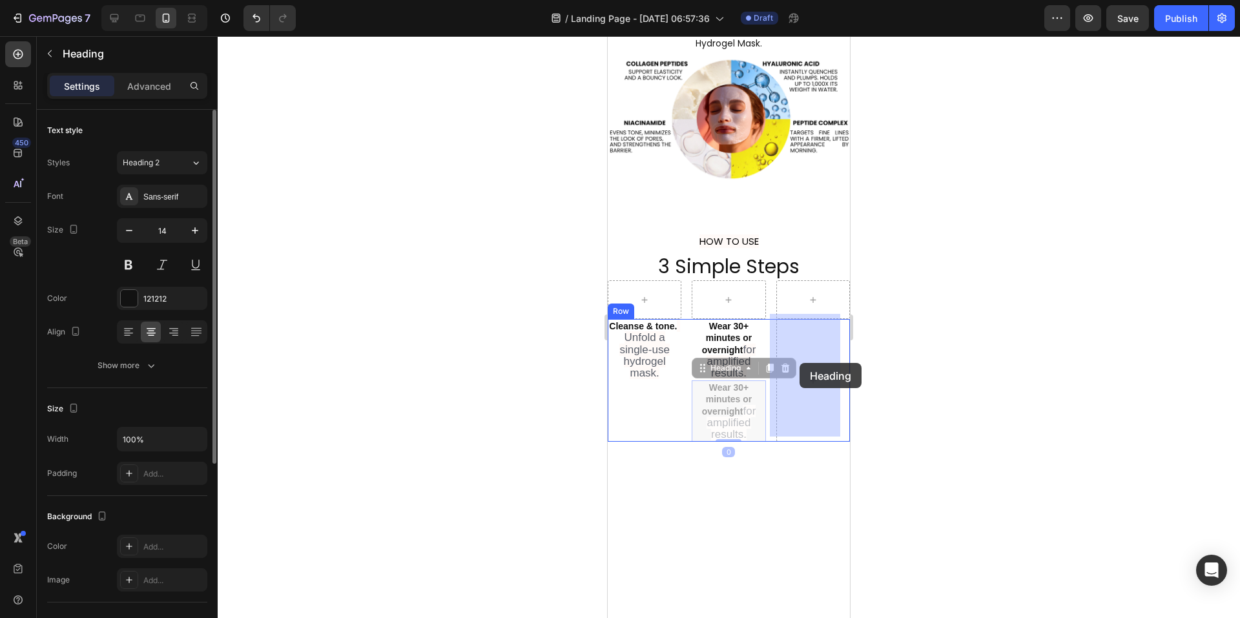
drag, startPoint x: 701, startPoint y: 368, endPoint x: 800, endPoint y: 363, distance: 99.0
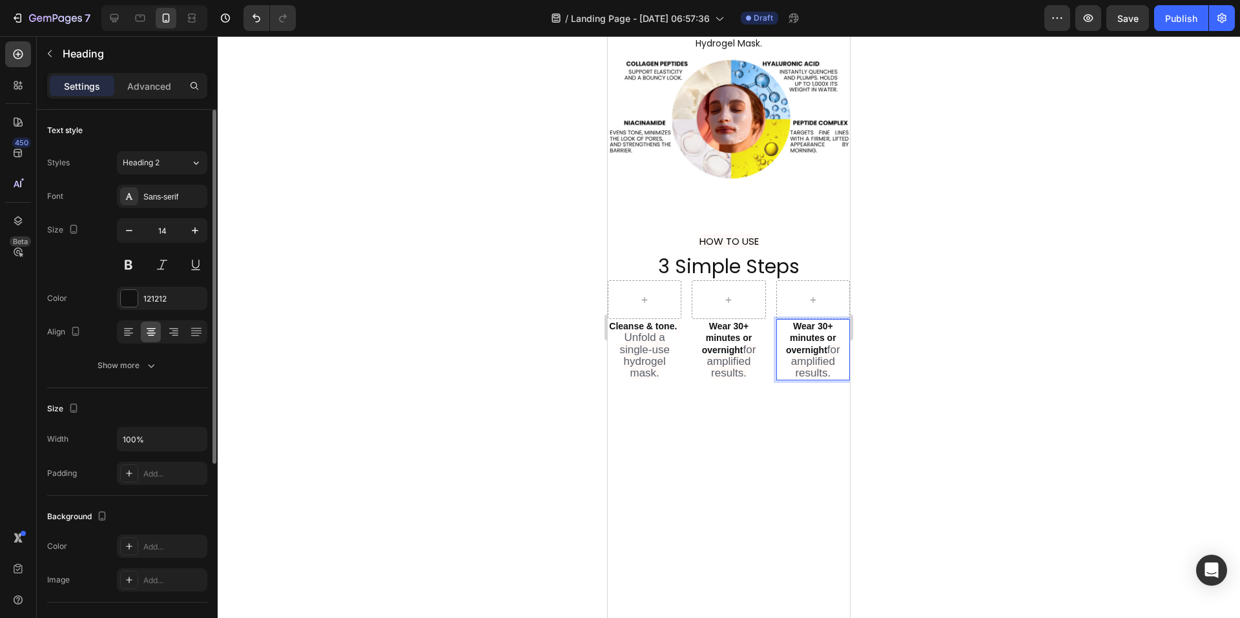
click at [822, 352] on span "for amplified results." at bounding box center [815, 362] width 49 height 36
drag, startPoint x: 659, startPoint y: 354, endPoint x: 637, endPoint y: 349, distance: 23.2
click at [659, 354] on span "Unfold a single-use hydrogel mask." at bounding box center [644, 355] width 50 height 48
click at [169, 202] on div "Sans-serif" at bounding box center [173, 197] width 61 height 12
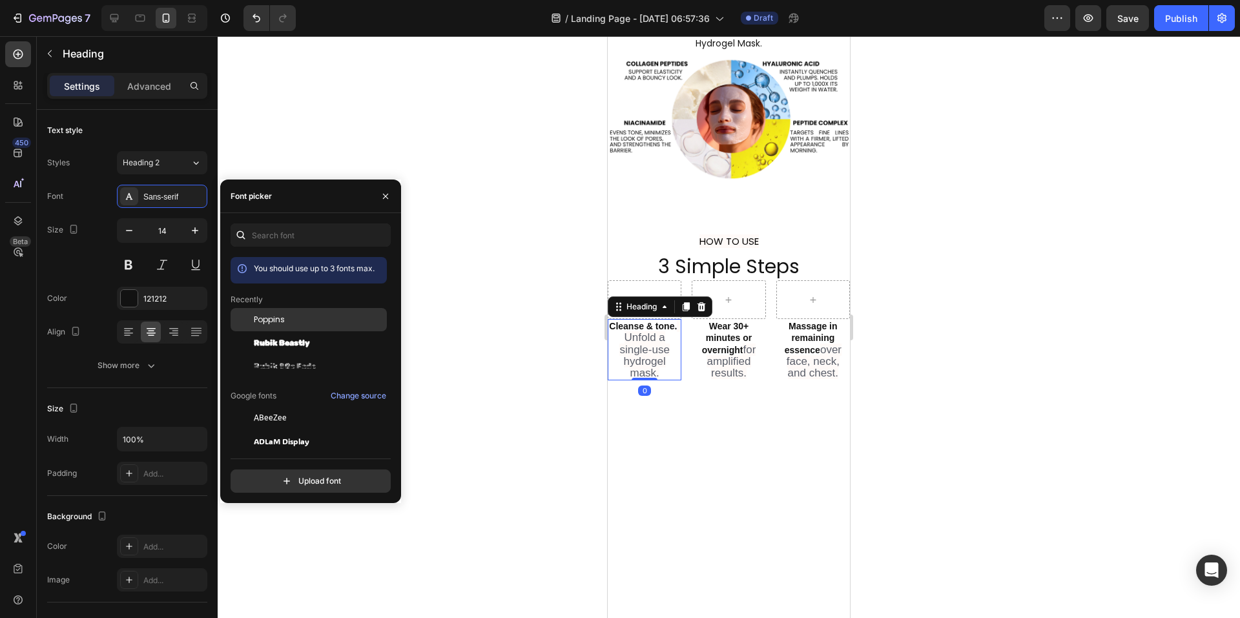
click at [284, 322] on span "Poppins" at bounding box center [269, 320] width 31 height 12
click at [716, 353] on span "for amplified results." at bounding box center [731, 362] width 49 height 36
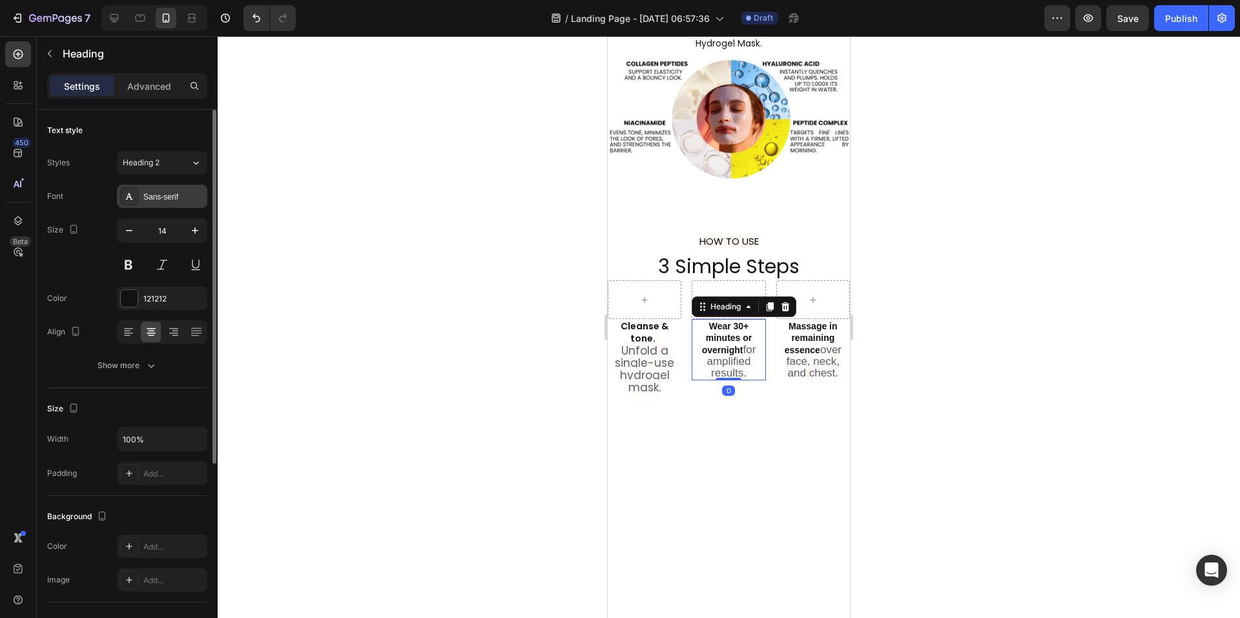
click at [152, 202] on div "Sans-serif" at bounding box center [173, 197] width 61 height 12
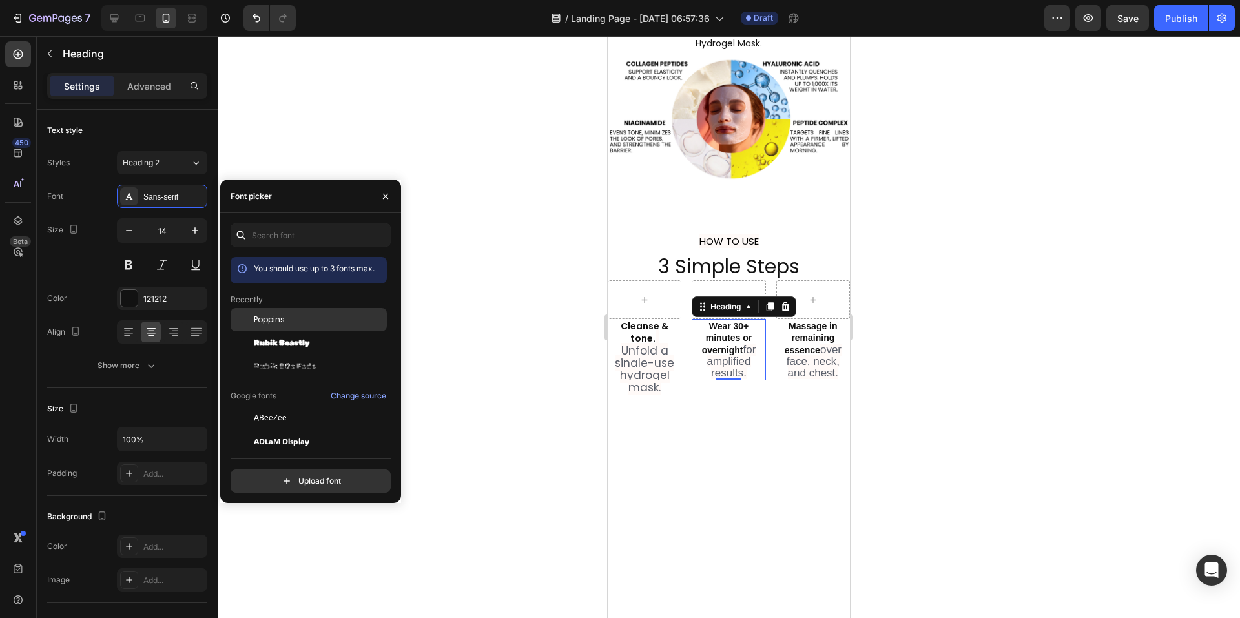
click at [274, 319] on span "Poppins" at bounding box center [269, 320] width 31 height 12
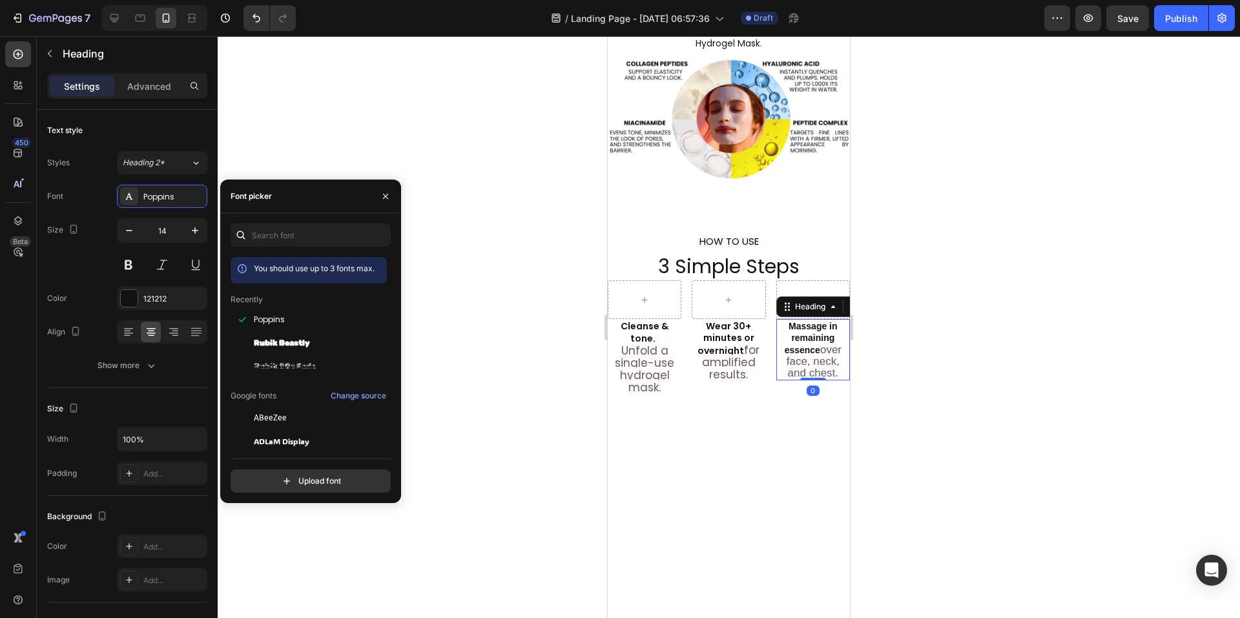
click at [809, 349] on strong "Massage in remaining essence" at bounding box center [811, 338] width 53 height 34
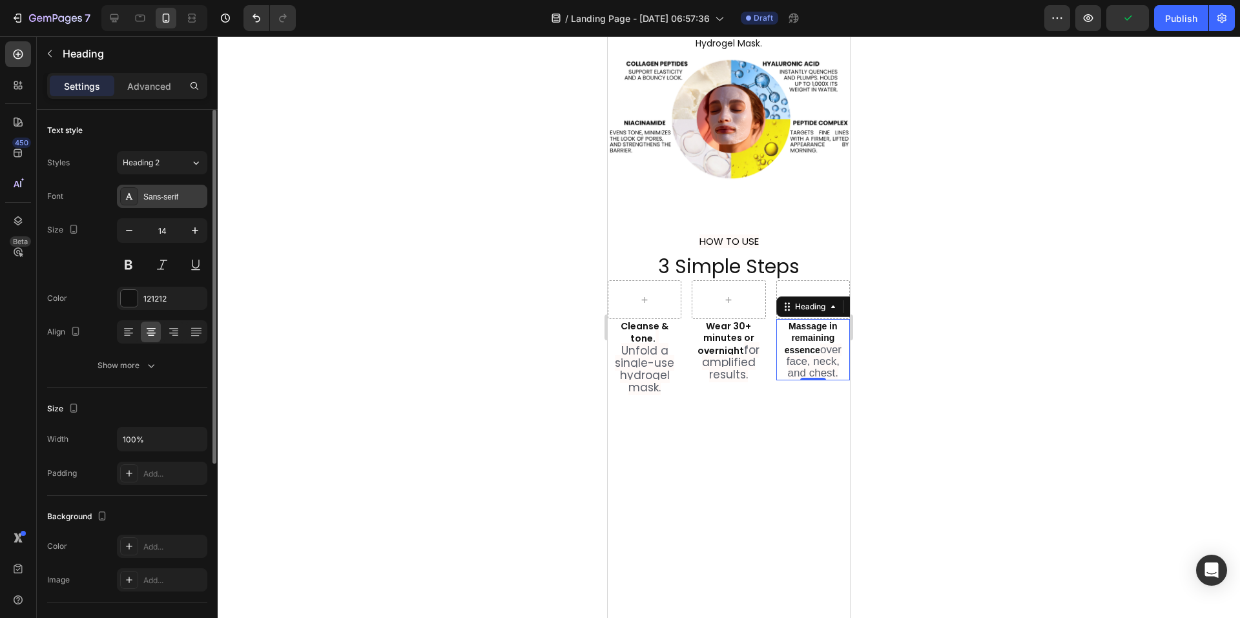
drag, startPoint x: 158, startPoint y: 193, endPoint x: 166, endPoint y: 195, distance: 8.0
click at [158, 193] on div "Sans-serif" at bounding box center [173, 197] width 61 height 12
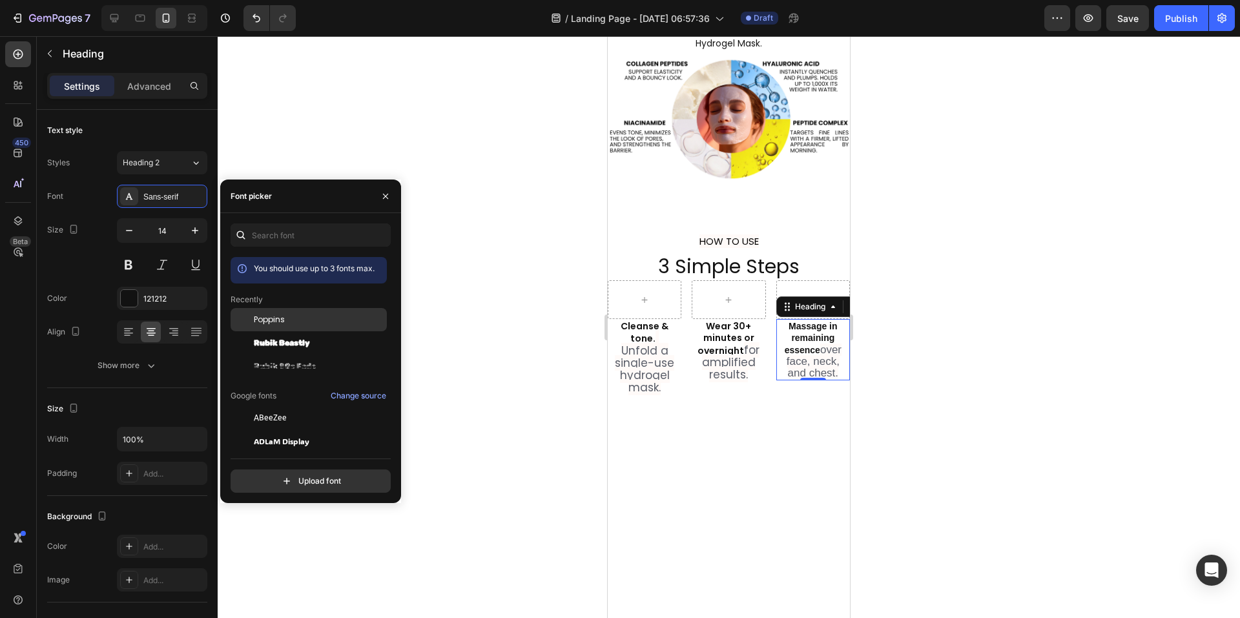
drag, startPoint x: 281, startPoint y: 318, endPoint x: 289, endPoint y: 319, distance: 7.9
click at [281, 318] on span "Poppins" at bounding box center [269, 320] width 31 height 12
click at [652, 357] on span "Unfold a single-use hydrogel mask." at bounding box center [644, 369] width 59 height 53
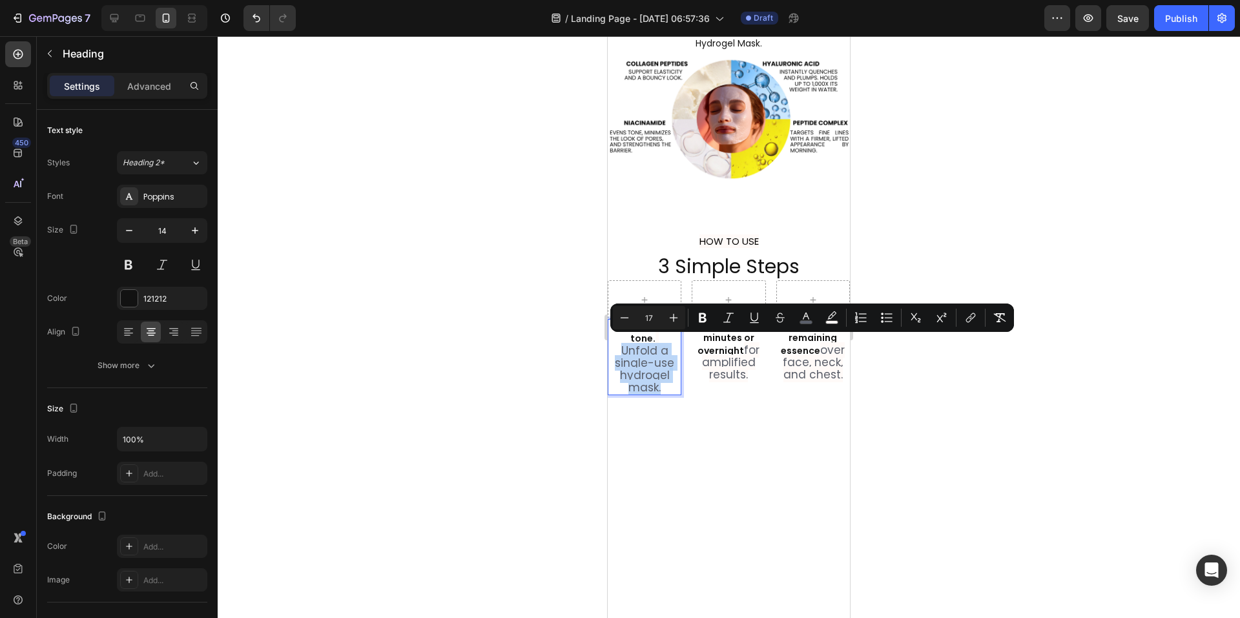
drag, startPoint x: 620, startPoint y: 346, endPoint x: 664, endPoint y: 380, distance: 55.7
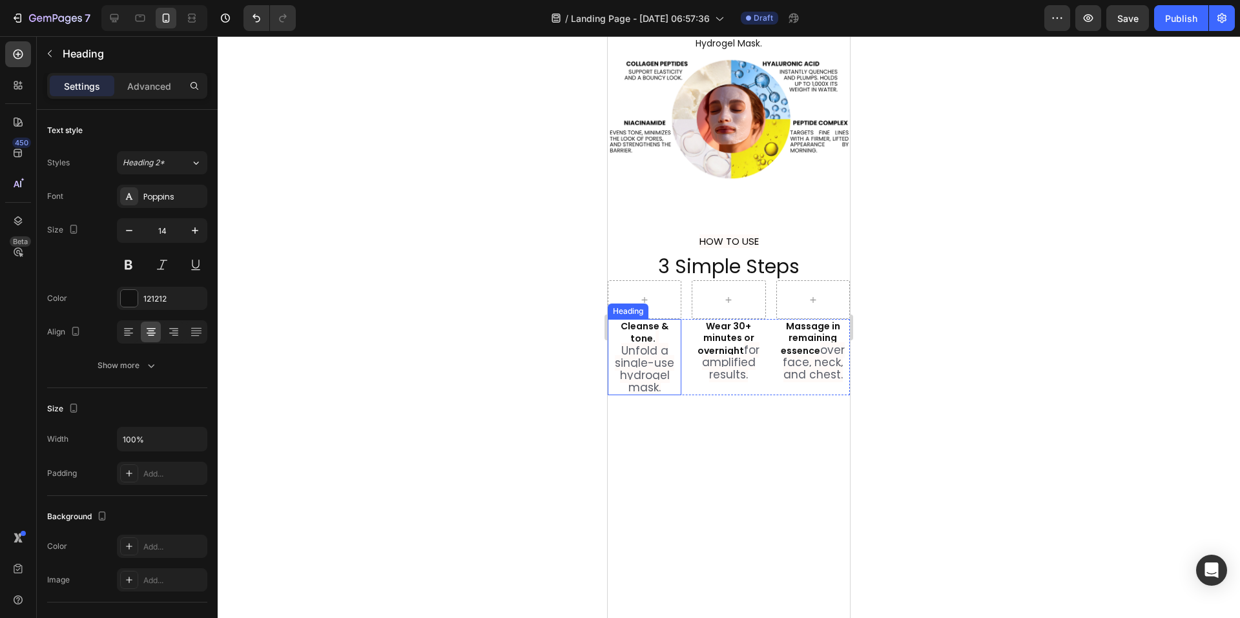
click at [637, 321] on strong "Cleanse & tone." at bounding box center [645, 332] width 48 height 25
click at [639, 324] on strong "Cleanse & tone." at bounding box center [645, 332] width 48 height 25
click at [649, 379] on span "Unfold a single-use hydrogel mask." at bounding box center [644, 369] width 59 height 53
drag, startPoint x: 659, startPoint y: 384, endPoint x: 623, endPoint y: 348, distance: 50.7
click at [622, 351] on p "Cleanse & tone. Unfold a single-use hydrogel mask." at bounding box center [644, 357] width 71 height 74
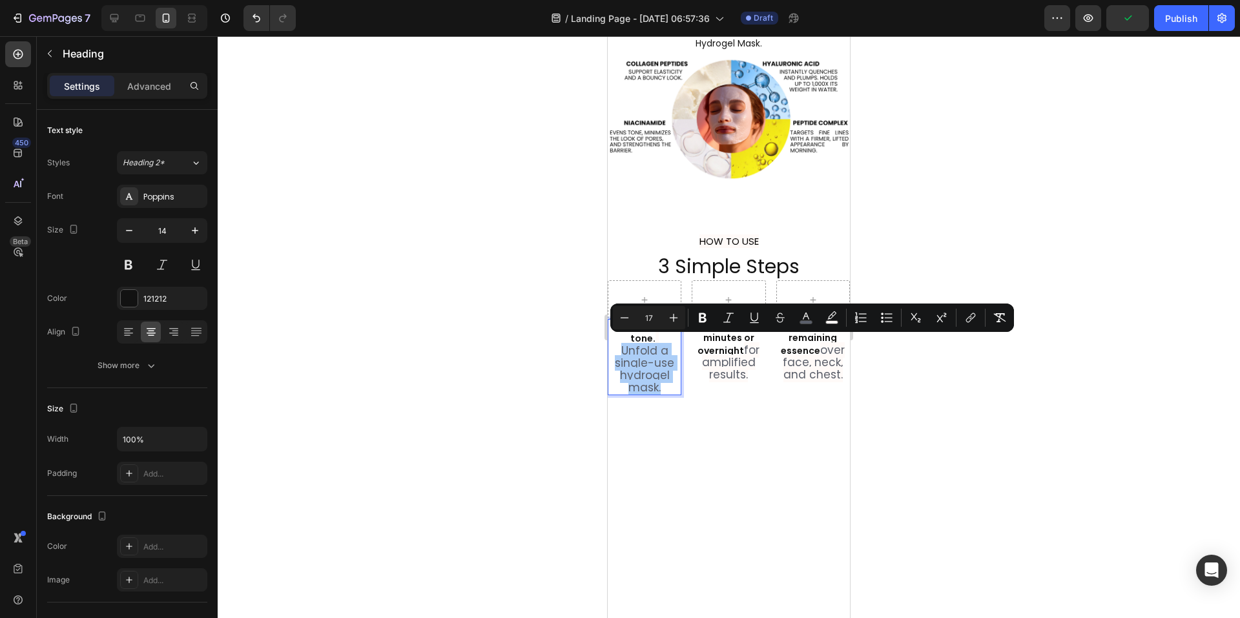
click at [648, 321] on input "17" at bounding box center [649, 318] width 26 height 16
click at [652, 321] on input "17" at bounding box center [649, 318] width 26 height 16
type input "13"
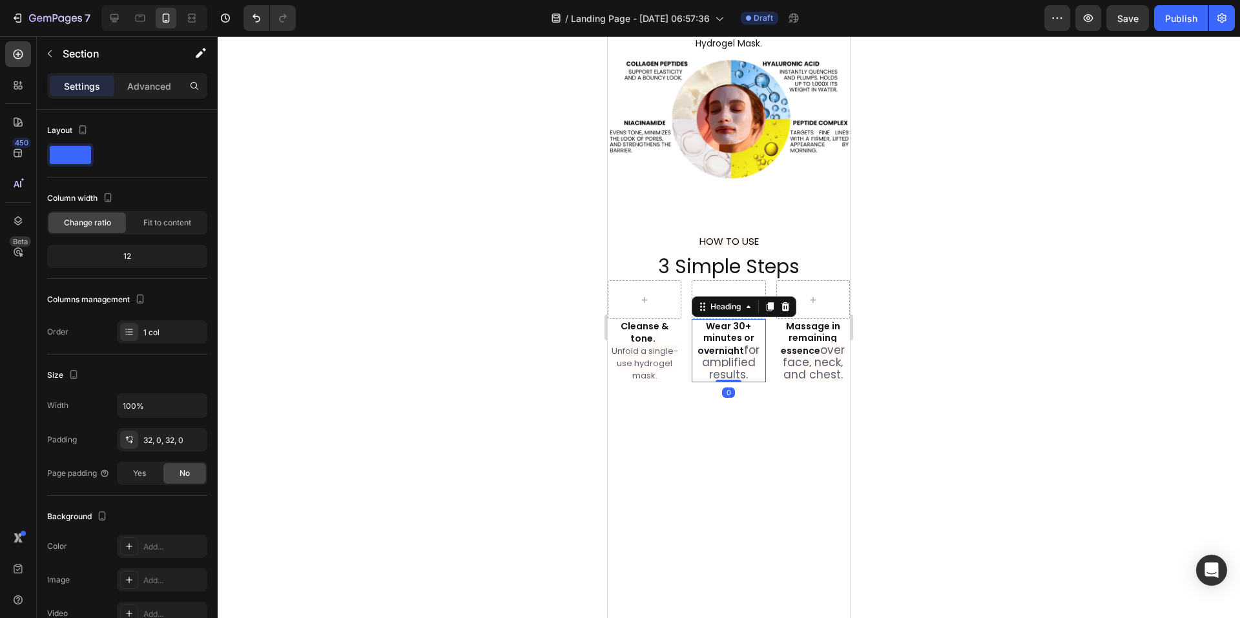
click at [712, 351] on span "for amplified results." at bounding box center [731, 362] width 58 height 40
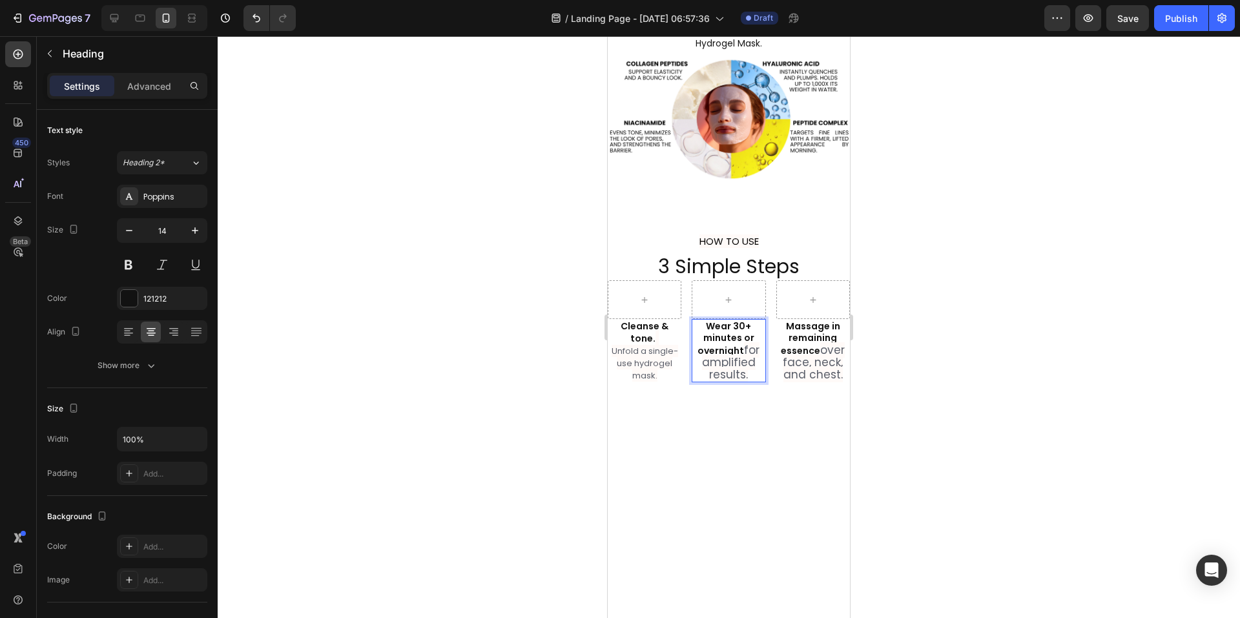
click at [747, 371] on p "Wear 30+ minutes or overnight for amplified results." at bounding box center [728, 350] width 71 height 61
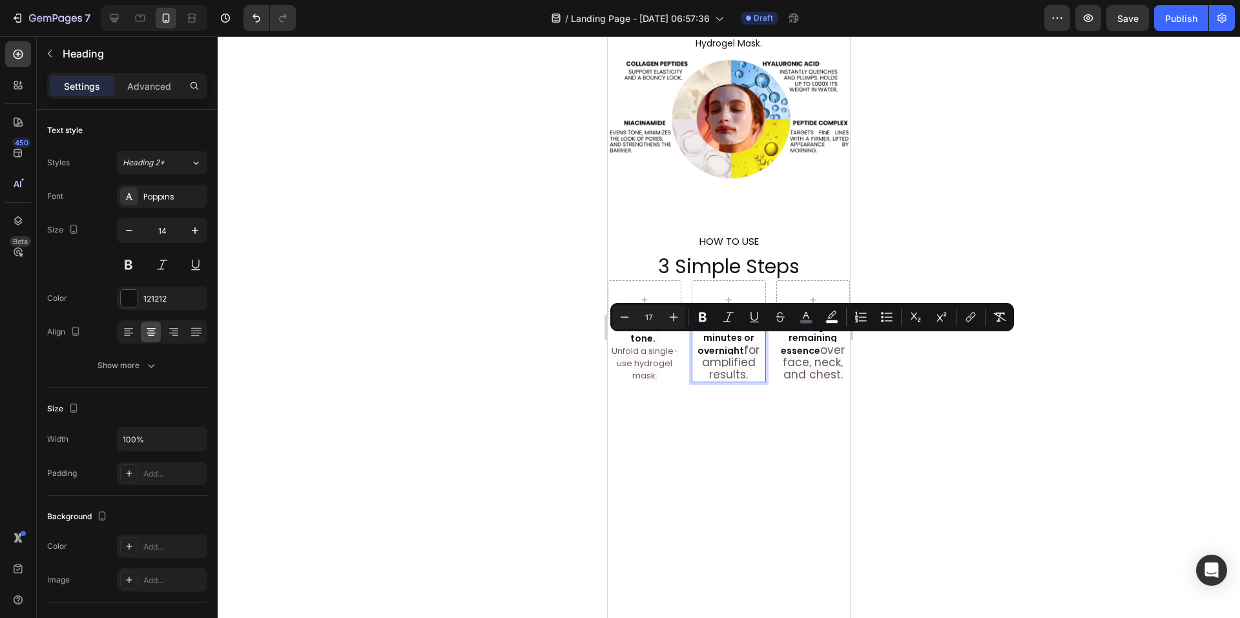
drag, startPoint x: 747, startPoint y: 371, endPoint x: 742, endPoint y: 350, distance: 21.5
click at [742, 350] on p "Wear 30+ minutes or overnight for amplified results." at bounding box center [728, 350] width 71 height 61
click at [630, 316] on icon "Editor contextual toolbar" at bounding box center [624, 317] width 13 height 13
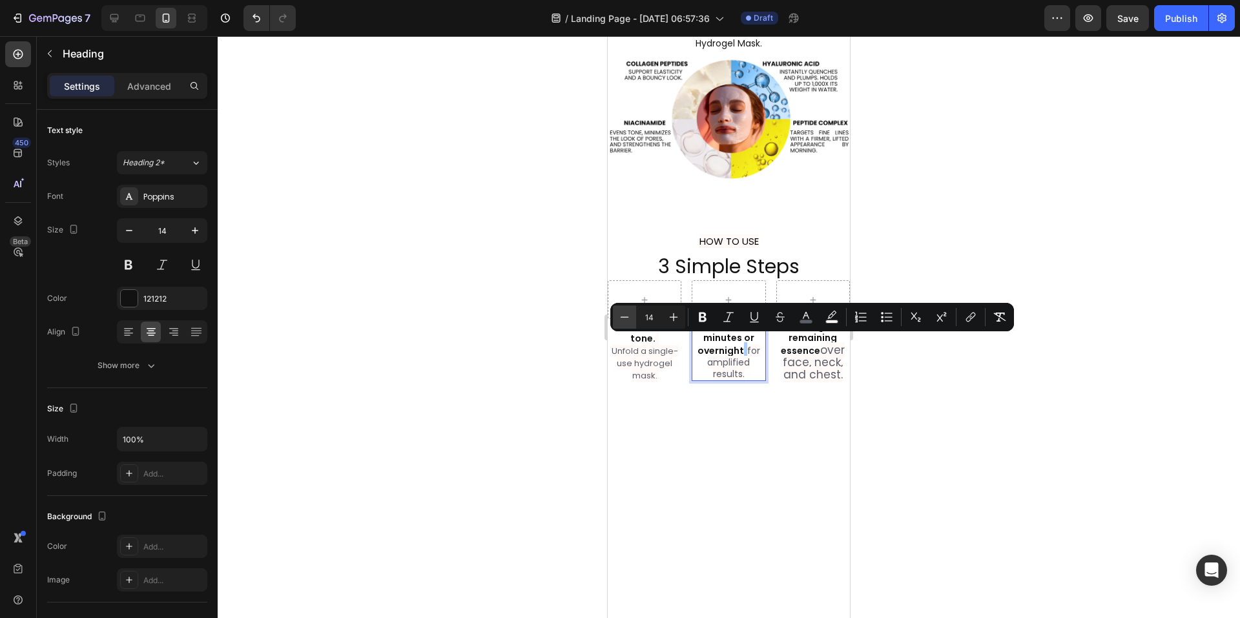
click at [630, 316] on icon "Editor contextual toolbar" at bounding box center [624, 317] width 13 height 13
type input "13"
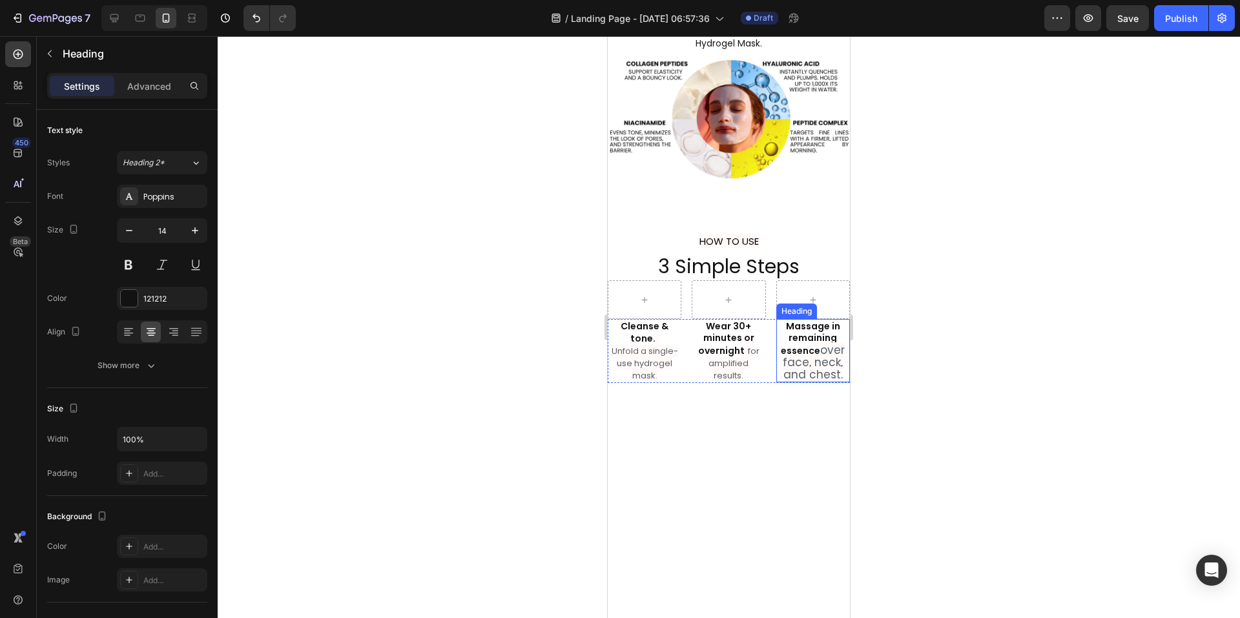
click at [820, 364] on span "over face, neck, and chest." at bounding box center [814, 362] width 62 height 40
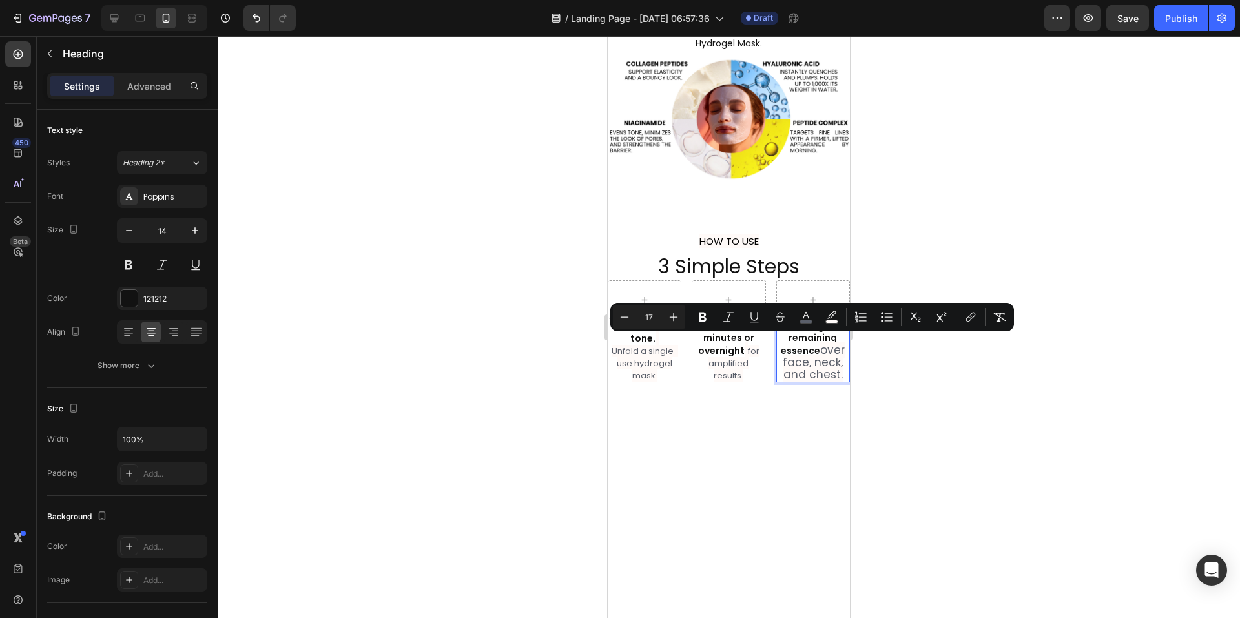
drag, startPoint x: 835, startPoint y: 369, endPoint x: 813, endPoint y: 348, distance: 31.1
click at [813, 348] on p "Massage in remaining essence over face, neck, and chest." at bounding box center [813, 350] width 71 height 61
click at [630, 319] on icon "Editor contextual toolbar" at bounding box center [624, 317] width 13 height 13
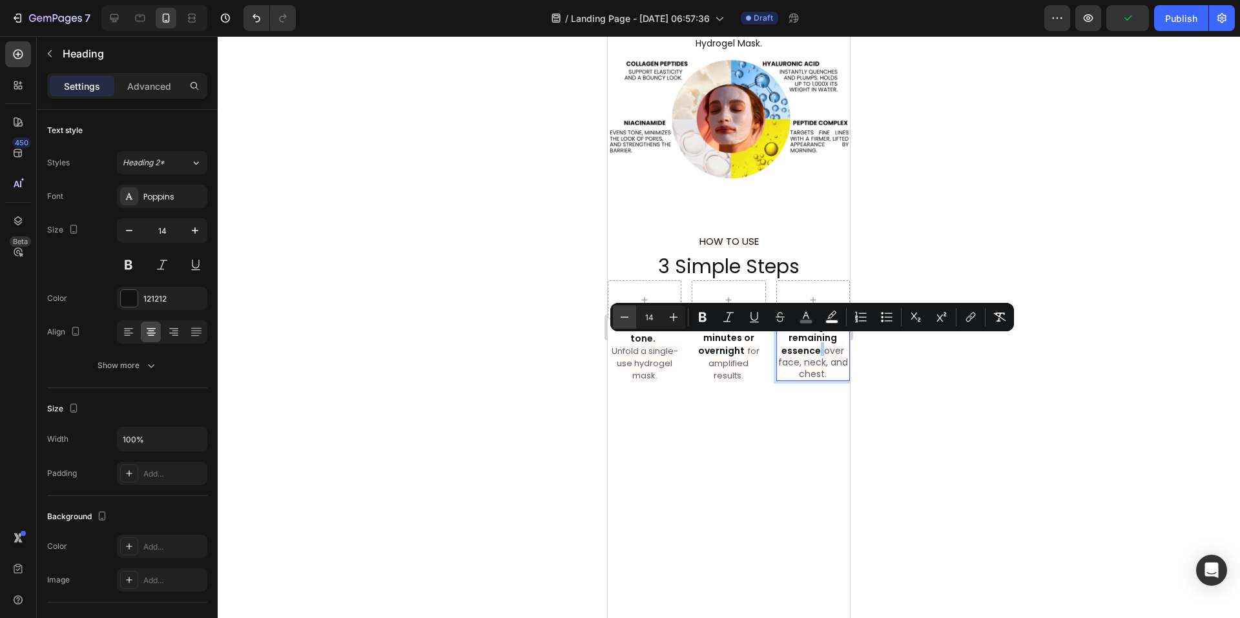
click at [630, 319] on icon "Editor contextual toolbar" at bounding box center [624, 317] width 13 height 13
type input "13"
click at [1033, 471] on div at bounding box center [729, 327] width 1022 height 582
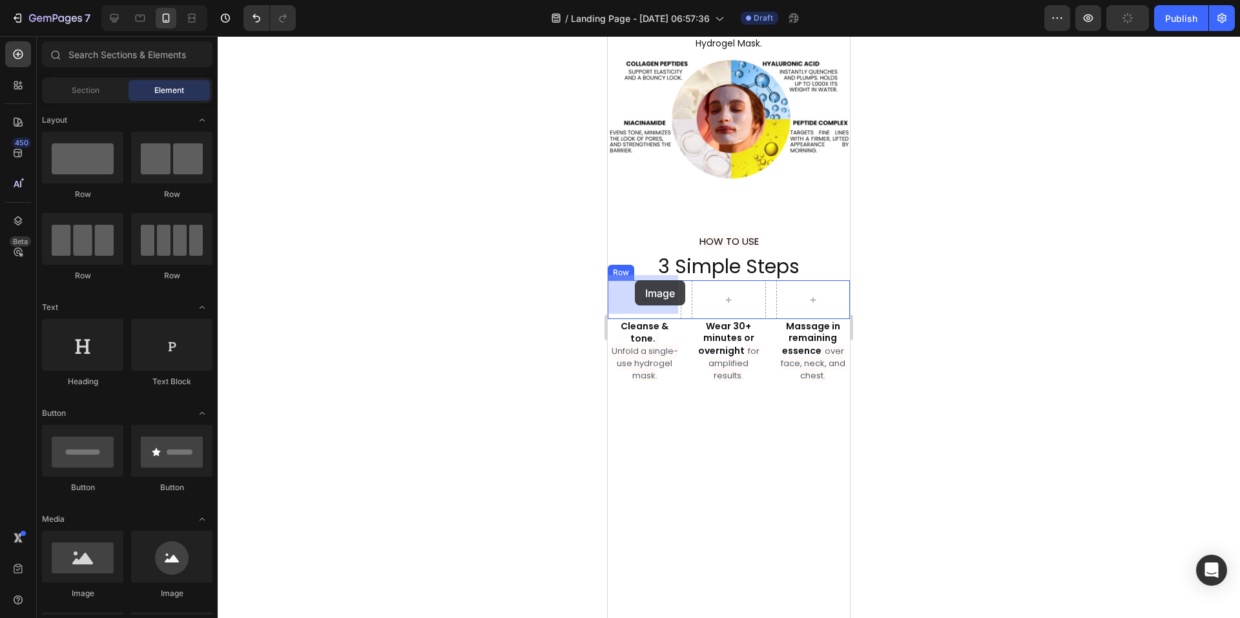
drag, startPoint x: 700, startPoint y: 602, endPoint x: 635, endPoint y: 280, distance: 328.2
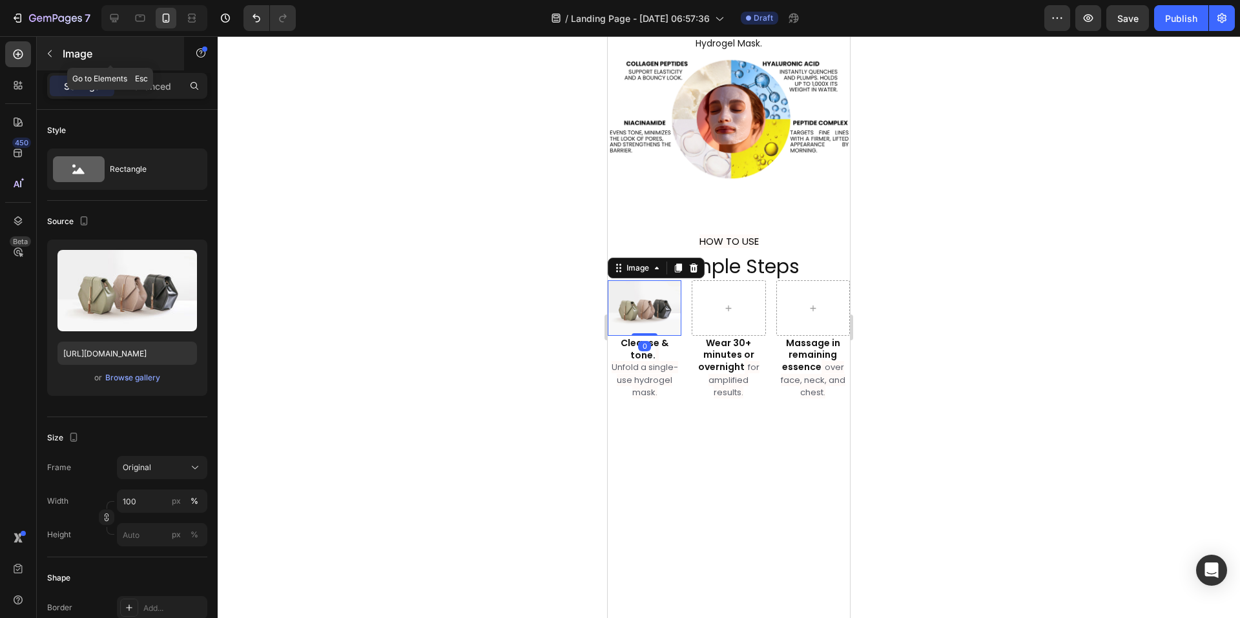
click at [49, 48] on icon "button" at bounding box center [50, 53] width 10 height 10
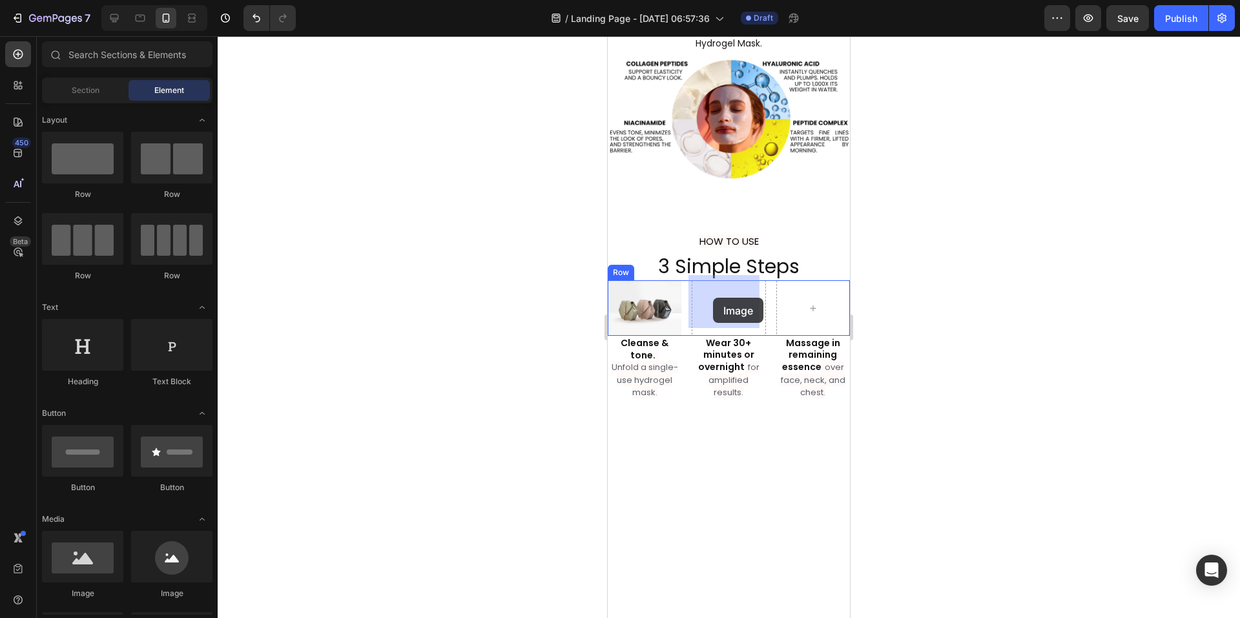
drag, startPoint x: 700, startPoint y: 594, endPoint x: 713, endPoint y: 298, distance: 296.1
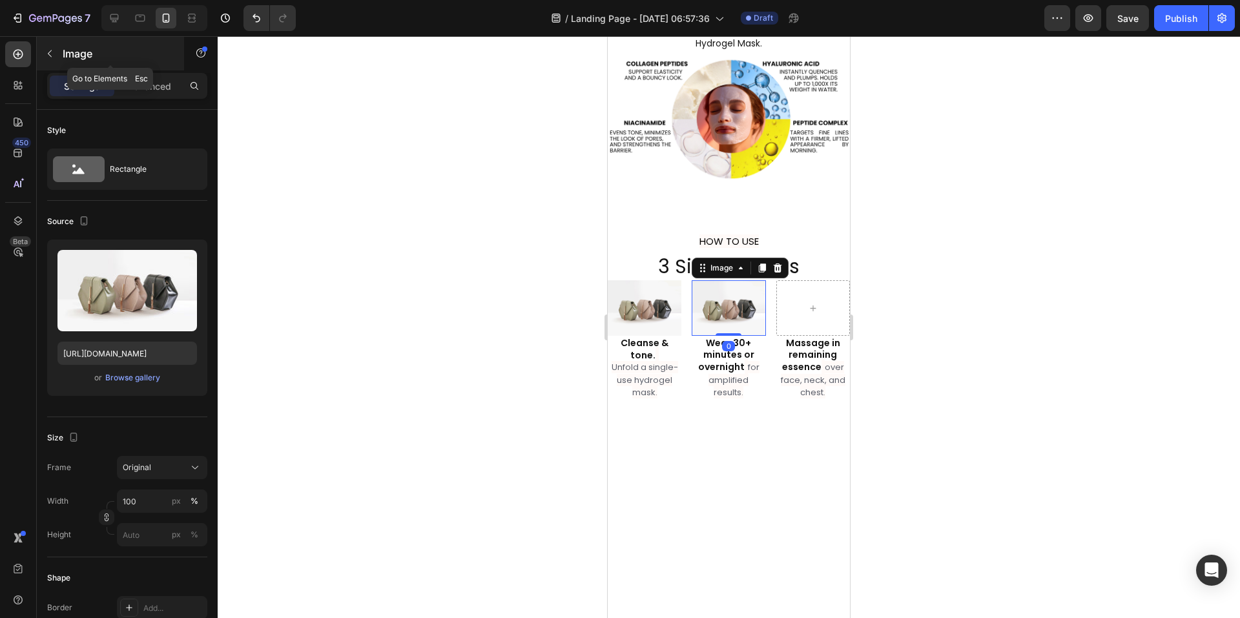
click at [47, 54] on icon "button" at bounding box center [50, 53] width 10 height 10
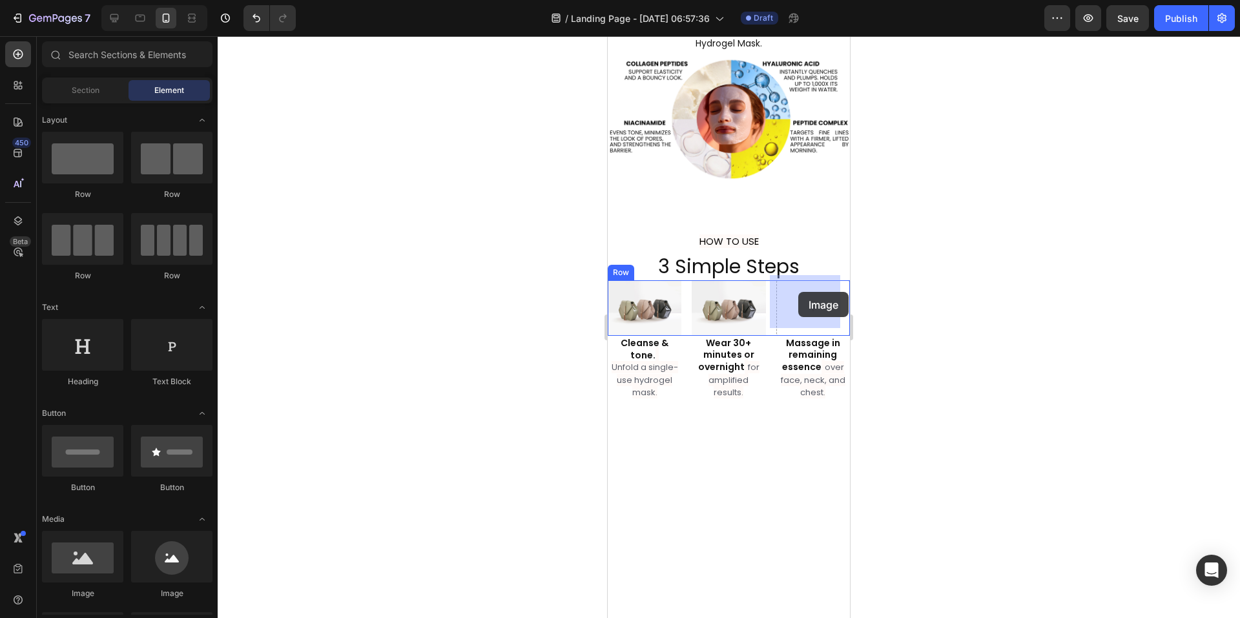
drag, startPoint x: 692, startPoint y: 599, endPoint x: 798, endPoint y: 292, distance: 324.8
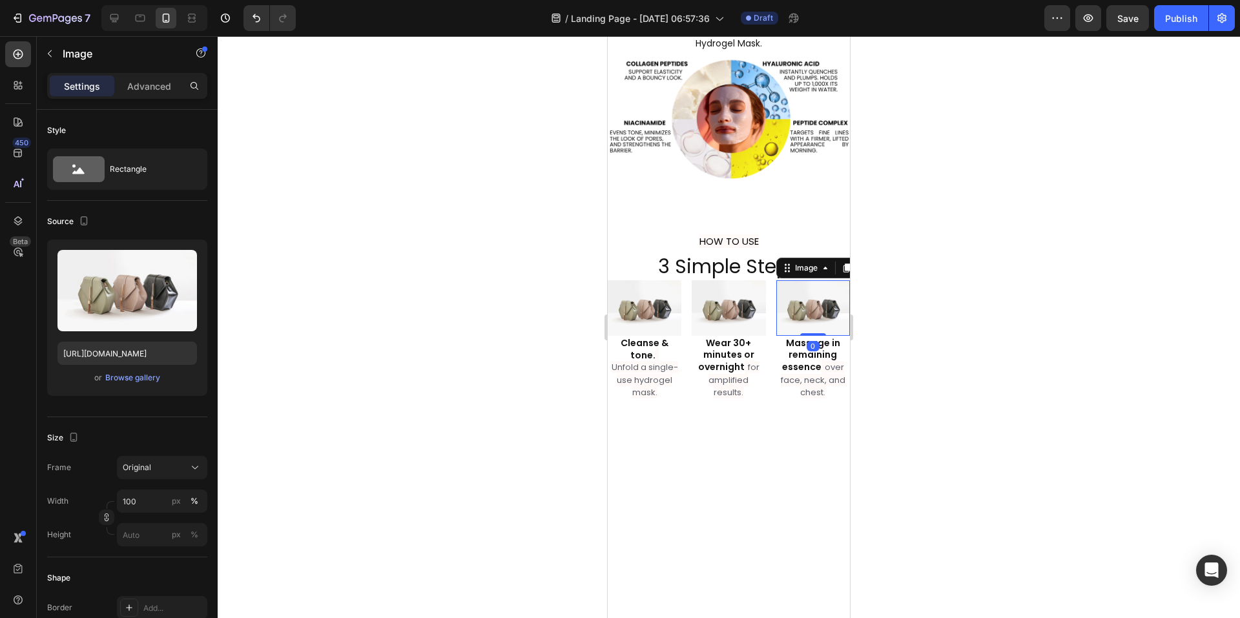
click at [979, 276] on div at bounding box center [729, 327] width 1022 height 582
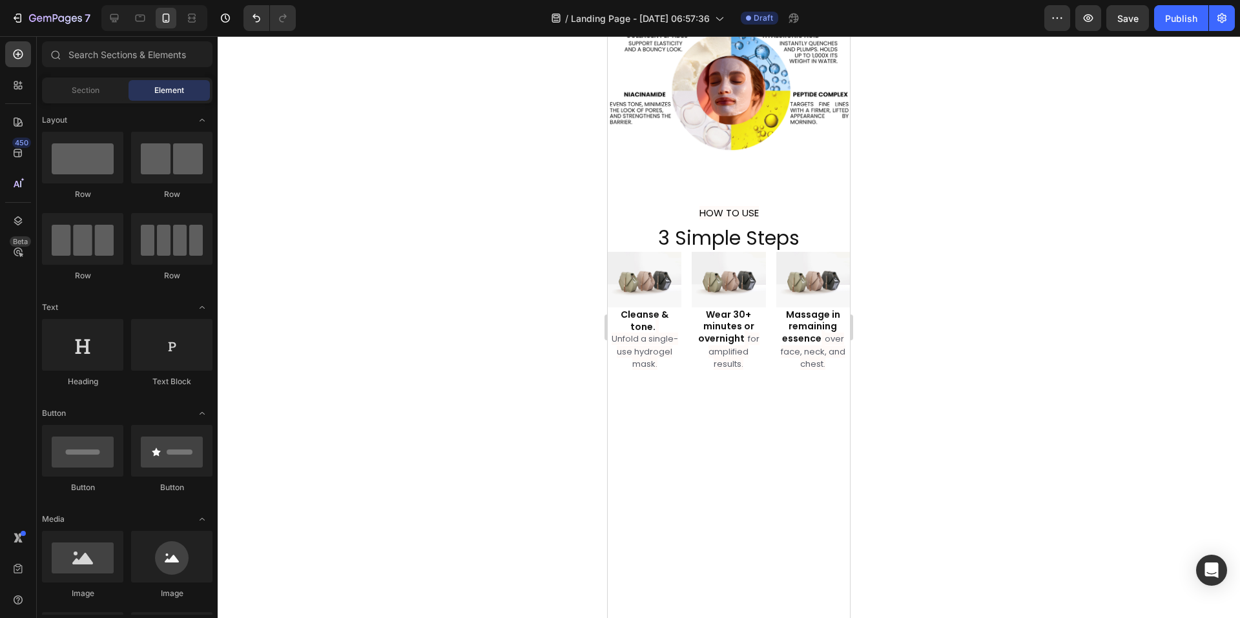
scroll to position [1804, 0]
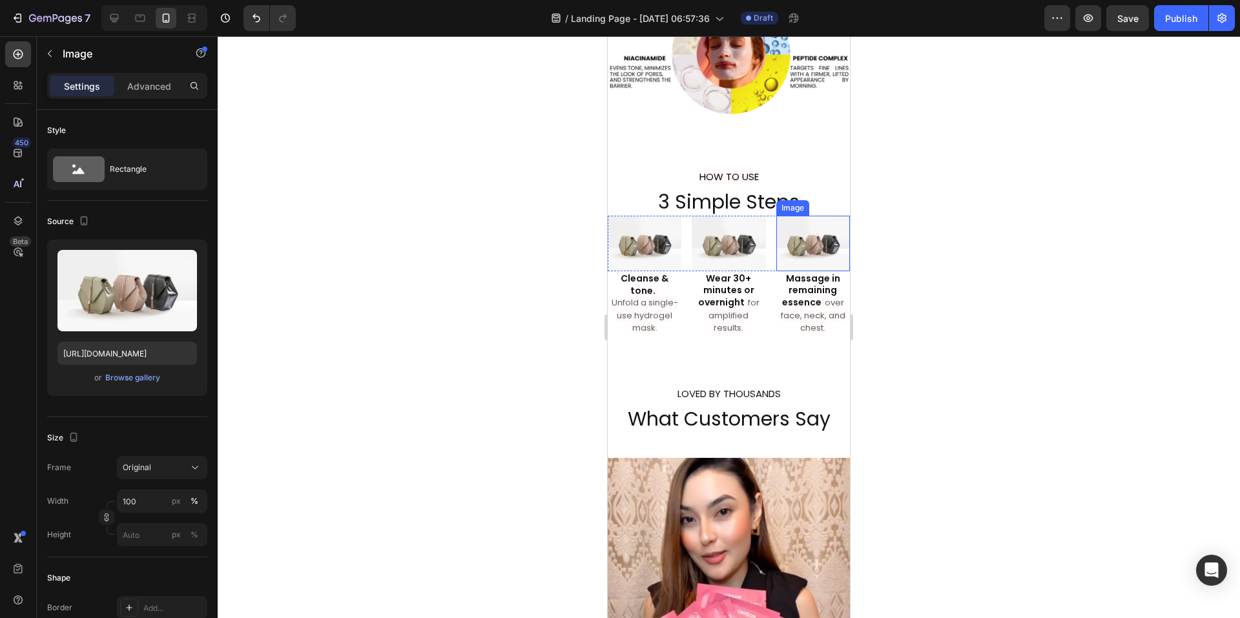
click at [781, 220] on img at bounding box center [813, 244] width 74 height 56
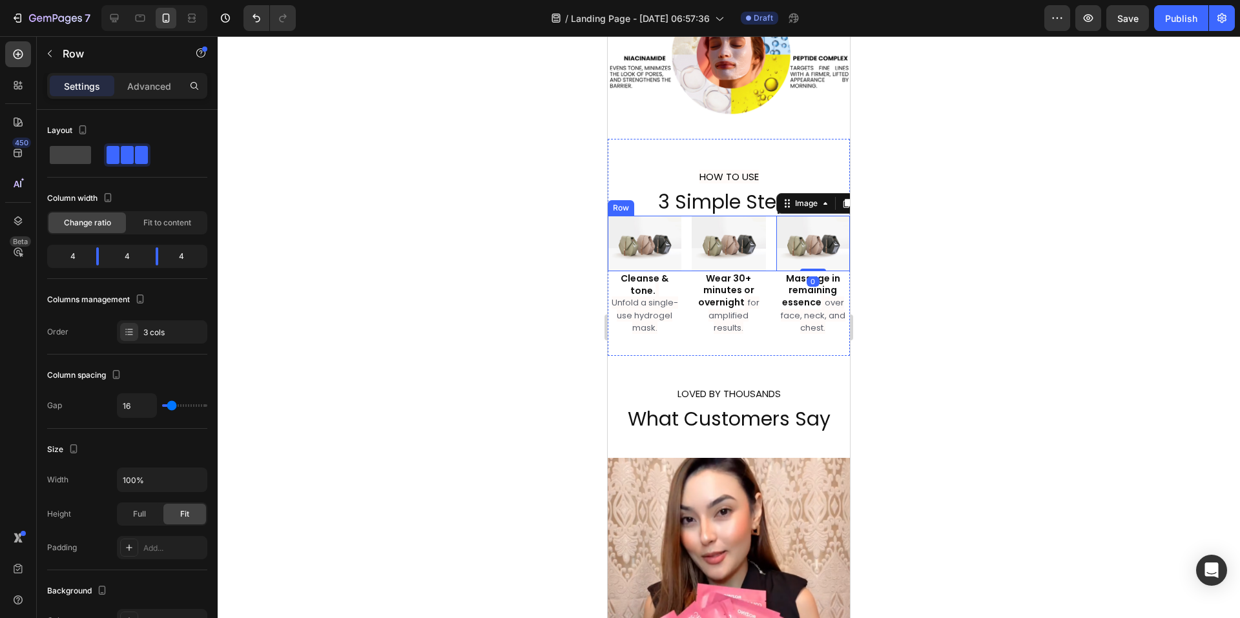
click at [764, 227] on div "Image Image Image 0 Row" at bounding box center [729, 244] width 242 height 56
click at [768, 227] on div "Image Image Image Row 0" at bounding box center [729, 244] width 242 height 56
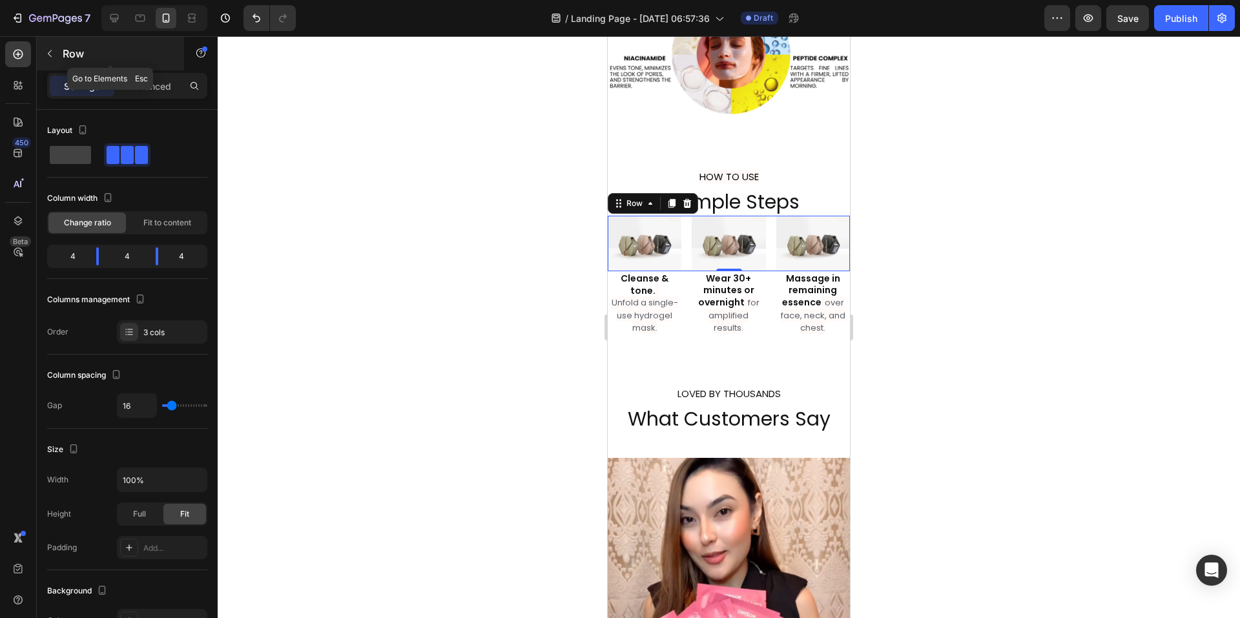
click at [46, 54] on icon "button" at bounding box center [50, 53] width 10 height 10
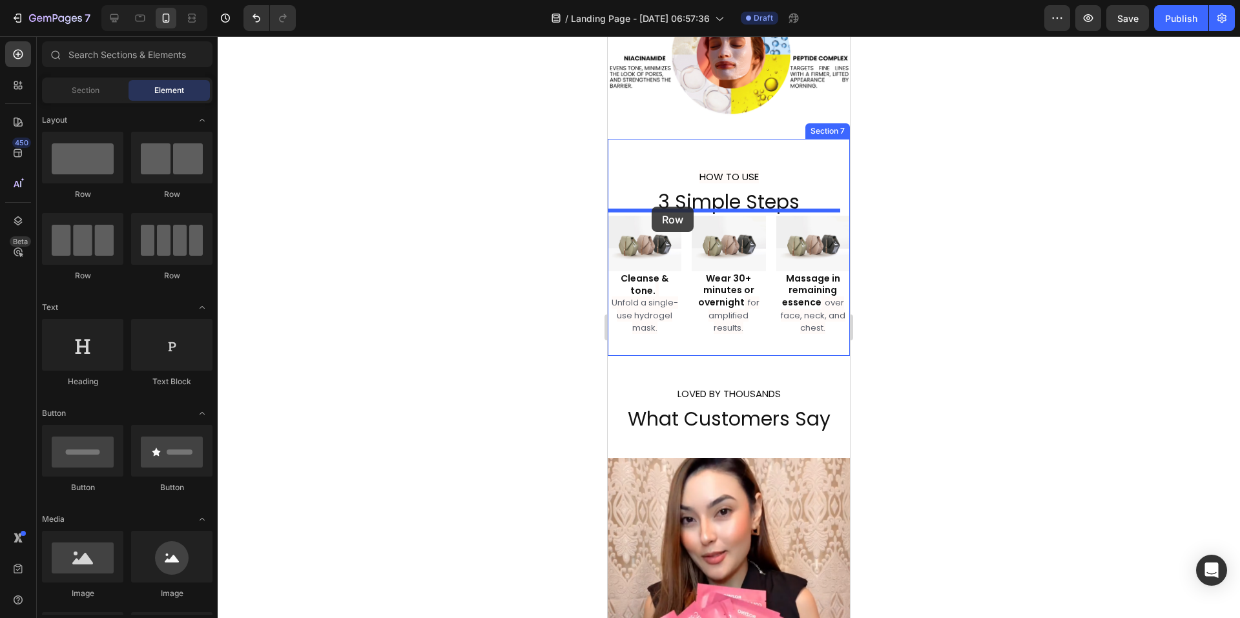
drag, startPoint x: 776, startPoint y: 202, endPoint x: 662, endPoint y: 209, distance: 114.6
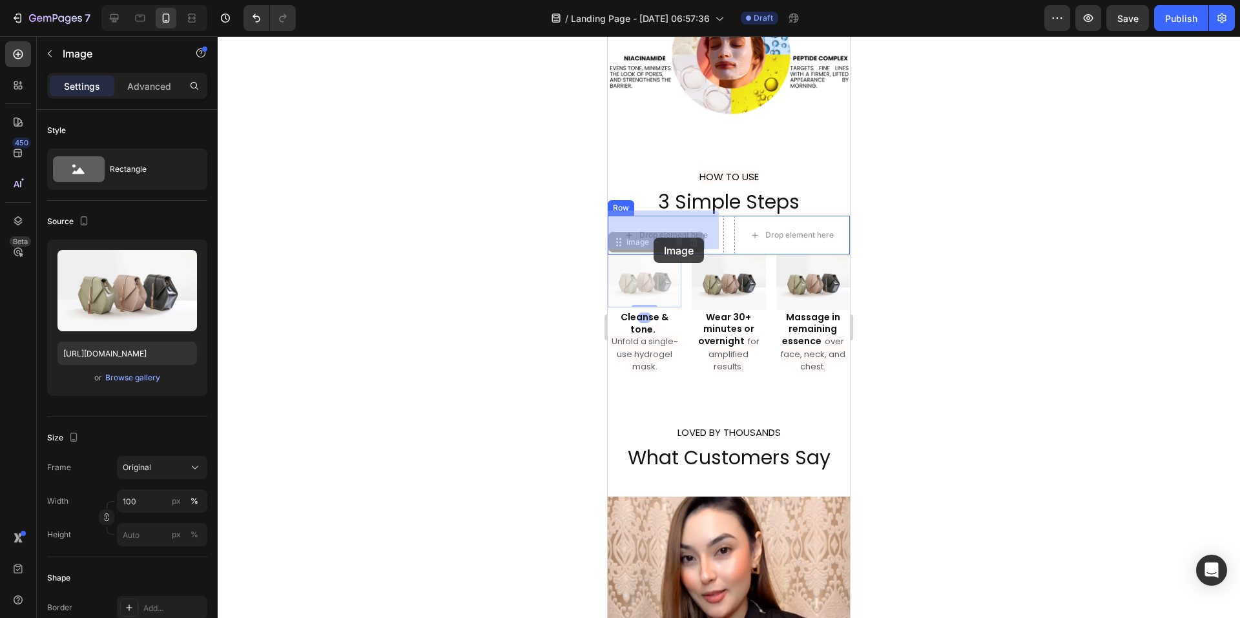
drag, startPoint x: 648, startPoint y: 277, endPoint x: 654, endPoint y: 238, distance: 39.7
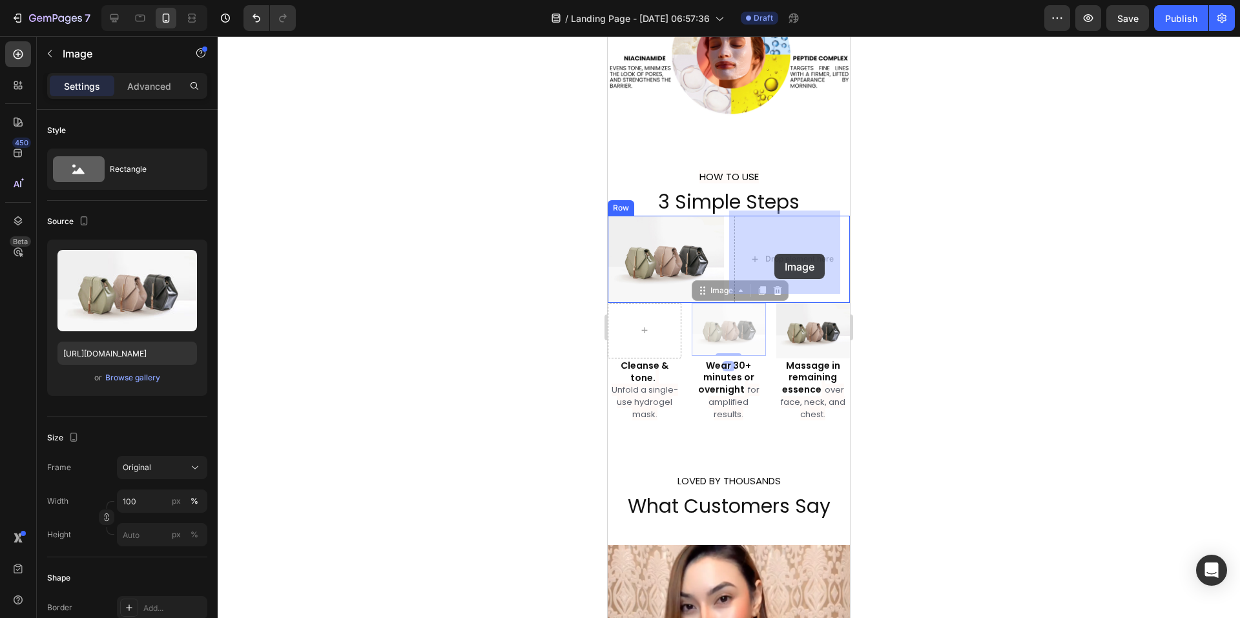
drag, startPoint x: 731, startPoint y: 321, endPoint x: 774, endPoint y: 254, distance: 79.9
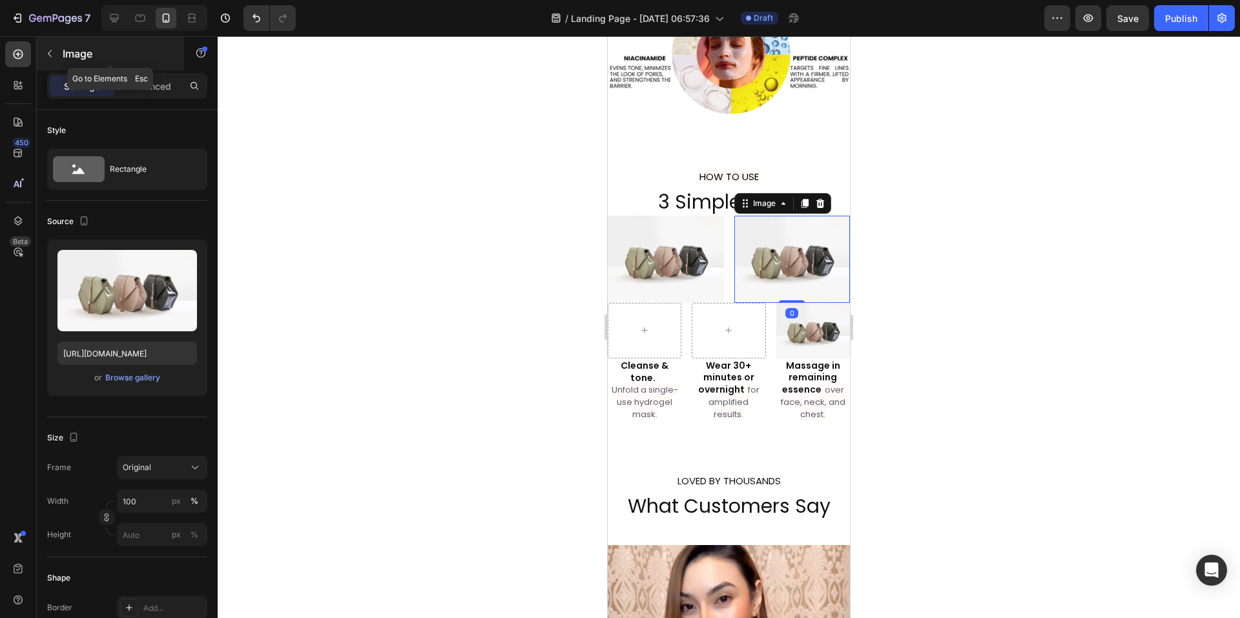
click at [51, 56] on icon "button" at bounding box center [50, 53] width 10 height 10
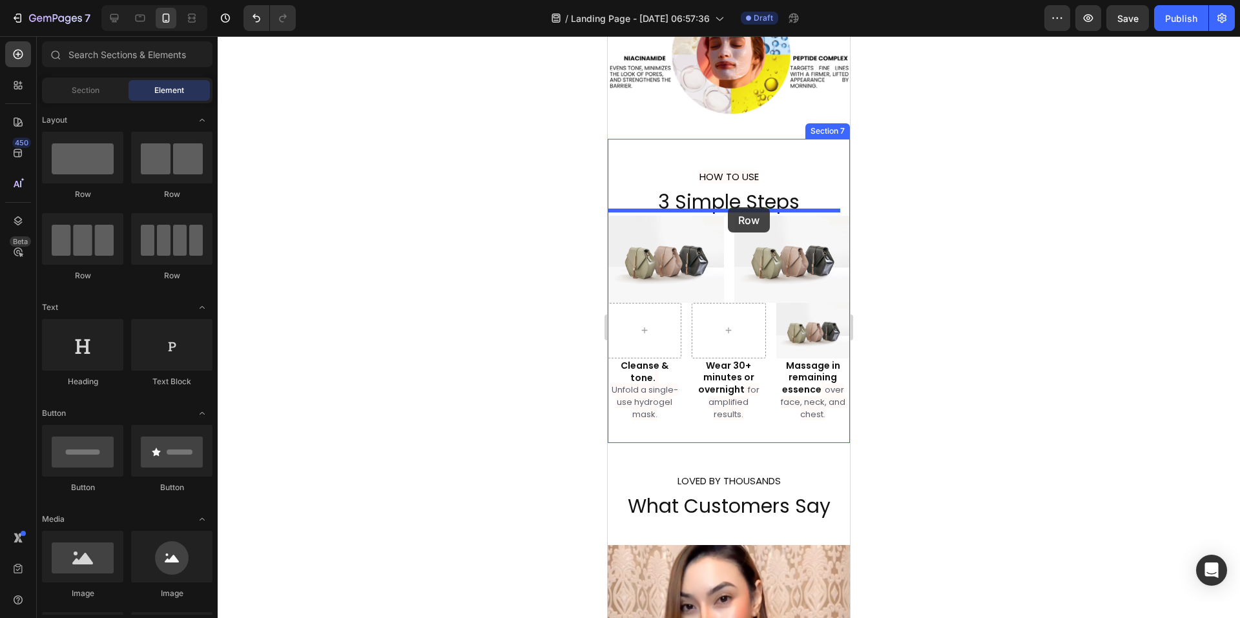
drag, startPoint x: 781, startPoint y: 209, endPoint x: 728, endPoint y: 207, distance: 53.0
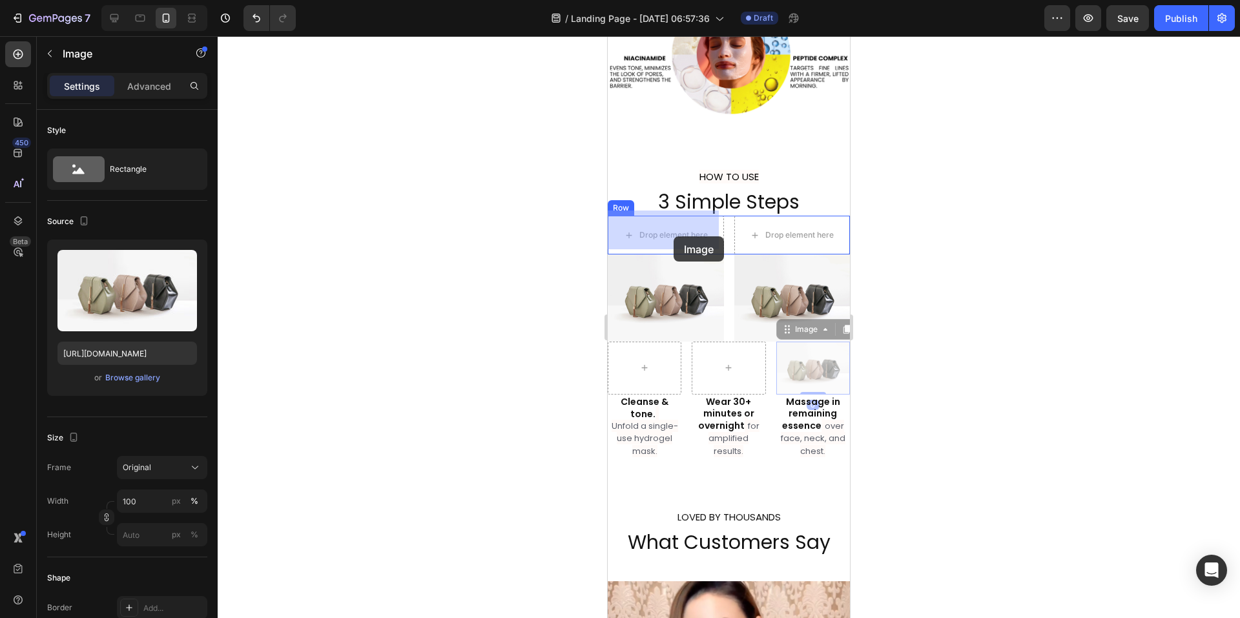
drag, startPoint x: 805, startPoint y: 364, endPoint x: 674, endPoint y: 236, distance: 183.2
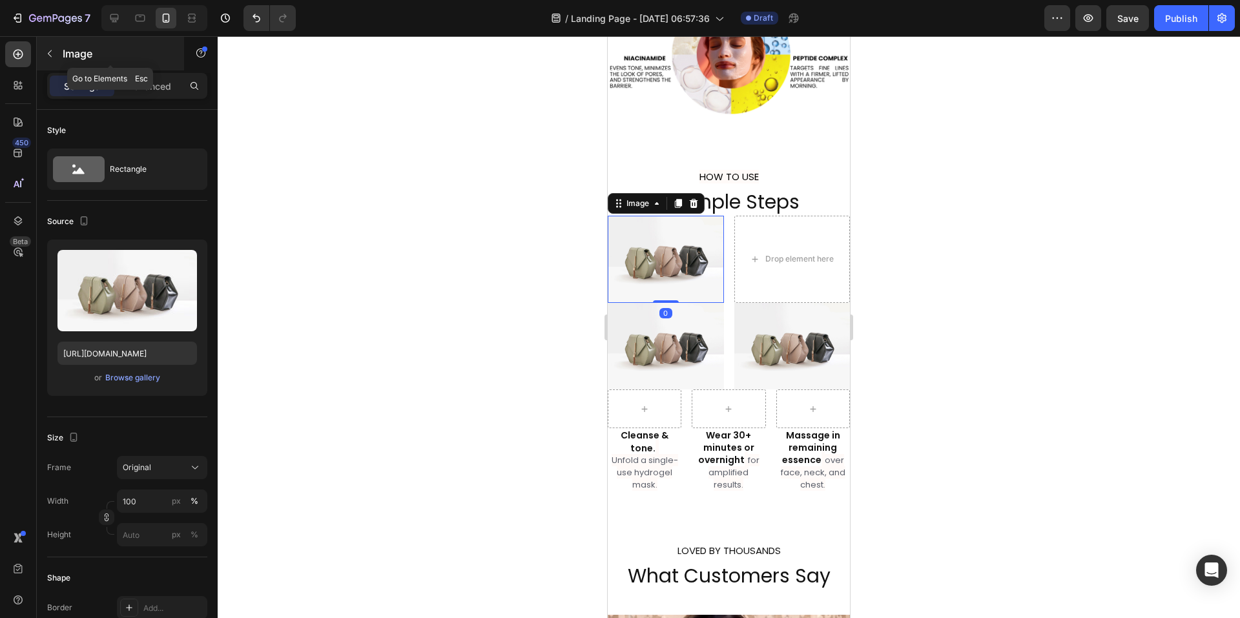
click at [45, 52] on icon "button" at bounding box center [50, 53] width 10 height 10
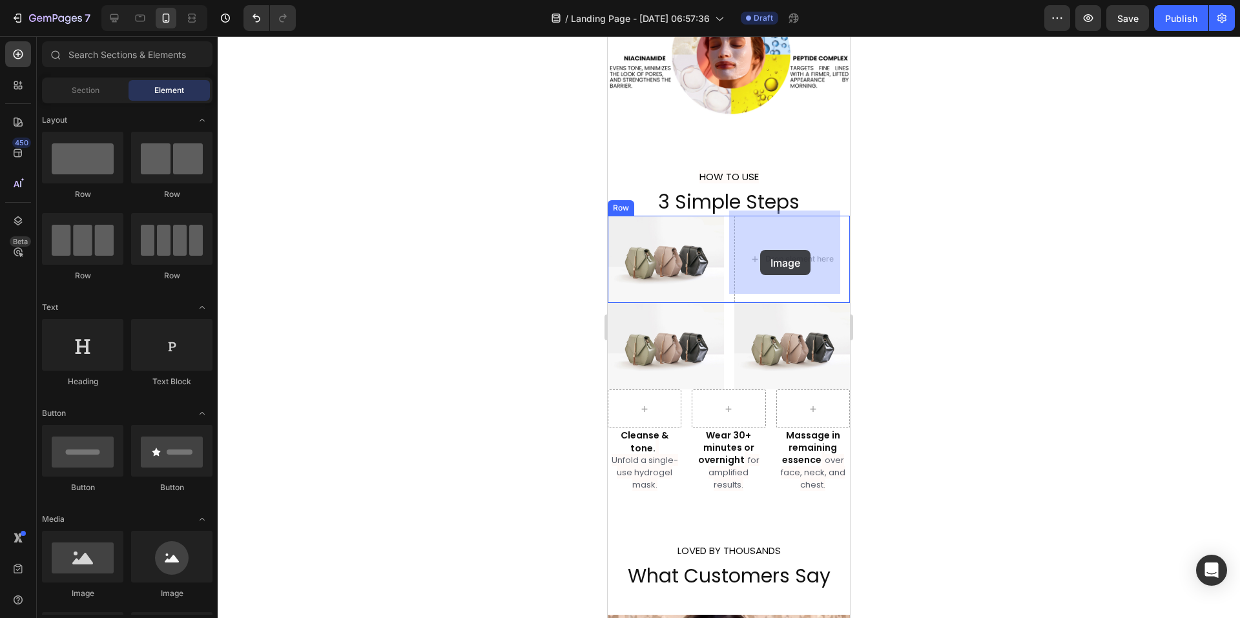
drag, startPoint x: 696, startPoint y: 594, endPoint x: 760, endPoint y: 250, distance: 350.2
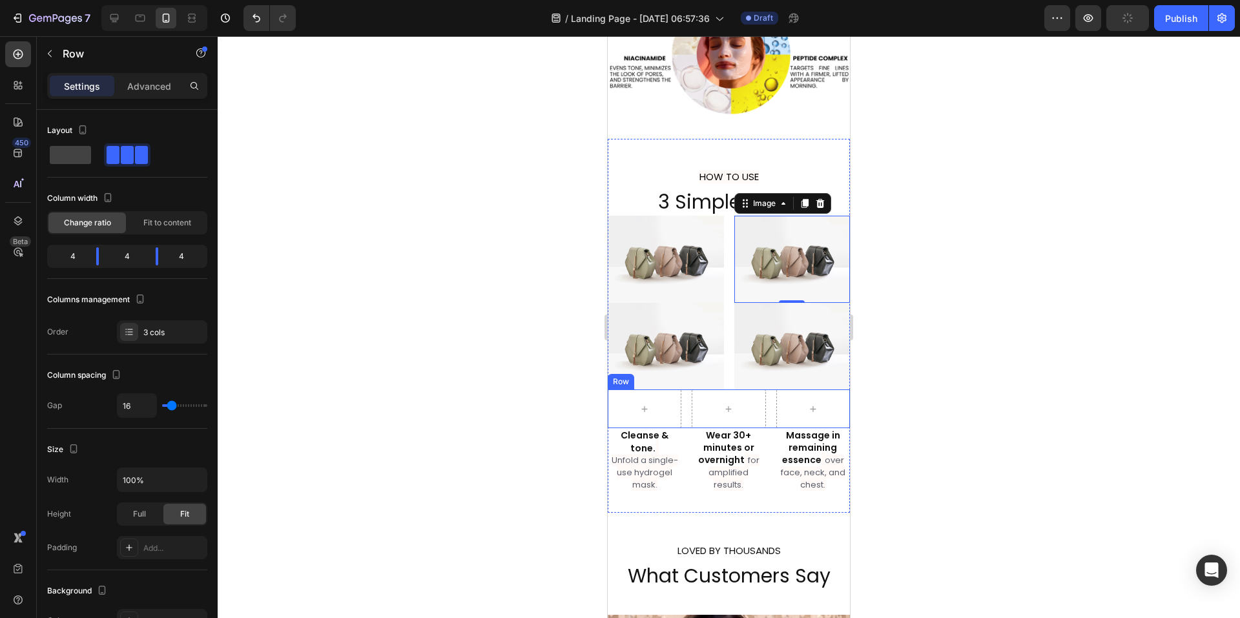
click at [681, 395] on div "Row" at bounding box center [729, 408] width 242 height 39
click at [690, 373] on icon at bounding box center [687, 377] width 8 height 9
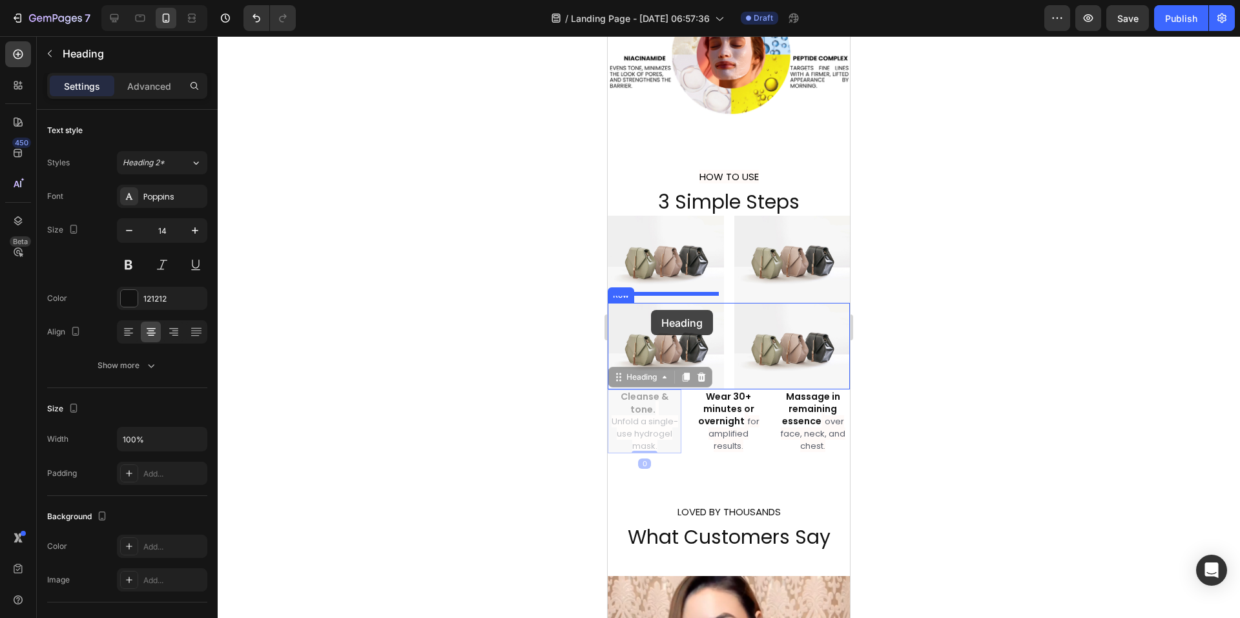
drag, startPoint x: 643, startPoint y: 418, endPoint x: 651, endPoint y: 310, distance: 108.1
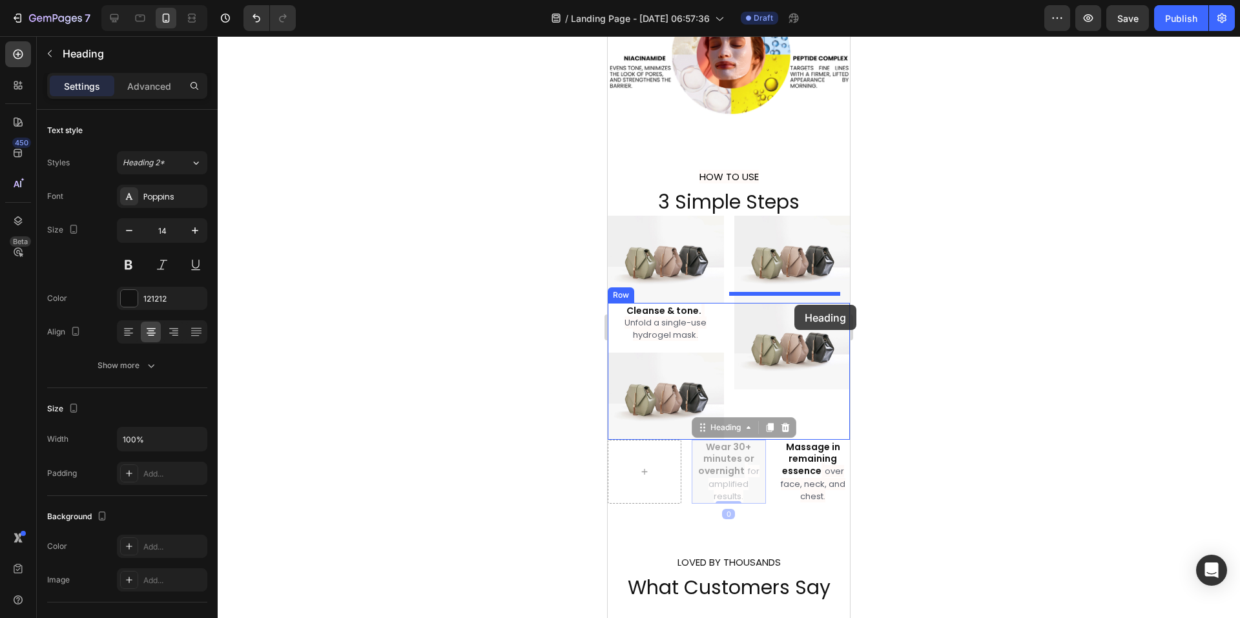
drag, startPoint x: 729, startPoint y: 466, endPoint x: 794, endPoint y: 305, distance: 173.6
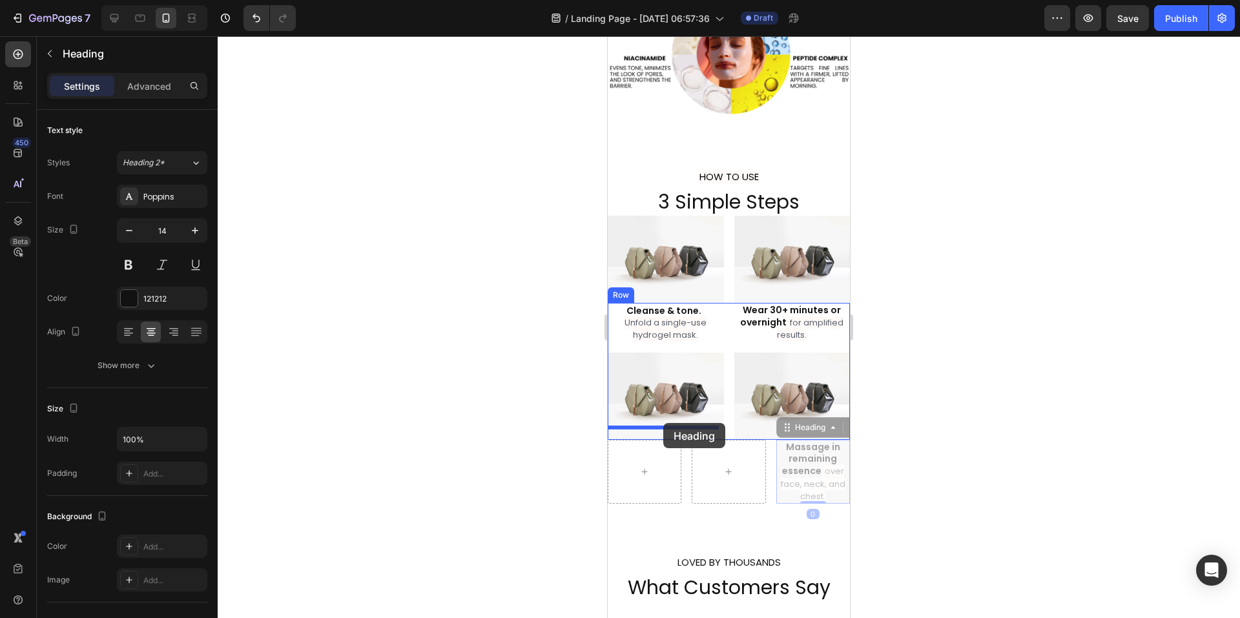
drag, startPoint x: 808, startPoint y: 469, endPoint x: 663, endPoint y: 423, distance: 151.8
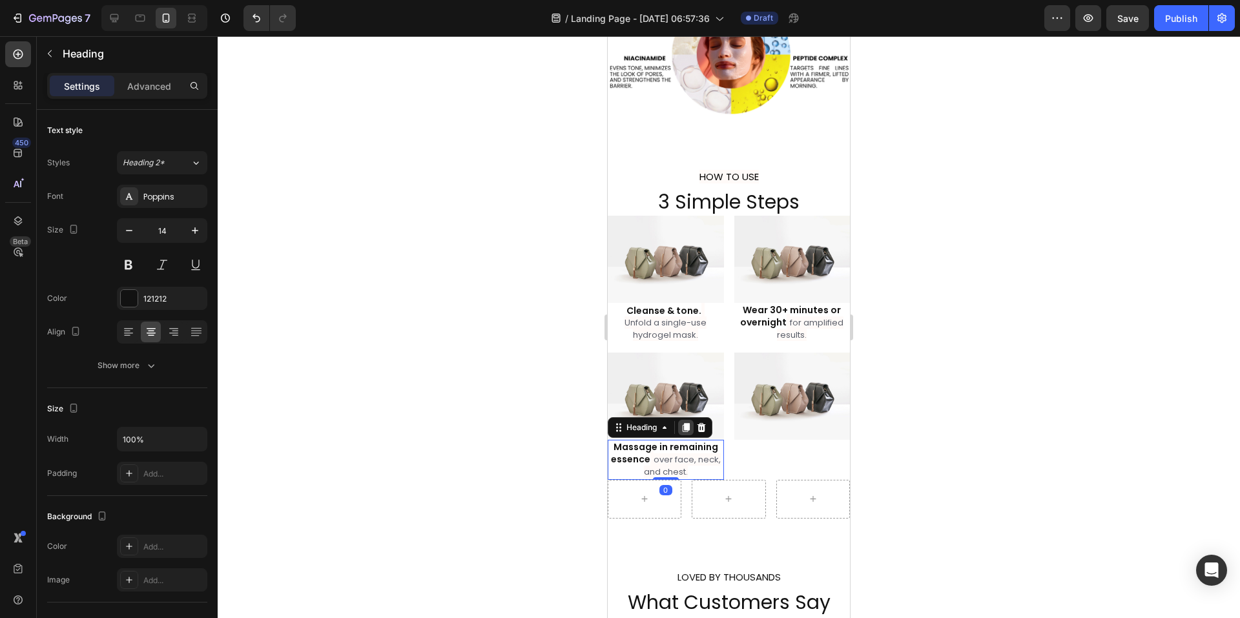
click at [685, 422] on icon at bounding box center [686, 427] width 10 height 10
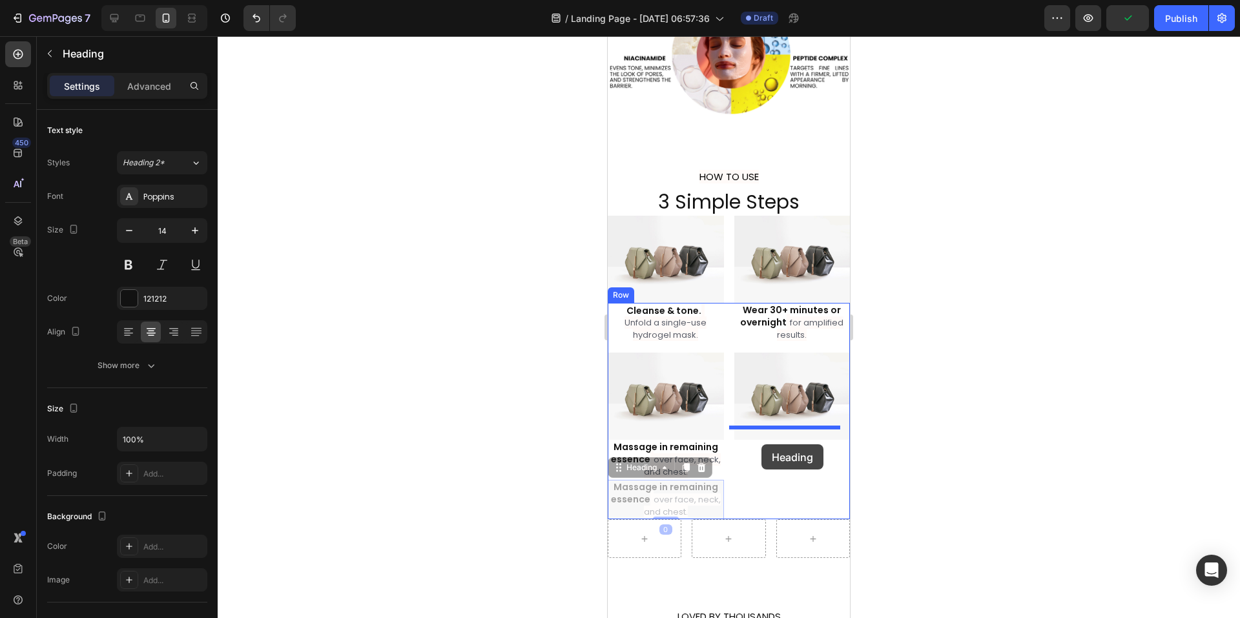
drag, startPoint x: 620, startPoint y: 460, endPoint x: 762, endPoint y: 444, distance: 142.3
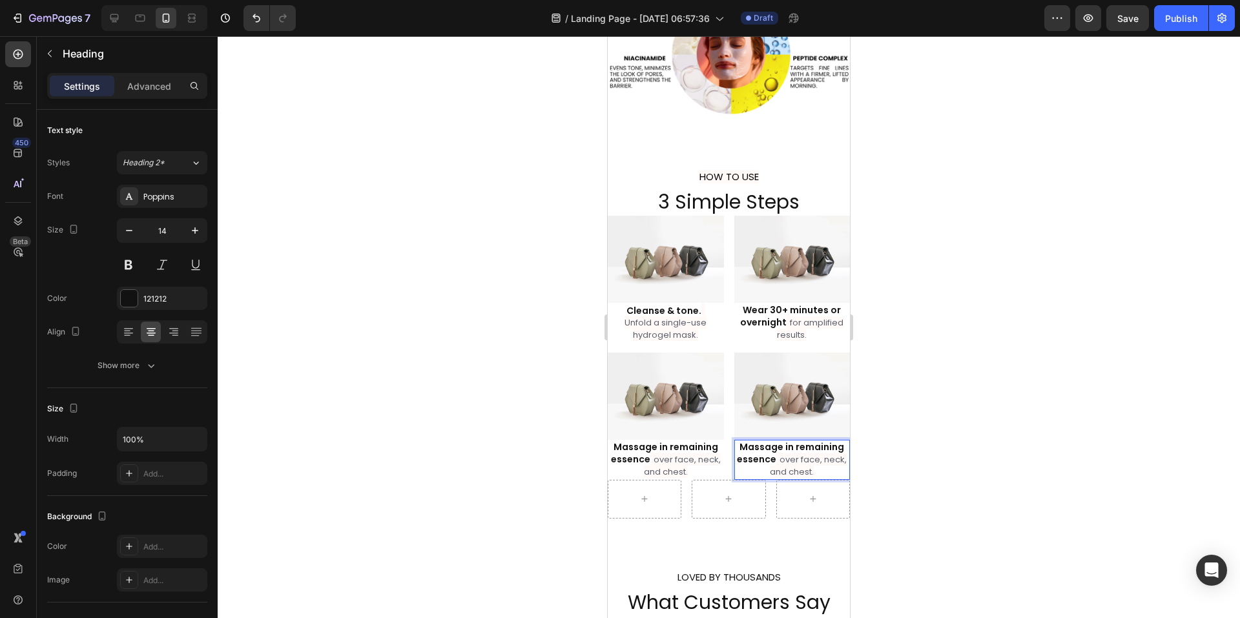
click at [775, 453] on span "over face, neck, and chest." at bounding box center [808, 465] width 77 height 25
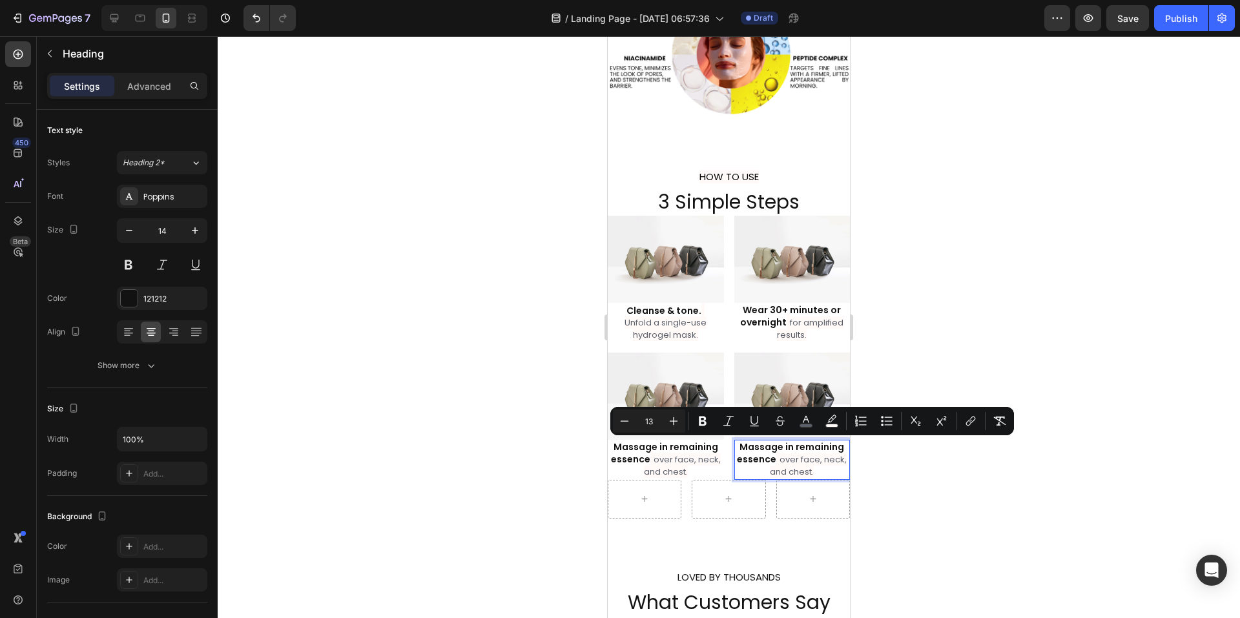
click at [776, 451] on span "Rich Text Editor. Editing area: main" at bounding box center [777, 459] width 3 height 16
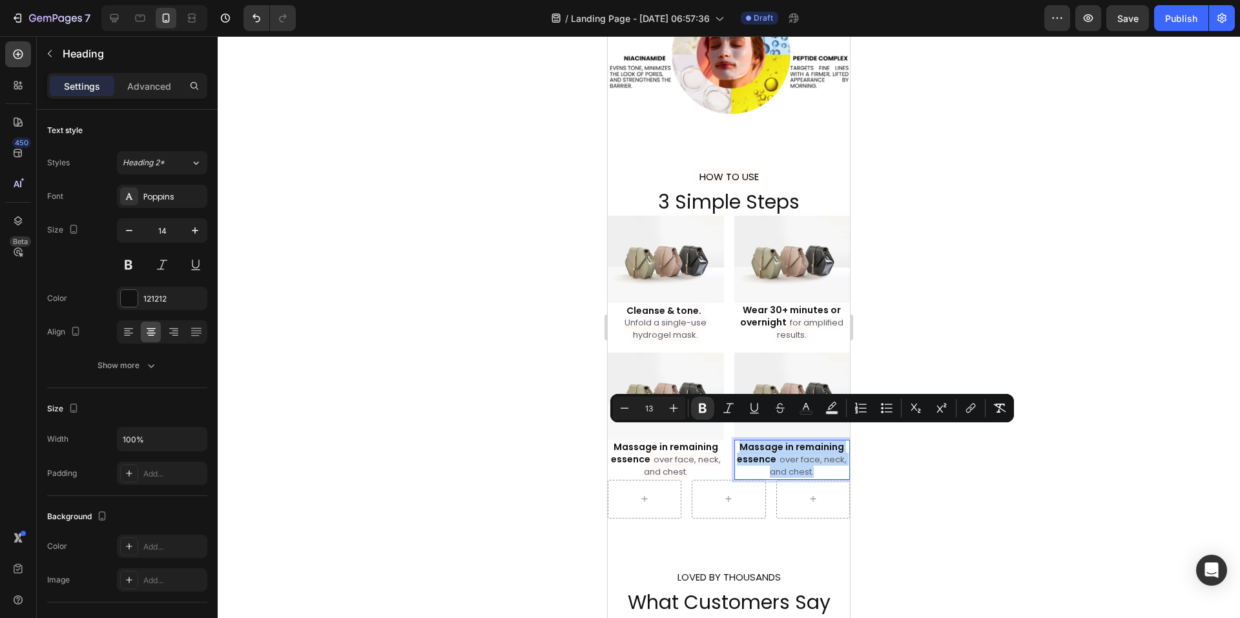
drag, startPoint x: 809, startPoint y: 458, endPoint x: 731, endPoint y: 438, distance: 80.7
click at [736, 441] on p "Massage in remaining essence over face, neck, and chest." at bounding box center [793, 459] width 114 height 37
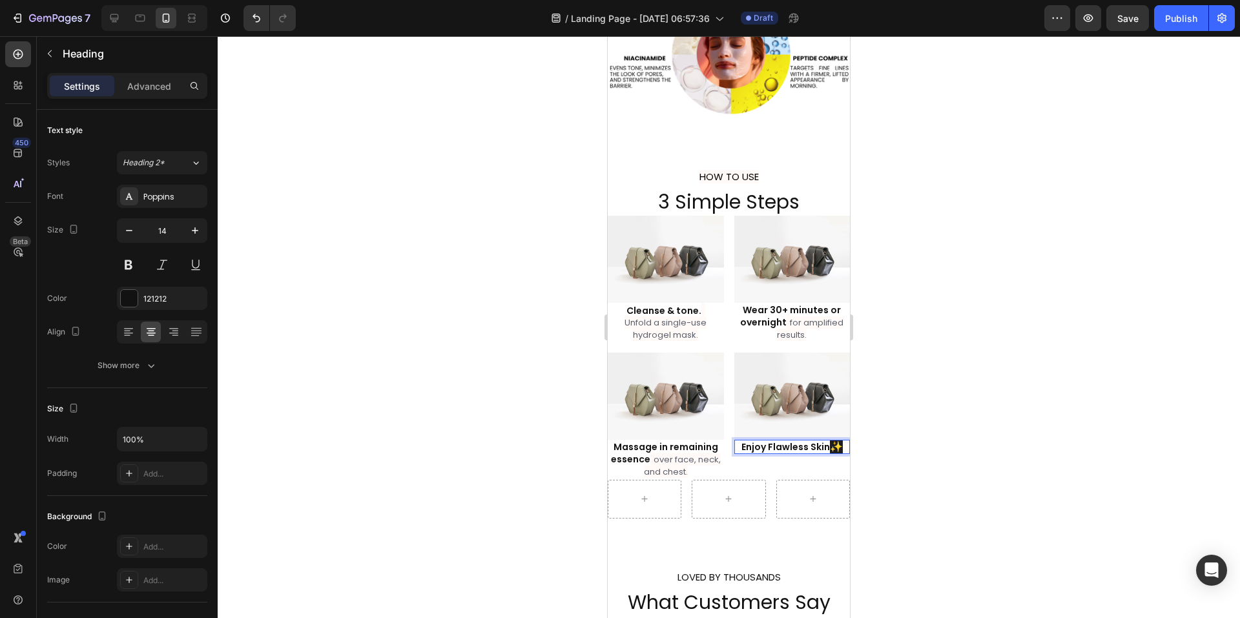
click at [822, 441] on strong "Enjoy Flawless Skin" at bounding box center [786, 447] width 88 height 13
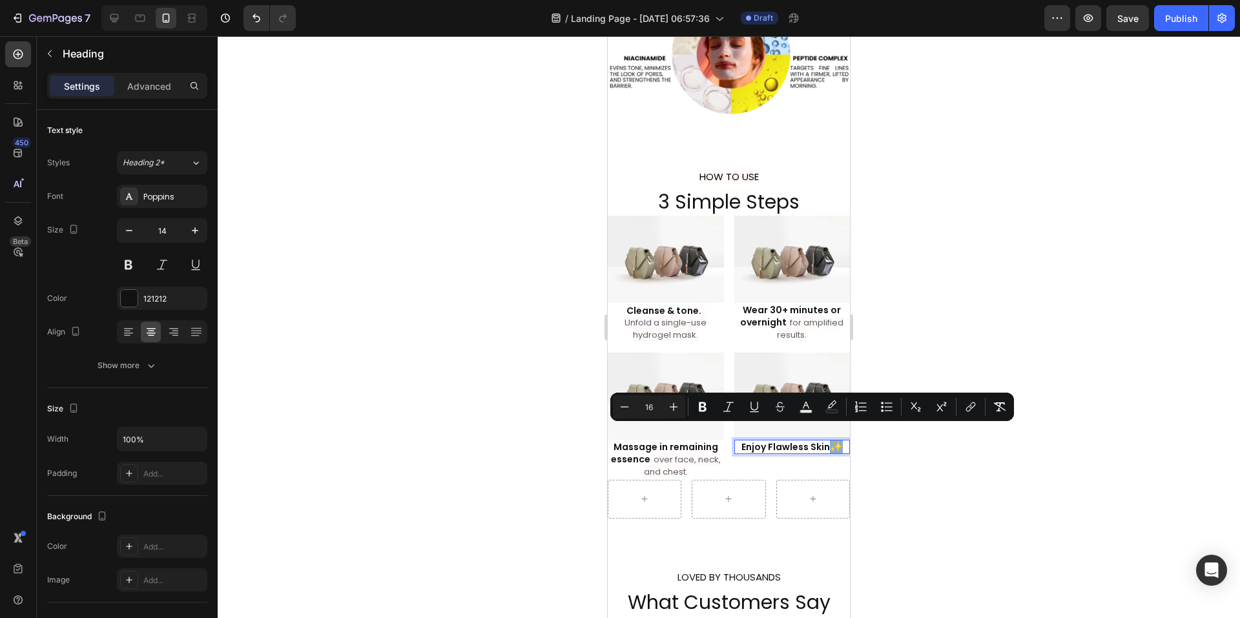
click at [825, 441] on p "Enjoy Flawless Skin ✨" at bounding box center [793, 447] width 114 height 12
click at [828, 408] on icon "Editor contextual toolbar" at bounding box center [831, 404] width 9 height 8
type input "1F1F1F"
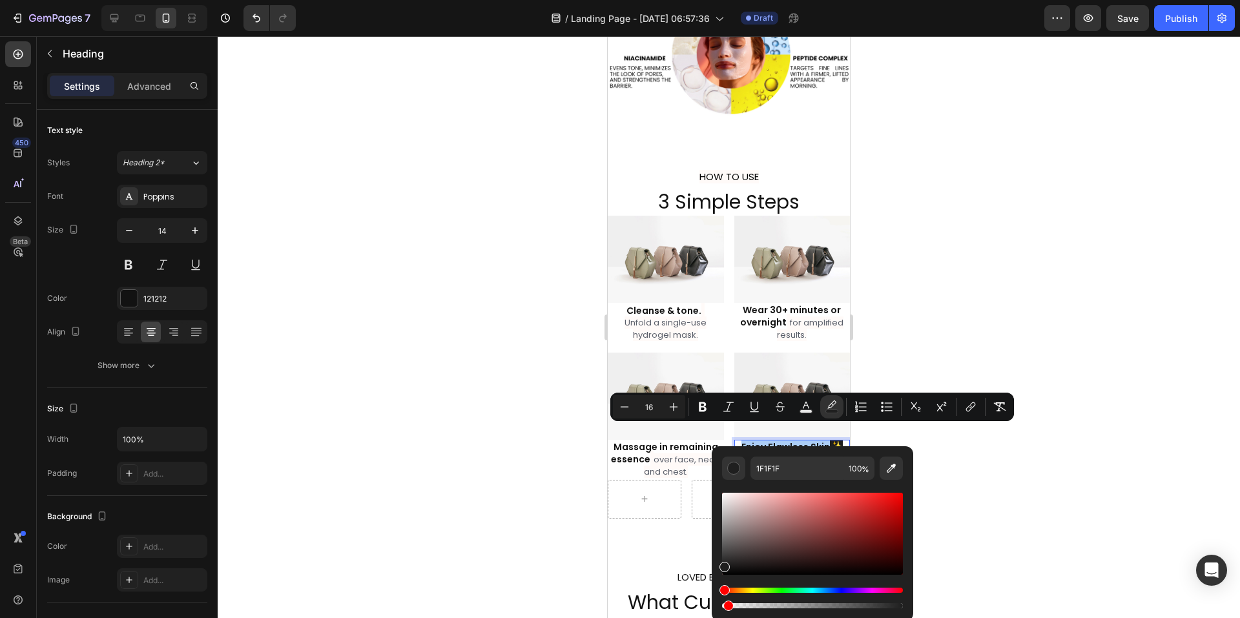
drag, startPoint x: 1511, startPoint y: 641, endPoint x: 711, endPoint y: 594, distance: 802.3
type input "0"
click at [1030, 316] on div at bounding box center [729, 327] width 1022 height 582
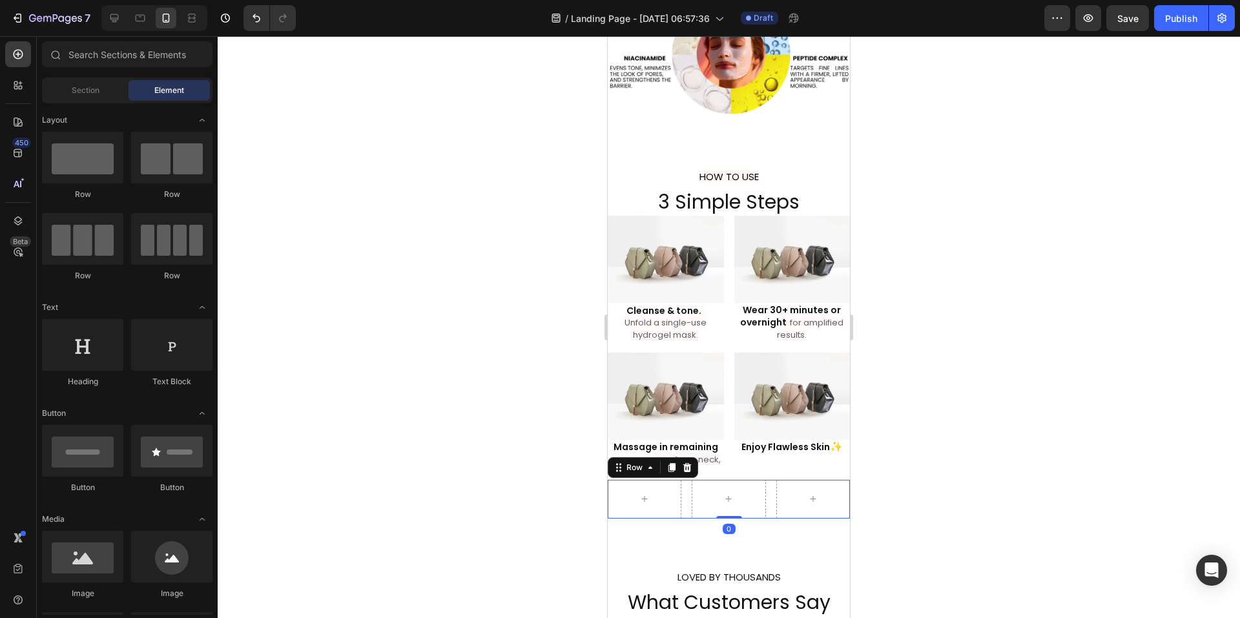
click at [762, 493] on div "Row 0" at bounding box center [729, 499] width 242 height 39
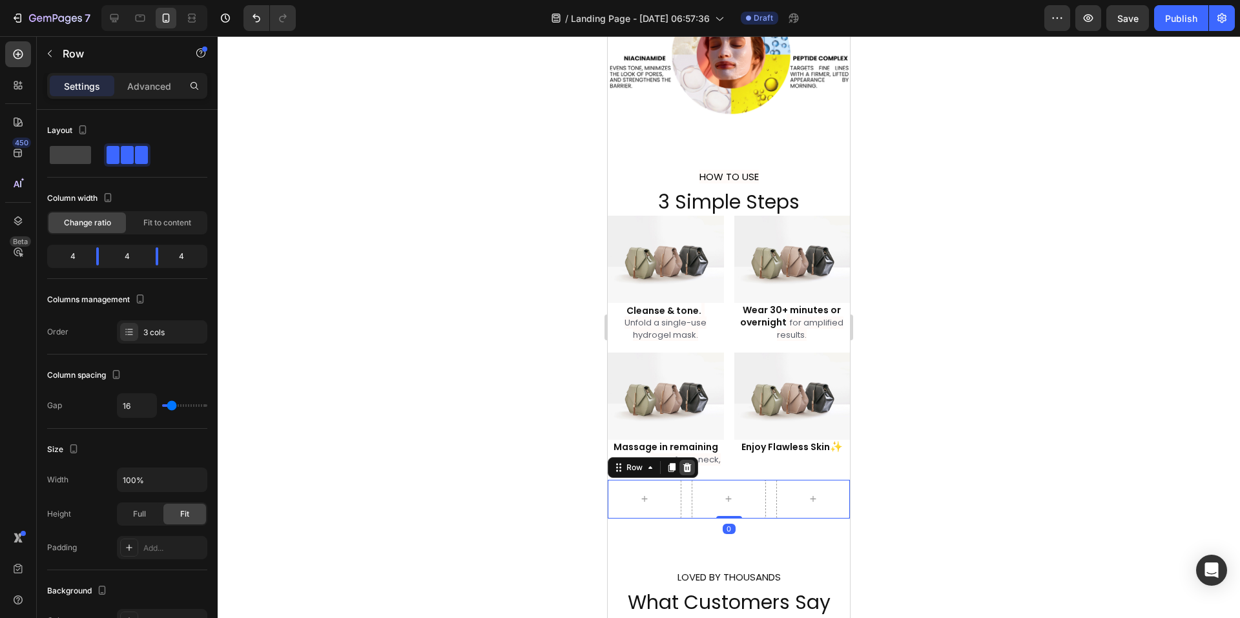
click at [685, 463] on icon at bounding box center [687, 467] width 8 height 9
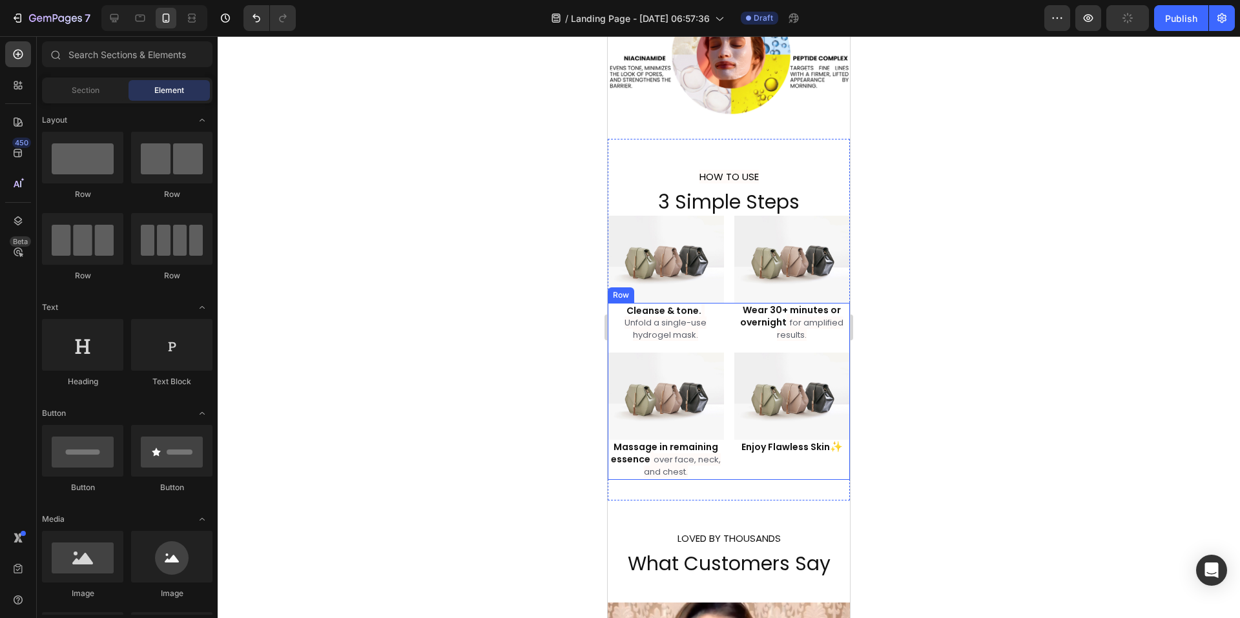
click at [973, 395] on div at bounding box center [729, 327] width 1022 height 582
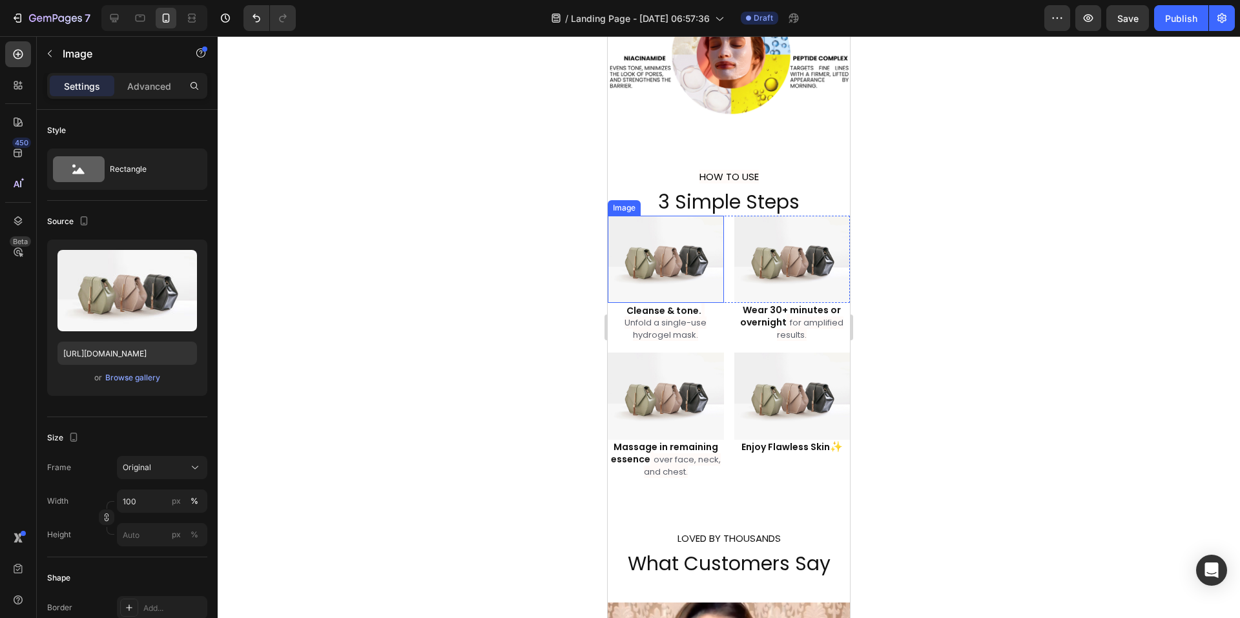
click at [664, 236] on img at bounding box center [666, 259] width 116 height 87
click at [134, 377] on div "Browse gallery" at bounding box center [132, 378] width 55 height 12
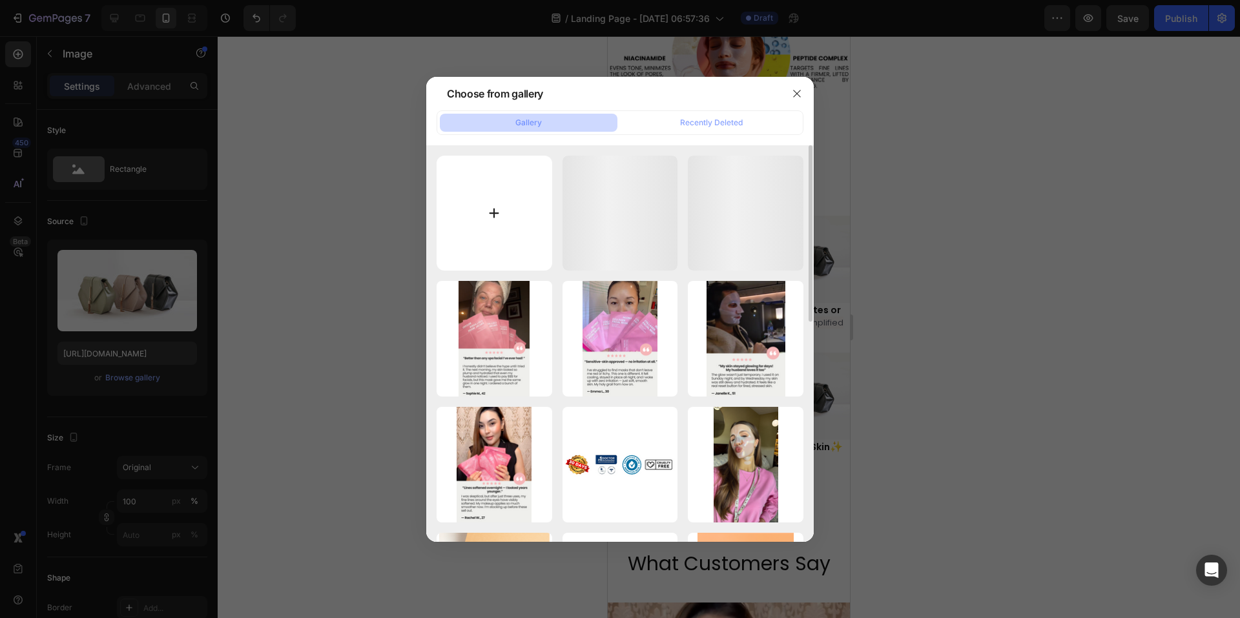
click at [509, 204] on input "file" at bounding box center [495, 214] width 116 height 116
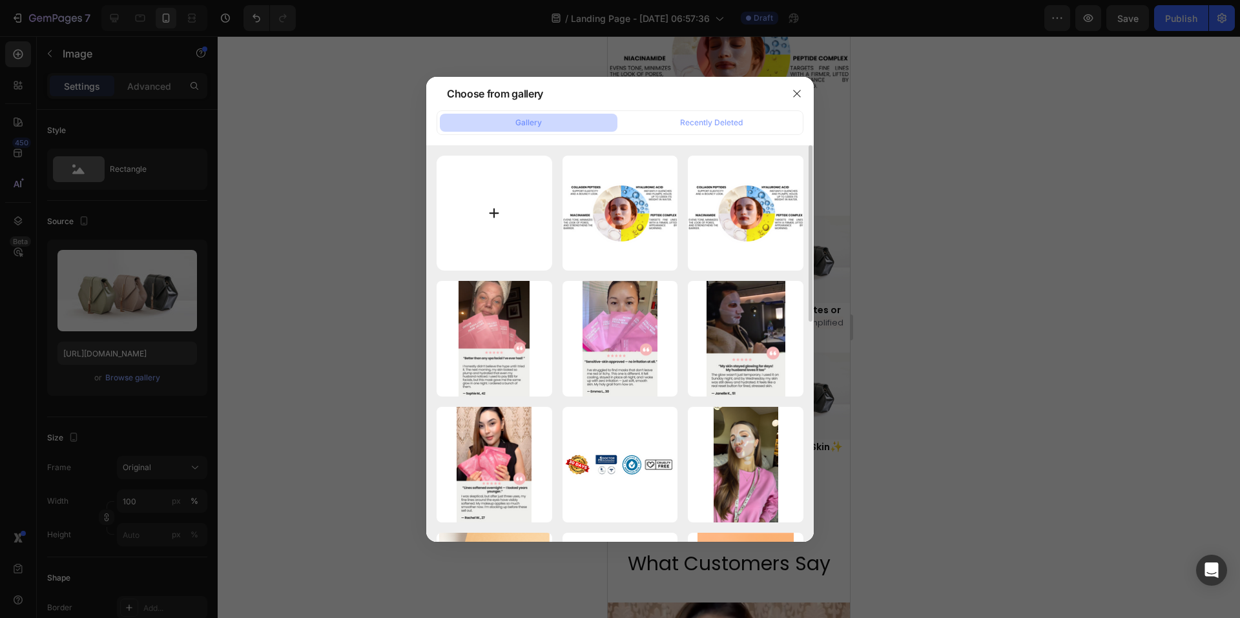
type input "C:\fakepath\evangepetrakis_2025-08-26-06-29-50_1756160990413.mp4.gif"
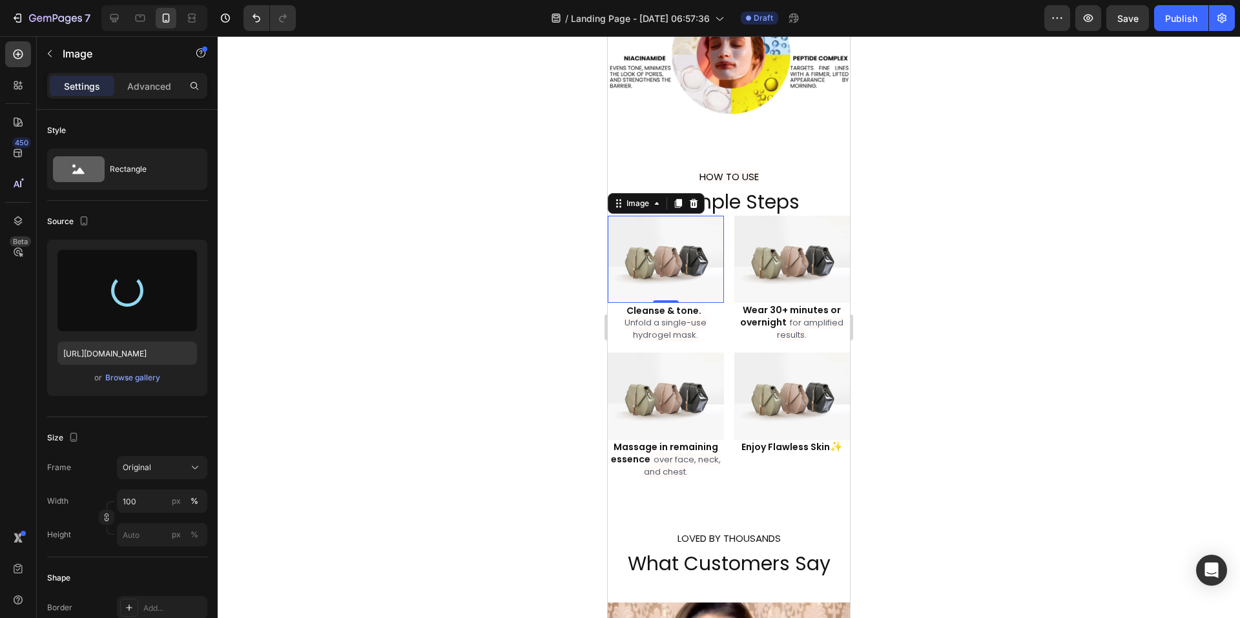
type input "[URL][DOMAIN_NAME]"
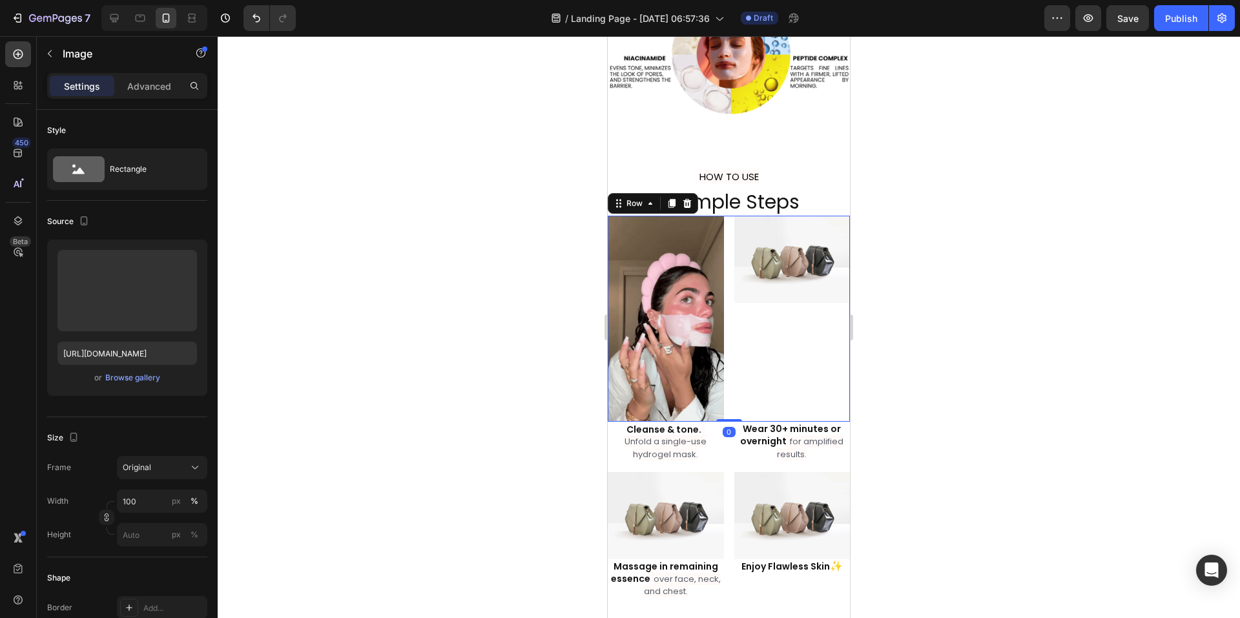
click at [760, 295] on div "Image" at bounding box center [792, 319] width 116 height 206
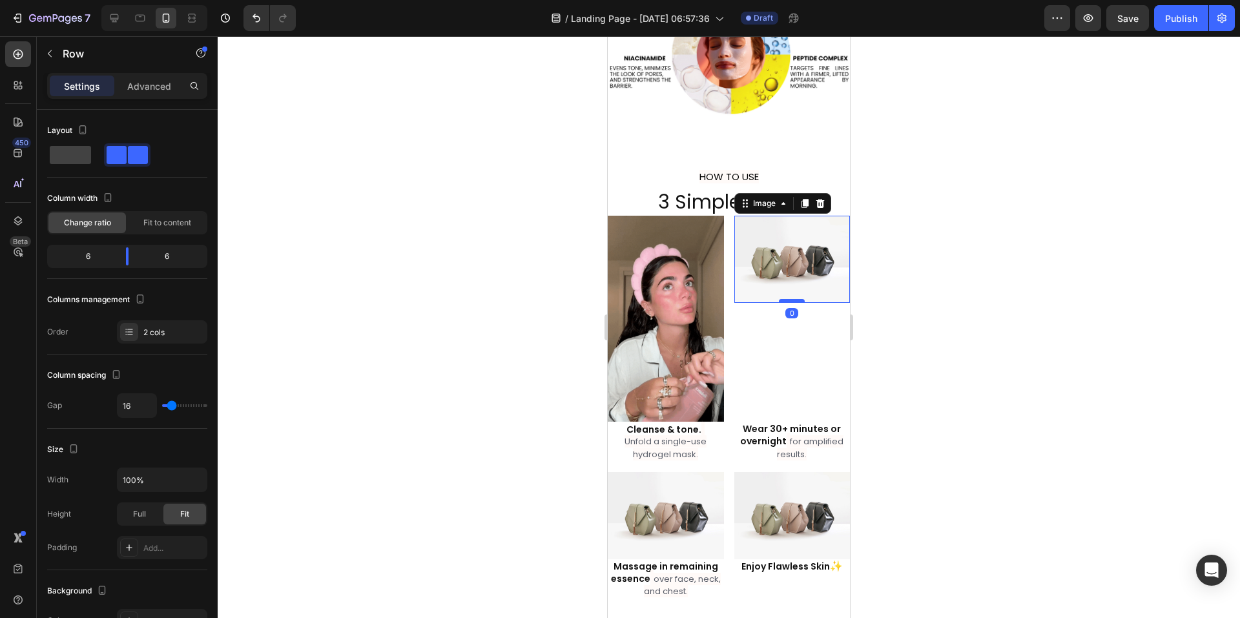
click at [782, 291] on div "Image 0" at bounding box center [792, 259] width 116 height 87
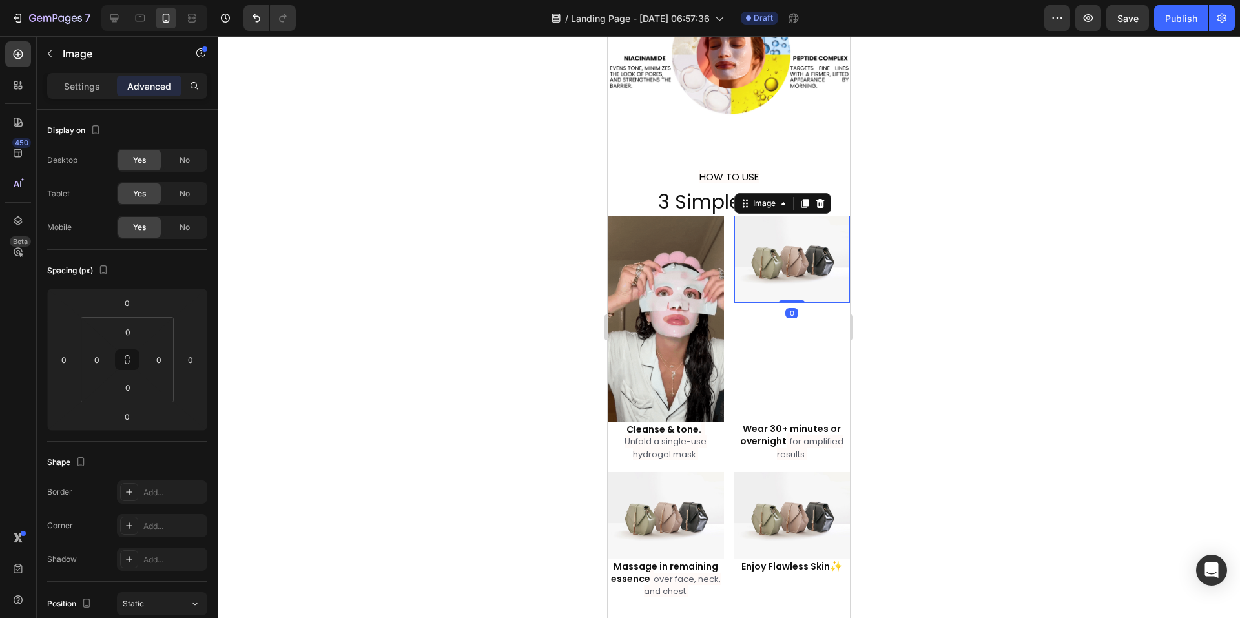
click at [767, 267] on img at bounding box center [792, 259] width 116 height 87
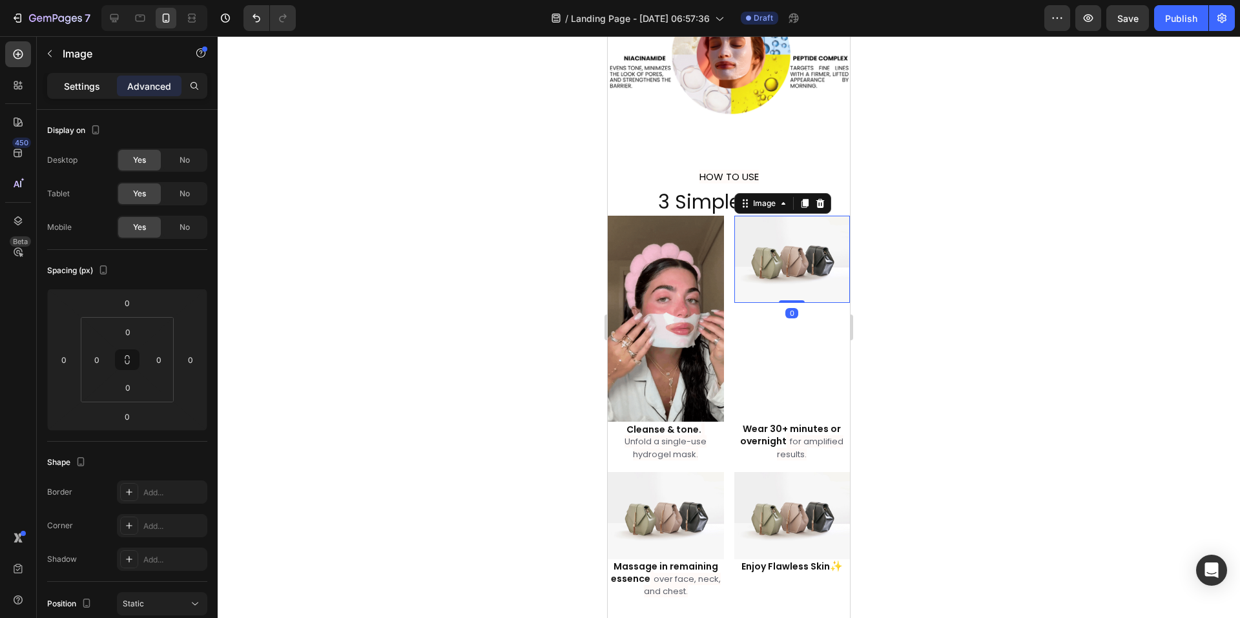
click at [90, 87] on p "Settings" at bounding box center [82, 86] width 36 height 14
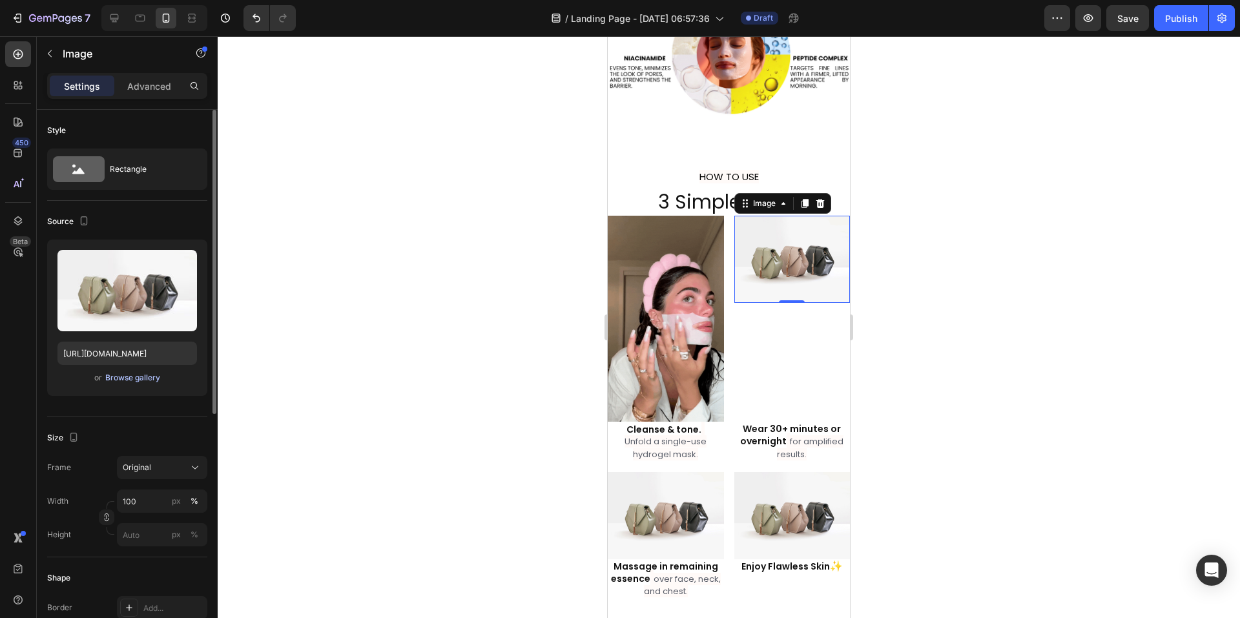
click at [134, 377] on div "Browse gallery" at bounding box center [132, 378] width 55 height 12
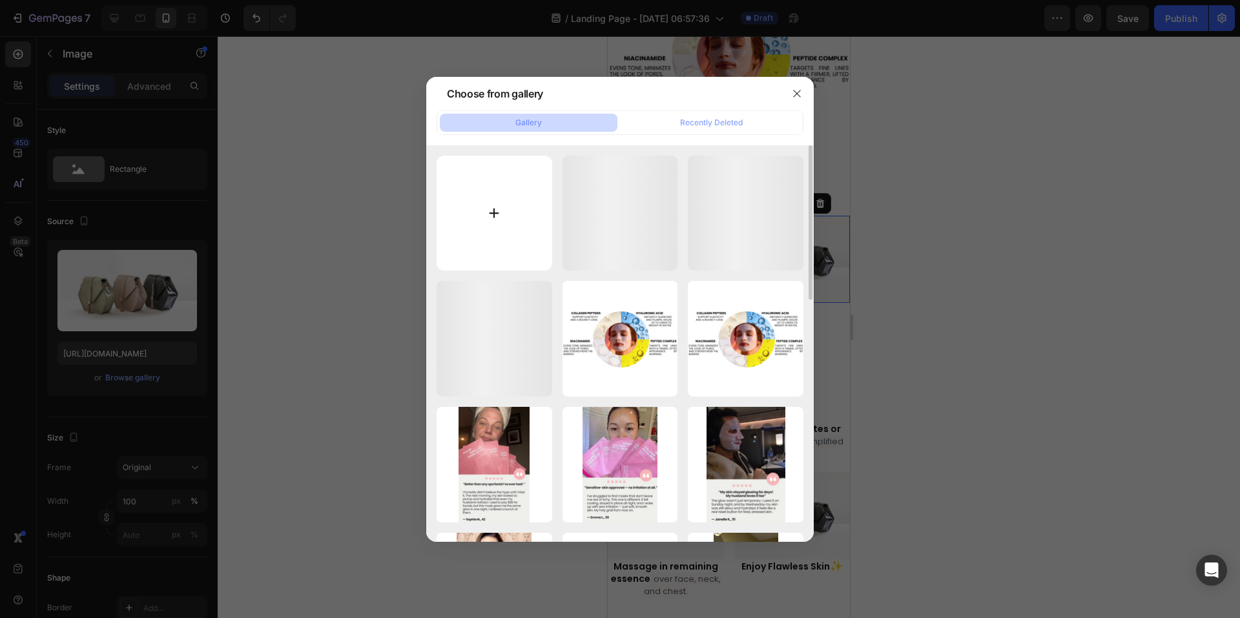
click at [503, 213] on input "file" at bounding box center [495, 214] width 116 height 116
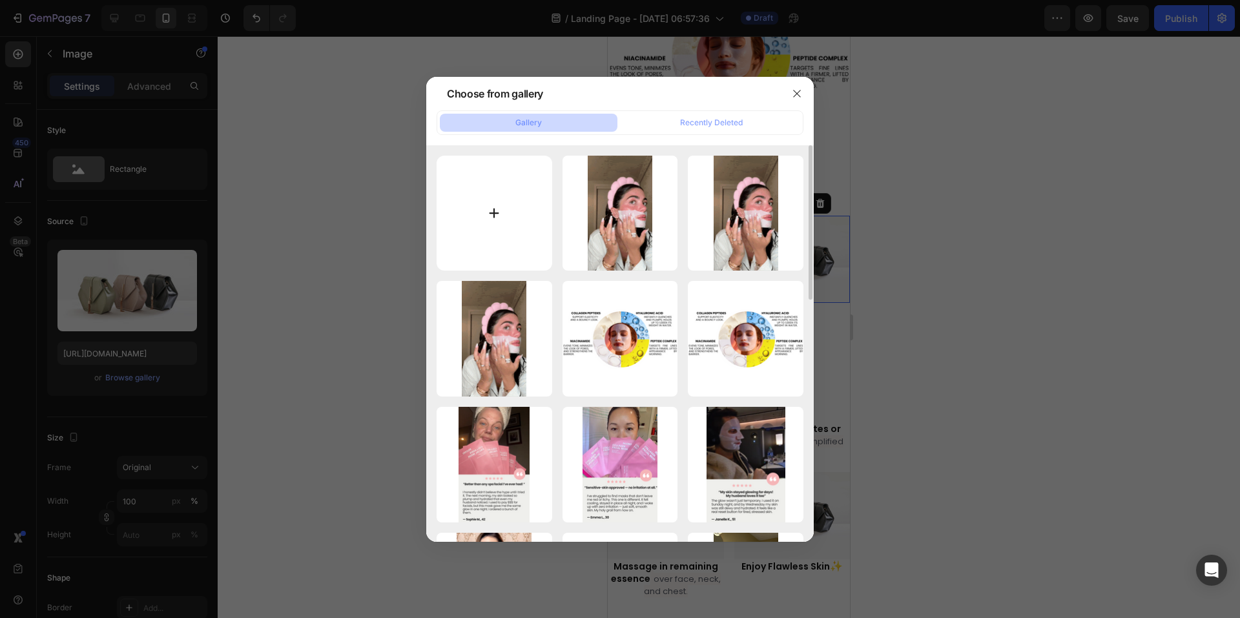
type input "C:\fakepath\evangepetrakis_2025-08-26-06-29-50_1756160990413.mp4 (1).gif"
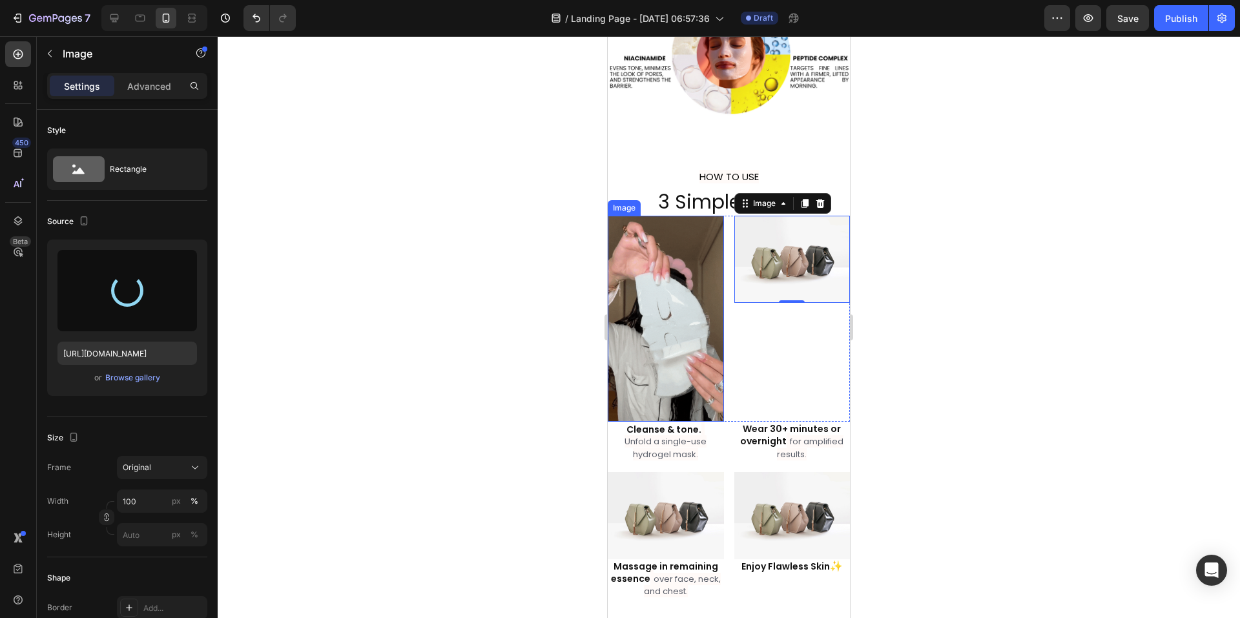
type input "[URL][DOMAIN_NAME]"
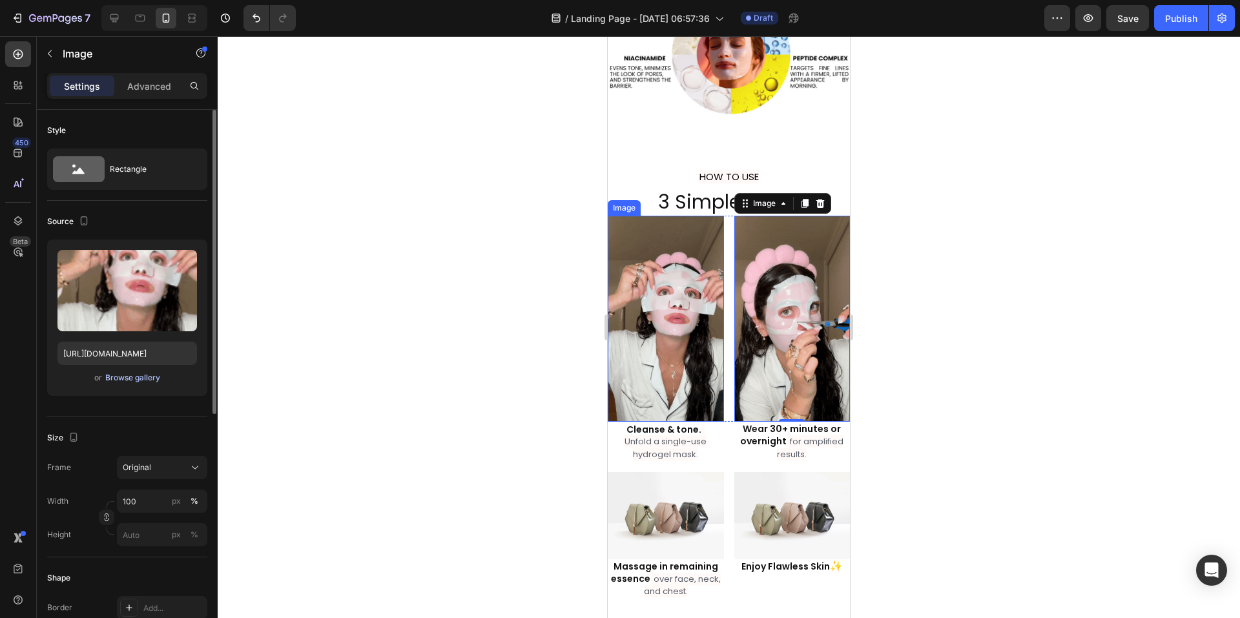
click at [137, 378] on div "Browse gallery" at bounding box center [132, 378] width 55 height 12
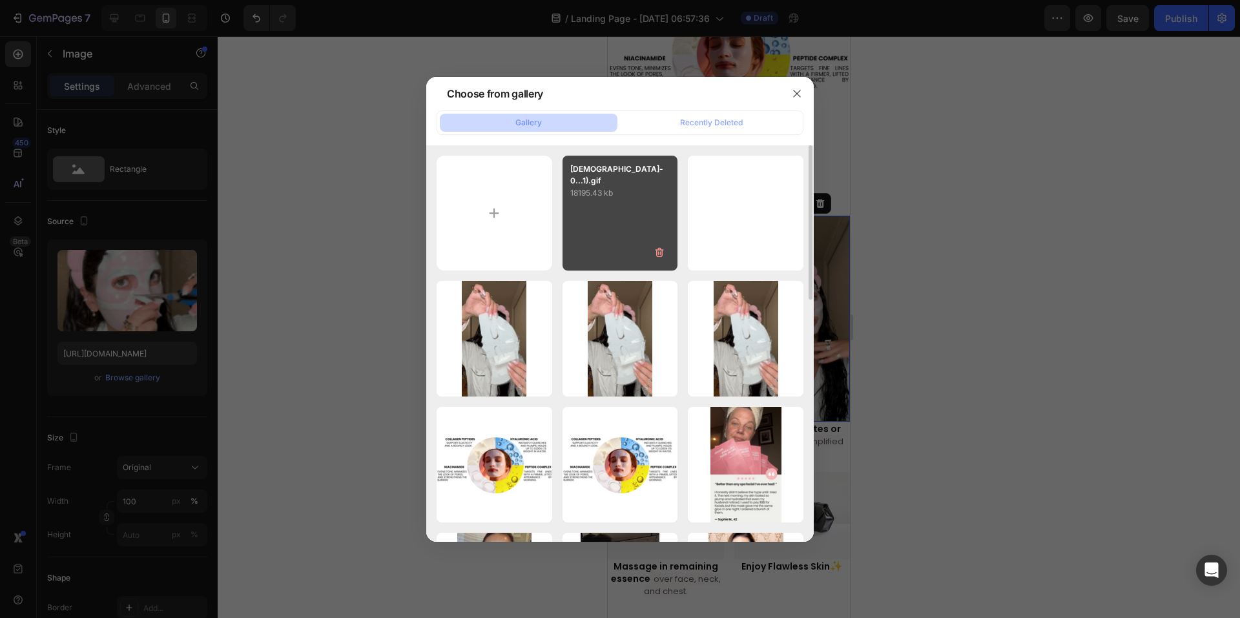
click at [631, 222] on div "[DEMOGRAPHIC_DATA]-0...1).gif 18195.43 kb" at bounding box center [621, 214] width 116 height 116
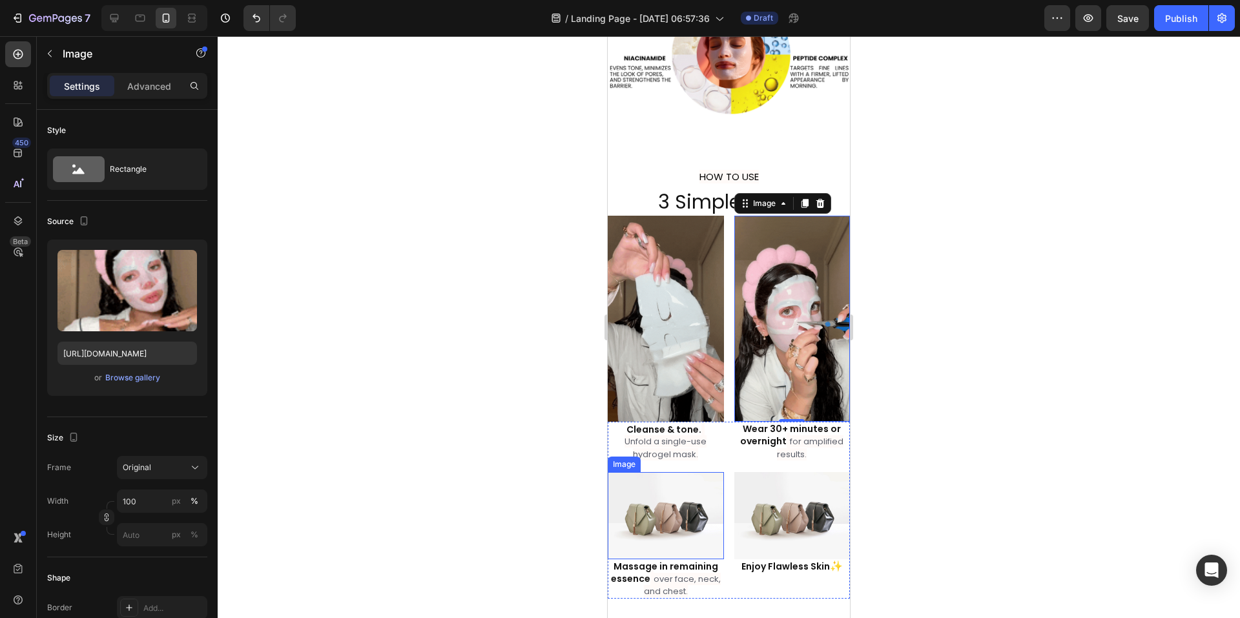
click at [667, 498] on img at bounding box center [666, 515] width 116 height 87
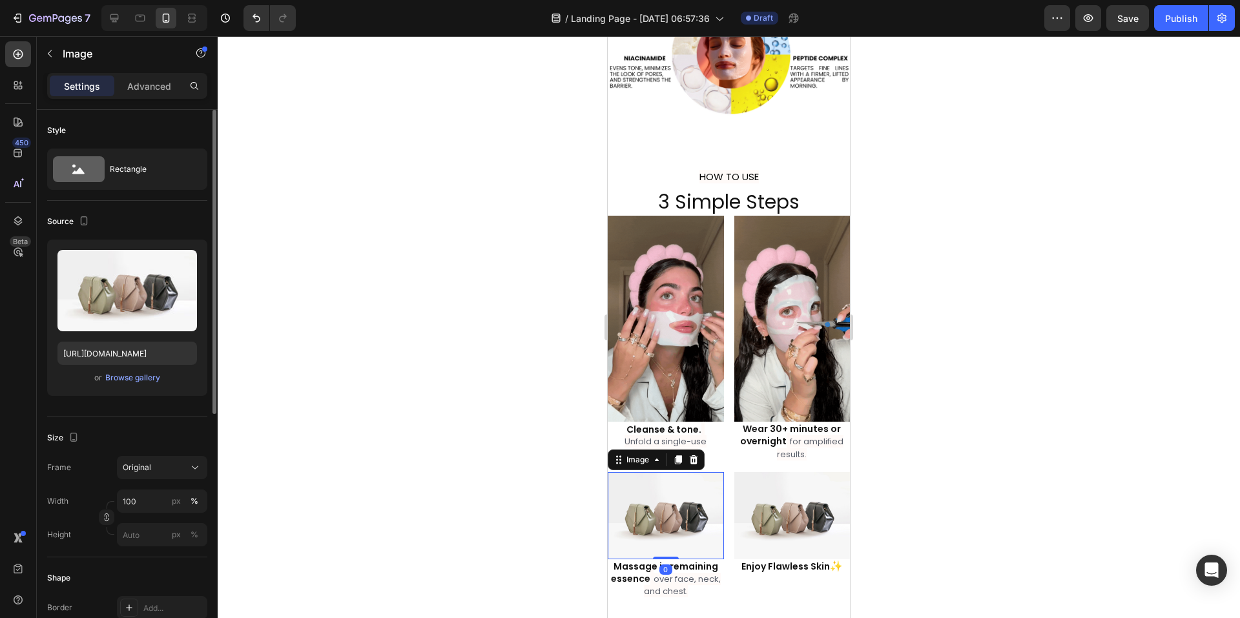
click at [142, 385] on div "or Browse gallery" at bounding box center [127, 378] width 140 height 16
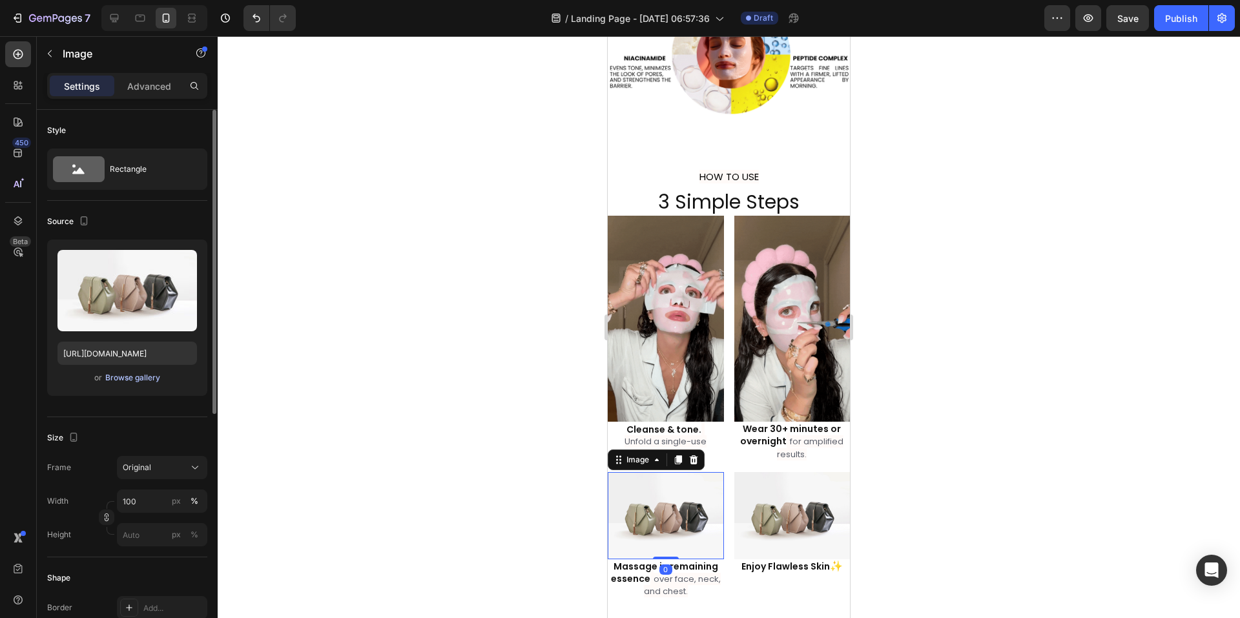
click at [143, 377] on div "Browse gallery" at bounding box center [132, 378] width 55 height 12
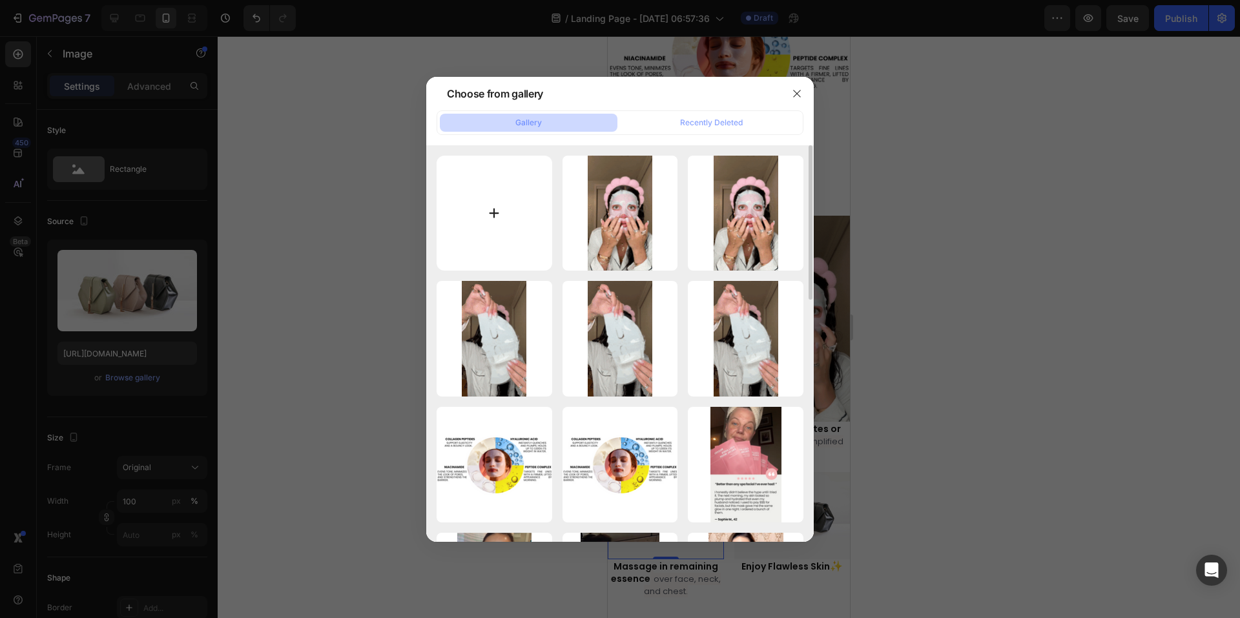
click at [491, 218] on input "file" at bounding box center [495, 214] width 116 height 116
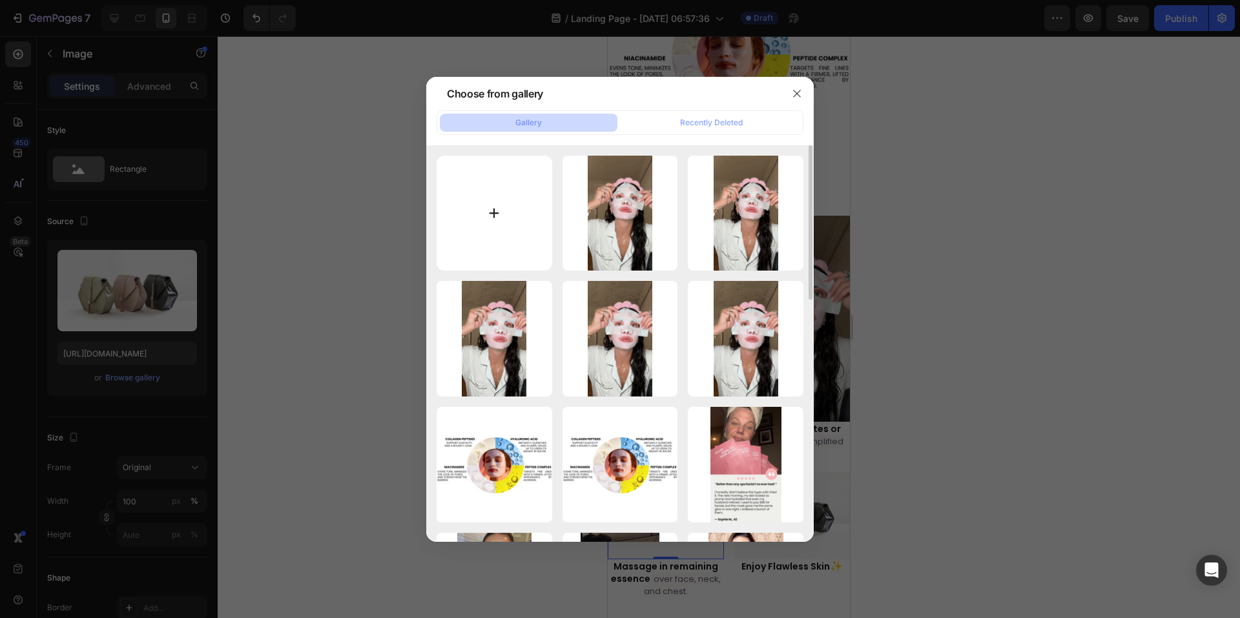
type input "C:\fakepath\evangepetrakis_2025-08-26-06-29-50_1756160990413.mp4 (2).gif"
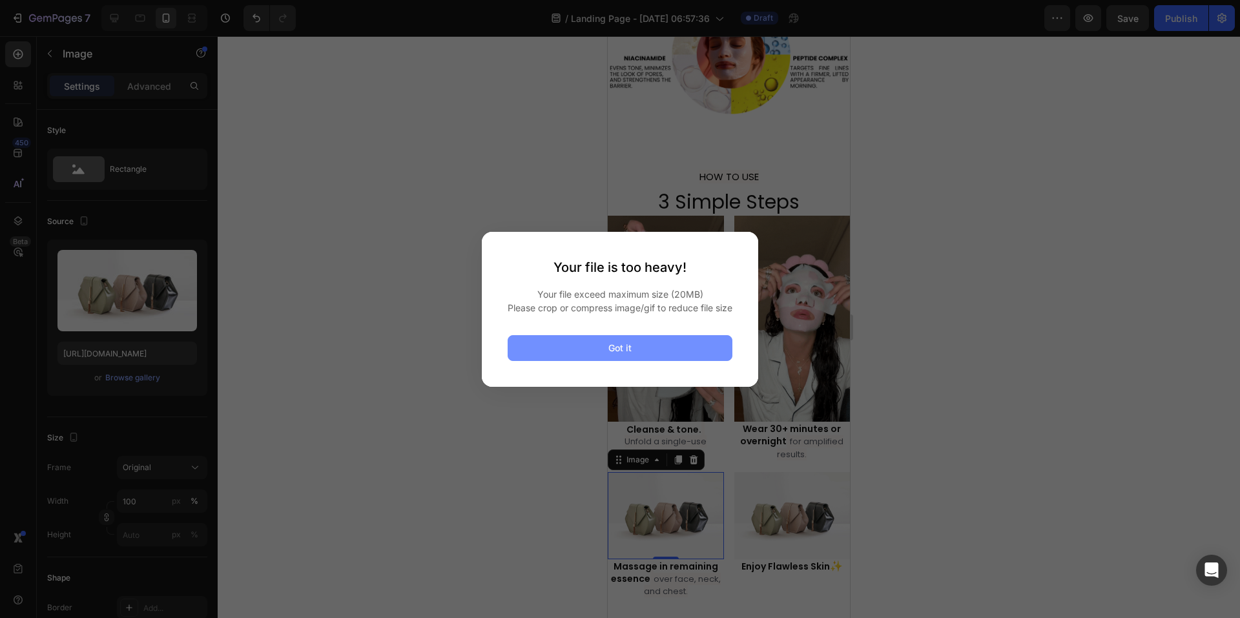
click at [632, 356] on button "Got it" at bounding box center [620, 348] width 225 height 26
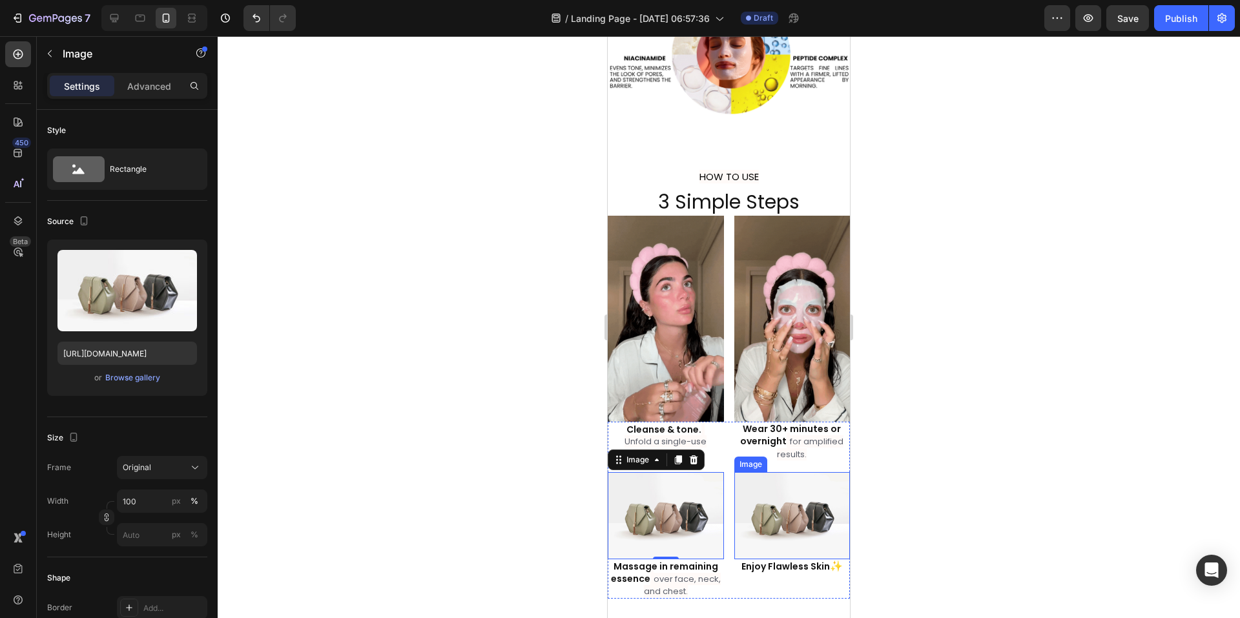
click at [795, 488] on img at bounding box center [792, 515] width 116 height 87
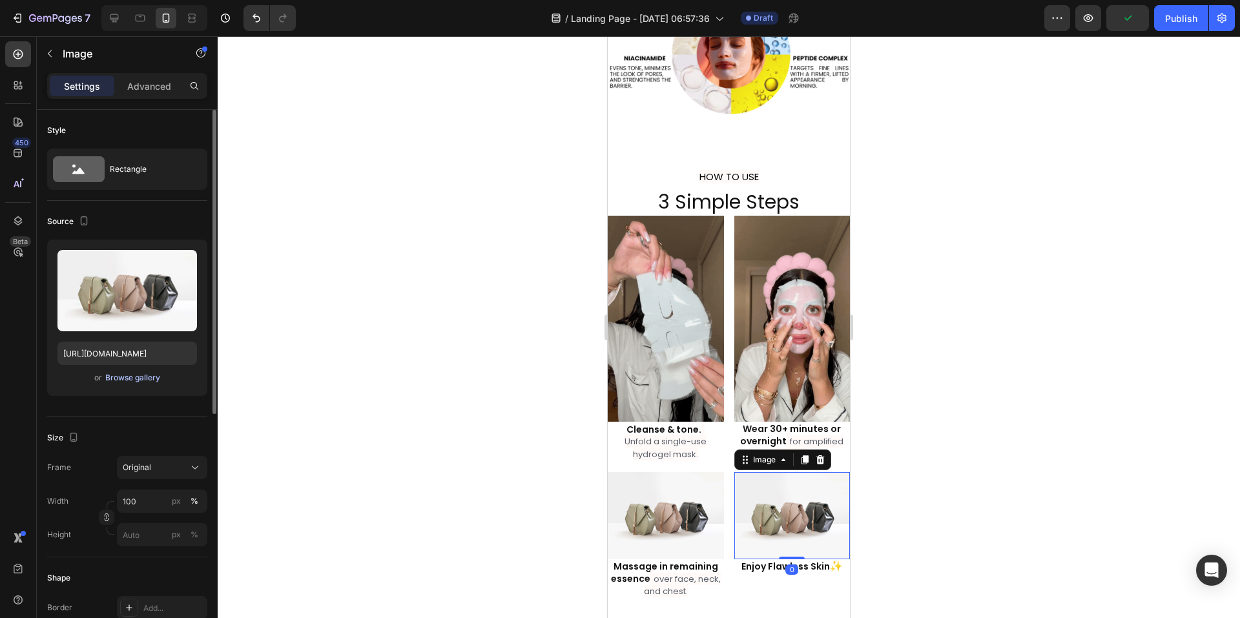
click at [138, 375] on div "Browse gallery" at bounding box center [132, 378] width 55 height 12
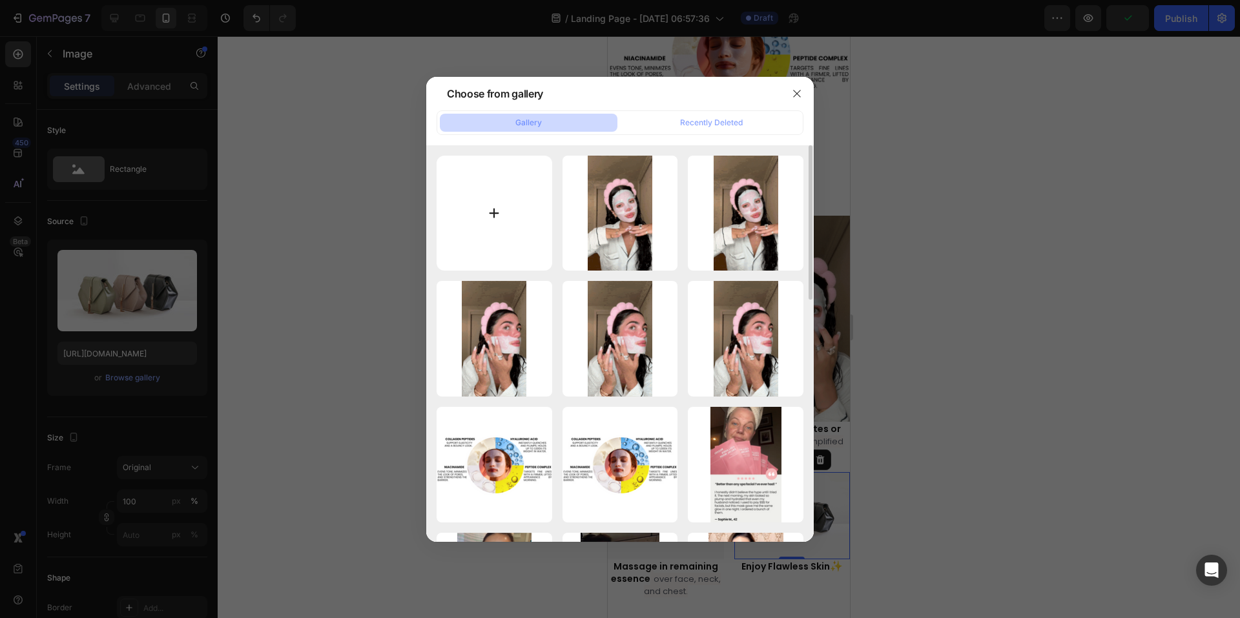
click at [504, 202] on input "file" at bounding box center [495, 214] width 116 height 116
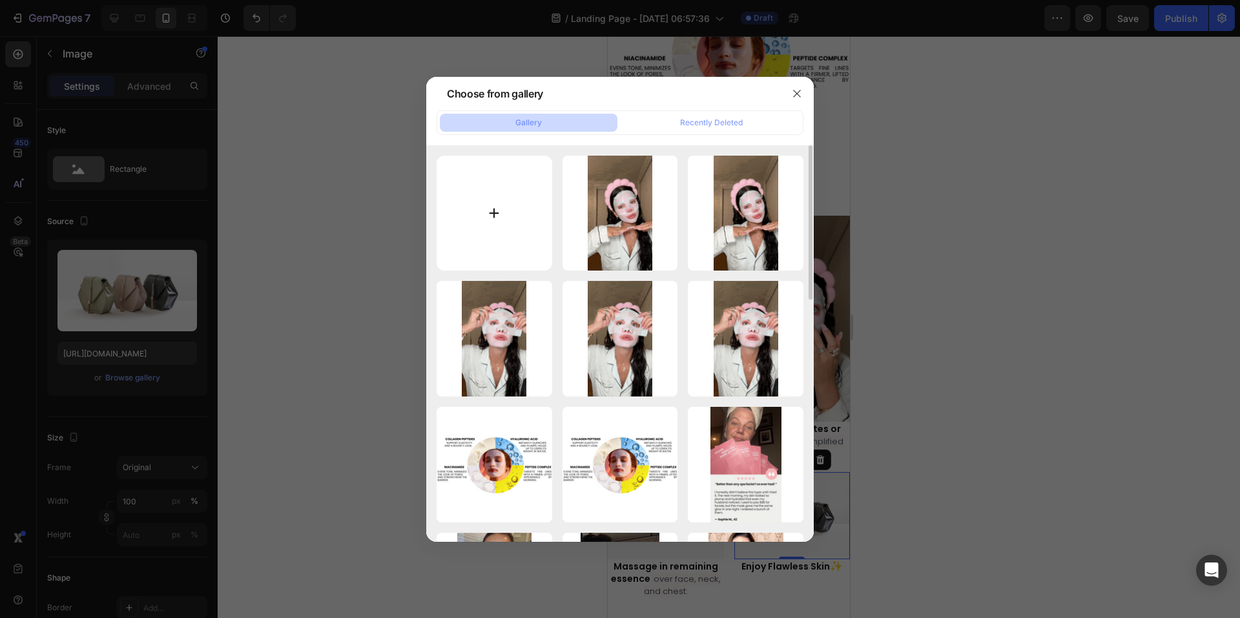
type input "C:\fakepath\evangepetrakis_2025-08-26-06-29-50_1756160990413.mp4 (3).gif"
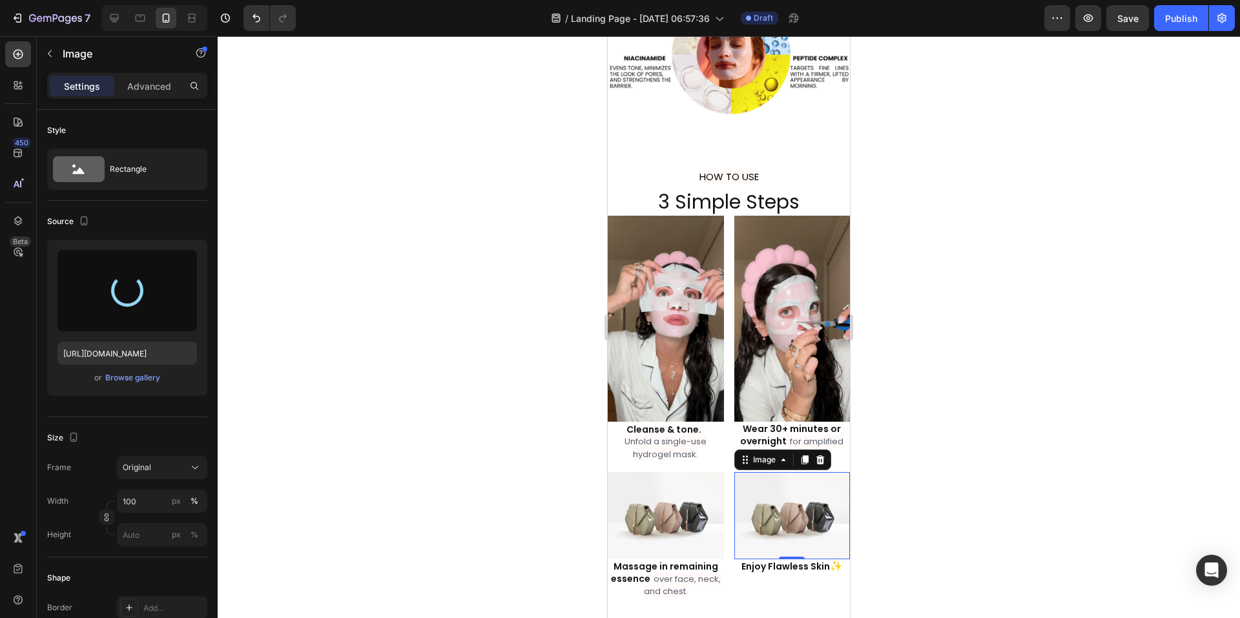
type input "[URL][DOMAIN_NAME]"
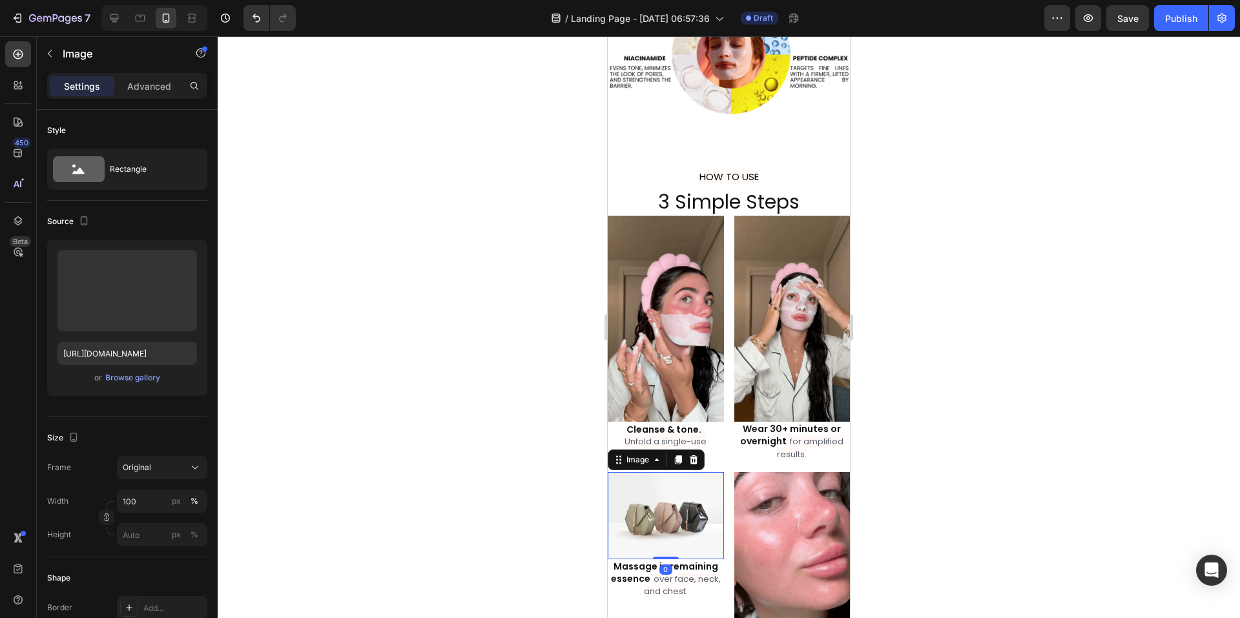
click at [657, 488] on img at bounding box center [666, 515] width 116 height 87
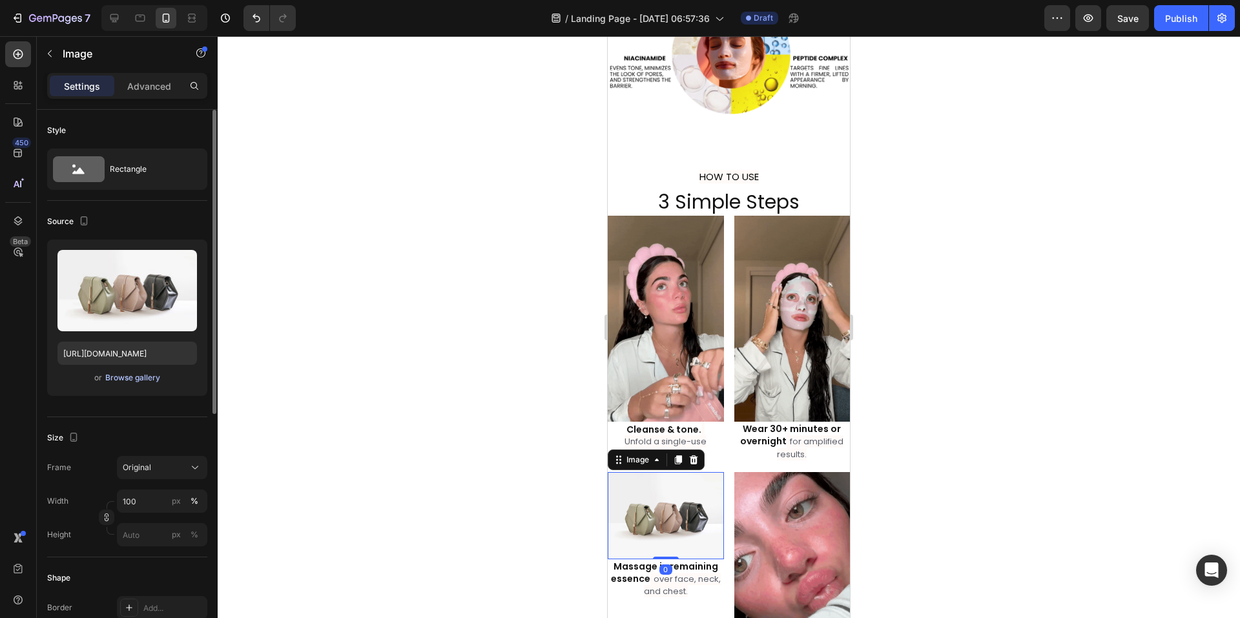
click at [126, 380] on div "Browse gallery" at bounding box center [132, 378] width 55 height 12
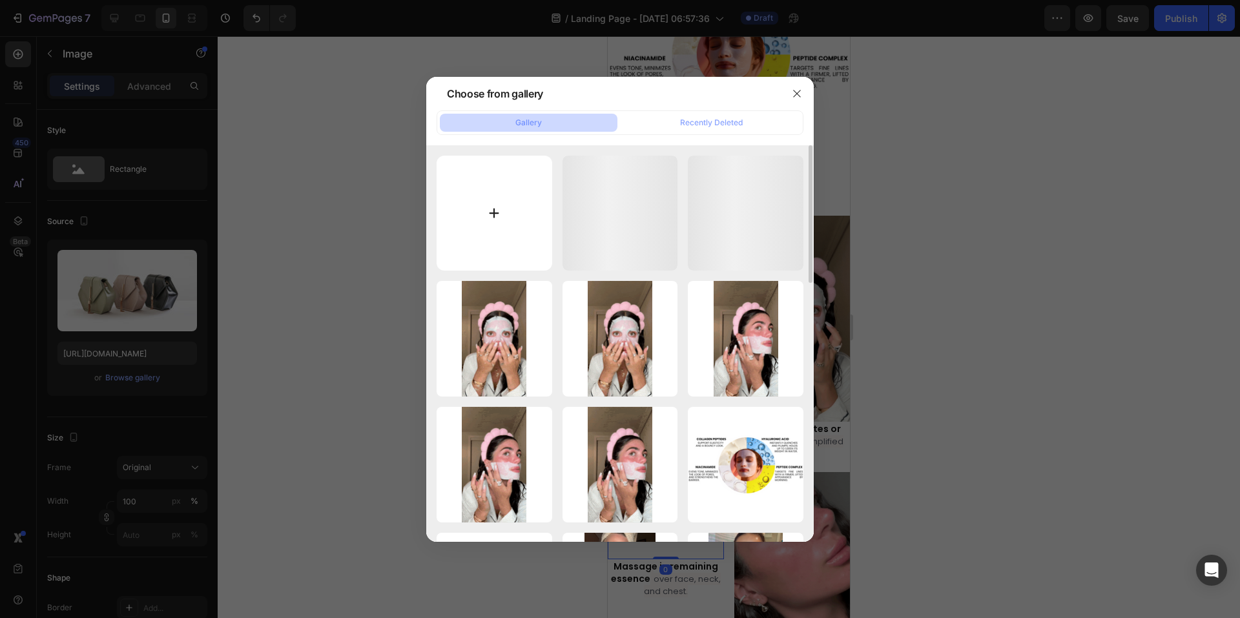
click at [498, 203] on input "file" at bounding box center [495, 214] width 116 height 116
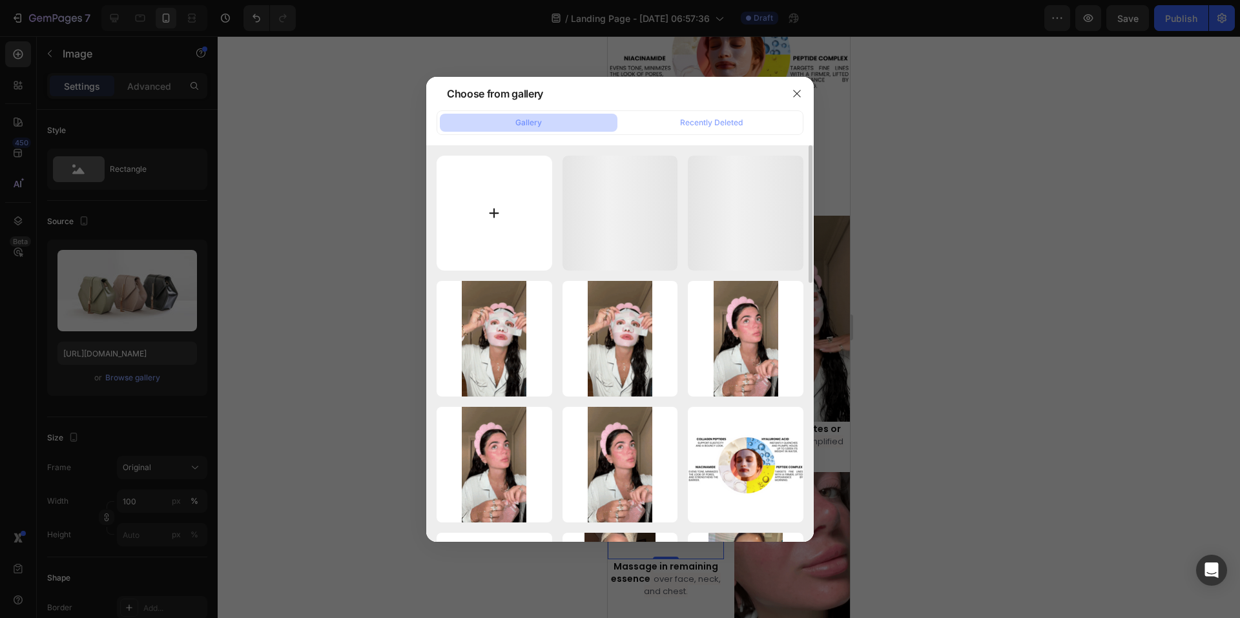
type input "C:\fakepath\evangepetrakis_2025-08-26-06-29-50_1756160990413.mp4+(2).gif"
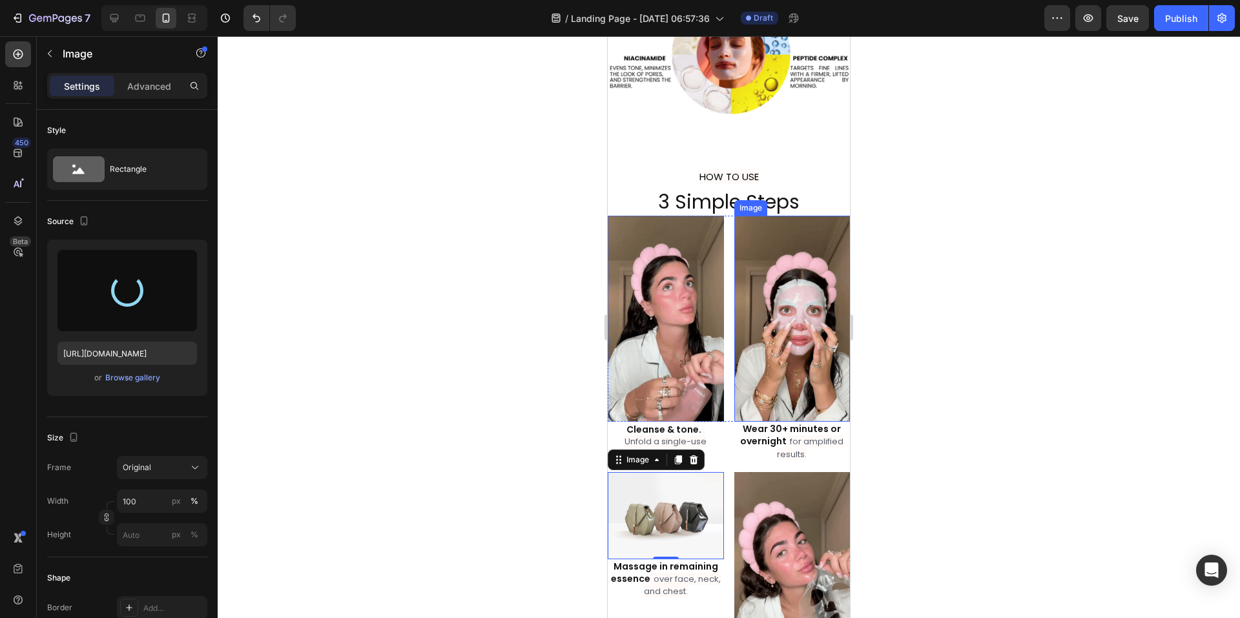
type input "[URL][DOMAIN_NAME]"
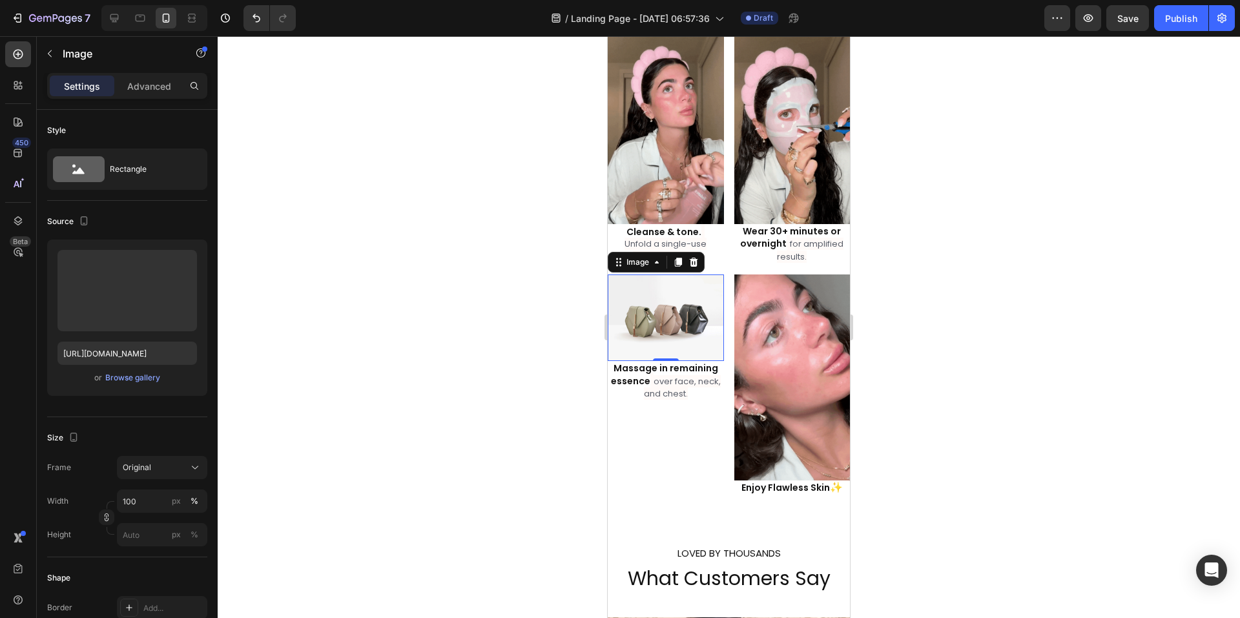
scroll to position [1998, 0]
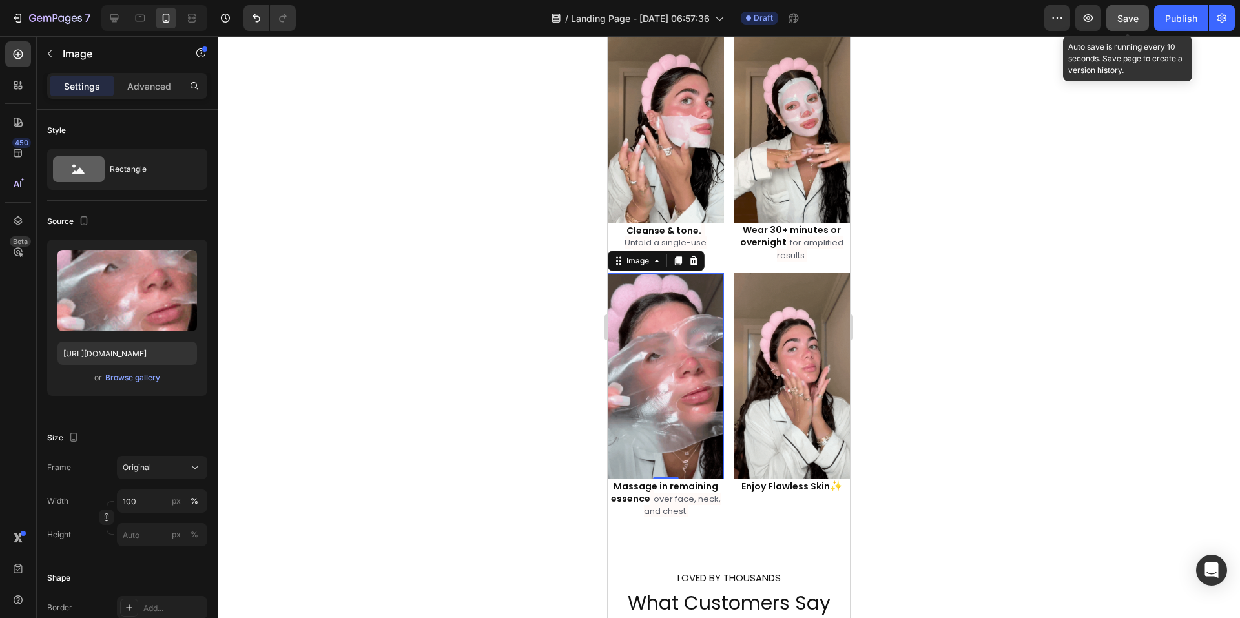
click at [1124, 25] on button "Save" at bounding box center [1127, 18] width 43 height 26
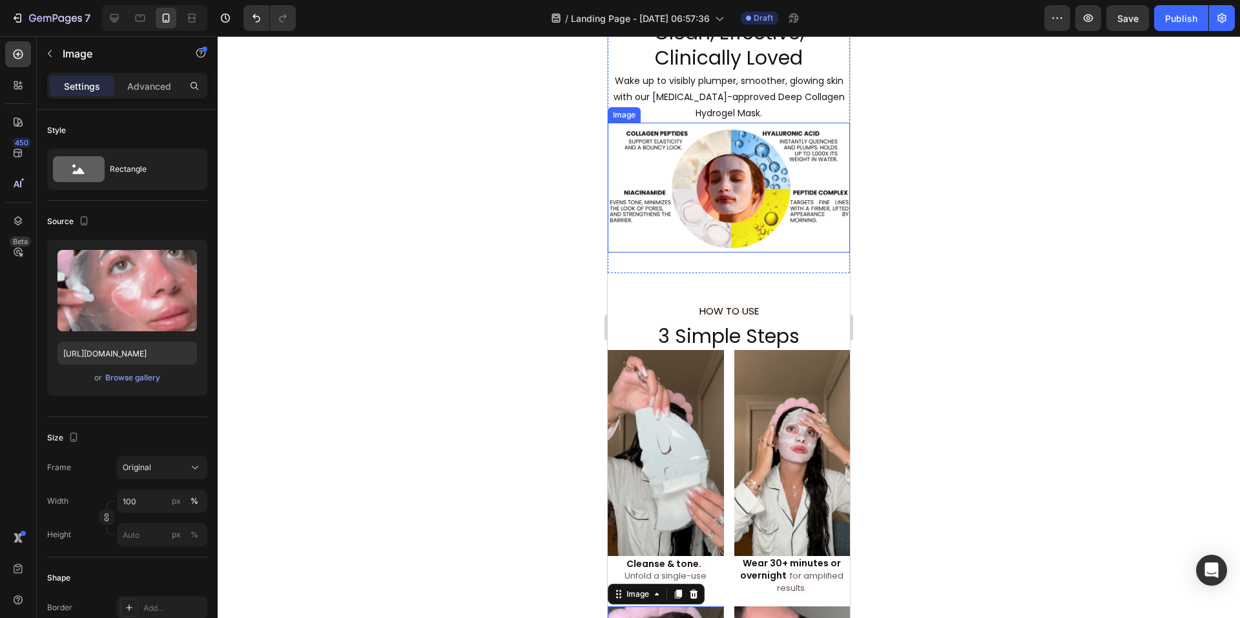
scroll to position [1481, 0]
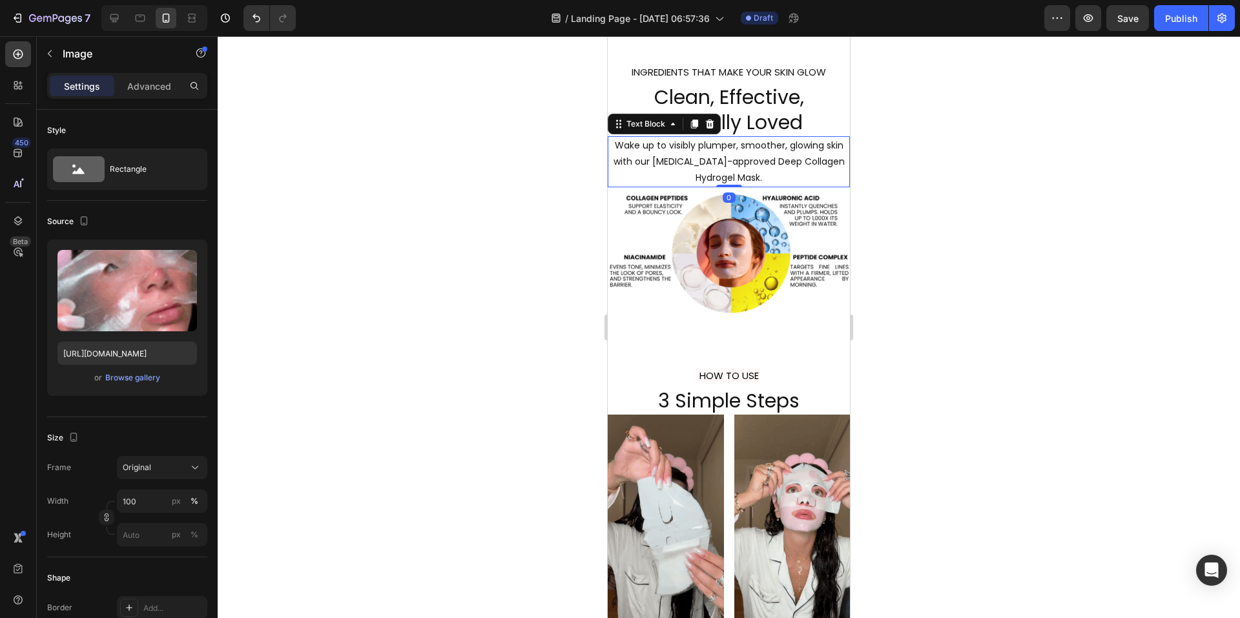
click at [774, 177] on p "Wake up to visibly plumper, smoother, glowing skin with our [MEDICAL_DATA]-appr…" at bounding box center [729, 162] width 240 height 49
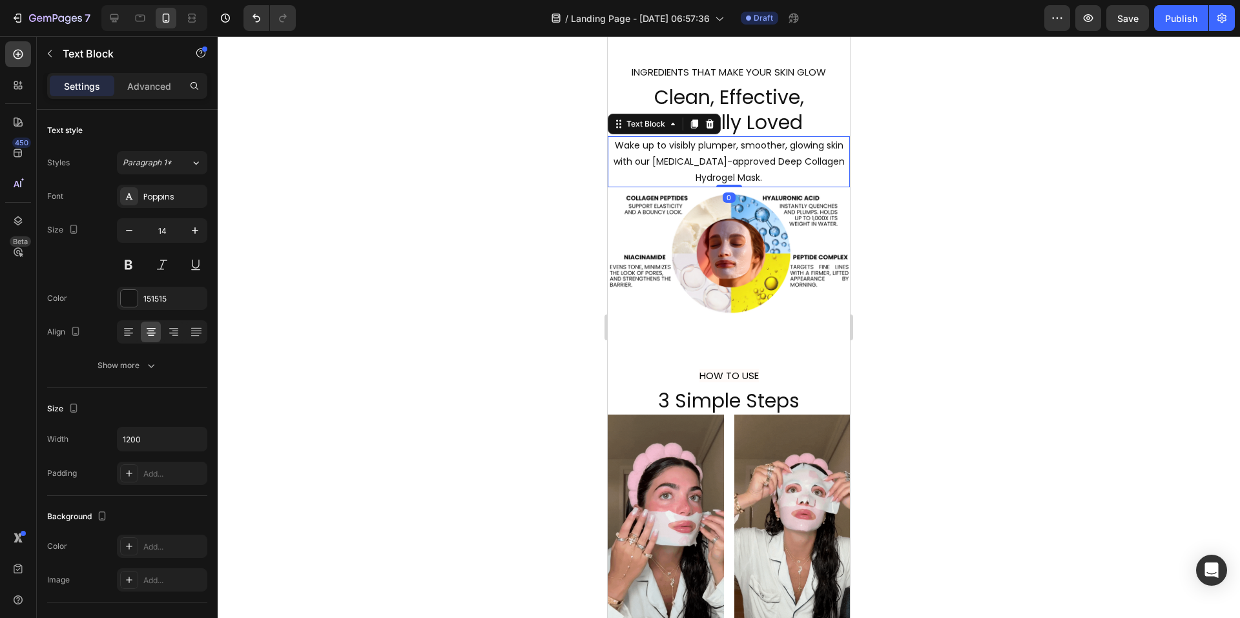
click at [769, 183] on p "Wake up to visibly plumper, smoother, glowing skin with our [MEDICAL_DATA]-appr…" at bounding box center [729, 162] width 240 height 49
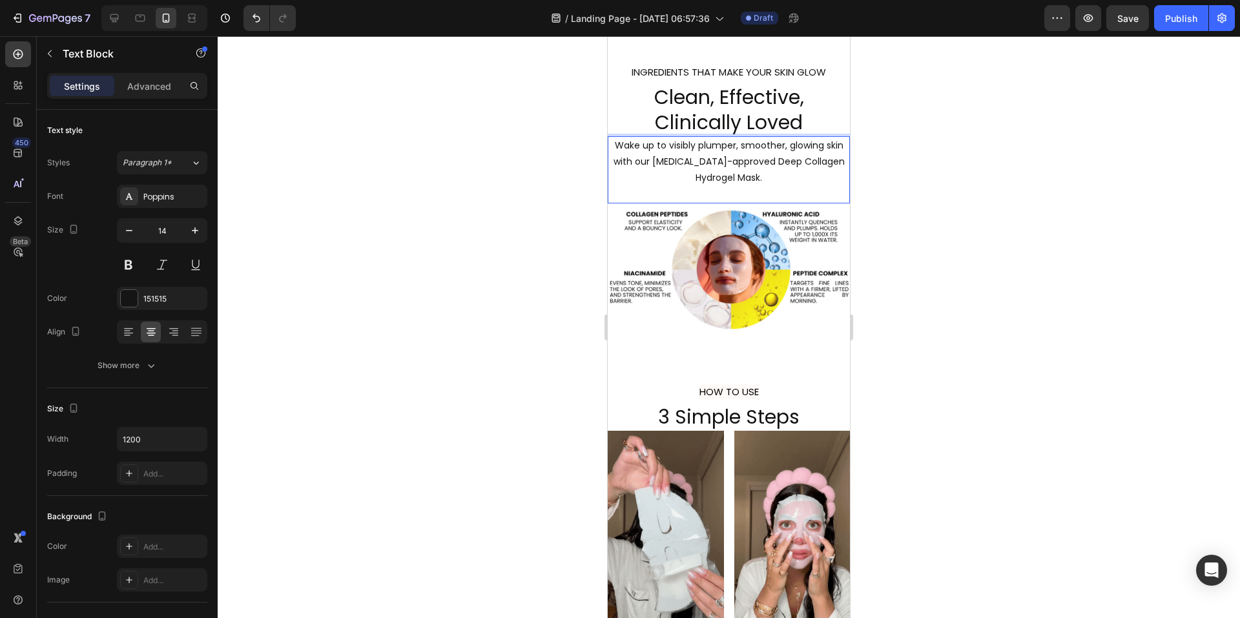
click at [1001, 358] on div at bounding box center [729, 327] width 1022 height 582
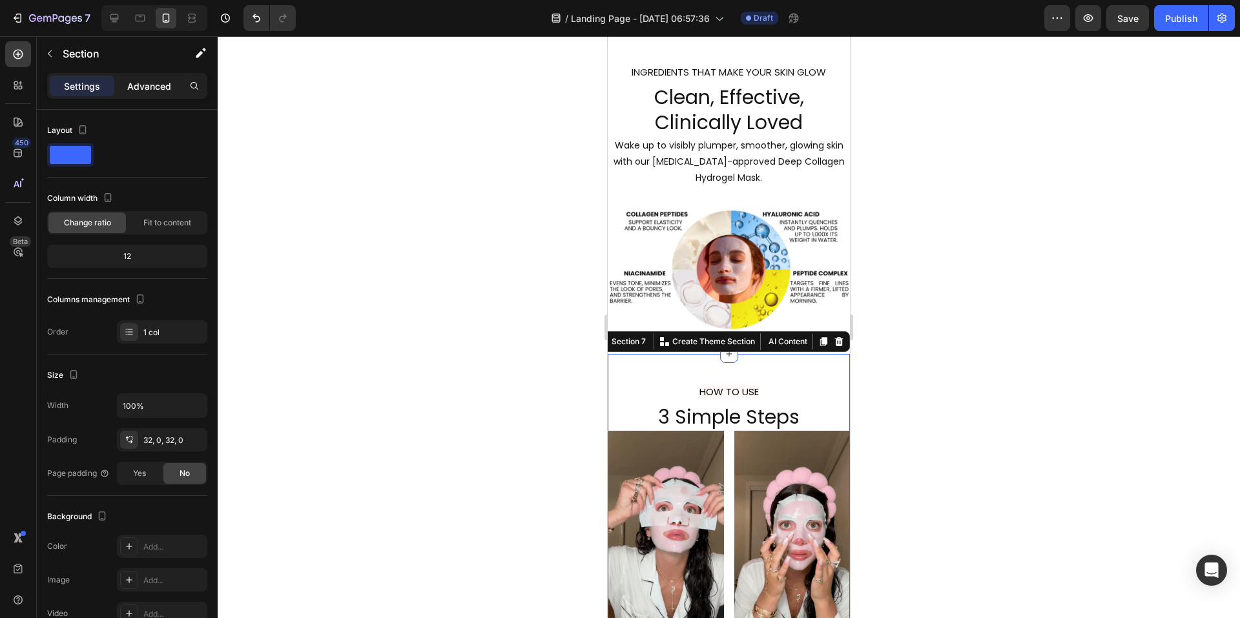
click at [149, 96] on div "Advanced" at bounding box center [149, 86] width 65 height 21
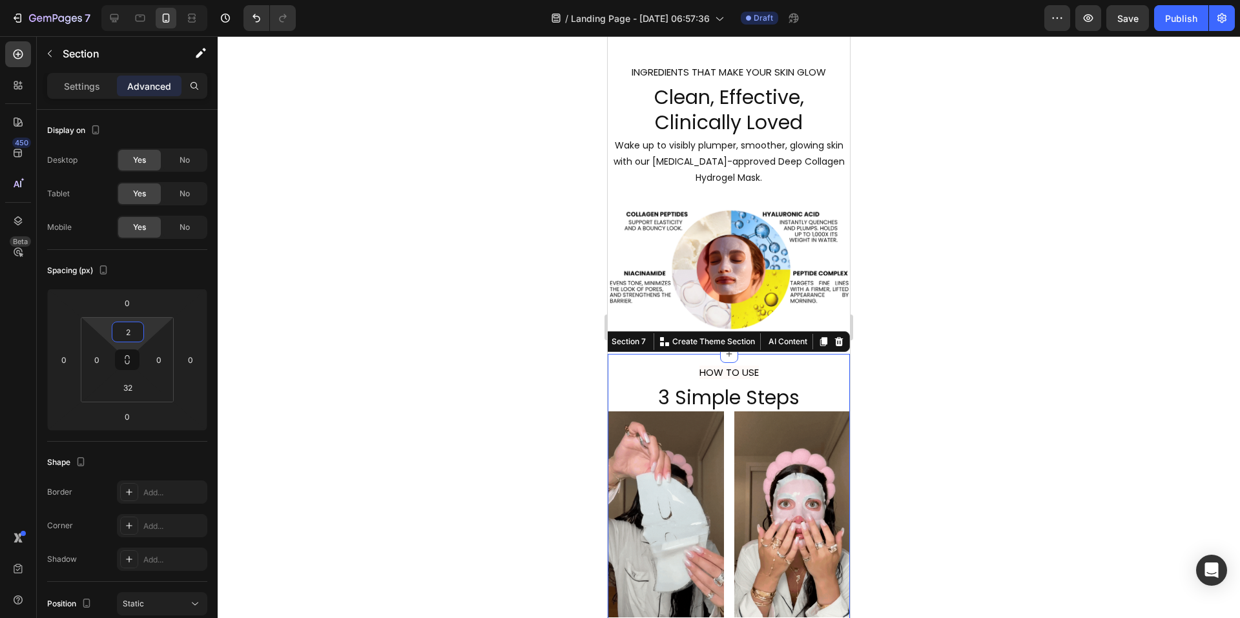
type input "0"
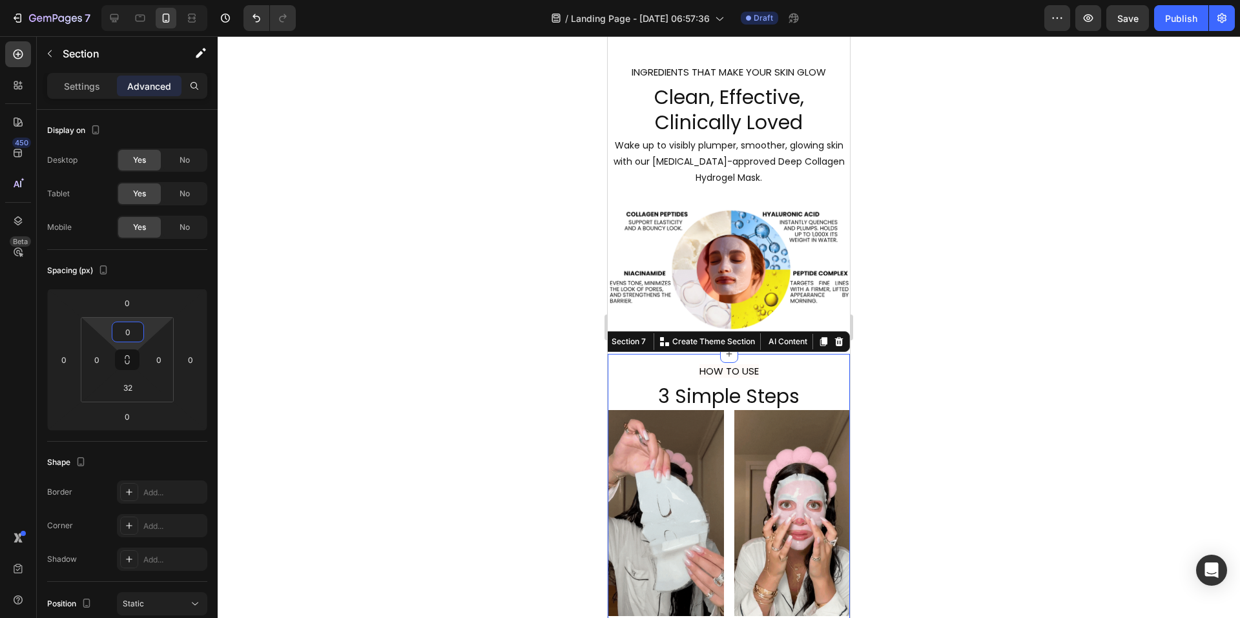
drag, startPoint x: 150, startPoint y: 333, endPoint x: 150, endPoint y: 351, distance: 17.4
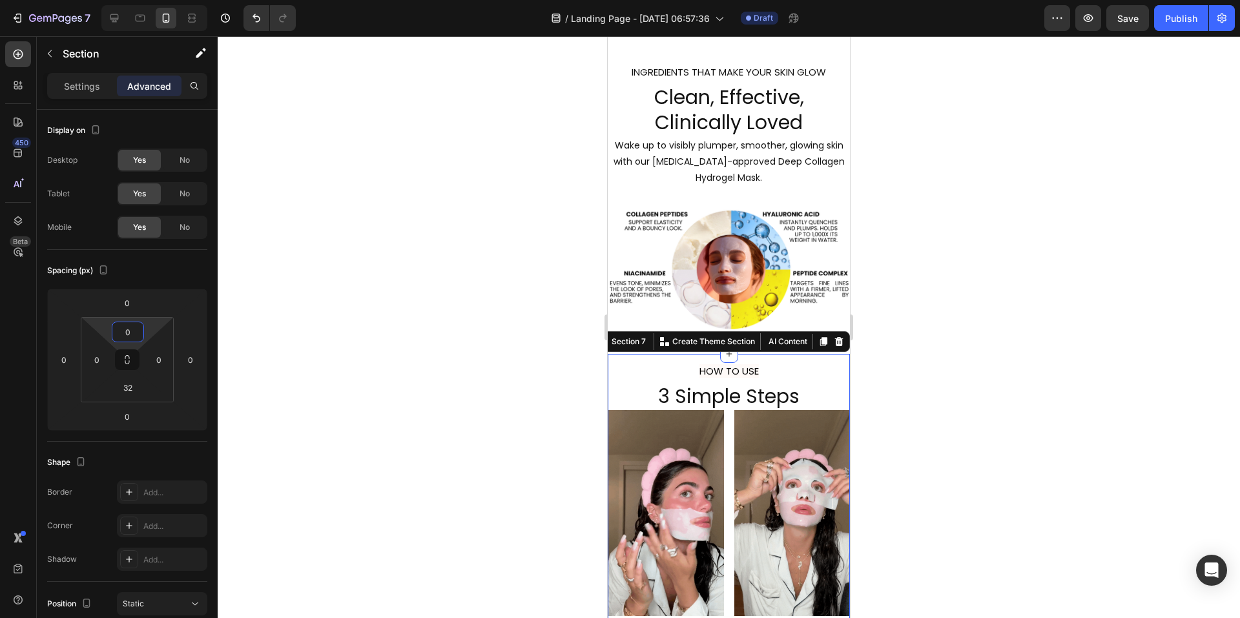
click at [150, 0] on html "7 / Landing Page - [DATE] 06:57:36 Draft Preview Save Publish 450 Beta Sections…" at bounding box center [620, 0] width 1240 height 0
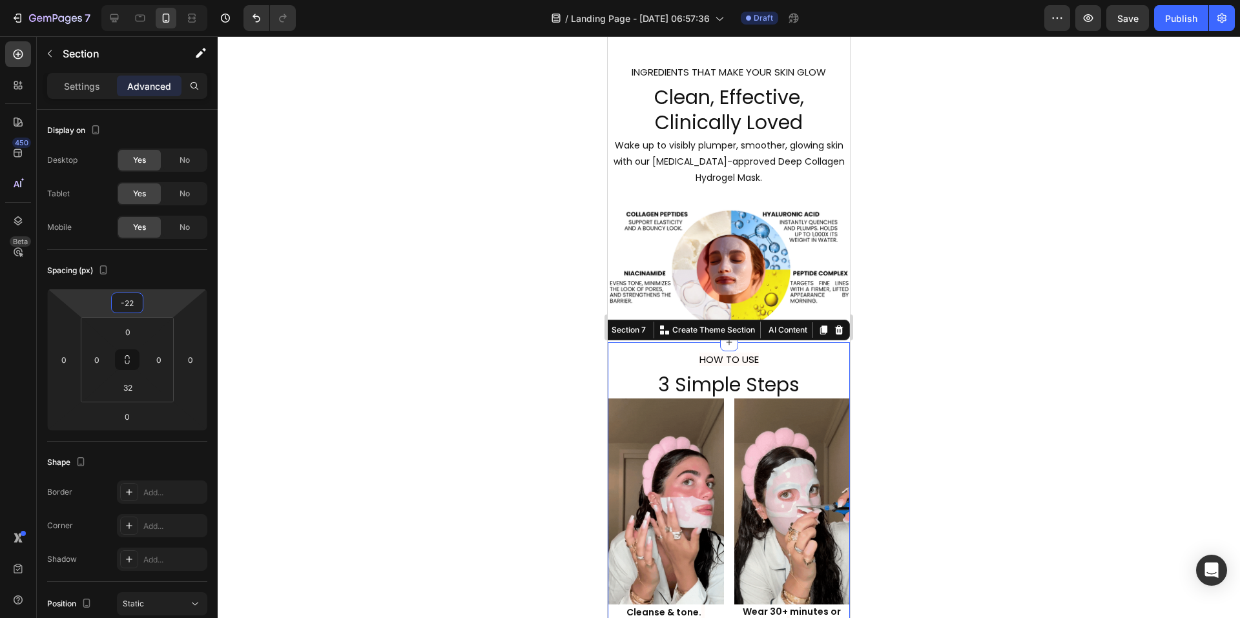
type input "-24"
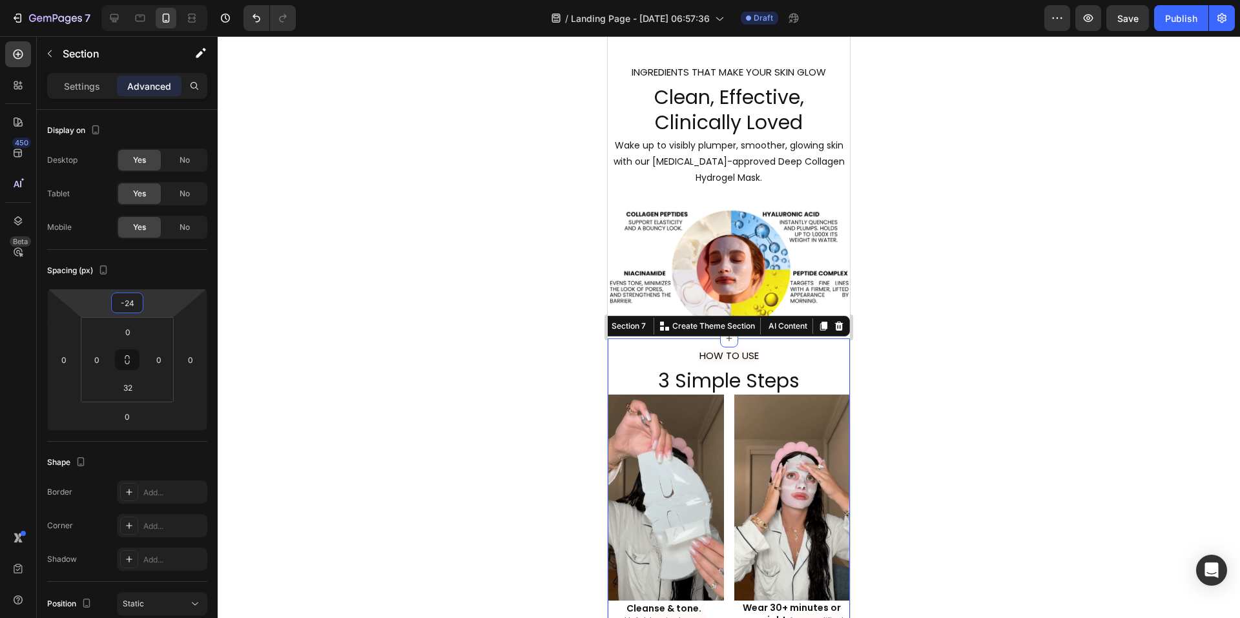
drag, startPoint x: 152, startPoint y: 305, endPoint x: 349, endPoint y: 315, distance: 197.3
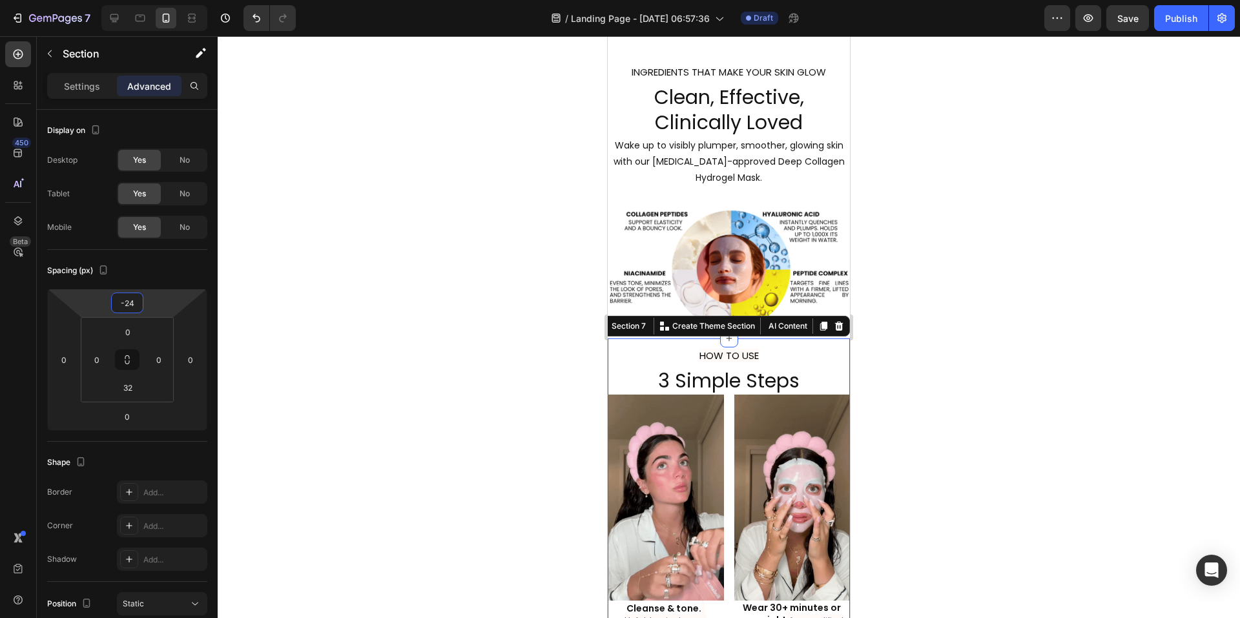
click at [152, 0] on html "7 / Landing Page - [DATE] 06:57:36 Draft Preview Save Publish 450 Beta Sections…" at bounding box center [620, 0] width 1240 height 0
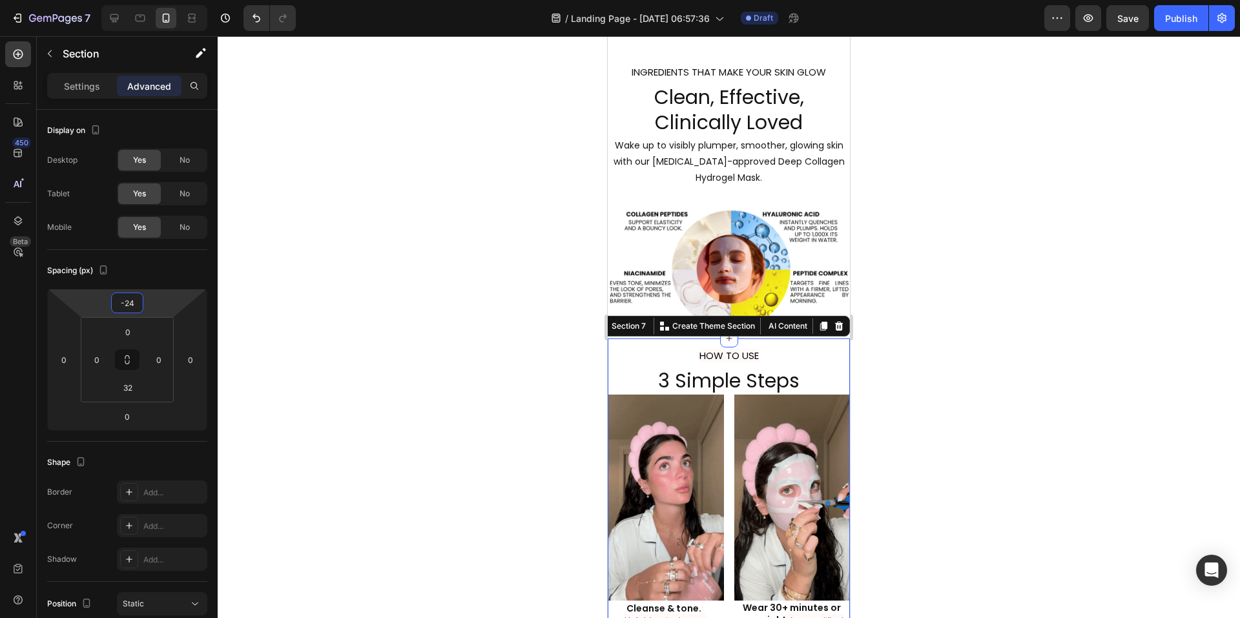
click at [1064, 307] on div at bounding box center [729, 327] width 1022 height 582
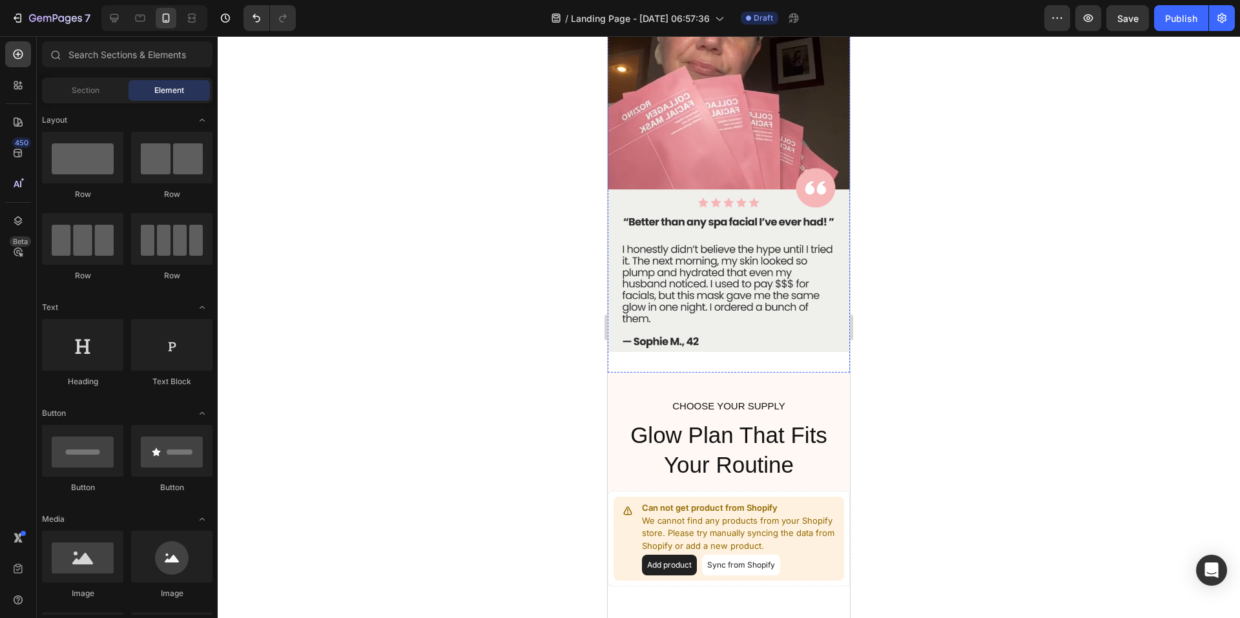
scroll to position [3746, 0]
click at [87, 90] on span "Section" at bounding box center [86, 91] width 28 height 12
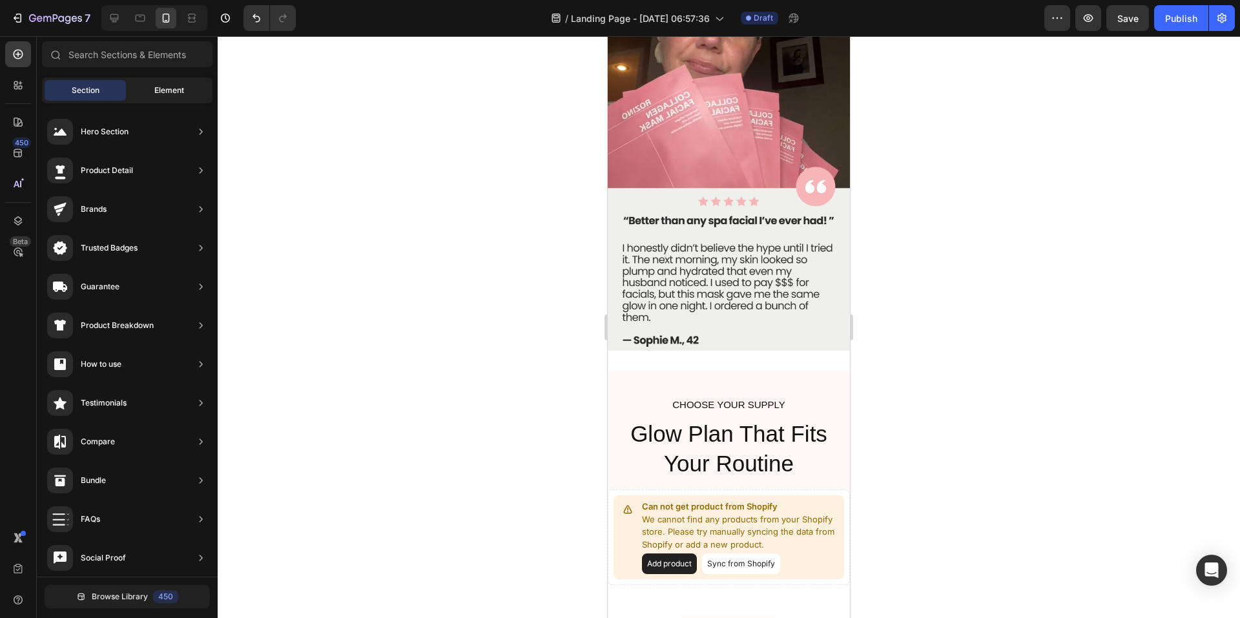
click at [166, 84] on div "Element" at bounding box center [169, 90] width 81 height 21
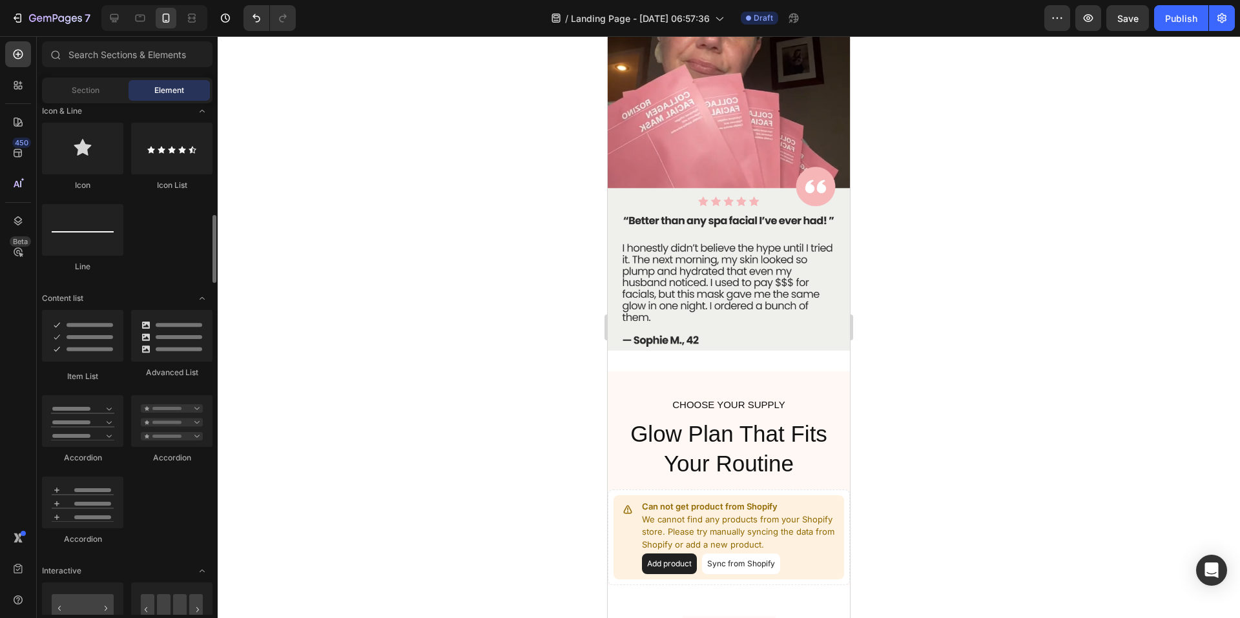
scroll to position [1098, 0]
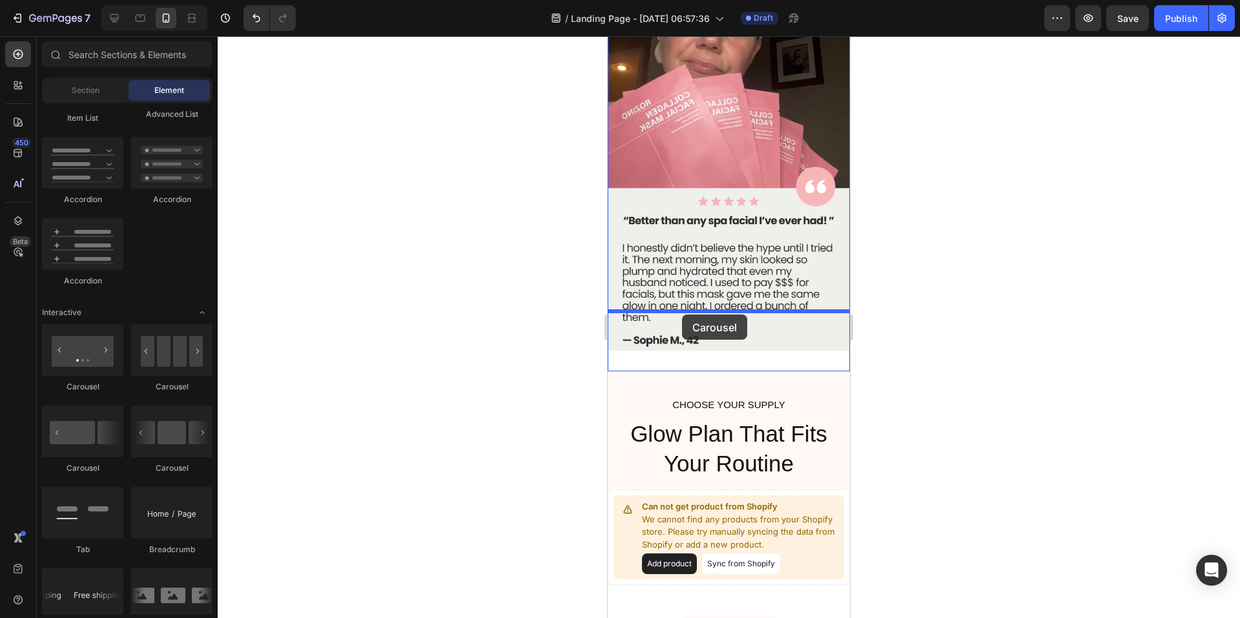
drag, startPoint x: 782, startPoint y: 481, endPoint x: 682, endPoint y: 315, distance: 193.9
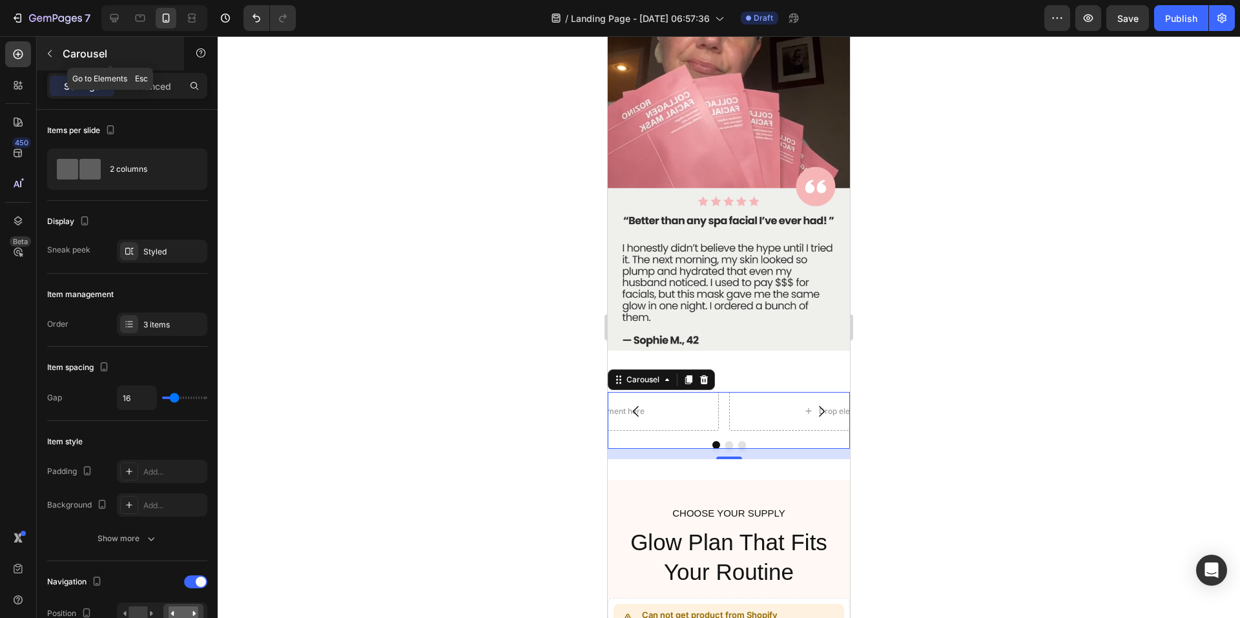
click at [50, 55] on icon "button" at bounding box center [50, 53] width 10 height 10
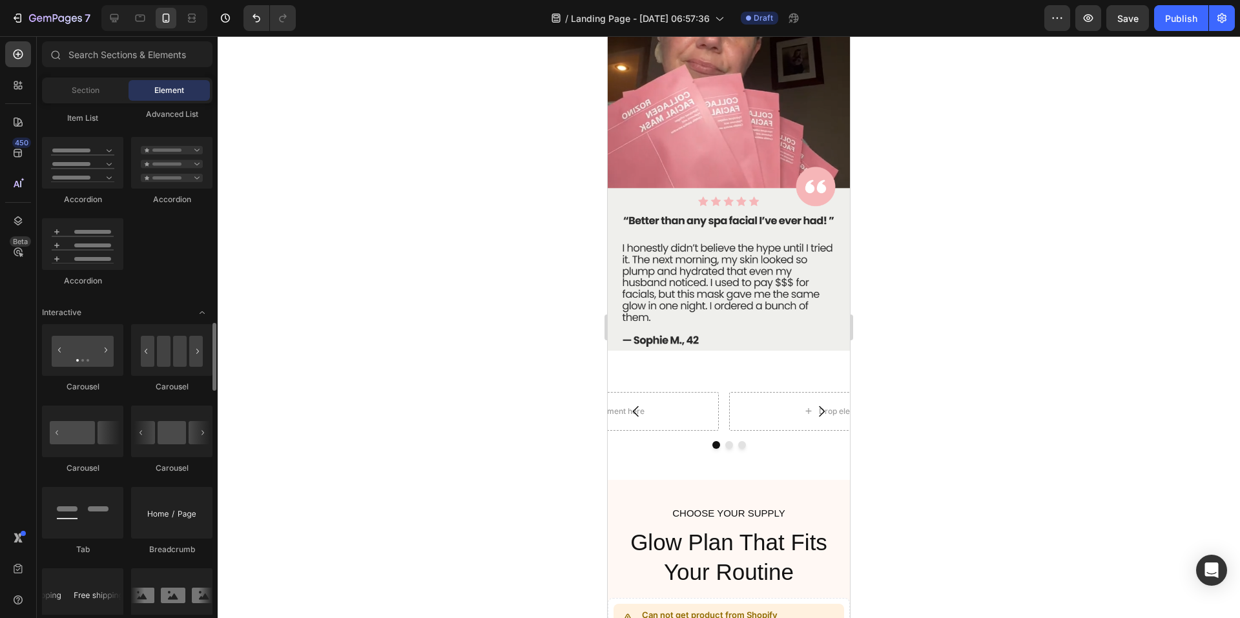
scroll to position [1292, 0]
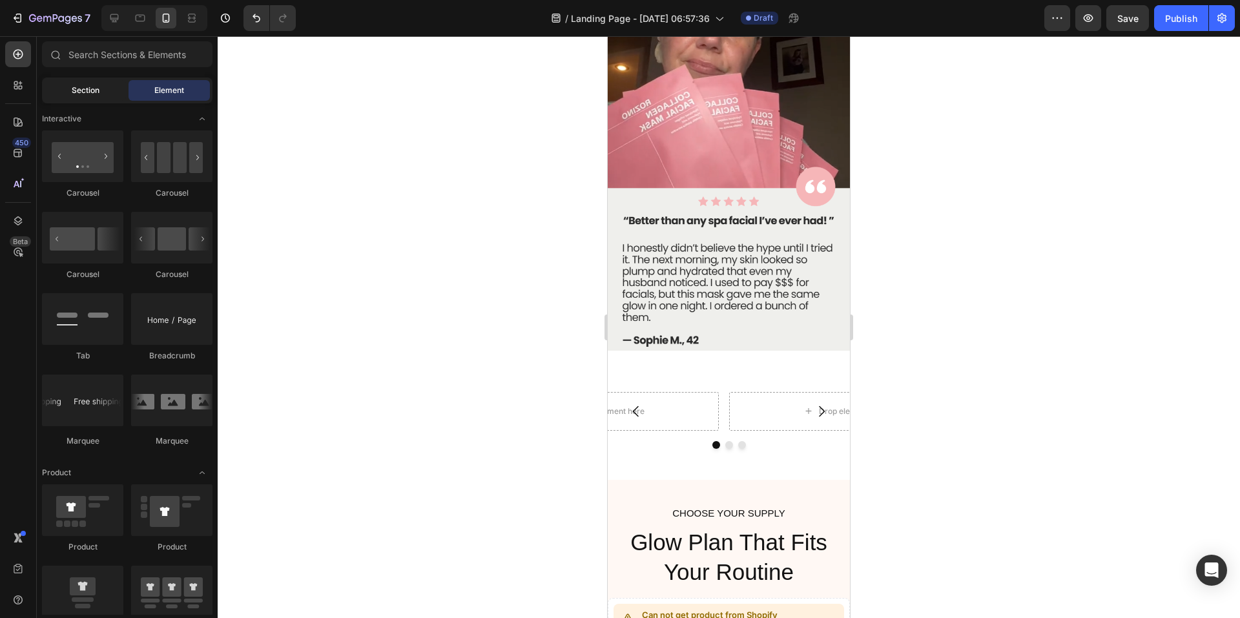
click at [96, 90] on span "Section" at bounding box center [86, 91] width 28 height 12
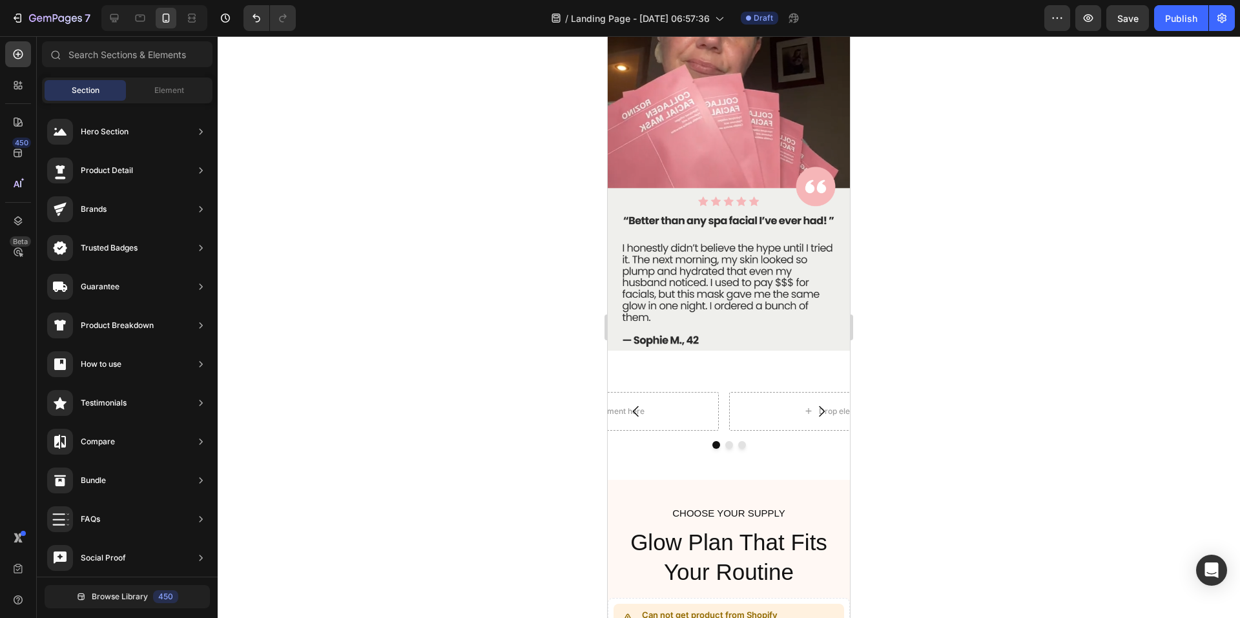
click at [181, 76] on div "Sections(18) Elements(83) Section Element Hero Section Product Detail Brands Tr…" at bounding box center [127, 328] width 181 height 575
click at [167, 92] on span "Element" at bounding box center [169, 91] width 30 height 12
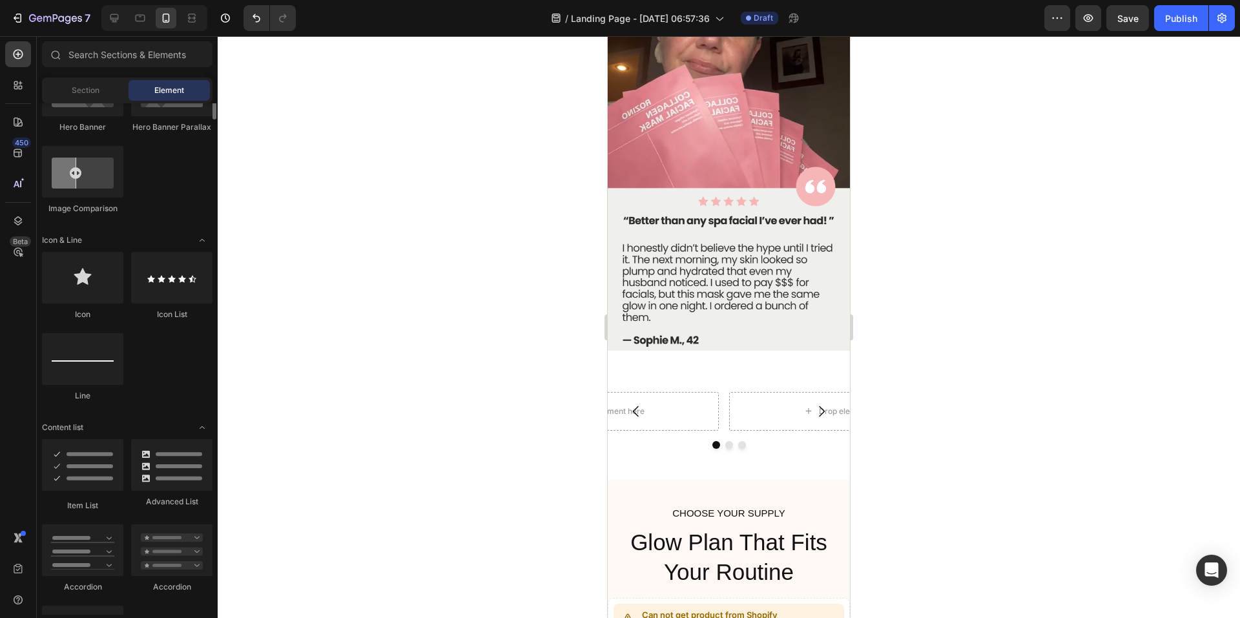
scroll to position [517, 0]
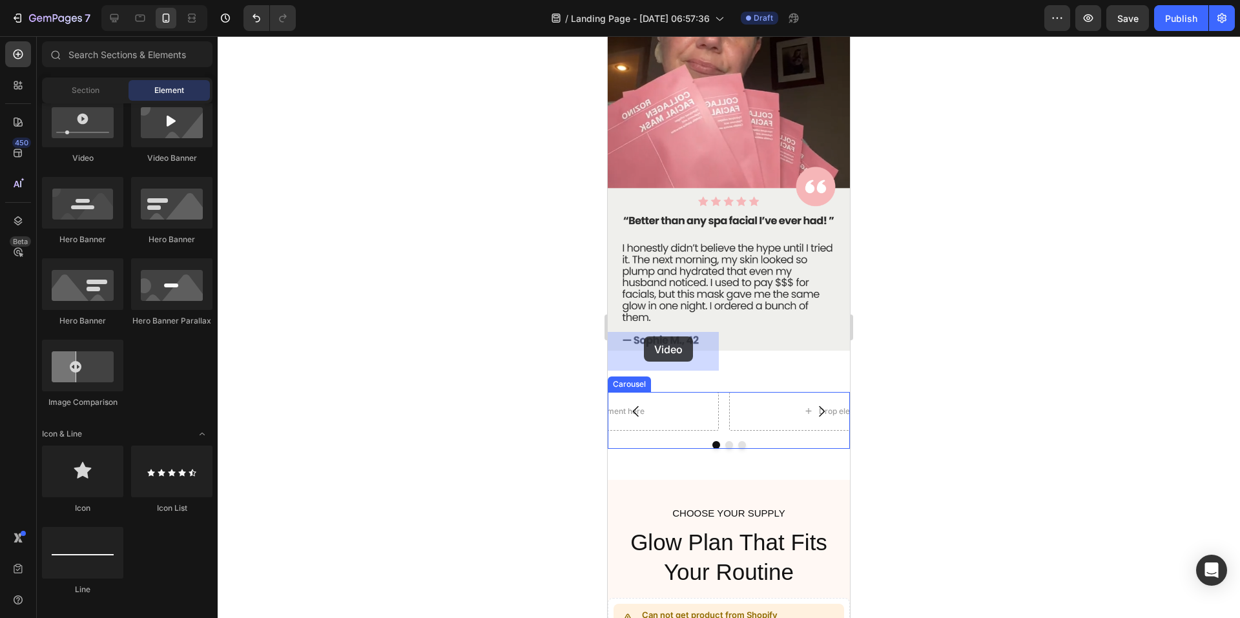
drag, startPoint x: 698, startPoint y: 165, endPoint x: 644, endPoint y: 337, distance: 179.4
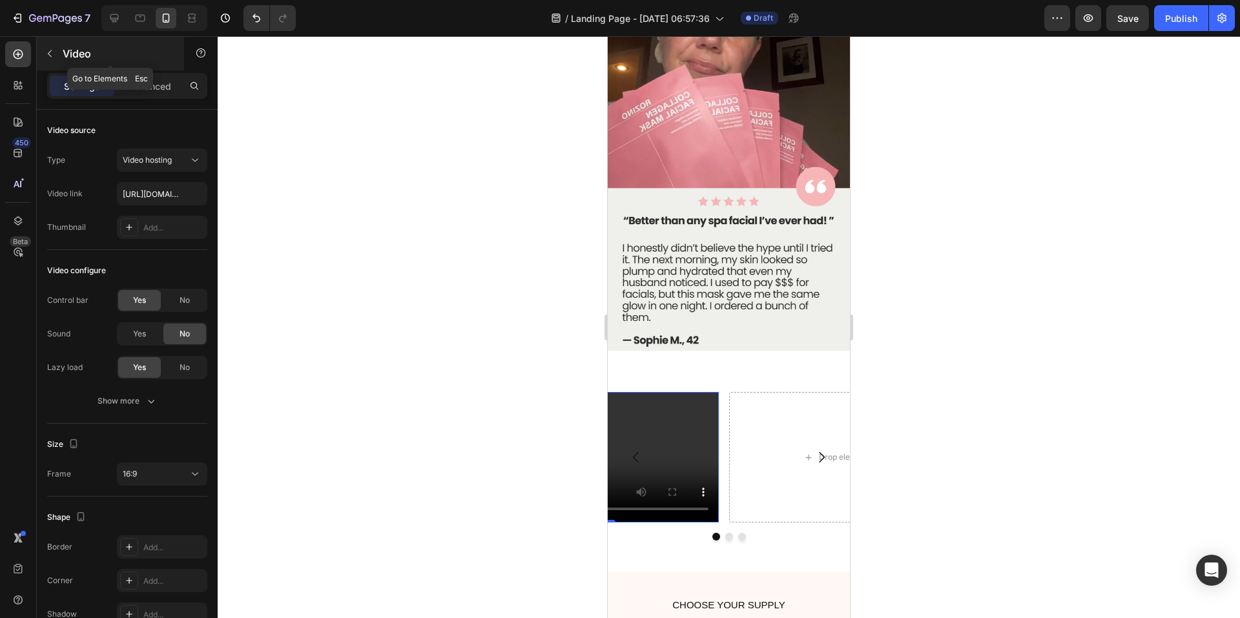
click at [45, 55] on icon "button" at bounding box center [50, 53] width 10 height 10
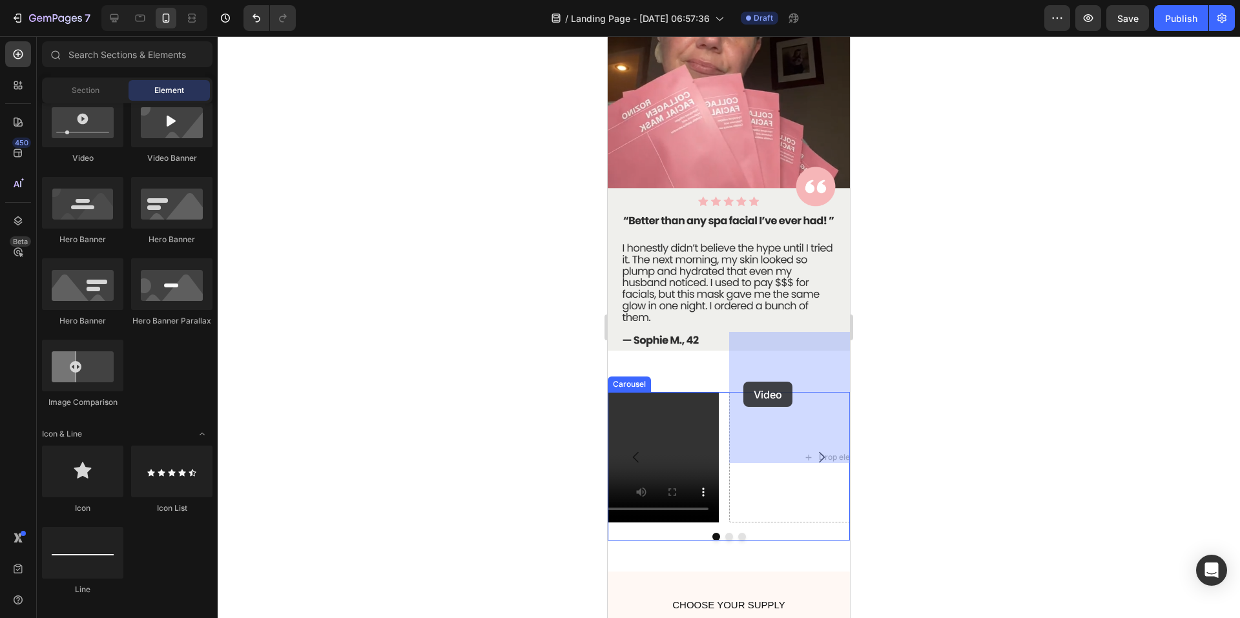
drag, startPoint x: 684, startPoint y: 158, endPoint x: 743, endPoint y: 382, distance: 231.9
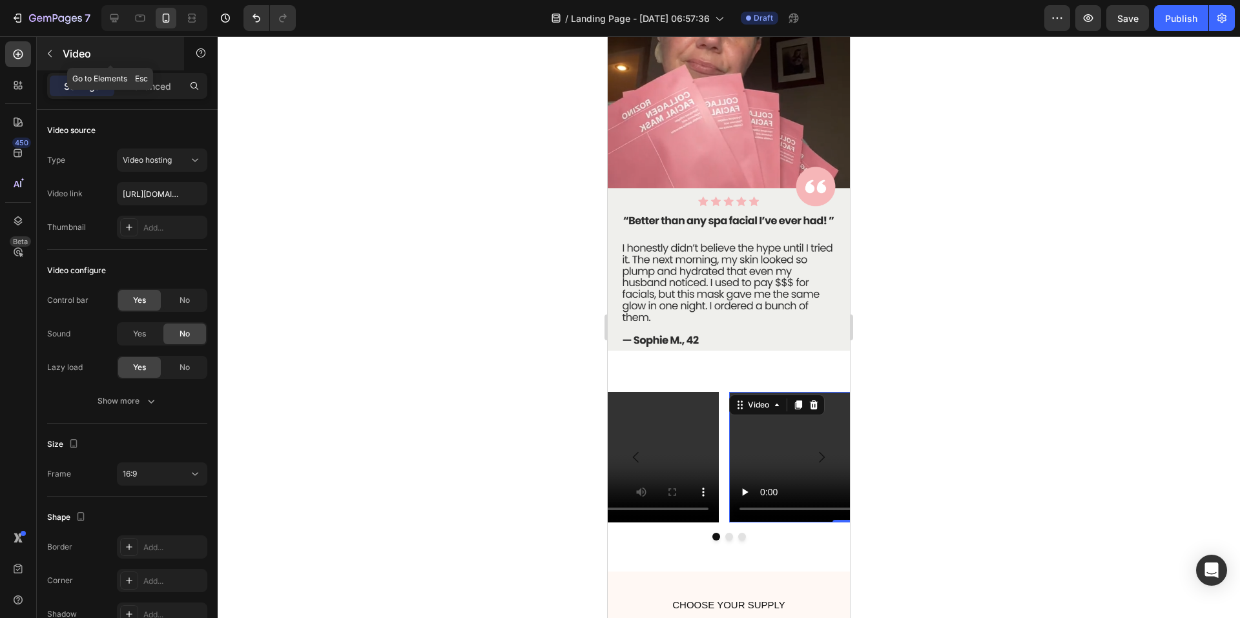
click at [48, 59] on button "button" at bounding box center [49, 53] width 21 height 21
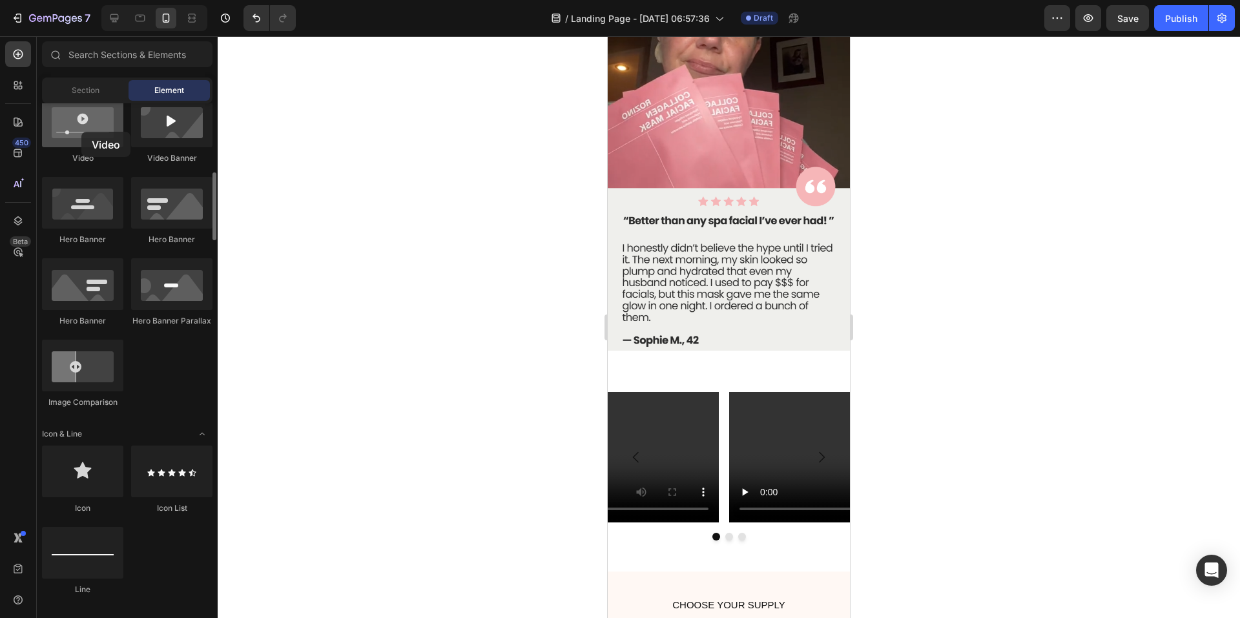
click at [81, 131] on div at bounding box center [82, 122] width 81 height 52
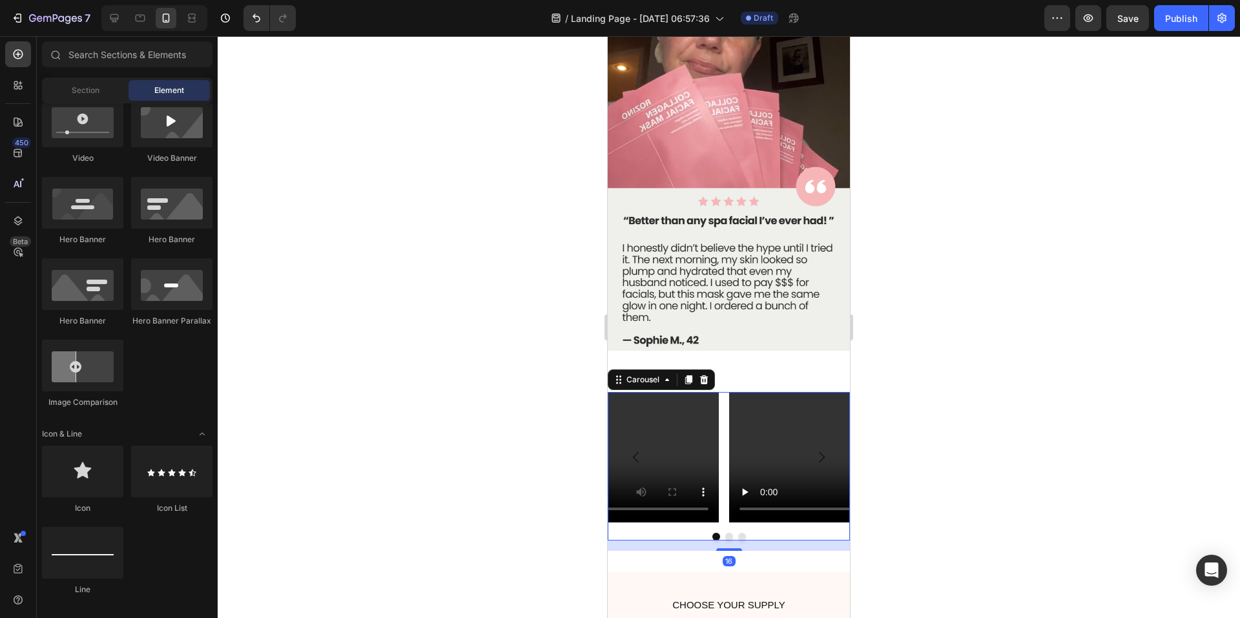
click at [814, 450] on icon "Carousel Next Arrow" at bounding box center [822, 458] width 16 height 16
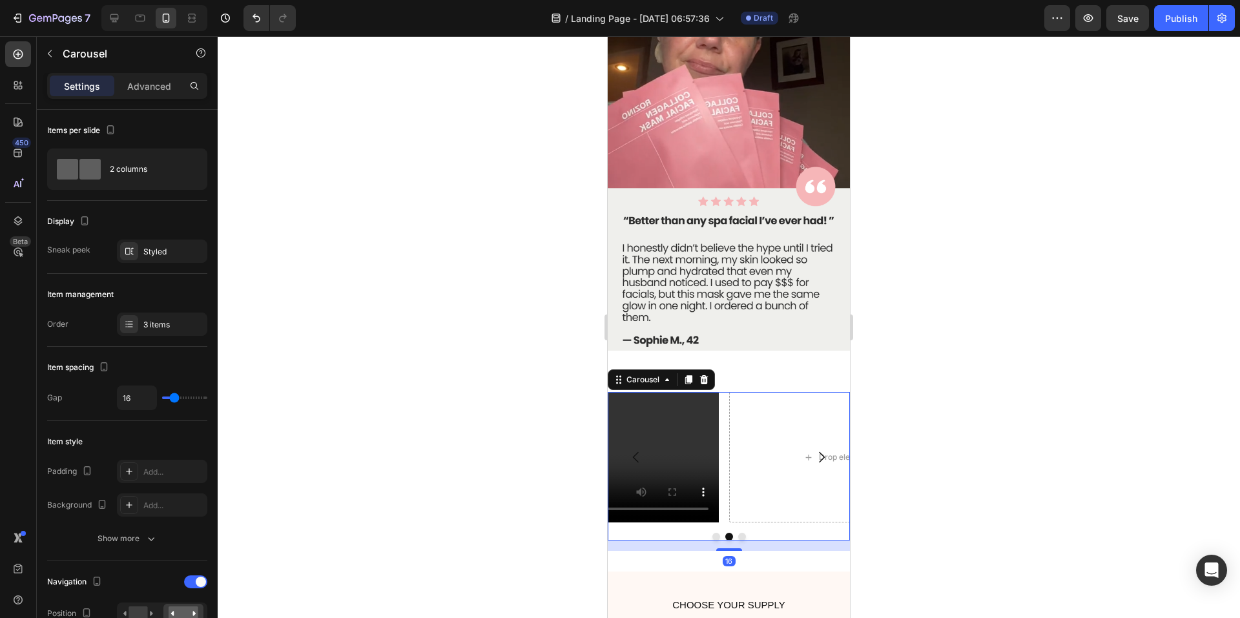
click at [819, 452] on icon "Carousel Next Arrow" at bounding box center [822, 457] width 6 height 11
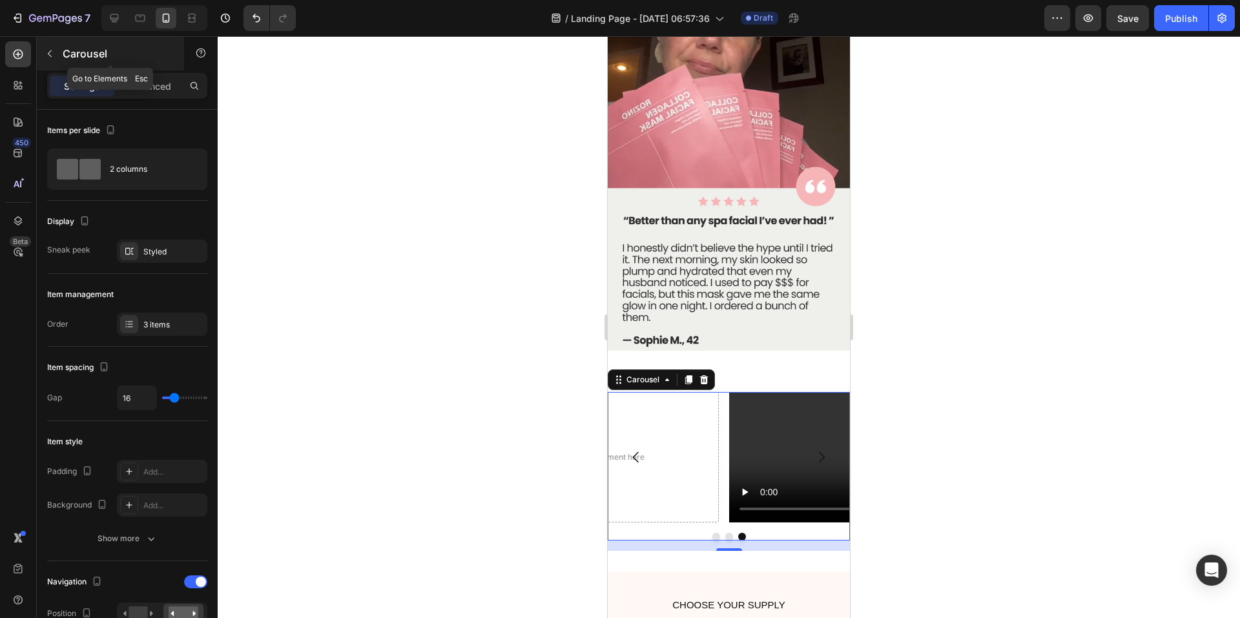
click at [47, 47] on button "button" at bounding box center [49, 53] width 21 height 21
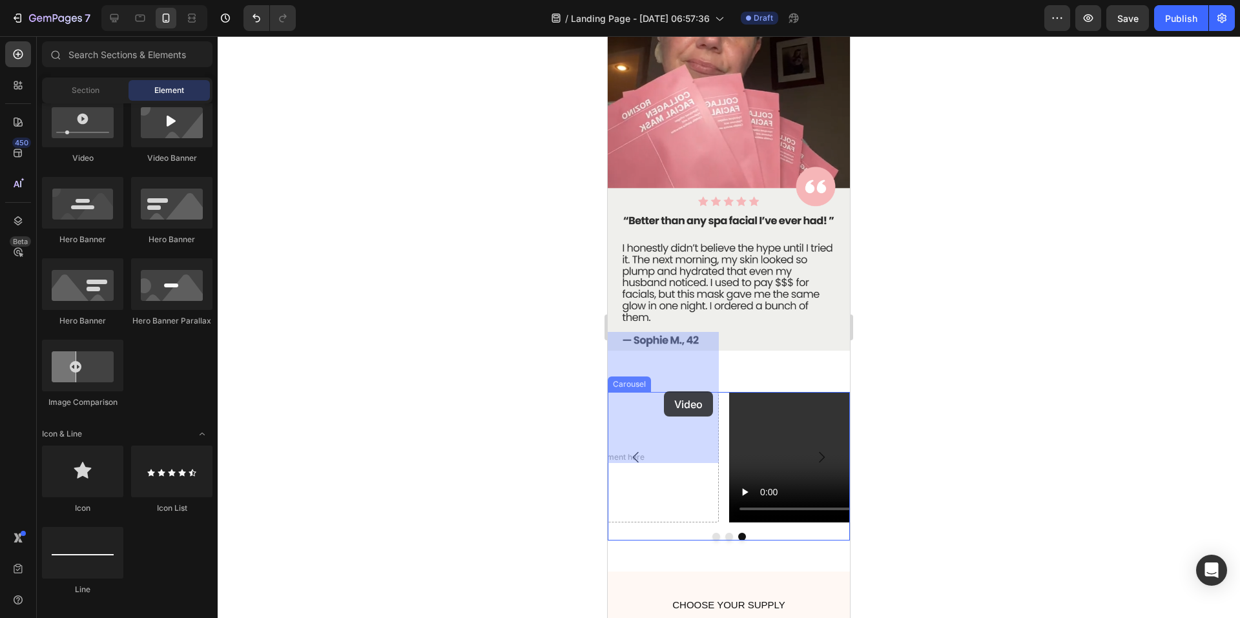
drag, startPoint x: 700, startPoint y: 167, endPoint x: 664, endPoint y: 391, distance: 227.6
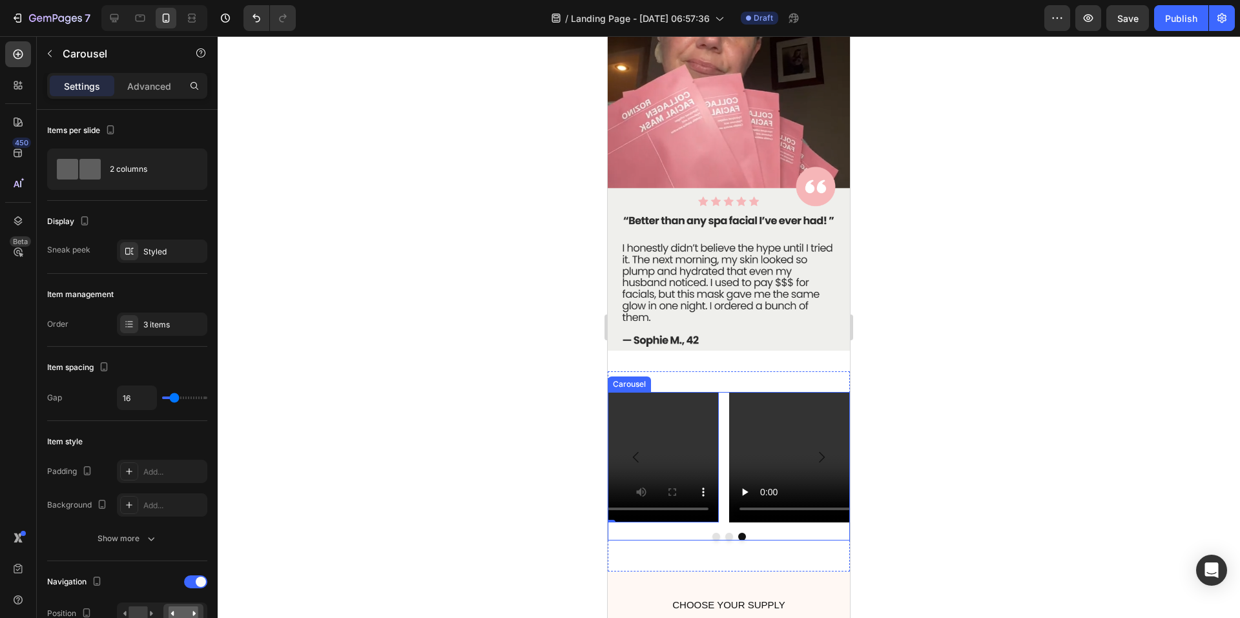
click at [640, 439] on button "Carousel Back Arrow" at bounding box center [636, 457] width 36 height 36
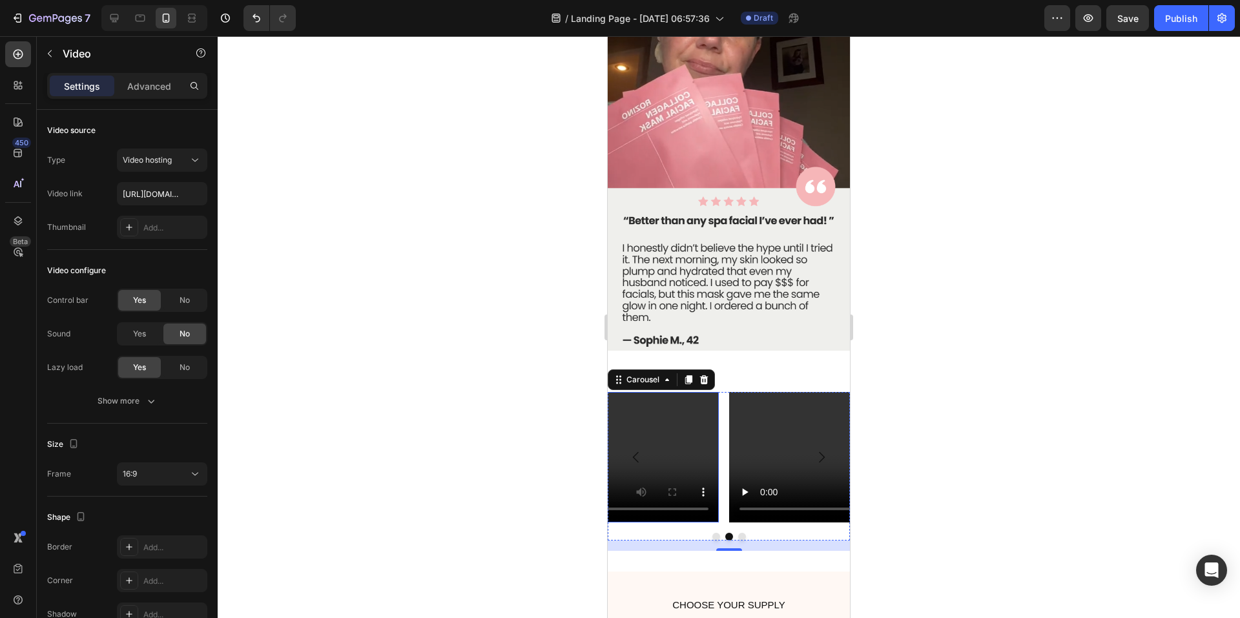
click at [670, 392] on video at bounding box center [602, 457] width 233 height 131
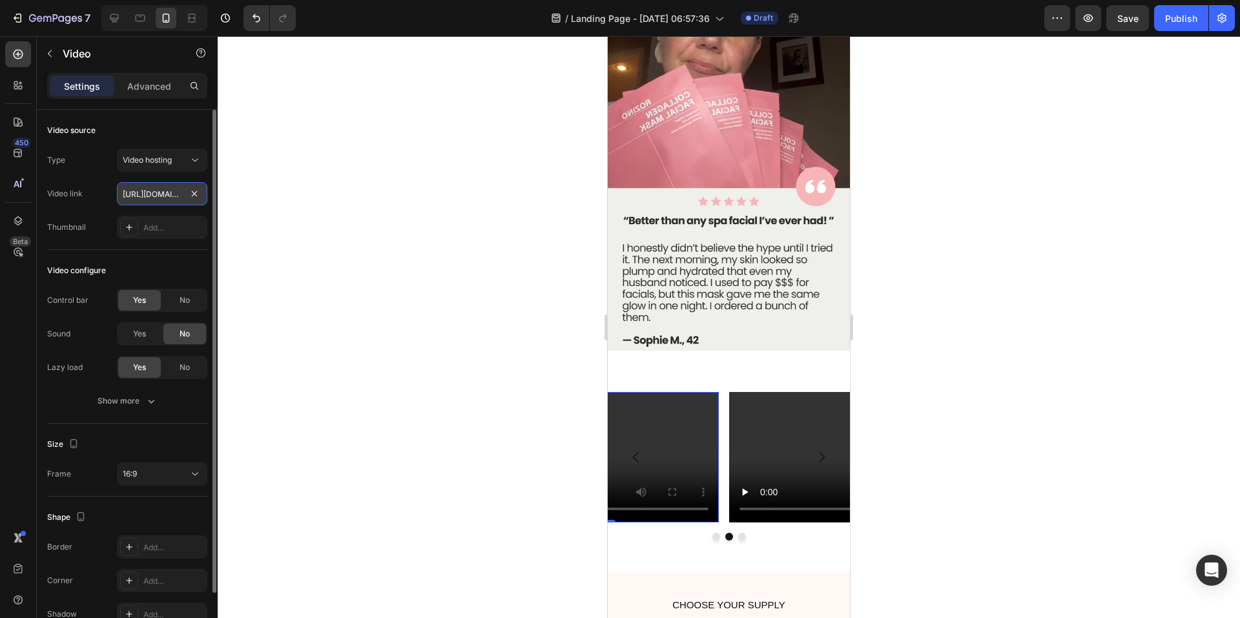
click at [149, 191] on input "[URL][DOMAIN_NAME]" at bounding box center [162, 193] width 90 height 23
type input "[URL][DOMAIN_NAME]"
